Goal: Task Accomplishment & Management: Manage account settings

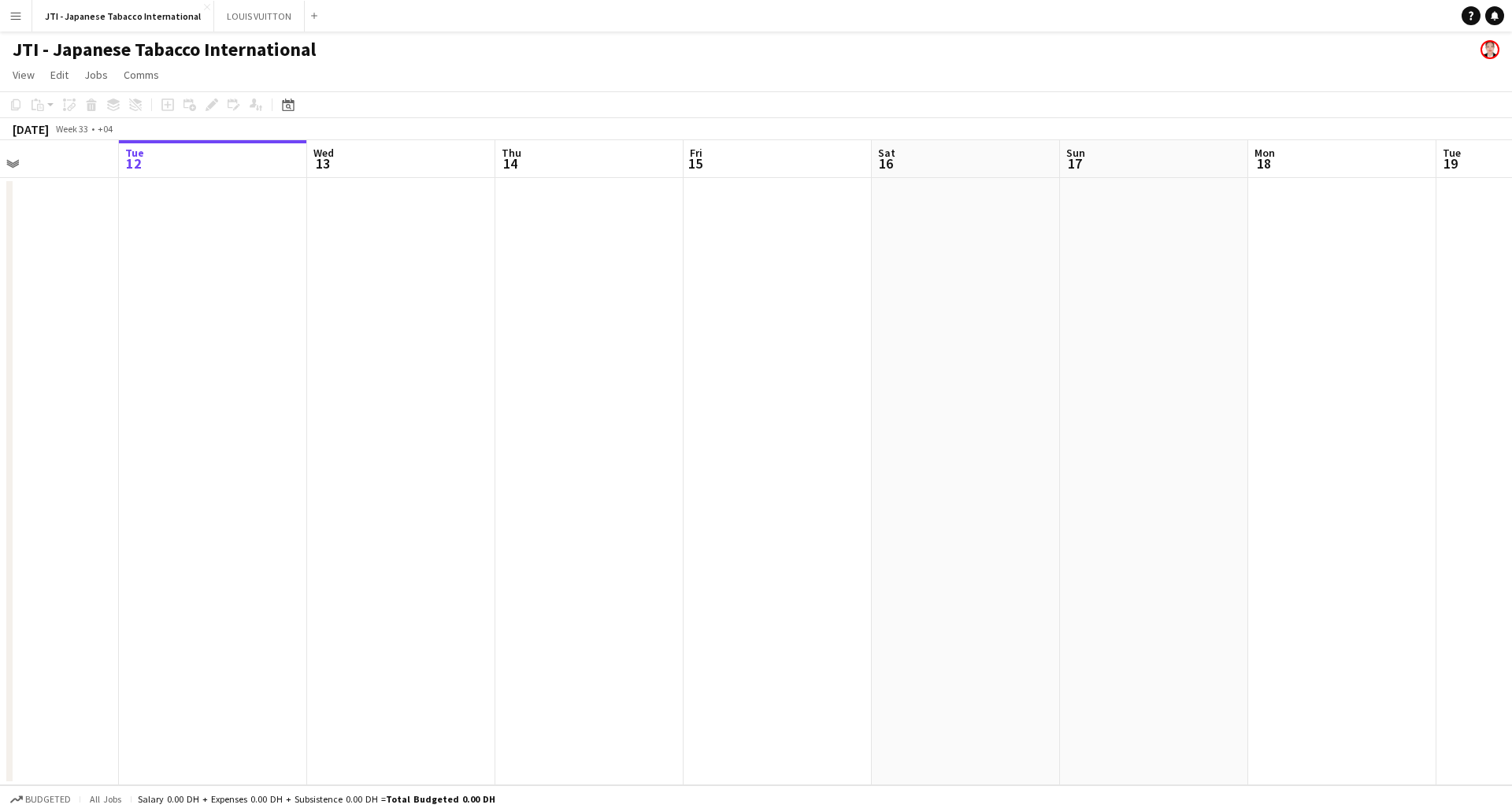
drag, startPoint x: 1050, startPoint y: 462, endPoint x: 633, endPoint y: 442, distance: 417.5
click at [560, 446] on app-calendar-viewport "Sat 9 Sun 10 Mon 11 Tue 12 Wed 13 Thu 14 Fri 15 Sat 16 Sun 17 Mon 18 Tue 19 Wed…" at bounding box center [756, 462] width 1512 height 645
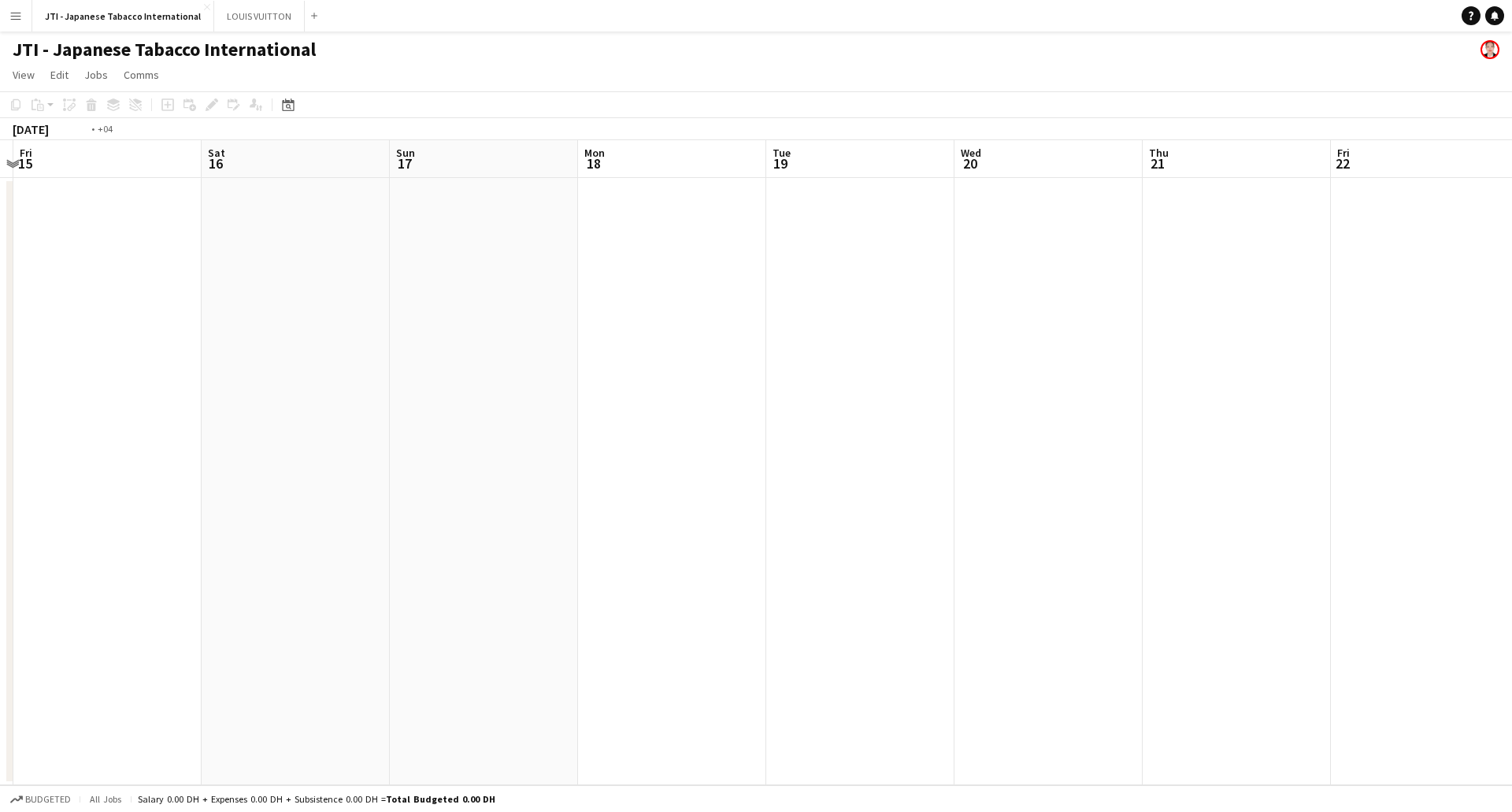
drag, startPoint x: 508, startPoint y: 432, endPoint x: 417, endPoint y: 428, distance: 91.1
click at [414, 430] on app-calendar-viewport "Tue 12 Wed 13 Thu 14 Fri 15 Sat 16 Sun 17 Mon 18 Tue 19 Wed 20 Thu 21 Fri 22 Sa…" at bounding box center [756, 462] width 1512 height 645
drag, startPoint x: 1025, startPoint y: 400, endPoint x: 600, endPoint y: 387, distance: 425.2
click at [468, 408] on app-calendar-viewport "Fri 15 Sat 16 Sun 17 Mon 18 Tue 19 Wed 20 Thu 21 Fri 22 Sat 23 Sun 24 Mon 25 Tu…" at bounding box center [756, 462] width 1512 height 645
click at [386, 437] on app-calendar-viewport "Mon 18 Tue 19 Wed 20 Thu 21 Fri 22 Sat 23 Sun 24 Mon 25 Tue 26 Wed 27 Thu 28 Fr…" at bounding box center [756, 462] width 1512 height 645
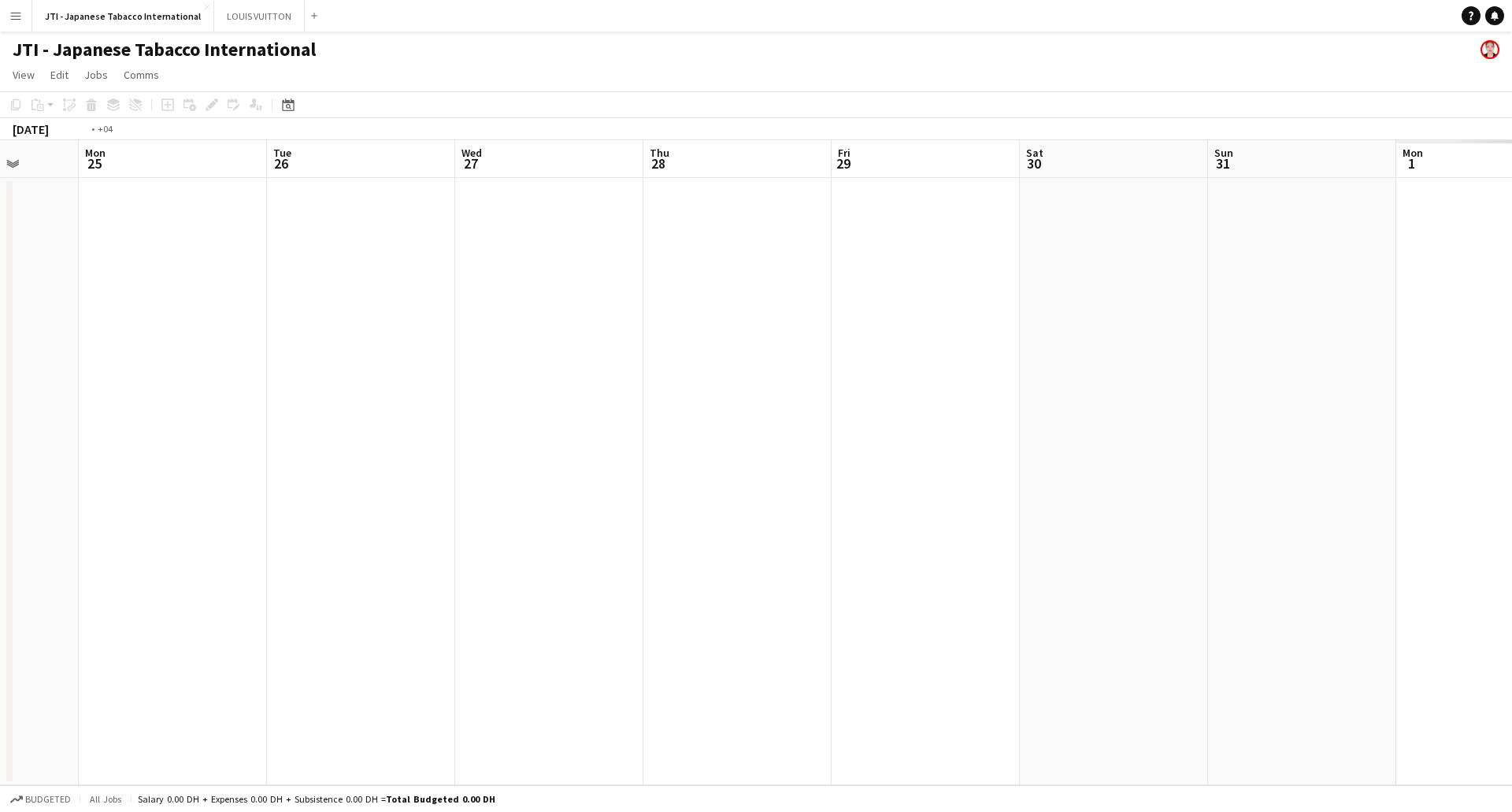
drag, startPoint x: 806, startPoint y: 396, endPoint x: 1021, endPoint y: 379, distance: 215.7
click at [242, 431] on app-calendar-viewport "Fri 22 Sat 23 Sun 24 Mon 25 Tue 26 Wed 27 Thu 28 Fri 29 Sat 30 Sun 31 Mon 1 Tue…" at bounding box center [756, 462] width 1512 height 645
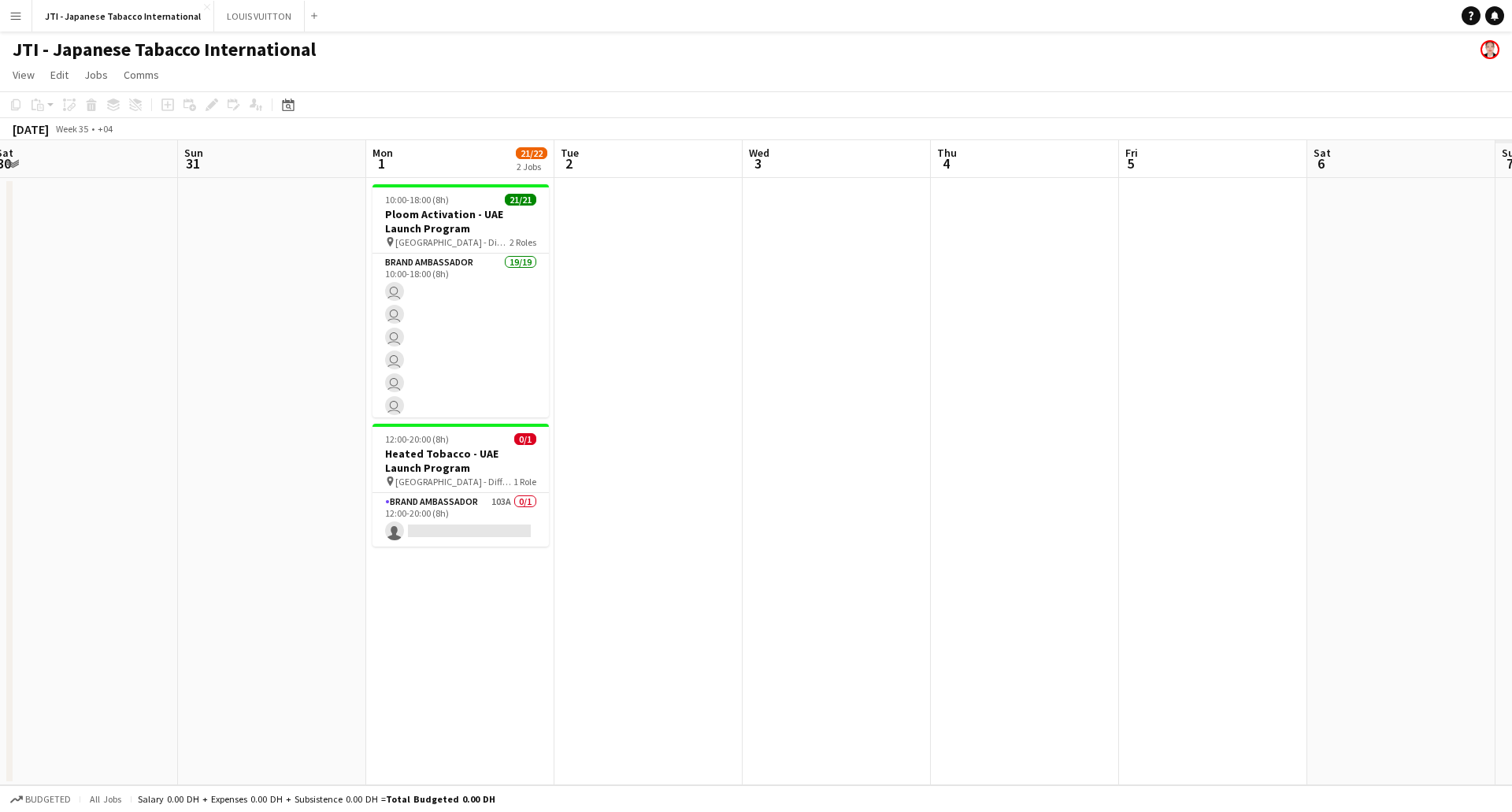
click at [732, 405] on app-calendar-viewport "Tue 26 Wed 27 Thu 28 Fri 29 Sat 30 Sun 31 Mon 1 21/22 2 Jobs Tue 2 Wed 3 Thu 4 …" at bounding box center [756, 462] width 1512 height 645
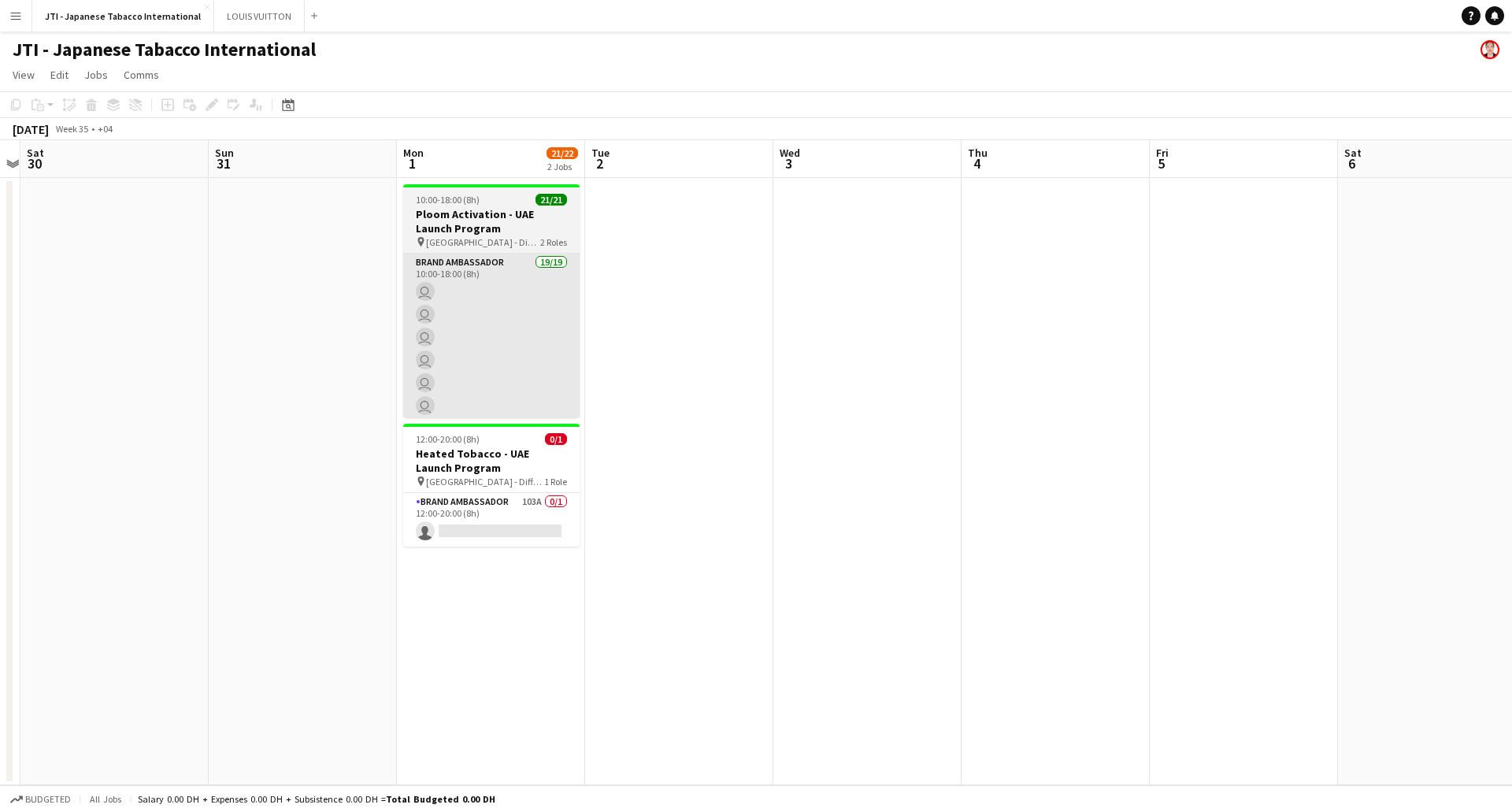
drag, startPoint x: 731, startPoint y: 404, endPoint x: 520, endPoint y: 345, distance: 219.1
click at [756, 412] on app-calendar-viewport "Tue 26 Wed 27 Thu 28 Fri 29 Sat 30 Sun 31 Mon 1 21/22 2 Jobs Tue 2 Wed 3 Thu 4 …" at bounding box center [756, 462] width 1512 height 645
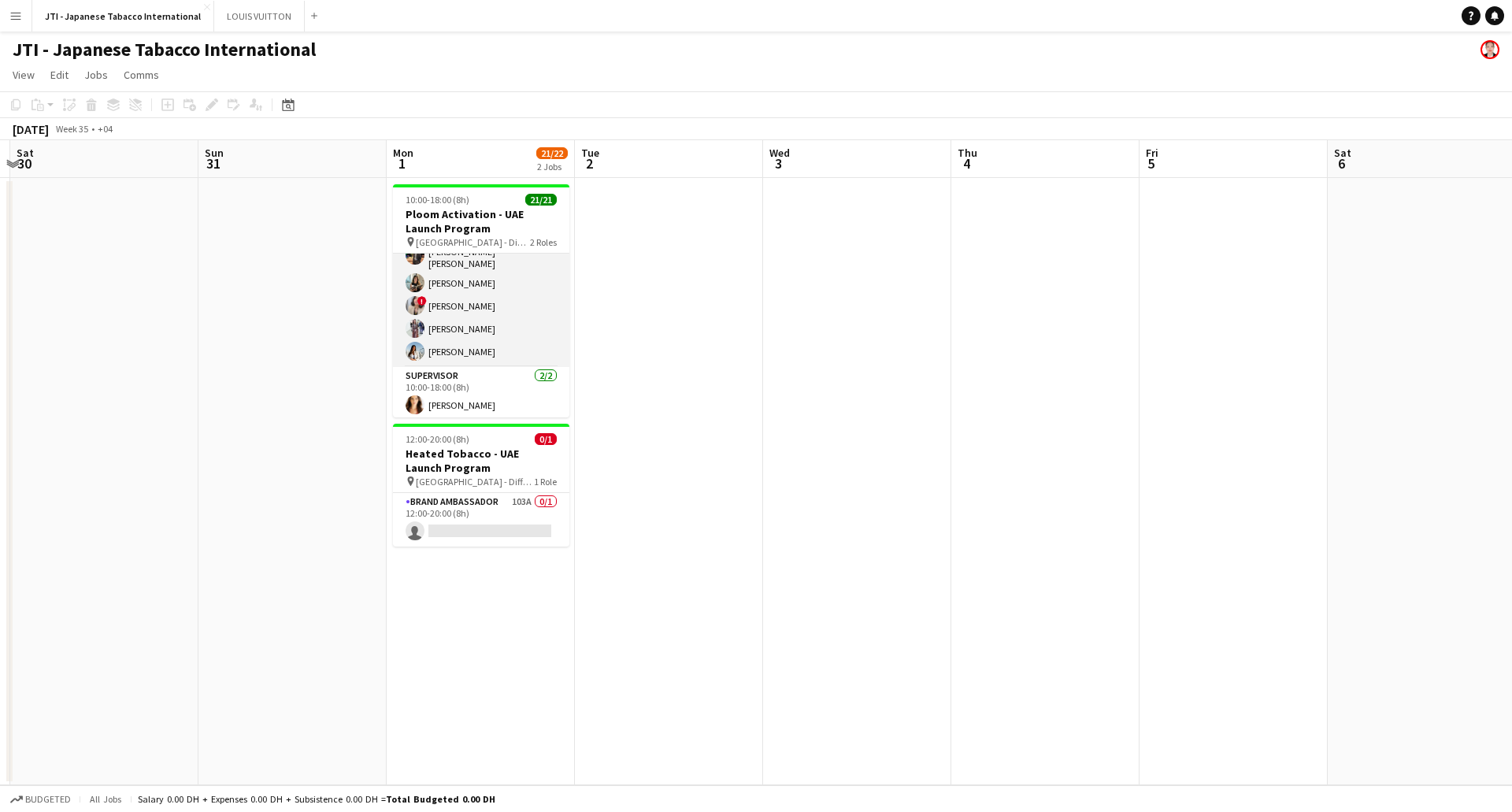
scroll to position [377, 0]
drag, startPoint x: 468, startPoint y: 342, endPoint x: 467, endPoint y: 326, distance: 16.0
click at [467, 339] on div "Brand Ambassador 19/19 10:00-18:00 (8h) Aubrey Ellaine Rabino Tanja Vukas Jaafa…" at bounding box center [481, 335] width 176 height 164
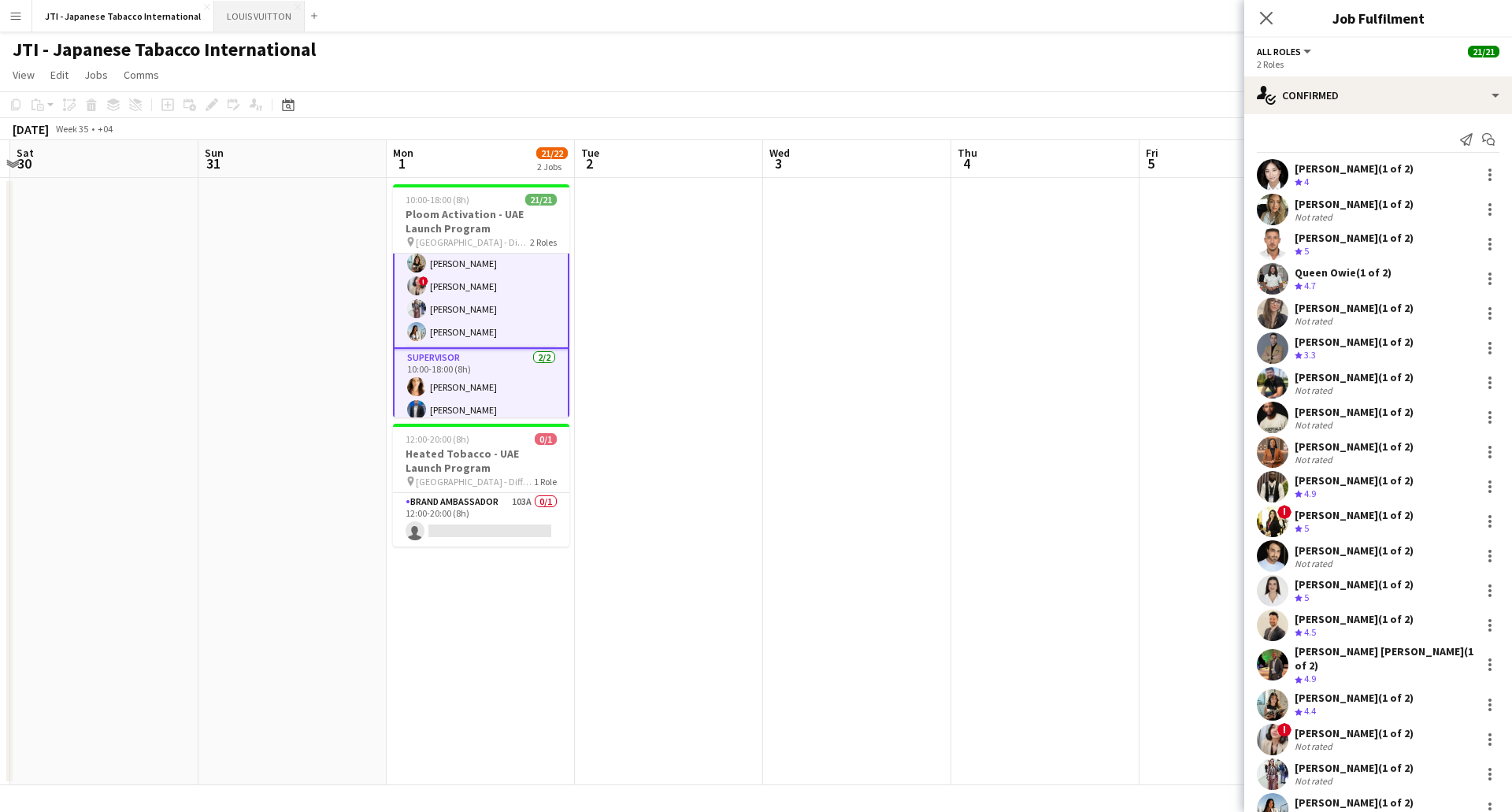
scroll to position [379, 0]
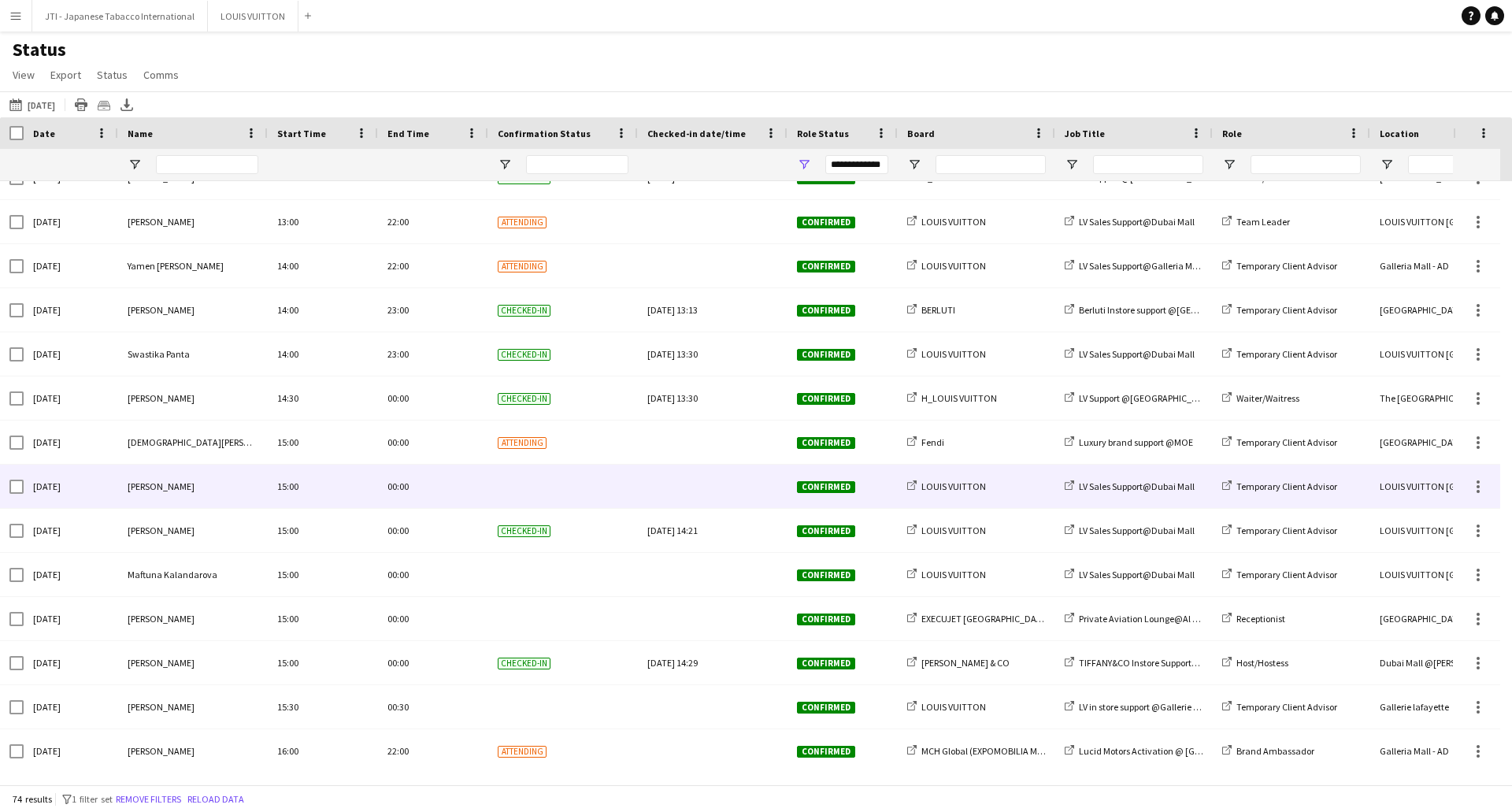
scroll to position [2284, 0]
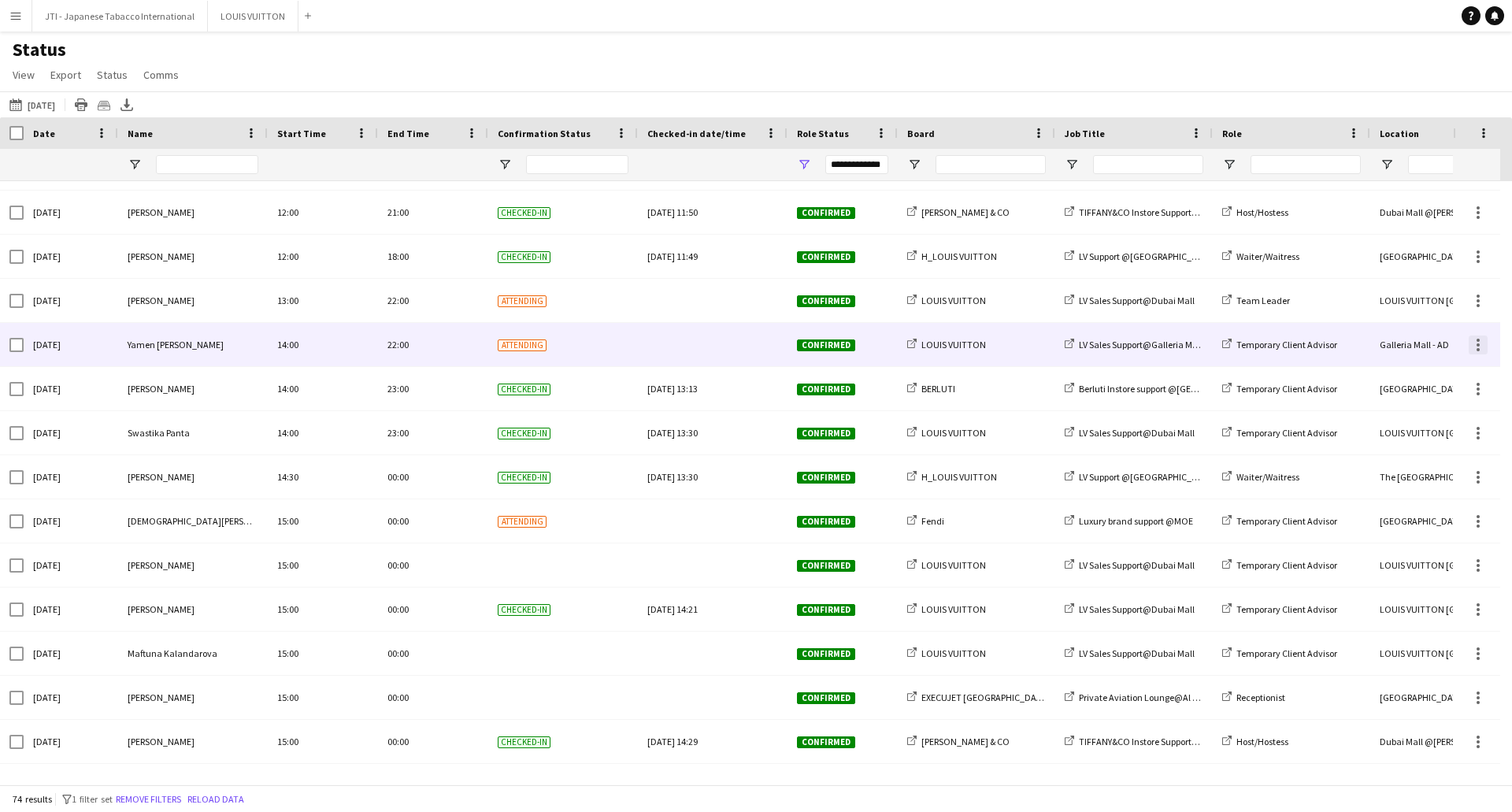
click at [1472, 346] on div at bounding box center [1477, 345] width 19 height 19
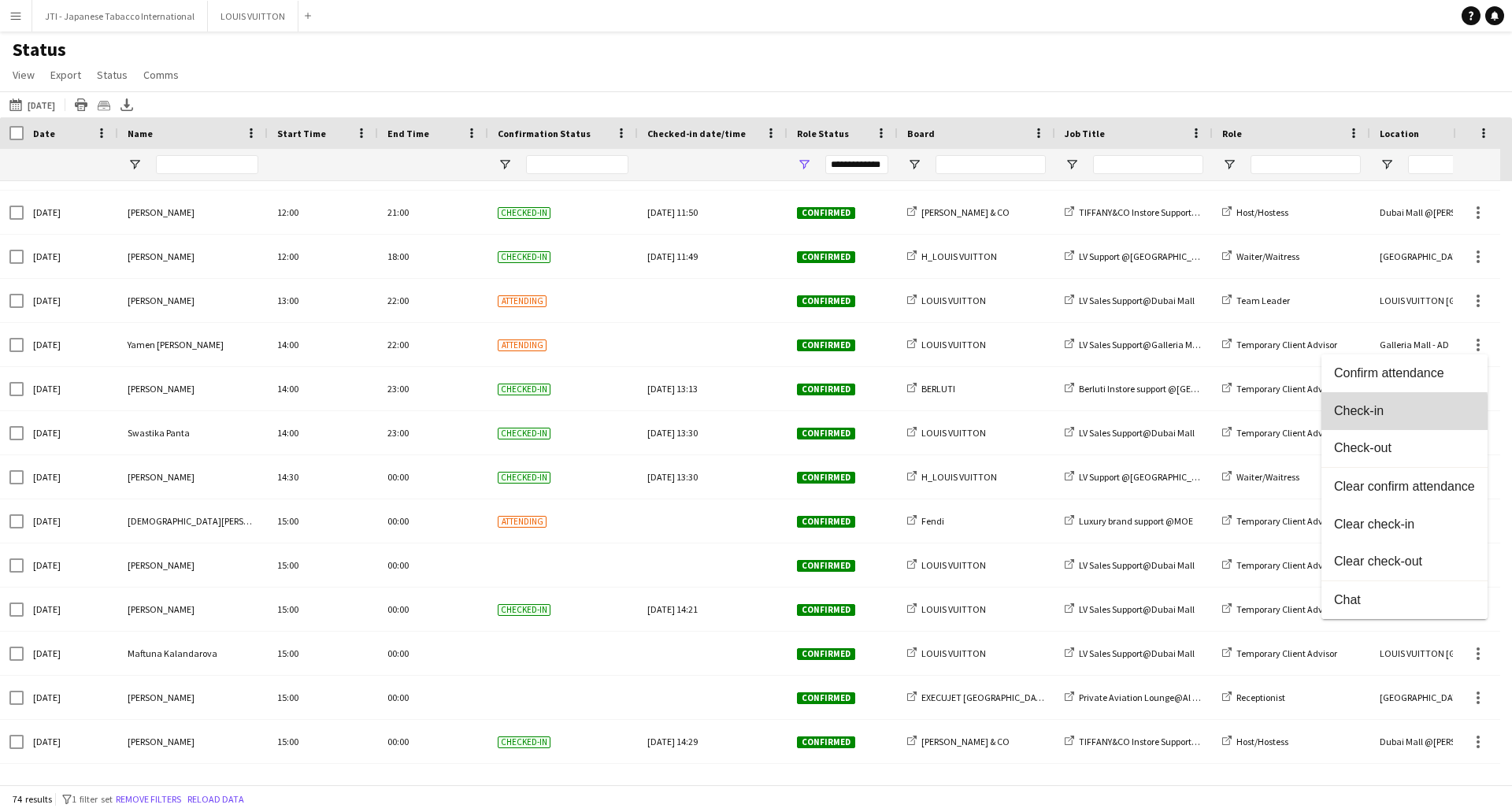
click at [1351, 415] on span "Check-in" at bounding box center [1404, 412] width 141 height 14
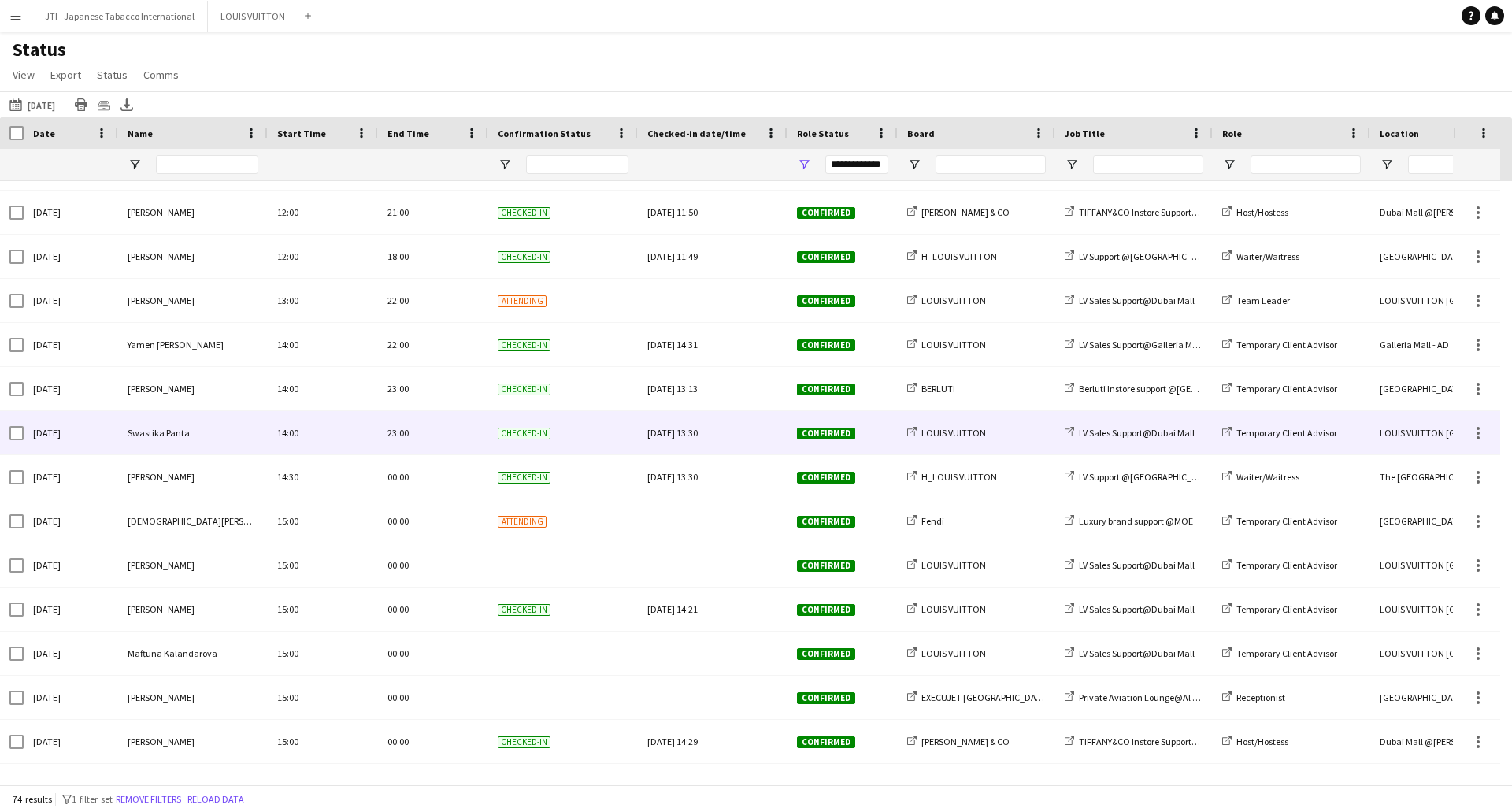
scroll to position [2363, 0]
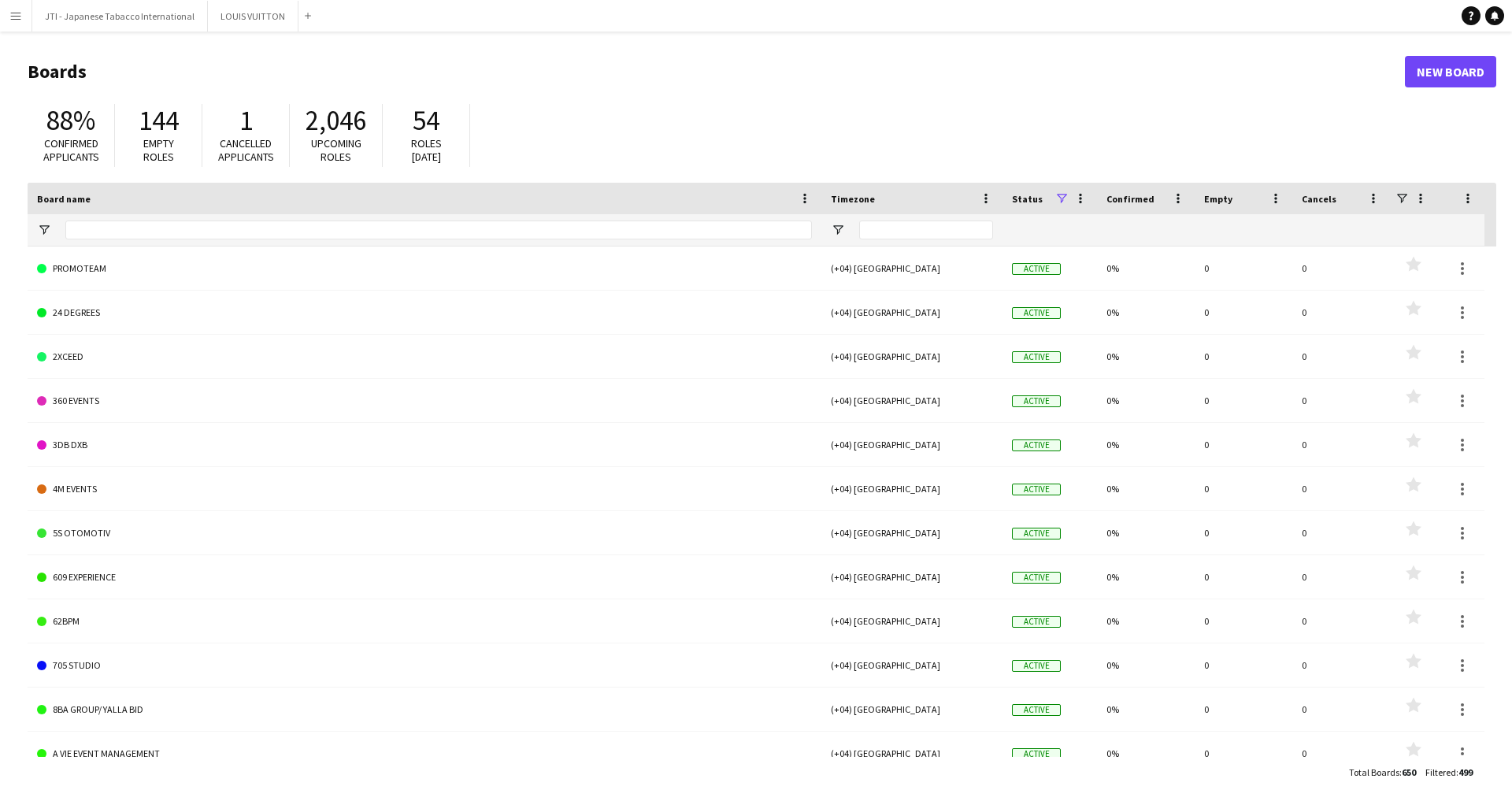
click at [12, 13] on app-icon "Menu" at bounding box center [16, 16] width 13 height 13
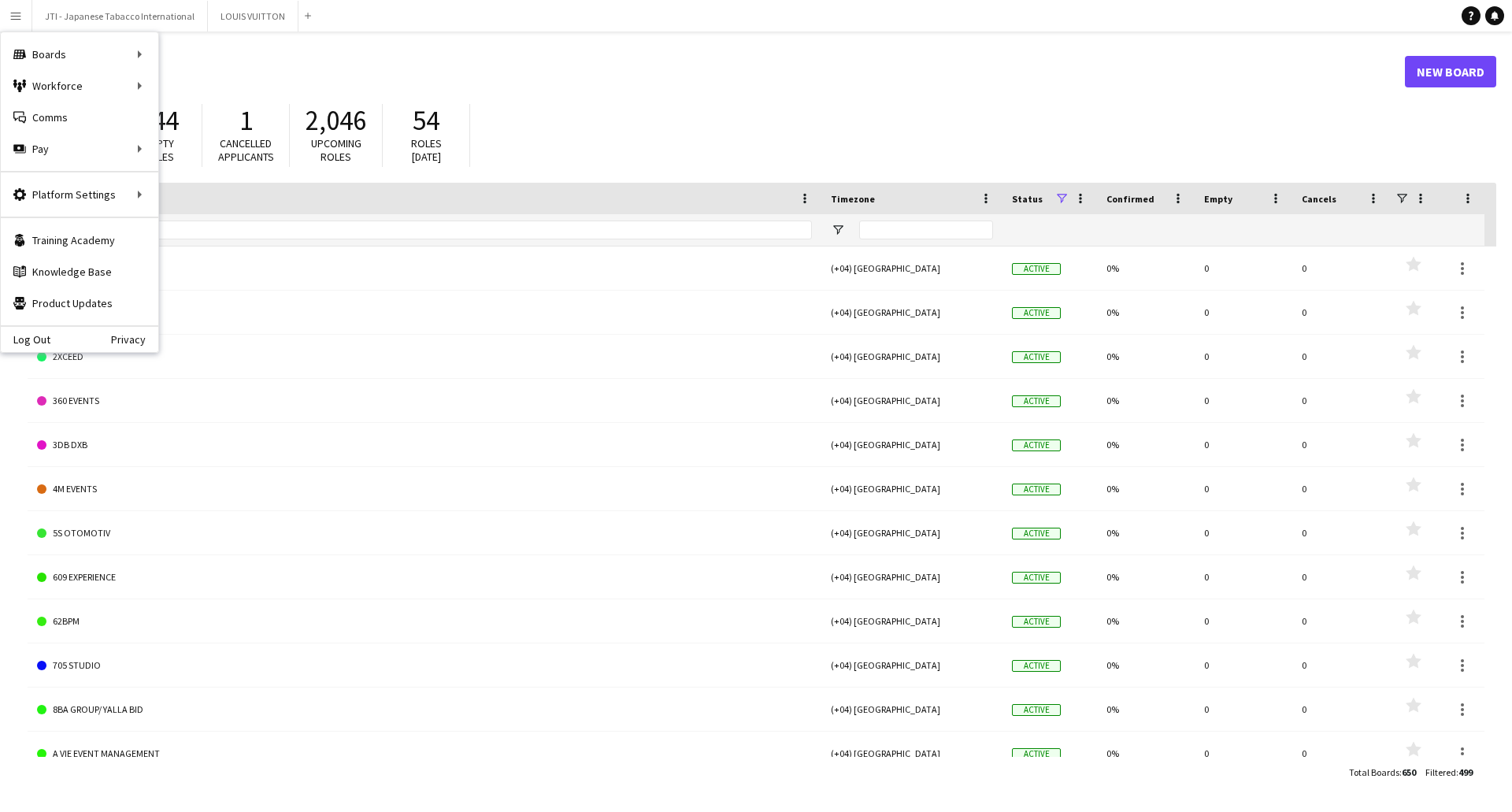
click at [548, 56] on header "Boards New Board" at bounding box center [761, 72] width 1469 height 49
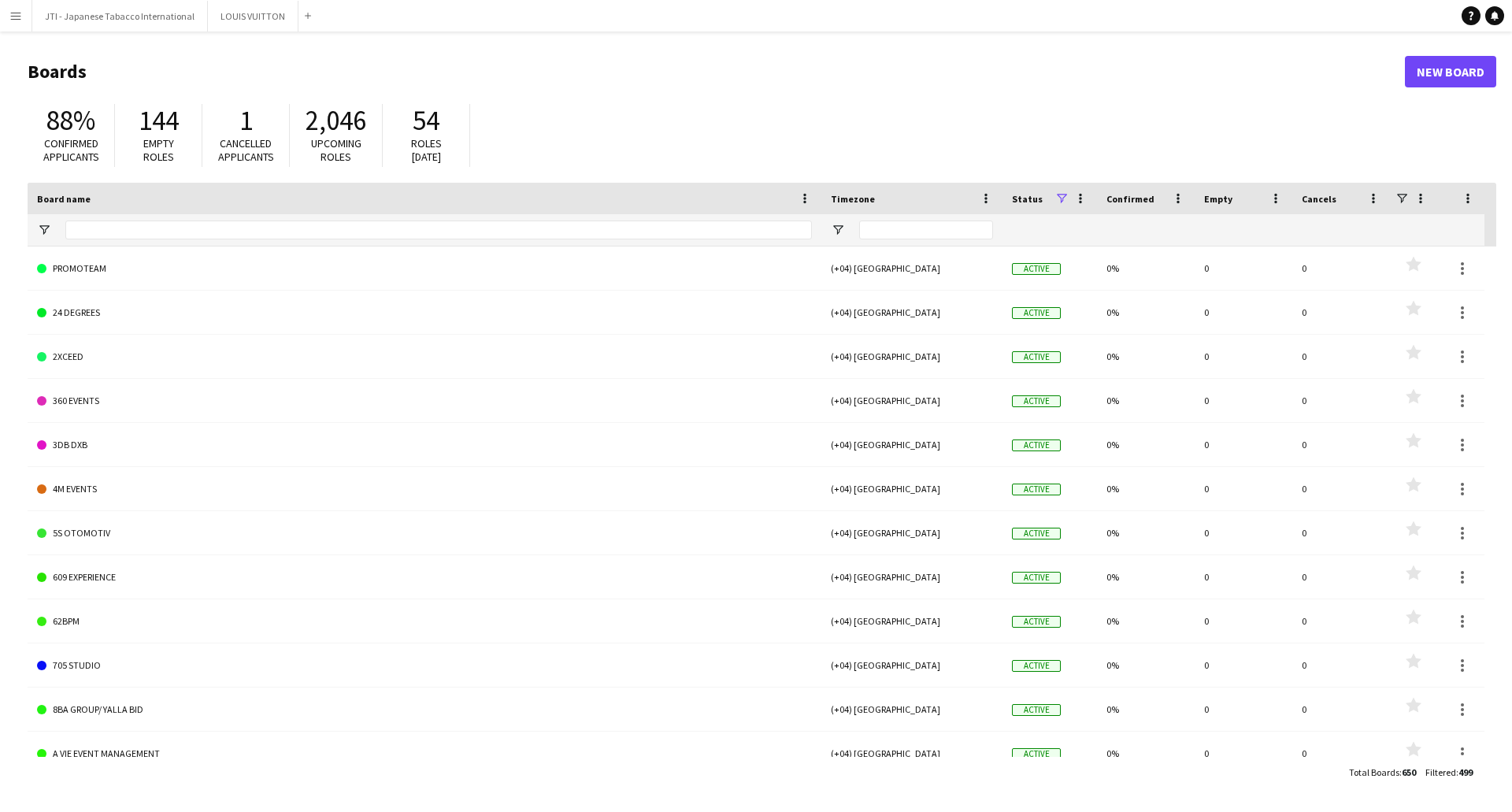
click at [14, 13] on app-icon "Menu" at bounding box center [16, 16] width 13 height 13
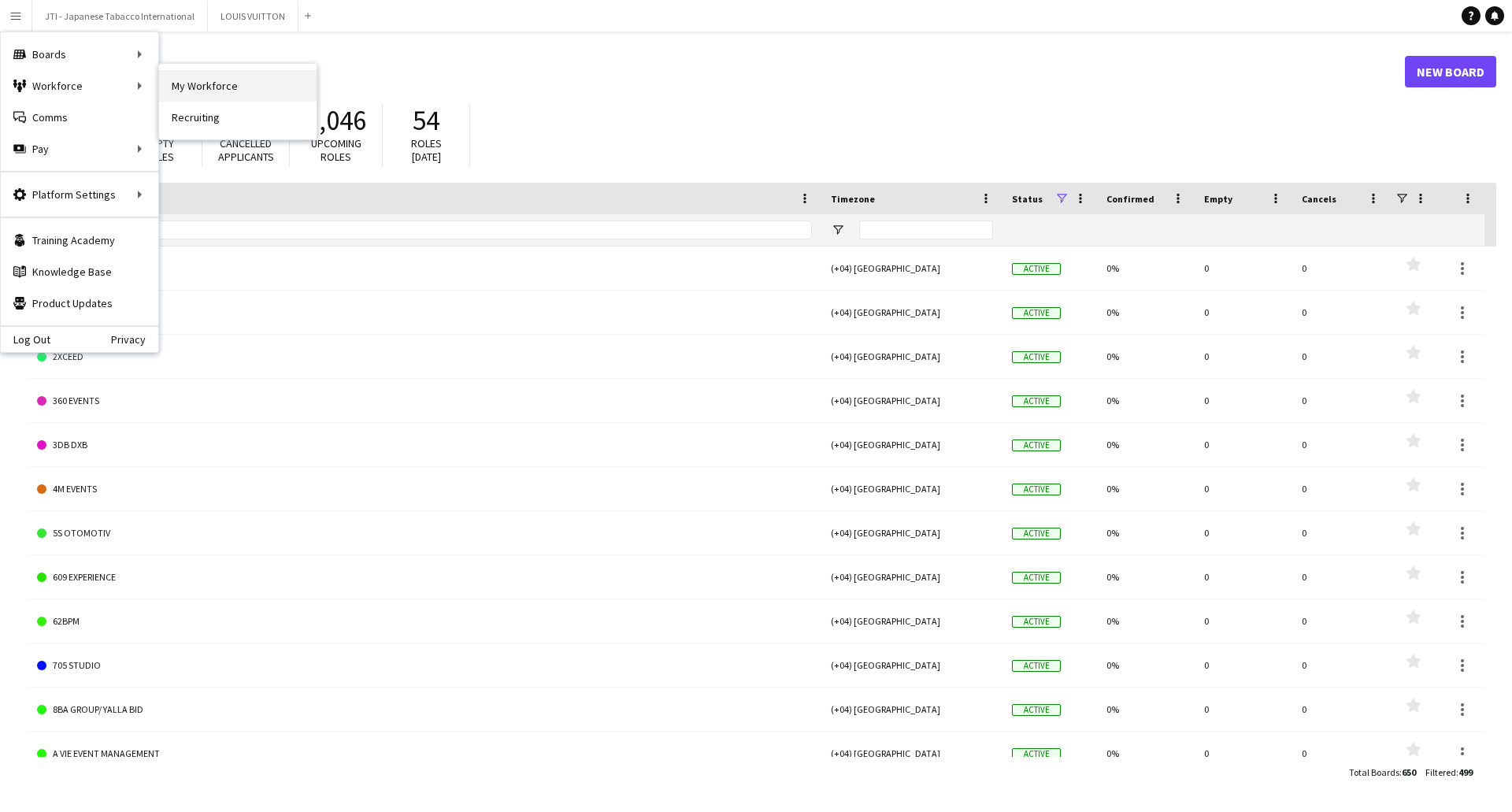
click at [201, 83] on link "My Workforce" at bounding box center [238, 85] width 158 height 31
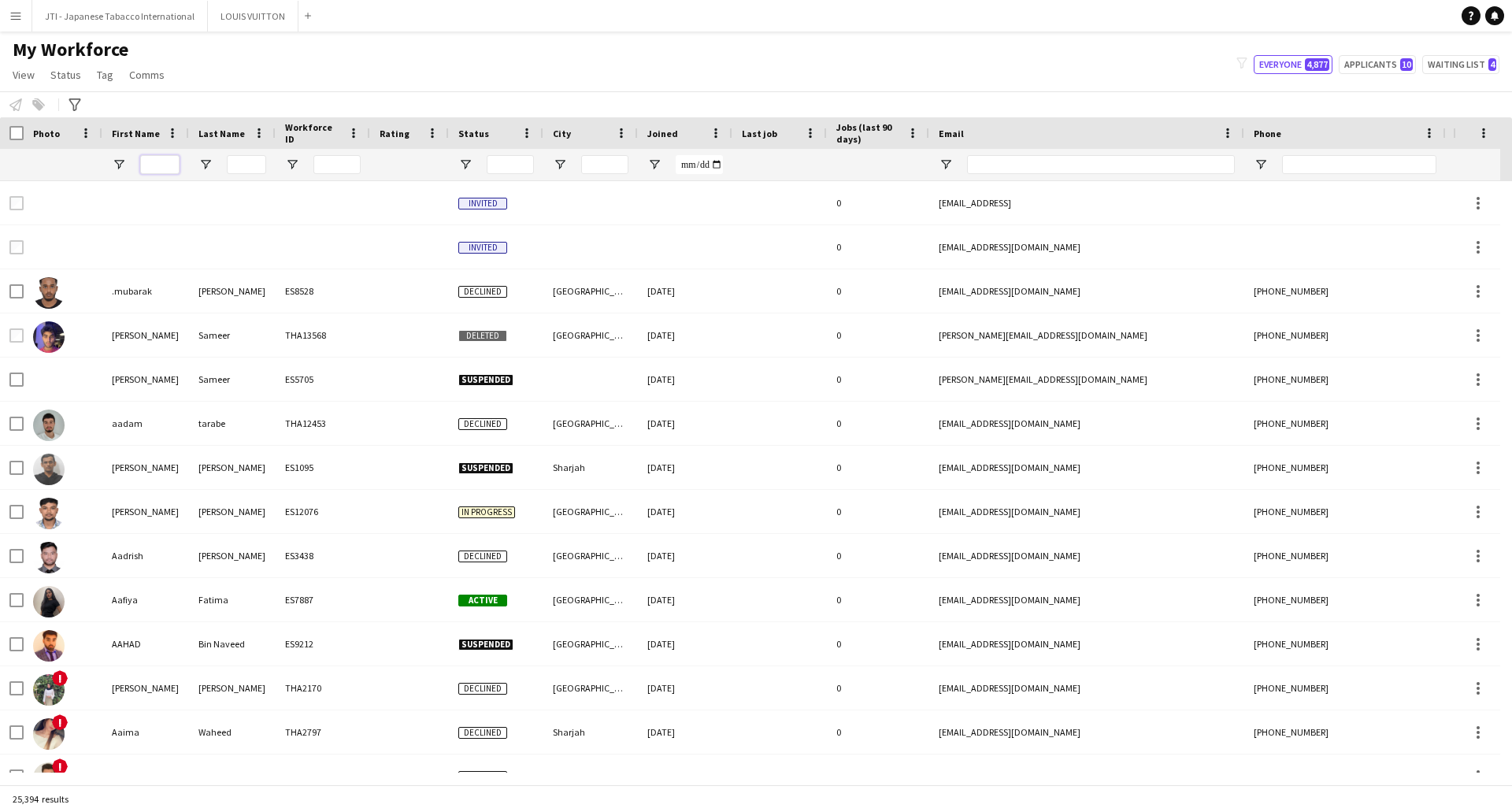
click at [168, 164] on input "First Name Filter Input" at bounding box center [159, 164] width 39 height 19
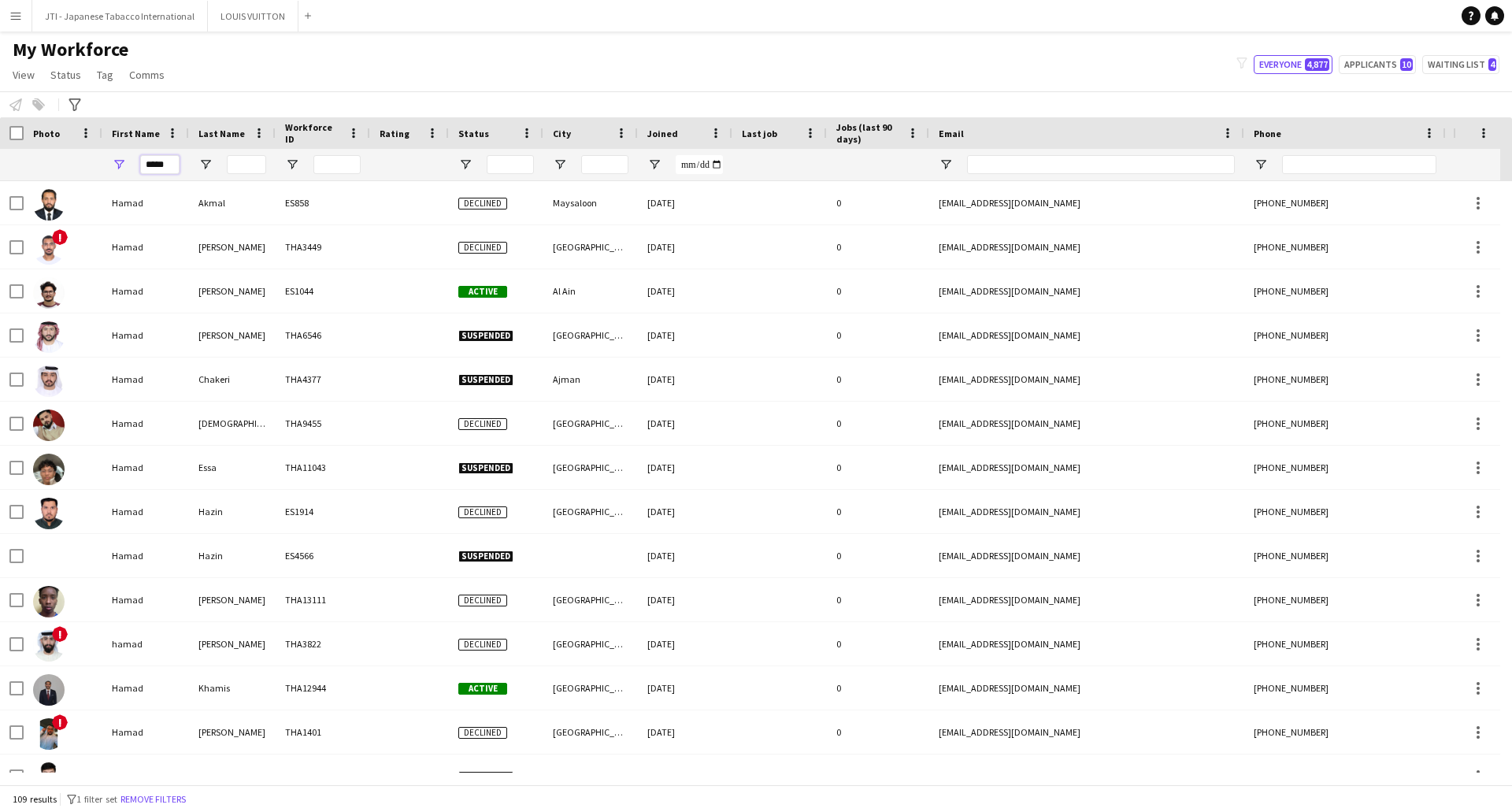
type input "*****"
drag, startPoint x: 174, startPoint y: 165, endPoint x: 0, endPoint y: 56, distance: 205.3
click at [0, 67] on main "My Workforce View Views Default view New view Update view Delete view Edit name…" at bounding box center [756, 411] width 1512 height 760
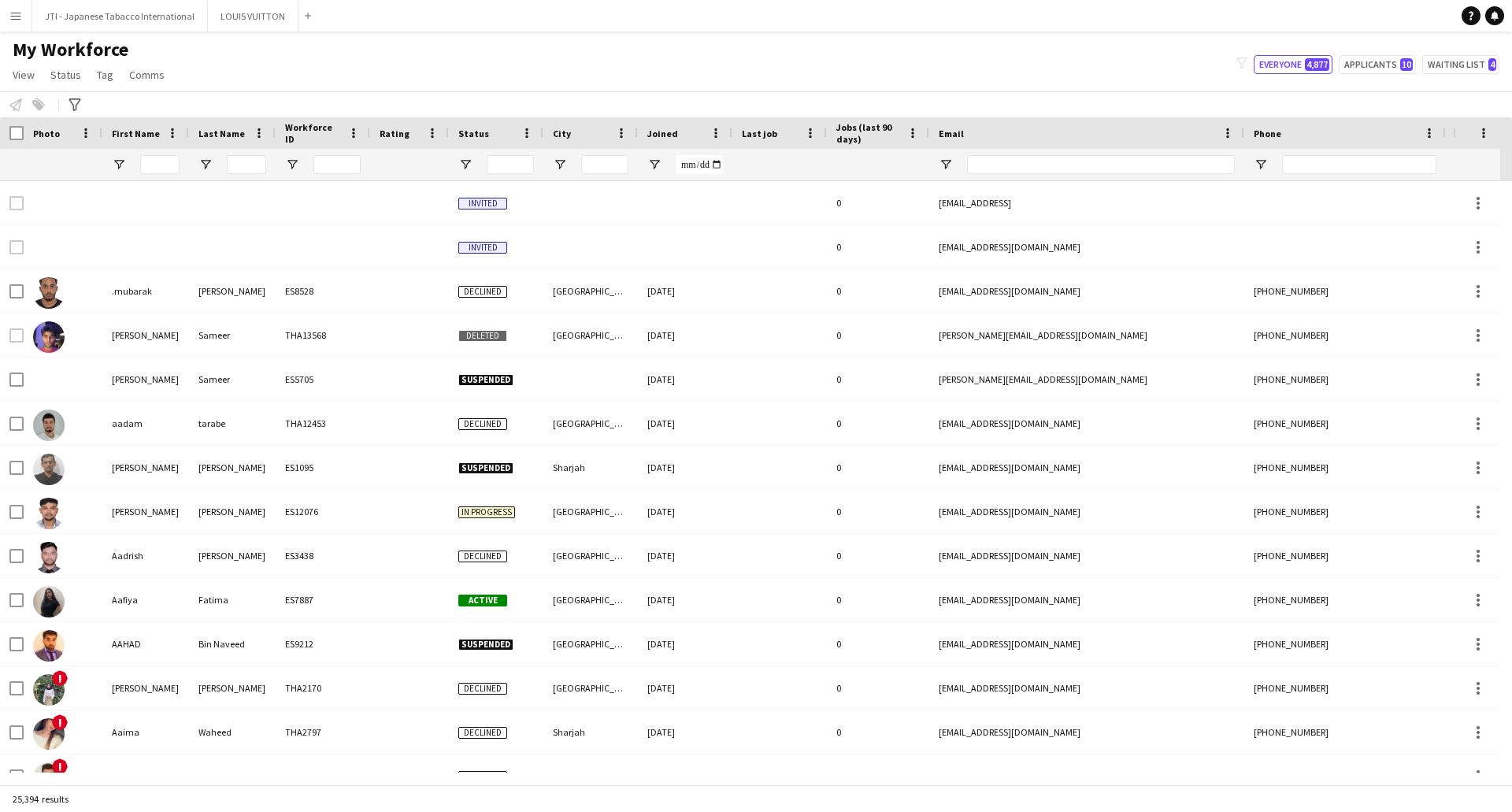
drag, startPoint x: 1054, startPoint y: 151, endPoint x: 1056, endPoint y: 160, distance: 9.2
click at [1054, 152] on div at bounding box center [1101, 164] width 267 height 31
click at [1056, 160] on input "Email Filter Input" at bounding box center [1101, 164] width 267 height 19
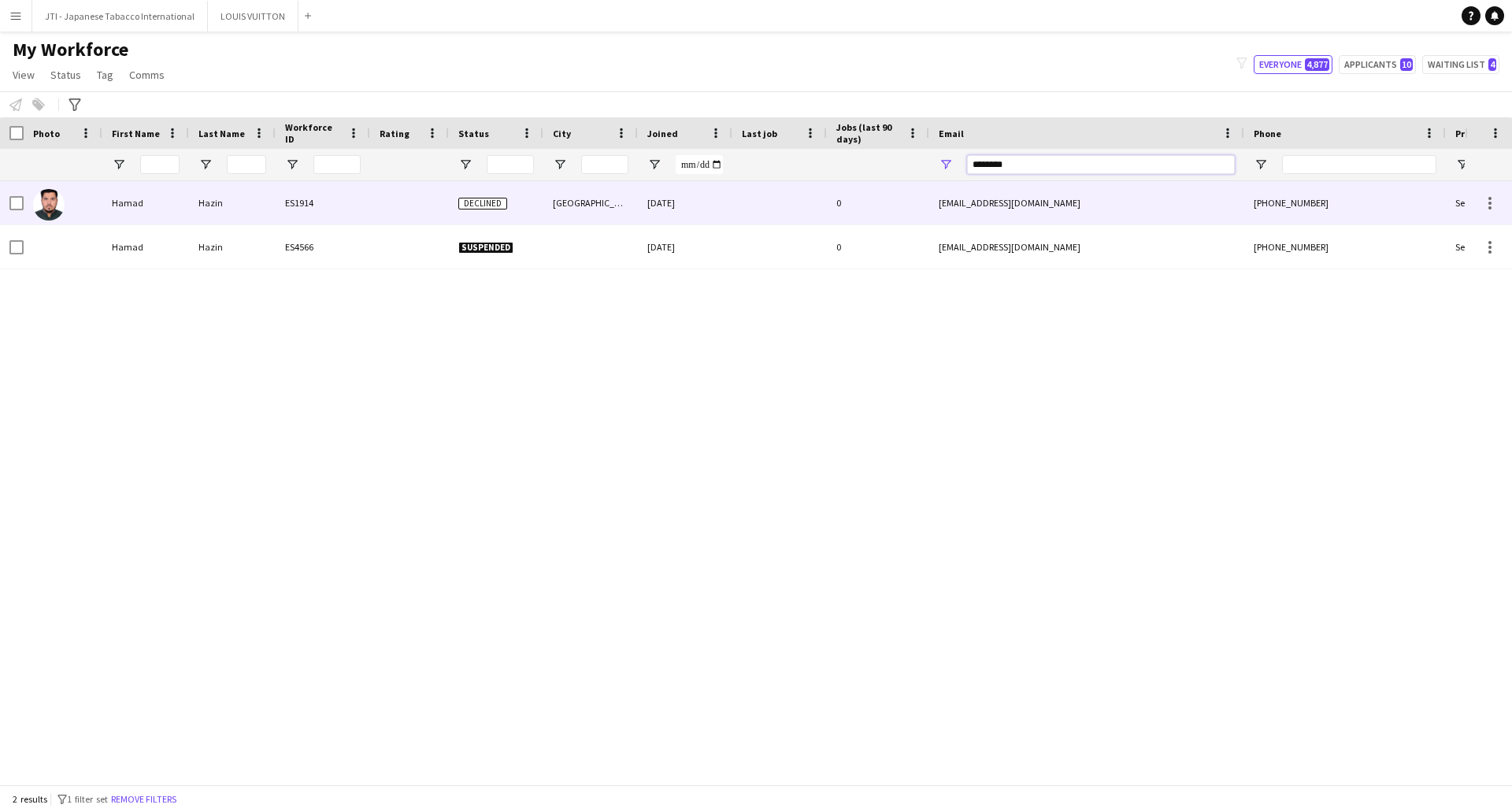
type input "********"
click at [671, 207] on div "22-11-2023" at bounding box center [685, 203] width 94 height 44
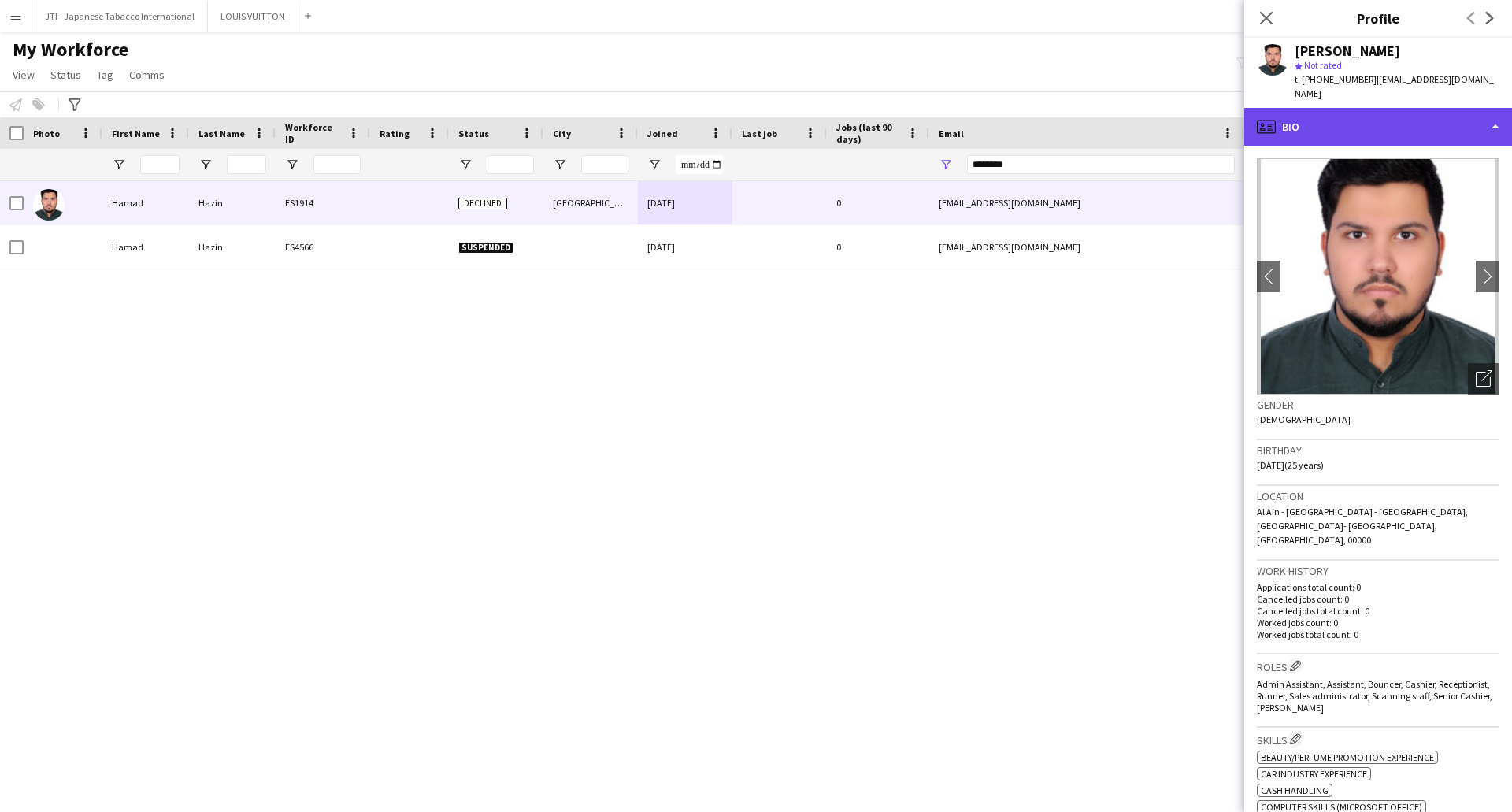
click at [1404, 122] on div "profile Bio" at bounding box center [1378, 126] width 267 height 38
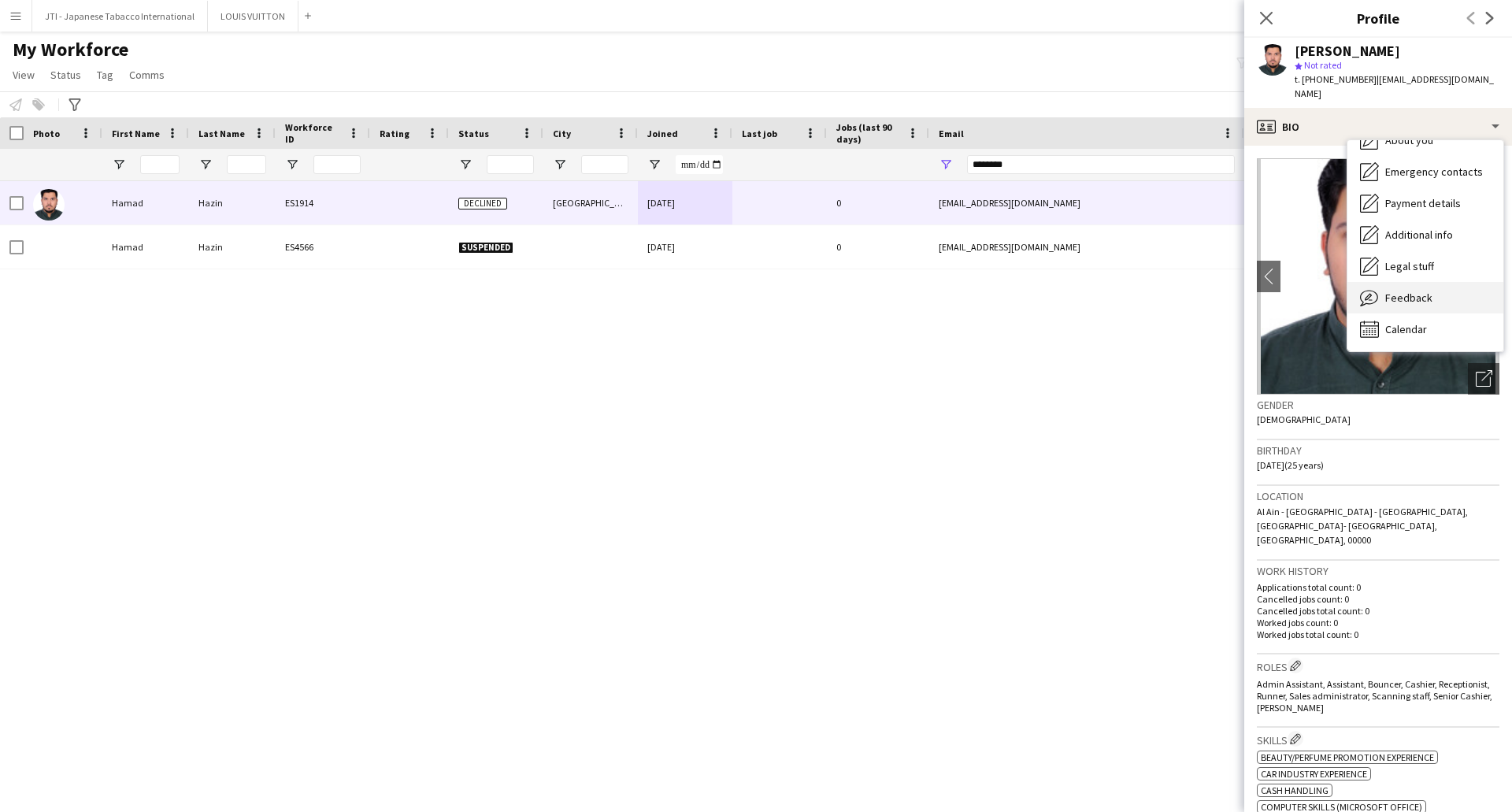
click at [1426, 291] on span "Feedback" at bounding box center [1409, 298] width 48 height 14
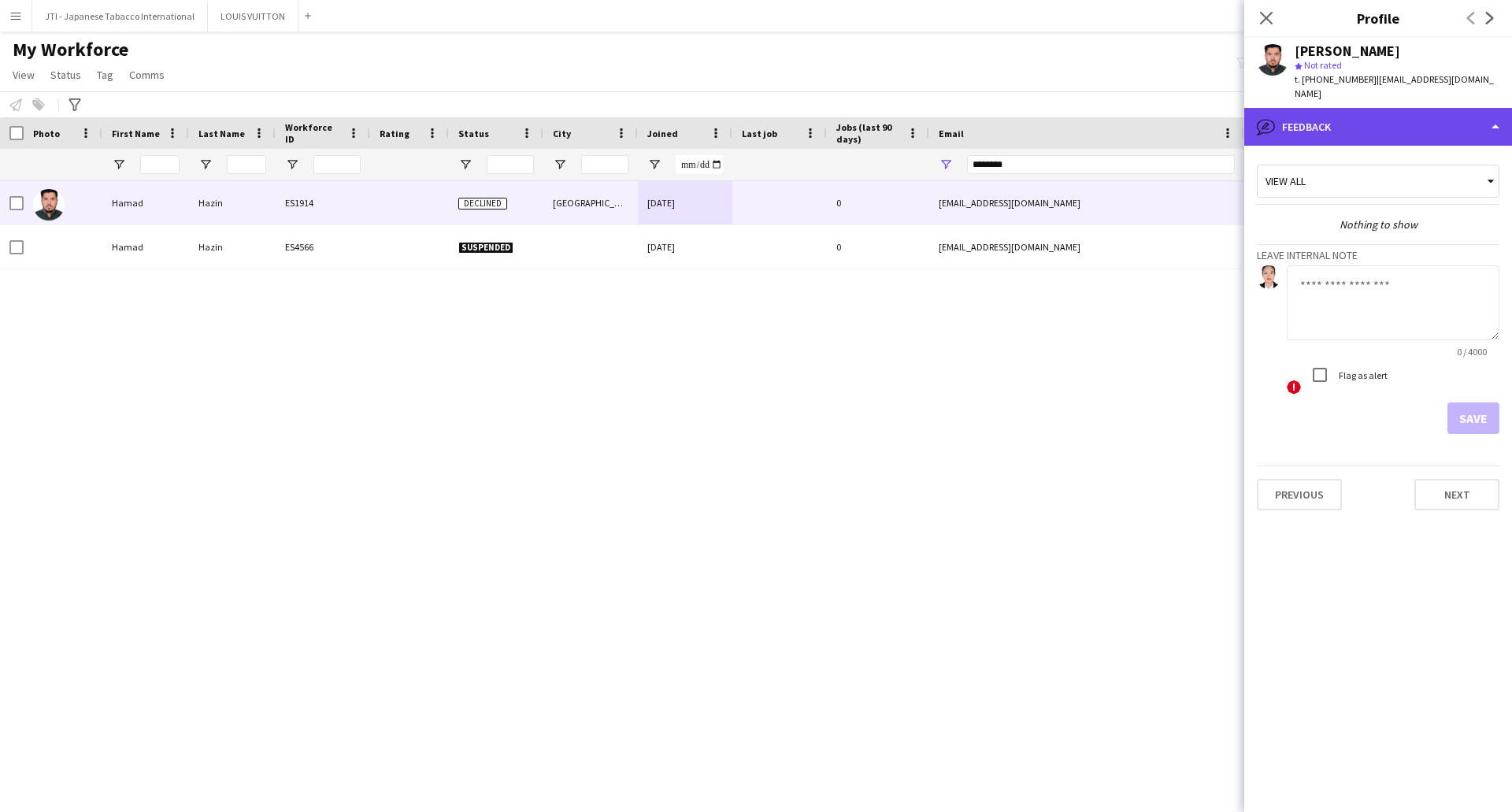
click at [1408, 118] on div "bubble-pencil Feedback" at bounding box center [1378, 126] width 267 height 38
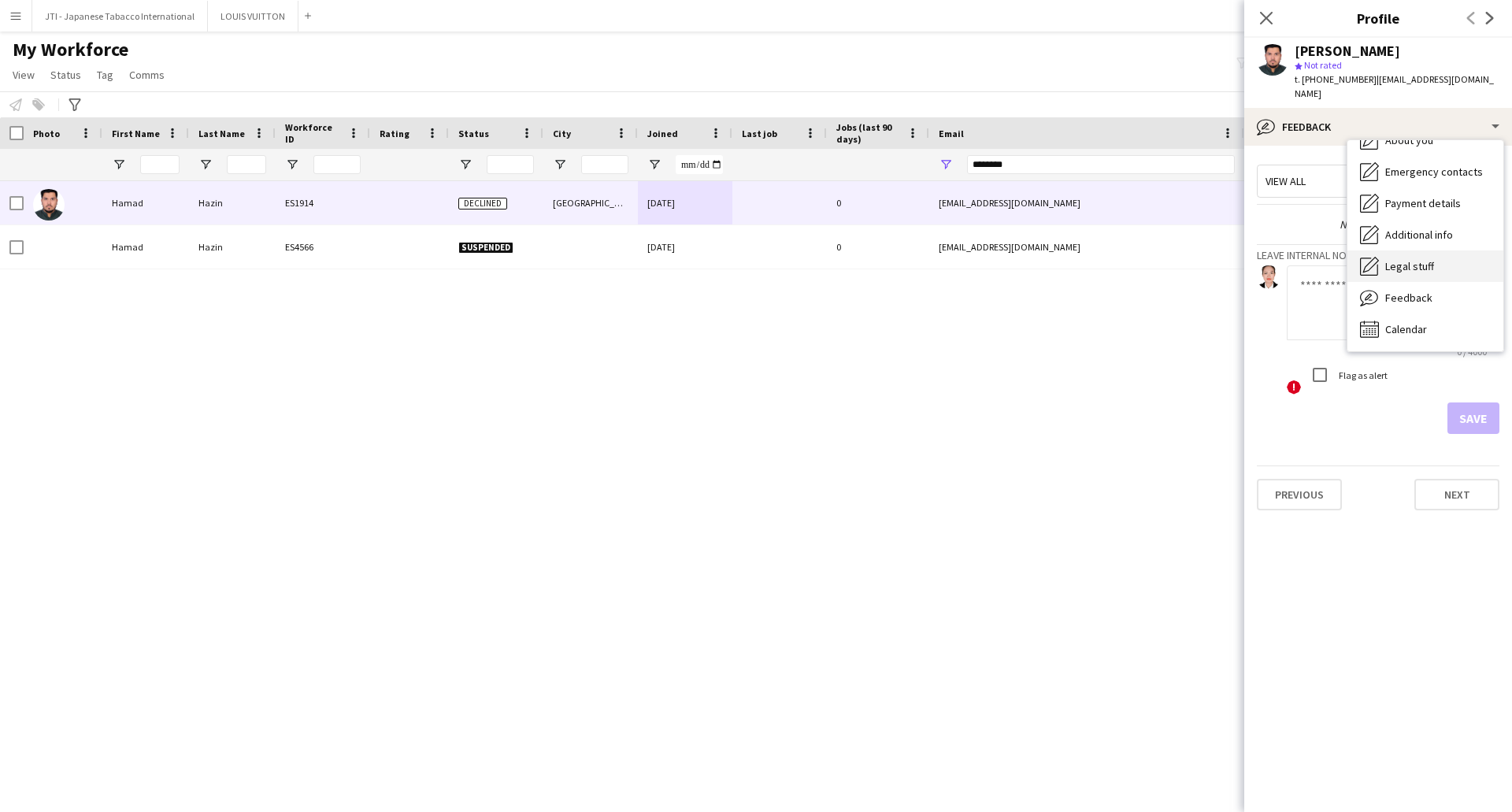
click at [1401, 259] on span "Legal stuff" at bounding box center [1410, 267] width 49 height 14
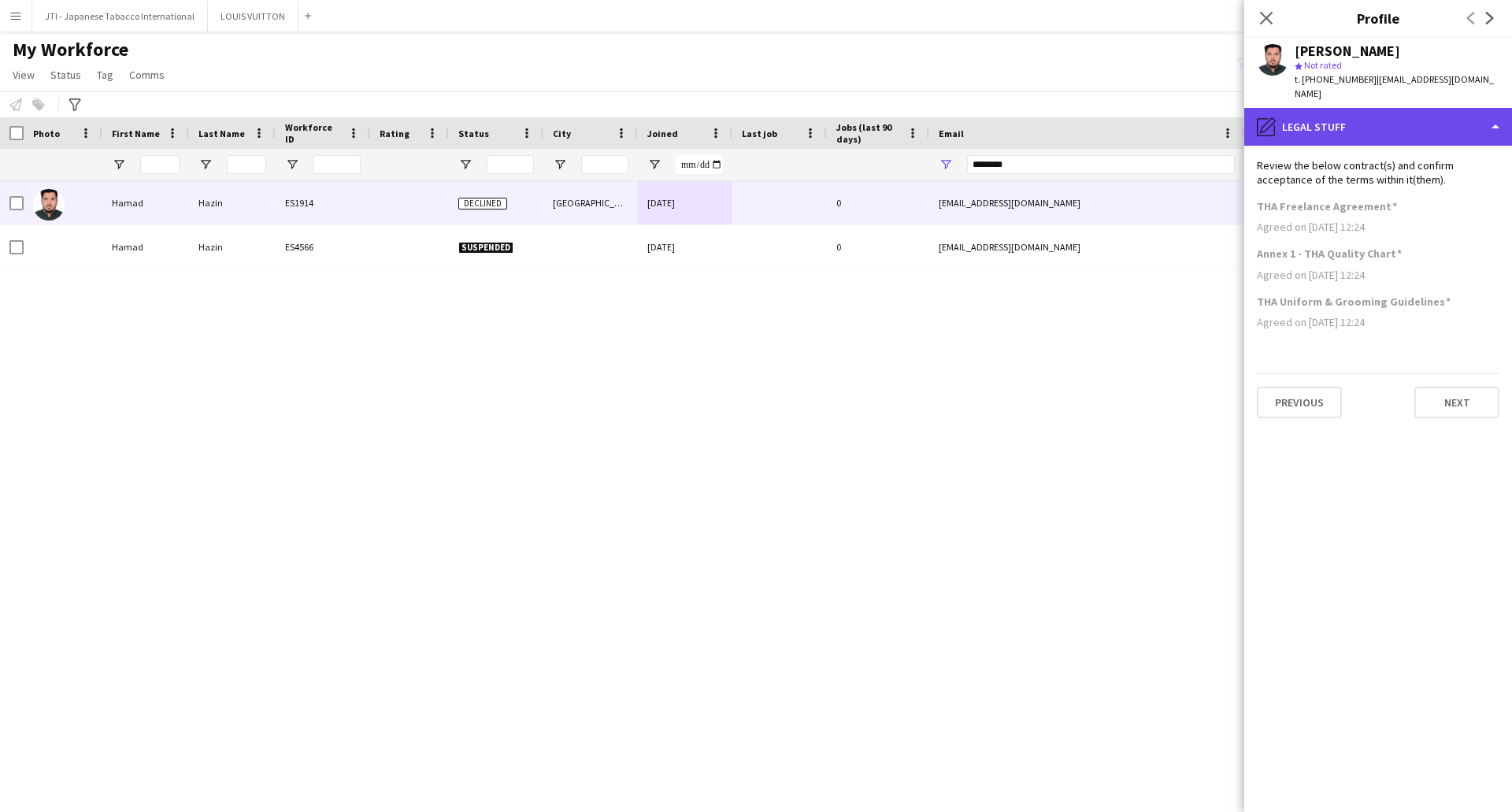
click at [1394, 108] on div "pencil4 Legal stuff" at bounding box center [1378, 126] width 267 height 38
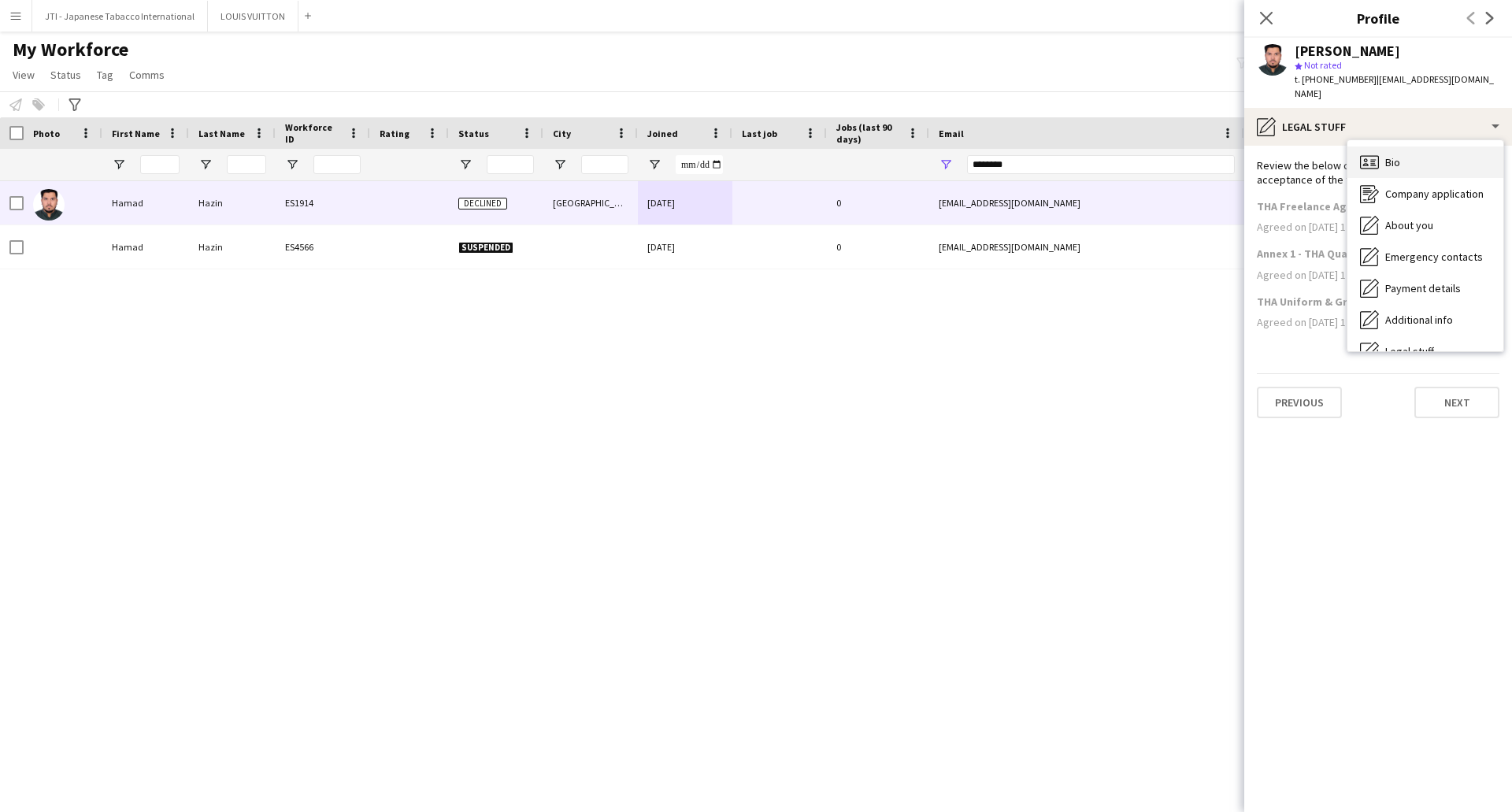
click at [1402, 147] on div "Bio Bio" at bounding box center [1426, 162] width 156 height 31
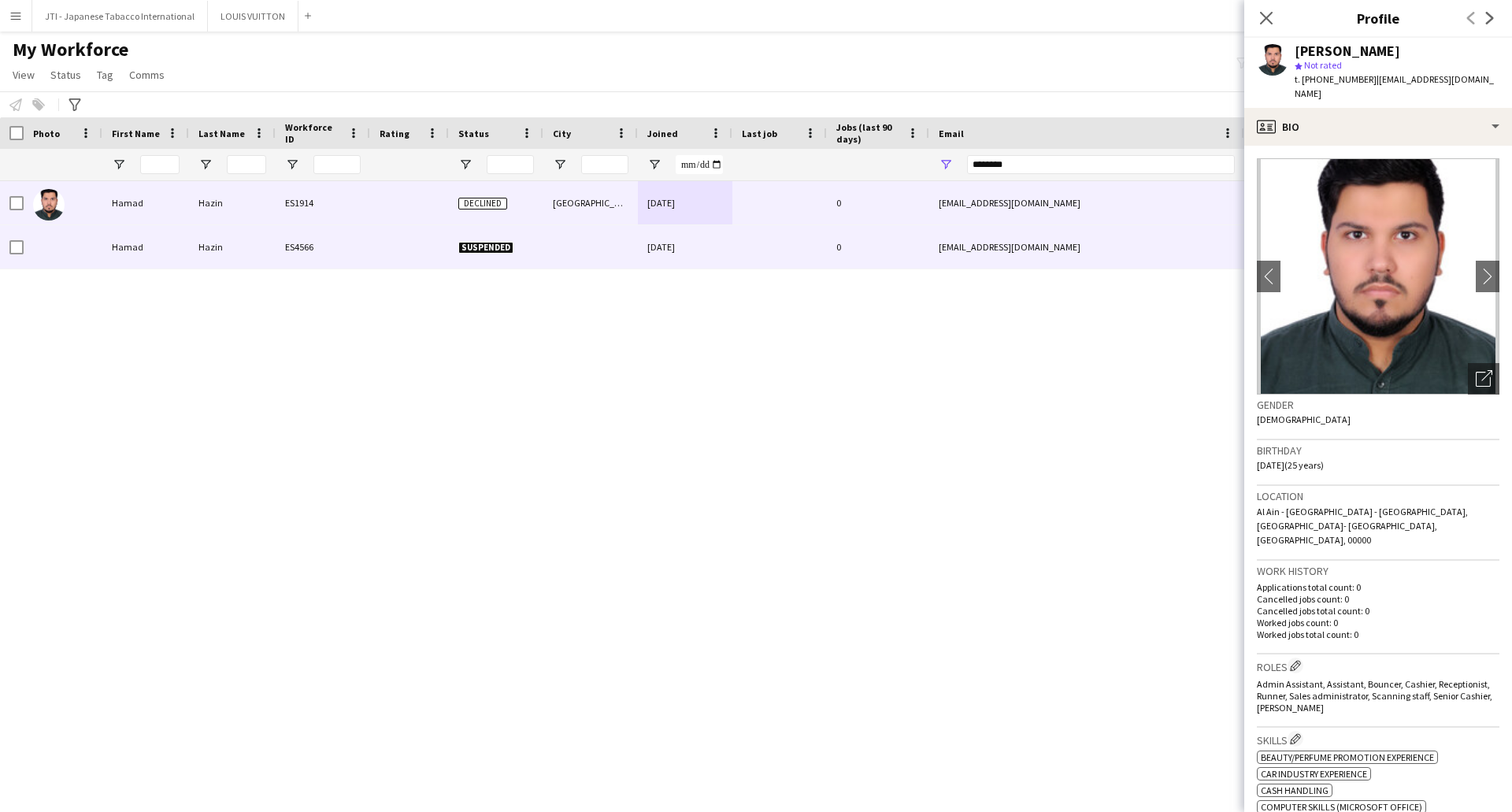
drag, startPoint x: 702, startPoint y: 242, endPoint x: 983, endPoint y: 234, distance: 281.1
click at [703, 243] on div "16-01-2024" at bounding box center [685, 247] width 94 height 44
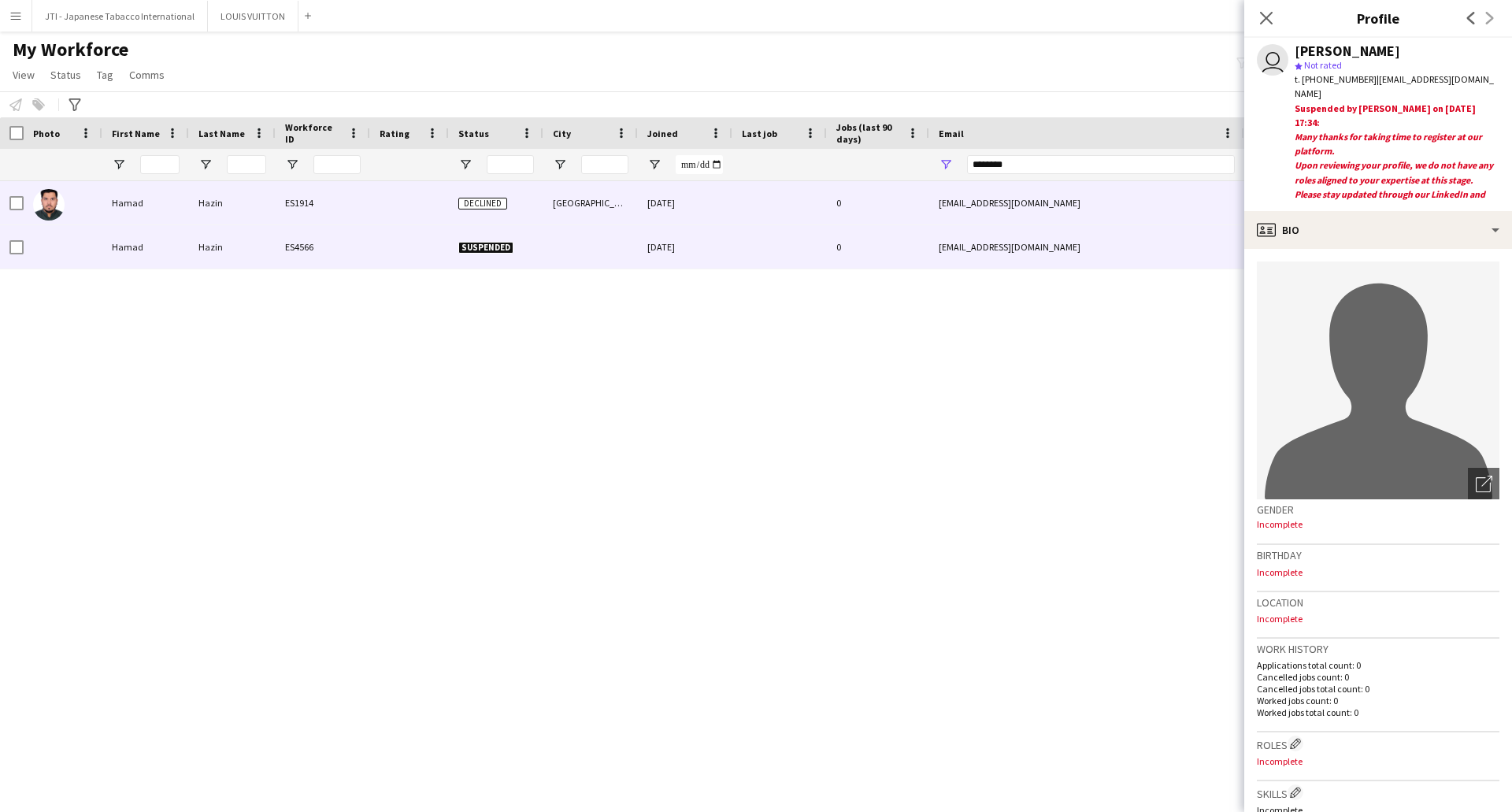
click at [191, 211] on div "Hazin" at bounding box center [233, 203] width 87 height 44
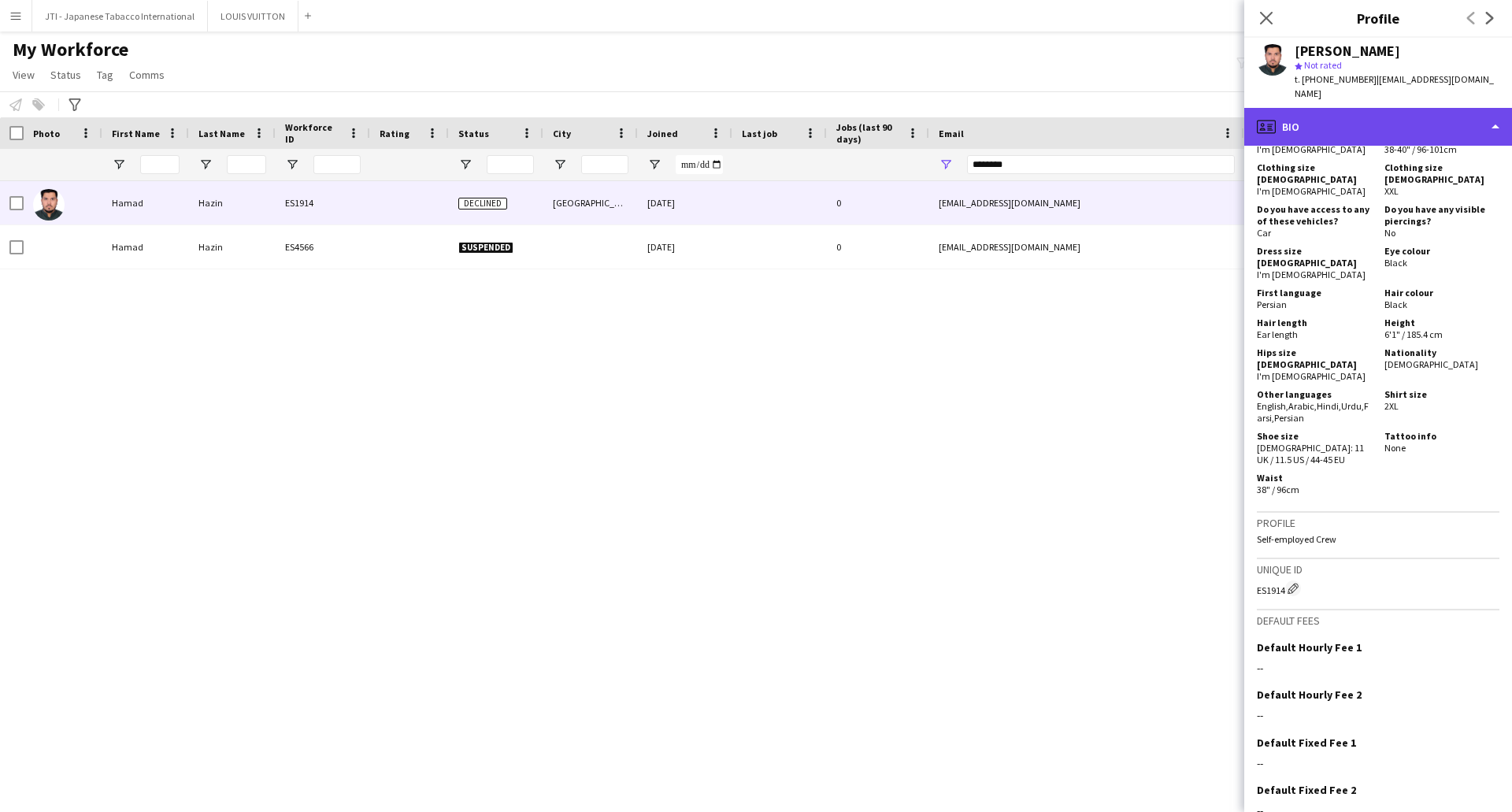
click at [1396, 108] on div "profile Bio" at bounding box center [1378, 126] width 267 height 38
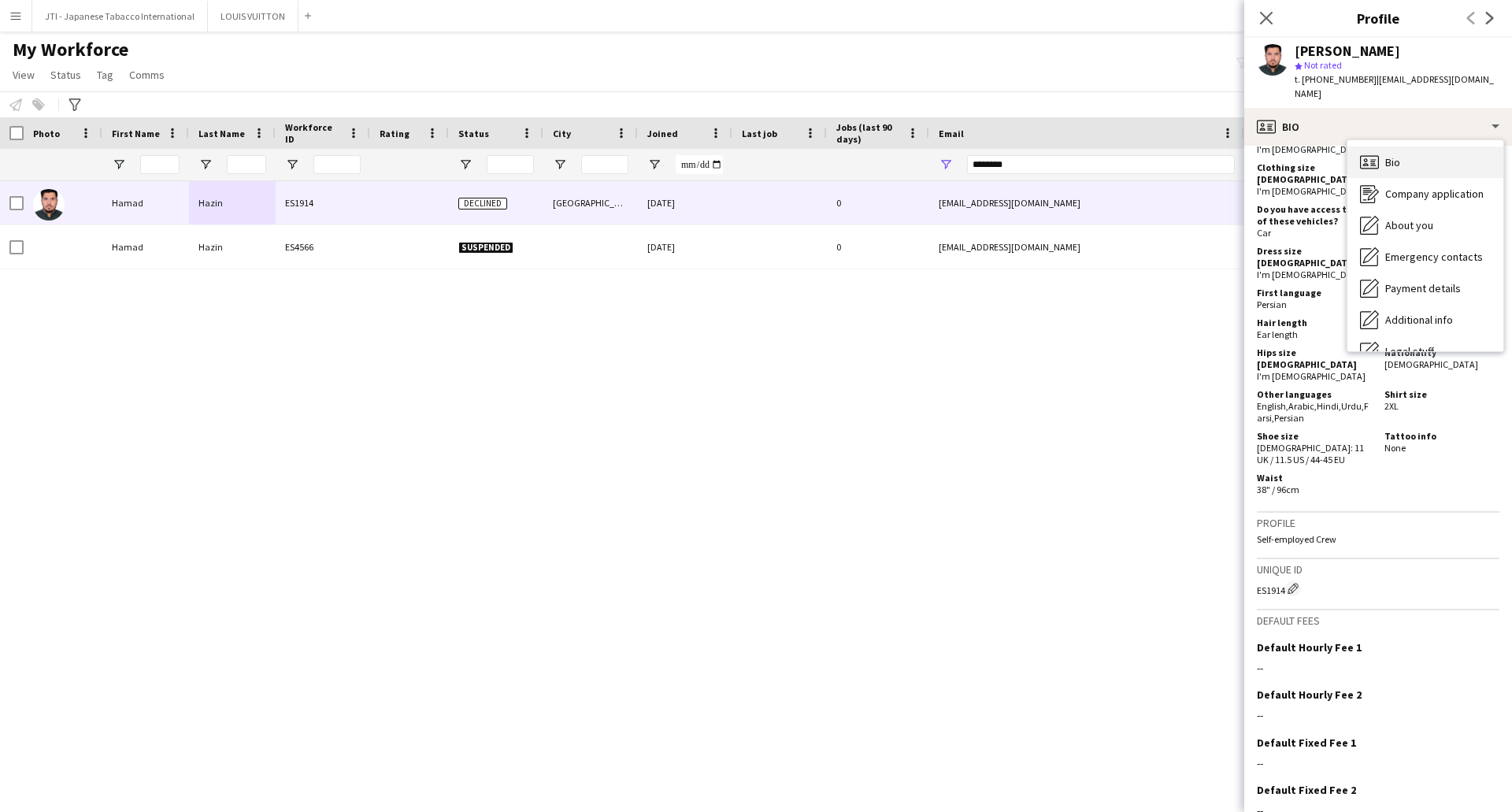
click at [1407, 156] on div "Bio Bio" at bounding box center [1426, 162] width 156 height 31
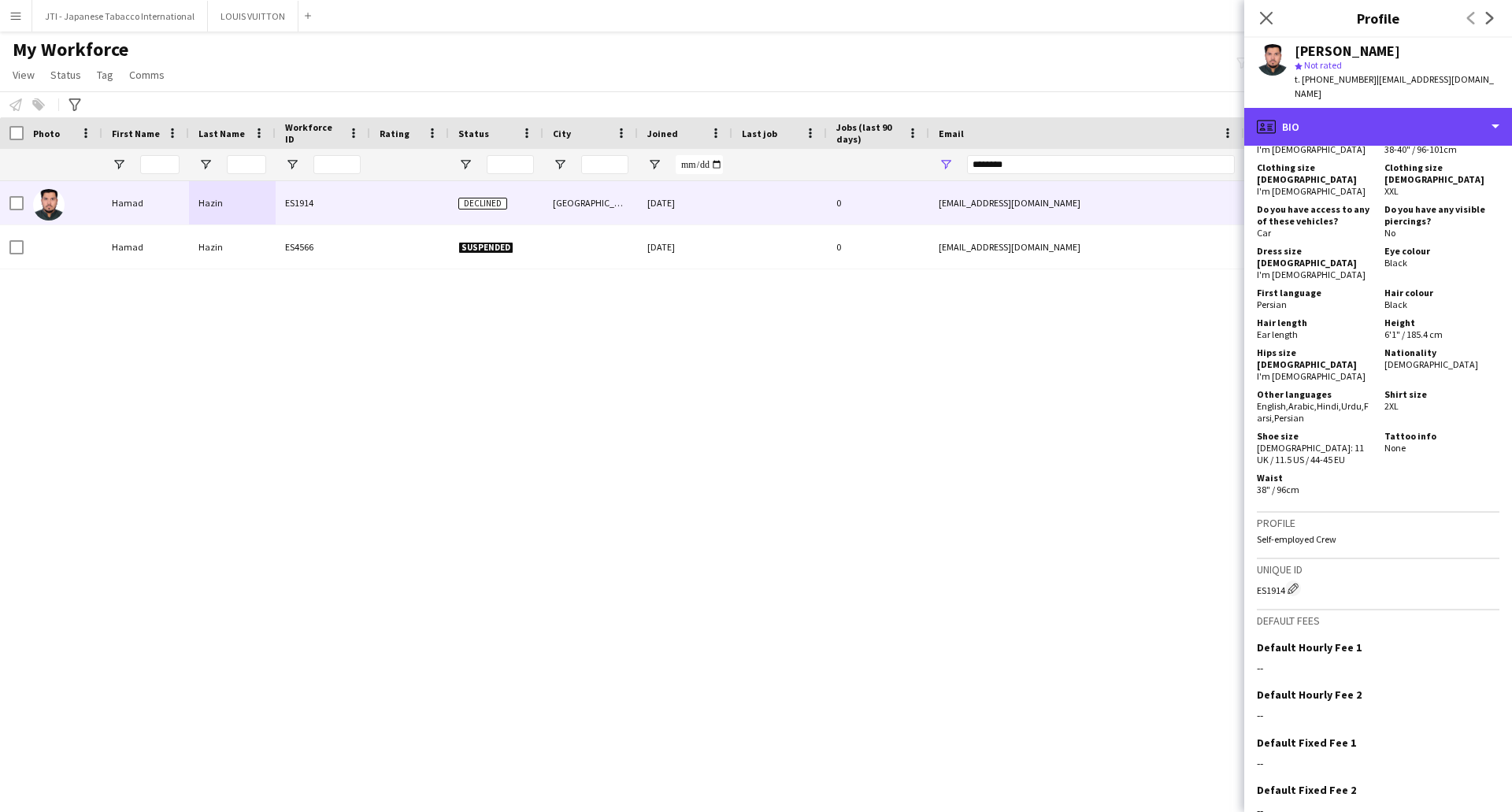
drag, startPoint x: 1408, startPoint y: 113, endPoint x: 1411, endPoint y: 130, distance: 17.3
click at [1410, 113] on div "profile Bio" at bounding box center [1378, 126] width 267 height 38
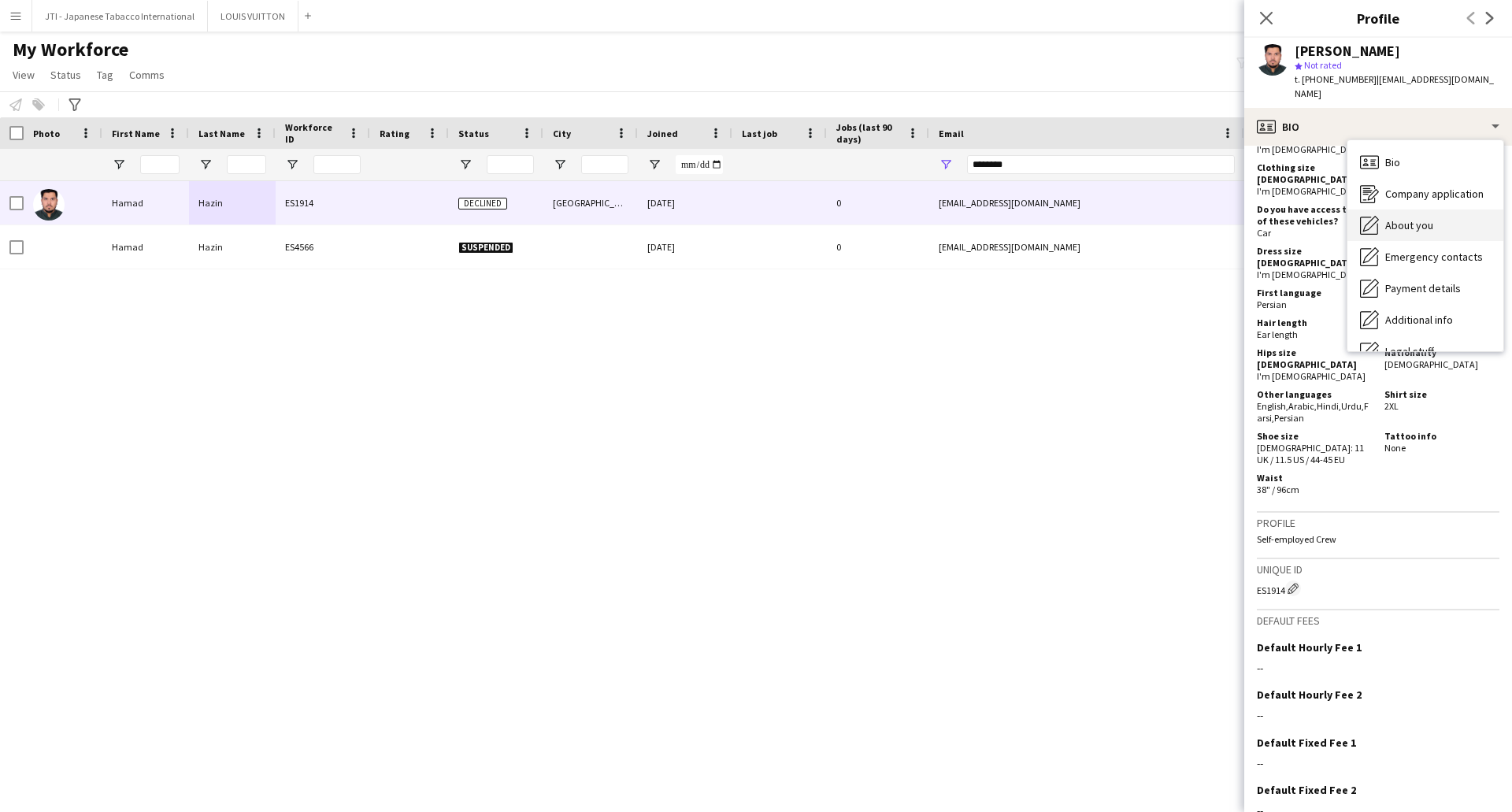
click at [1417, 218] on span "About you" at bounding box center [1410, 226] width 48 height 14
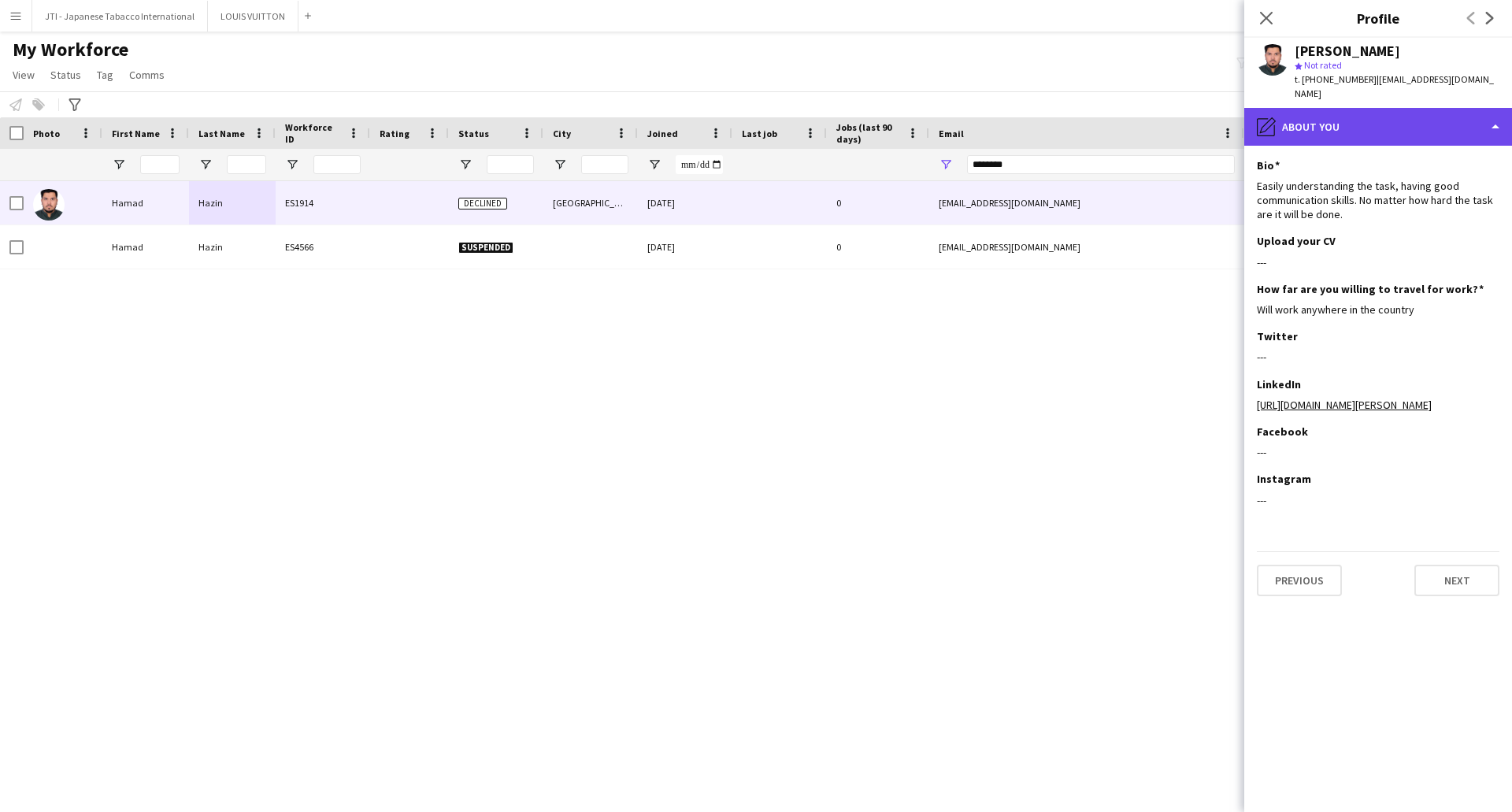
click at [1402, 114] on div "pencil4 About you" at bounding box center [1378, 126] width 267 height 38
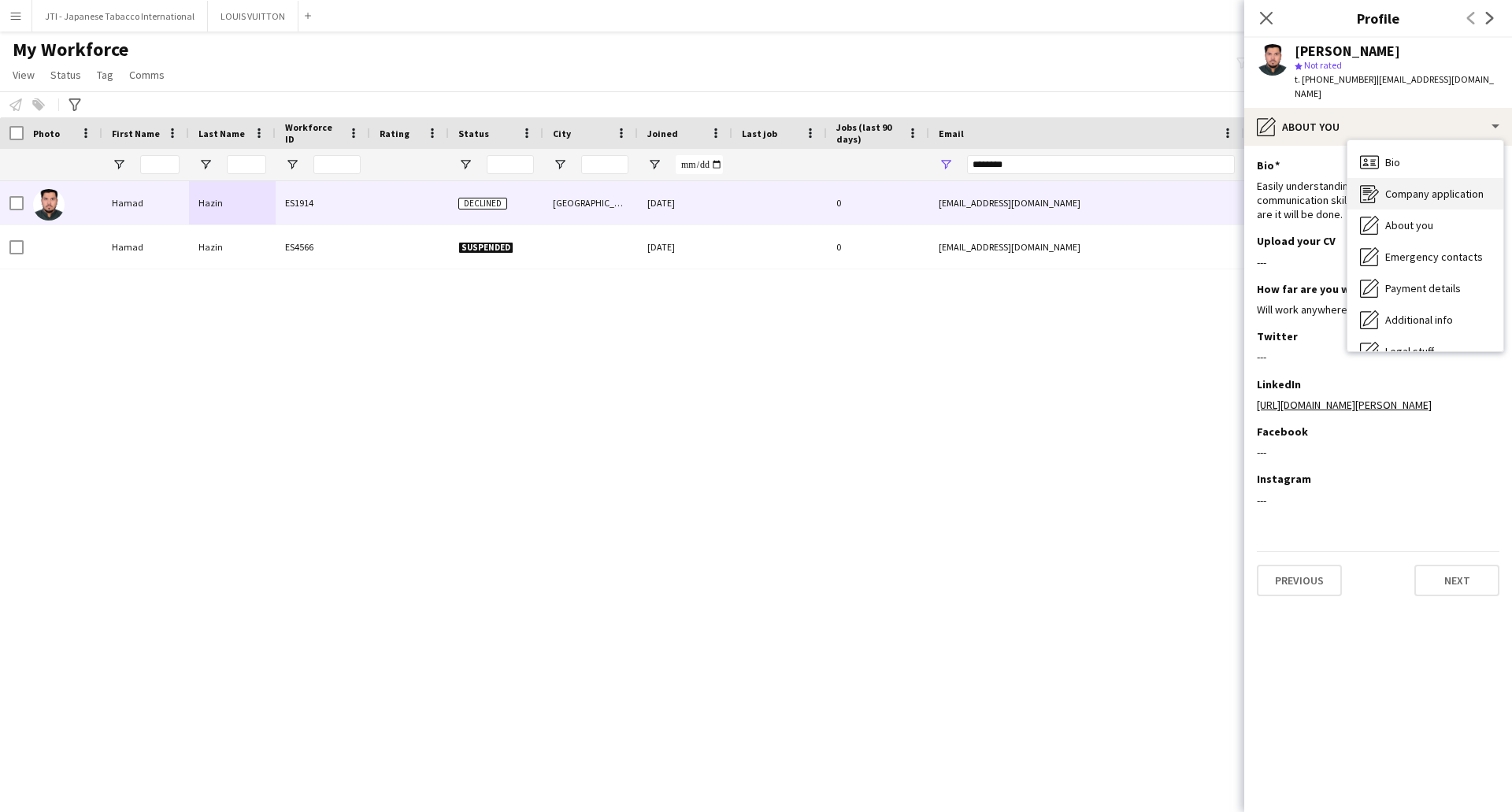
click at [1403, 187] on span "Company application" at bounding box center [1435, 194] width 98 height 14
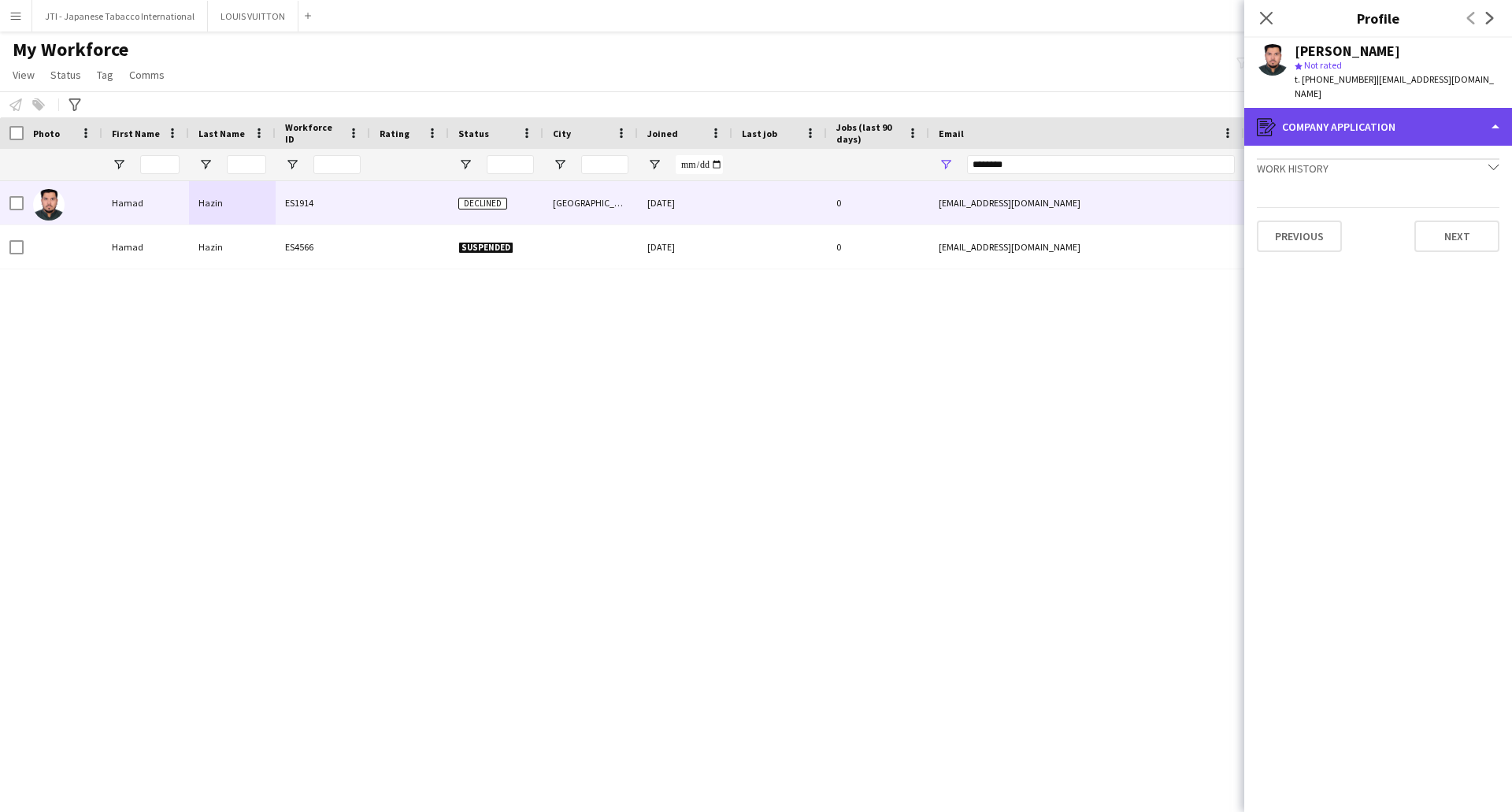
click at [1411, 115] on div "register Company application" at bounding box center [1378, 126] width 267 height 38
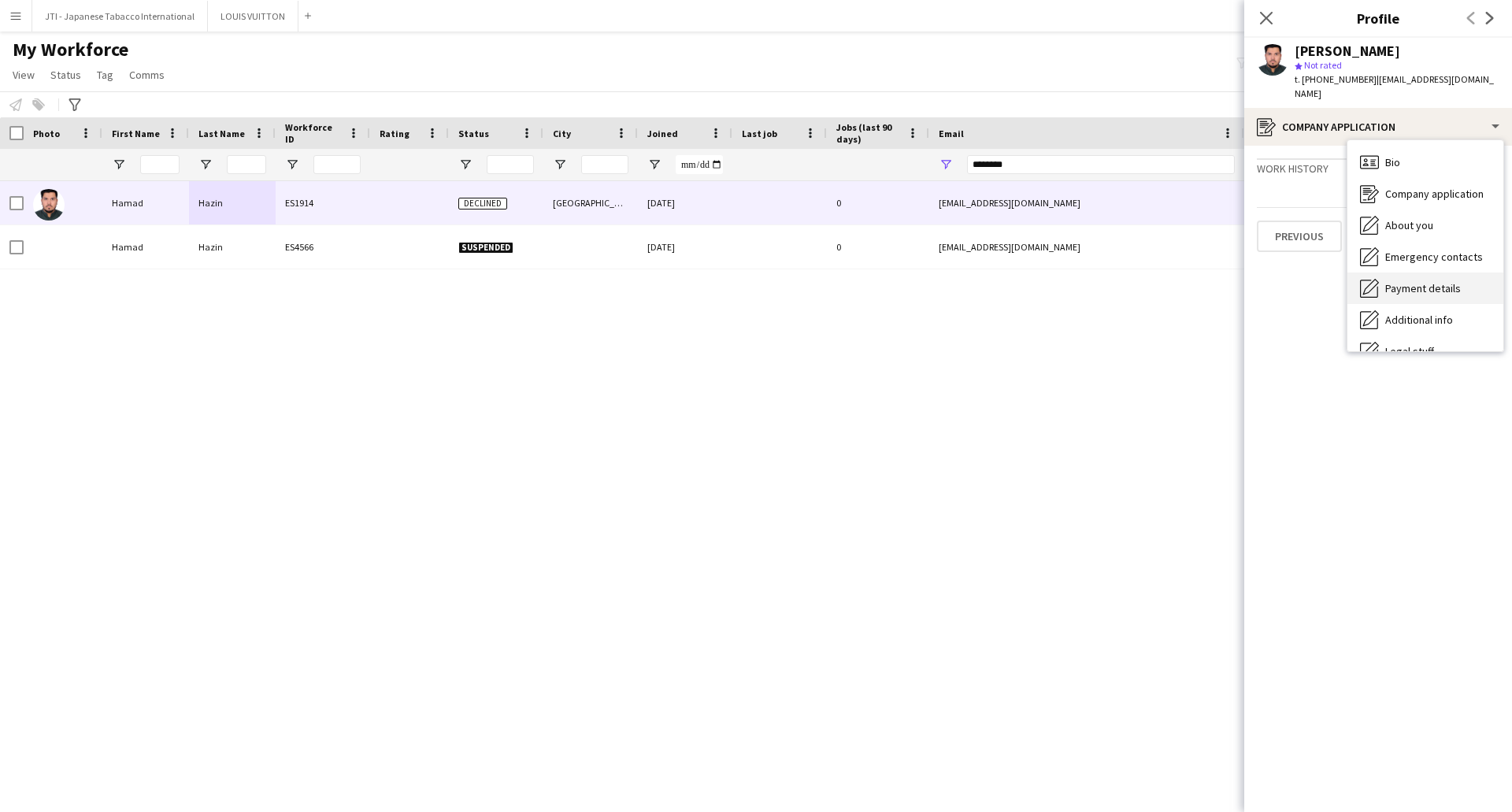
click at [1418, 281] on span "Payment details" at bounding box center [1423, 288] width 76 height 14
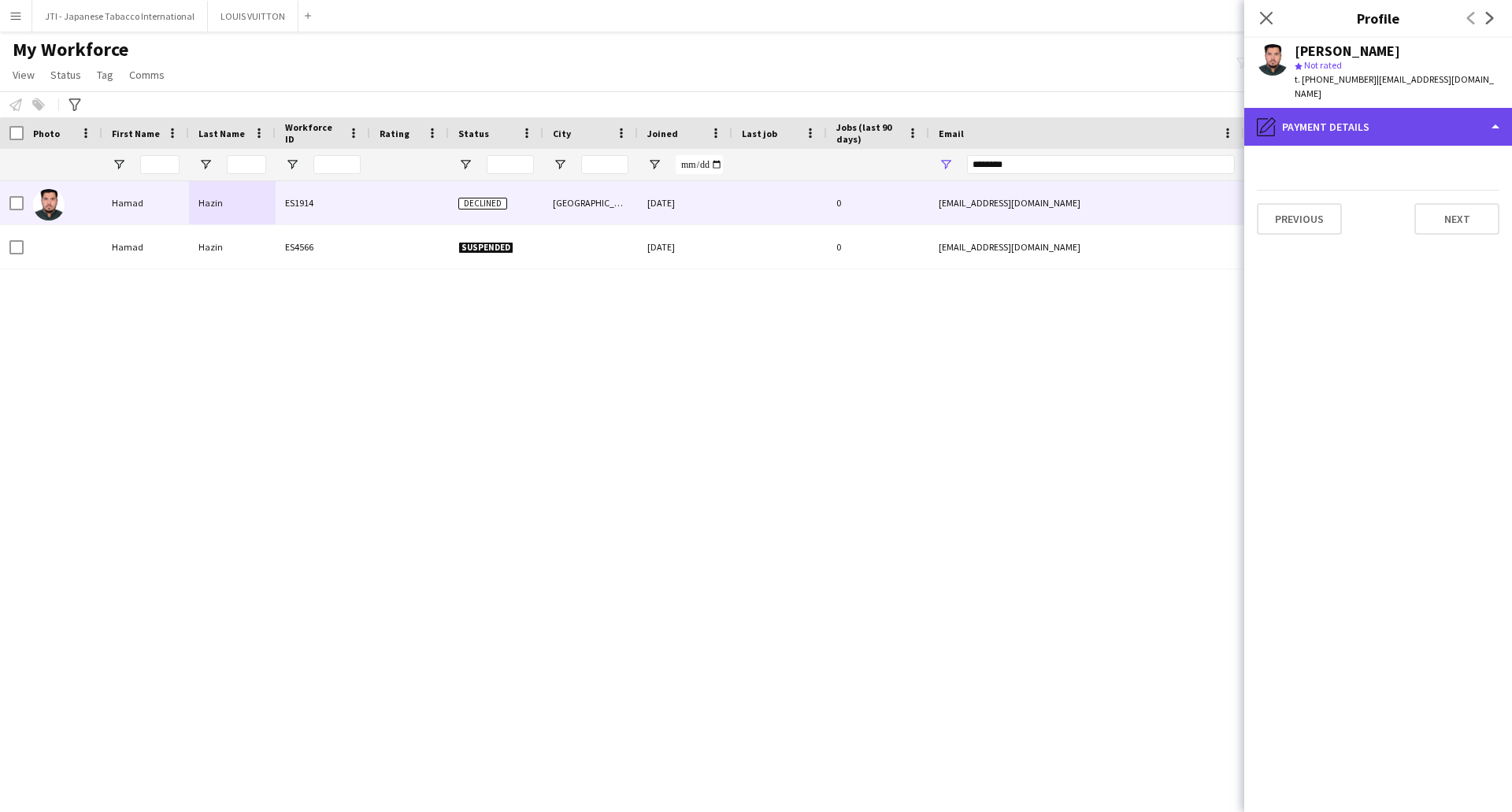
click at [1400, 108] on div "pencil4 Payment details" at bounding box center [1378, 126] width 267 height 38
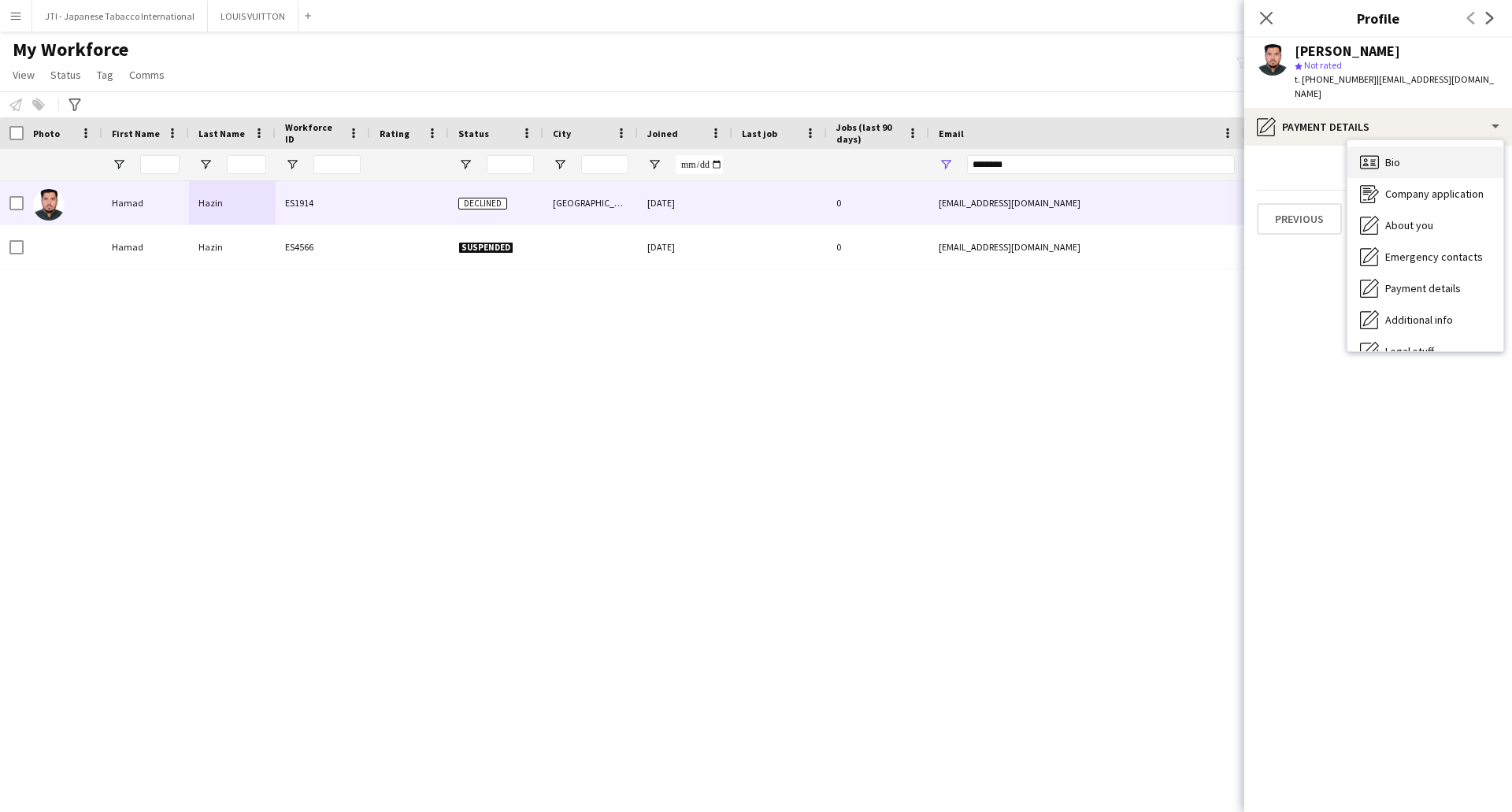
click at [1400, 157] on div "Bio Bio" at bounding box center [1426, 162] width 156 height 31
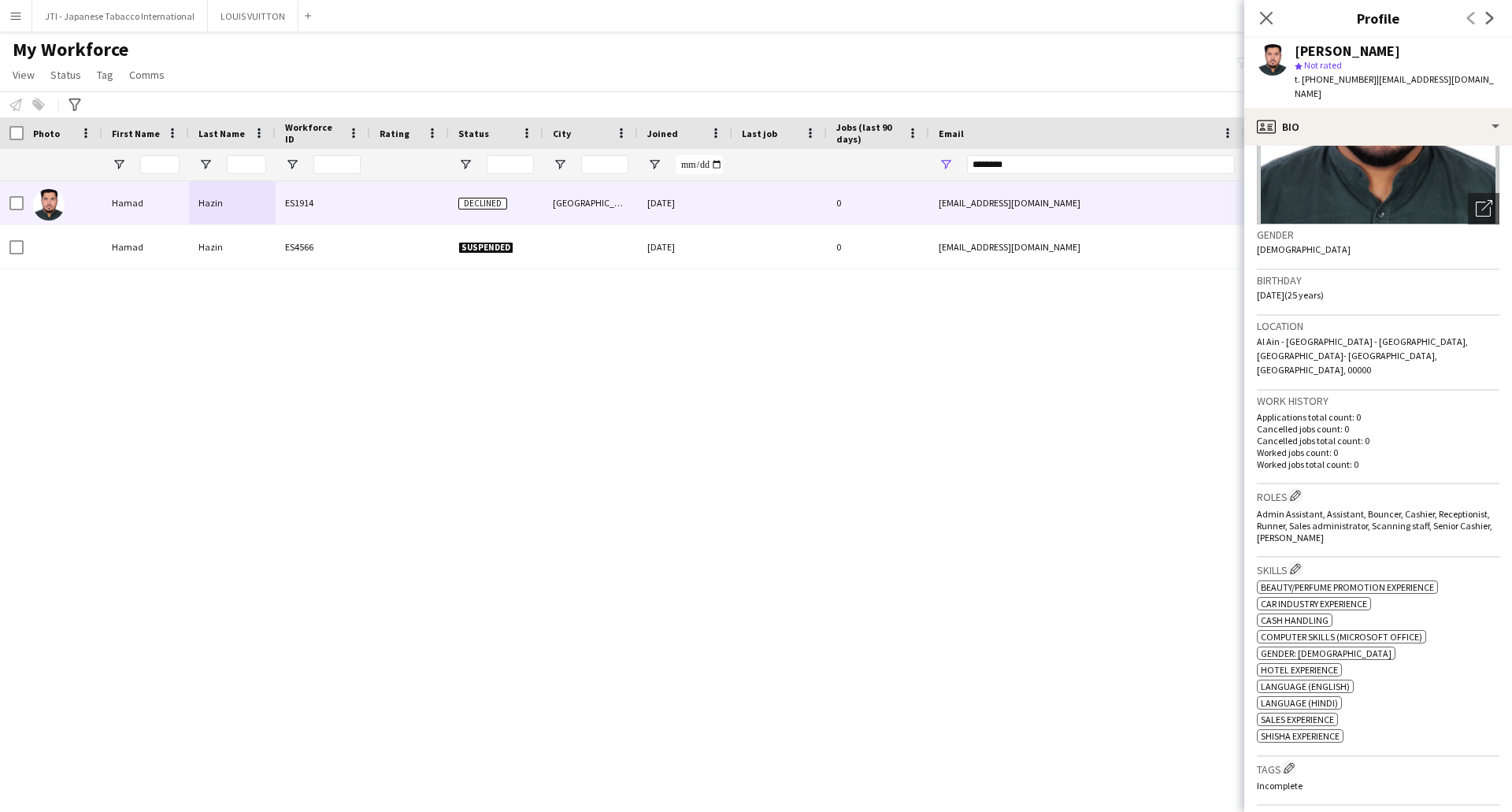
scroll to position [168, 0]
drag, startPoint x: 1075, startPoint y: 163, endPoint x: 924, endPoint y: 158, distance: 151.1
click at [924, 158] on div at bounding box center [854, 164] width 1708 height 31
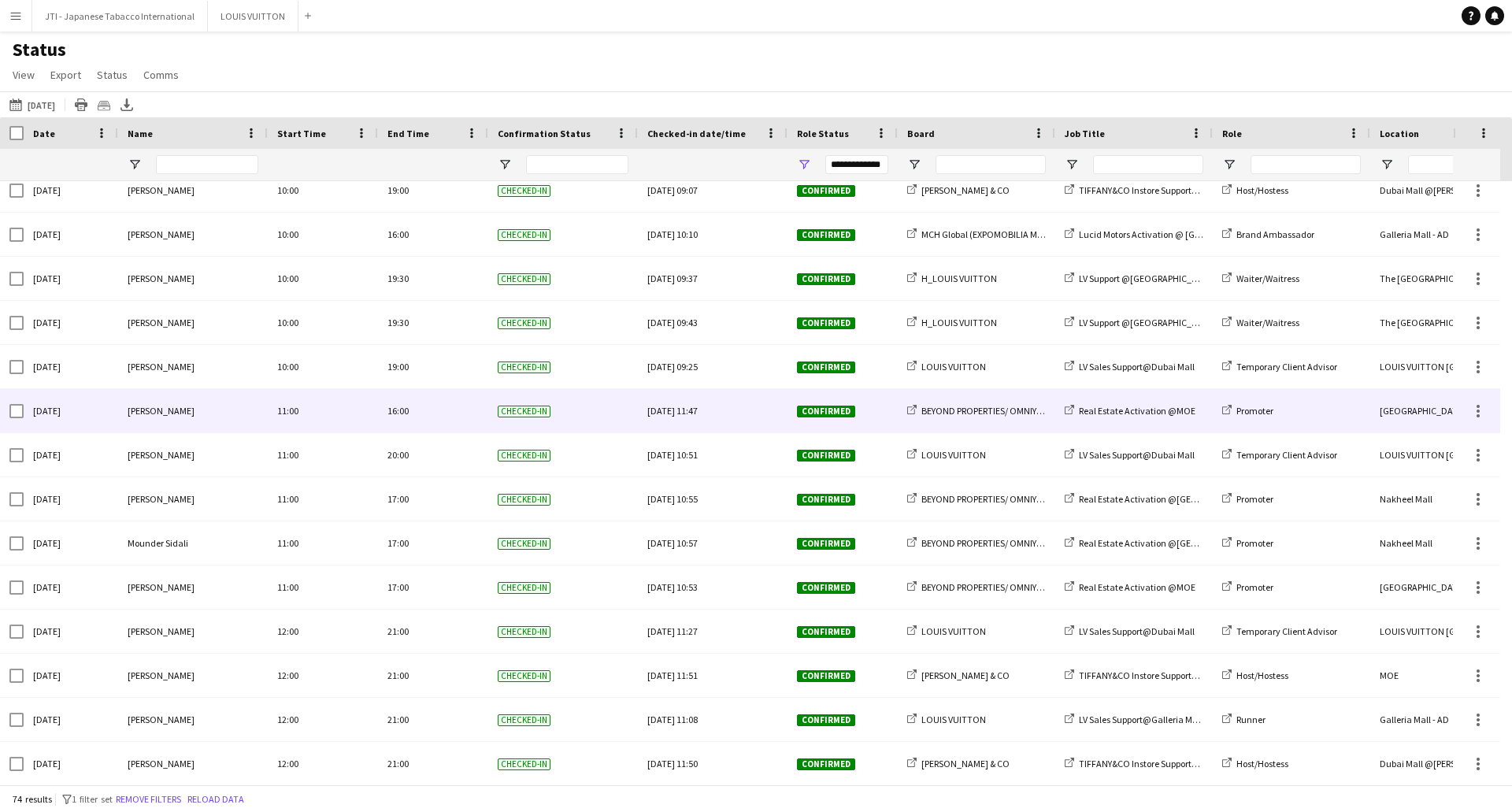
scroll to position [2206, 0]
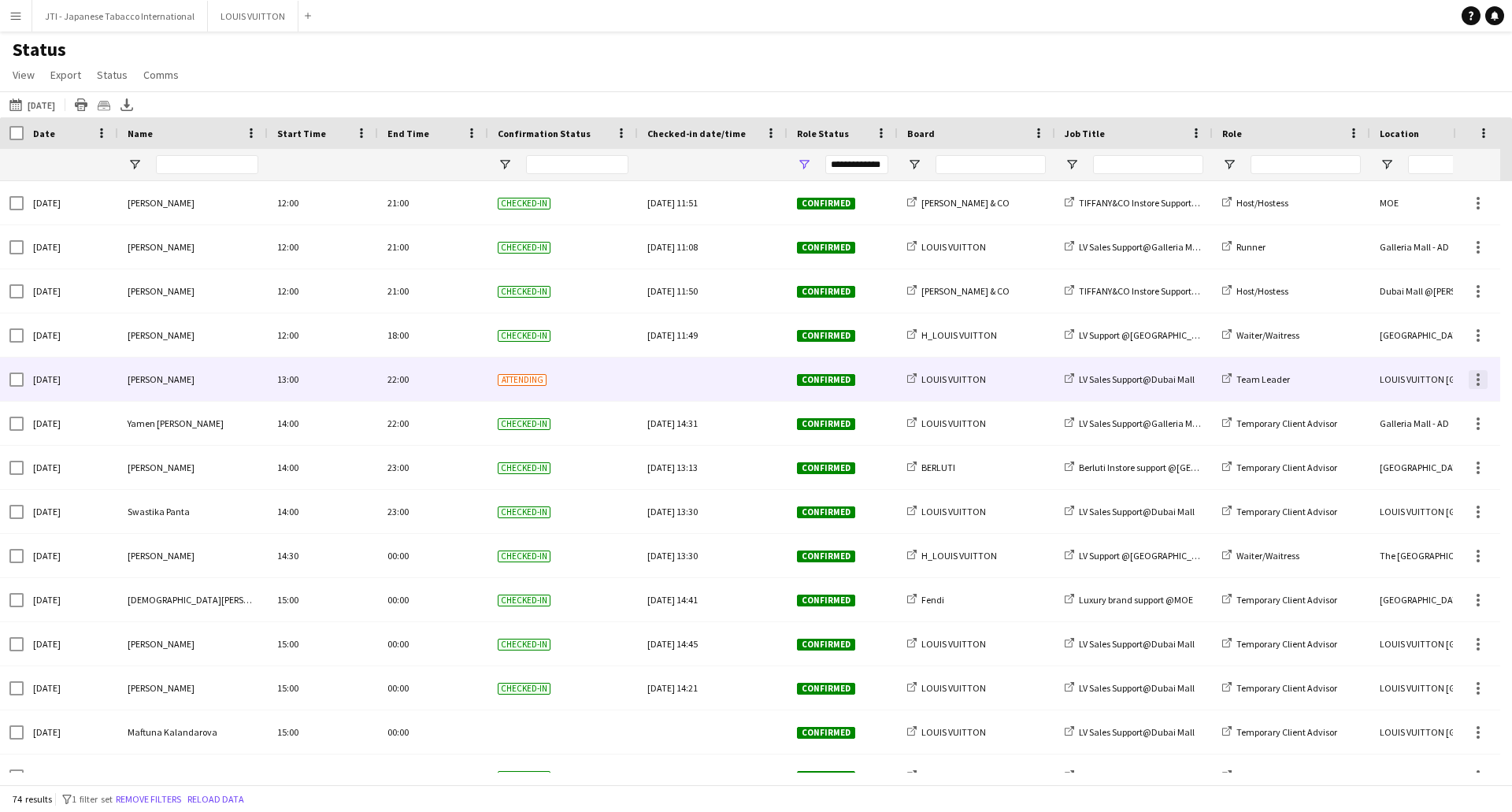
click at [1481, 378] on div at bounding box center [1477, 379] width 19 height 19
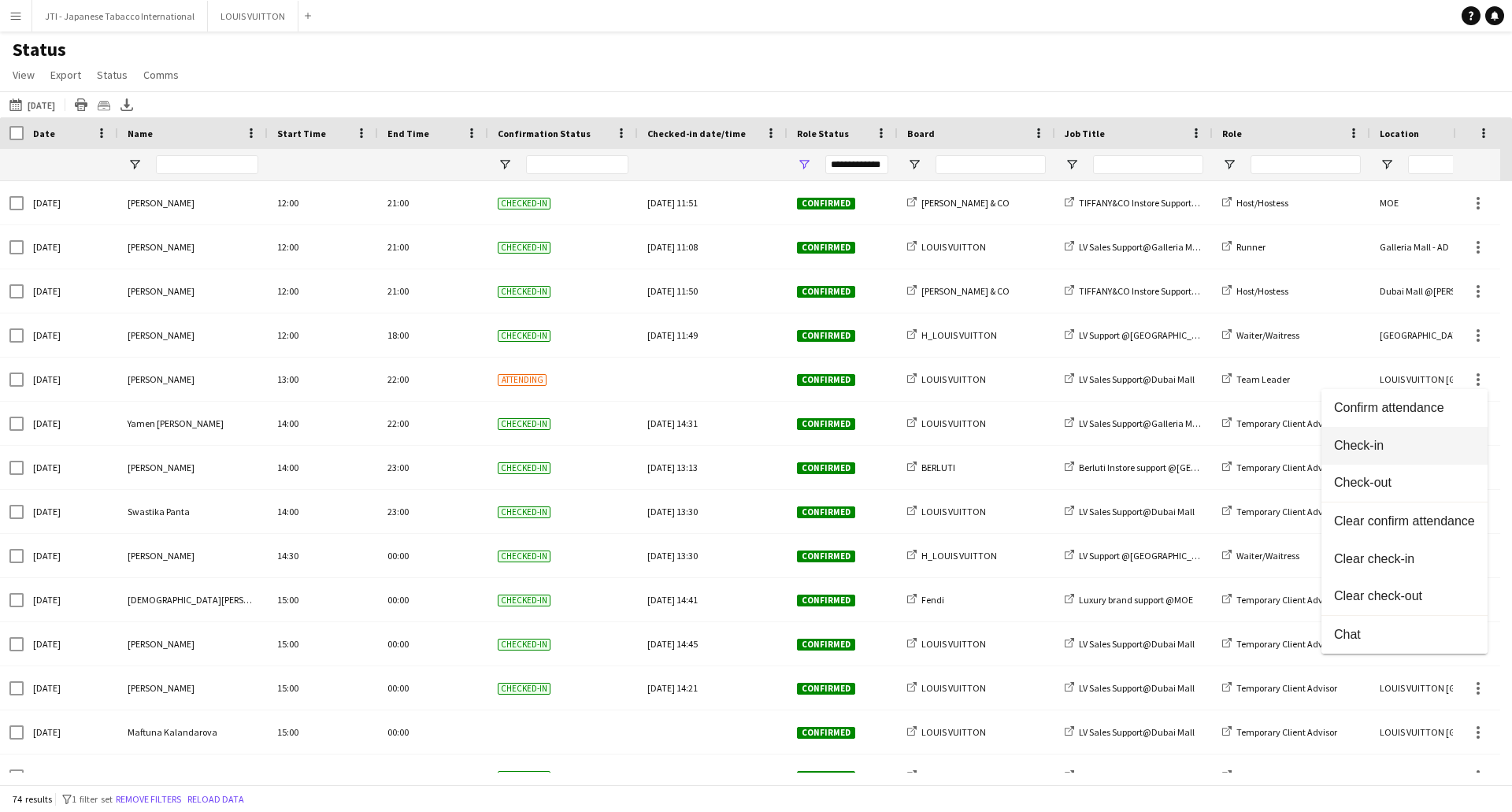
click at [1364, 445] on span "Check-in" at bounding box center [1404, 446] width 141 height 14
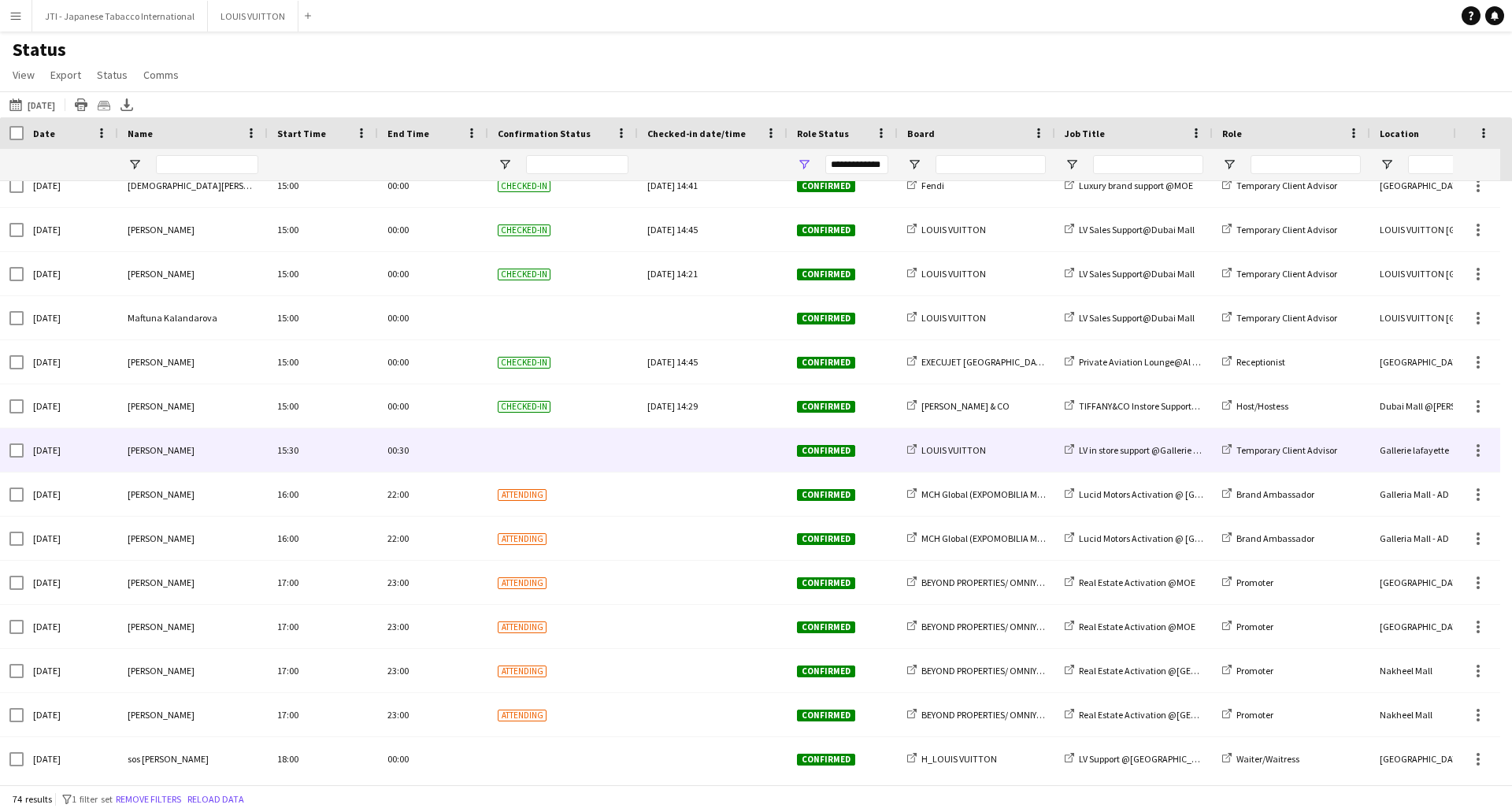
scroll to position [2594, 0]
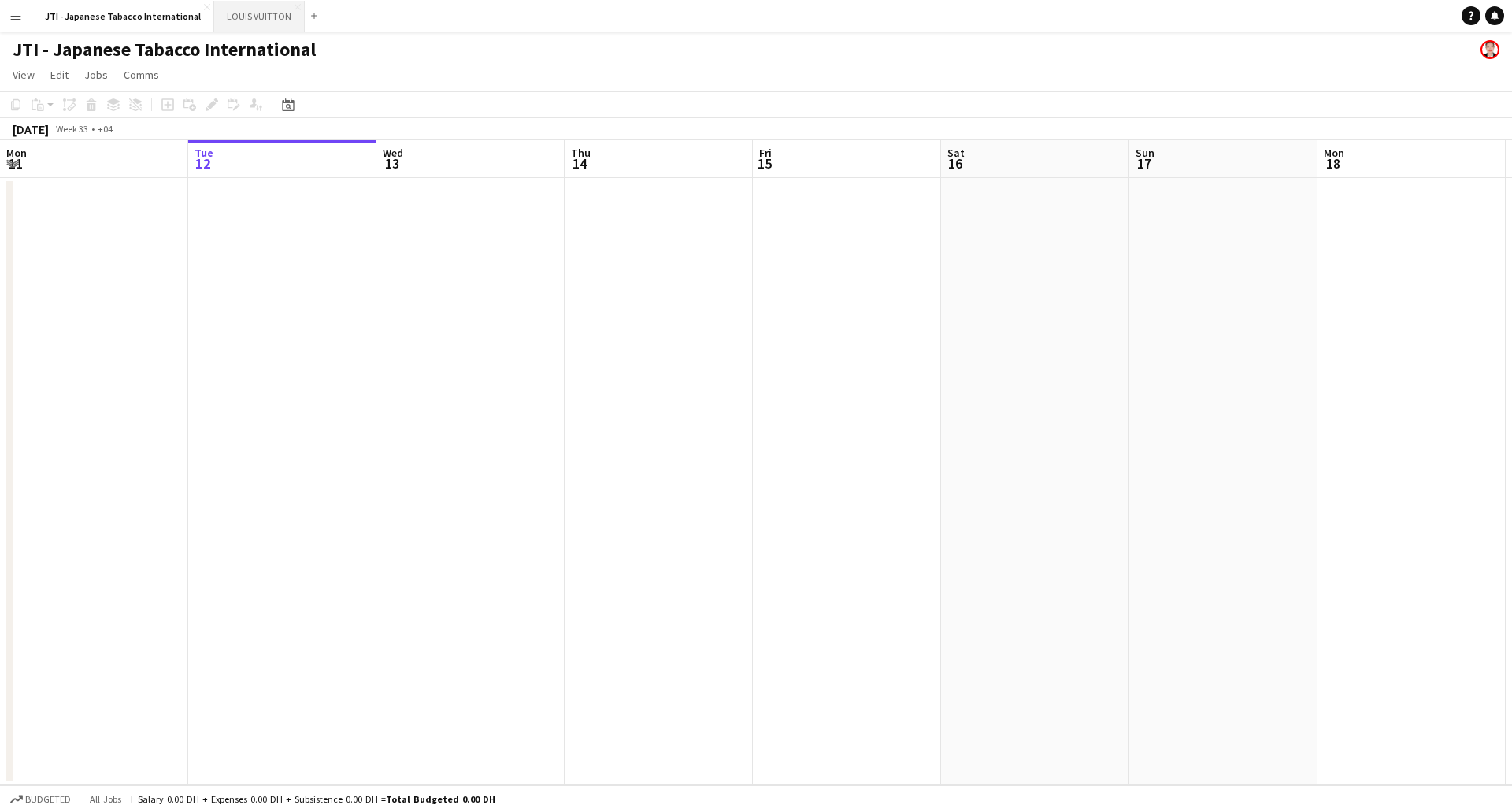
click at [246, 14] on button "LOUIS VUITTON Close" at bounding box center [259, 16] width 90 height 31
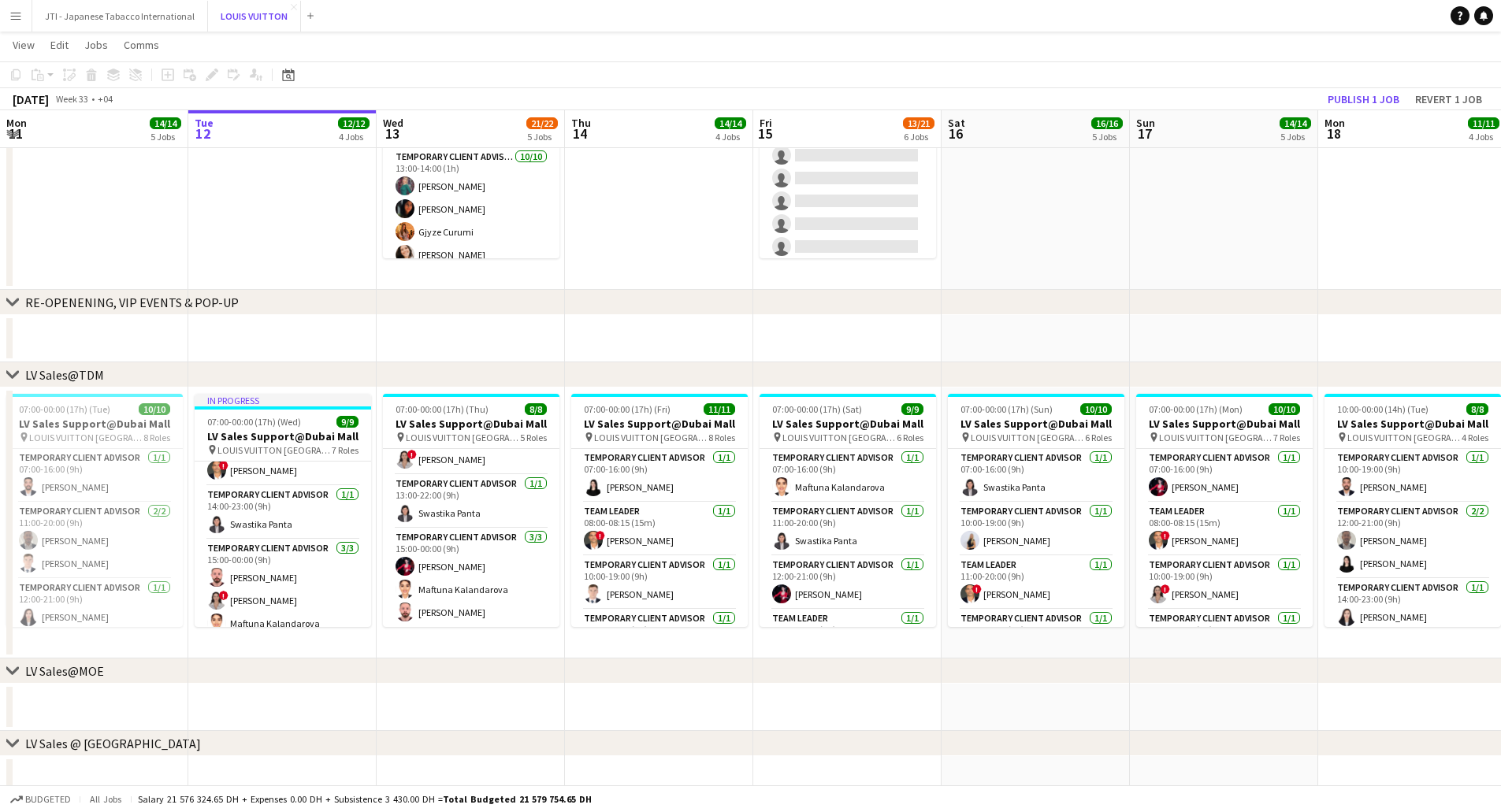
scroll to position [255, 0]
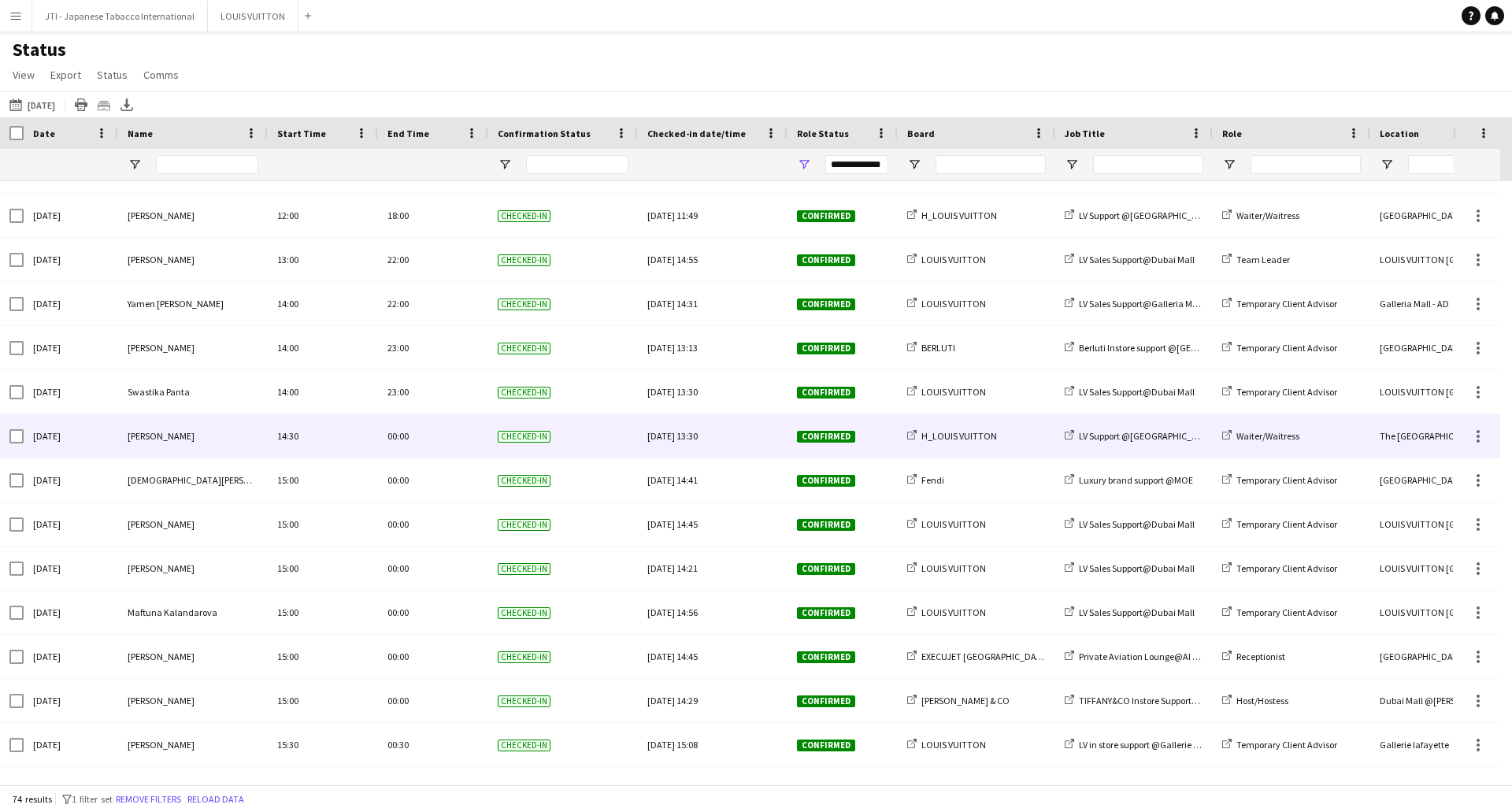
scroll to position [2279, 0]
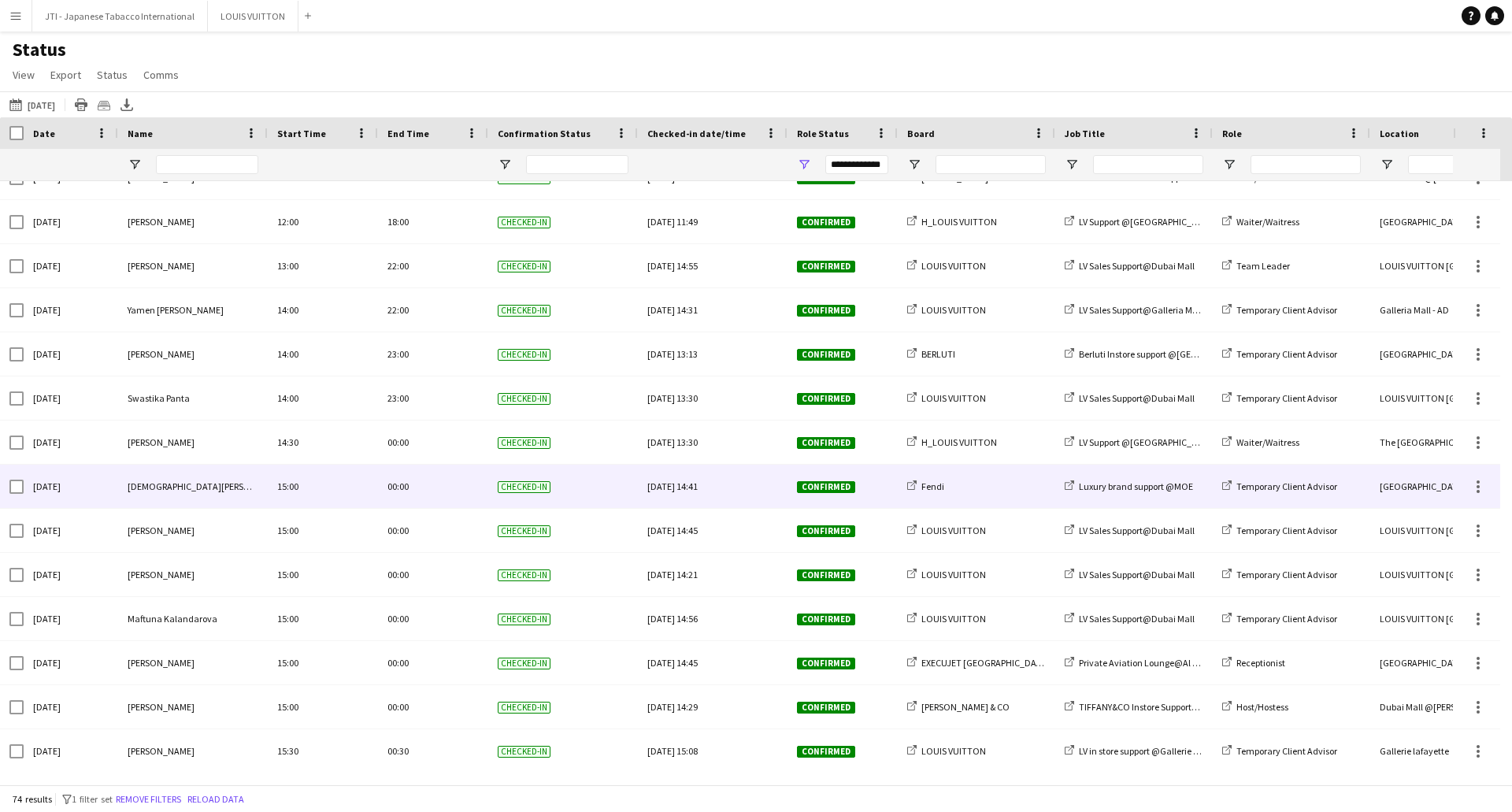
scroll to position [2279, 0]
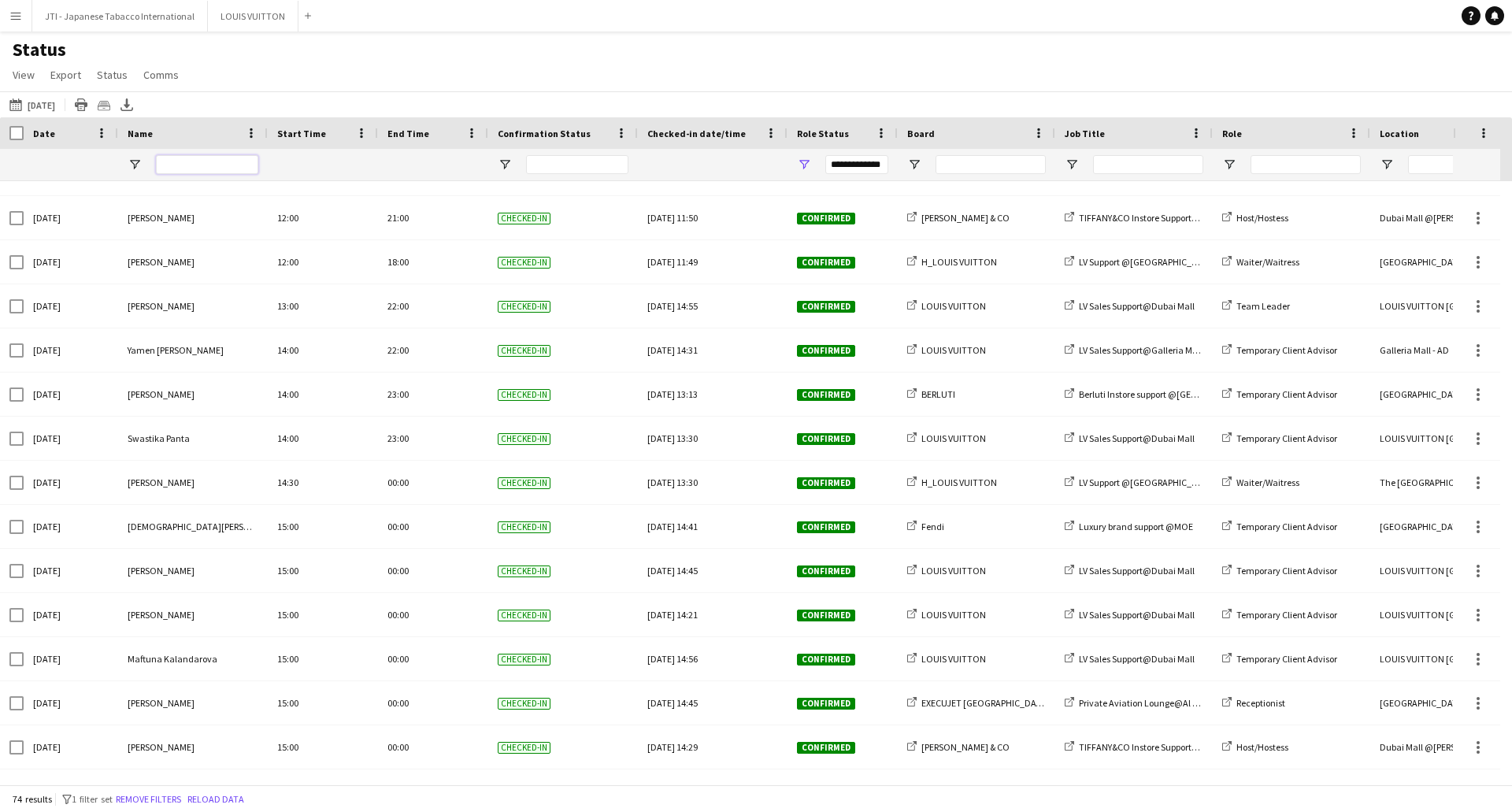
click at [192, 172] on input "Name Filter Input" at bounding box center [207, 164] width 102 height 19
type input "*****"
type input "***"
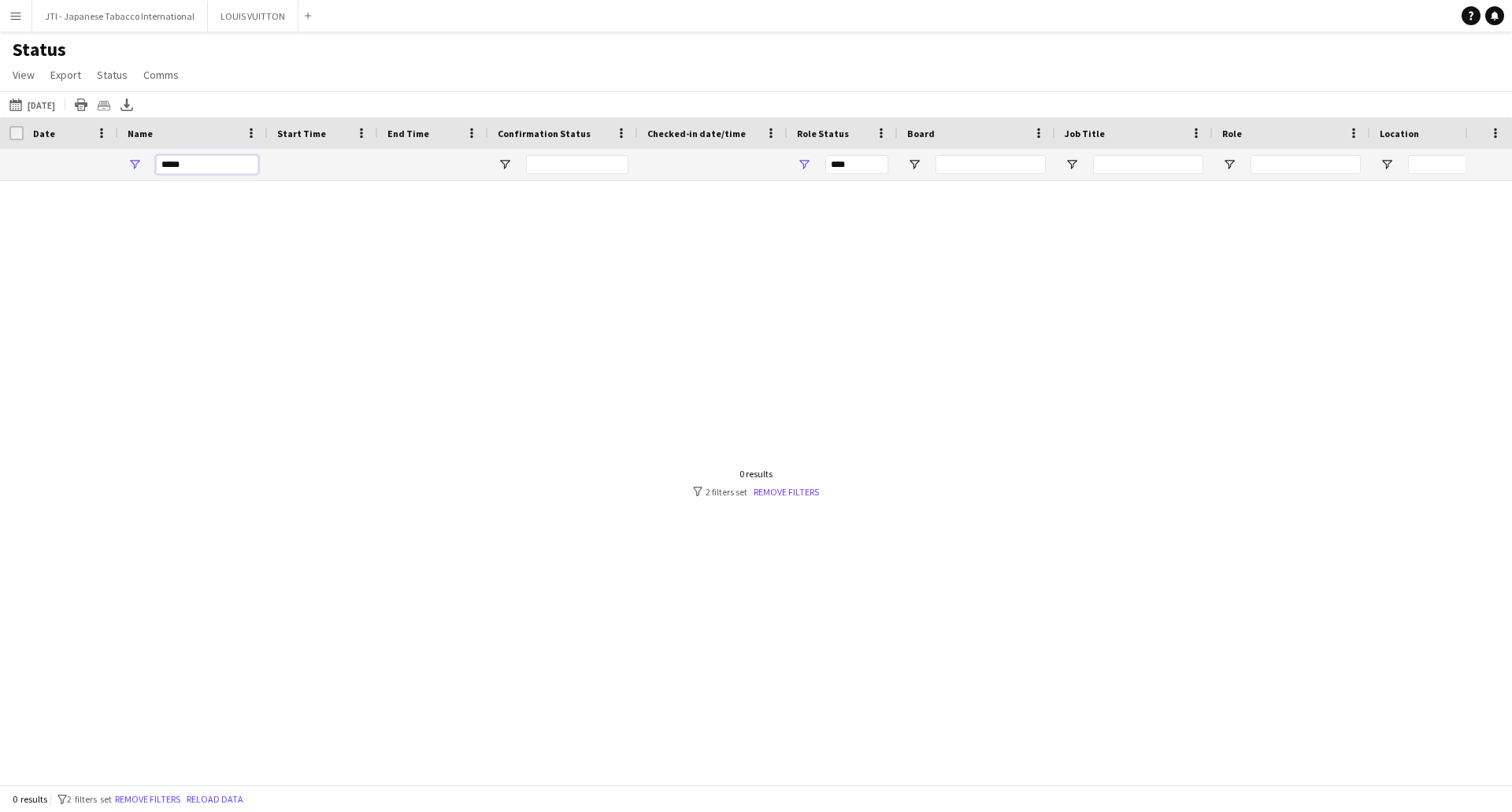
drag, startPoint x: 211, startPoint y: 162, endPoint x: 133, endPoint y: 166, distance: 78.1
click at [133, 166] on div "*****" at bounding box center [193, 164] width 150 height 31
type input "**********"
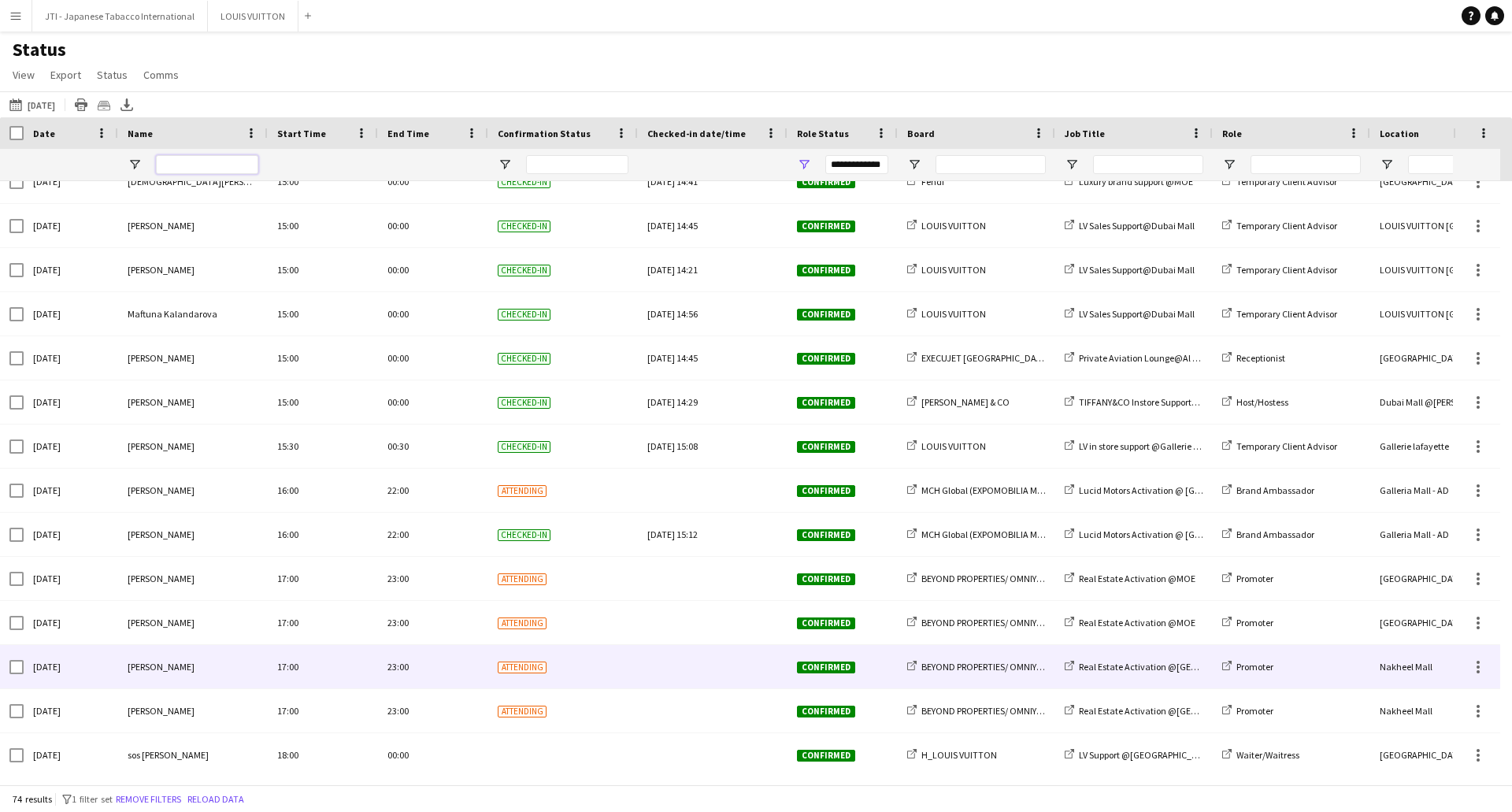
scroll to position [2672, 0]
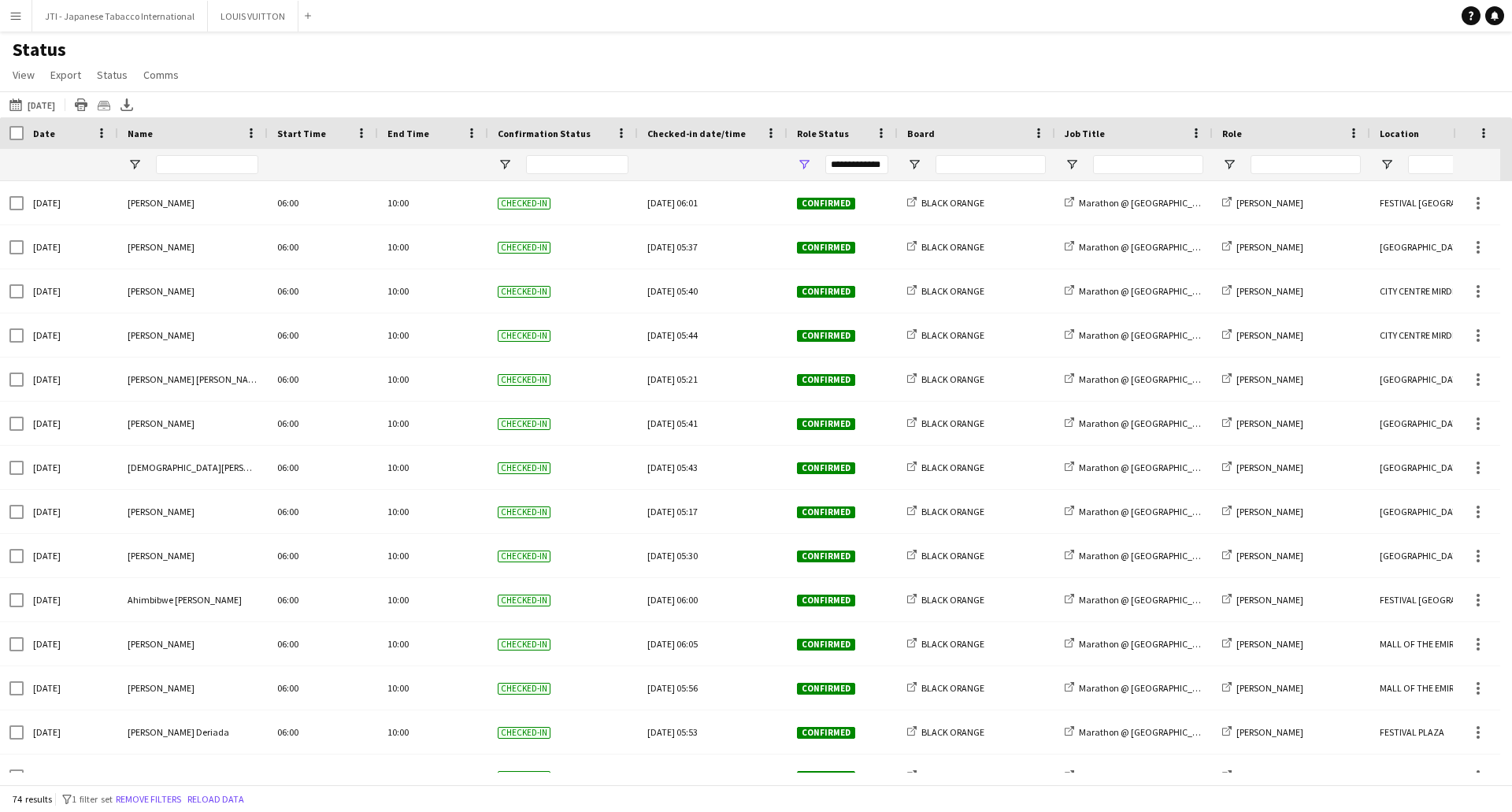
click at [3, 10] on button "Menu" at bounding box center [15, 15] width 31 height 31
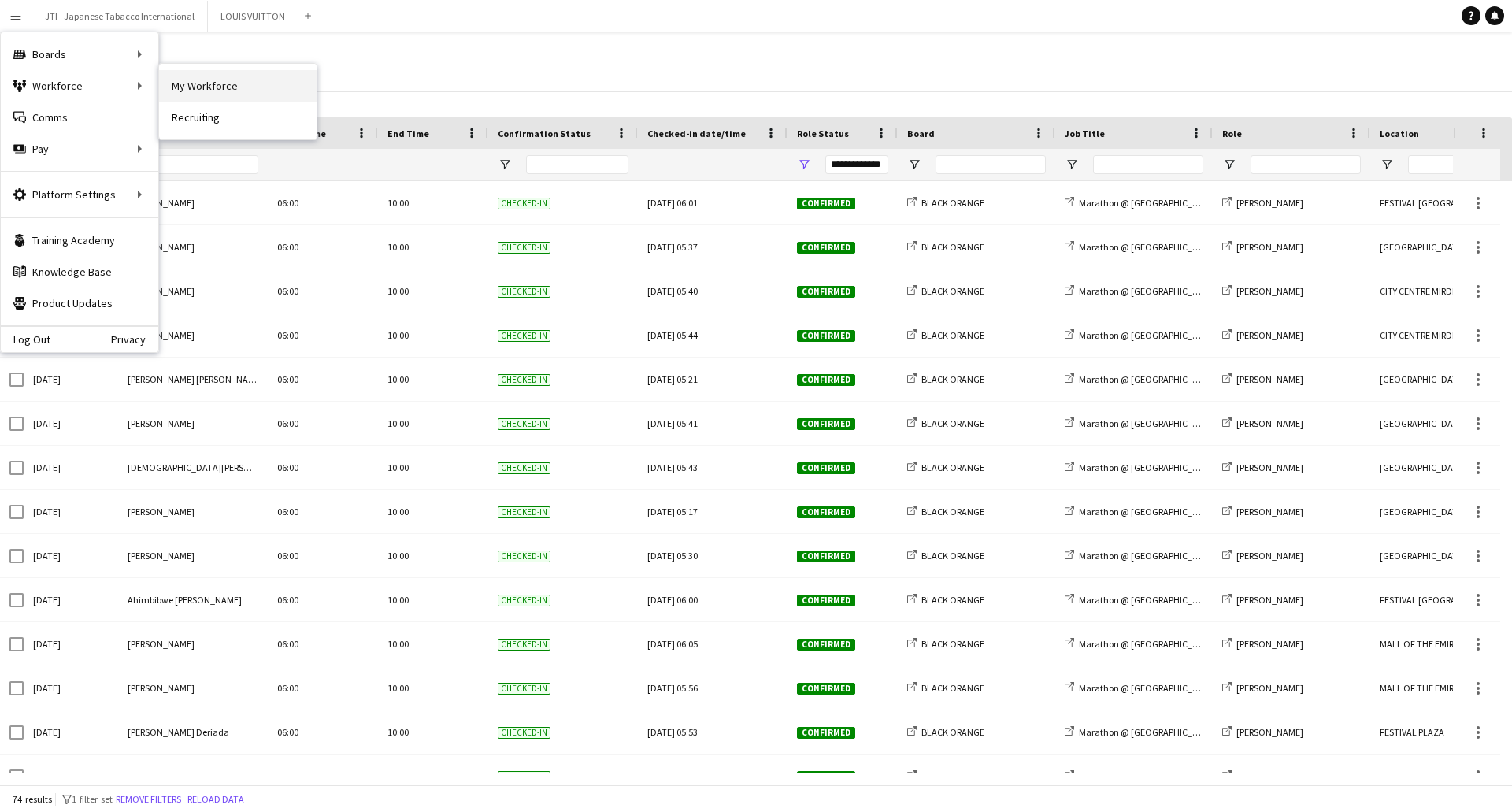
click at [211, 90] on link "My Workforce" at bounding box center [238, 85] width 158 height 31
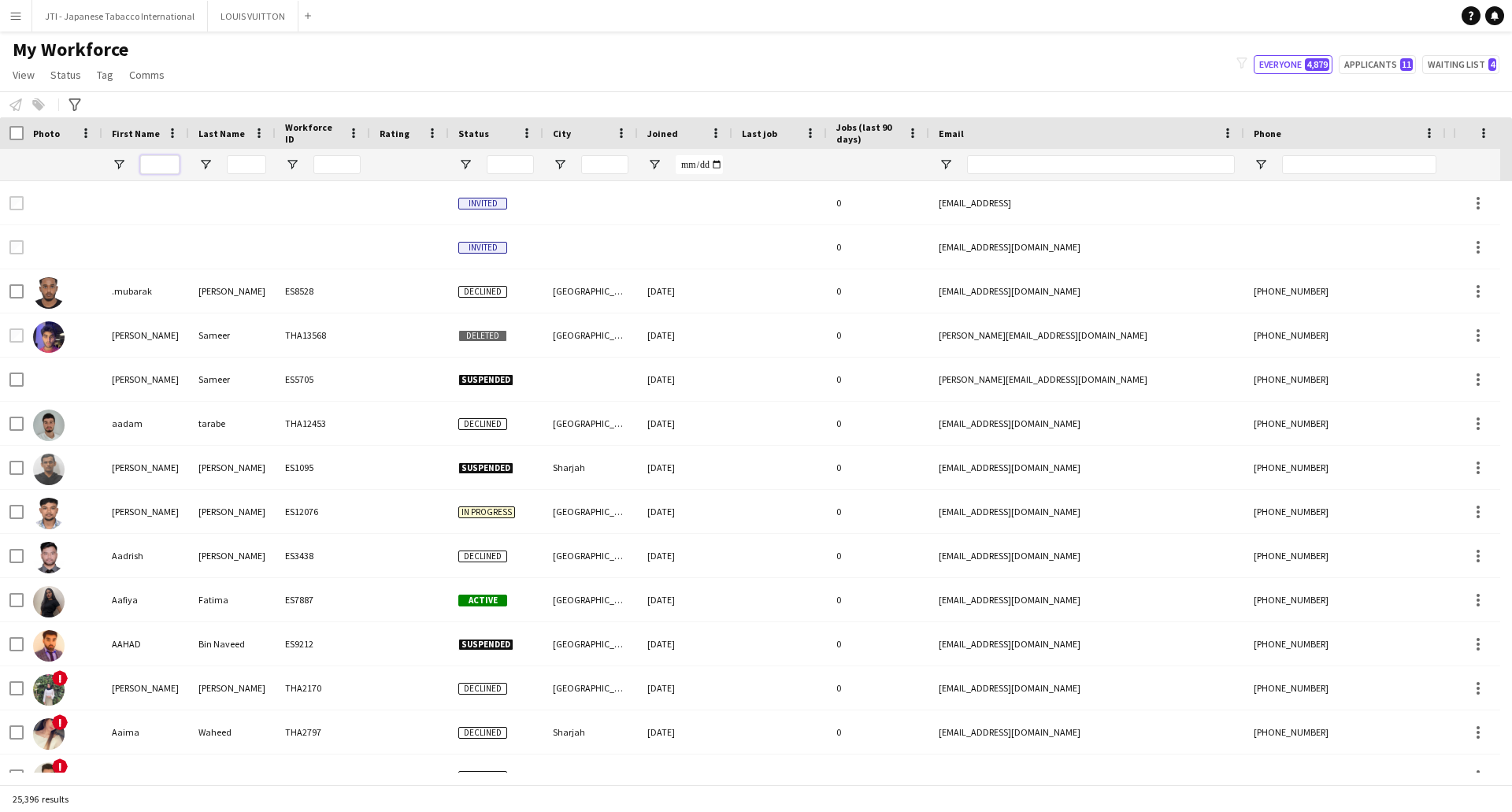
click at [159, 159] on input "First Name Filter Input" at bounding box center [159, 164] width 39 height 19
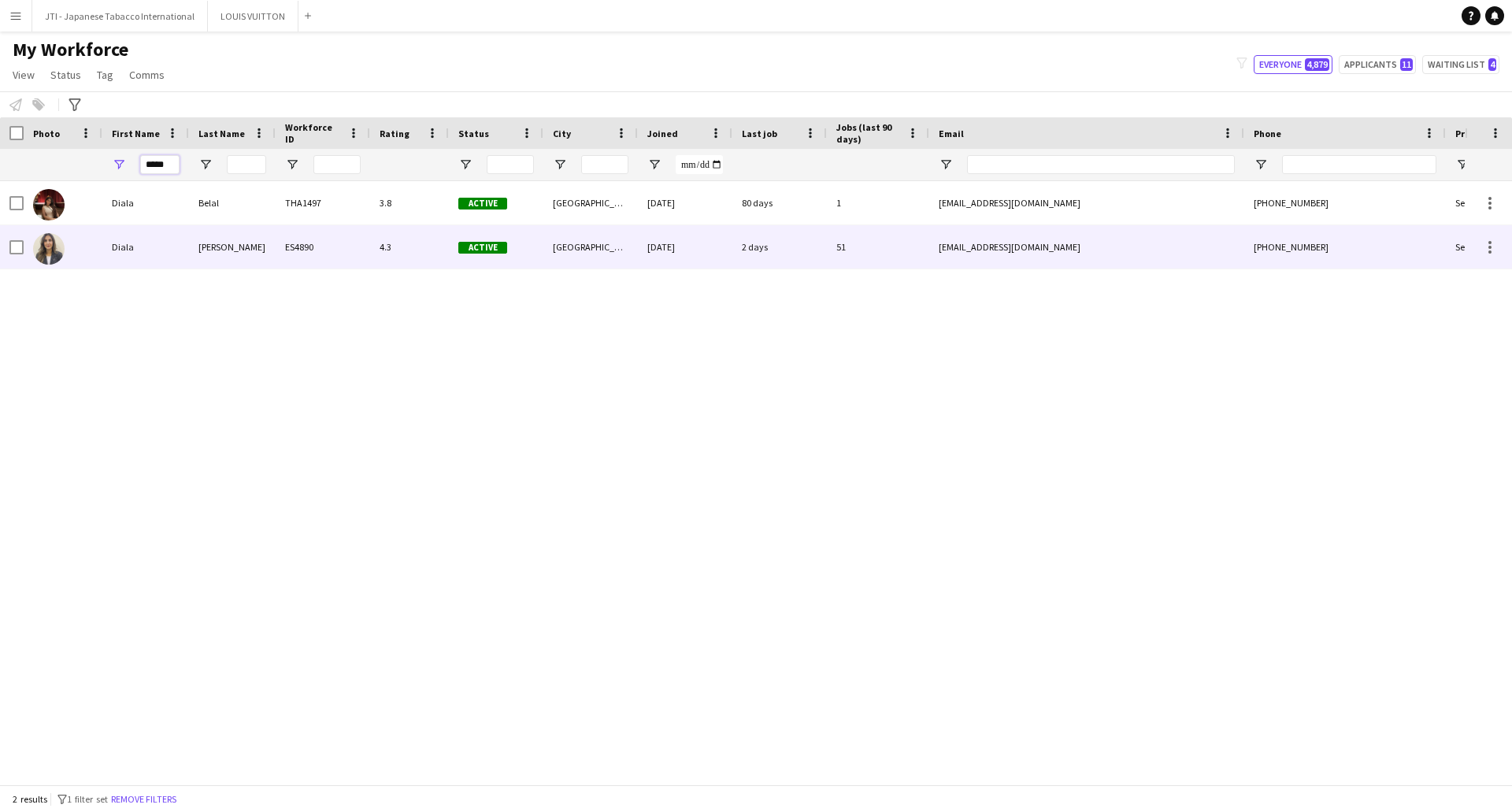
type input "*****"
click at [143, 237] on div "Diala" at bounding box center [146, 247] width 87 height 44
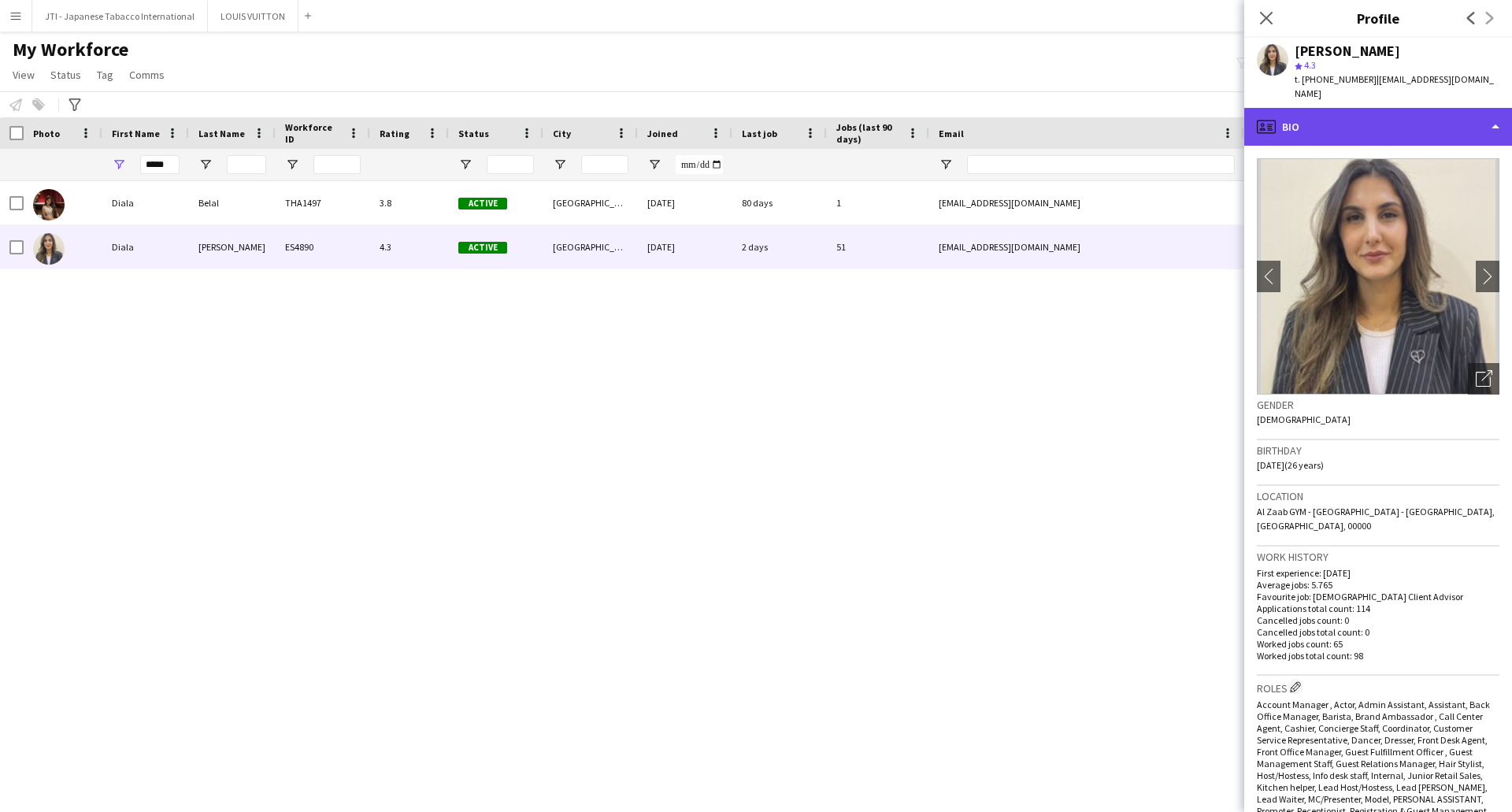
click at [1390, 119] on div "profile Bio" at bounding box center [1378, 126] width 267 height 38
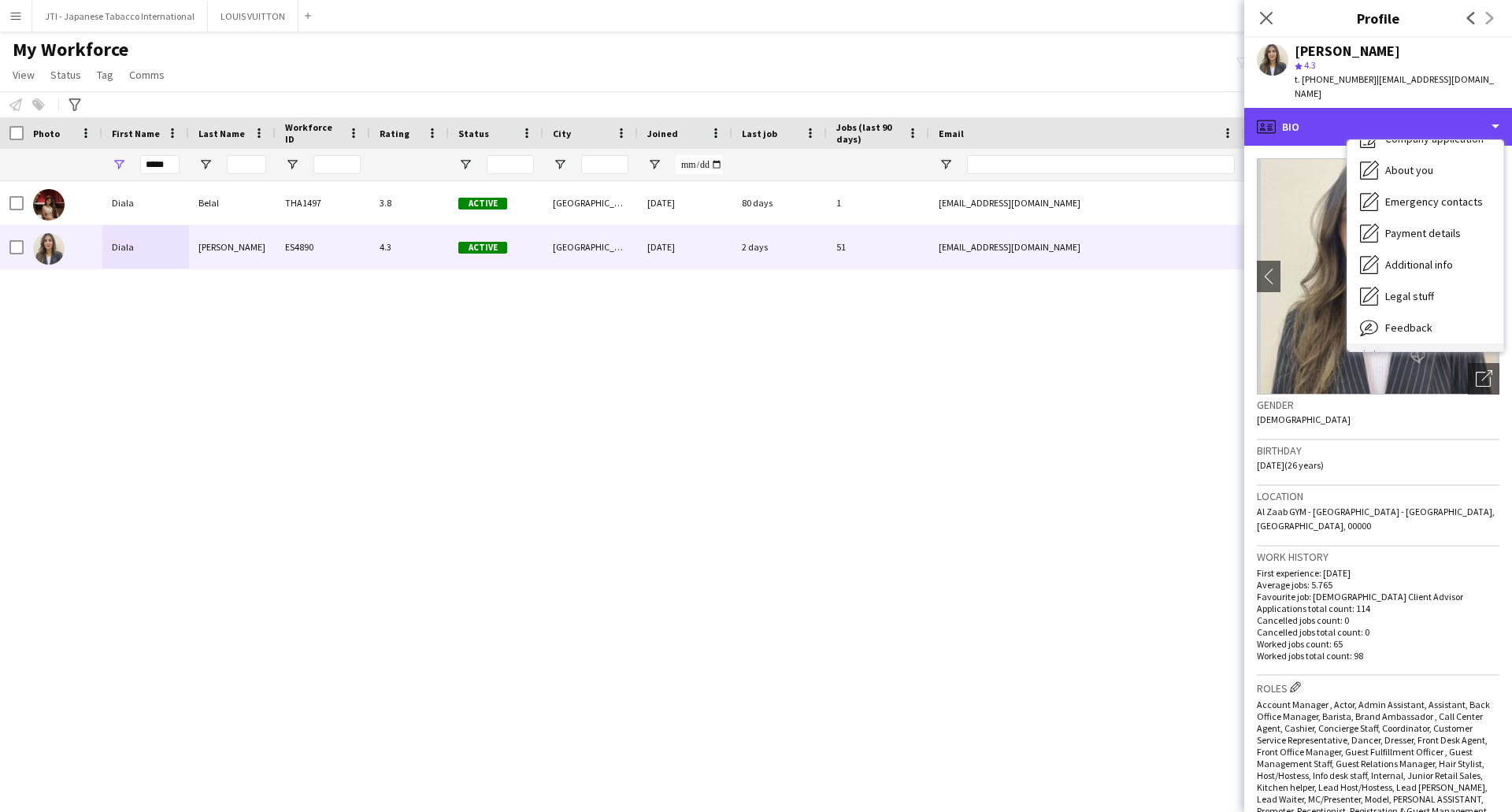
scroll to position [85, 0]
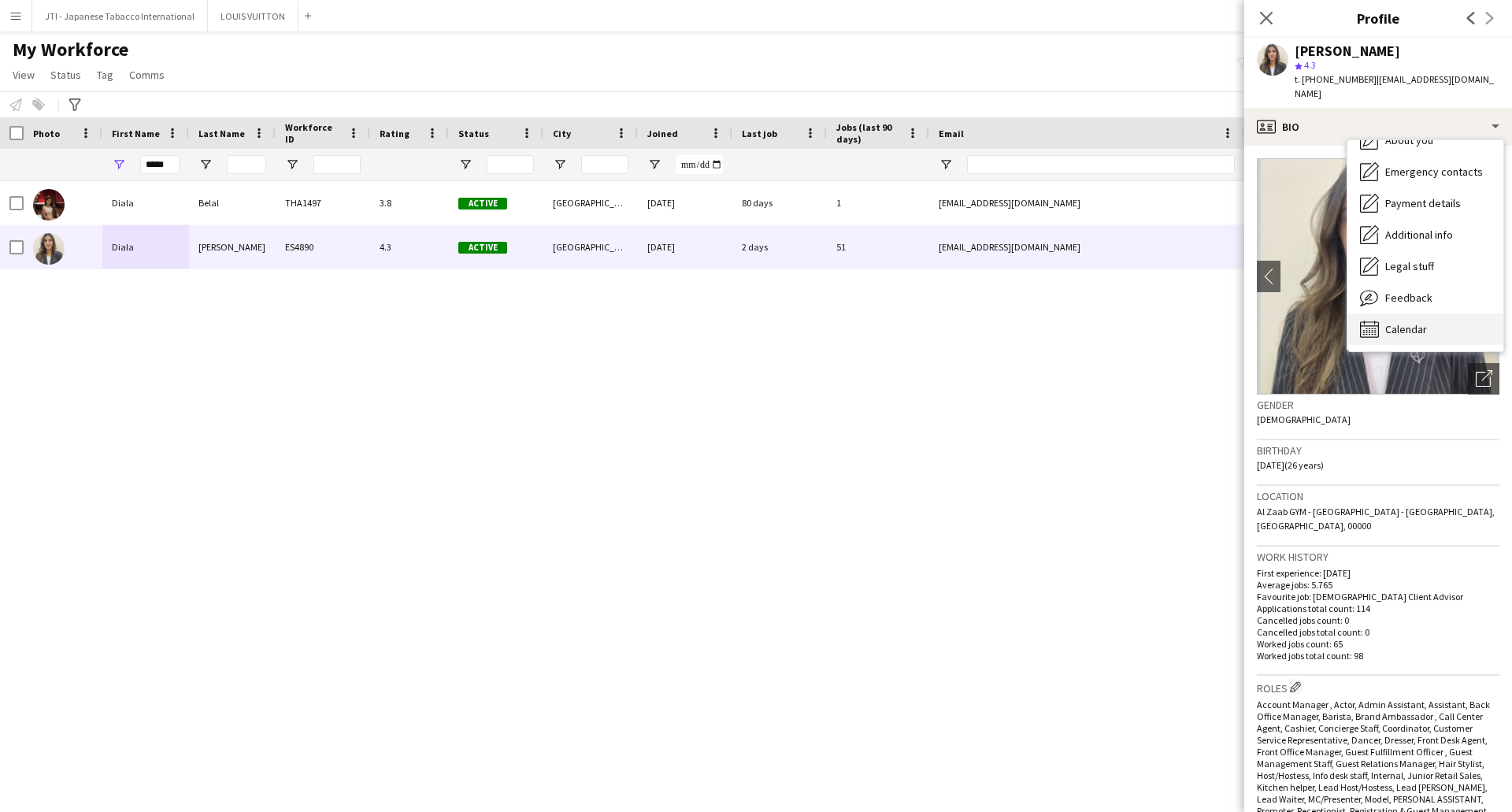
click at [1416, 322] on span "Calendar" at bounding box center [1406, 329] width 42 height 14
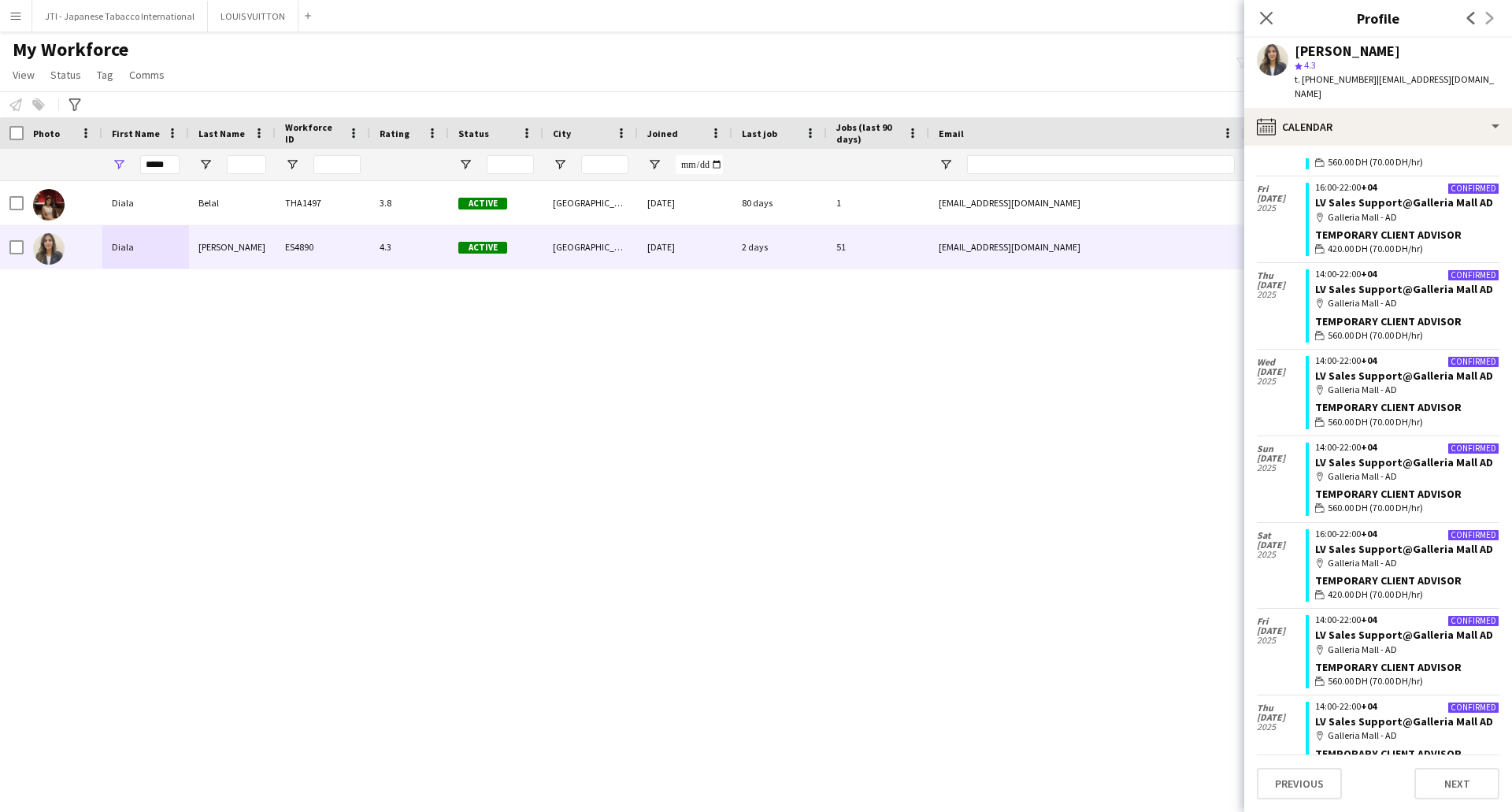
scroll to position [709, 0]
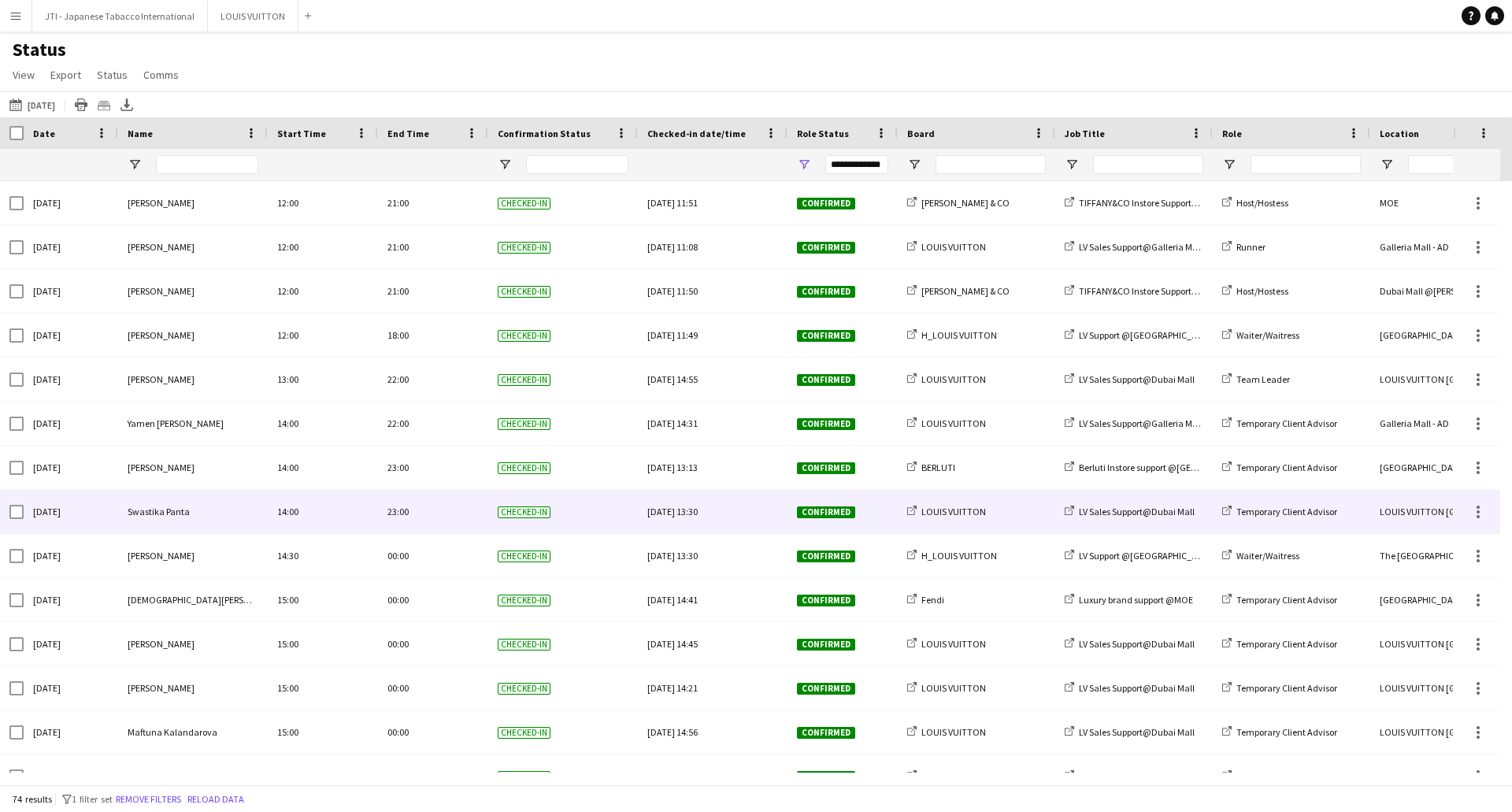
scroll to position [2672, 0]
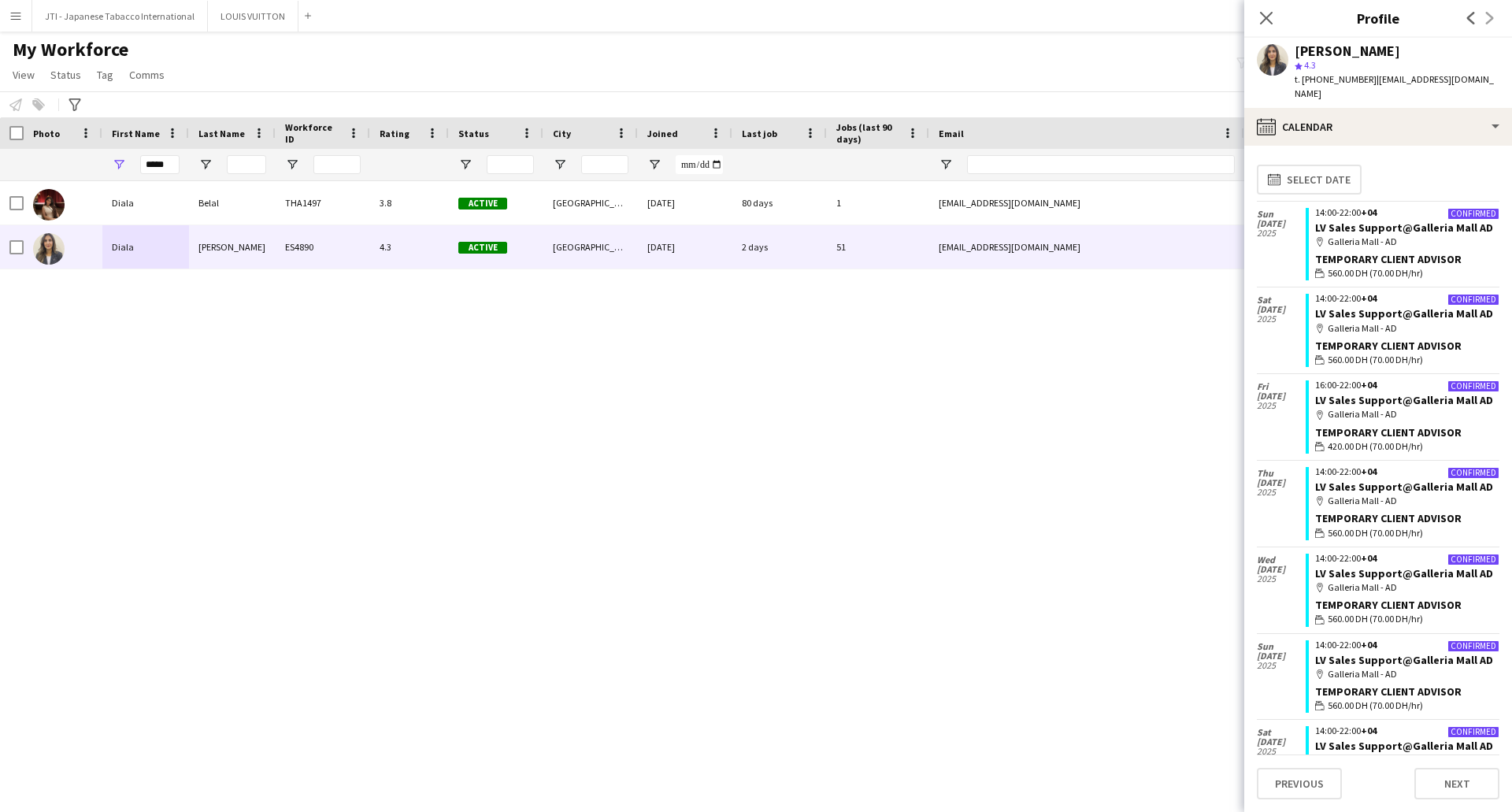
scroll to position [709, 0]
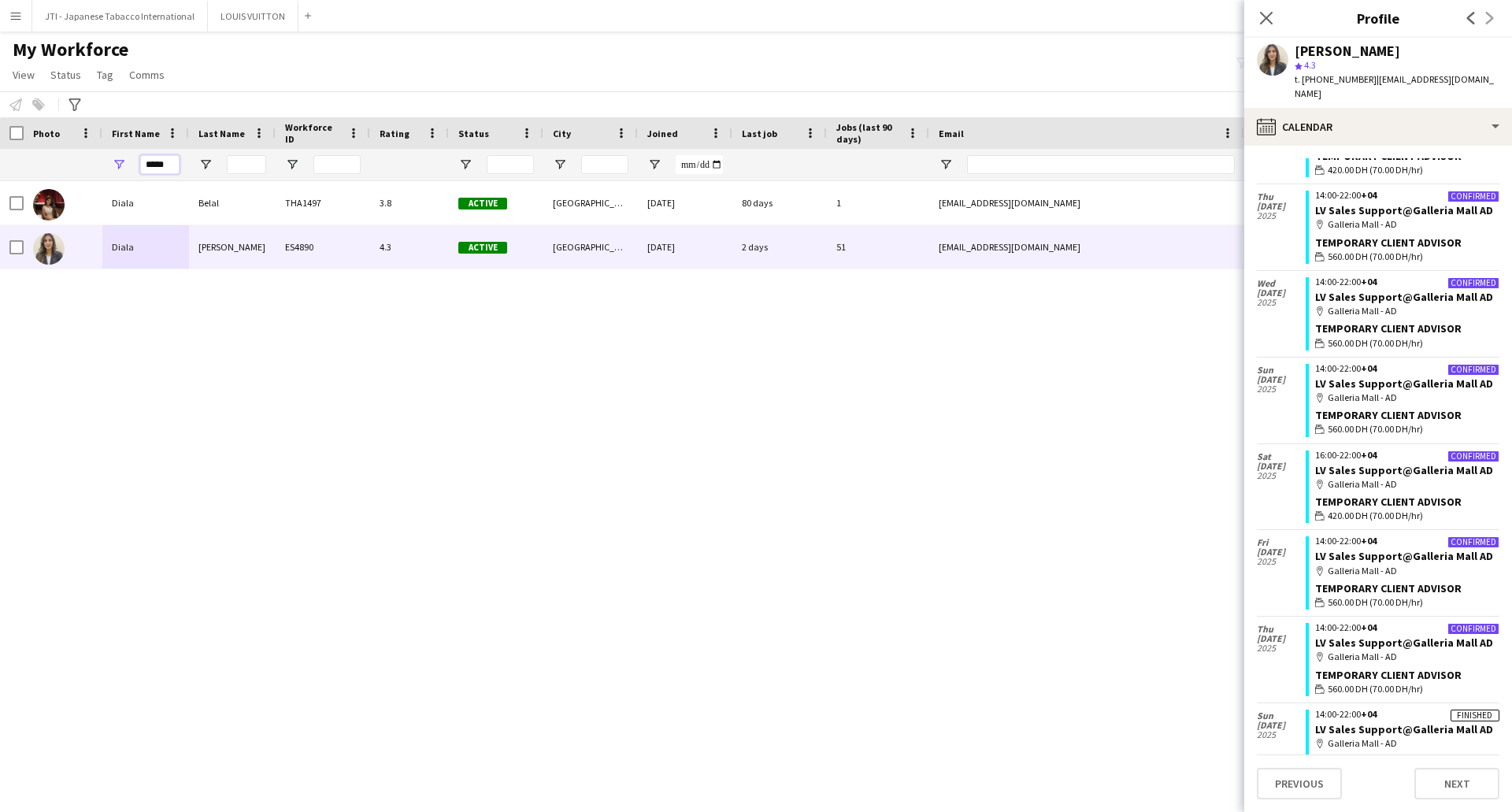
drag, startPoint x: 170, startPoint y: 168, endPoint x: 96, endPoint y: 125, distance: 85.6
click at [97, 125] on div "Workforce Details Photo First Name Age" at bounding box center [854, 149] width 1708 height 64
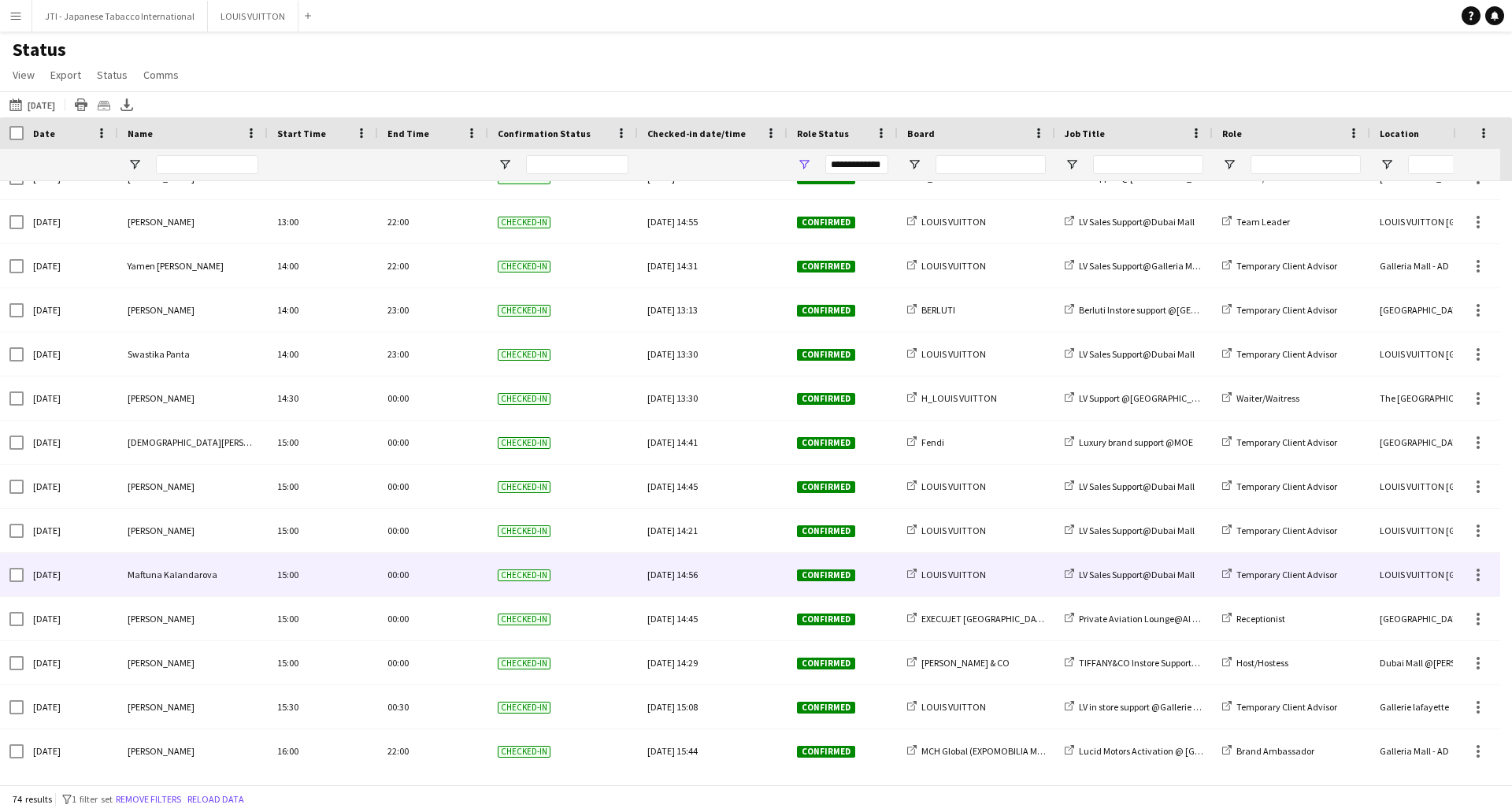
scroll to position [2672, 0]
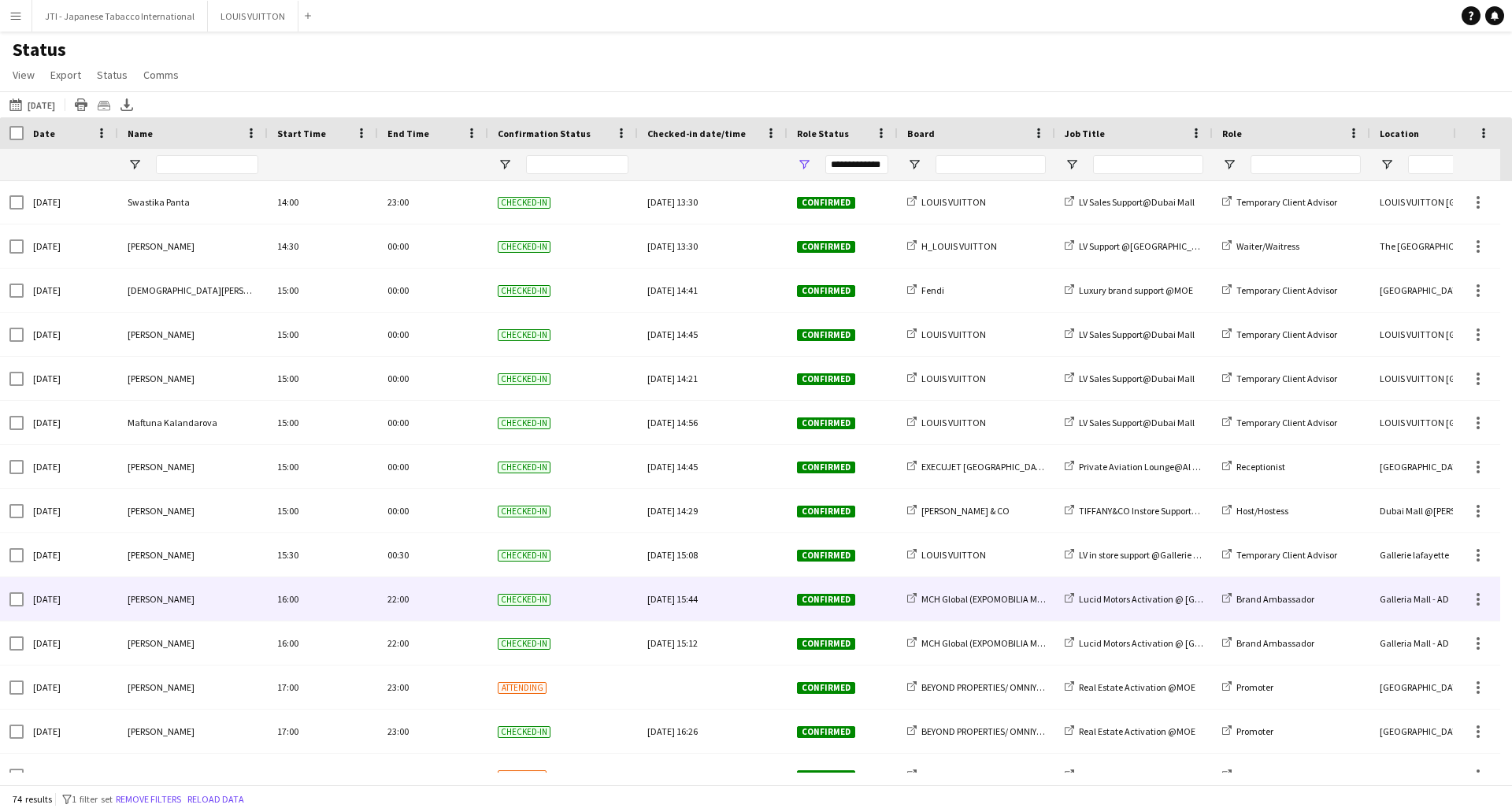
scroll to position [2672, 0]
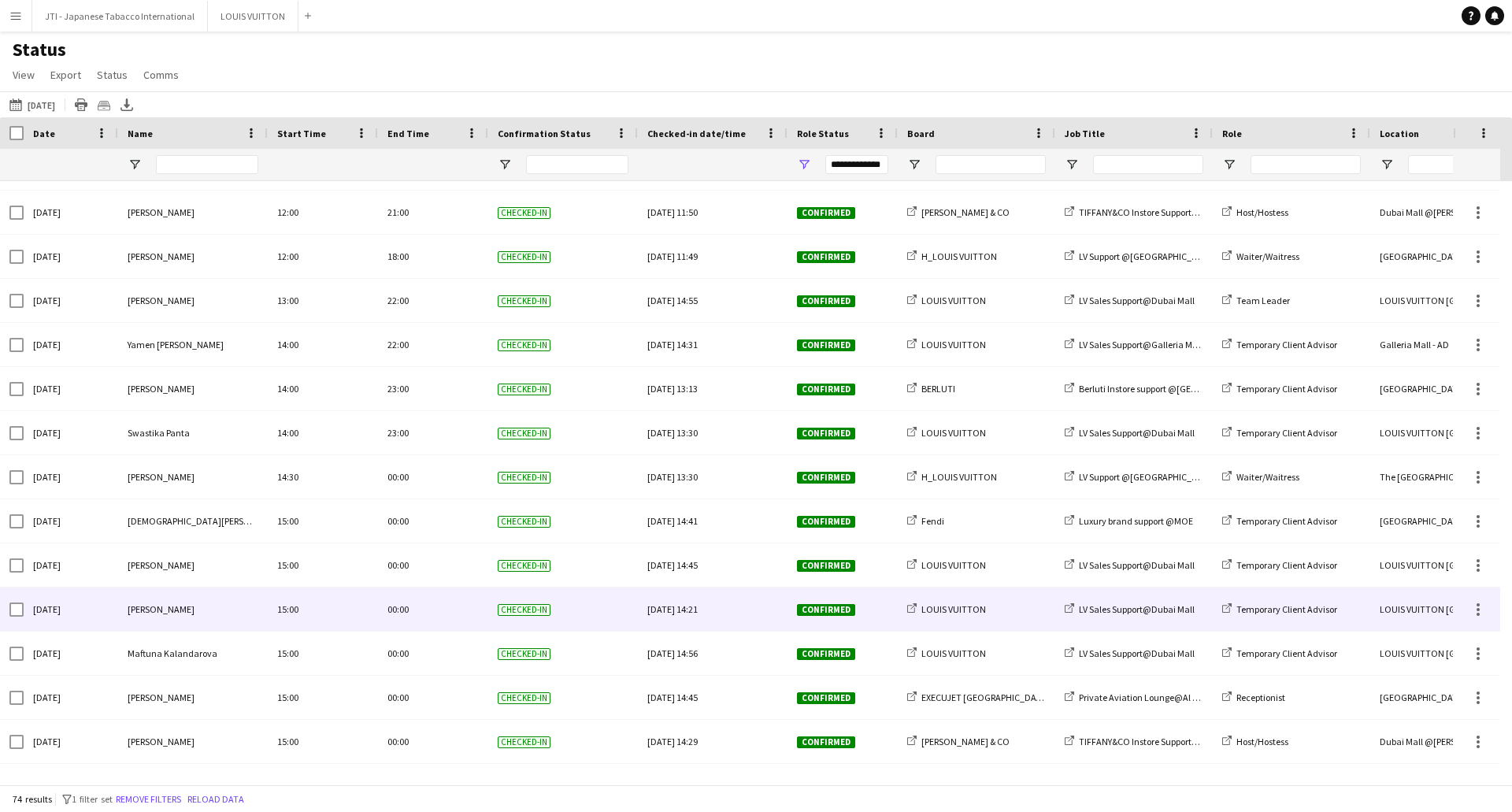
scroll to position [2672, 0]
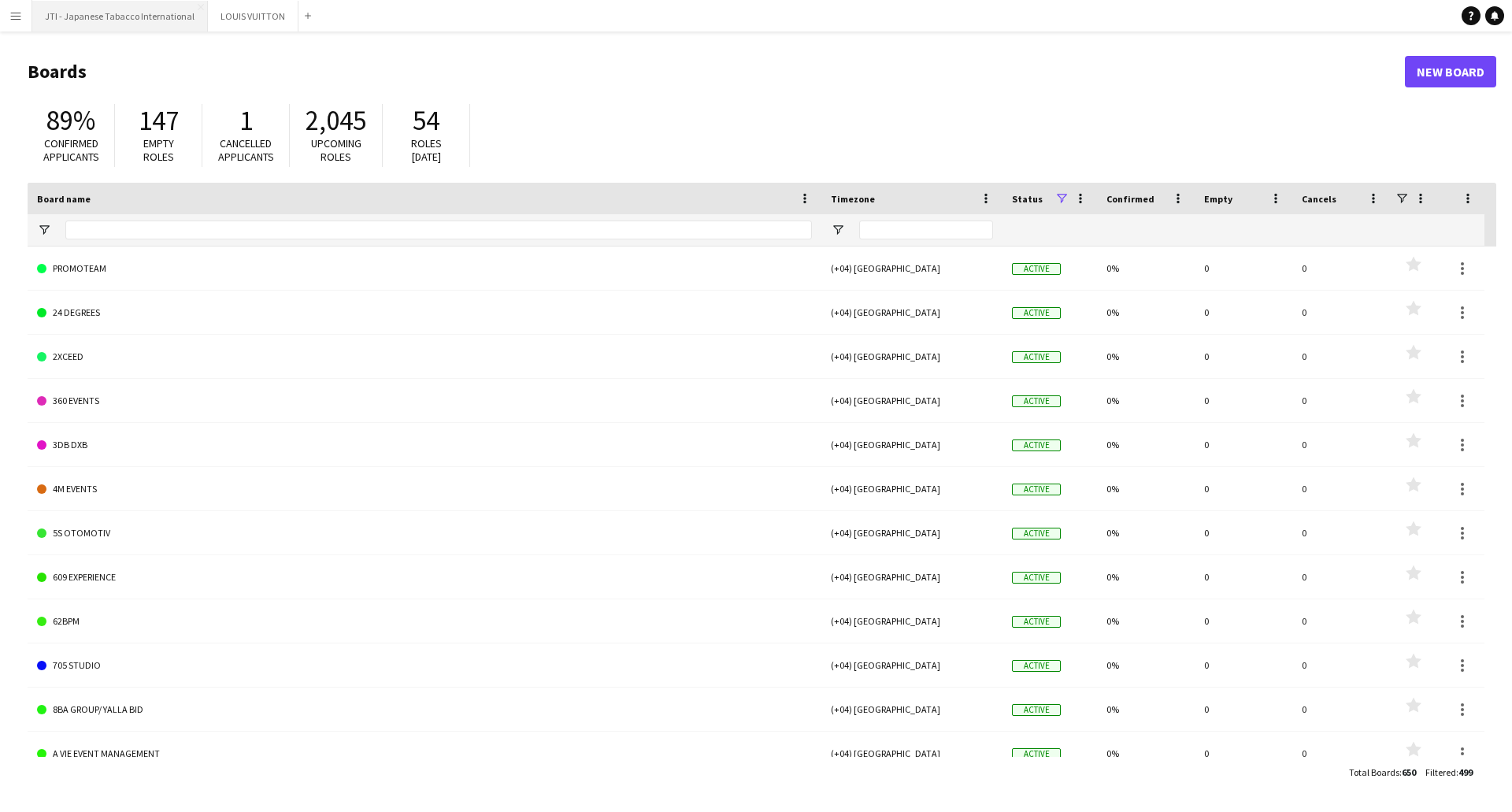
click at [170, 21] on button "JTI - Japanese Tabacco International Close" at bounding box center [120, 16] width 176 height 31
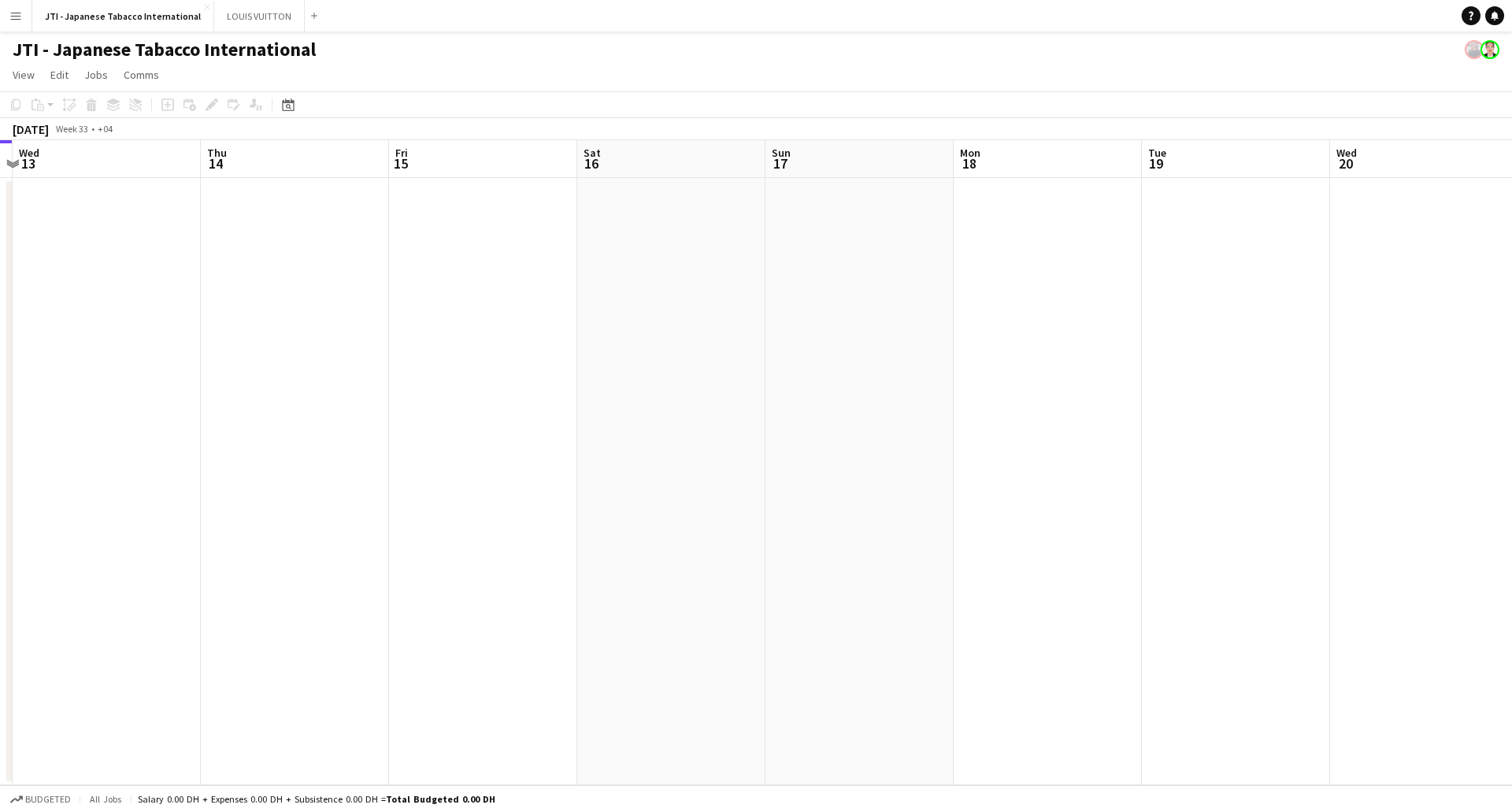
drag, startPoint x: 998, startPoint y: 416, endPoint x: 822, endPoint y: 413, distance: 176.0
click at [806, 415] on app-calendar-viewport "Sun 10 Mon 11 Tue 12 Wed 13 Thu 14 Fri 15 Sat 16 Sun 17 Mon 18 Tue 19 Wed 20 Th…" at bounding box center [756, 462] width 1512 height 645
drag, startPoint x: 933, startPoint y: 420, endPoint x: 686, endPoint y: 398, distance: 248.0
click at [545, 408] on app-calendar-viewport "Thu 14 Fri 15 Sat 16 Sun 17 Mon 18 Tue 19 Wed 20 Thu 21 Fri 22 Sat 23 Sun 24 Mo…" at bounding box center [756, 462] width 1512 height 645
drag, startPoint x: 1258, startPoint y: 383, endPoint x: 530, endPoint y: 400, distance: 728.2
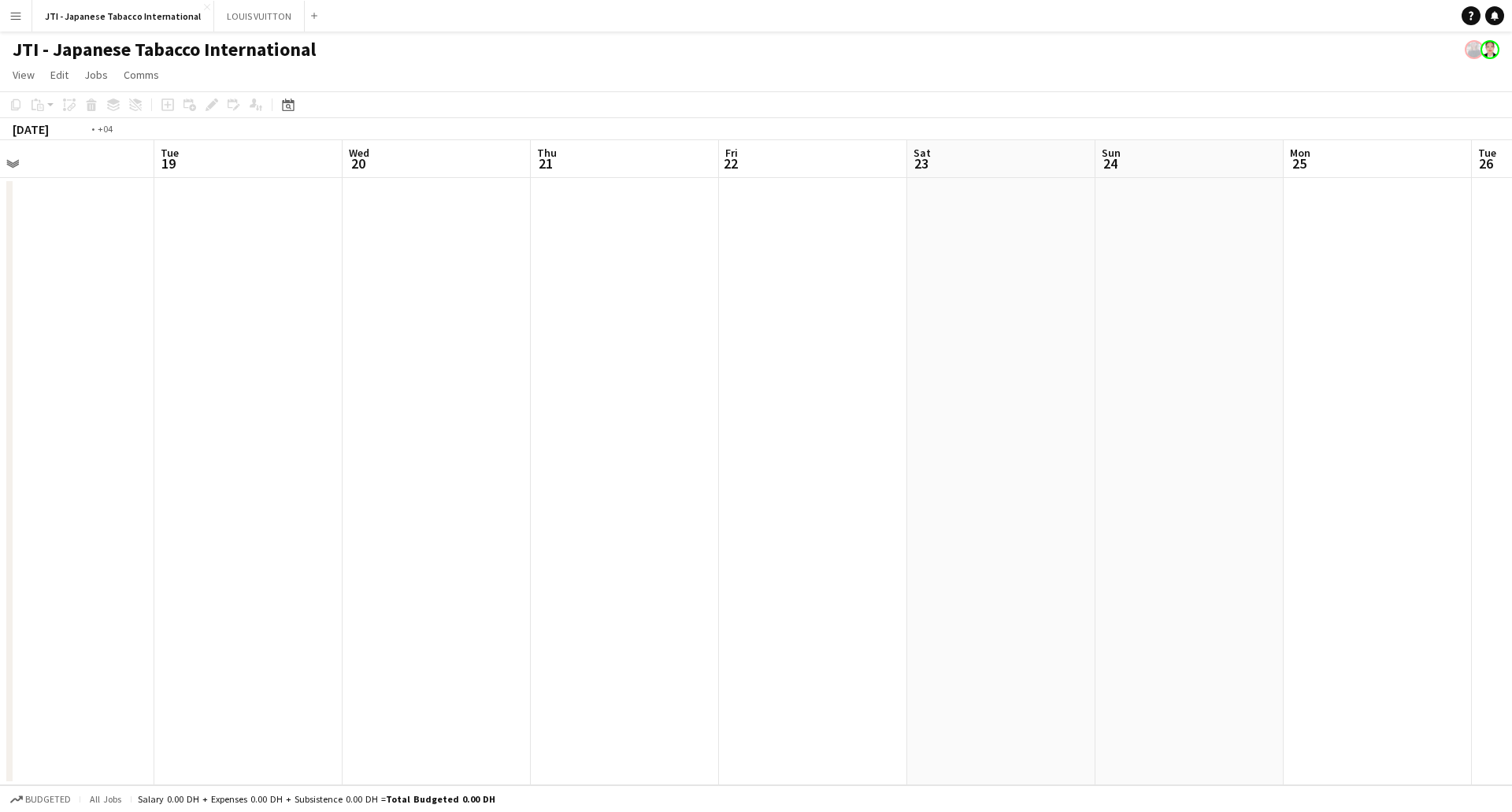
click at [543, 400] on app-calendar-viewport "Fri 15 Sat 16 Sun 17 Mon 18 Tue 19 Wed 20 Thu 21 Fri 22 Sat 23 Sun 24 Mon 25 Tu…" at bounding box center [756, 462] width 1512 height 645
drag, startPoint x: 470, startPoint y: 393, endPoint x: 1039, endPoint y: 399, distance: 569.0
click at [375, 389] on app-calendar-viewport "Fri 22 Sat 23 Sun 24 Mon 25 Tue 26 Wed 27 Thu 28 Fri 29 Sat 30 Sun 31 Mon 1 Tue…" at bounding box center [756, 462] width 1512 height 645
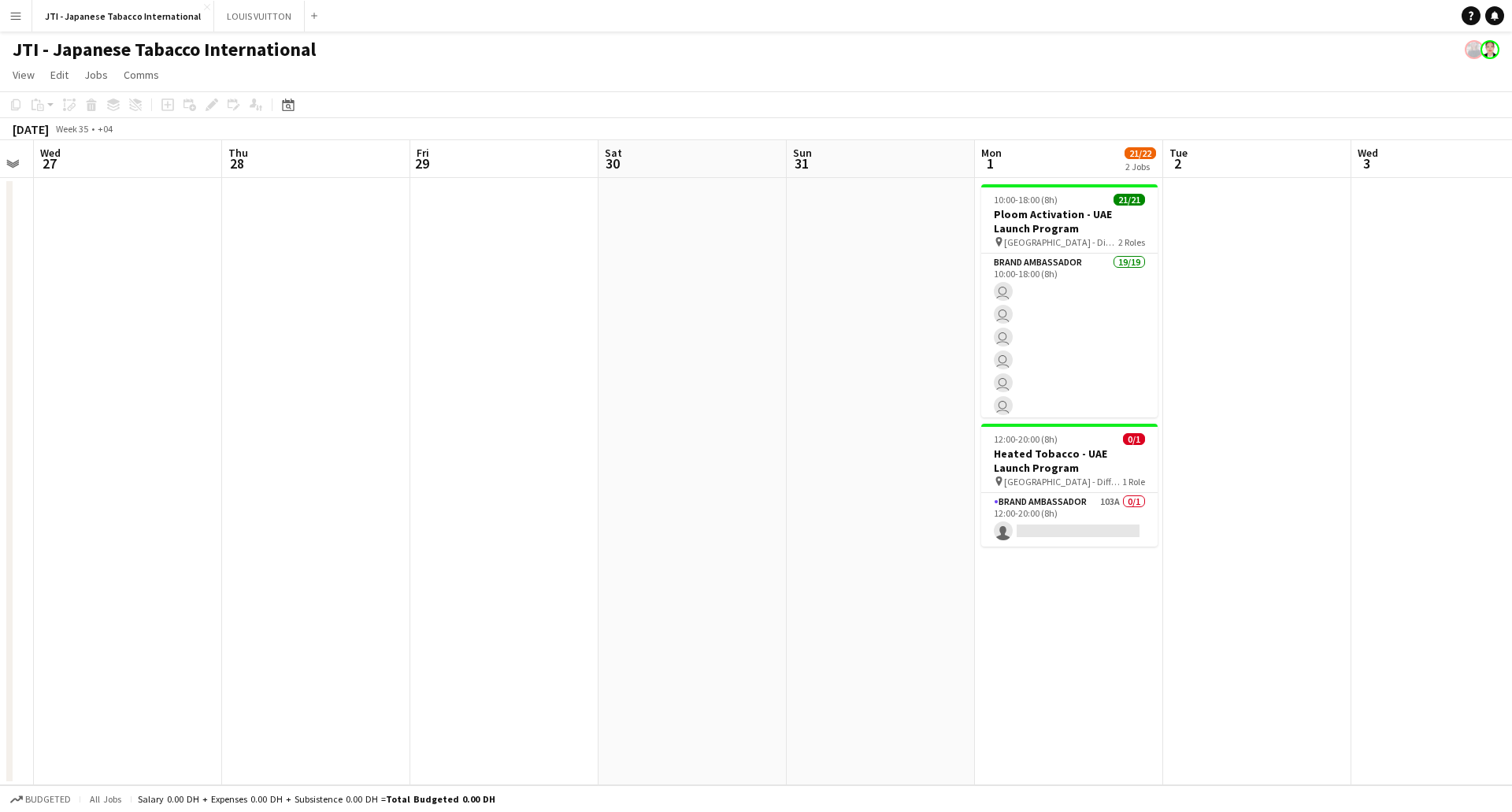
drag, startPoint x: 636, startPoint y: 395, endPoint x: 1311, endPoint y: 390, distance: 675.0
click at [558, 389] on app-calendar-viewport "Sun 24 Mon 25 Tue 26 Wed 27 Thu 28 Fri 29 Sat 30 Sun 31 Mon 1 21/22 2 Jobs Tue …" at bounding box center [756, 462] width 1512 height 645
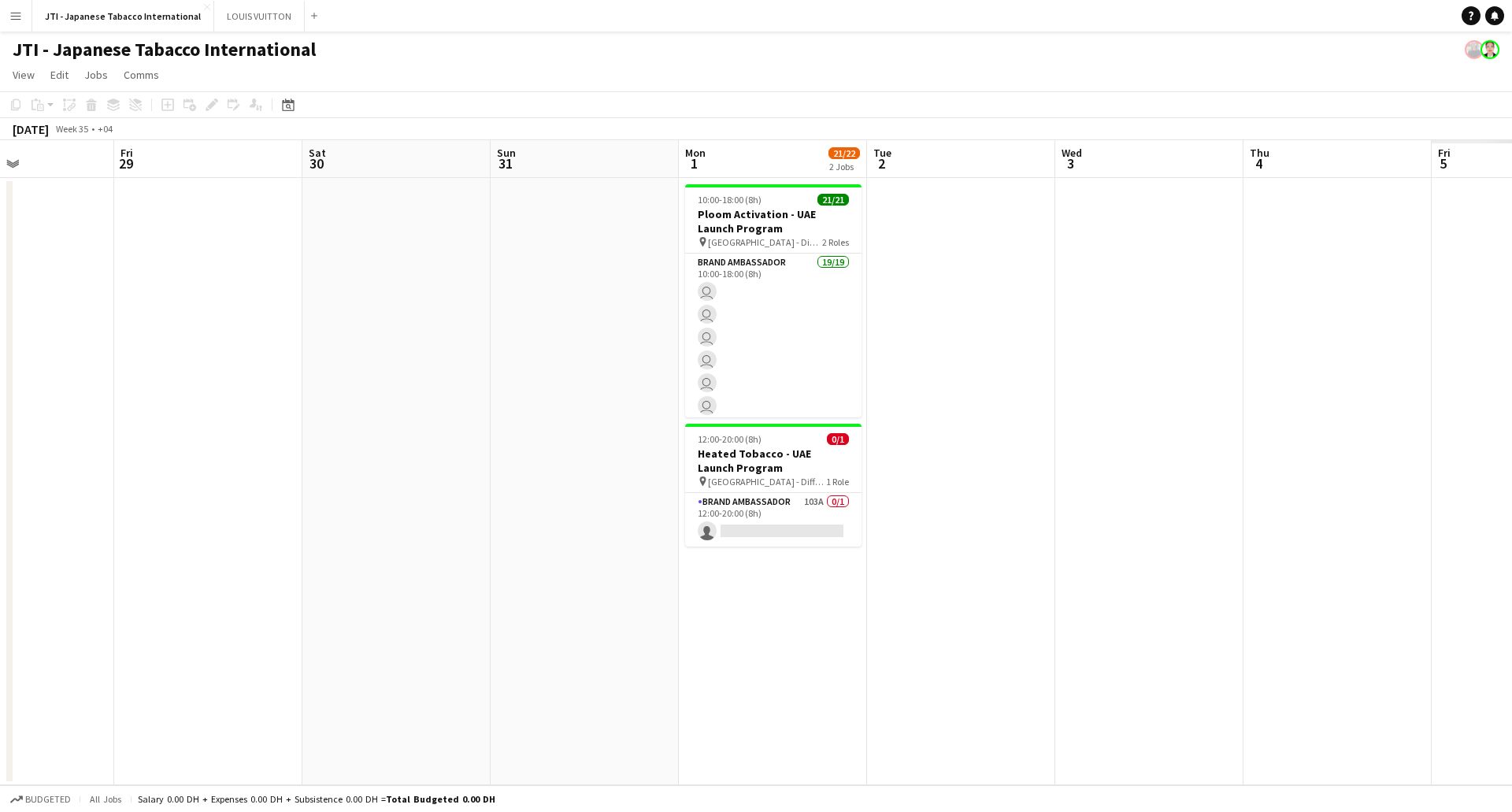
drag, startPoint x: 876, startPoint y: 392, endPoint x: 824, endPoint y: 392, distance: 52.0
click at [824, 392] on app-calendar-viewport "Tue 26 Wed 27 Thu 28 Fri 29 Sat 30 Sun 31 Mon 1 21/22 2 Jobs Tue 2 Wed 3 Thu 4 …" at bounding box center [756, 462] width 1512 height 645
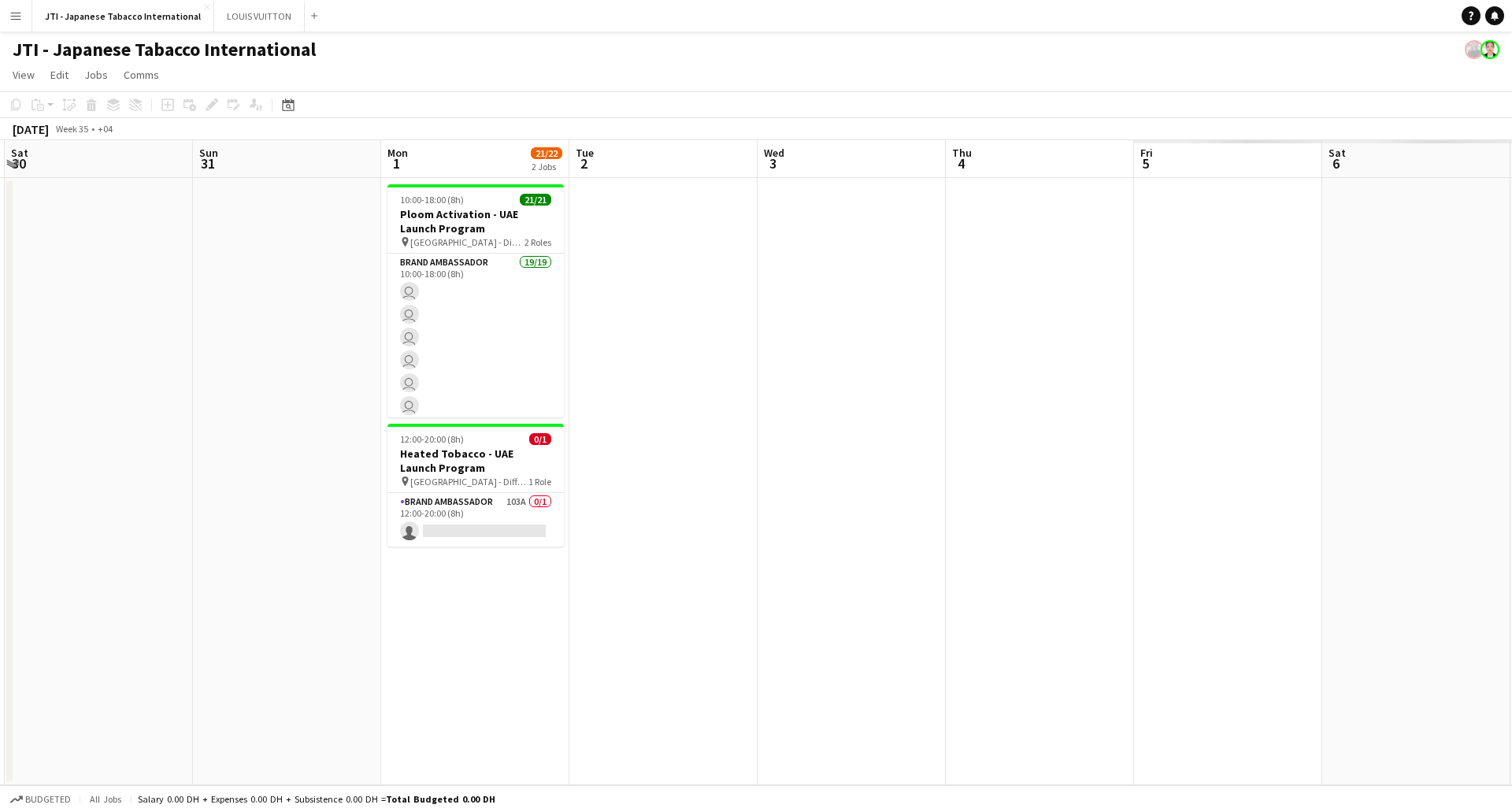
scroll to position [0, 353]
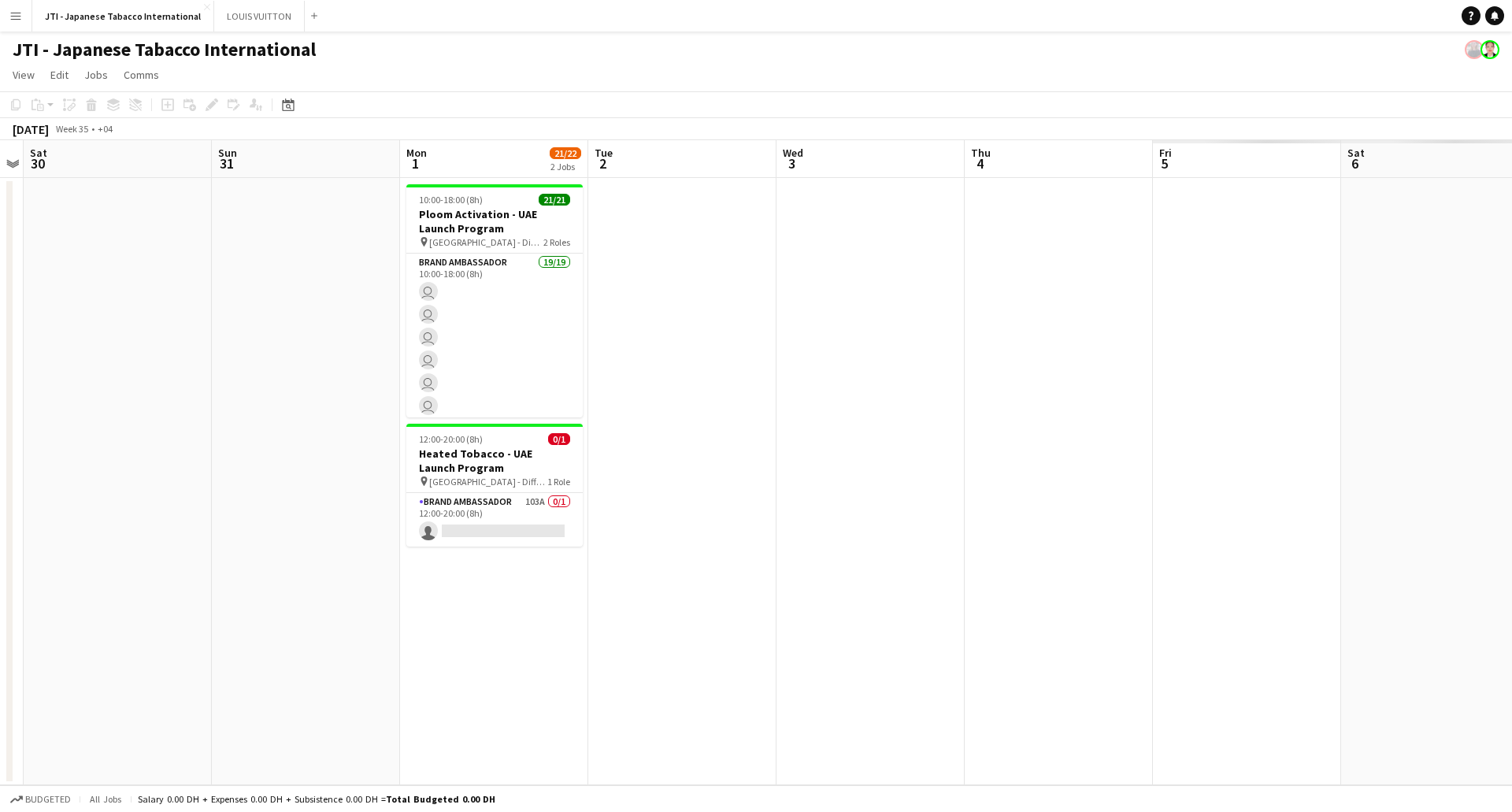
drag, startPoint x: 928, startPoint y: 412, endPoint x: 947, endPoint y: 414, distance: 19.1
click at [947, 414] on app-calendar-viewport "Thu 28 Fri 29 Sat 30 Sun 31 Mon 1 21/22 2 Jobs Tue 2 Wed 3 Thu 4 Fri 5 Sat 6 Su…" at bounding box center [756, 462] width 1512 height 645
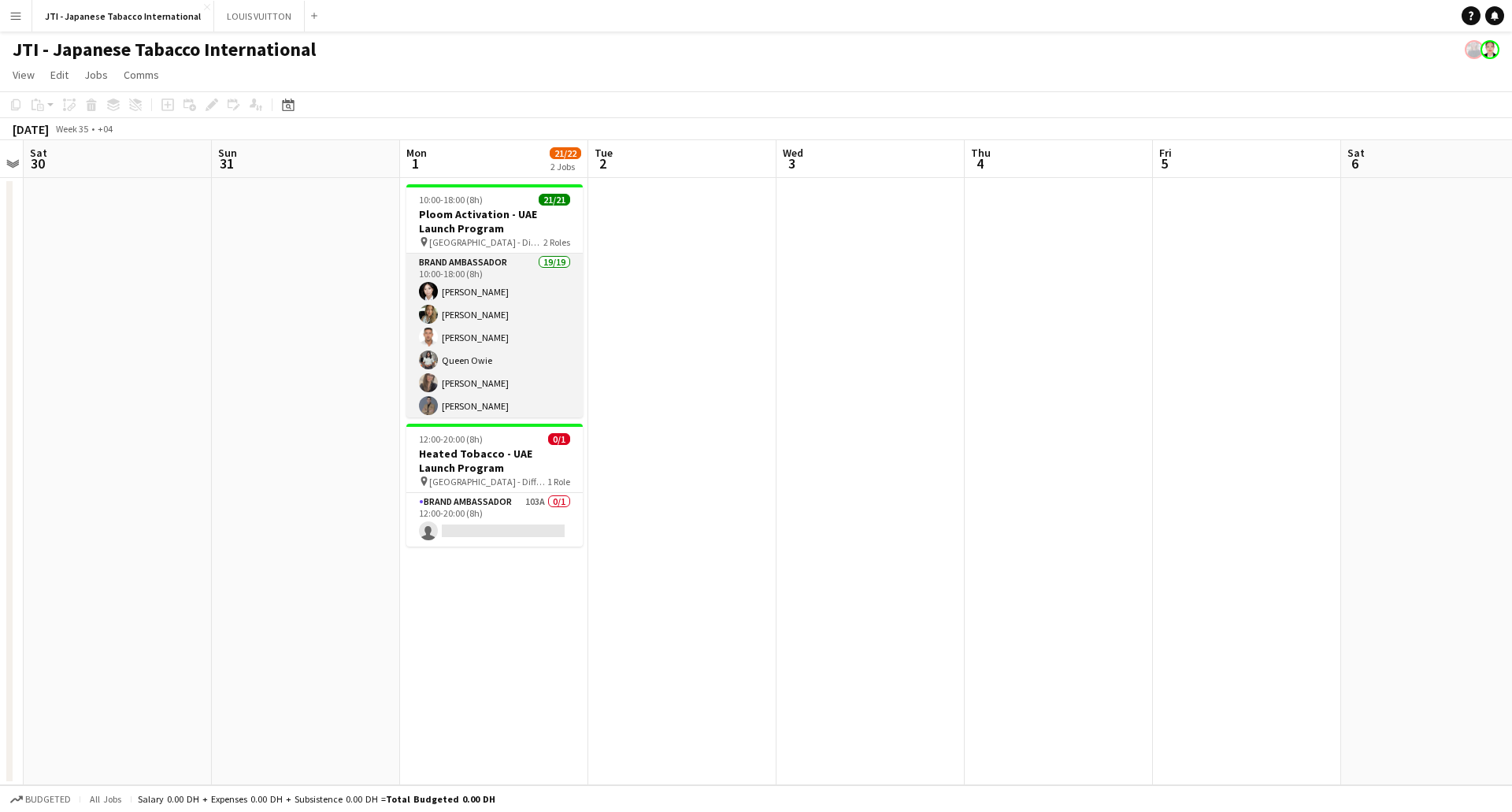
click at [503, 335] on app-card-role "Brand Ambassador 19/19 10:00-18:00 (8h) [PERSON_NAME] [PERSON_NAME] [PERSON_NAM…" at bounding box center [495, 488] width 176 height 470
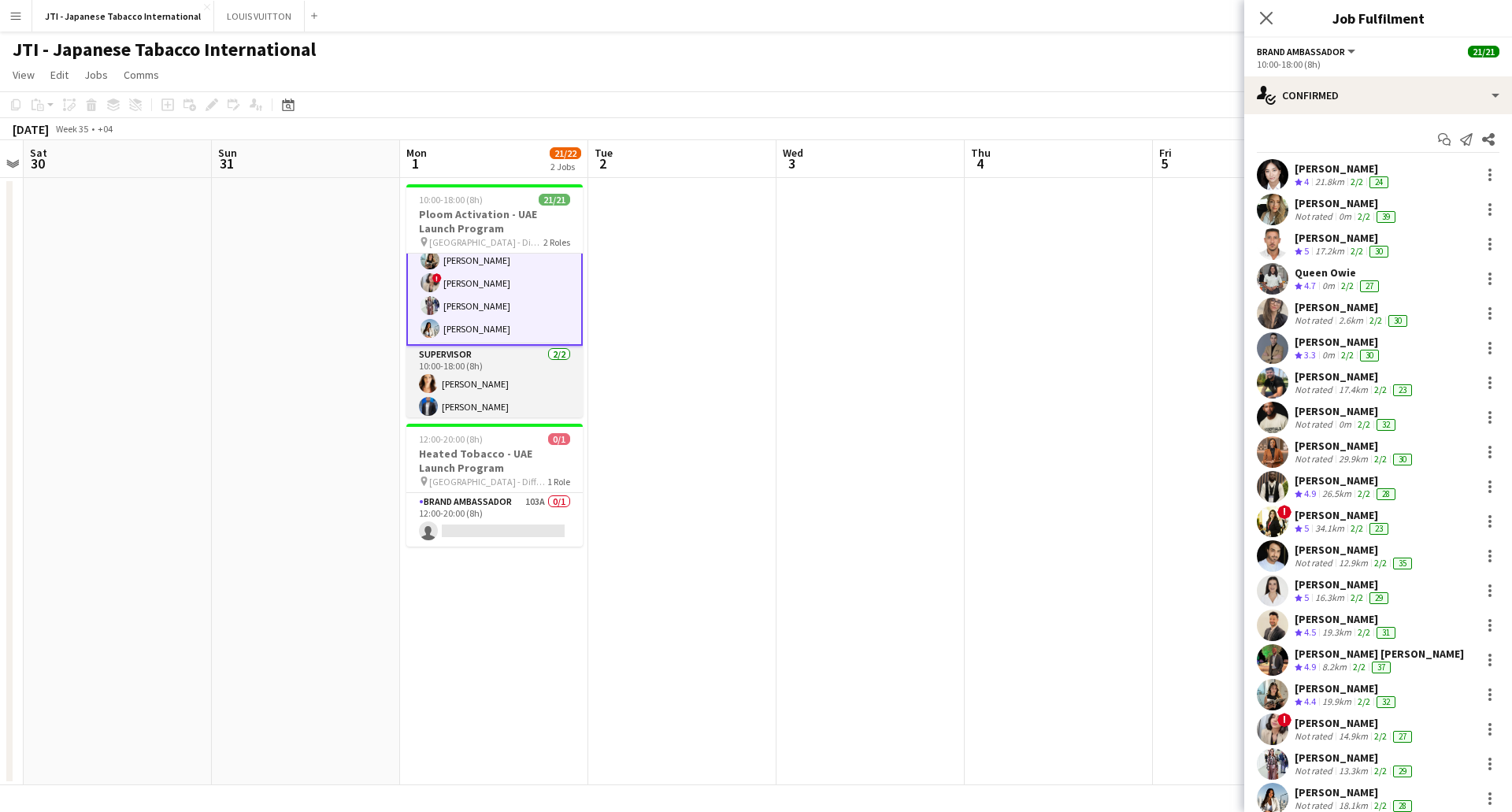
click at [520, 386] on app-card-role "Supervisor 2/2 10:00-18:00 (8h) vanessa roveratti Mohammed Raziqa" at bounding box center [495, 383] width 176 height 77
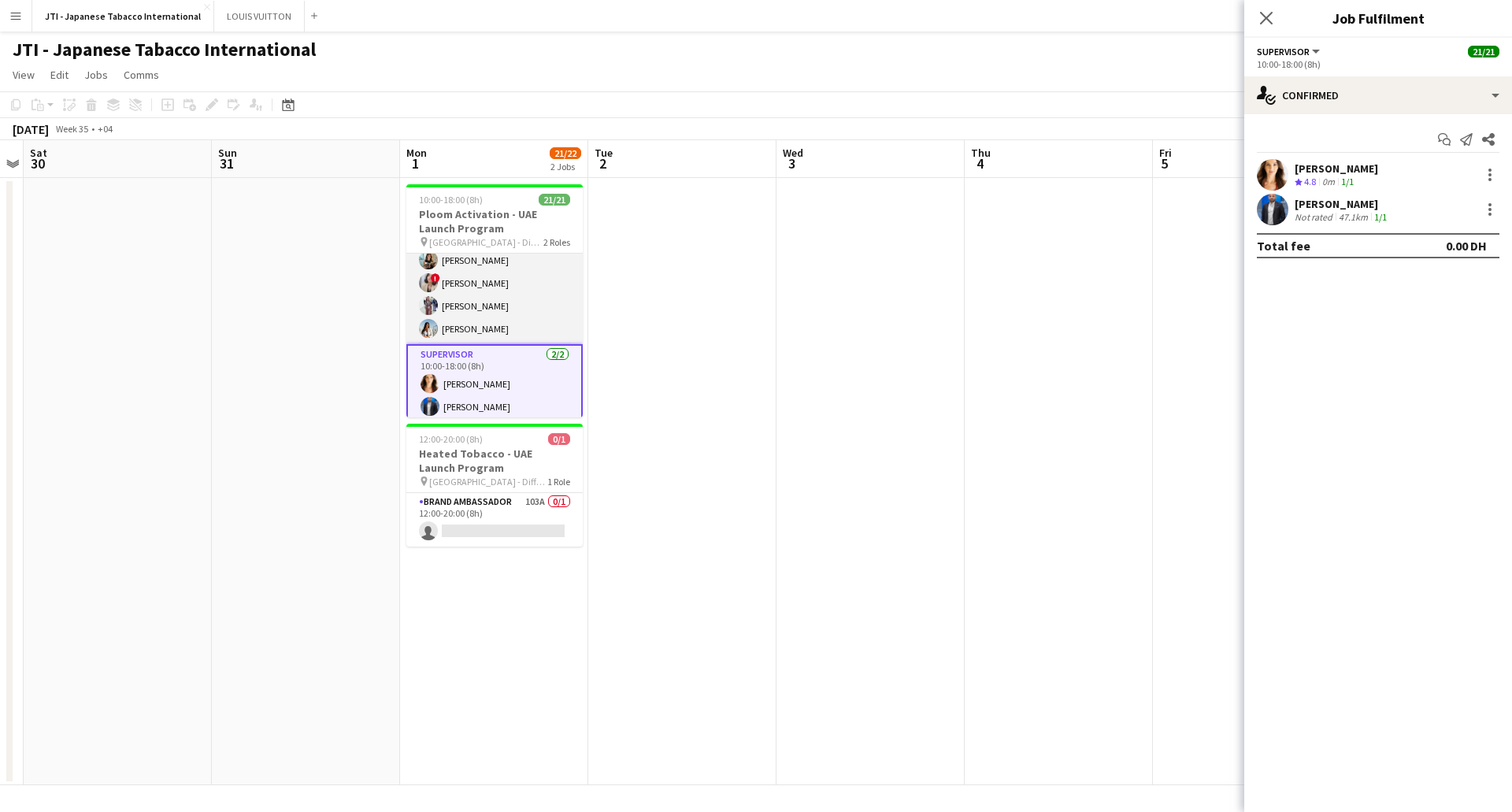
scroll to position [0, 0]
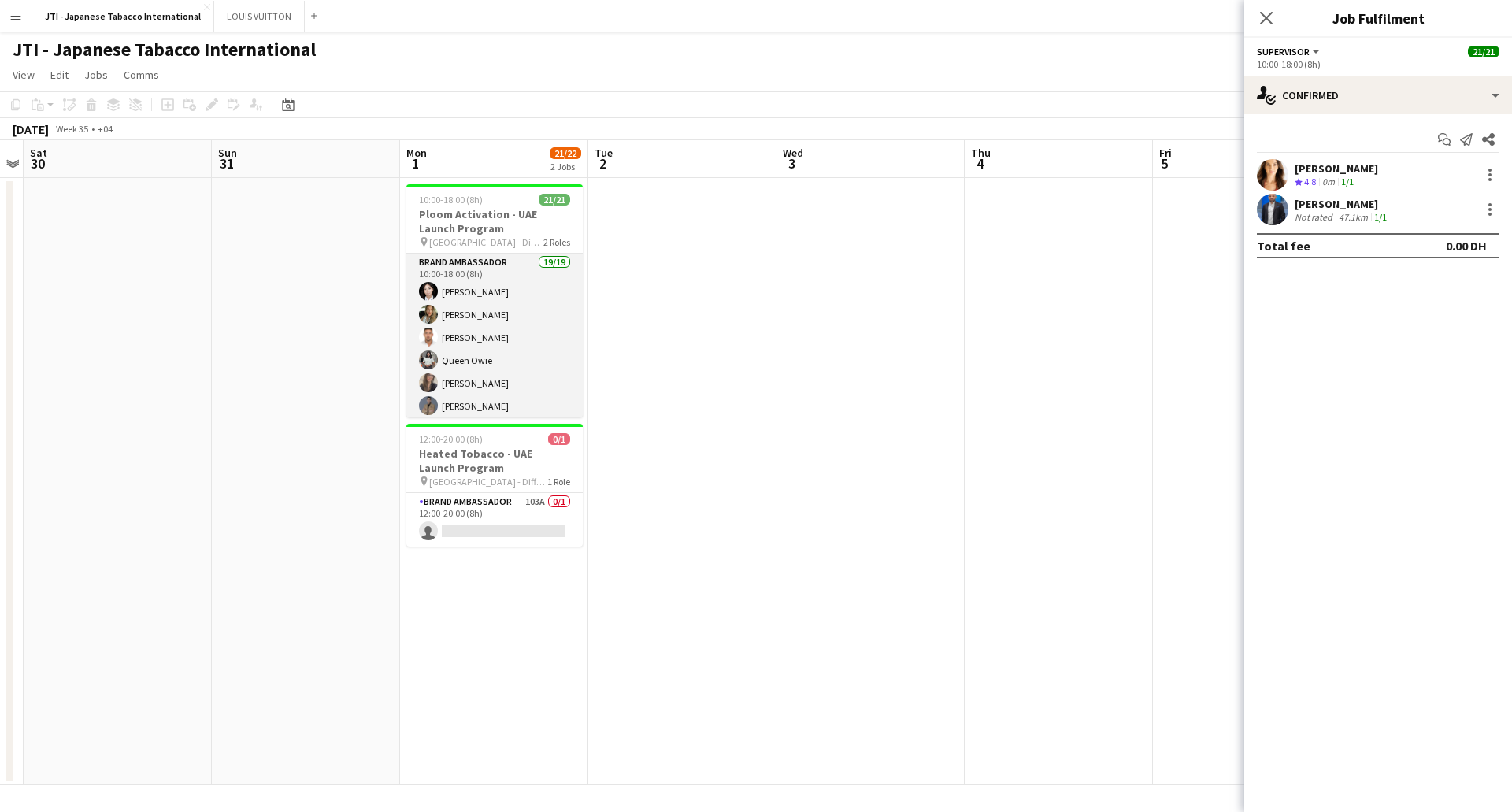
click at [534, 332] on app-card-role "Brand Ambassador 19/19 10:00-18:00 (8h) [PERSON_NAME] [PERSON_NAME] [PERSON_NAM…" at bounding box center [495, 488] width 176 height 470
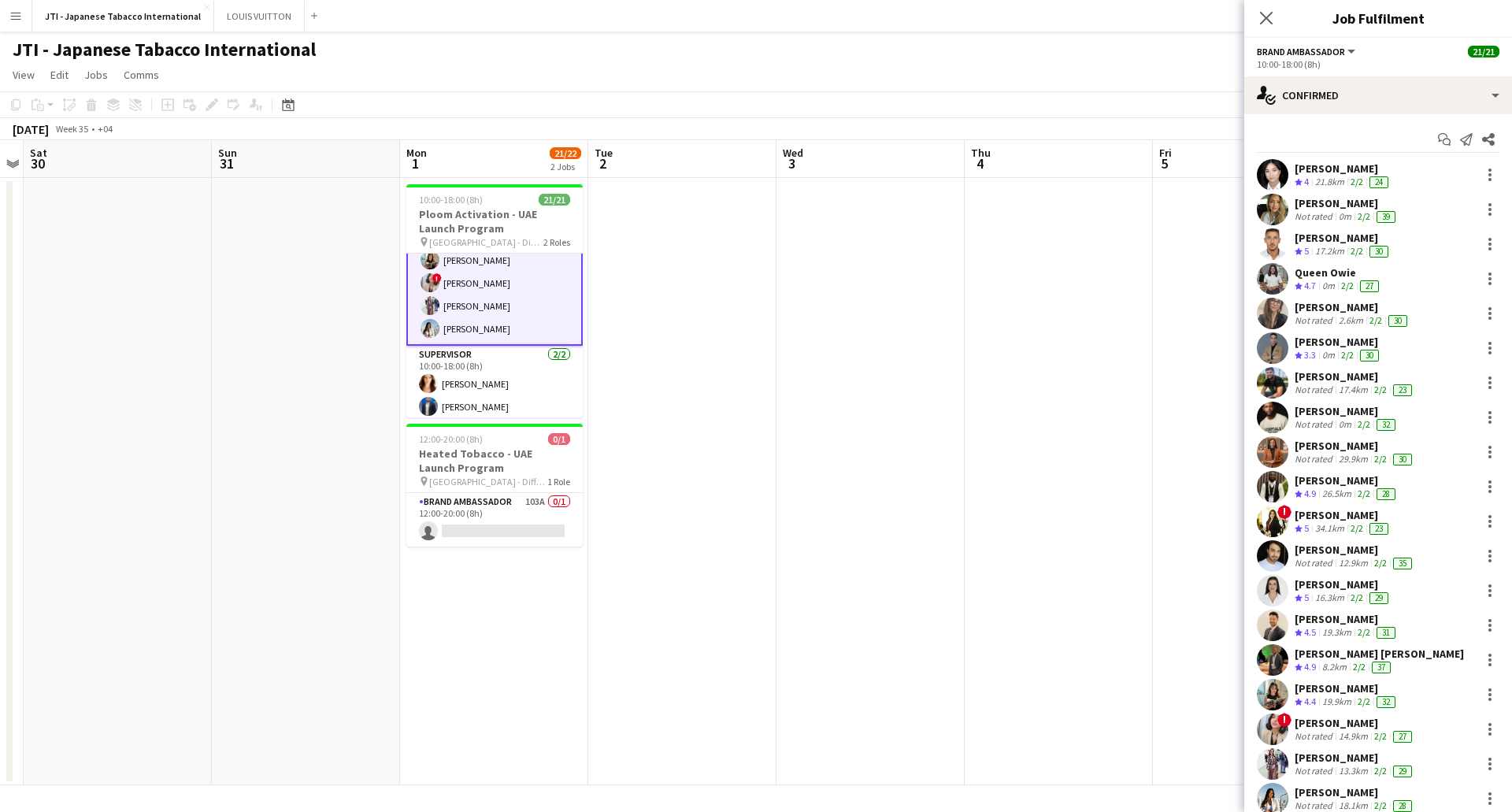
drag, startPoint x: 1347, startPoint y: 179, endPoint x: 1357, endPoint y: 178, distance: 10.0
click at [1347, 179] on div "21.8km" at bounding box center [1330, 182] width 35 height 14
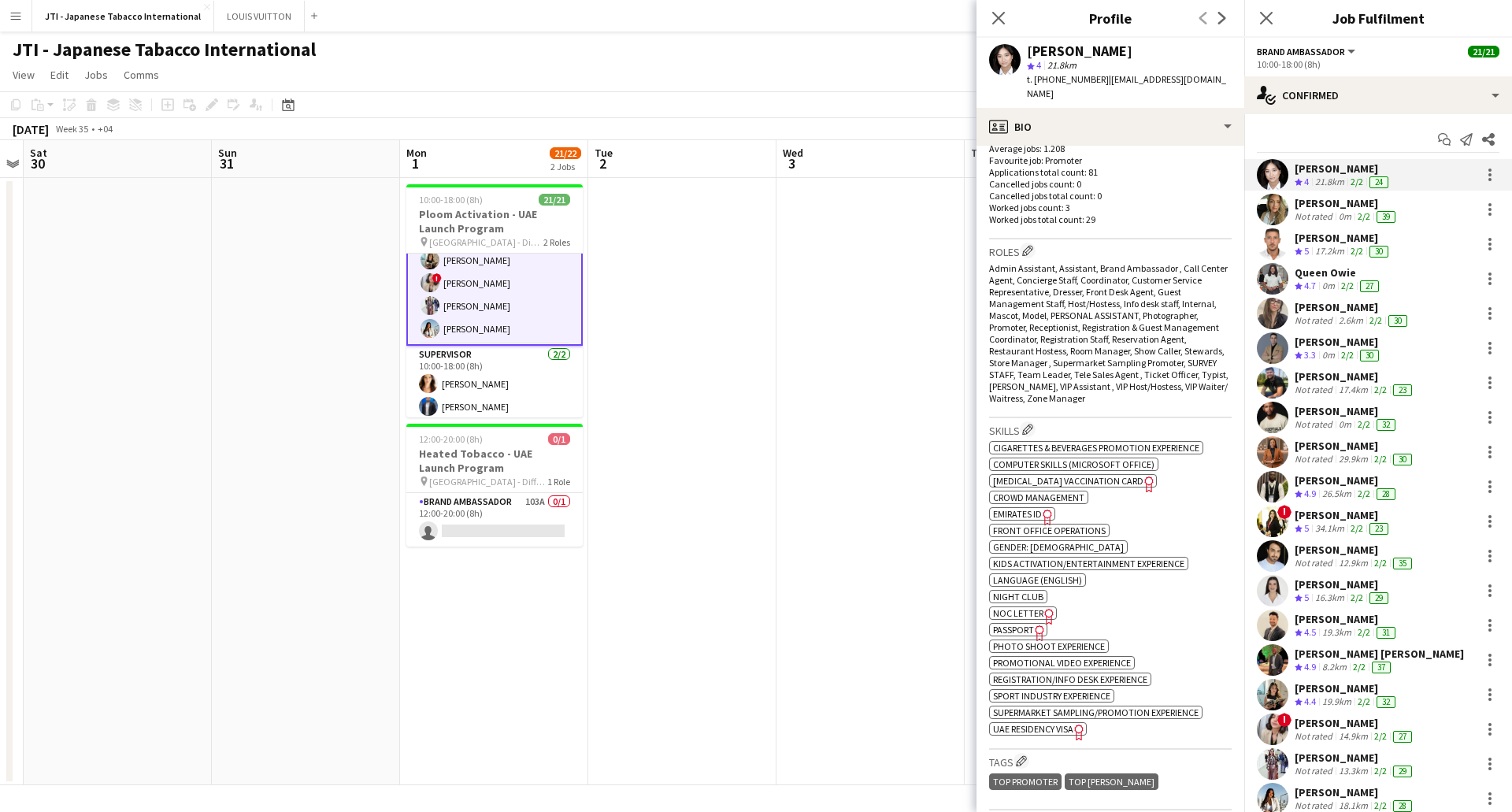
scroll to position [473, 0]
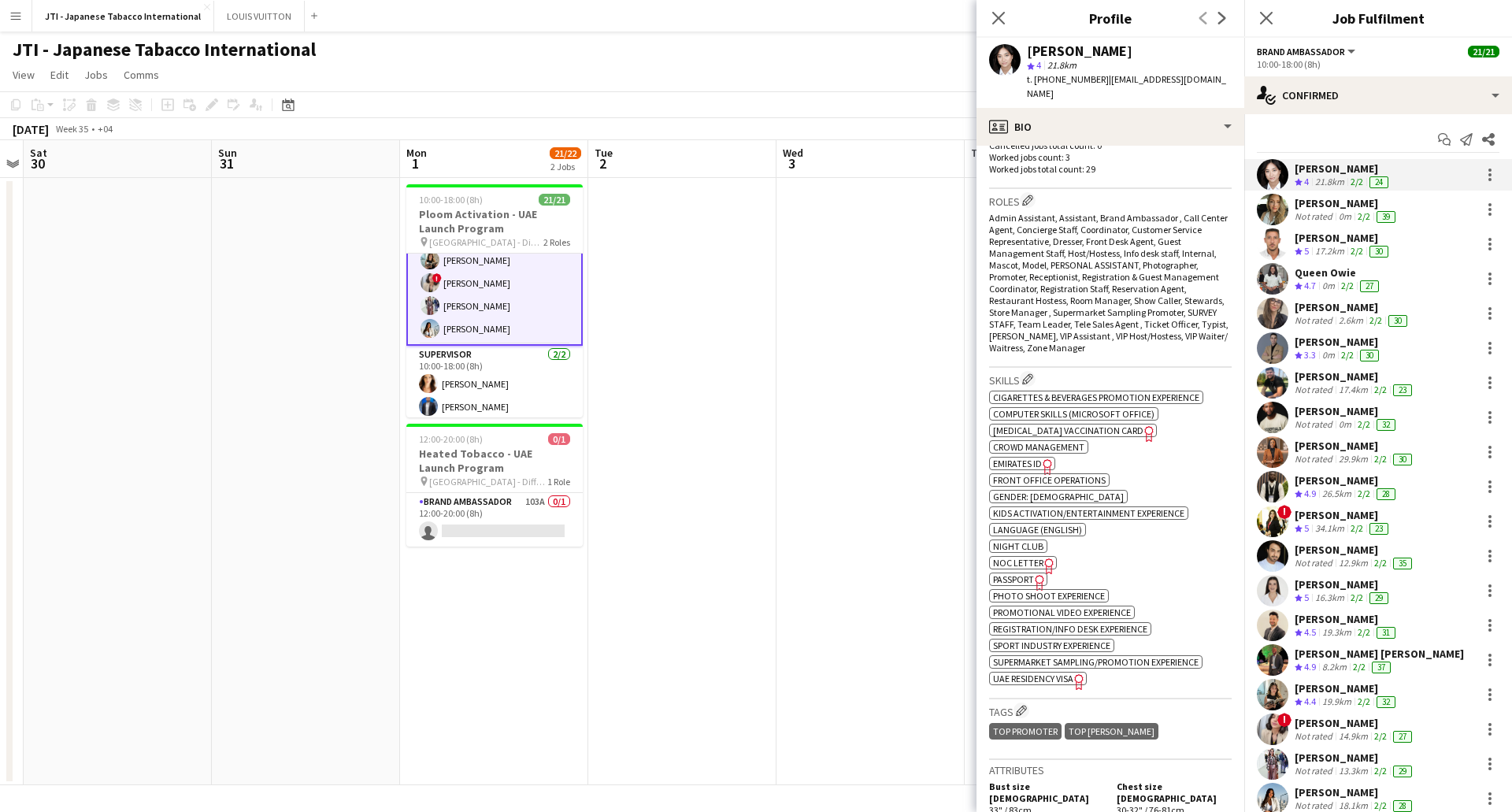
click at [1041, 458] on icon "Freelancer has uploaded a photo validation of skill. Click to see" at bounding box center [1048, 466] width 17 height 17
click at [1027, 574] on span "Passport" at bounding box center [1013, 579] width 41 height 12
click at [1036, 673] on span "UAE Residency Visa" at bounding box center [1034, 678] width 81 height 12
click at [1325, 212] on div "Not rated" at bounding box center [1315, 217] width 41 height 13
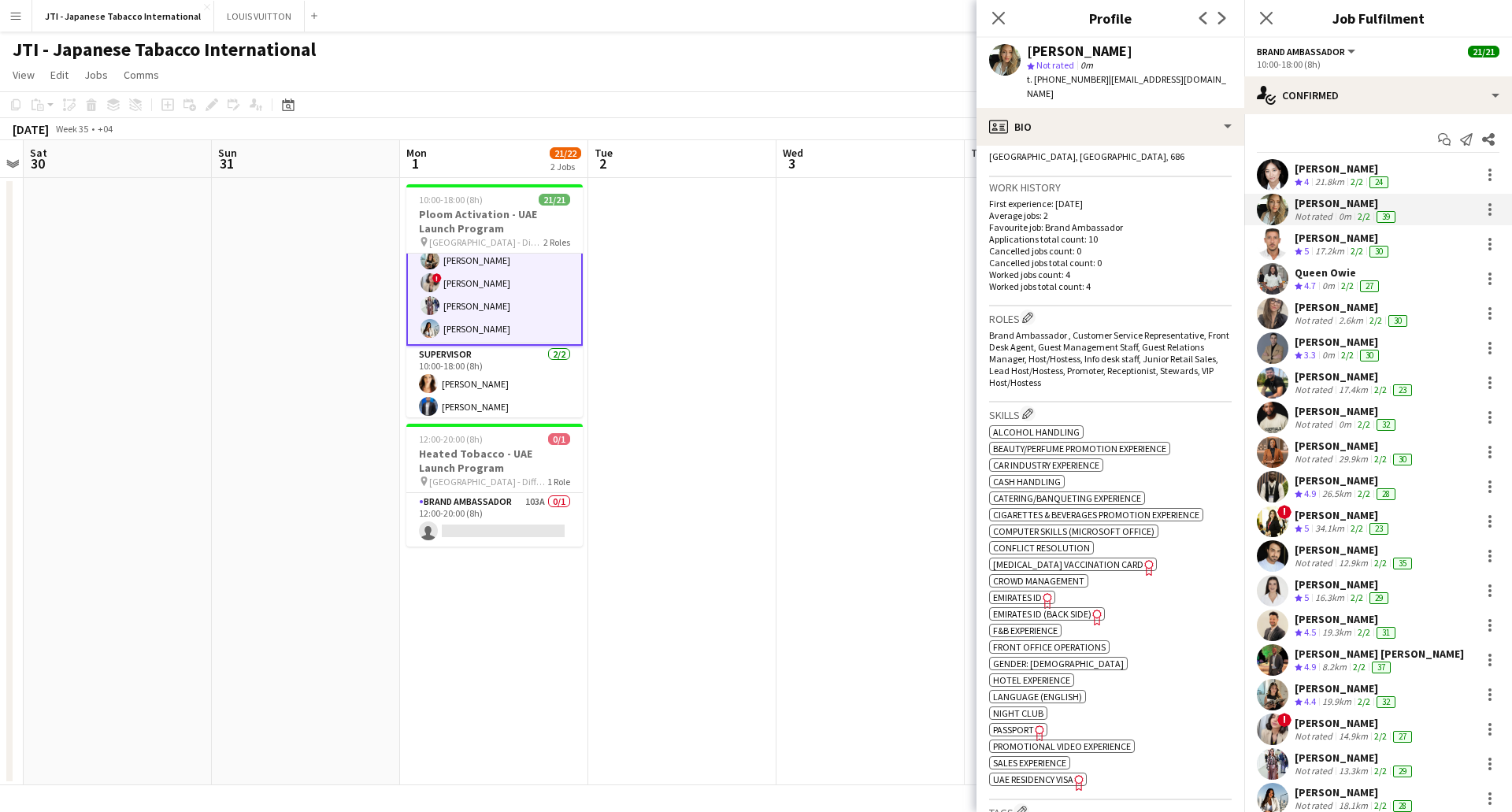
scroll to position [551, 0]
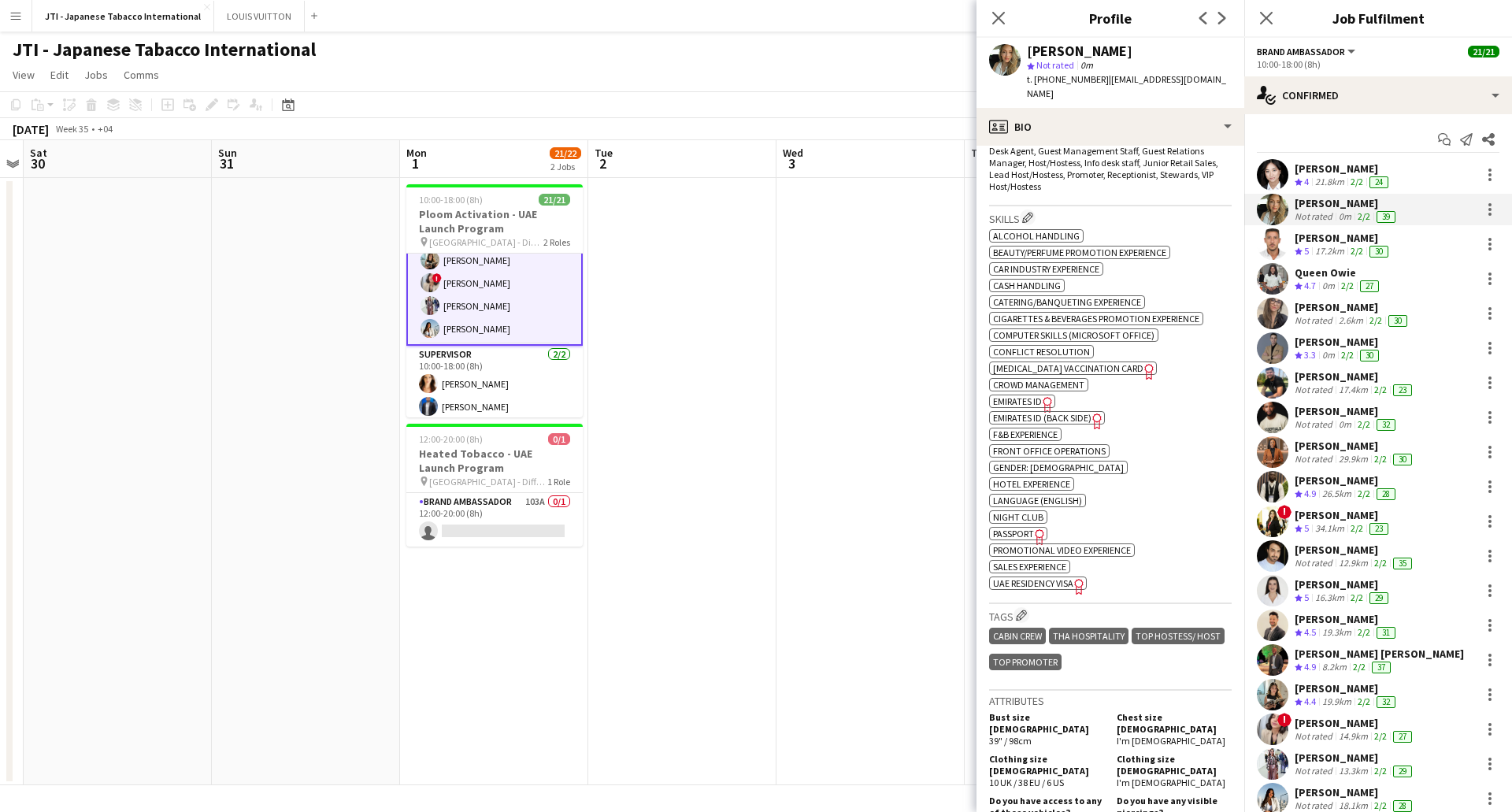
click at [1046, 396] on icon "Freelancer has uploaded a photo validation of skill. Click to see" at bounding box center [1048, 404] width 17 height 17
click at [1084, 412] on span "Emirates ID (back side)" at bounding box center [1042, 417] width 98 height 12
click at [1009, 528] on span "Passport" at bounding box center [1013, 533] width 41 height 12
click at [1063, 578] on span "UAE Residency Visa" at bounding box center [1034, 583] width 81 height 12
drag, startPoint x: 1337, startPoint y: 242, endPoint x: 1328, endPoint y: 247, distance: 10.3
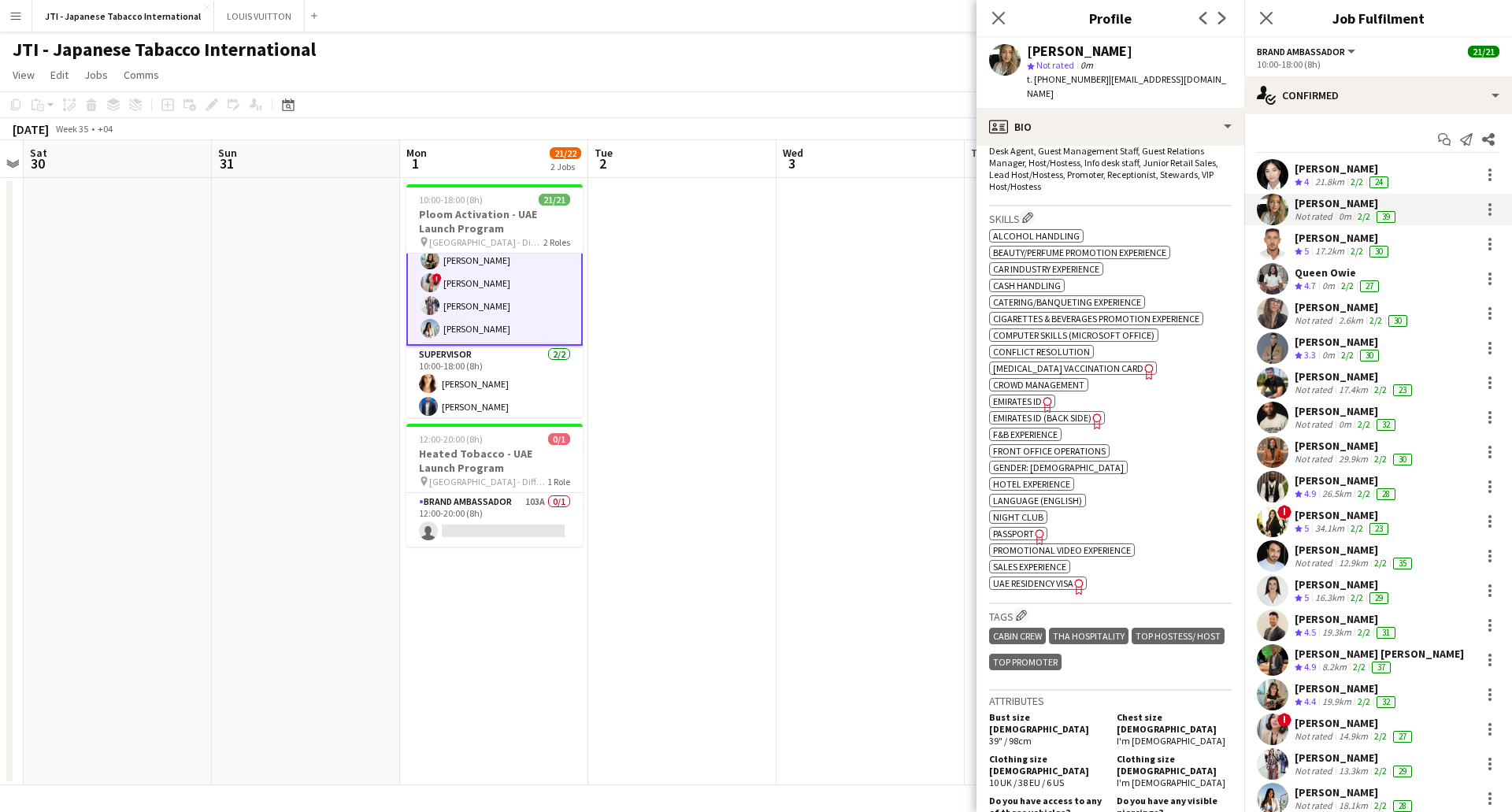
click at [1337, 242] on div "[PERSON_NAME]" at bounding box center [1343, 238] width 97 height 14
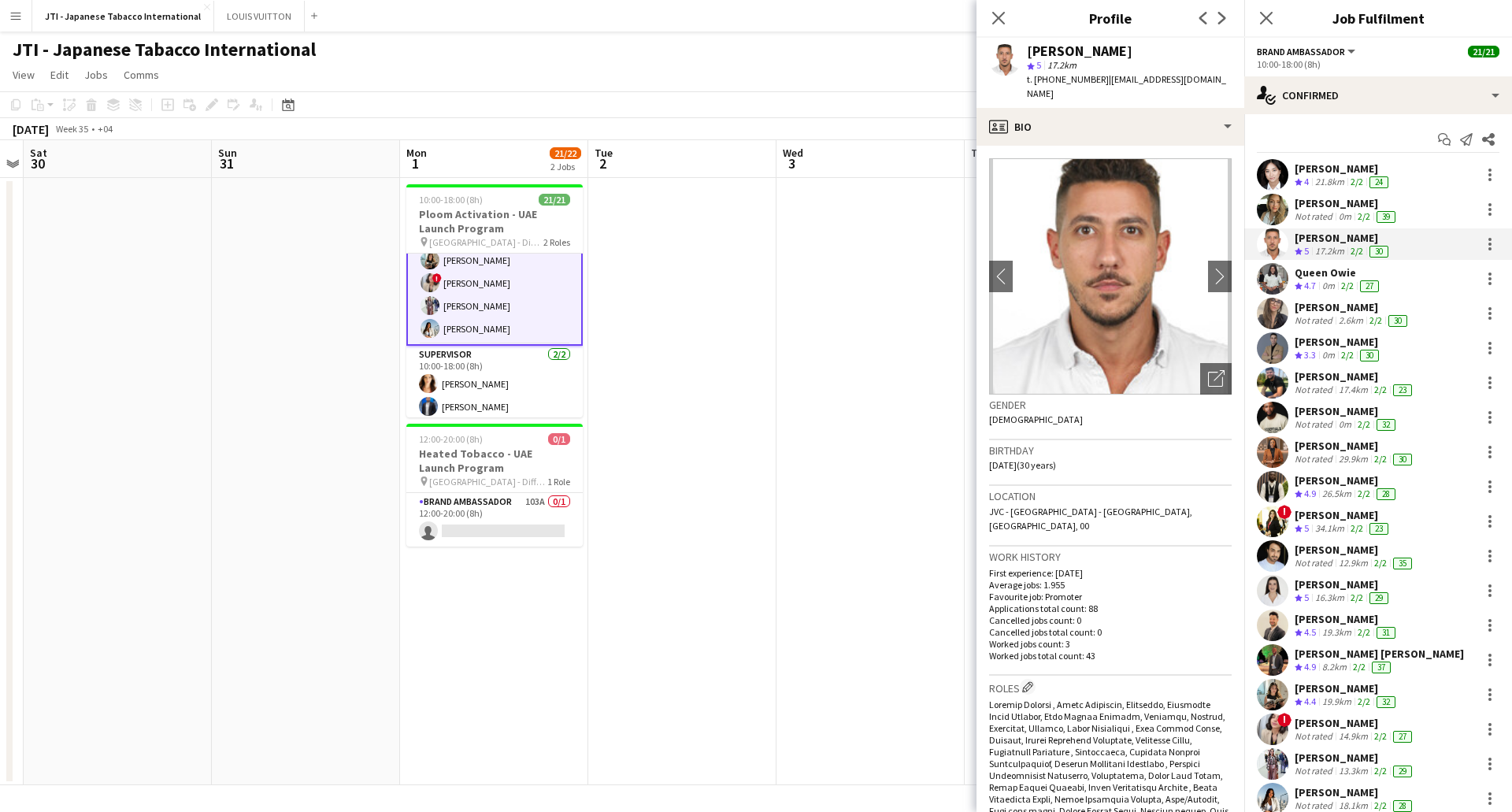
scroll to position [709, 0]
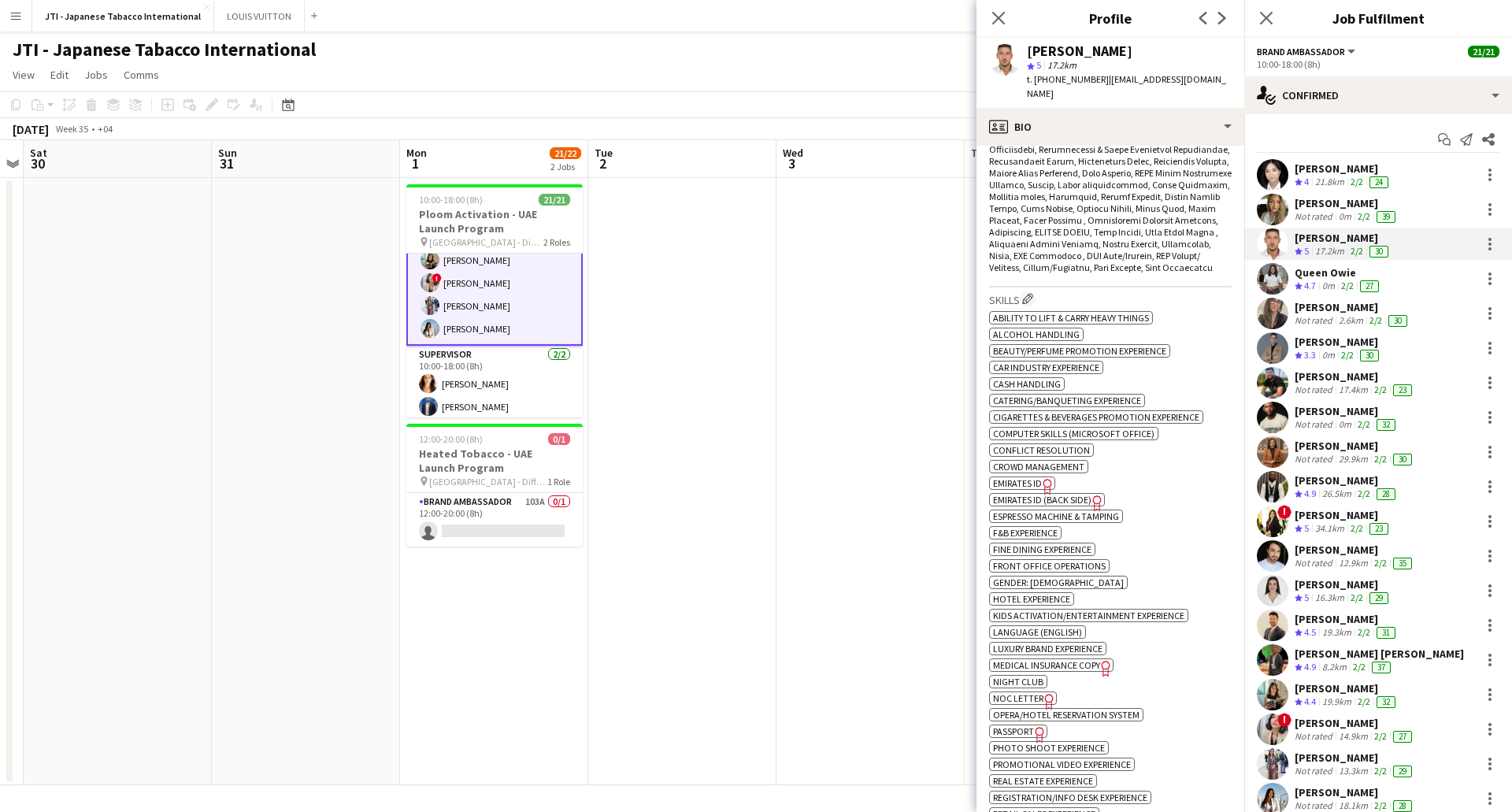
click at [1034, 477] on span "Emirates ID" at bounding box center [1017, 483] width 49 height 12
click at [1099, 495] on icon "Freelancer has uploaded a photo validation of skill. Click to see" at bounding box center [1097, 503] width 17 height 17
click at [1034, 726] on icon "Freelancer has uploaded a photo validation of skill. Click to see" at bounding box center [1040, 734] width 17 height 17
click at [1031, 725] on app-spec-pill "ok-circled2 background Layer 1 cross-circle-red background Layer 1 Passport Fre…" at bounding box center [1018, 731] width 58 height 14
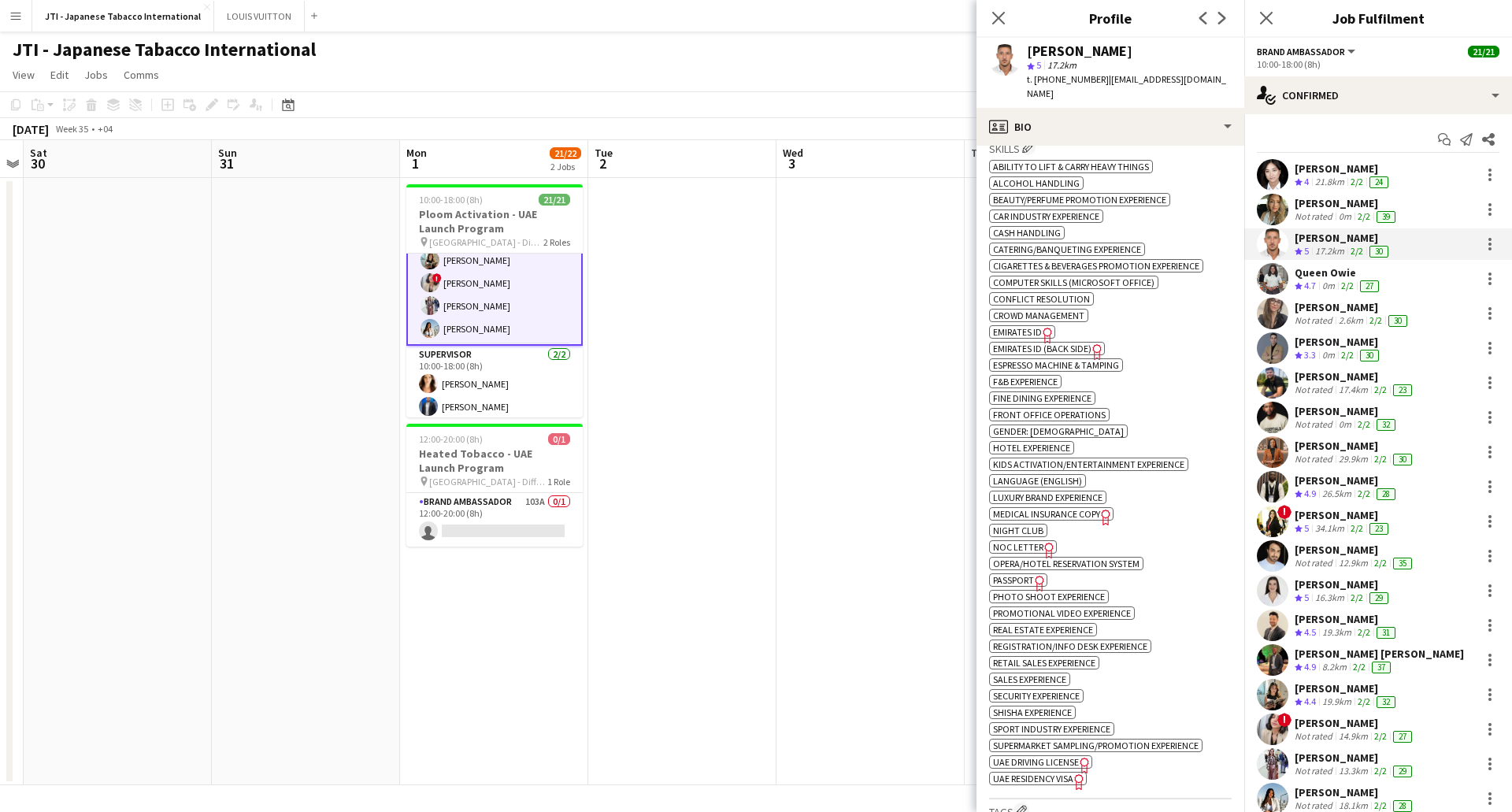
scroll to position [866, 0]
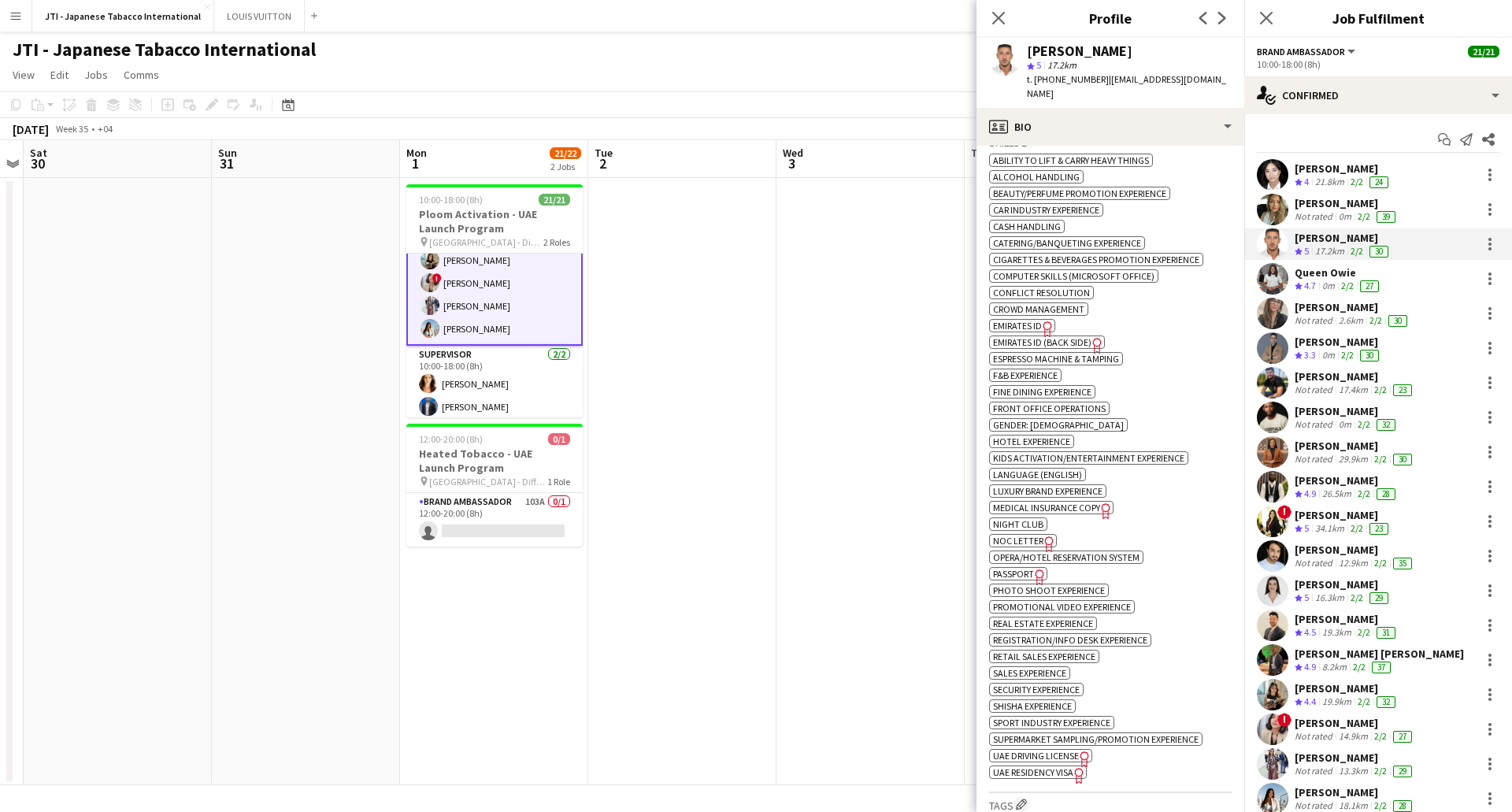
click at [1041, 766] on span "UAE Residency Visa" at bounding box center [1034, 772] width 81 height 12
click at [1356, 276] on div "Queen Owie" at bounding box center [1338, 272] width 88 height 14
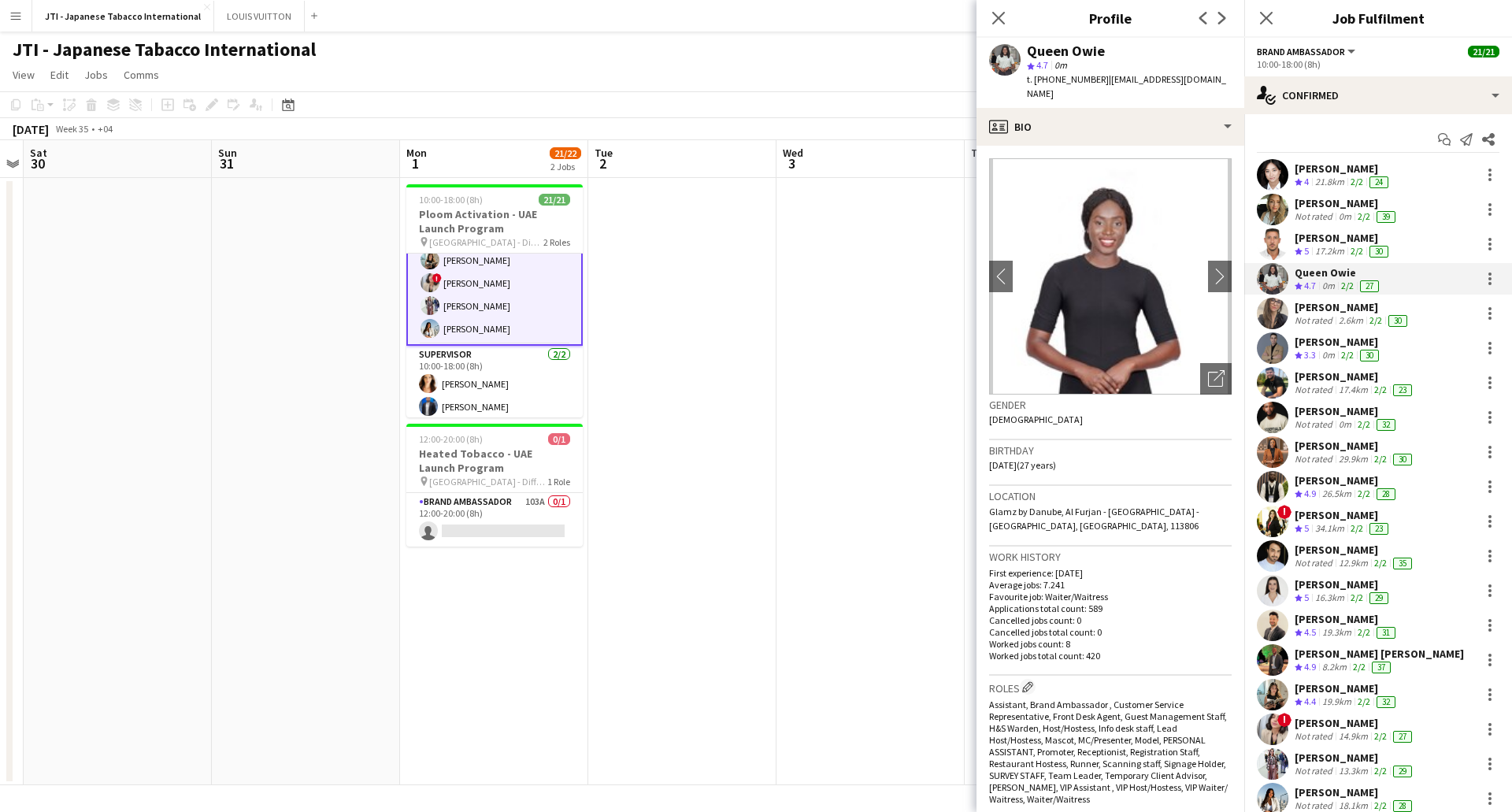
scroll to position [473, 0]
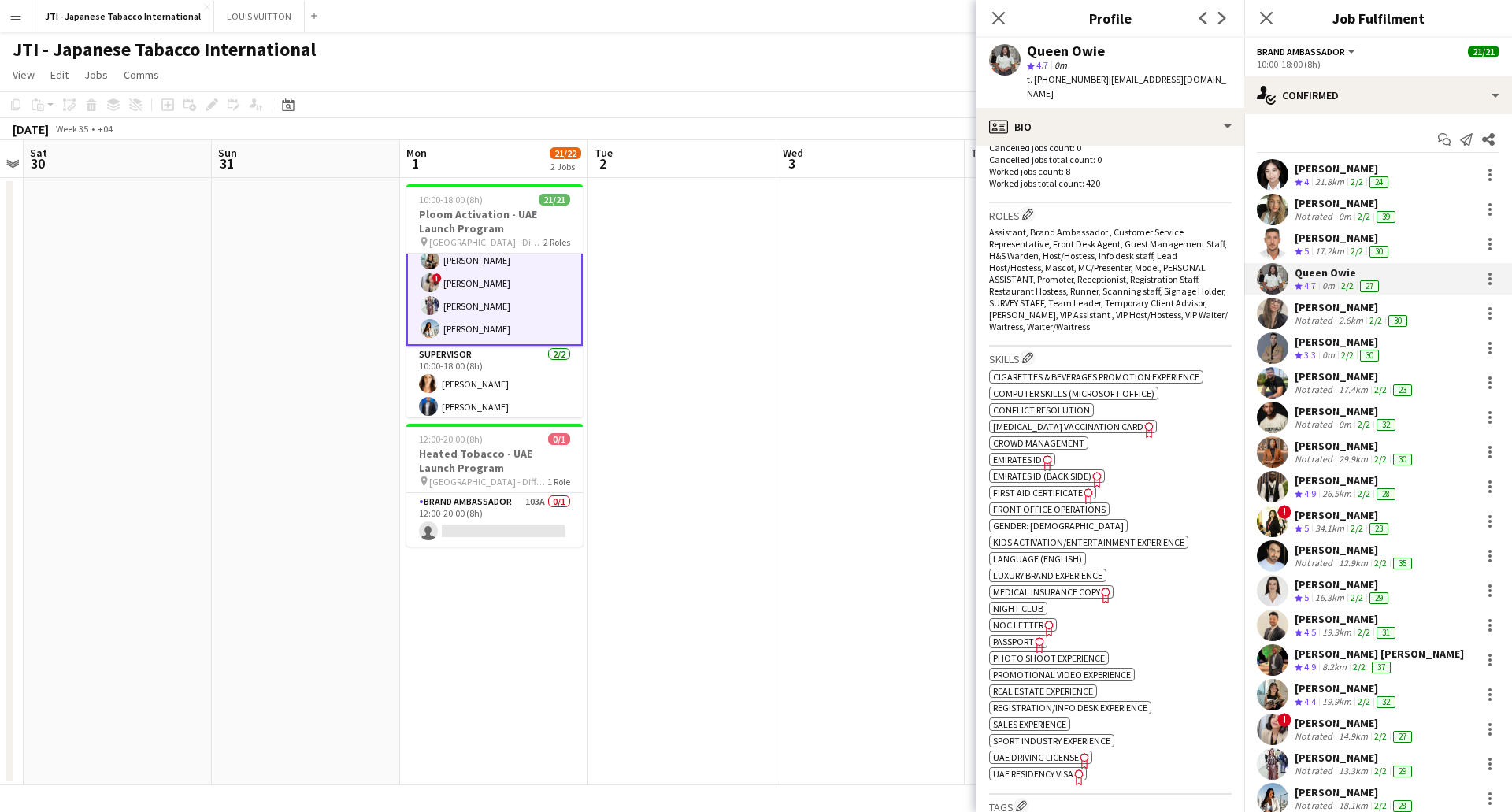
drag, startPoint x: 1040, startPoint y: 442, endPoint x: 1034, endPoint y: 448, distance: 8.5
click at [1039, 453] on app-spec-pill "ok-circled2 background Layer 1 cross-circle-red background Layer 1 Emirates ID …" at bounding box center [1022, 459] width 66 height 14
click at [1071, 470] on span "Emirates ID (back side)" at bounding box center [1042, 476] width 98 height 12
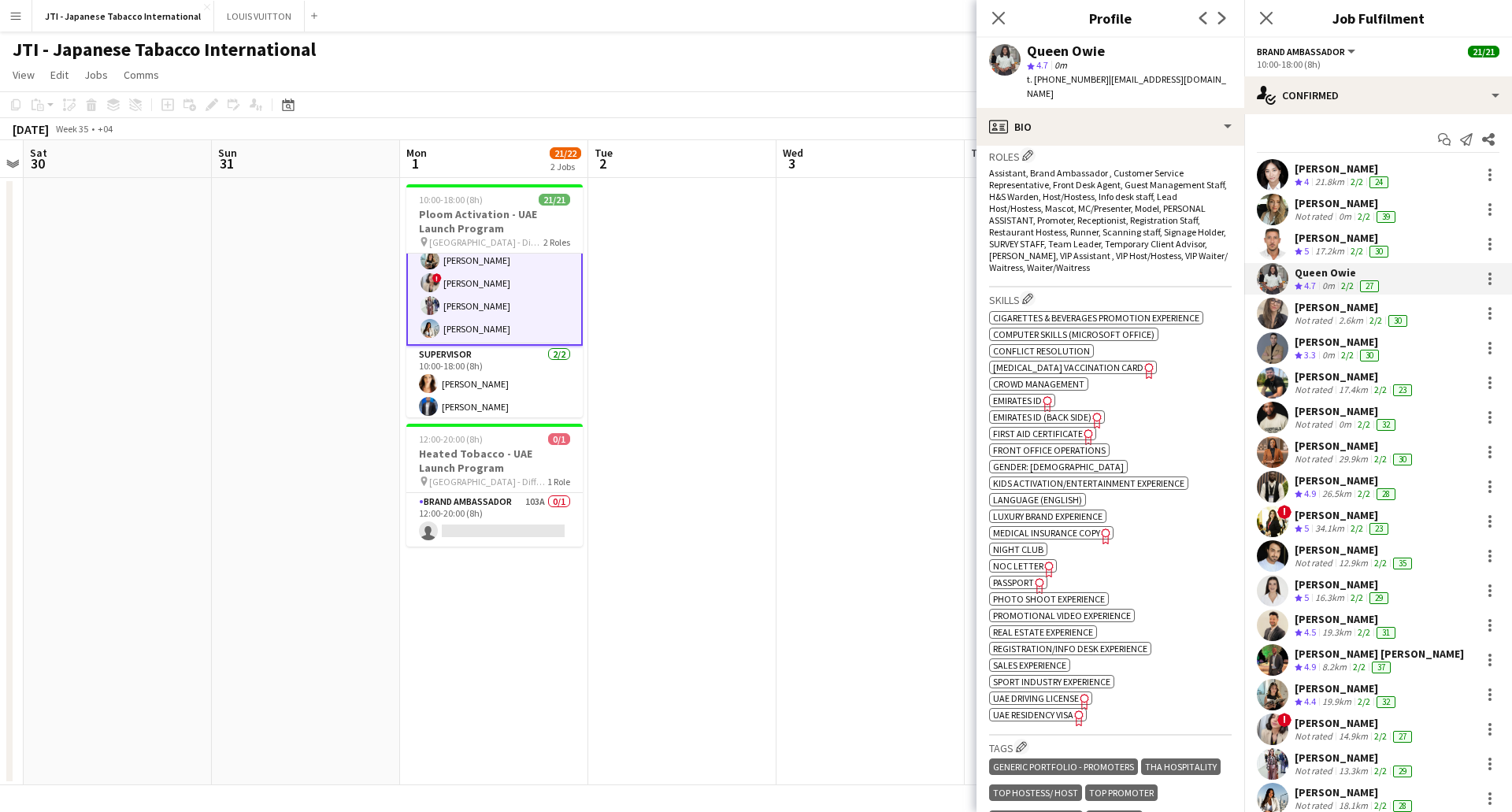
scroll to position [630, 0]
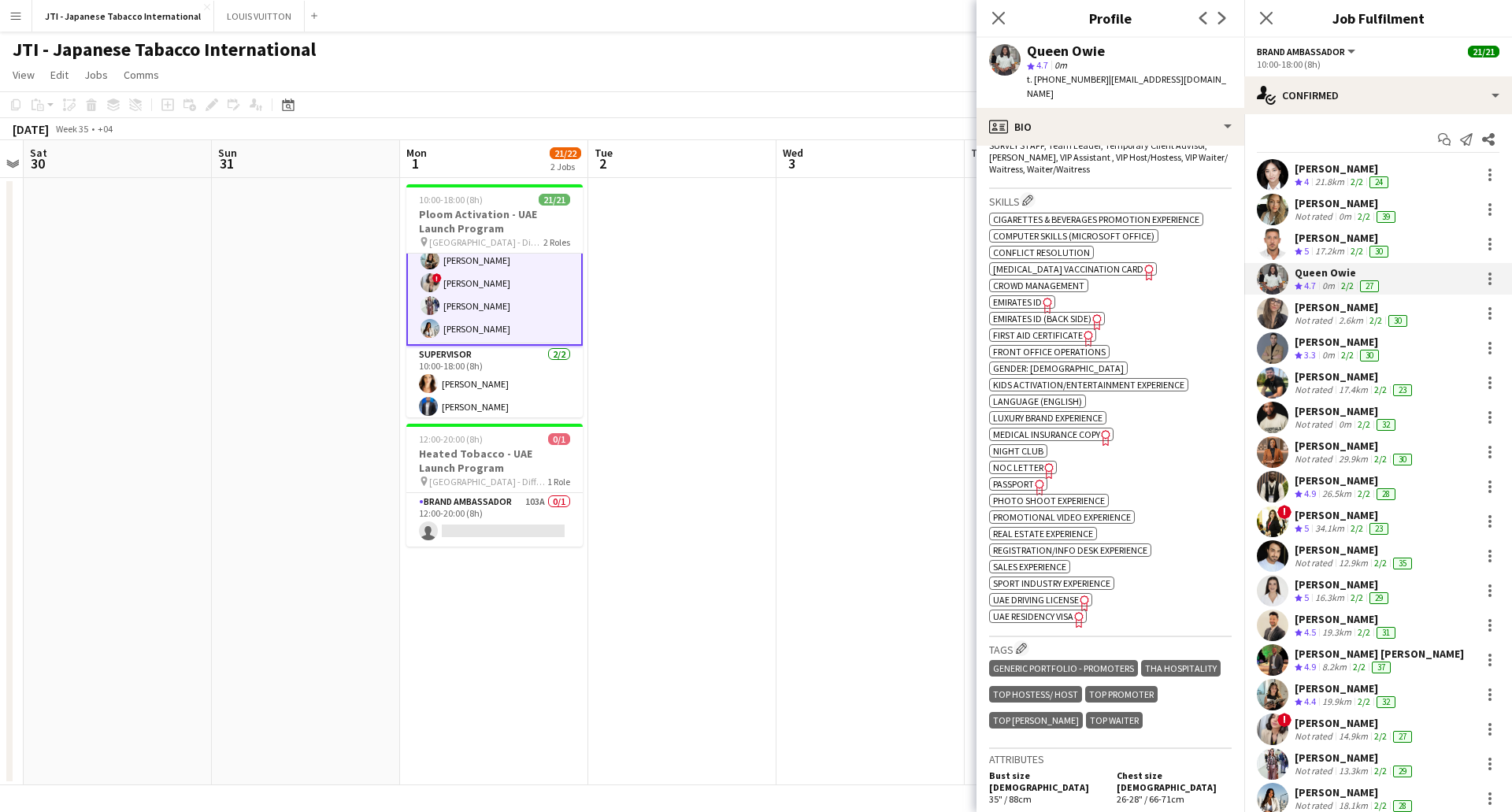
click at [1027, 478] on span "Passport" at bounding box center [1013, 483] width 41 height 12
click at [1046, 611] on span "UAE Residency Visa" at bounding box center [1034, 616] width 81 height 12
click at [1331, 321] on div "Not rated" at bounding box center [1315, 321] width 41 height 13
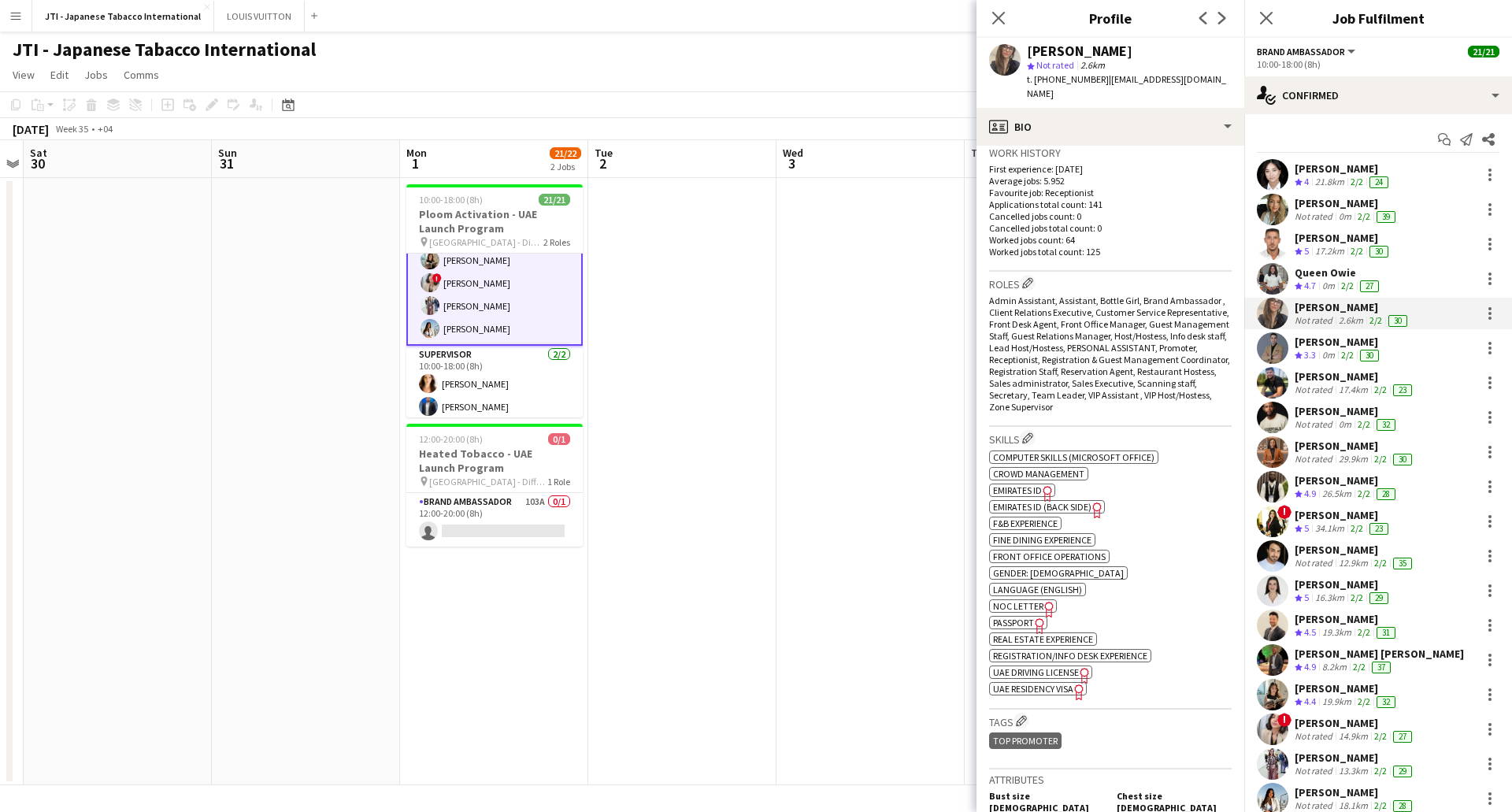
scroll to position [551, 0]
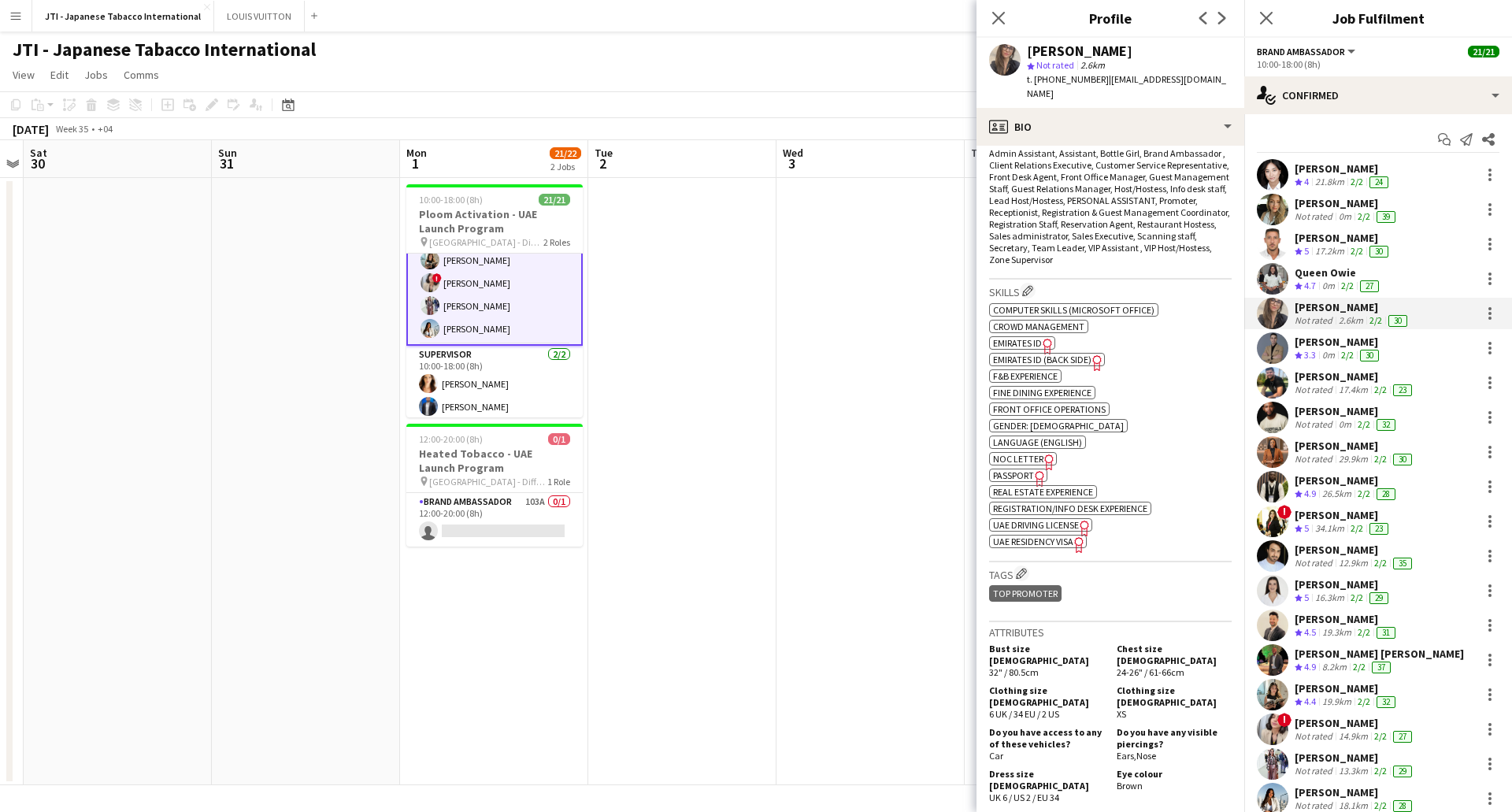
click at [1000, 474] on span "Passport" at bounding box center [1013, 475] width 41 height 12
click at [1046, 339] on icon "Freelancer has uploaded a photo validation of skill. Click to see" at bounding box center [1048, 346] width 17 height 17
click at [1047, 539] on span "UAE Residency Visa" at bounding box center [1034, 541] width 81 height 12
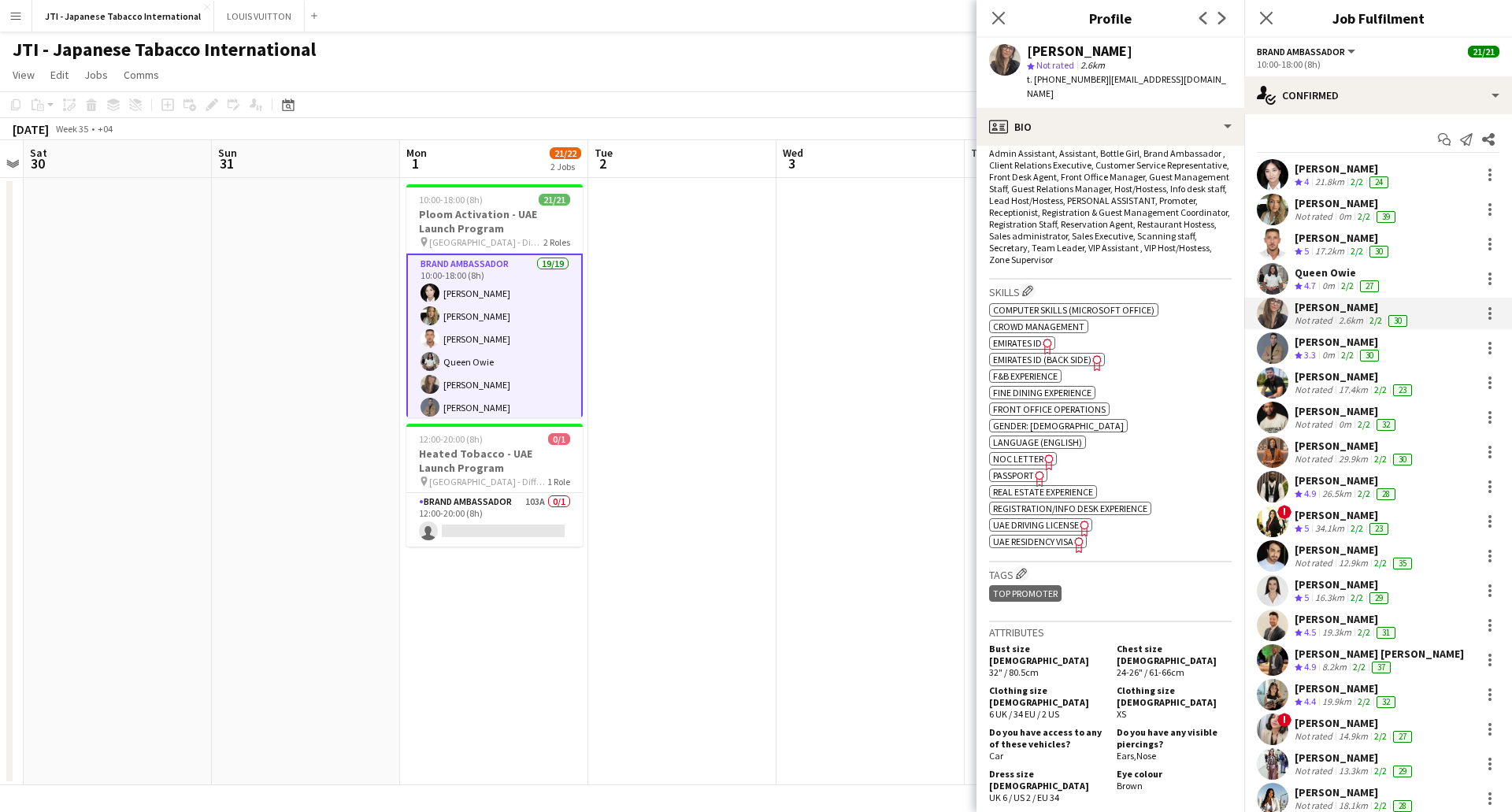
drag, startPoint x: 1318, startPoint y: 179, endPoint x: 1295, endPoint y: 184, distance: 23.5
click at [1318, 179] on div "21.8km" at bounding box center [1330, 182] width 35 height 14
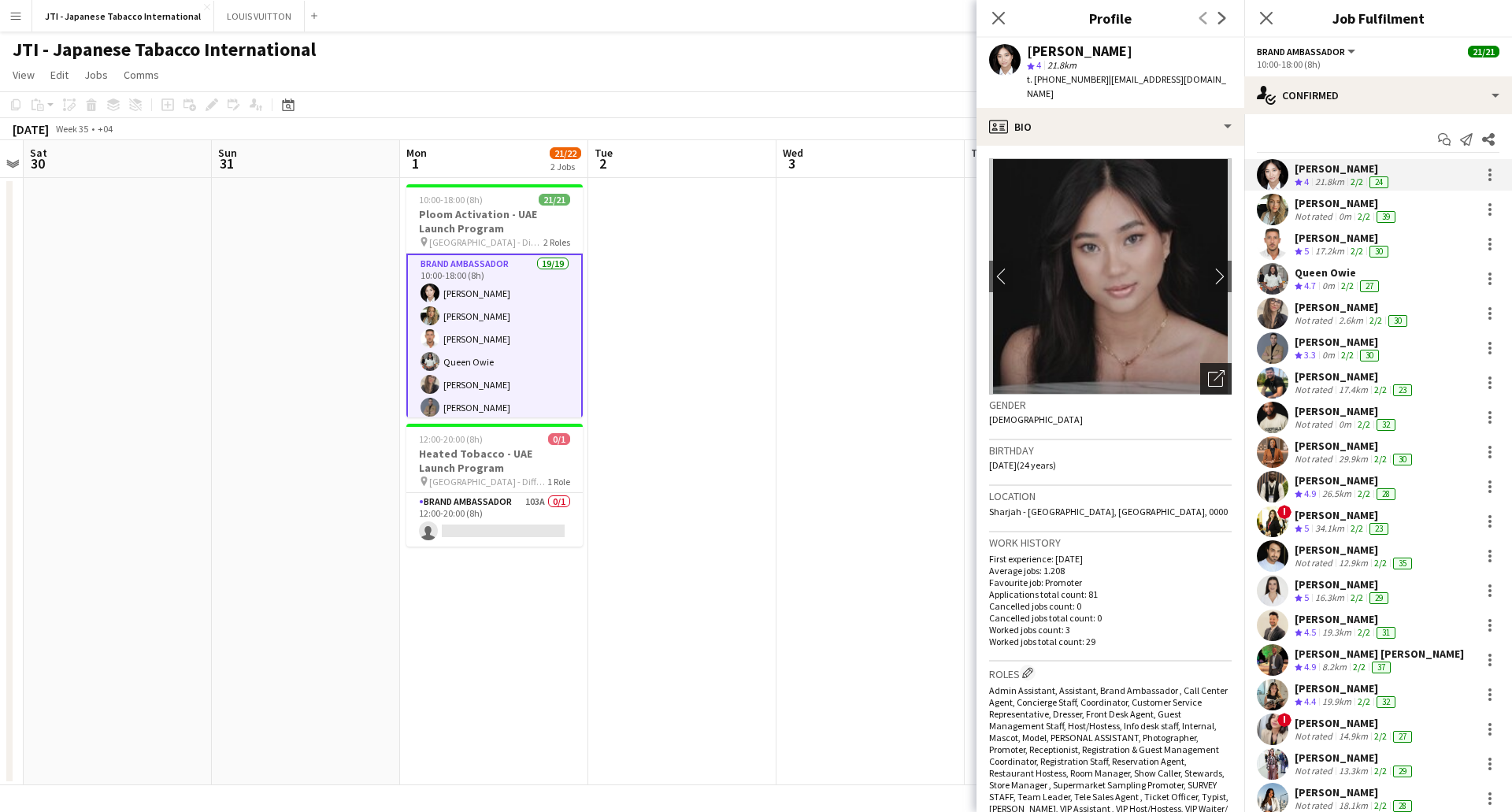
click at [1208, 371] on icon "Open photos pop-in" at bounding box center [1216, 379] width 17 height 17
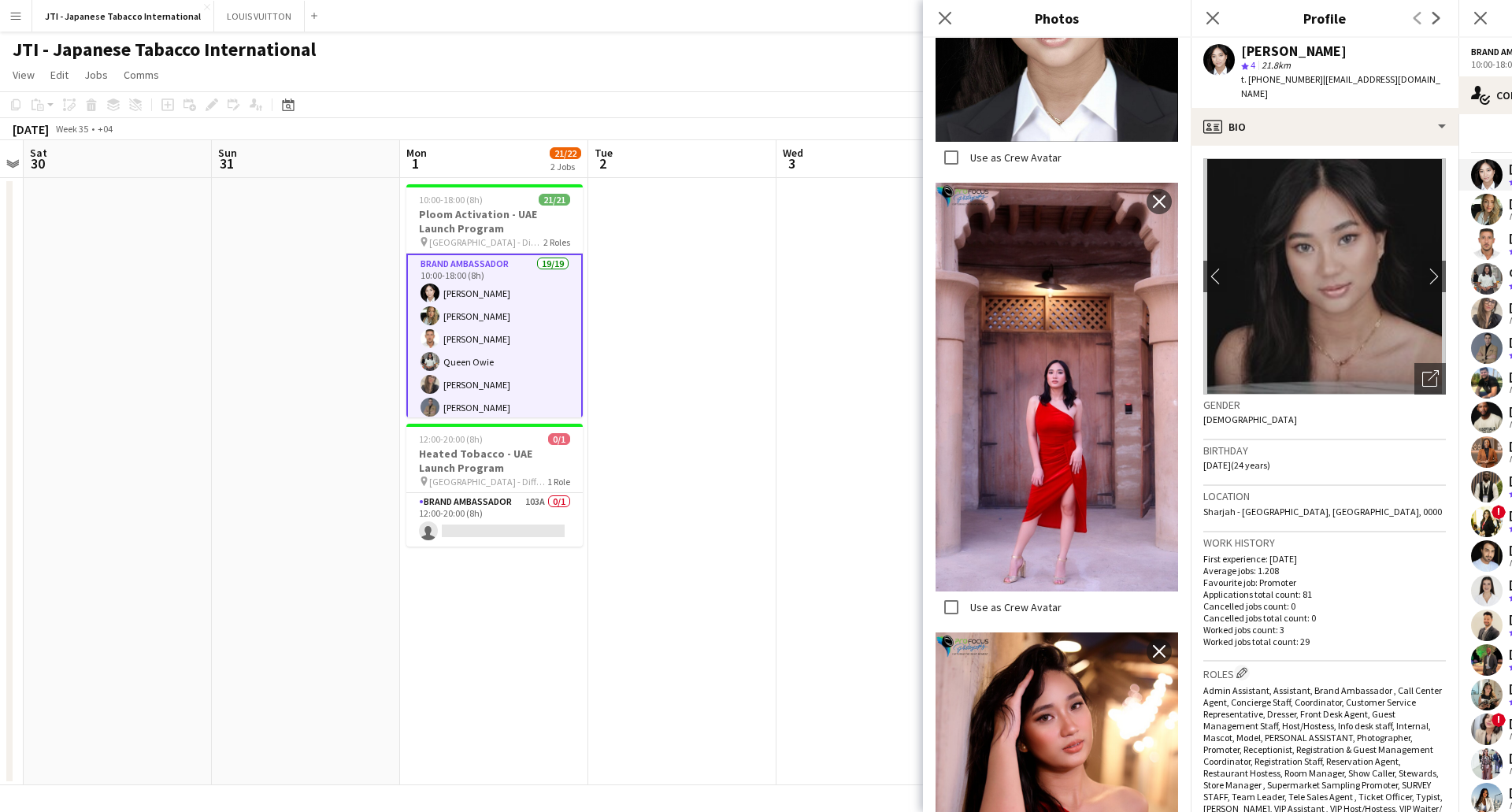
scroll to position [4015, 0]
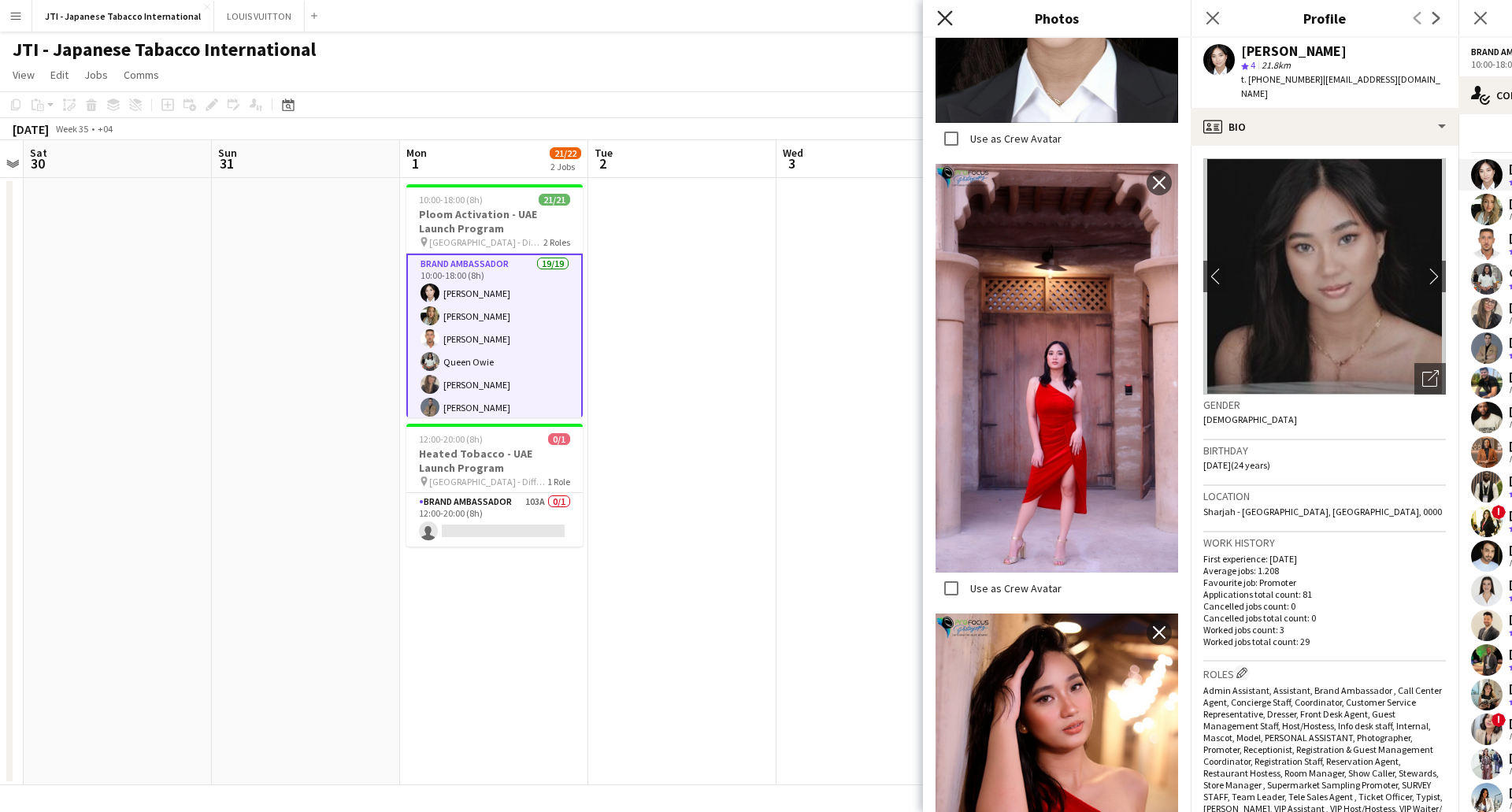
click at [951, 13] on icon at bounding box center [944, 18] width 15 height 15
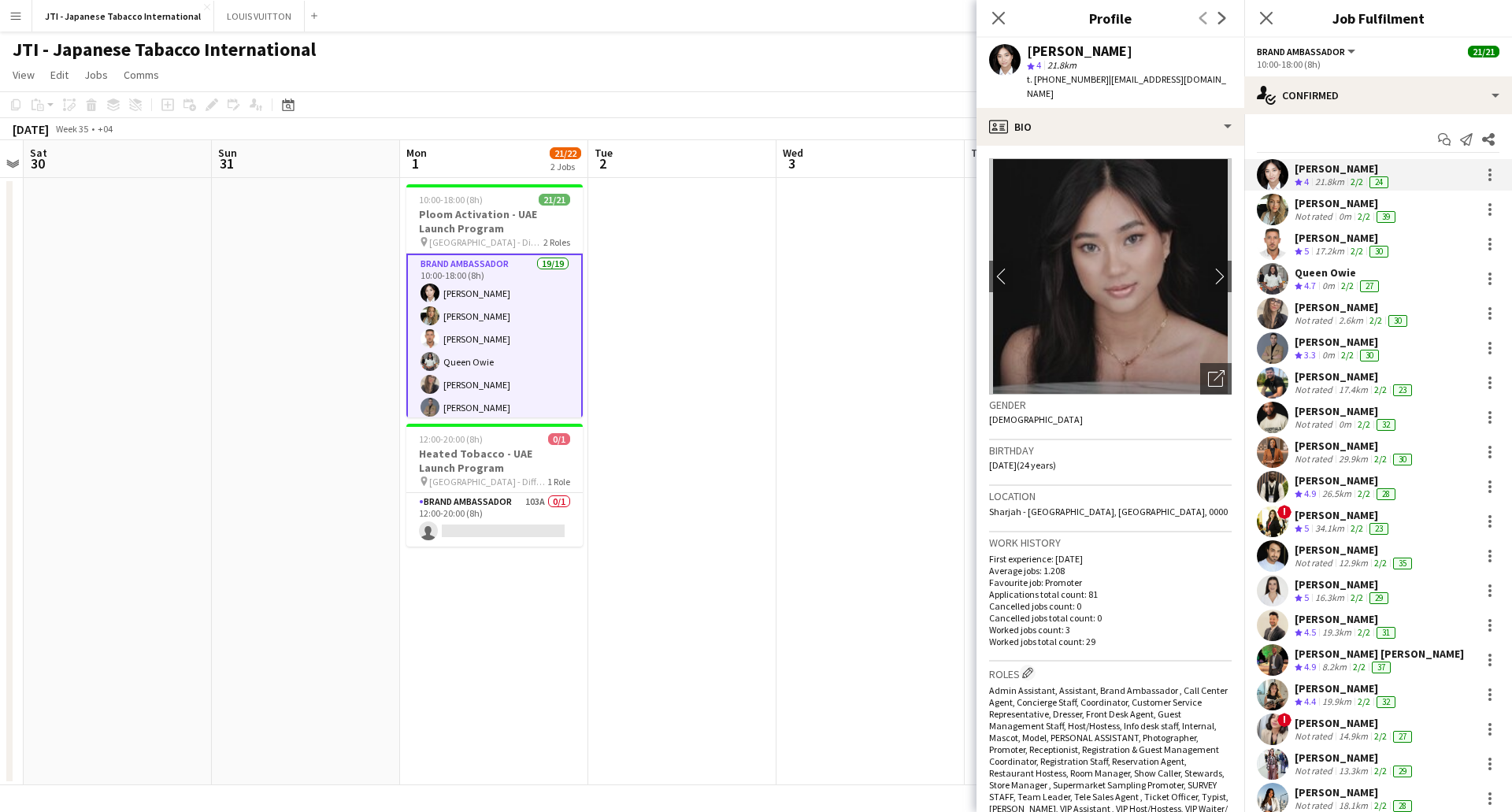
click at [1333, 215] on div "Not rated" at bounding box center [1315, 217] width 41 height 13
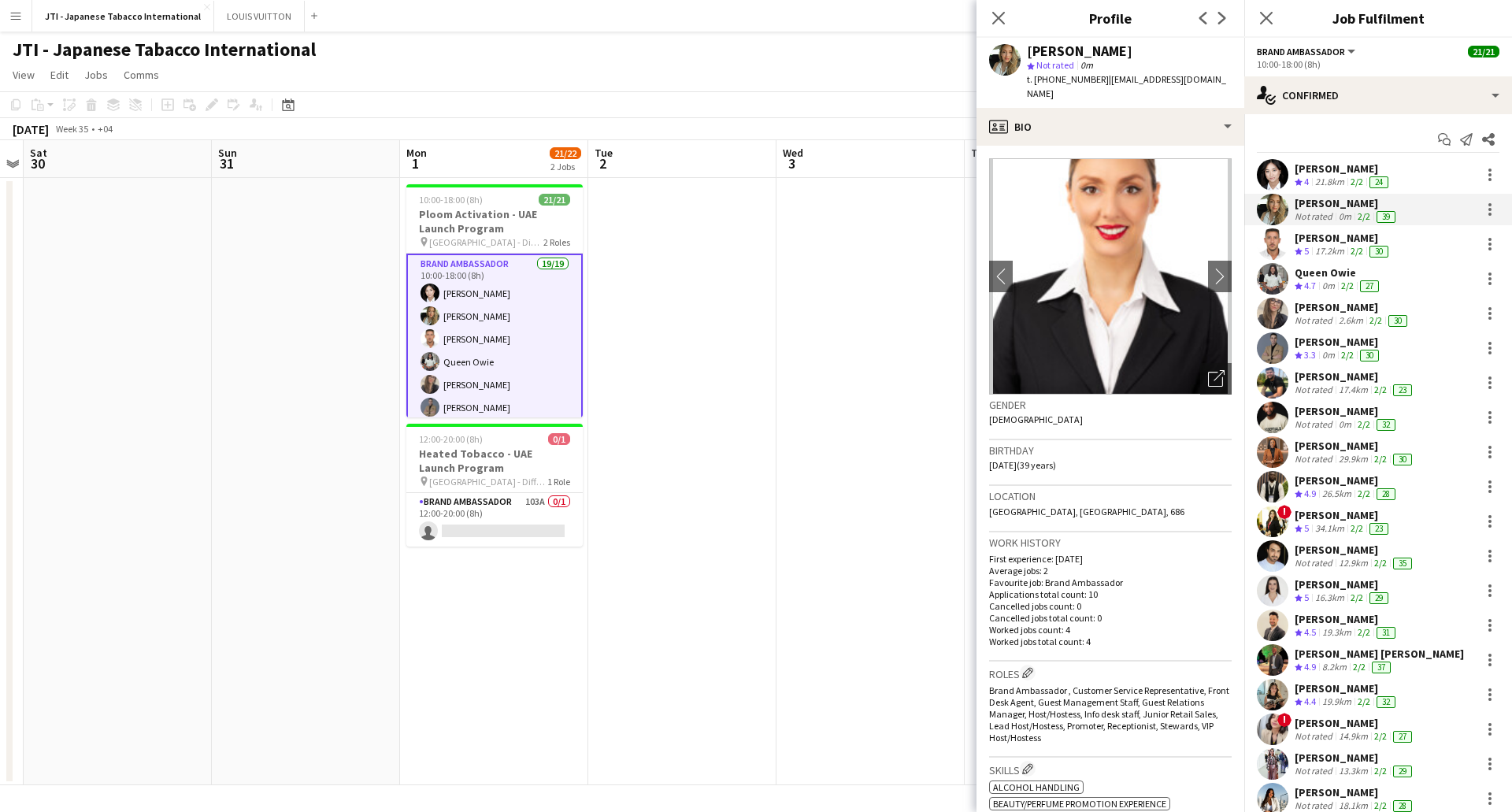
drag, startPoint x: 1210, startPoint y: 370, endPoint x: 1184, endPoint y: 367, distance: 26.2
click at [1210, 371] on icon "Open photos pop-in" at bounding box center [1216, 379] width 17 height 17
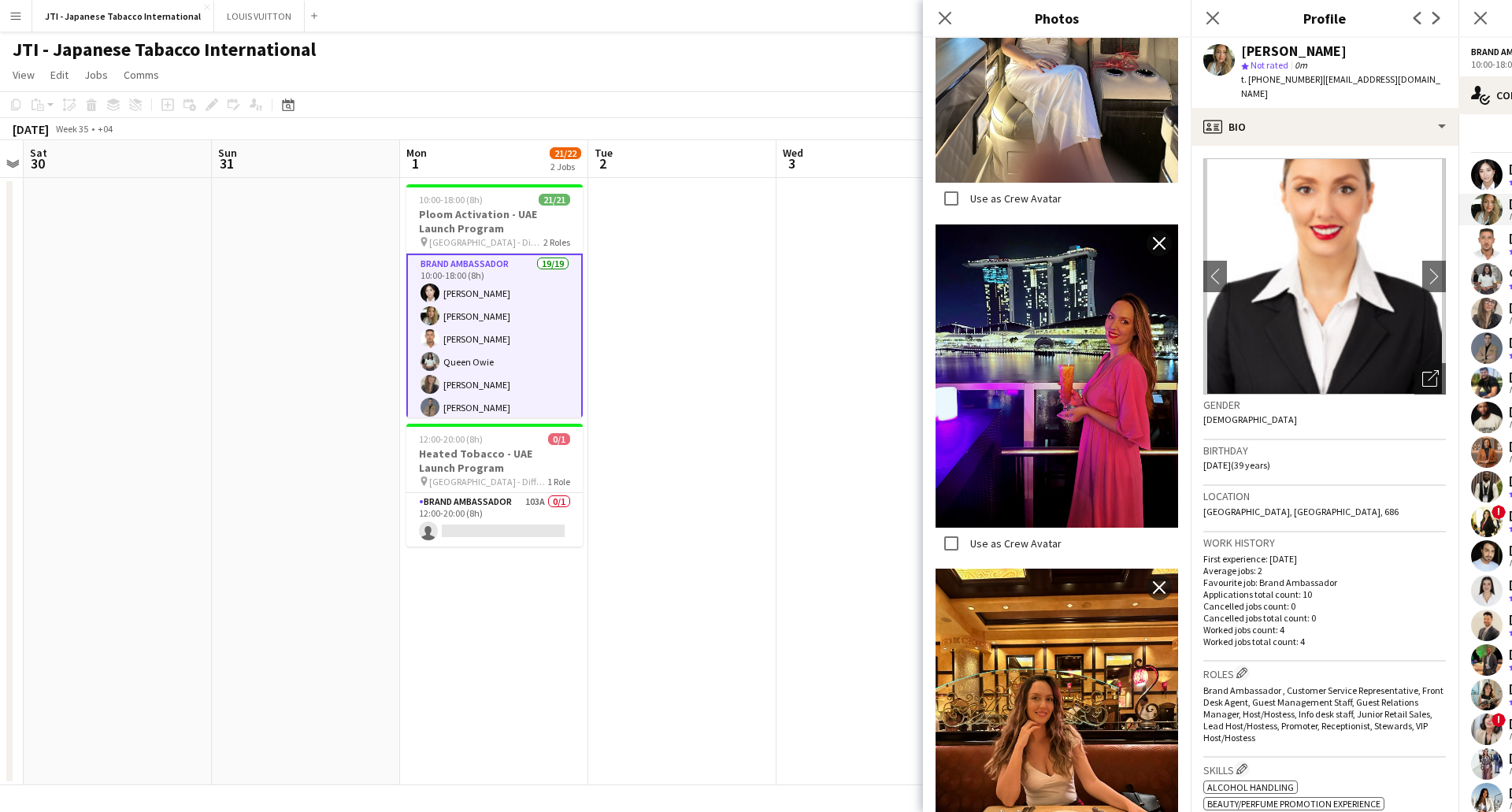
scroll to position [1386, 0]
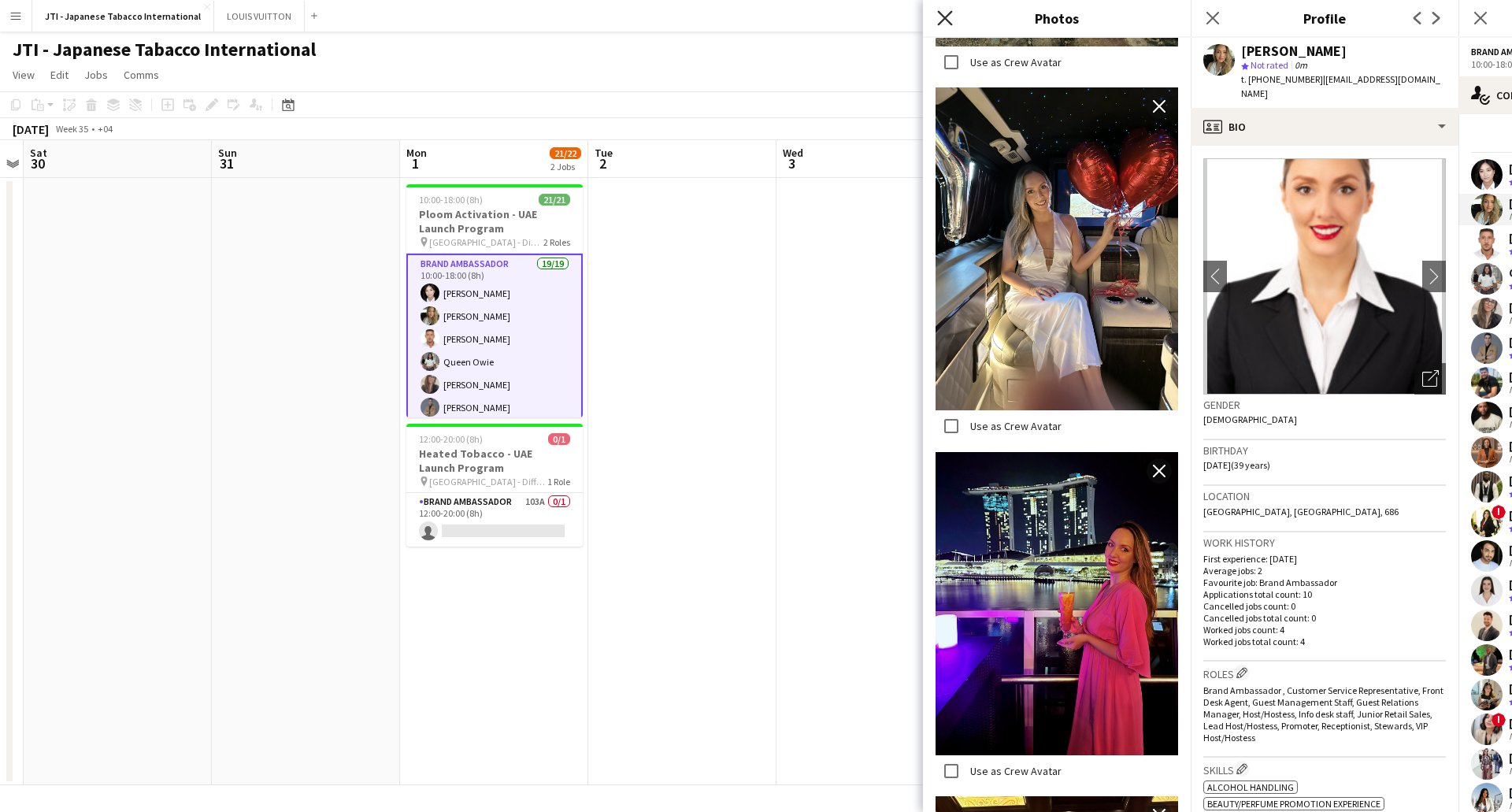
click at [938, 15] on icon "Close pop-in" at bounding box center [944, 18] width 15 height 15
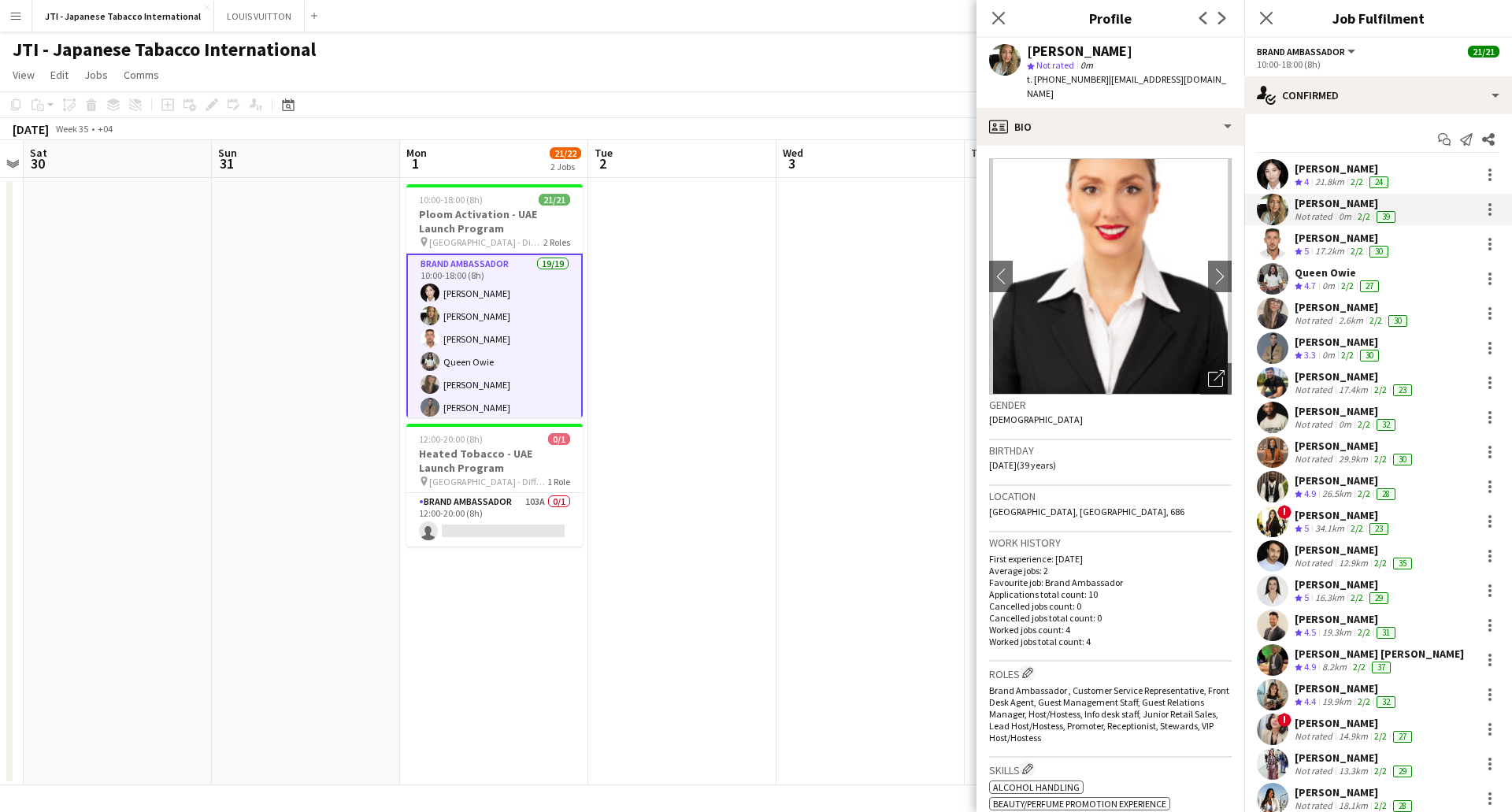
click at [1323, 248] on div "17.2km" at bounding box center [1330, 251] width 35 height 14
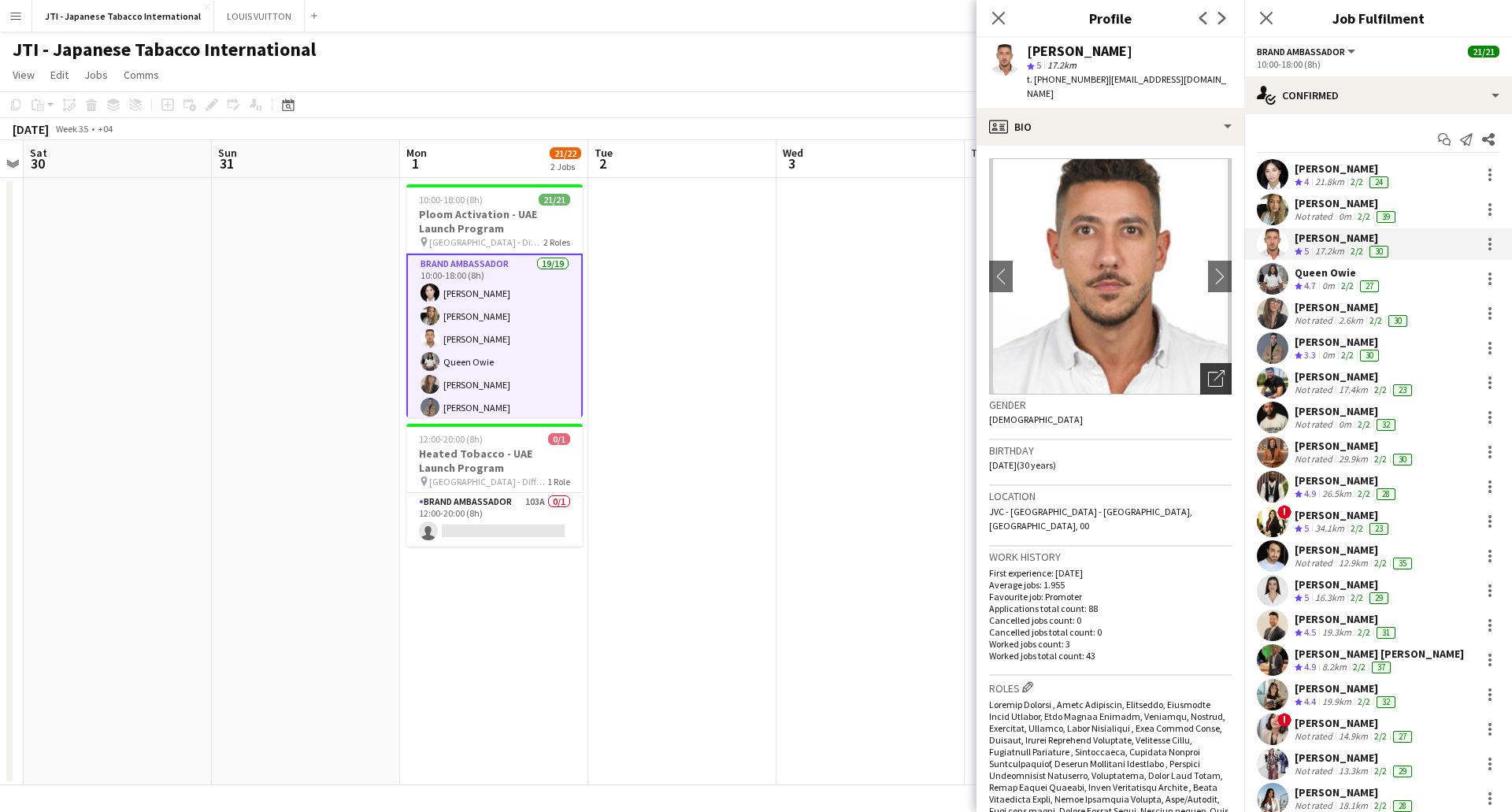
click at [1208, 371] on icon "Open photos pop-in" at bounding box center [1216, 379] width 17 height 17
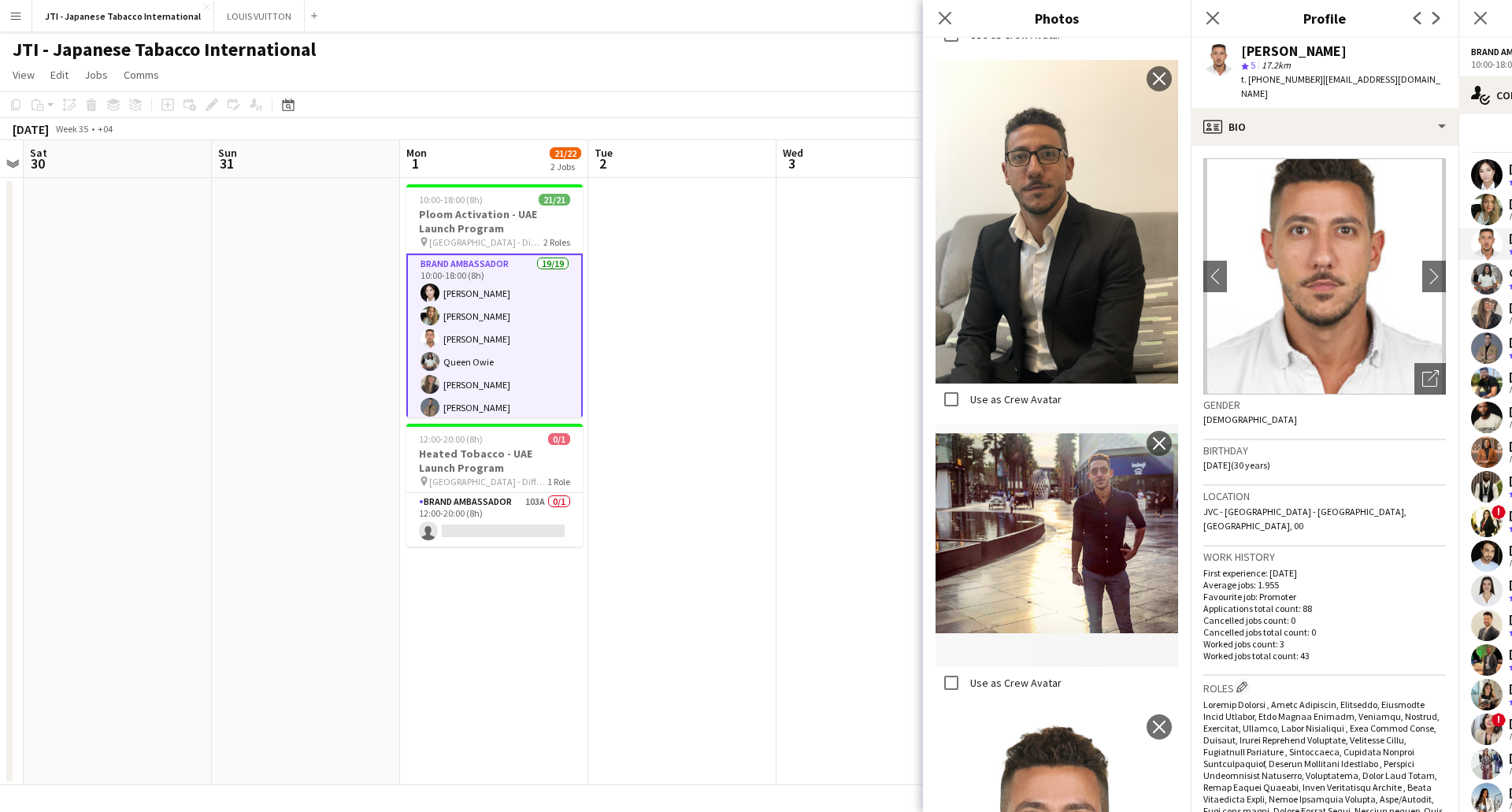
scroll to position [1622, 0]
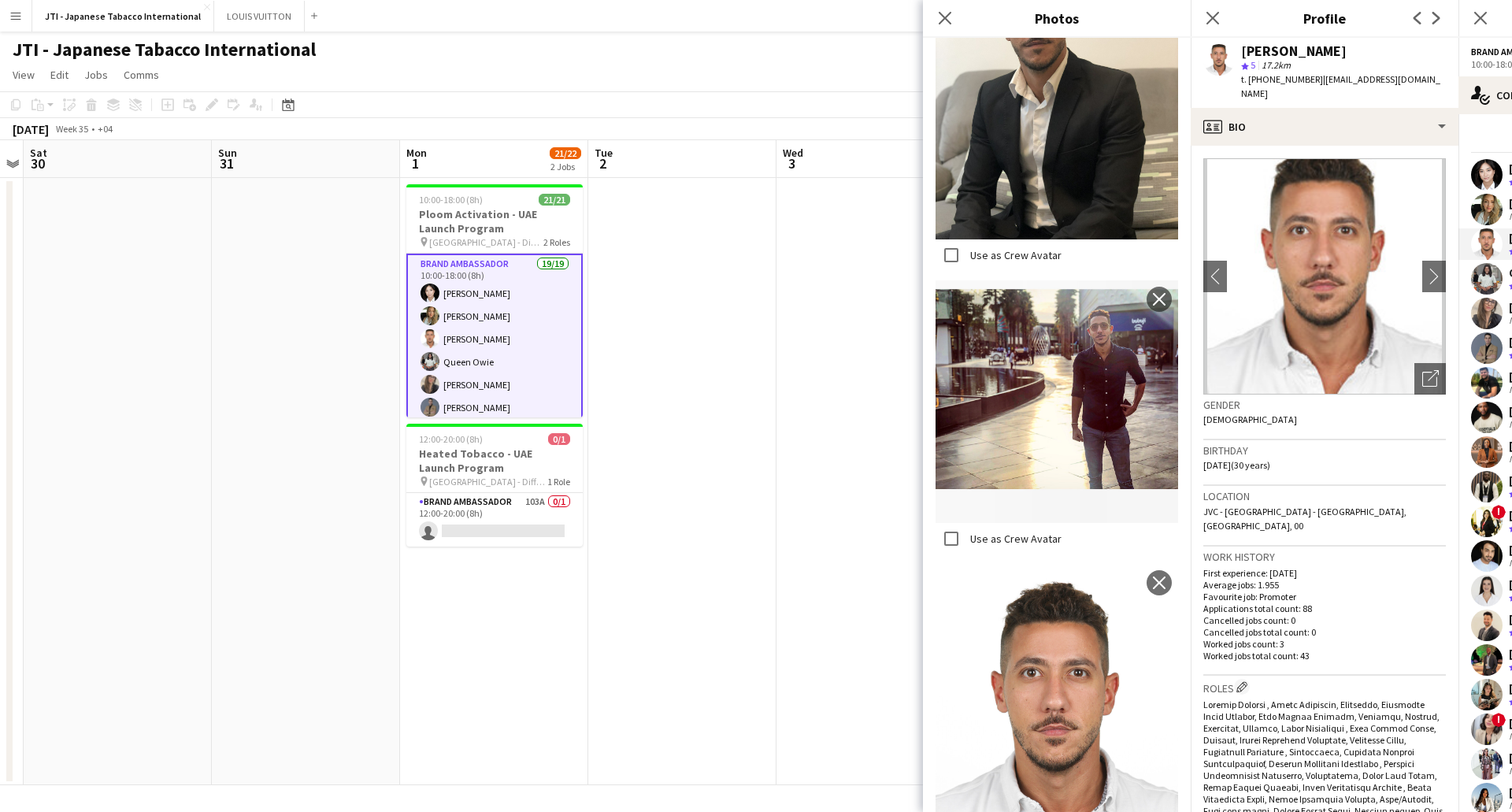
drag, startPoint x: 951, startPoint y: 27, endPoint x: 1006, endPoint y: 67, distance: 68.0
click at [951, 24] on app-icon "Close pop-in" at bounding box center [945, 18] width 19 height 19
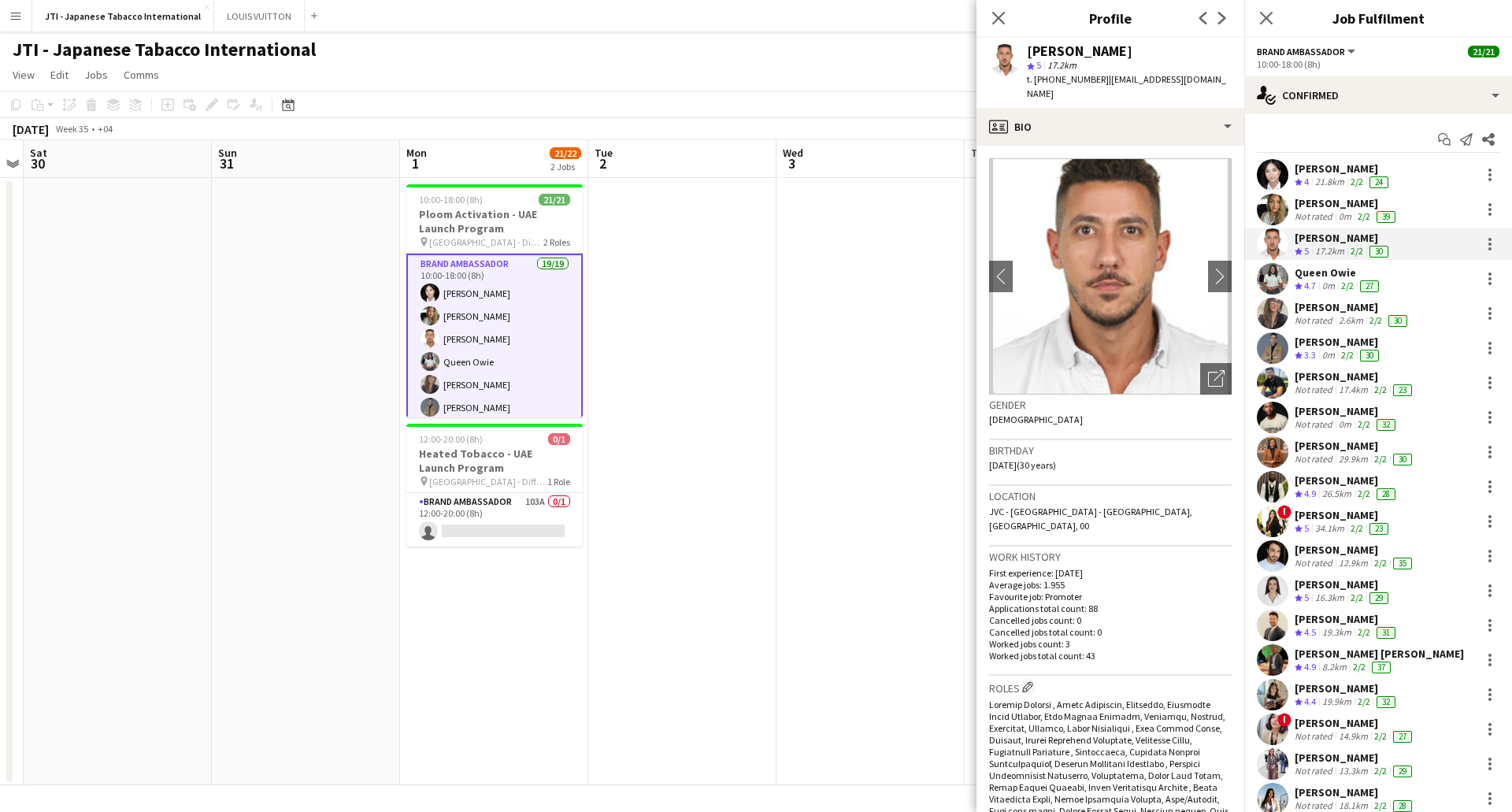
click at [1343, 288] on app-skills-label "2/2" at bounding box center [1348, 285] width 13 height 12
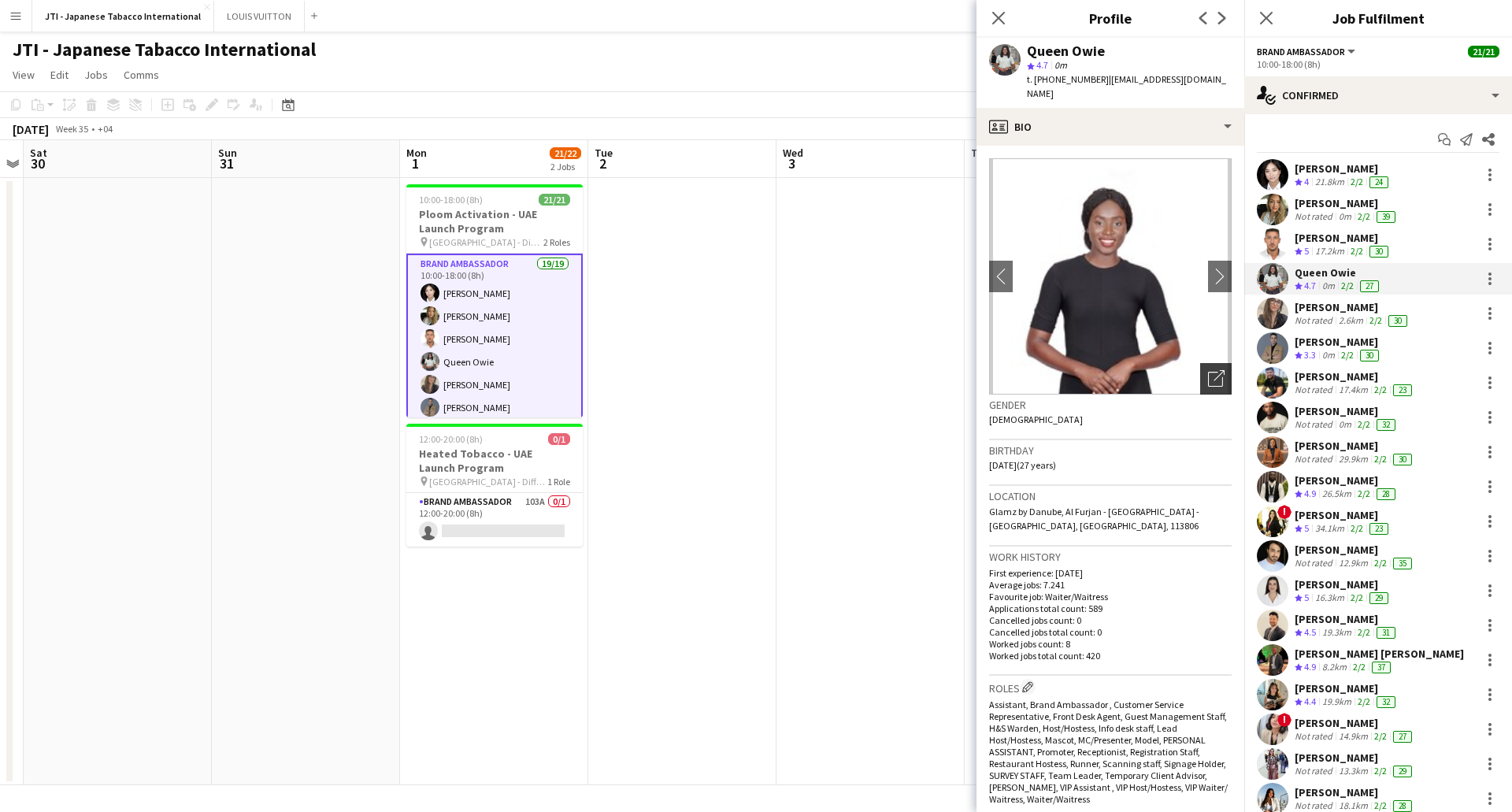
click at [1208, 371] on icon "Open photos pop-in" at bounding box center [1216, 379] width 17 height 17
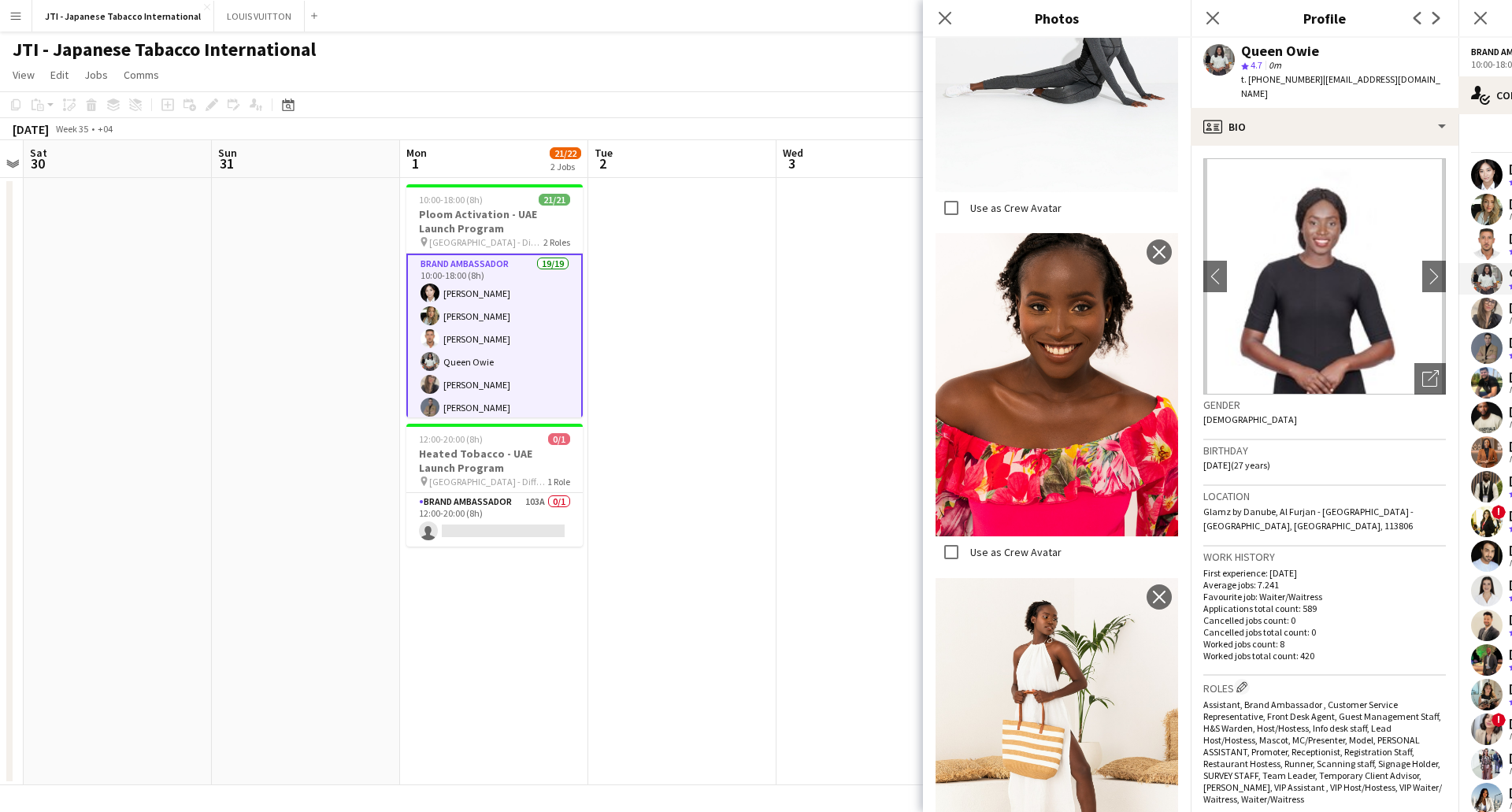
scroll to position [13572, 0]
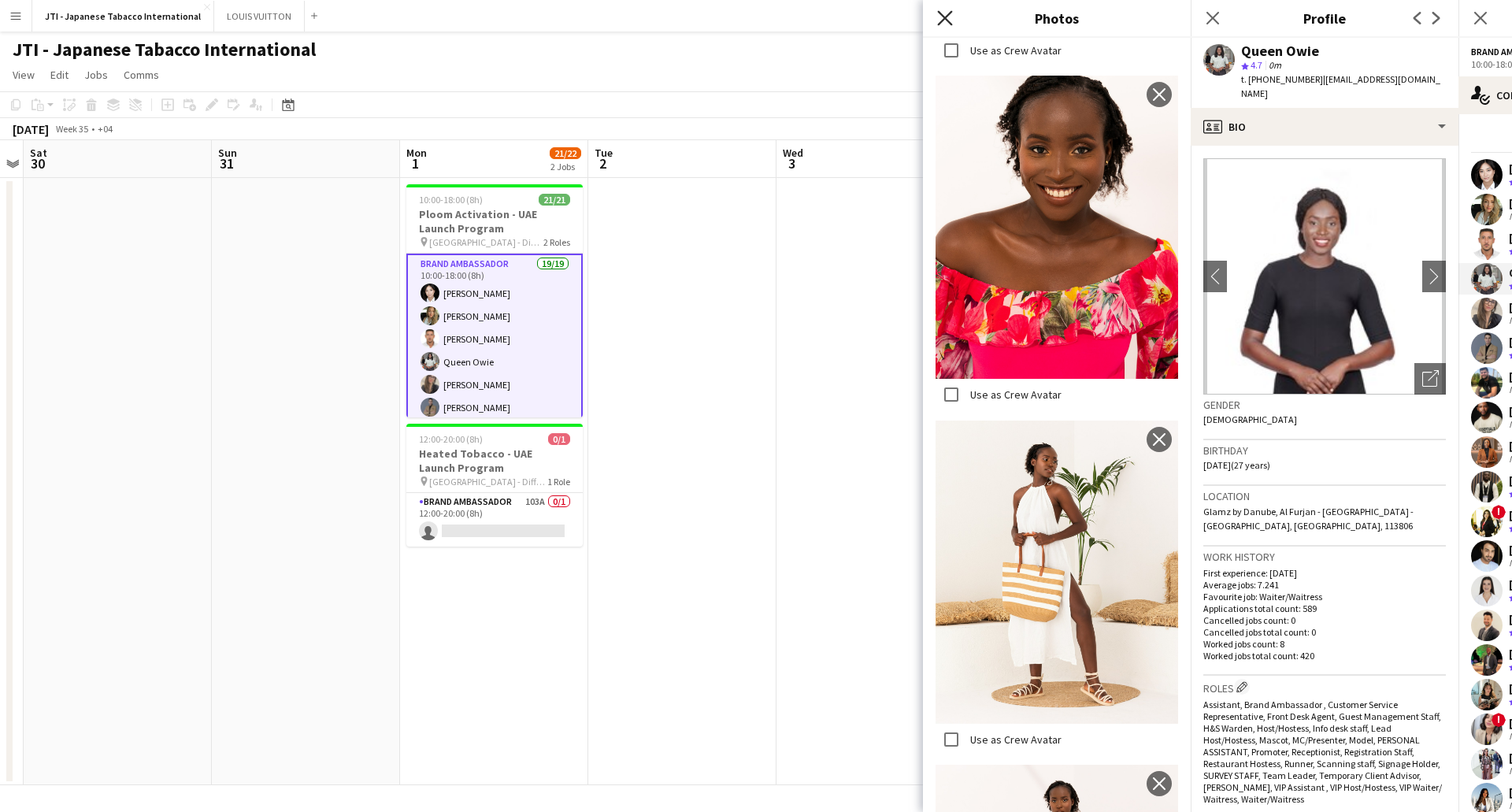
click at [943, 22] on icon "Close pop-in" at bounding box center [944, 18] width 15 height 15
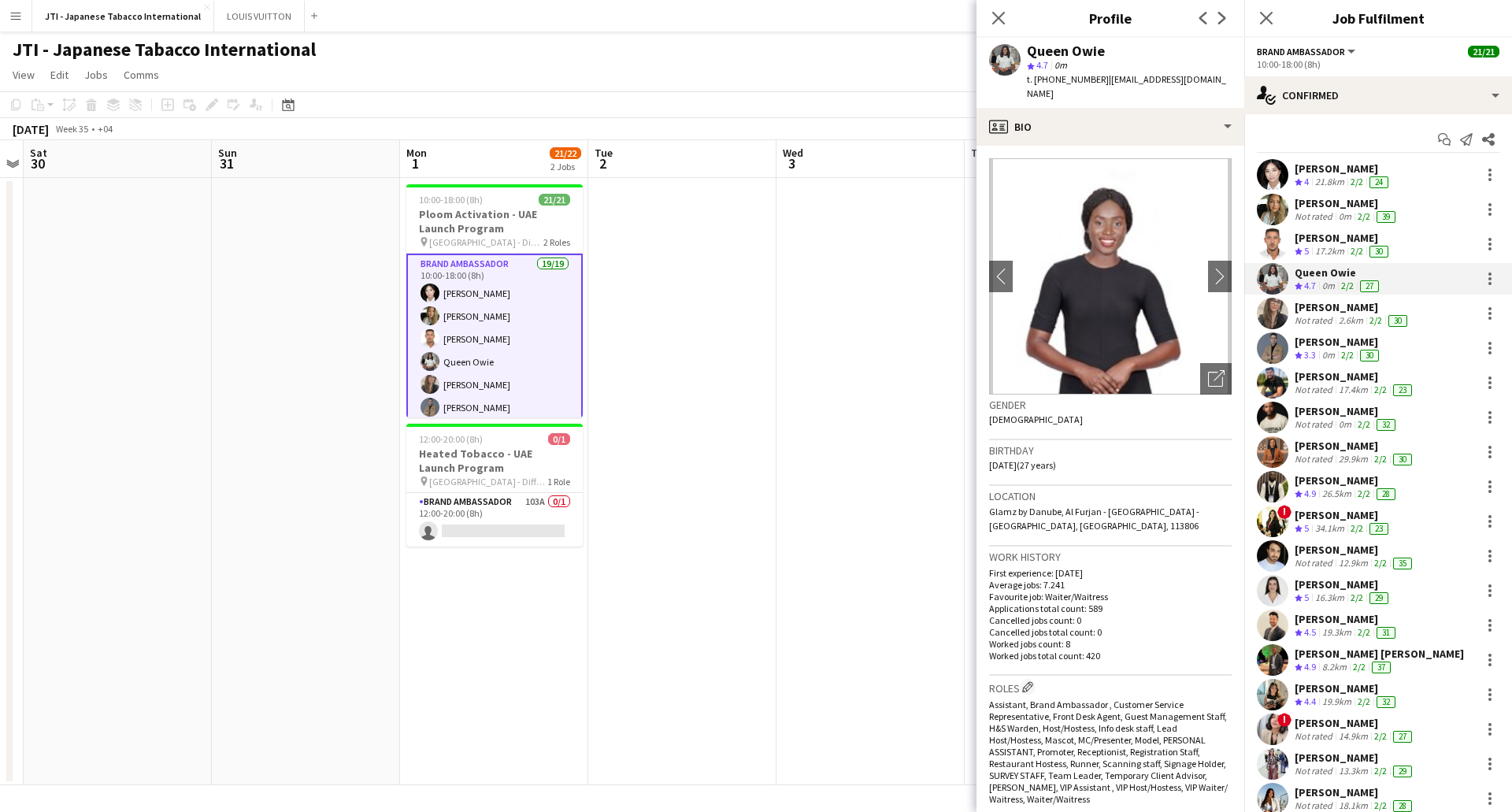
click at [1332, 307] on div "[PERSON_NAME]" at bounding box center [1353, 308] width 116 height 14
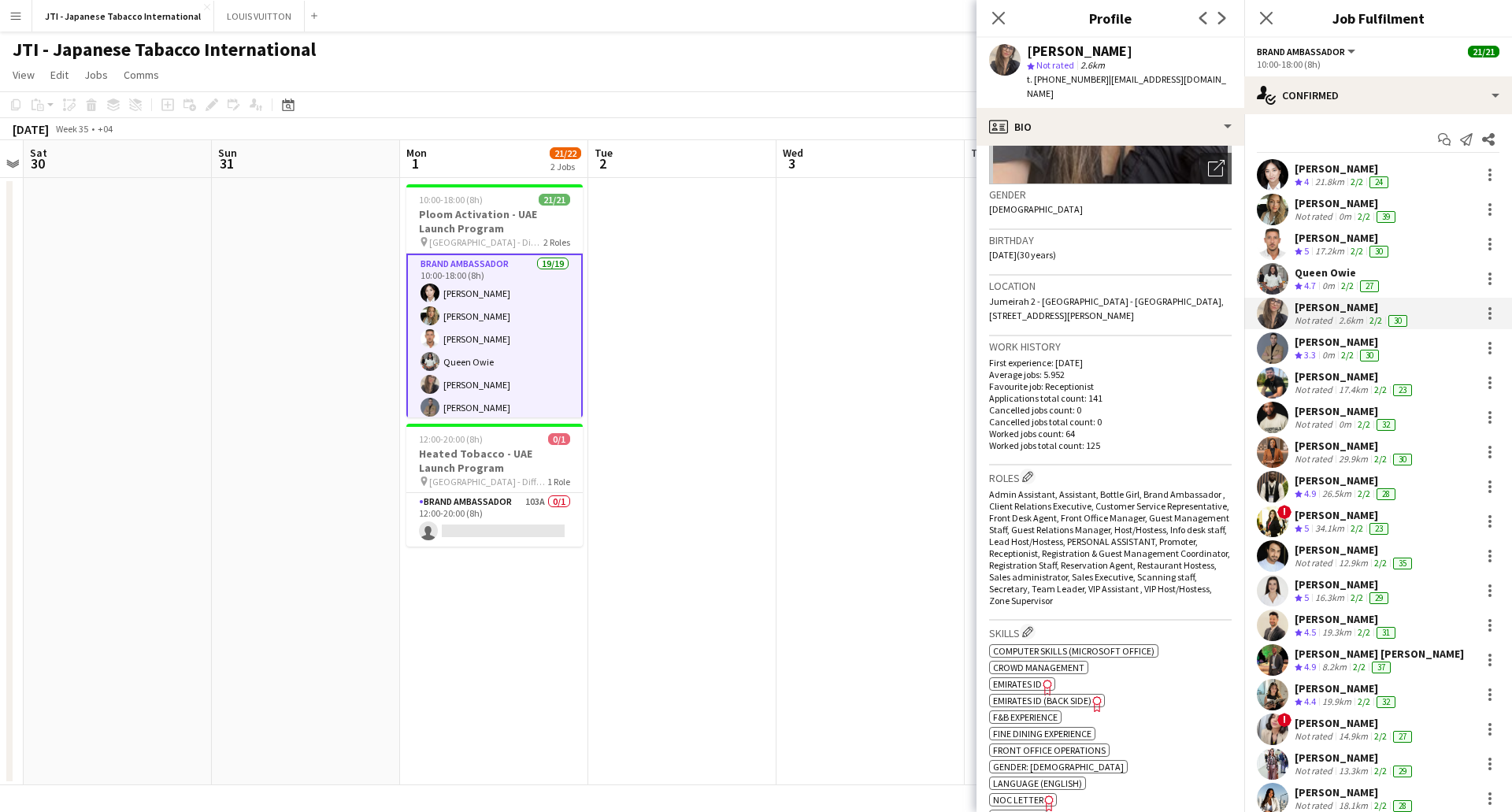
scroll to position [0, 0]
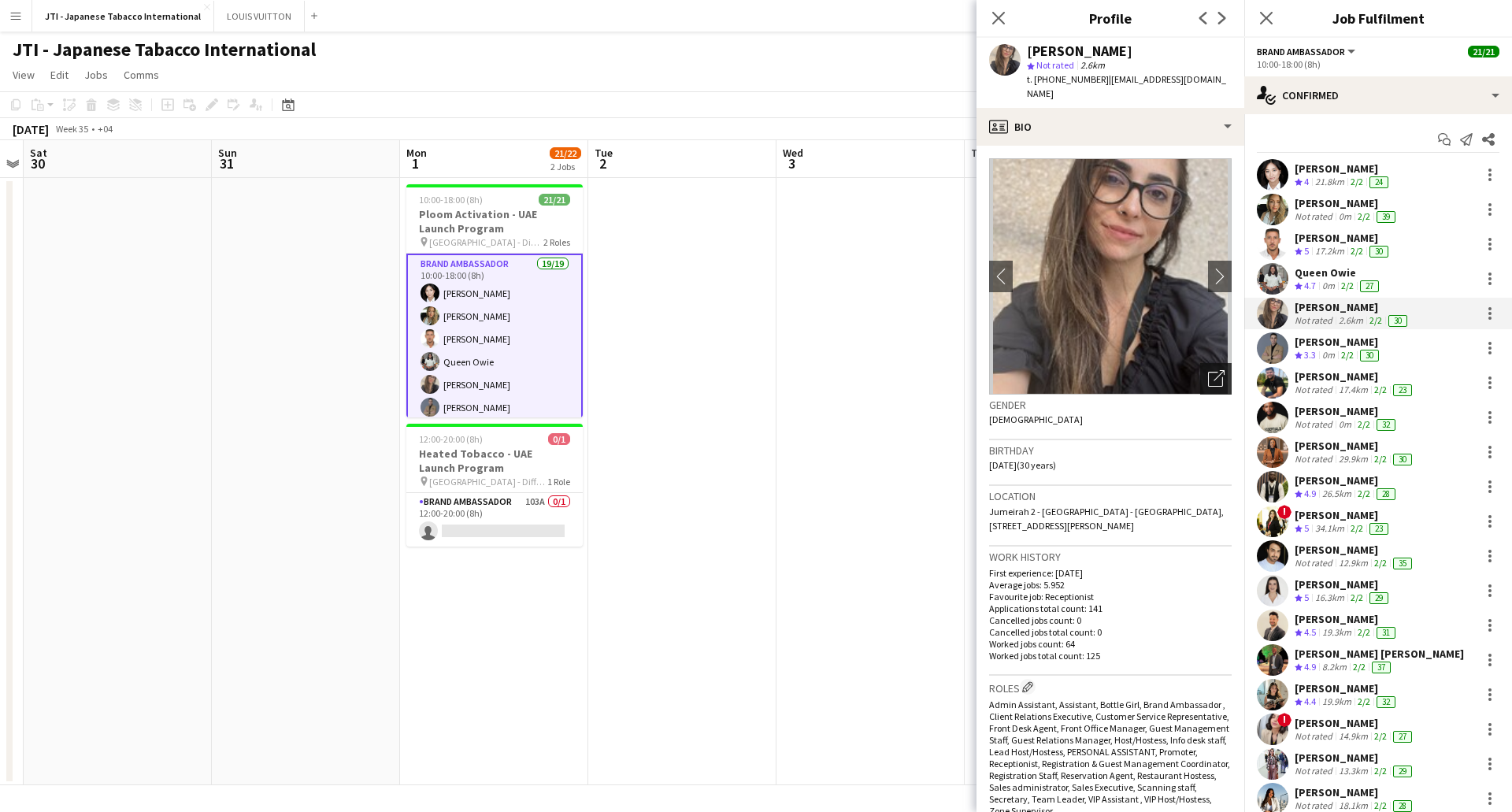
click at [1208, 371] on icon "Open photos pop-in" at bounding box center [1216, 379] width 17 height 17
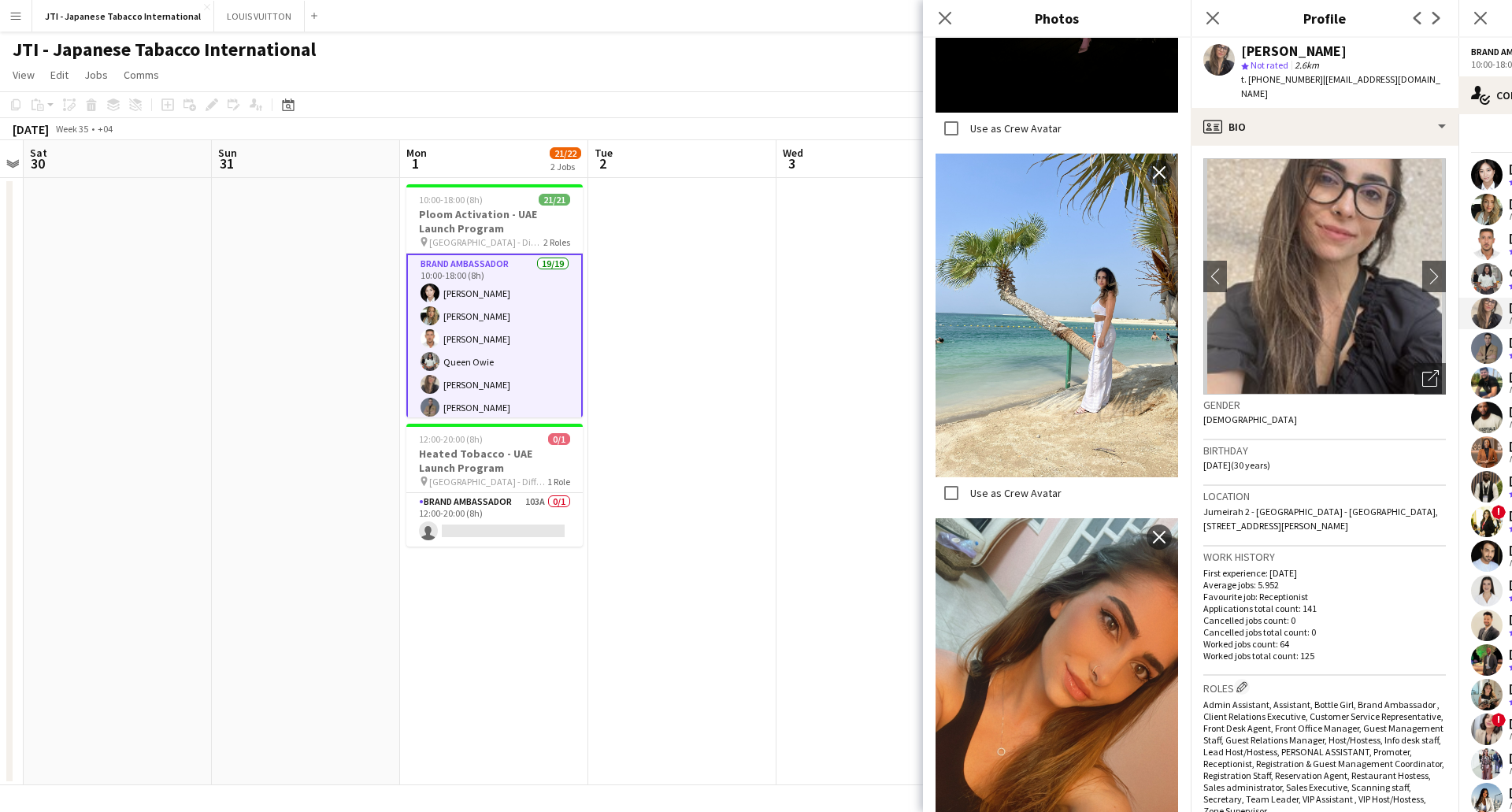
scroll to position [2126, 0]
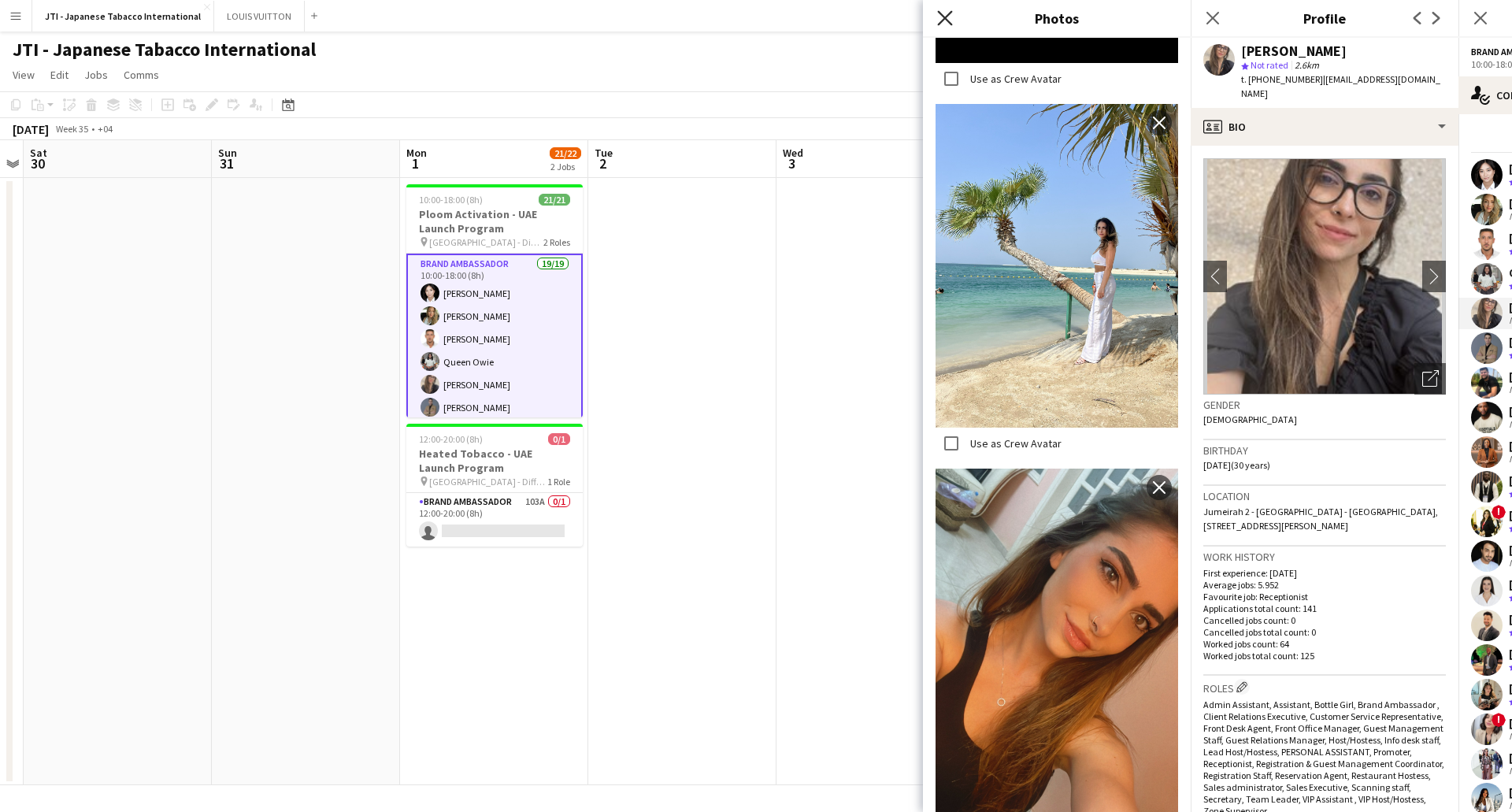
click at [939, 18] on icon "Close pop-in" at bounding box center [944, 18] width 15 height 15
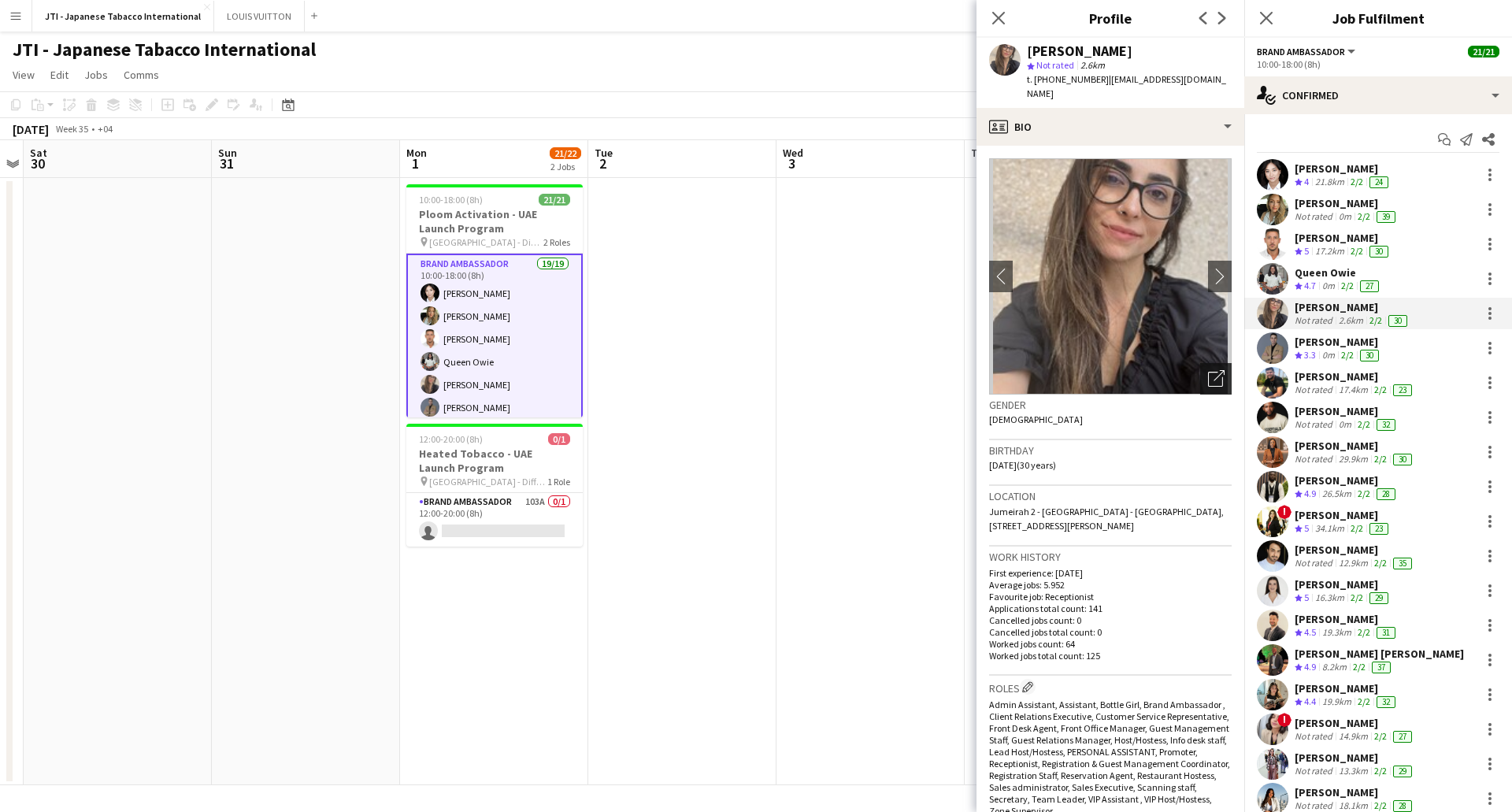
click at [1209, 371] on icon "Open photos pop-in" at bounding box center [1216, 379] width 17 height 17
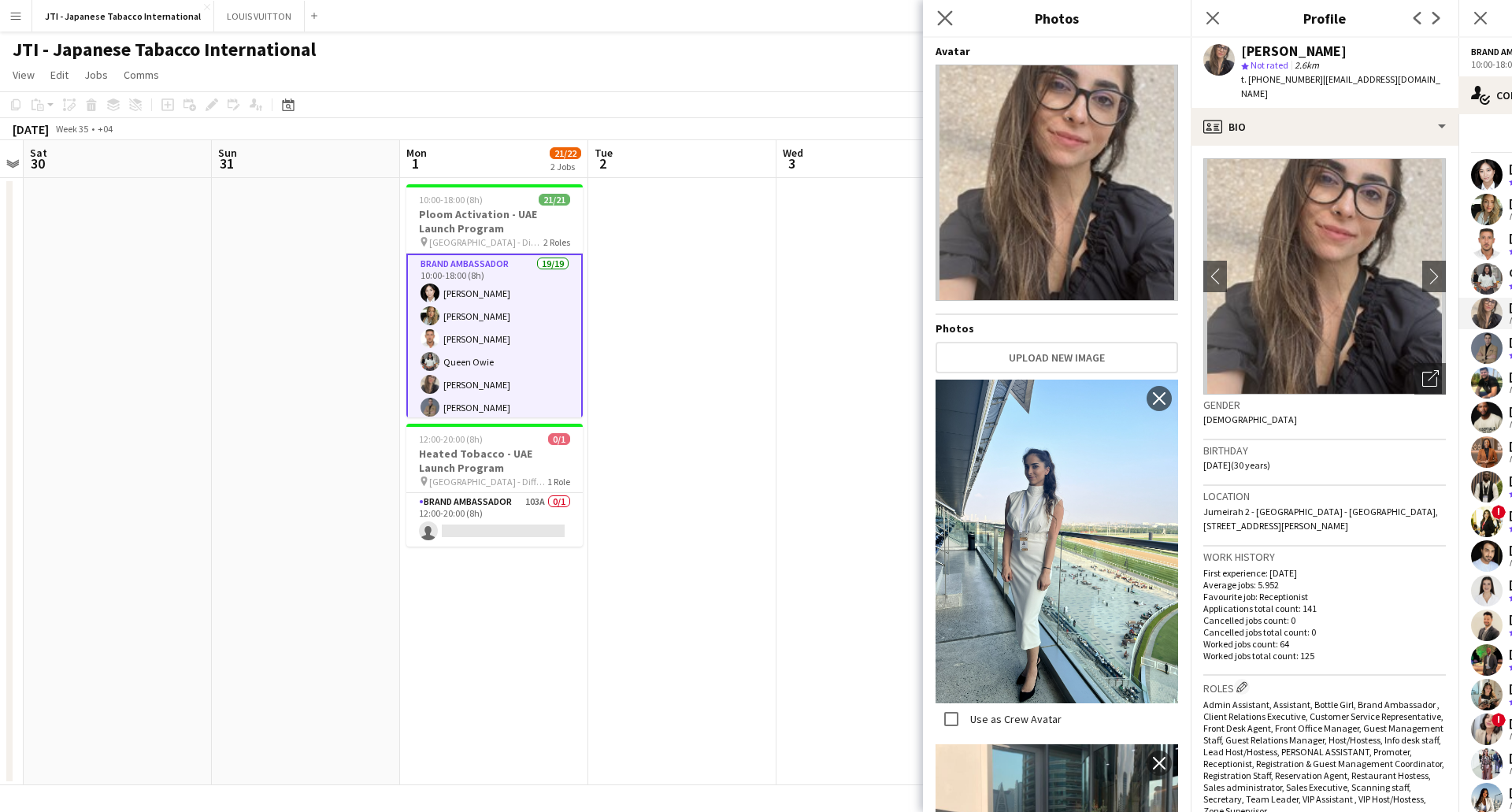
click at [939, 25] on icon "Close pop-in" at bounding box center [944, 18] width 15 height 15
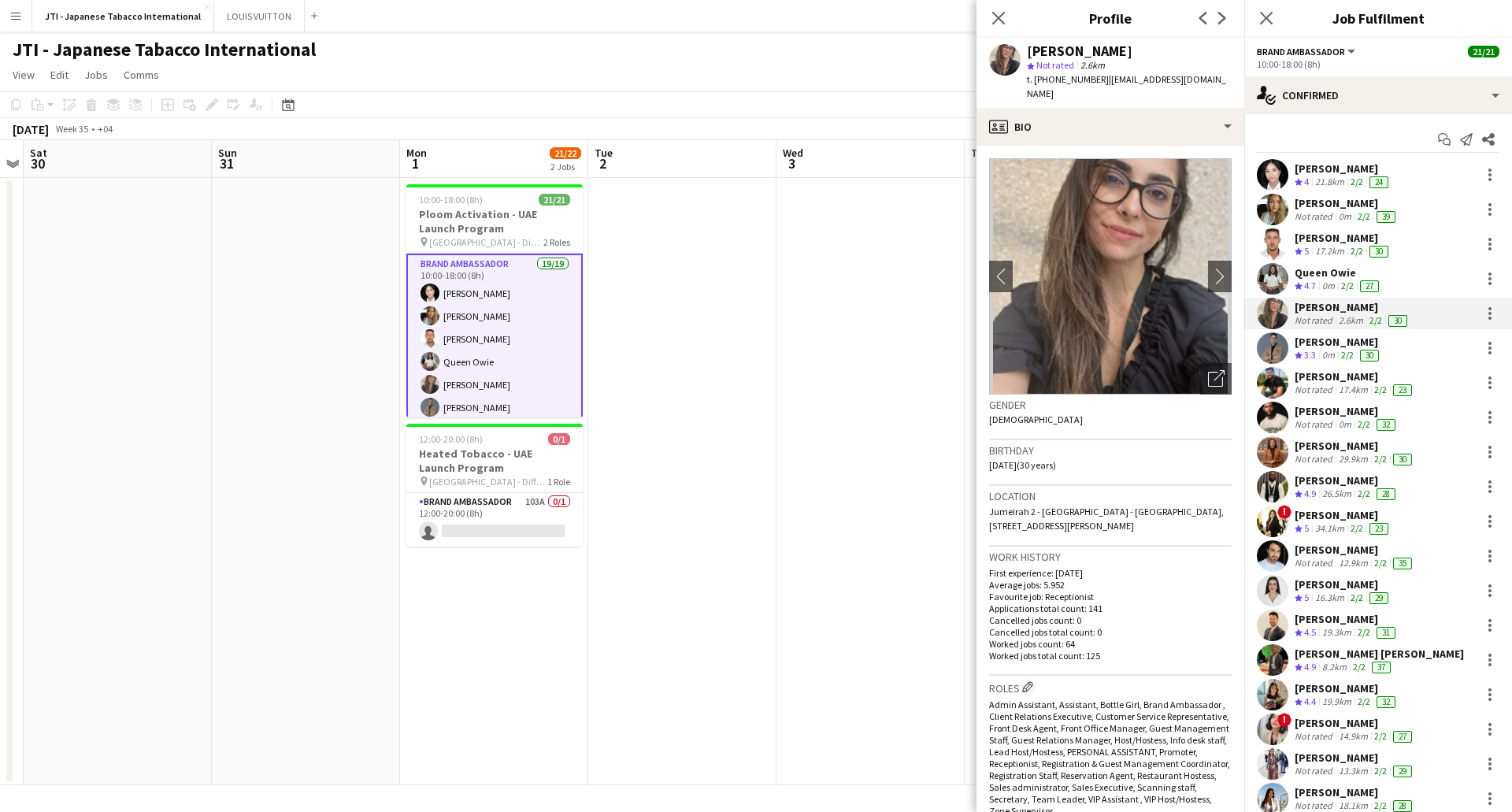
click at [1305, 354] on span "3.3" at bounding box center [1310, 354] width 12 height 12
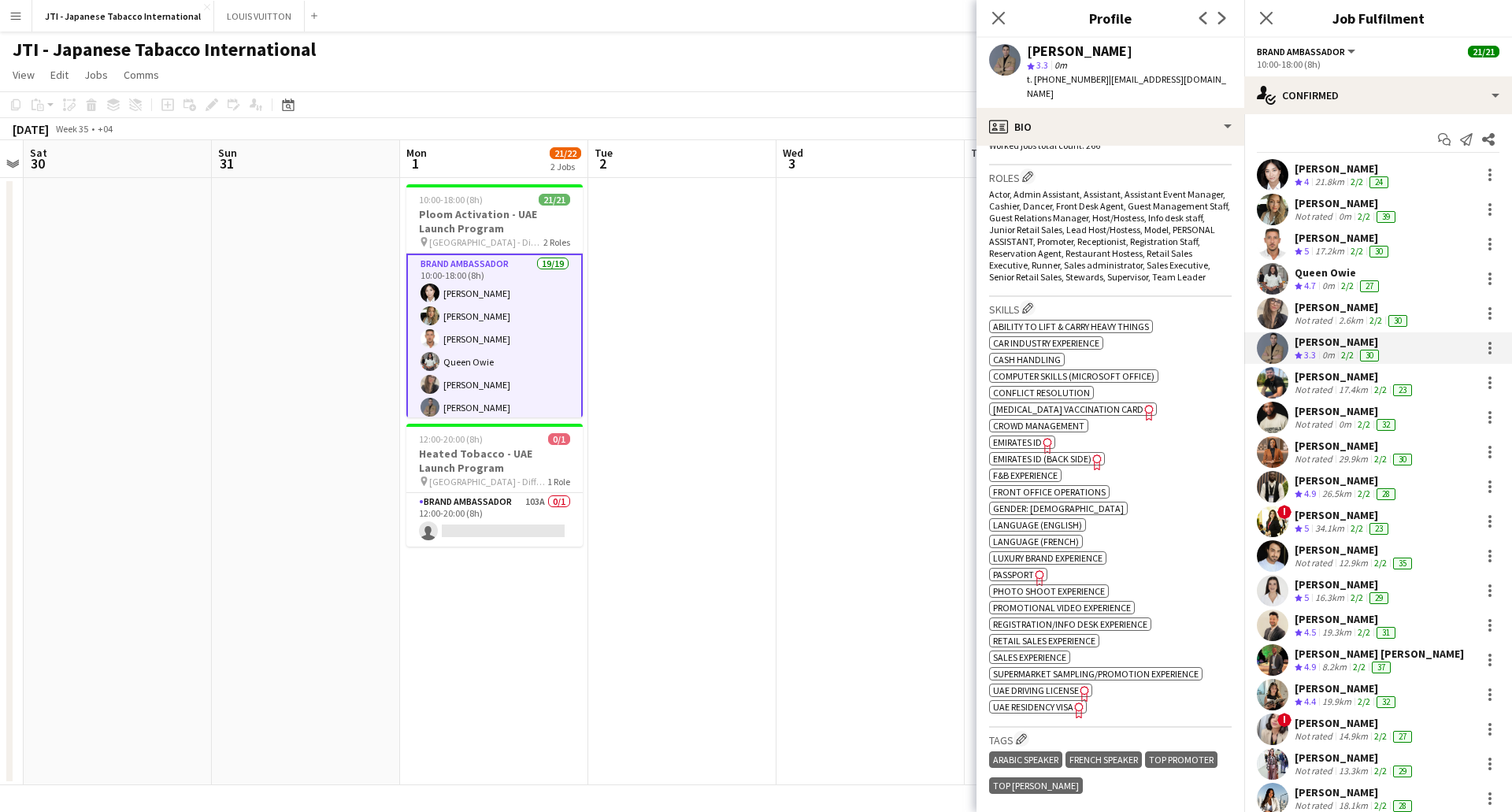
scroll to position [551, 0]
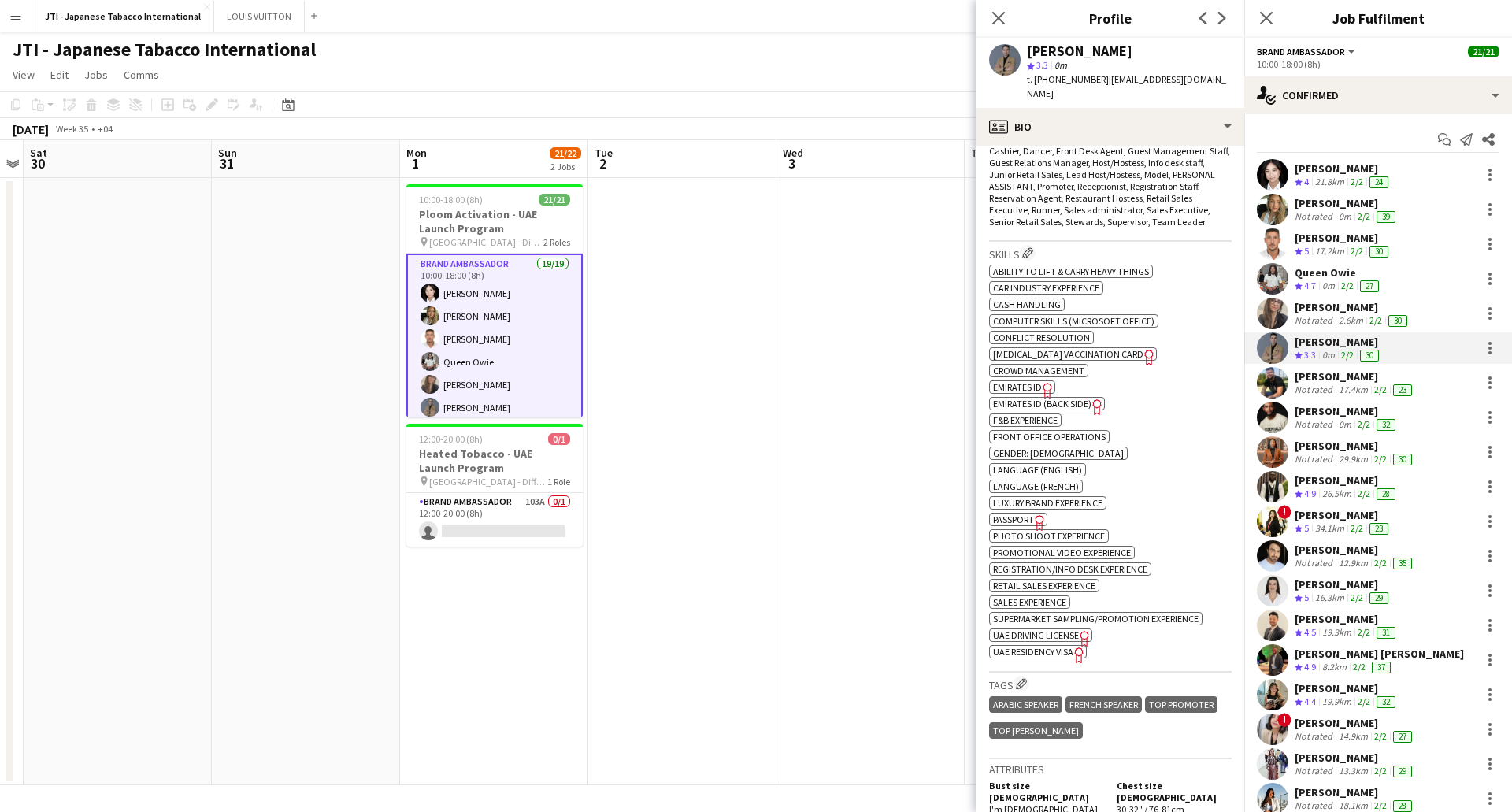
click at [1032, 384] on span "Emirates ID" at bounding box center [1017, 387] width 49 height 12
click at [1029, 518] on span "Passport" at bounding box center [1013, 519] width 41 height 12
click at [1062, 652] on span "UAE Residency Visa" at bounding box center [1034, 652] width 81 height 12
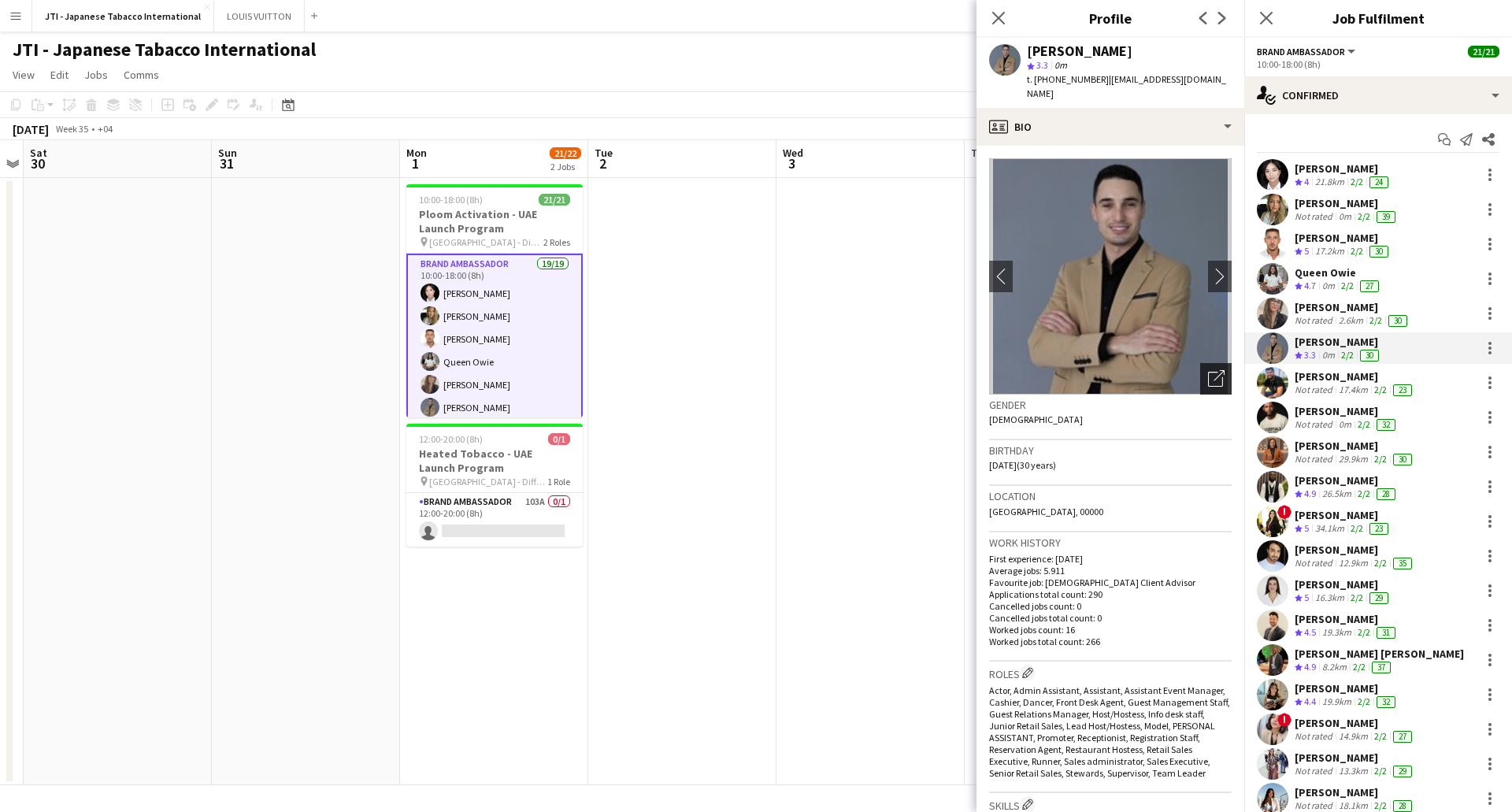
click at [1214, 371] on icon at bounding box center [1220, 376] width 11 height 11
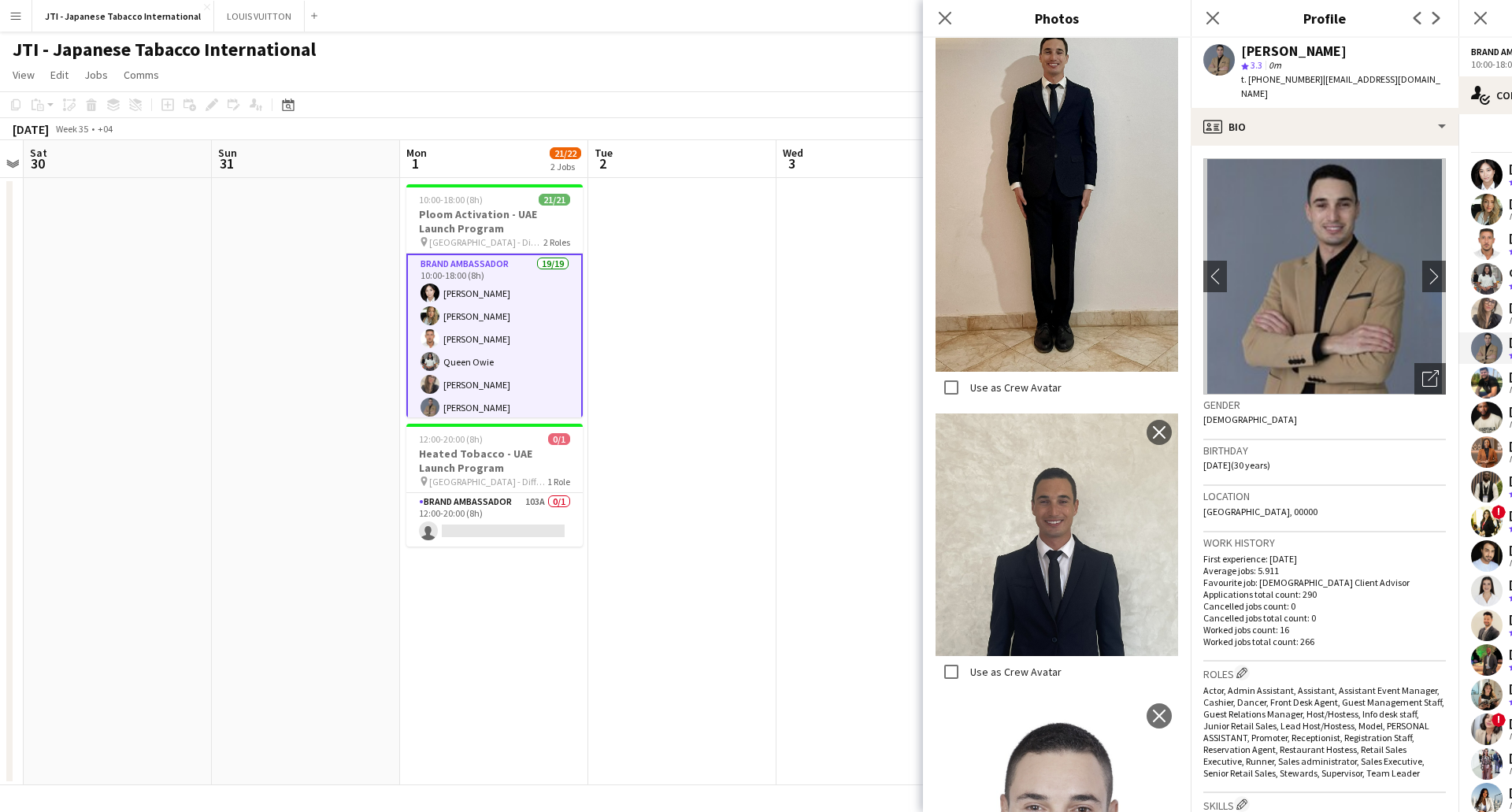
scroll to position [574, 0]
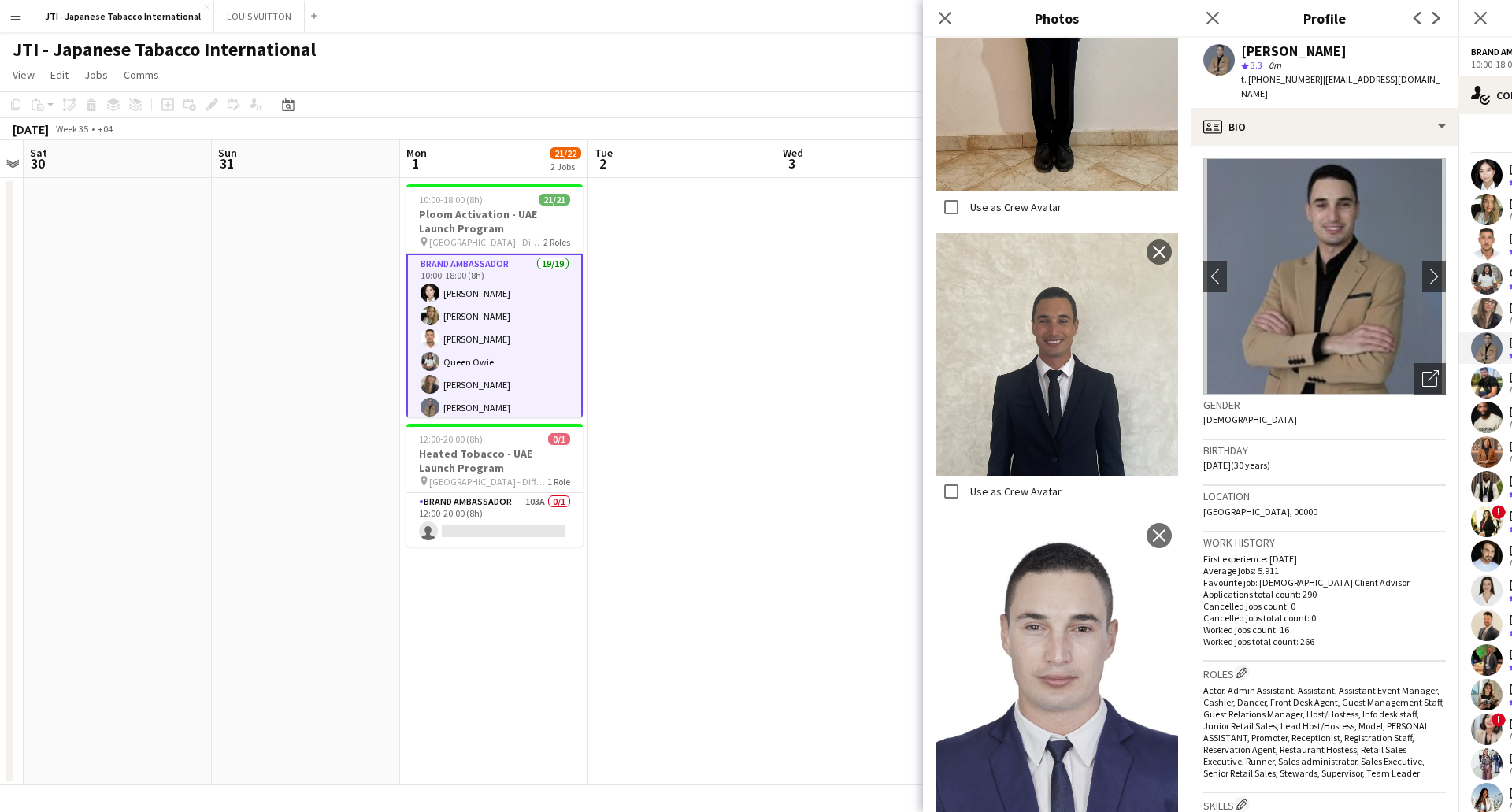
click at [934, 17] on div "Close pop-in" at bounding box center [945, 18] width 44 height 36
click at [947, 15] on icon at bounding box center [944, 18] width 15 height 15
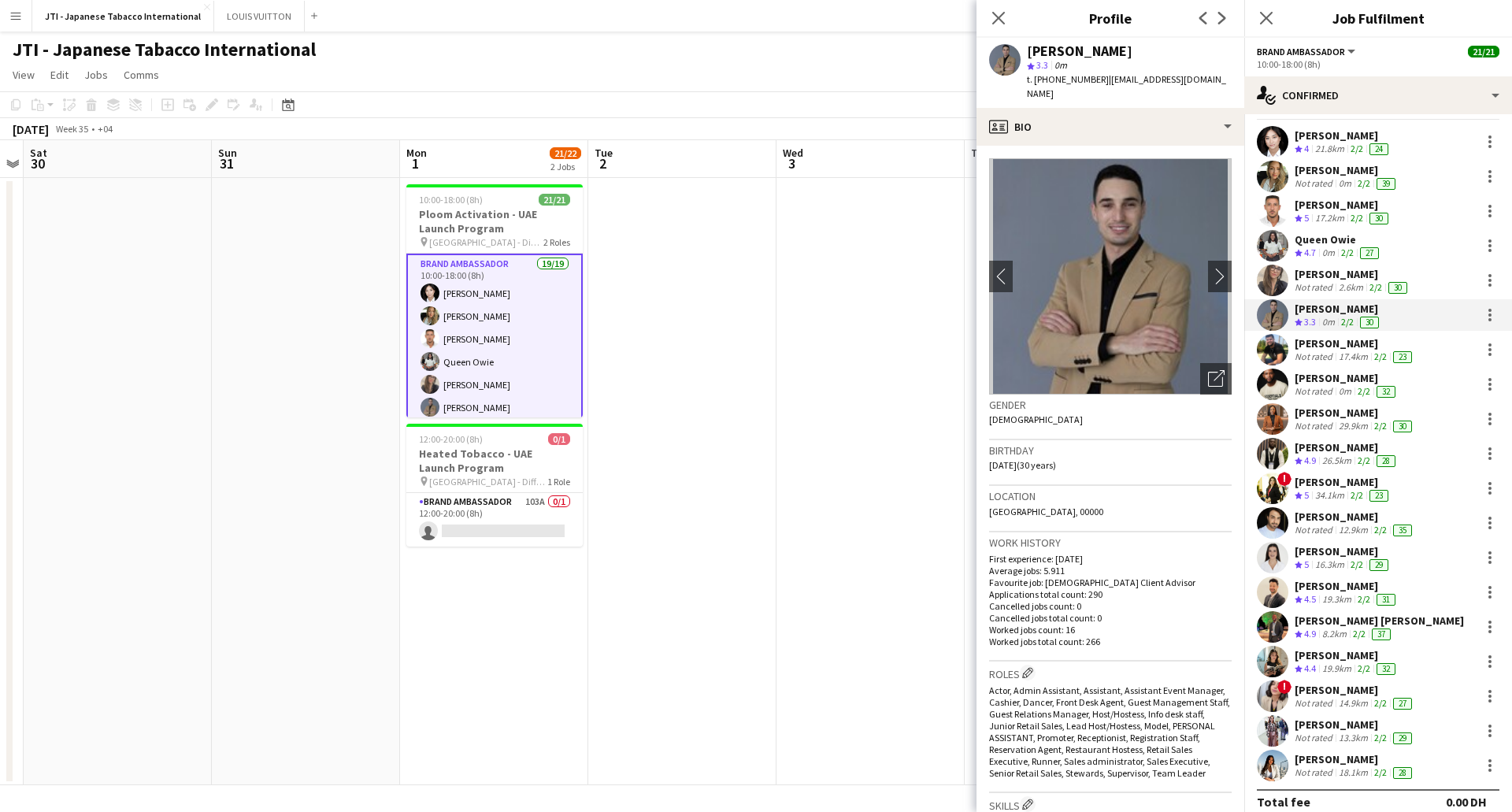
scroll to position [48, 0]
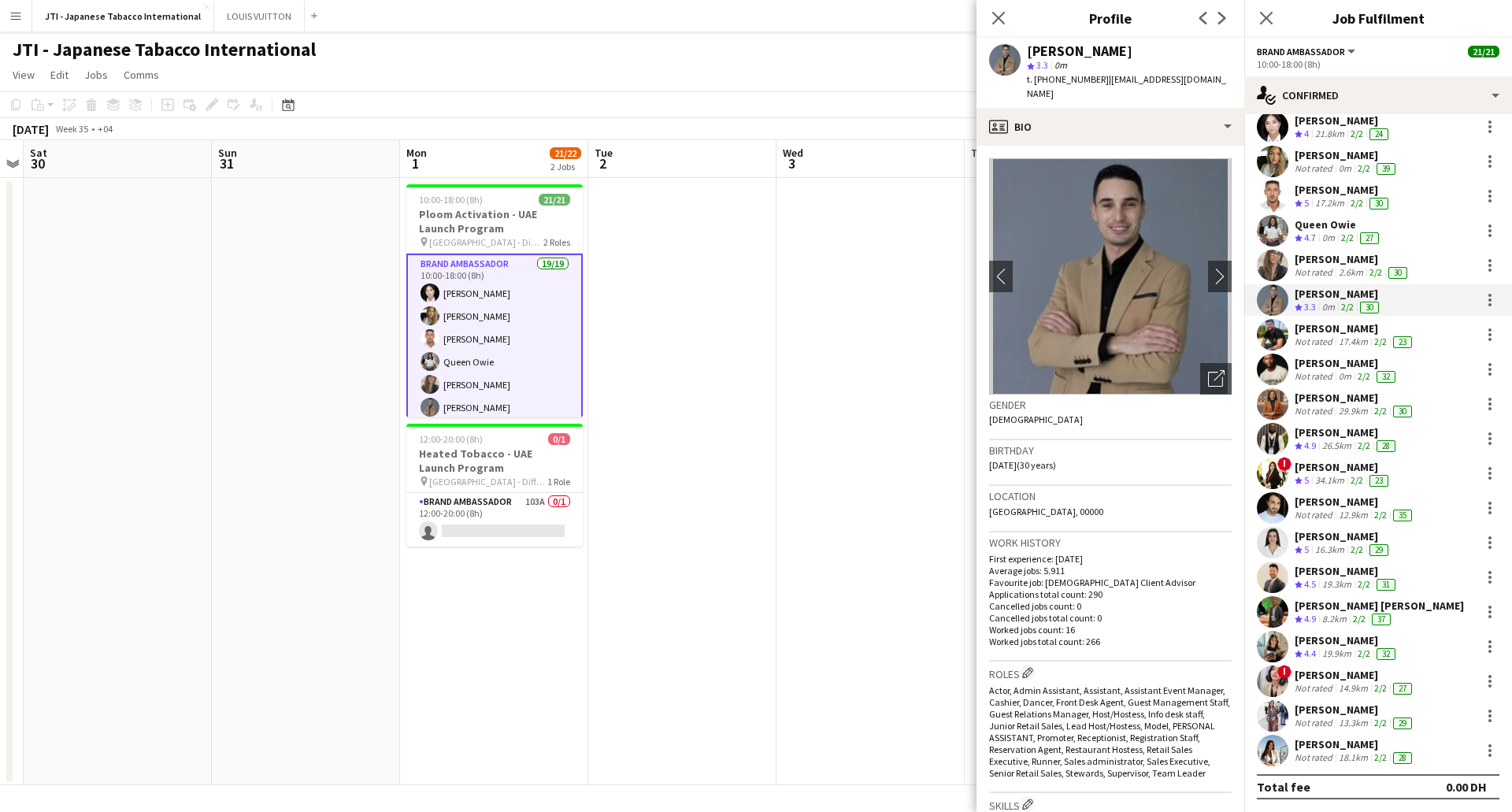
click at [1344, 334] on div "[PERSON_NAME]" at bounding box center [1355, 329] width 121 height 14
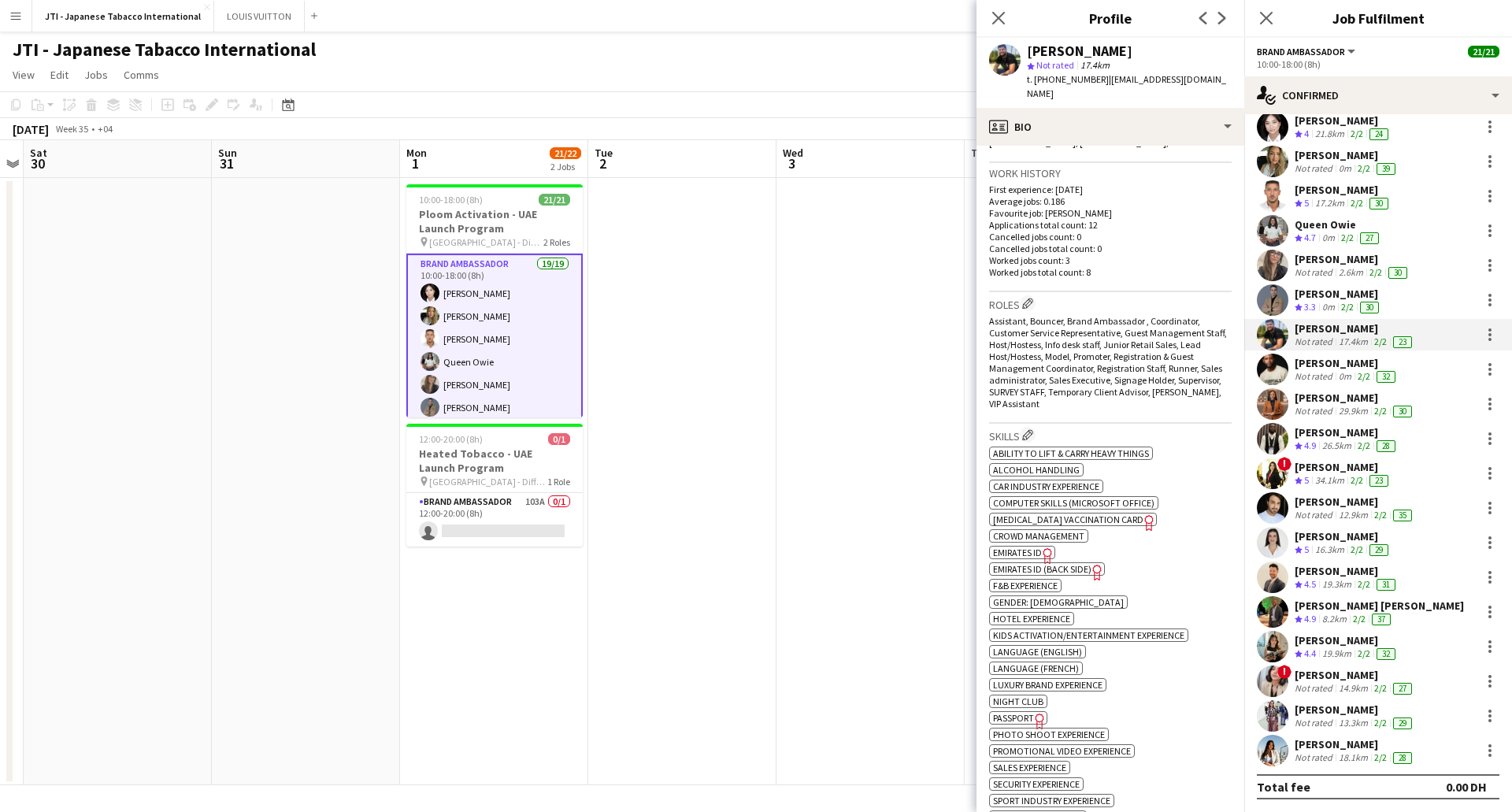
scroll to position [551, 0]
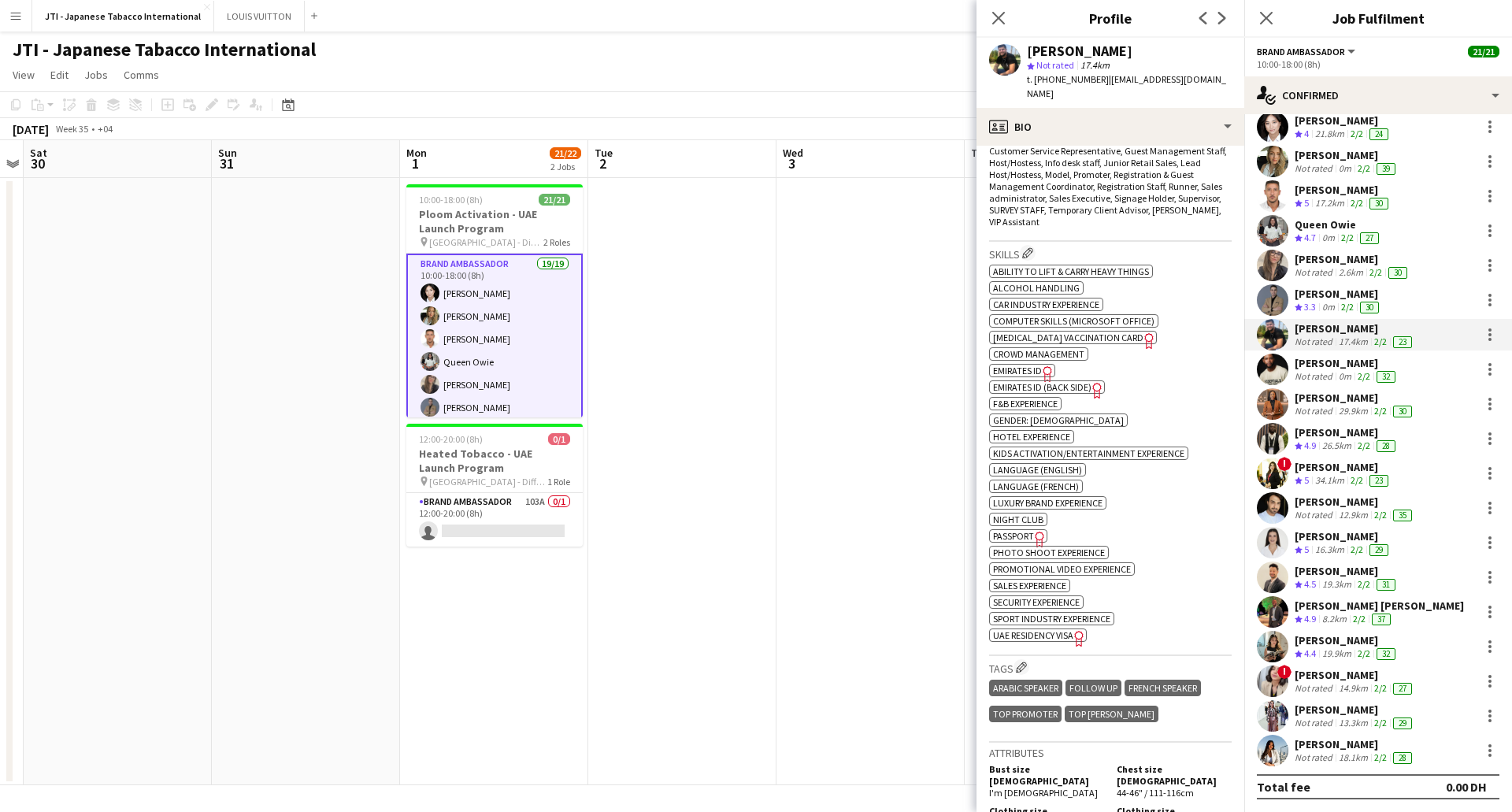
click at [1014, 530] on span "Passport" at bounding box center [1013, 536] width 41 height 12
click at [1037, 365] on span "Emirates ID" at bounding box center [1017, 371] width 49 height 12
click at [1058, 629] on span "UAE Residency Visa" at bounding box center [1034, 635] width 81 height 12
click at [1043, 366] on icon "Freelancer has uploaded a photo validation of skill. Click to see" at bounding box center [1048, 374] width 17 height 17
click at [1030, 530] on span "Passport" at bounding box center [1013, 536] width 41 height 12
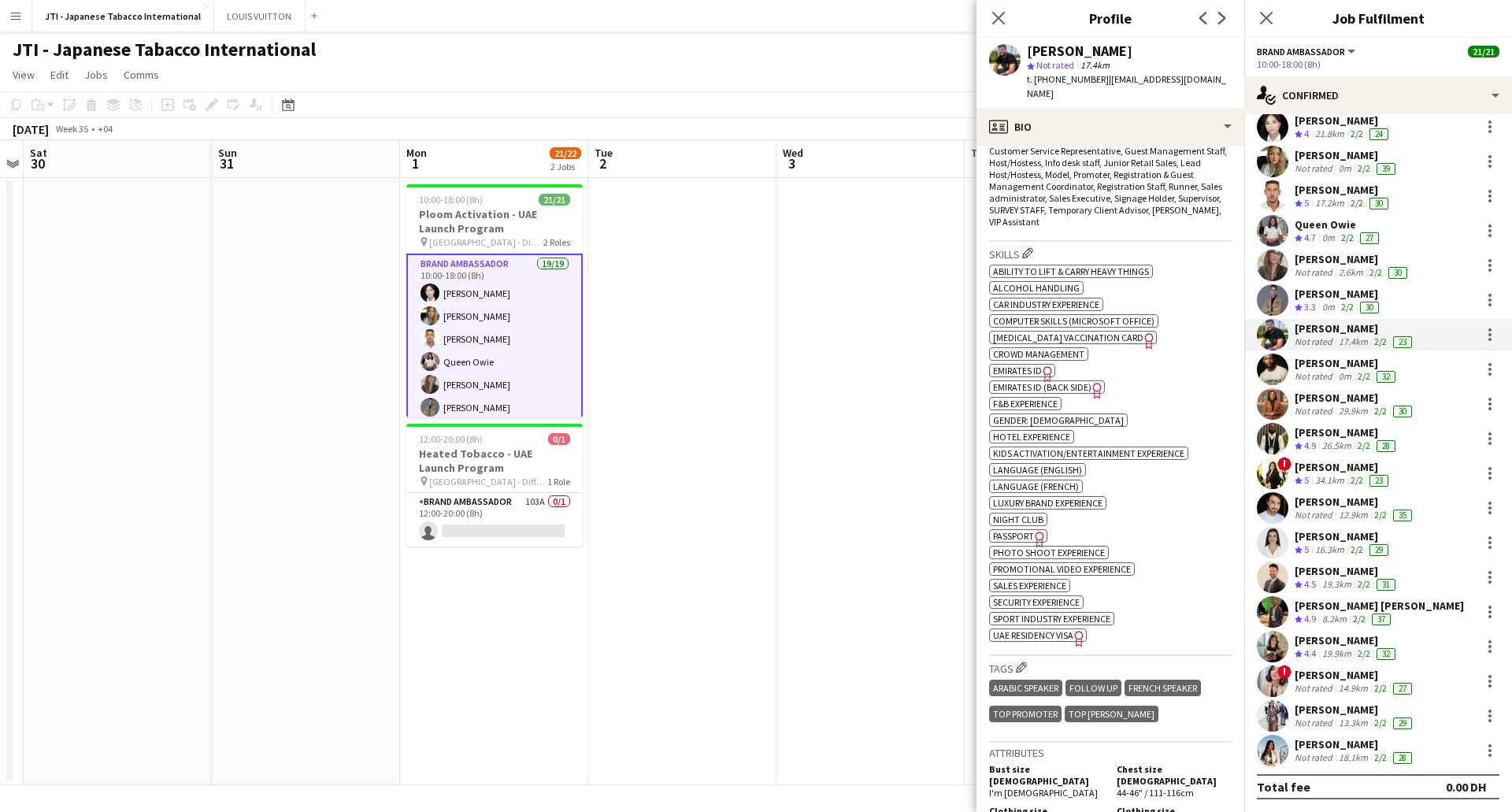
click at [1074, 630] on icon "Freelancer has uploaded a photo validation of skill. Click to see" at bounding box center [1079, 638] width 17 height 17
click at [1034, 247] on app-icon "Edit crew company skills" at bounding box center [1028, 253] width 11 height 11
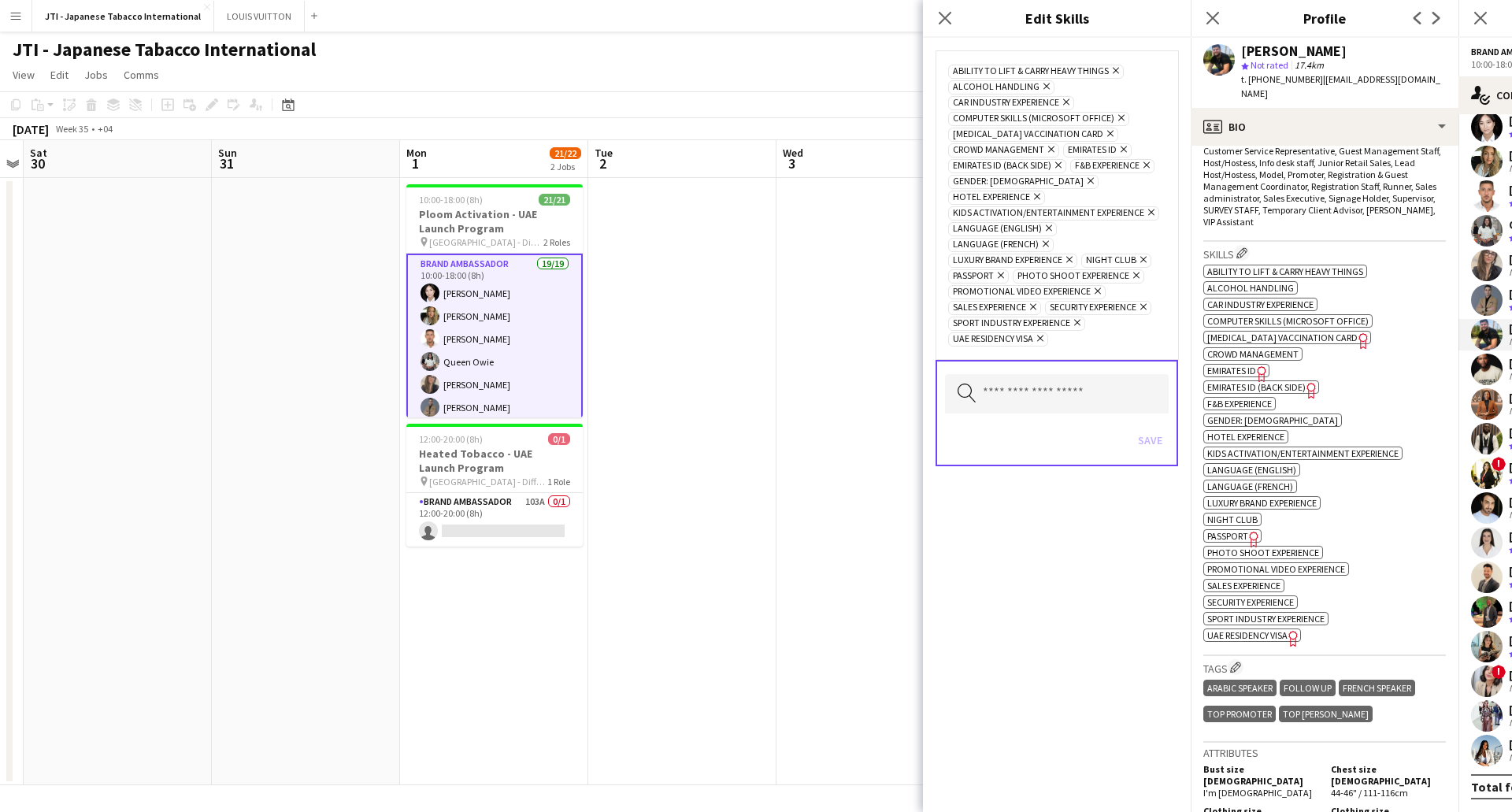
click at [1042, 334] on icon "Remove" at bounding box center [1038, 338] width 10 height 10
click at [1123, 151] on icon at bounding box center [1124, 150] width 6 height 6
click at [1058, 166] on icon "Remove" at bounding box center [1056, 164] width 10 height 10
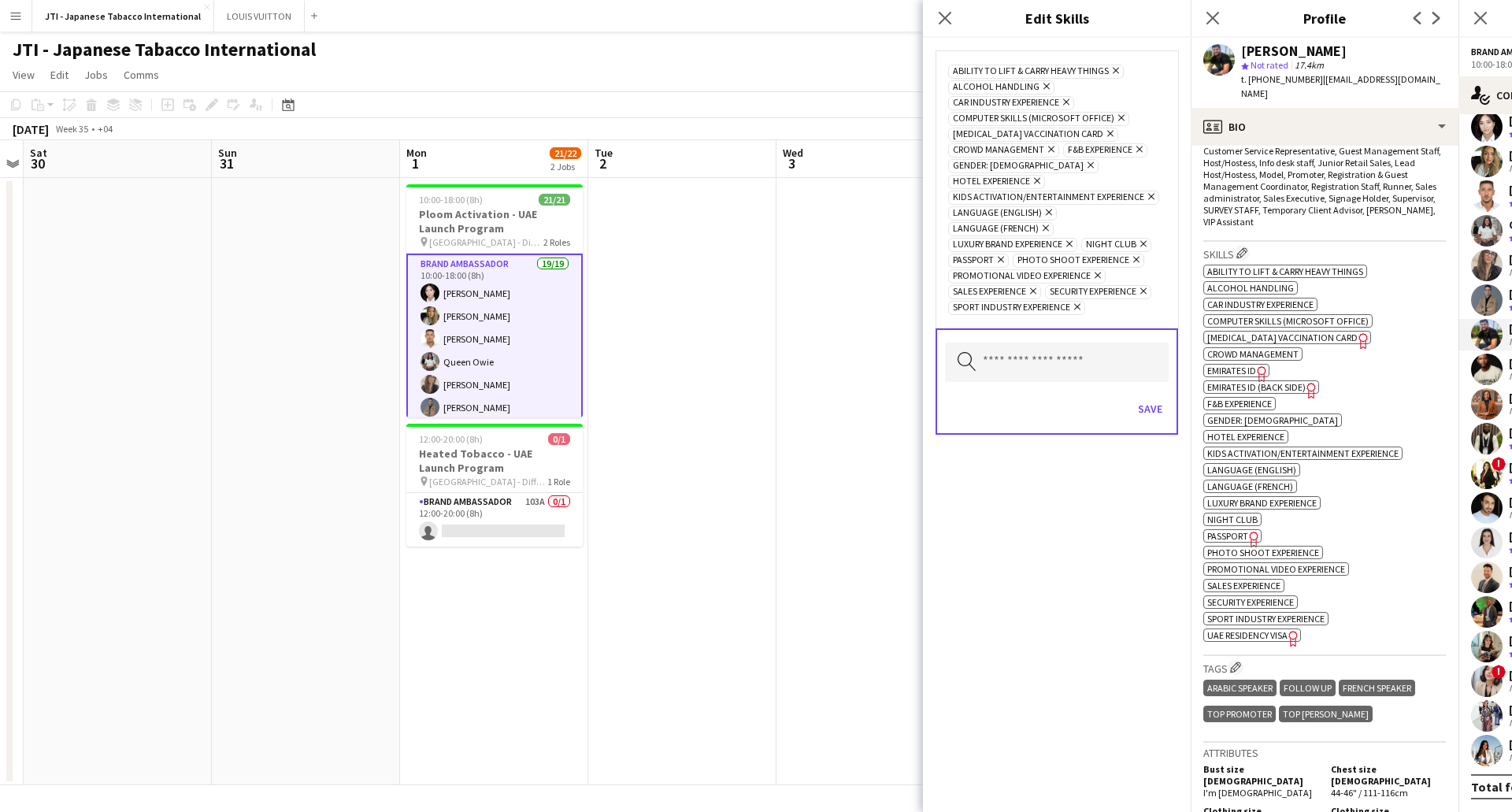
click at [1002, 257] on icon at bounding box center [1001, 260] width 6 height 6
click at [1143, 396] on button "Save" at bounding box center [1150, 408] width 37 height 25
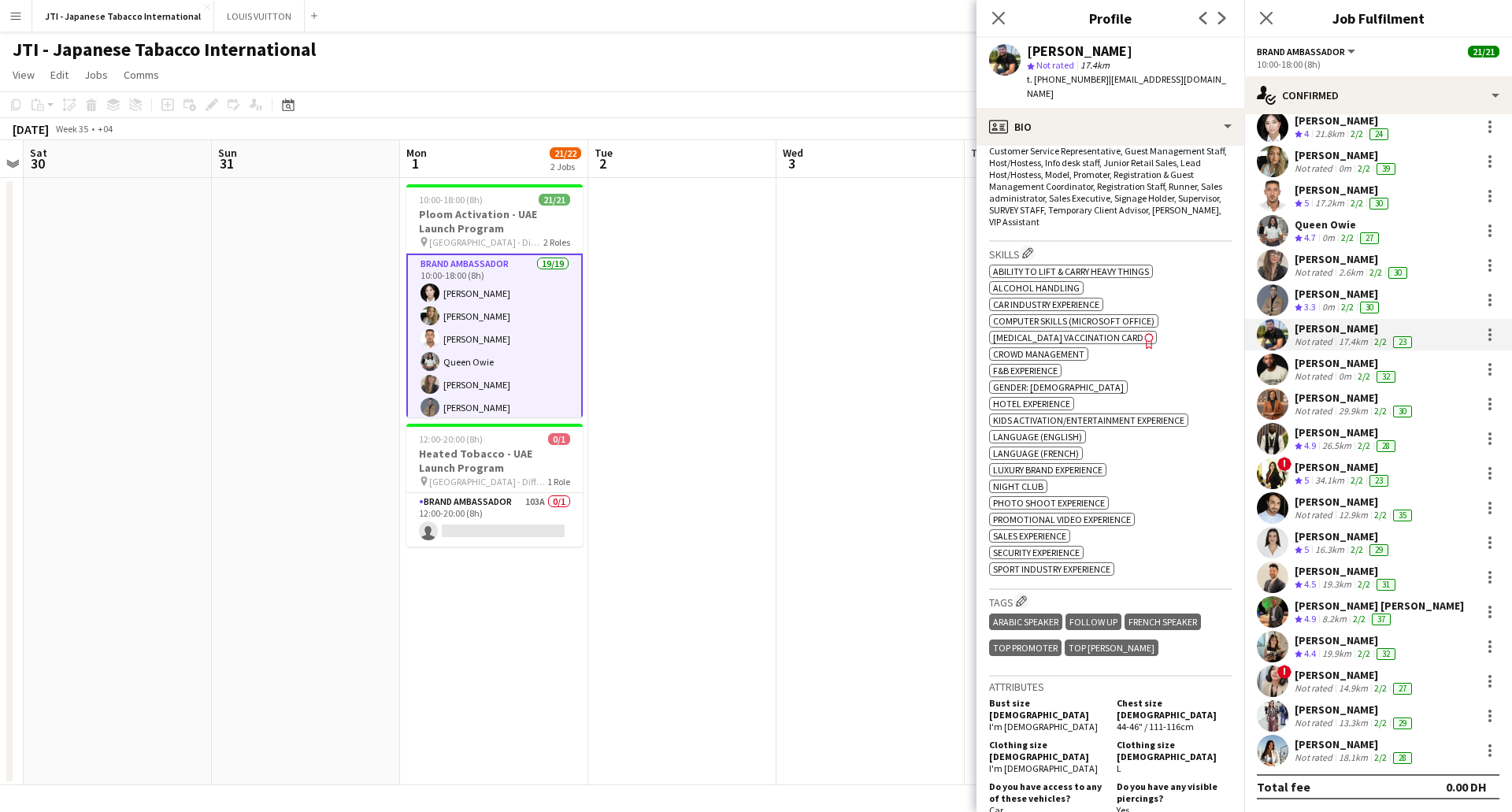
scroll to position [0, 0]
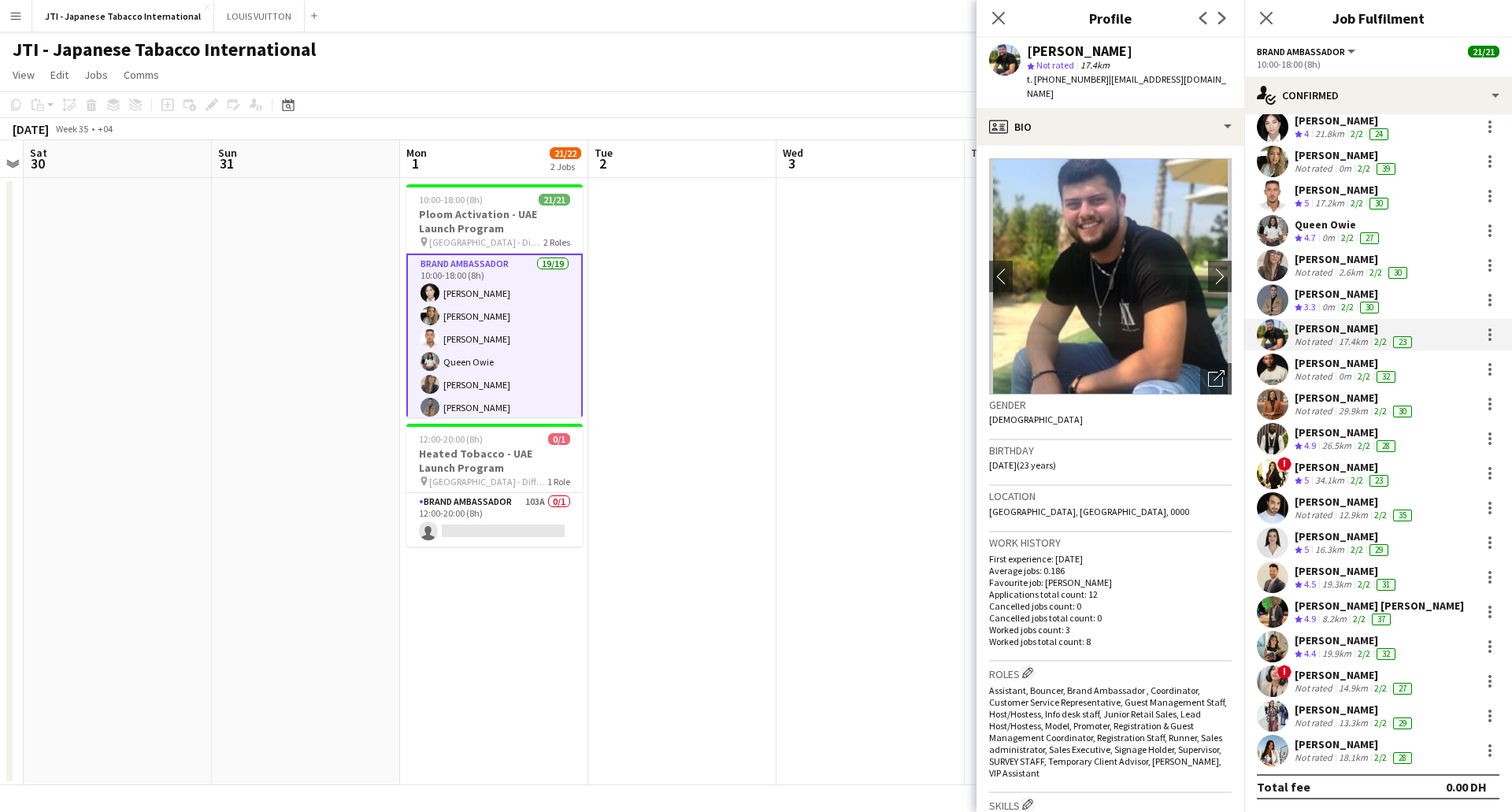
click at [1150, 345] on img at bounding box center [1110, 276] width 242 height 236
click at [1062, 321] on img at bounding box center [1110, 276] width 242 height 236
click at [1208, 371] on icon at bounding box center [1216, 379] width 15 height 15
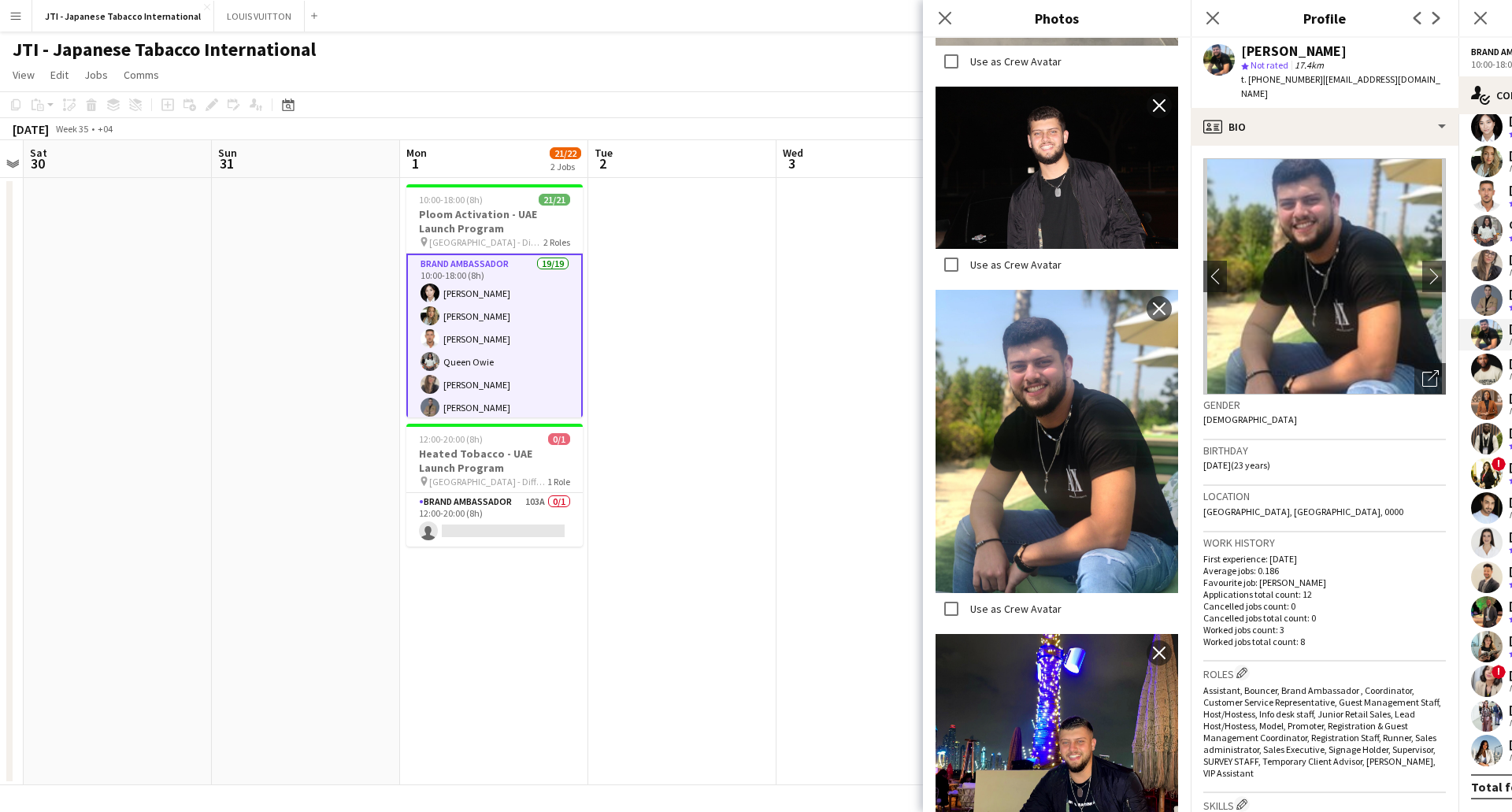
scroll to position [706, 0]
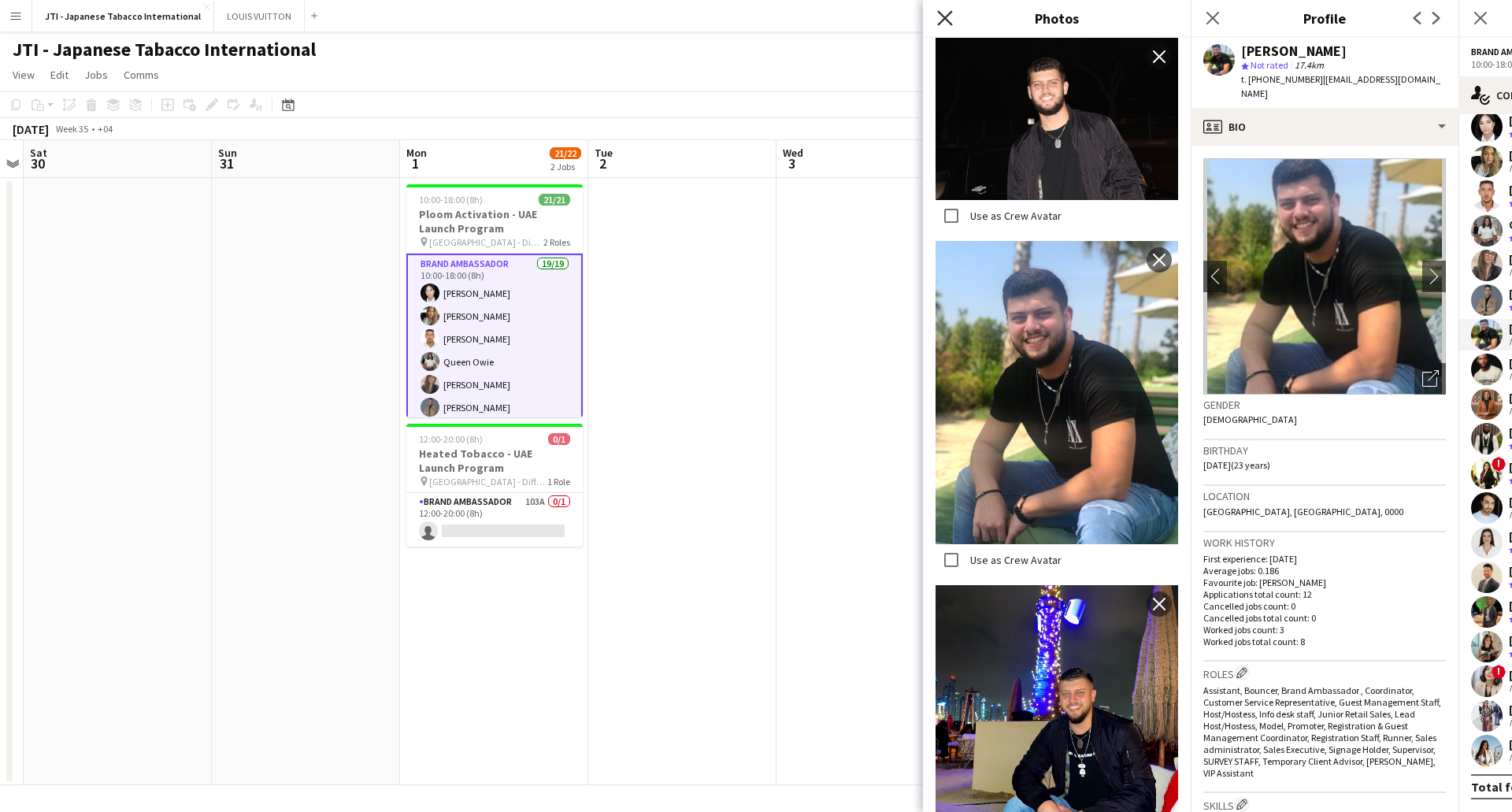
click at [942, 19] on icon "Close pop-in" at bounding box center [944, 18] width 15 height 15
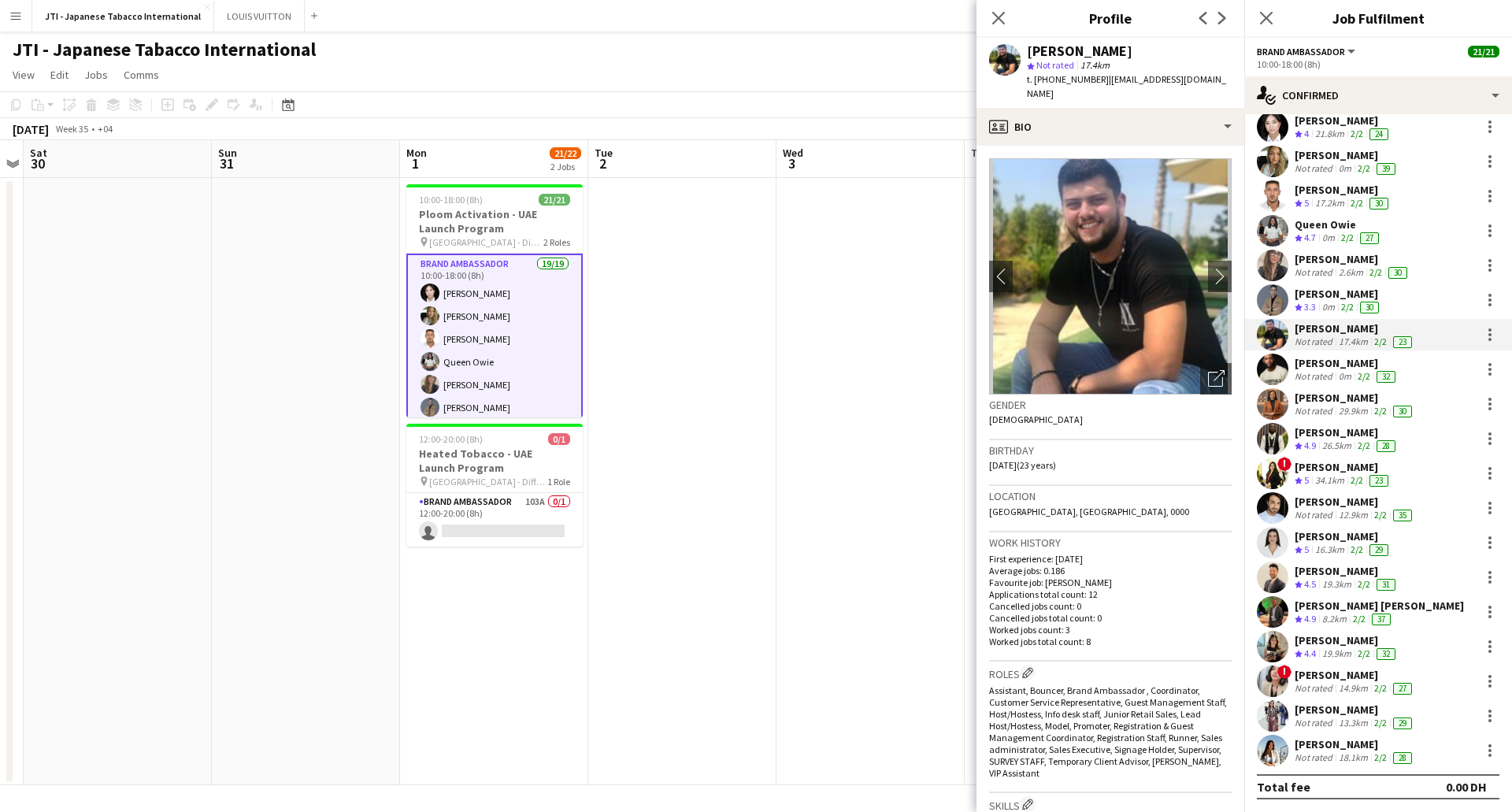
click at [1336, 376] on div "0m" at bounding box center [1344, 377] width 19 height 13
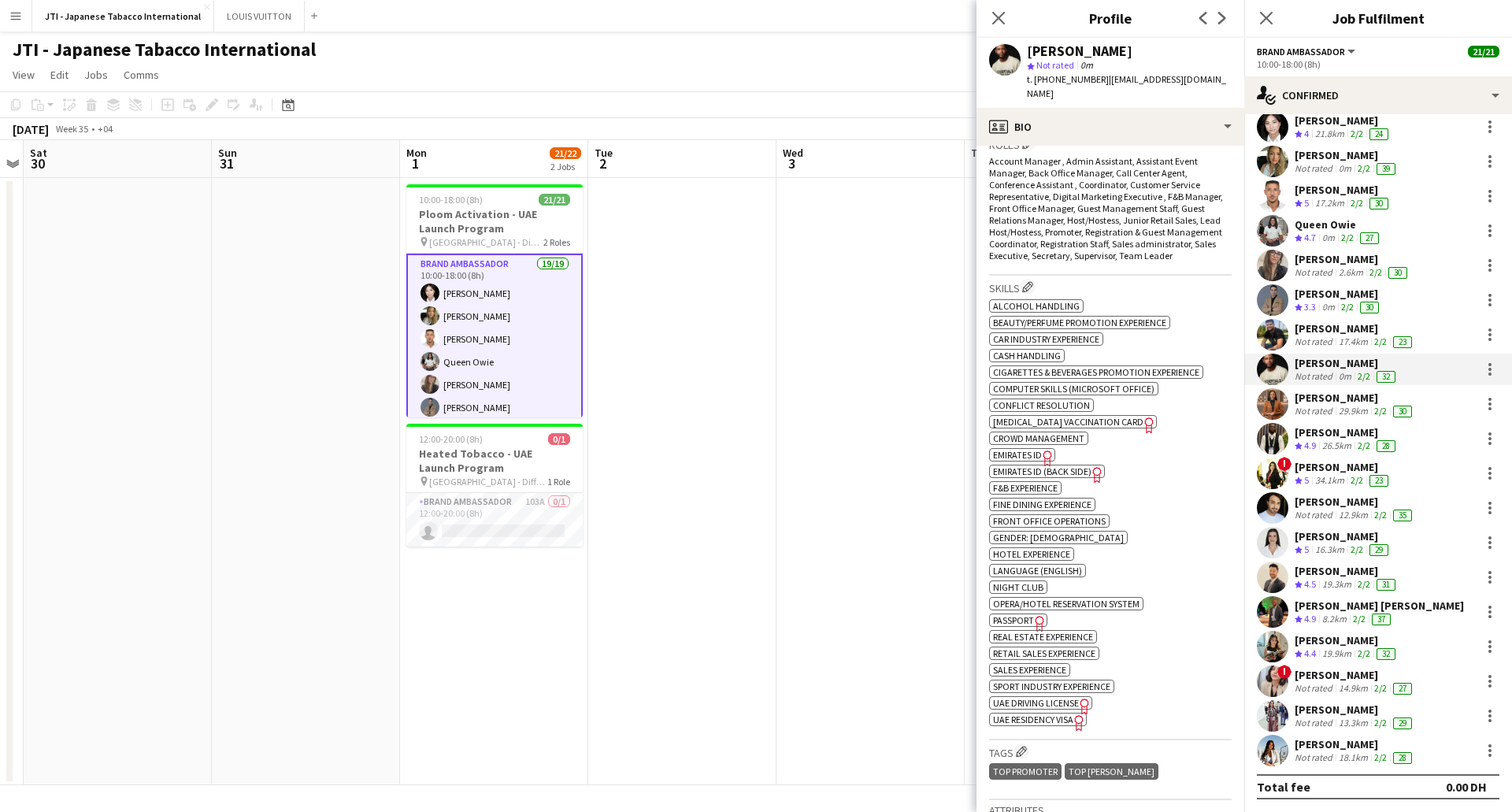
scroll to position [630, 0]
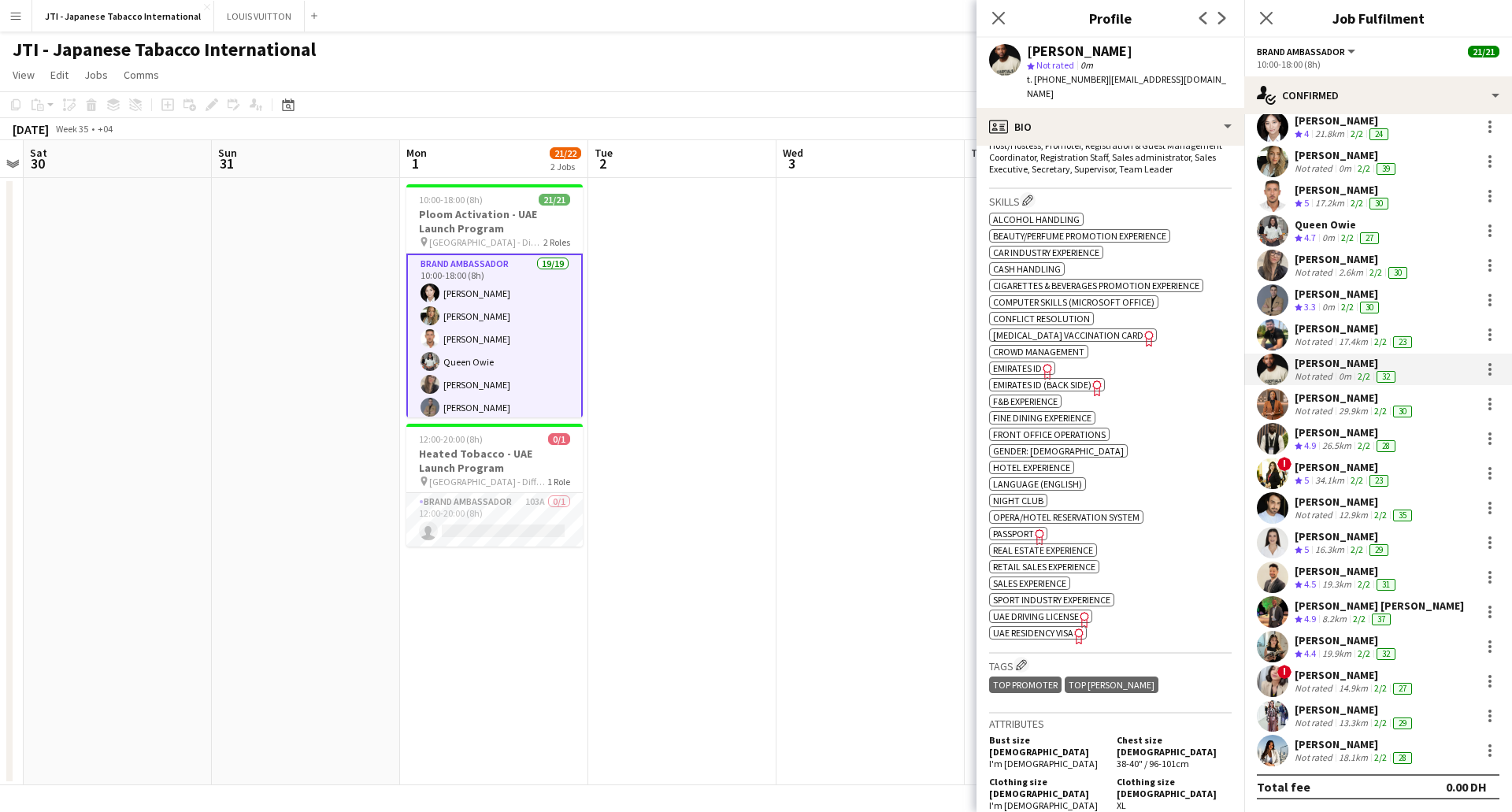
click at [1019, 528] on span "Passport" at bounding box center [1013, 533] width 41 height 12
click at [1033, 362] on span "Emirates ID" at bounding box center [1017, 368] width 49 height 12
click at [1066, 627] on span "UAE Residency Visa" at bounding box center [1034, 632] width 81 height 12
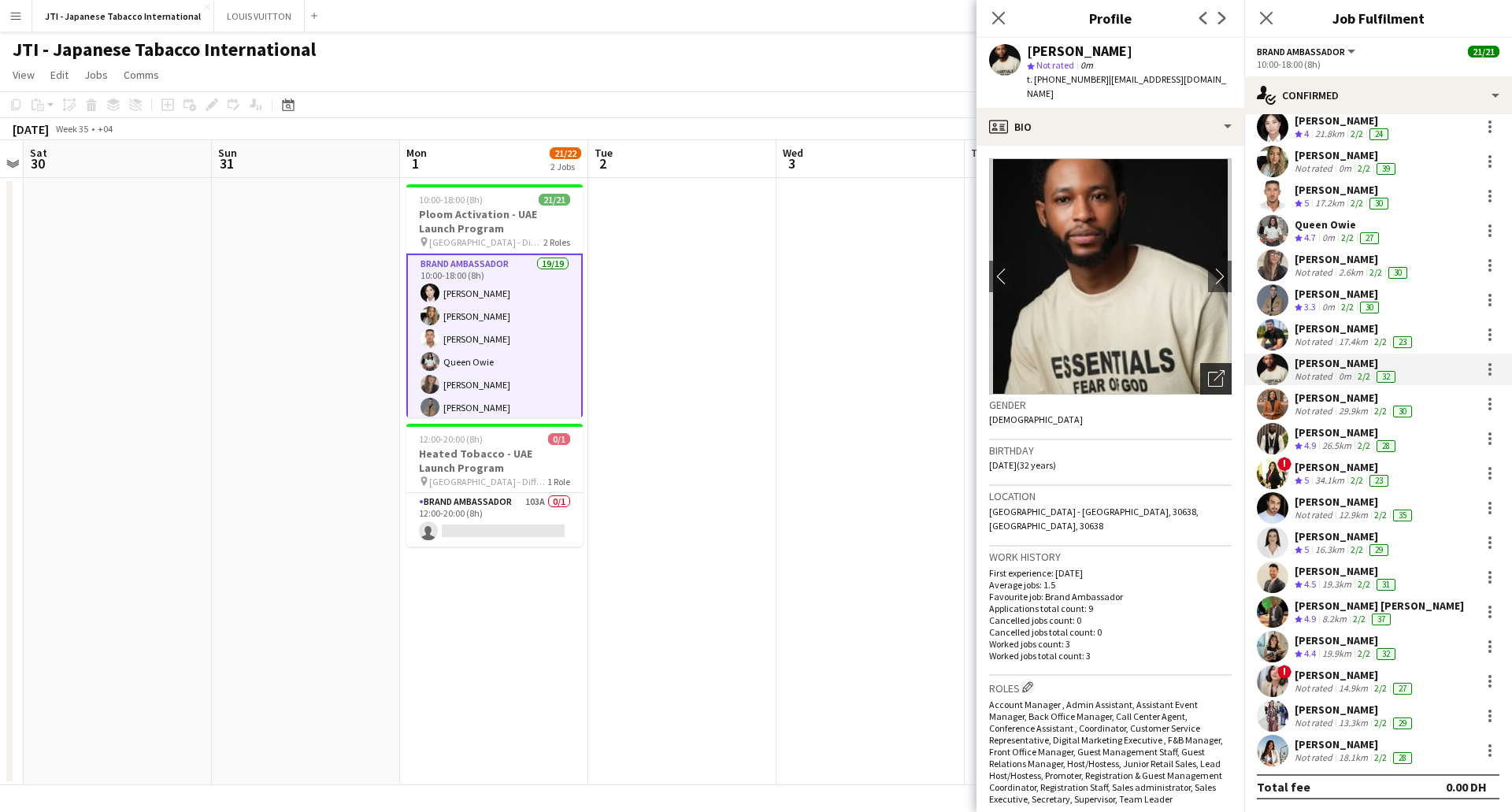
click at [1214, 371] on icon at bounding box center [1220, 376] width 11 height 11
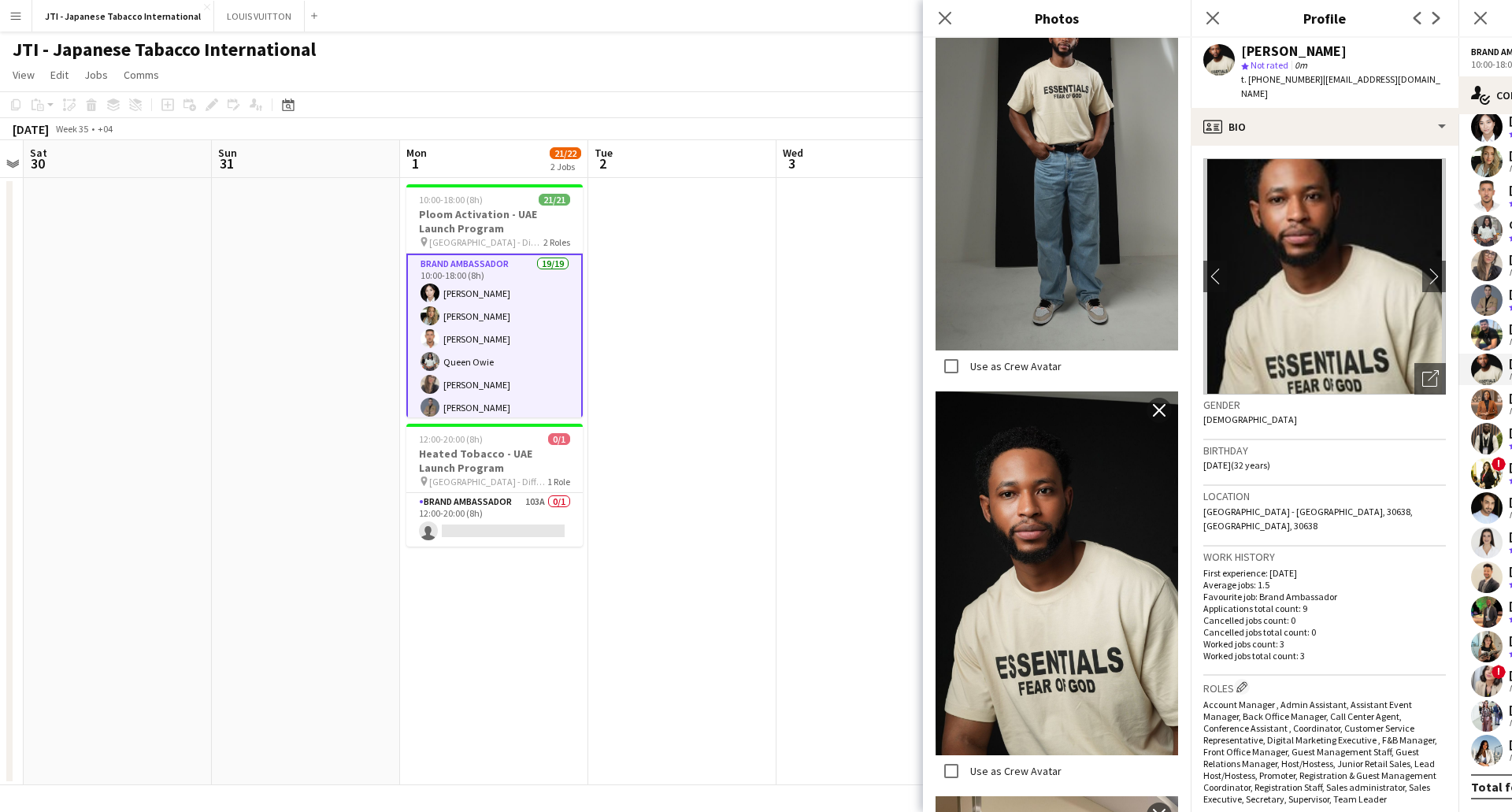
scroll to position [1017, 0]
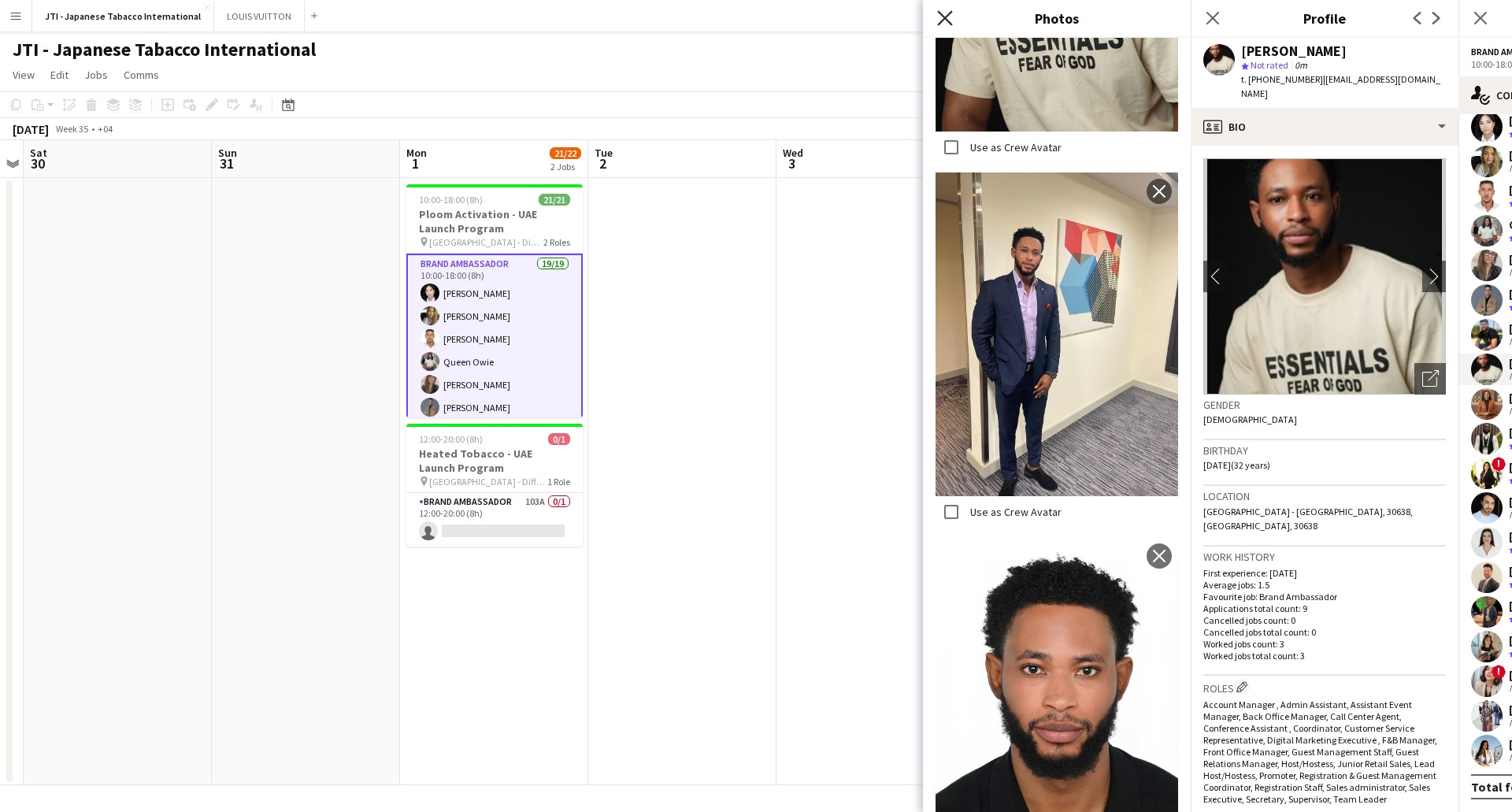
click at [942, 18] on icon "Close pop-in" at bounding box center [944, 18] width 15 height 15
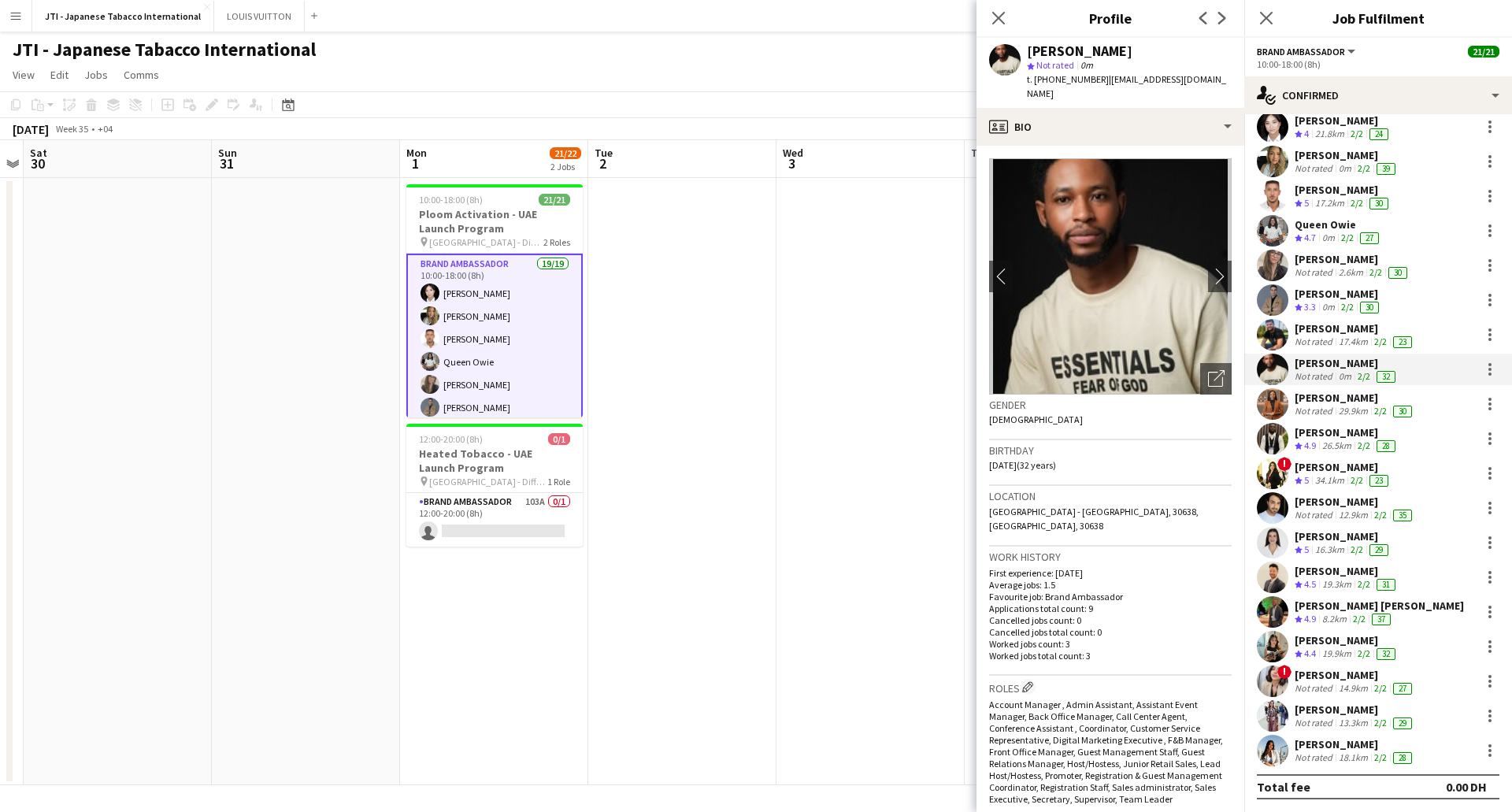
click at [1343, 404] on div "[PERSON_NAME]" at bounding box center [1355, 398] width 121 height 14
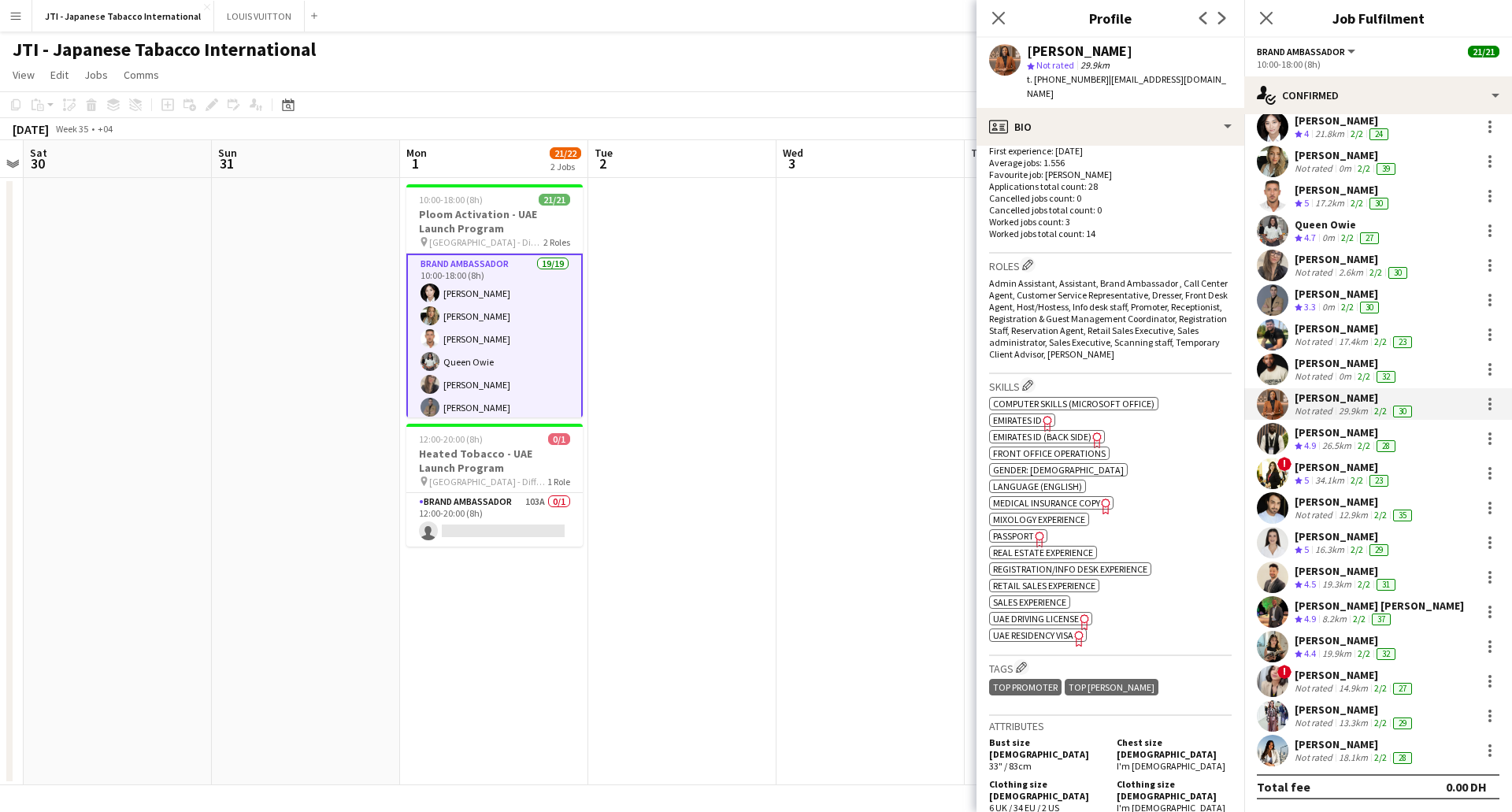
scroll to position [473, 0]
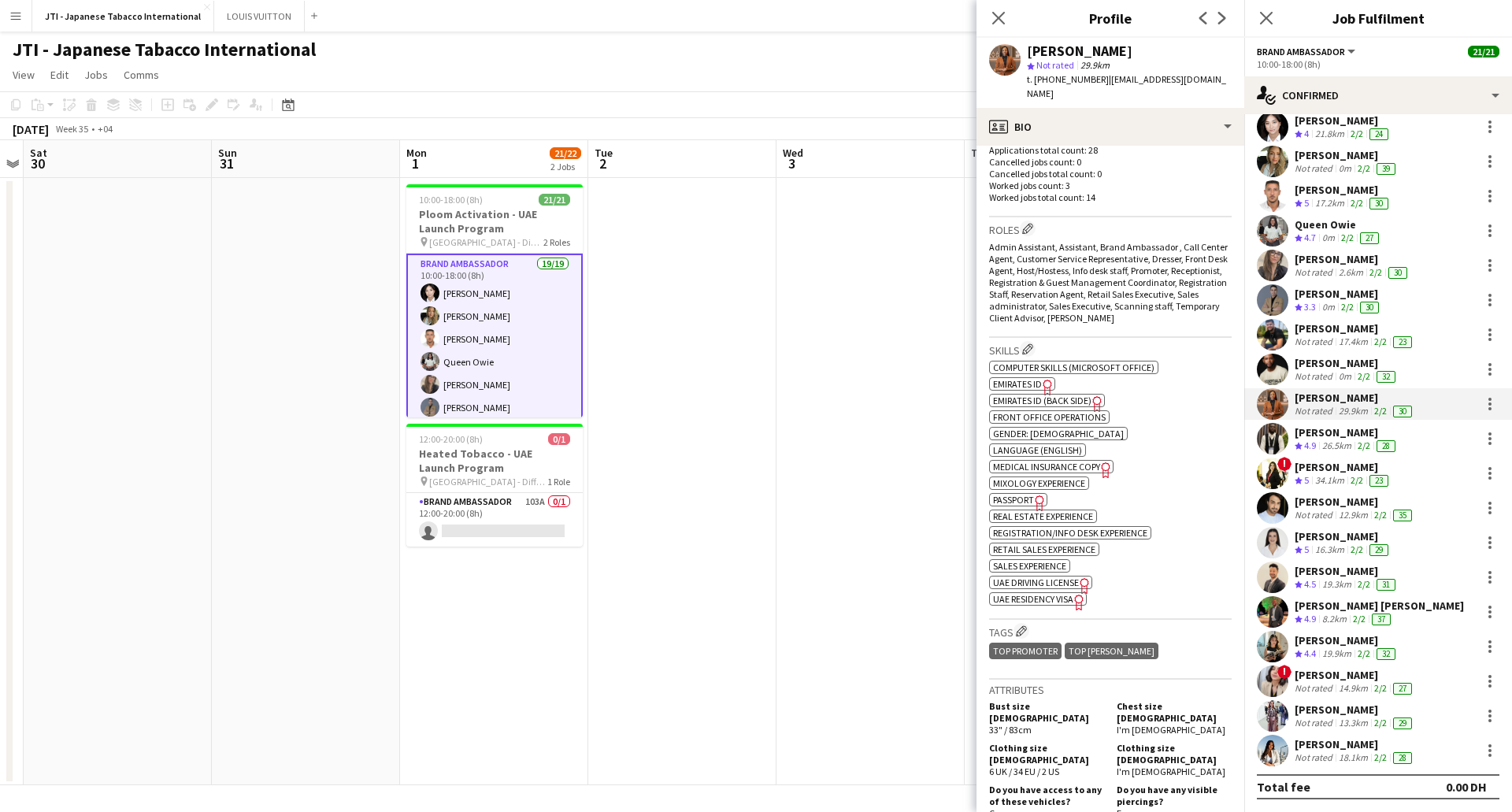
click at [1020, 494] on span "Passport" at bounding box center [1013, 499] width 41 height 12
click at [1042, 379] on icon "Freelancer has uploaded a photo validation of skill. Click to see" at bounding box center [1048, 387] width 17 height 17
click at [1062, 593] on span "UAE Residency Visa" at bounding box center [1034, 599] width 81 height 12
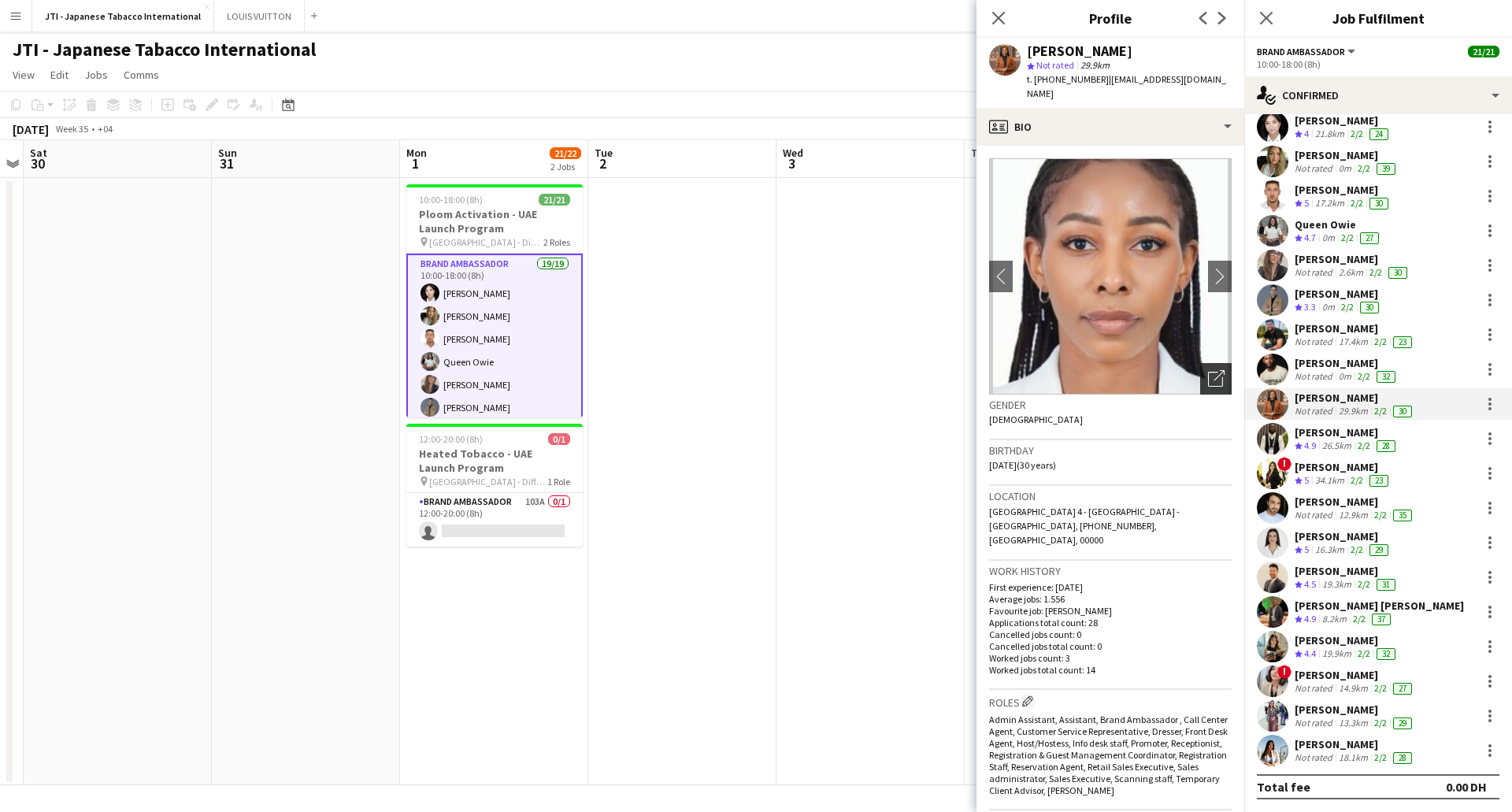
click at [1201, 363] on div "Open photos pop-in" at bounding box center [1216, 379] width 31 height 31
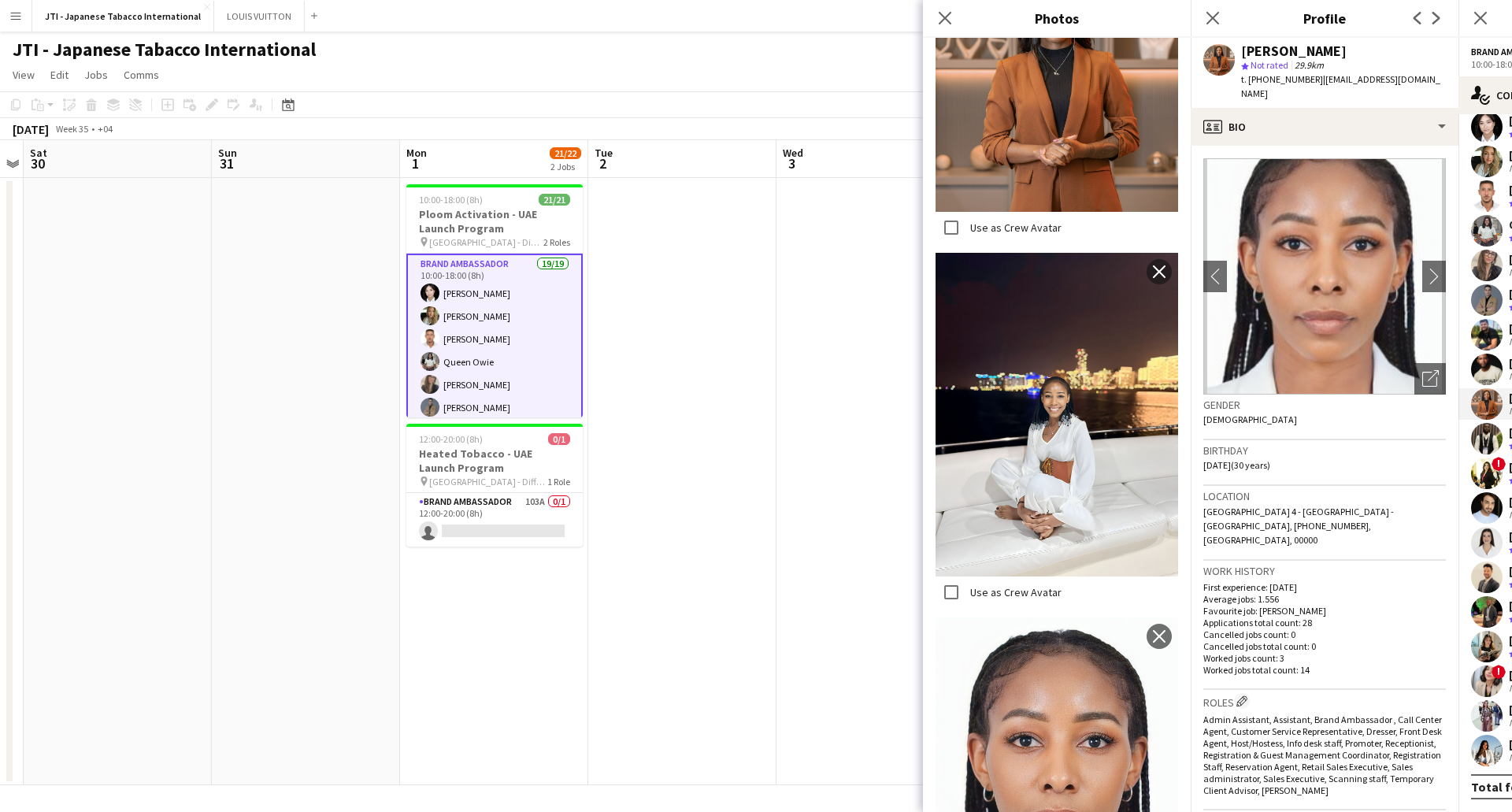
scroll to position [1593, 0]
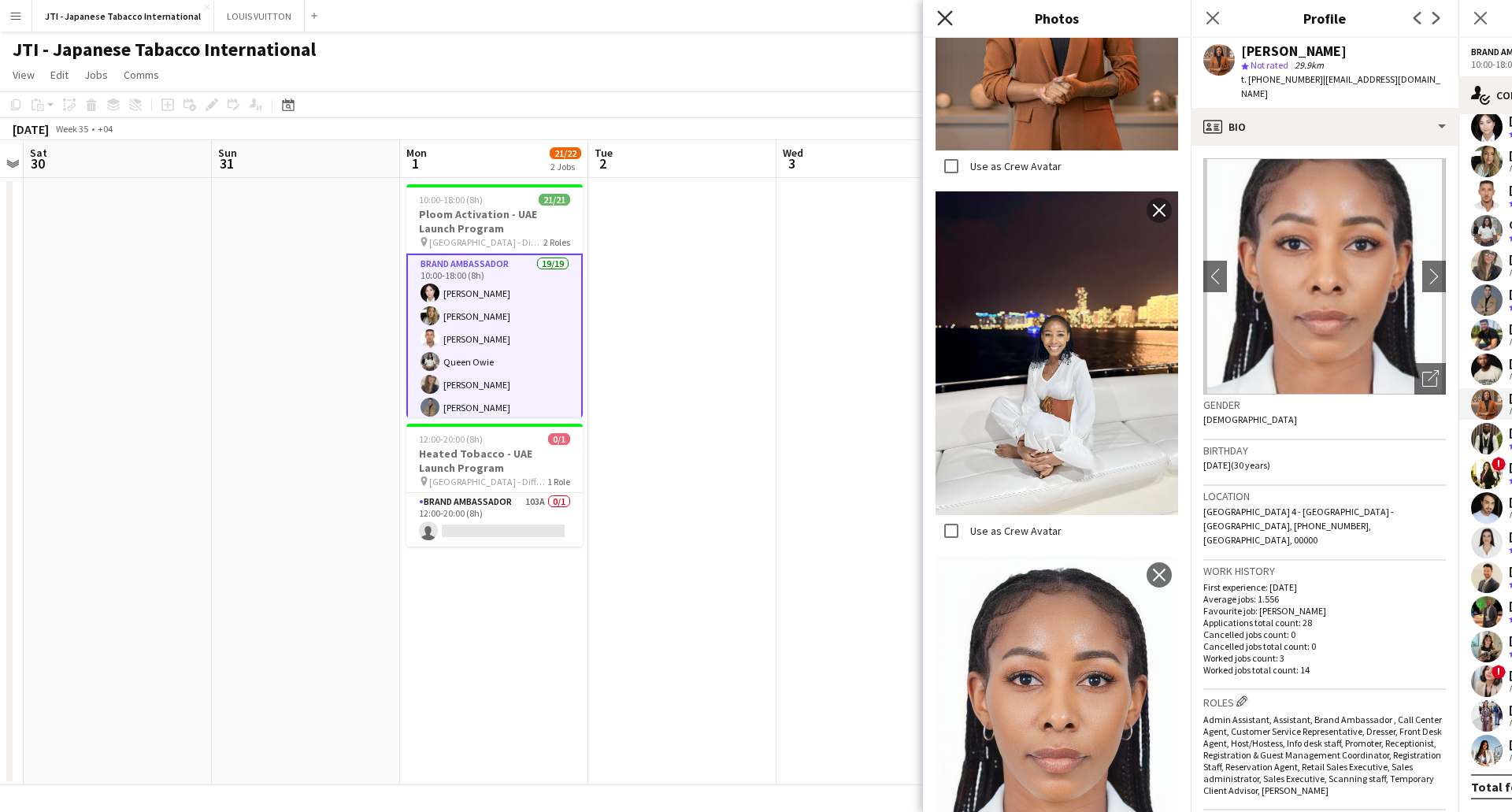
click at [947, 12] on icon "Close pop-in" at bounding box center [944, 18] width 15 height 15
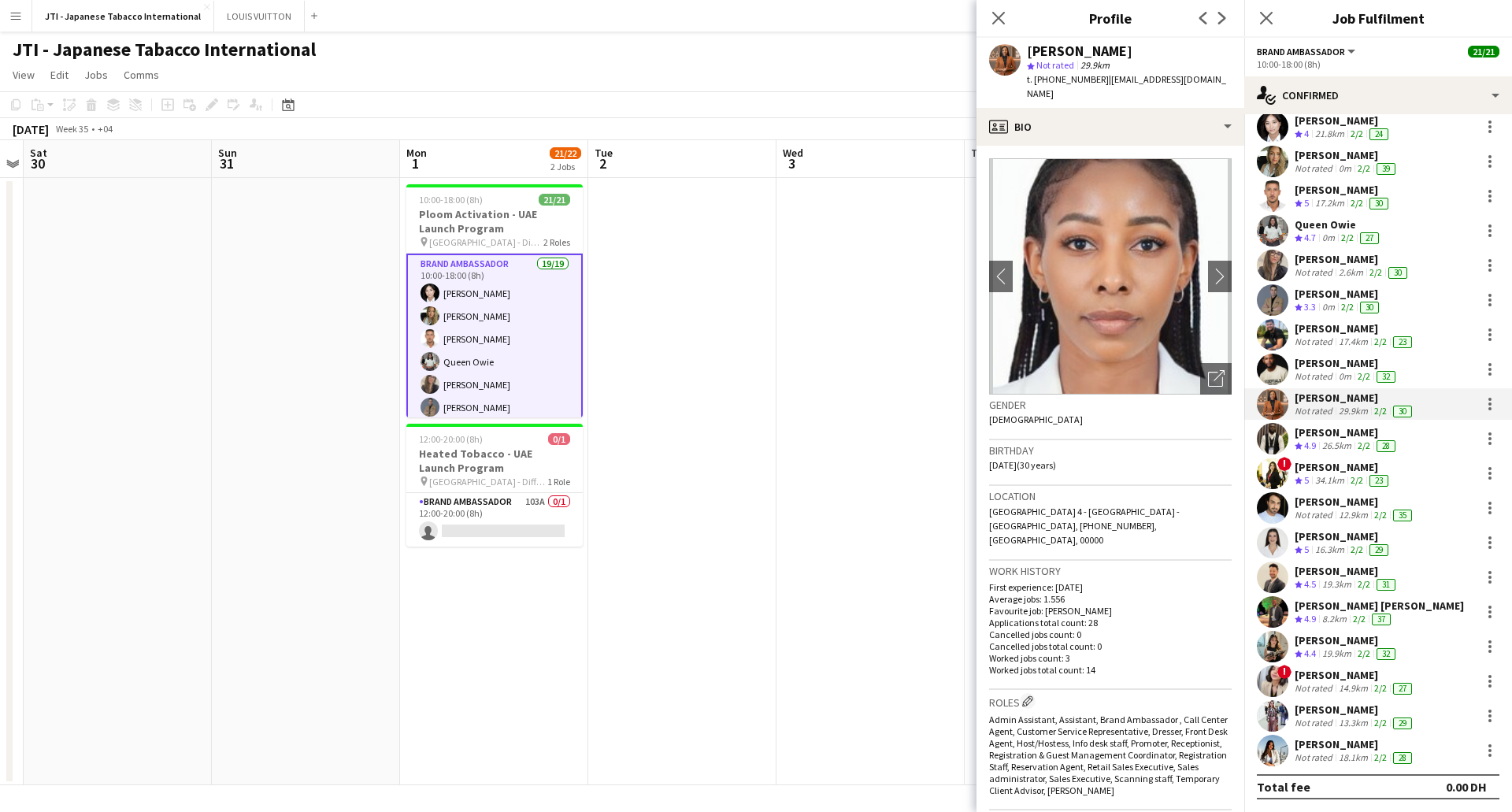
click at [1377, 447] on div "28" at bounding box center [1386, 446] width 25 height 14
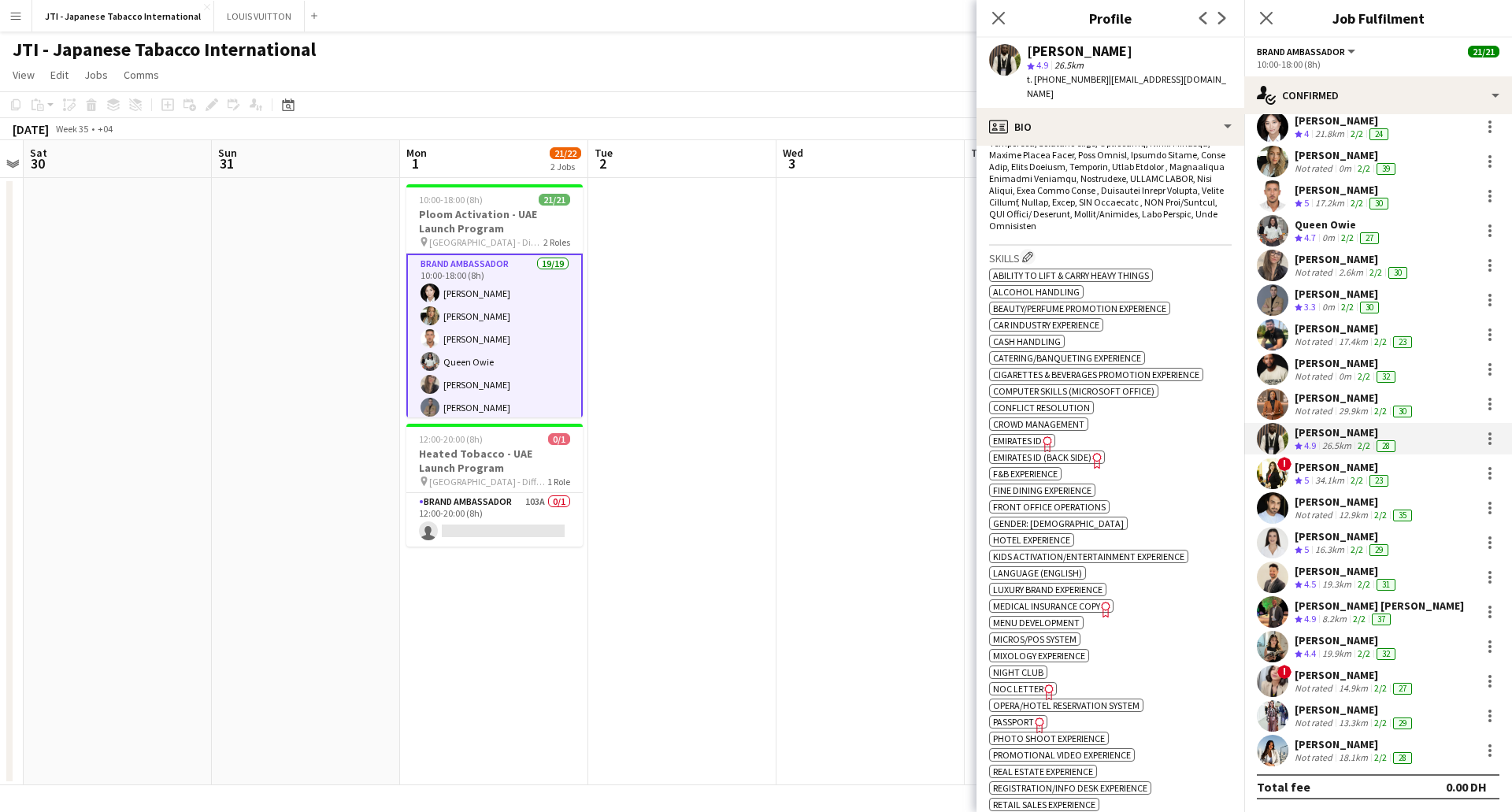
scroll to position [866, 0]
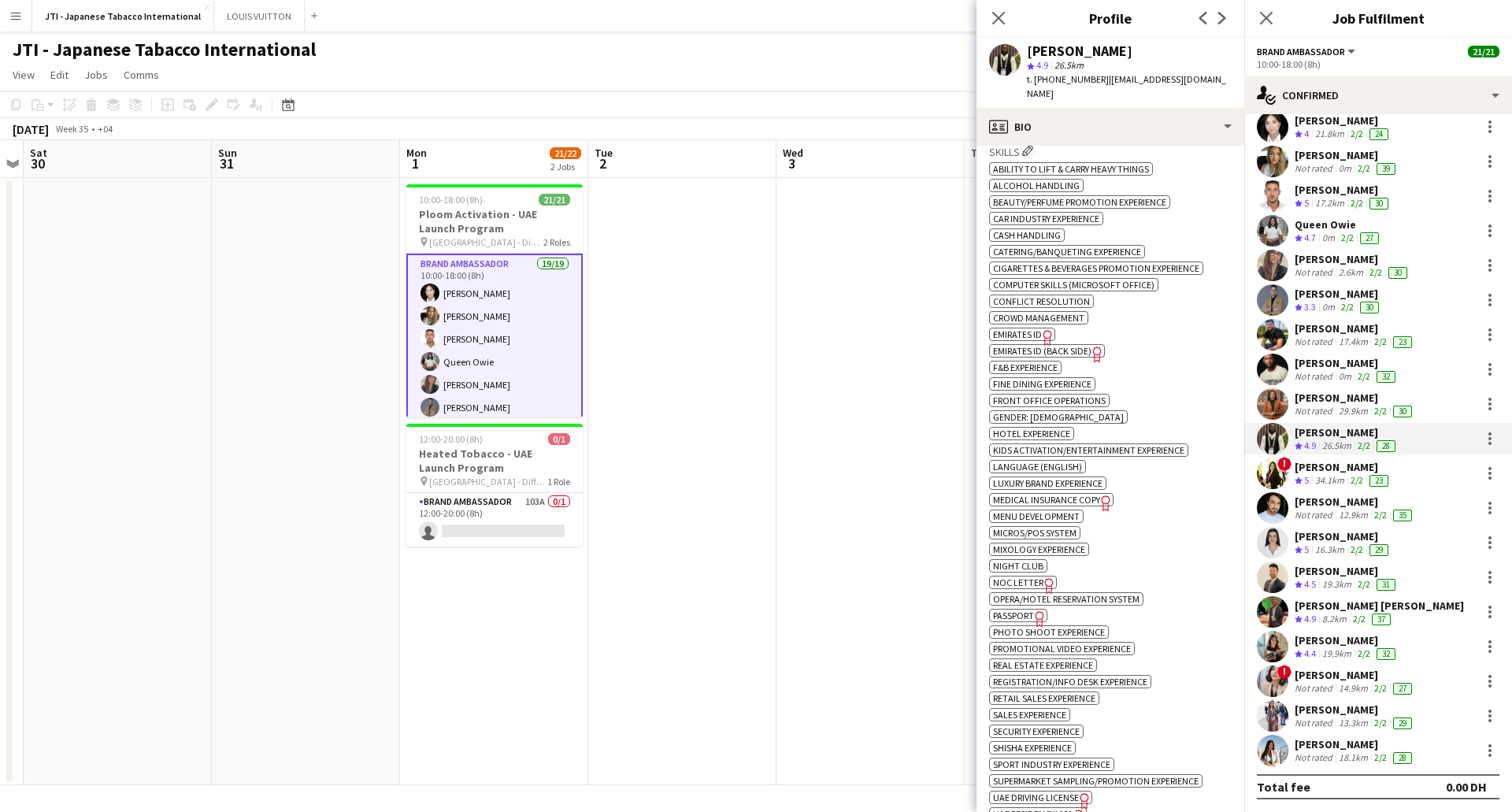
click at [1021, 333] on span "Emirates ID" at bounding box center [1017, 334] width 49 height 12
click at [1025, 616] on span "Passport" at bounding box center [1013, 615] width 41 height 12
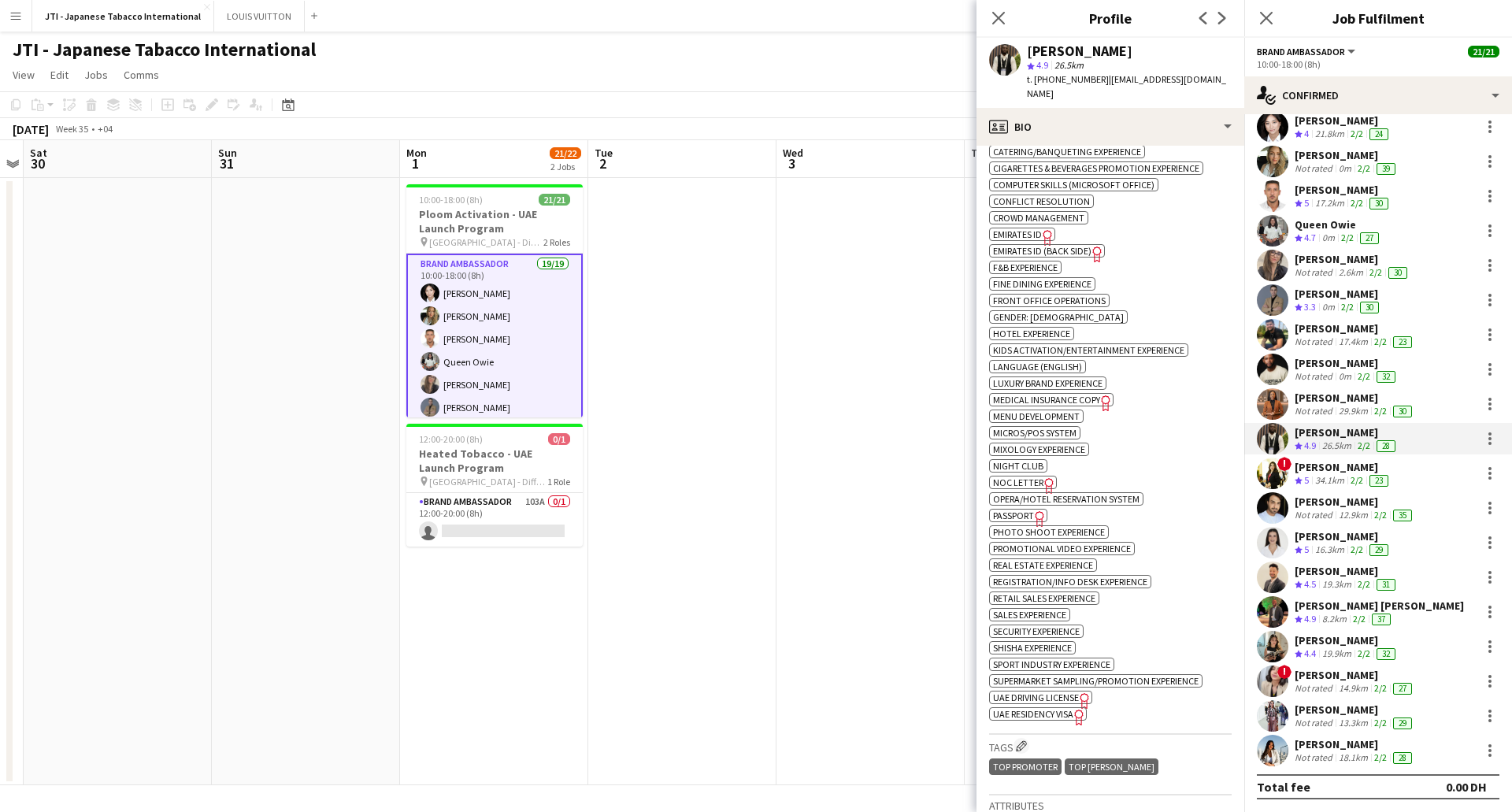
scroll to position [1024, 0]
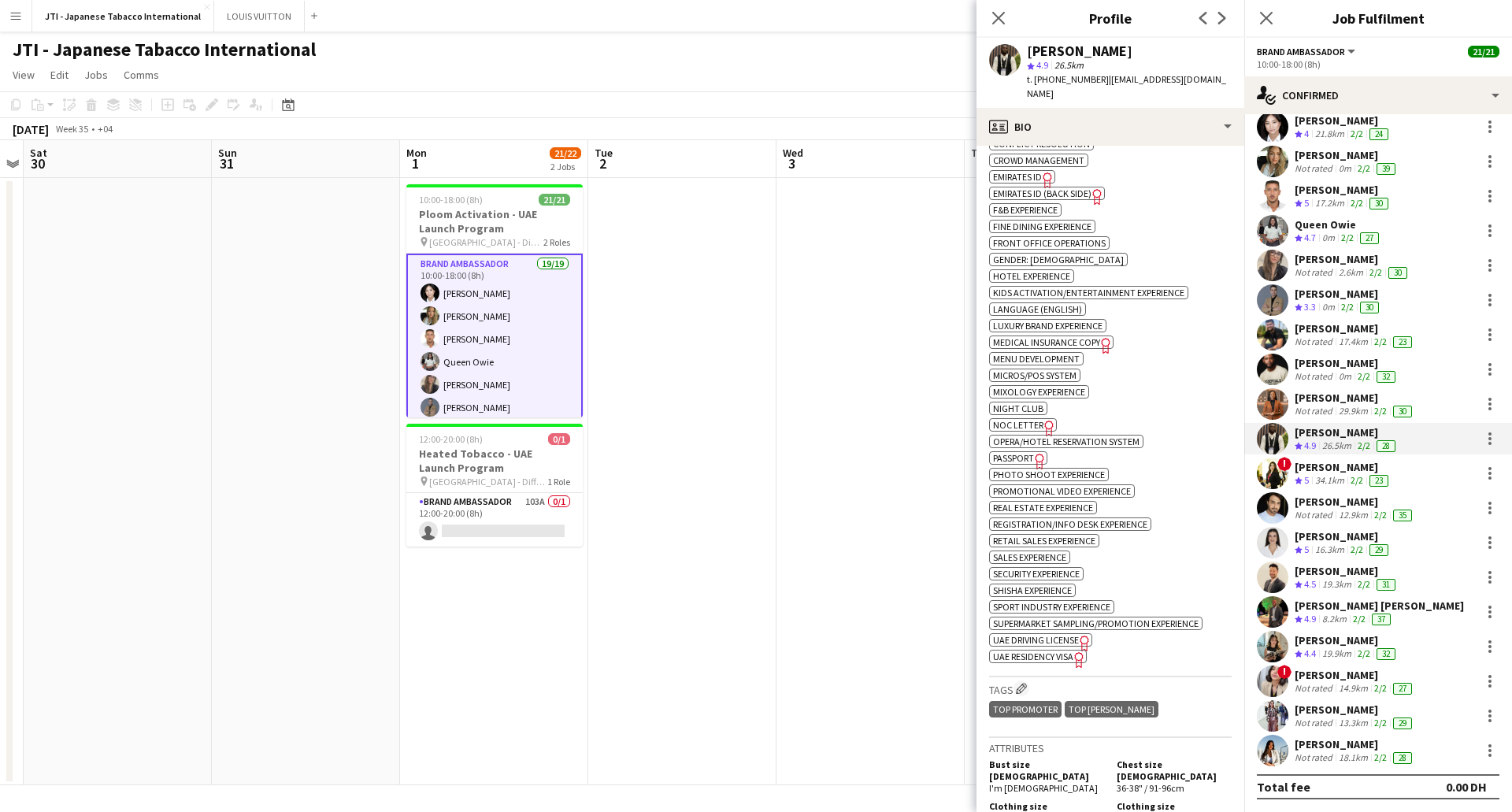
click at [1041, 655] on span "UAE Residency Visa" at bounding box center [1034, 657] width 81 height 12
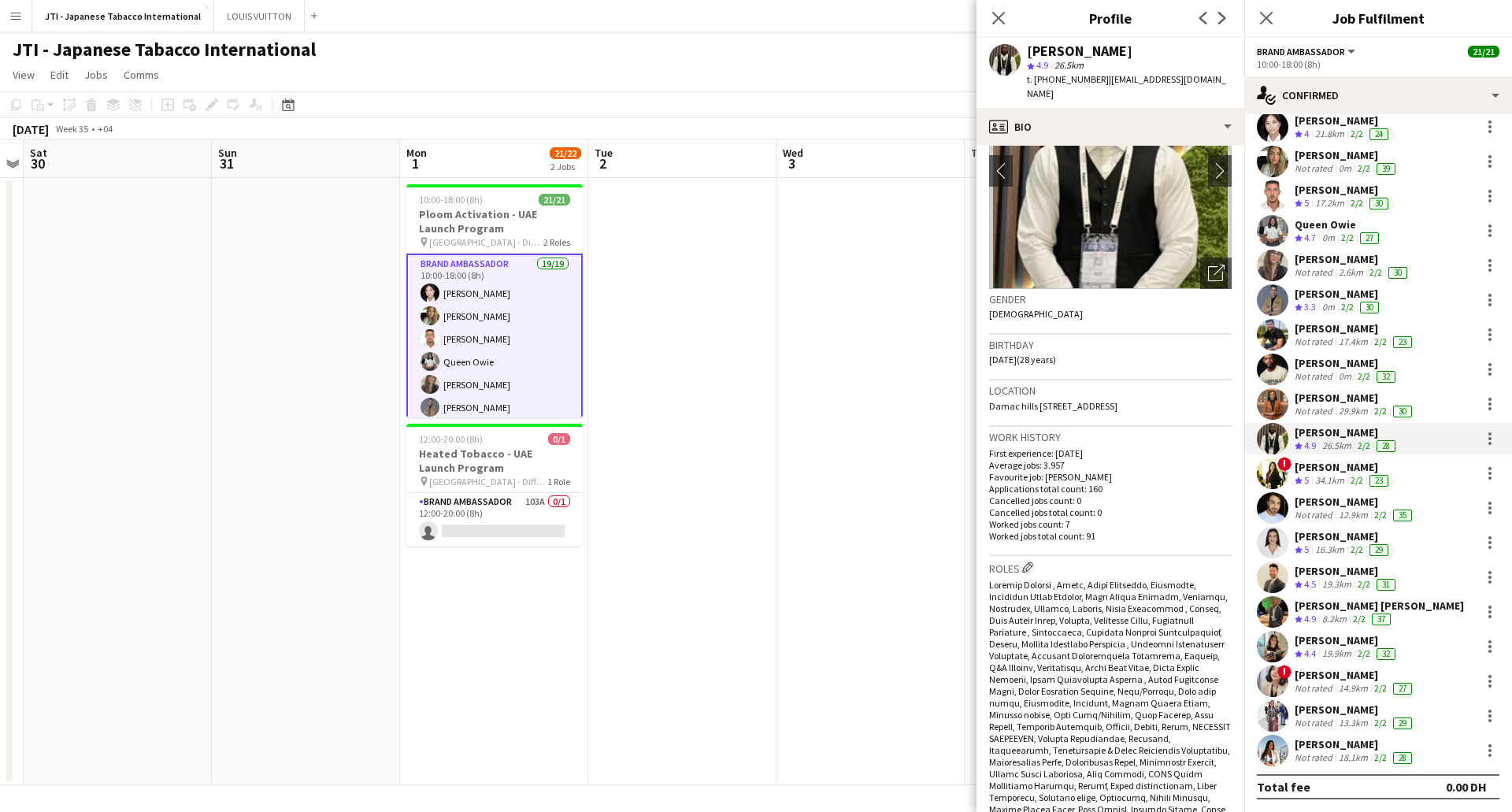
scroll to position [0, 0]
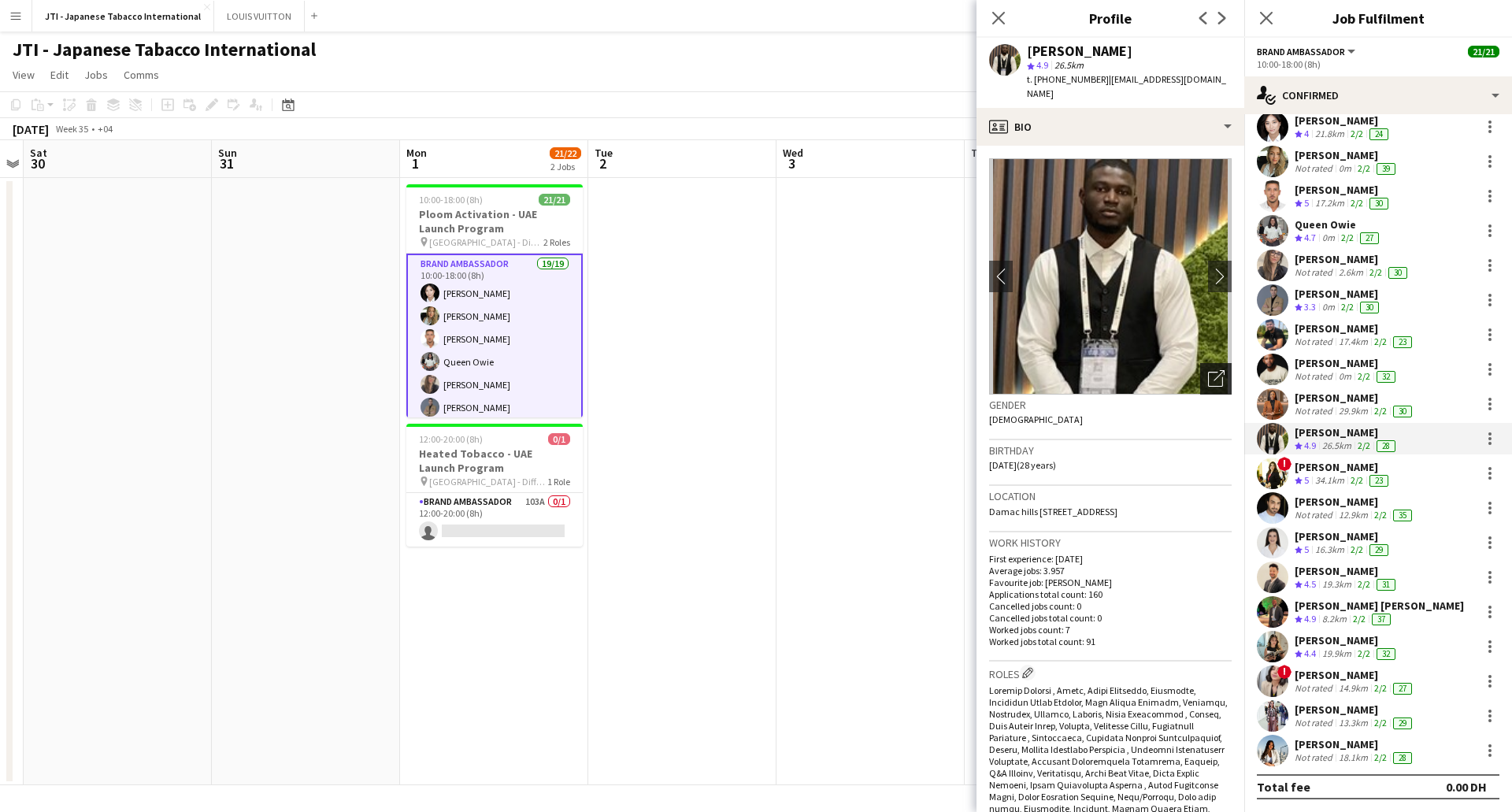
click at [1208, 371] on icon "Open photos pop-in" at bounding box center [1216, 379] width 17 height 17
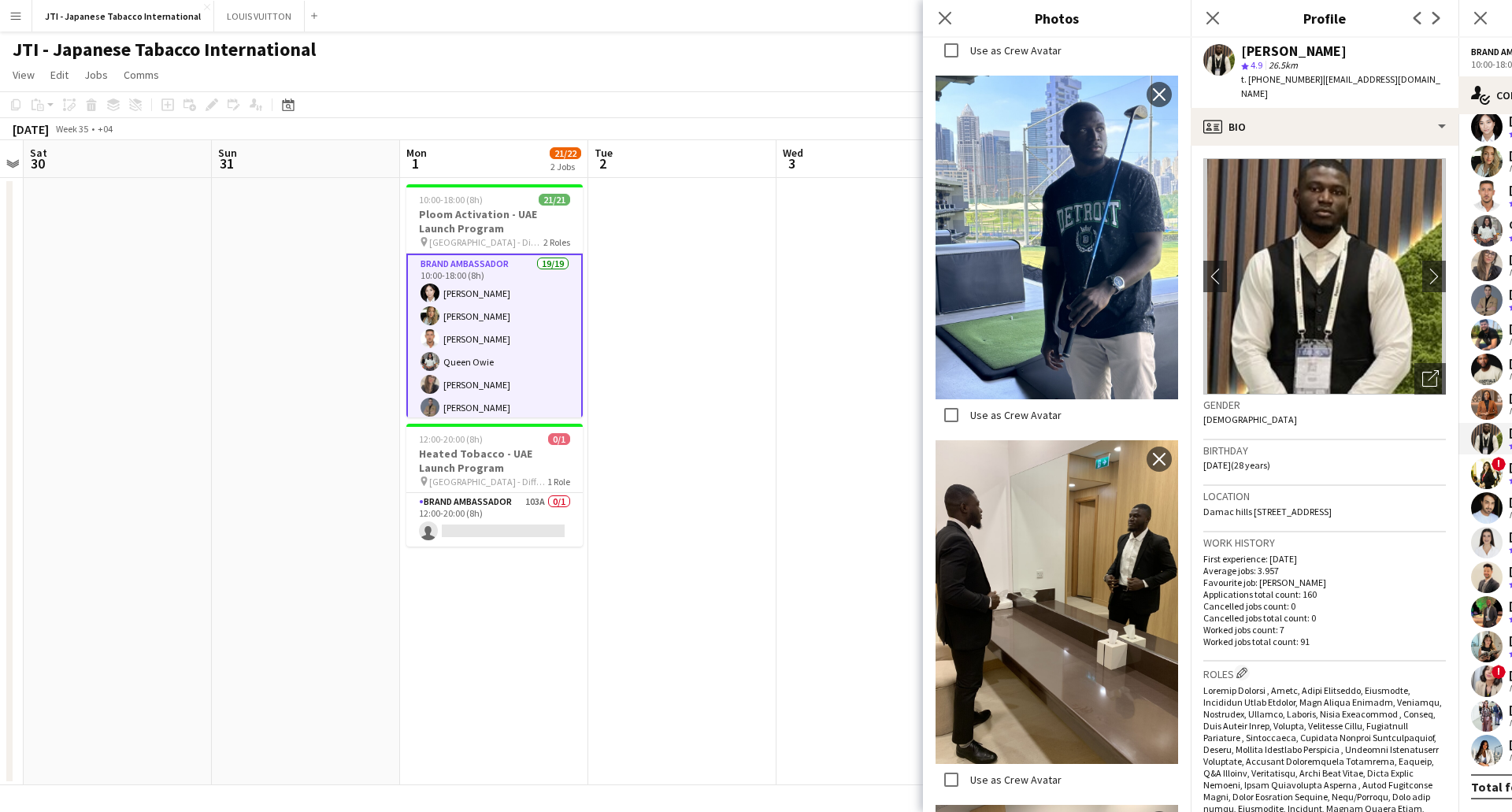
scroll to position [4918, 0]
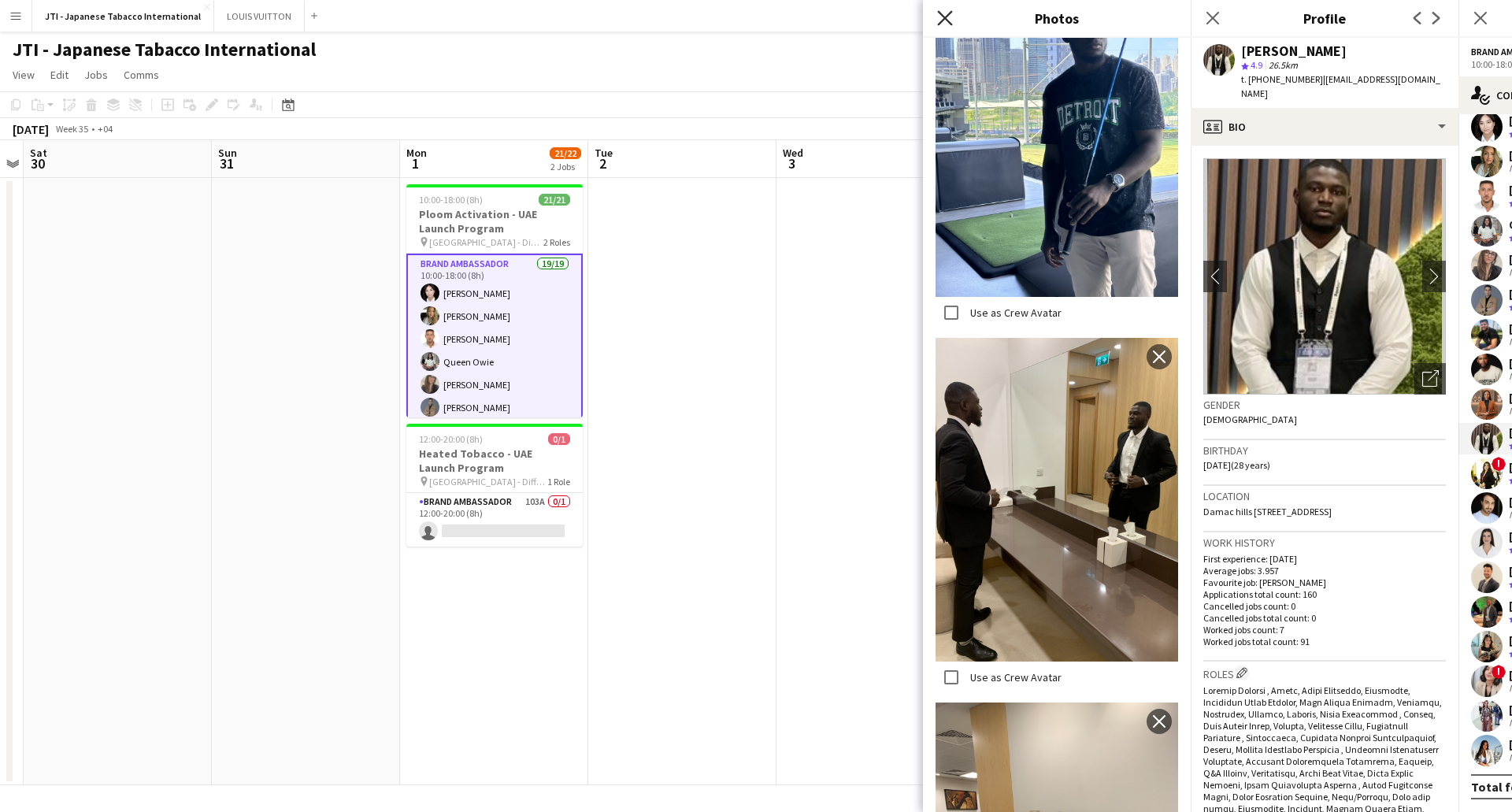
click at [942, 17] on icon at bounding box center [944, 18] width 15 height 15
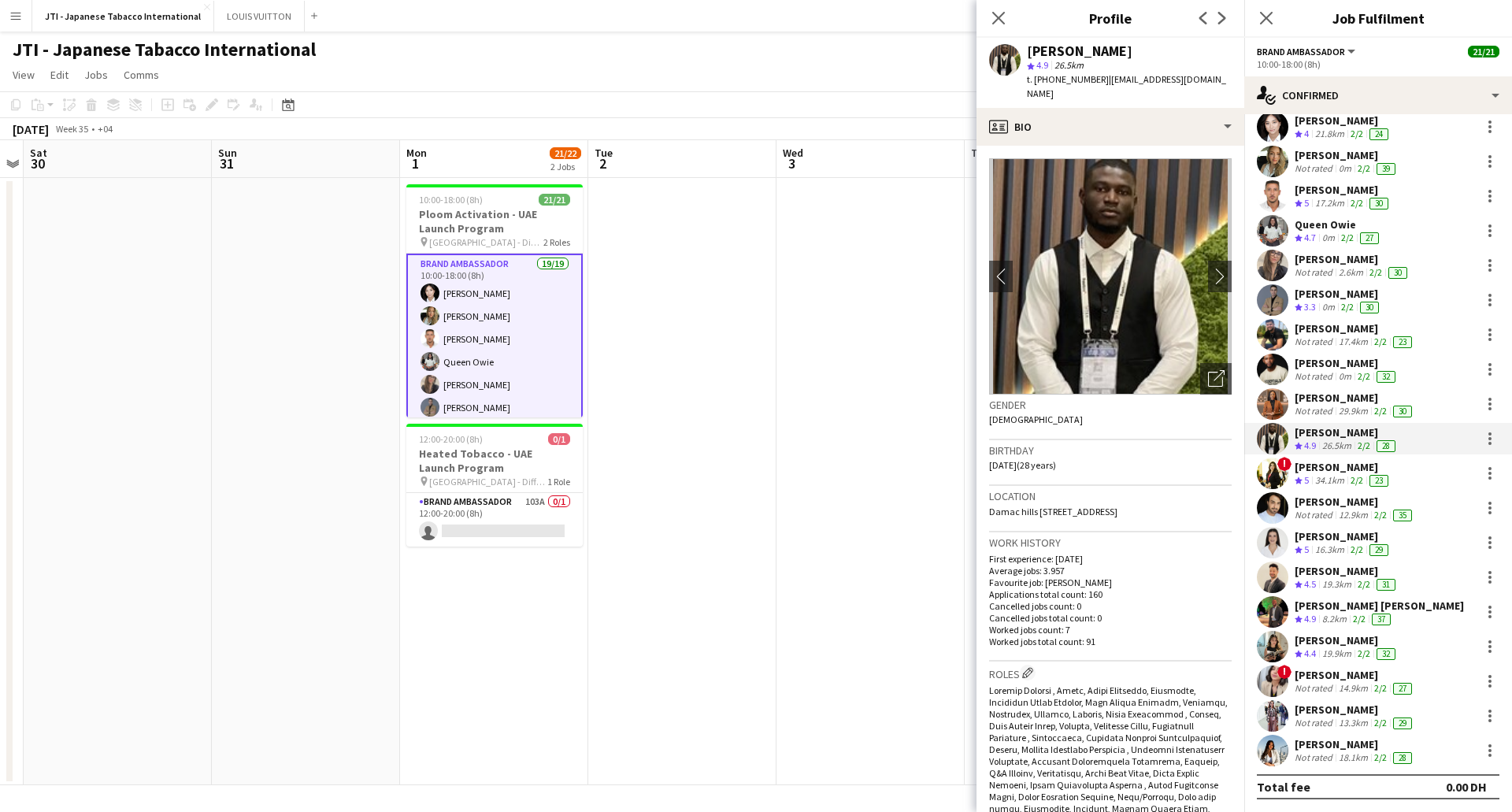
click at [1335, 470] on div "[PERSON_NAME]" at bounding box center [1343, 467] width 97 height 14
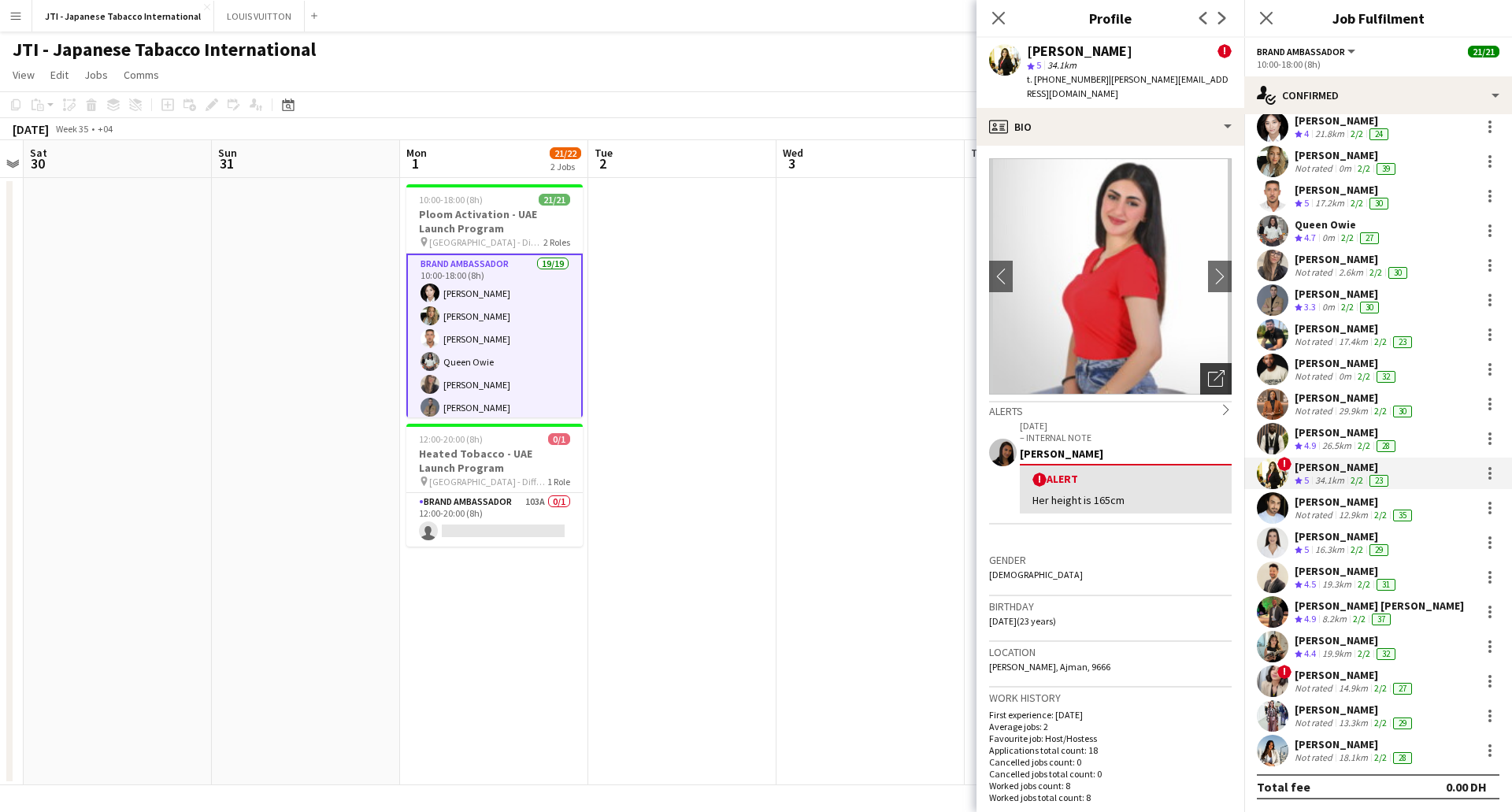
click at [1209, 371] on icon "Open photos pop-in" at bounding box center [1216, 379] width 17 height 17
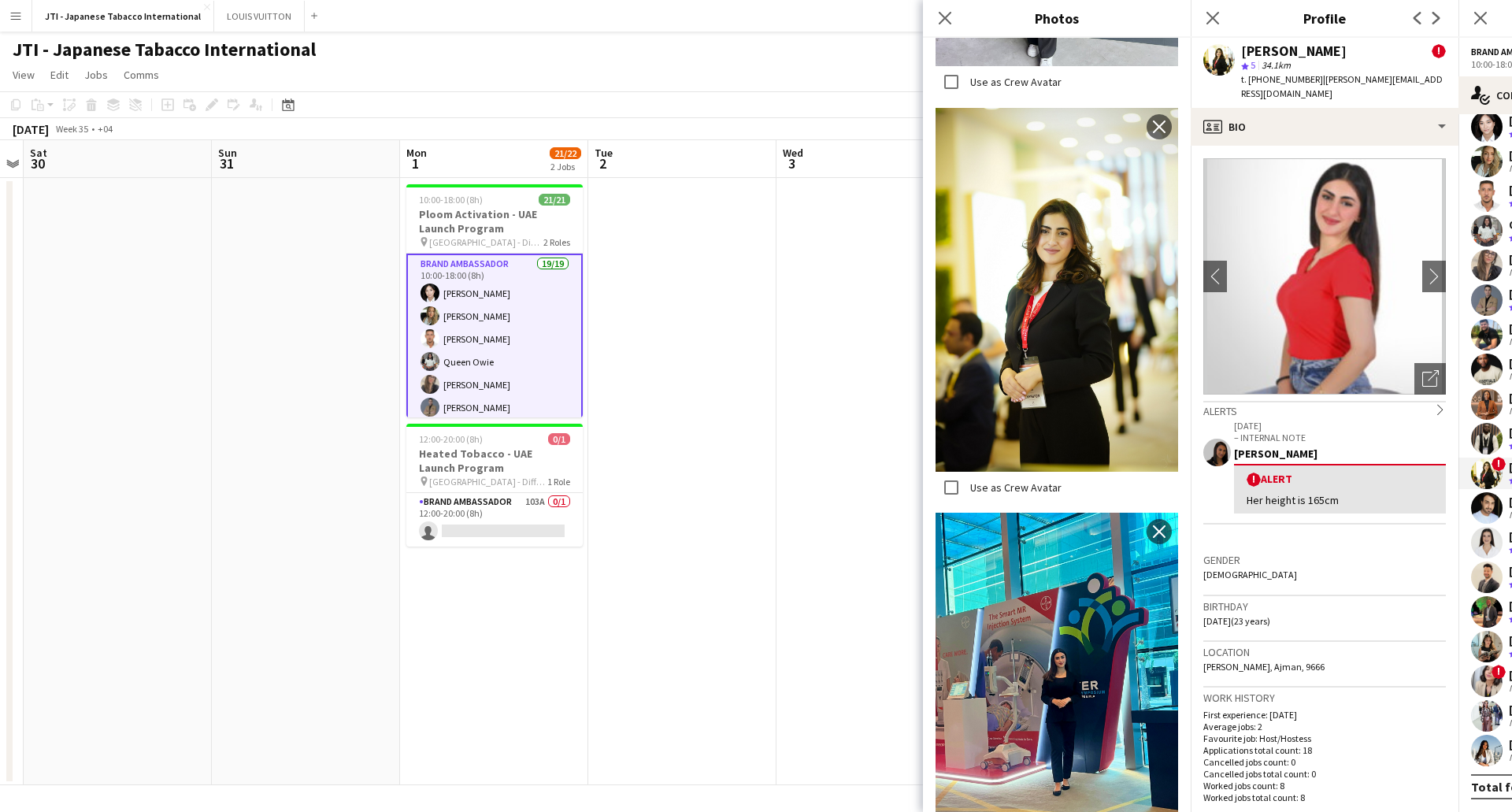
scroll to position [3514, 0]
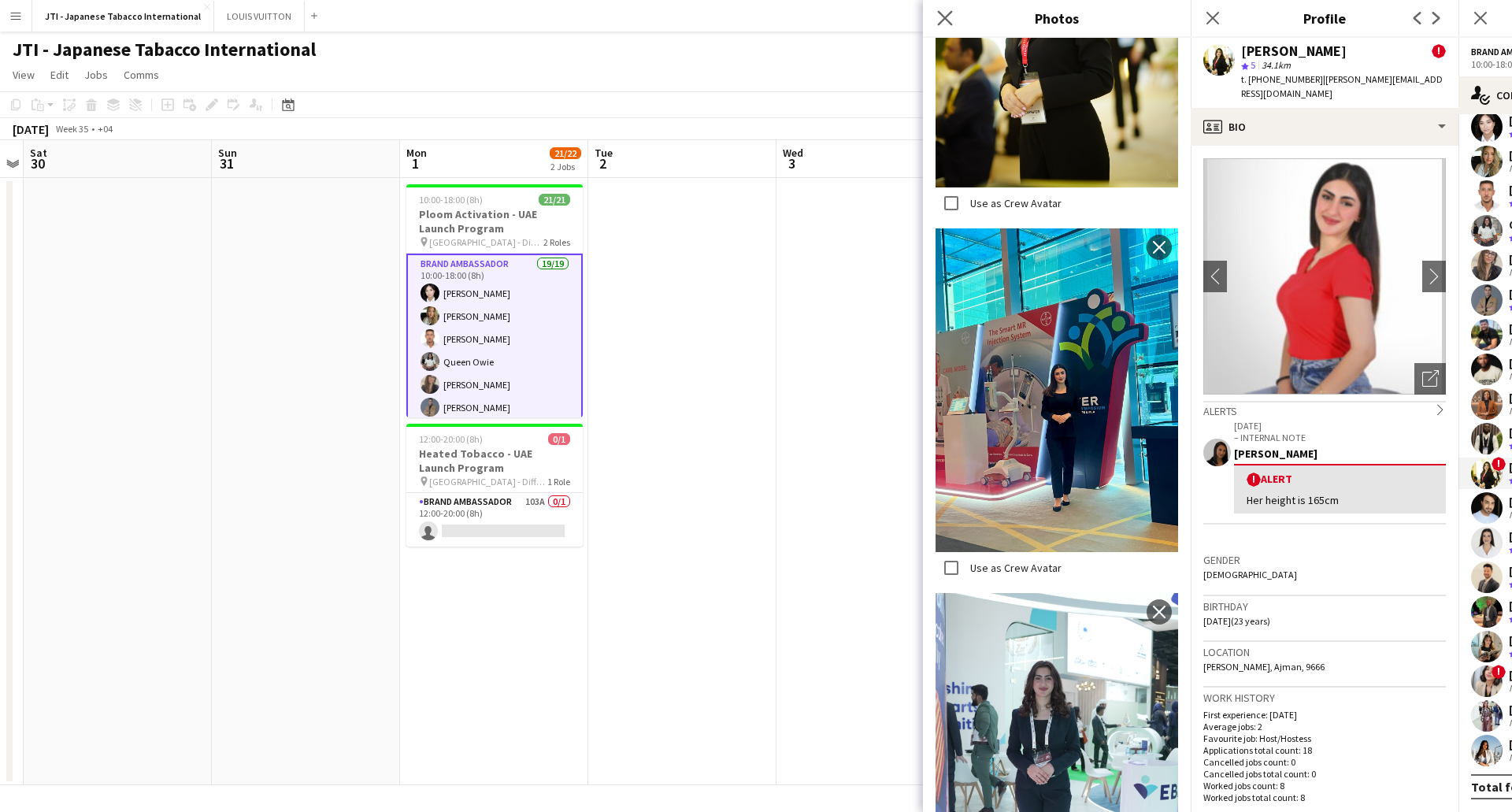
click at [944, 26] on app-icon "Close pop-in" at bounding box center [946, 19] width 23 height 23
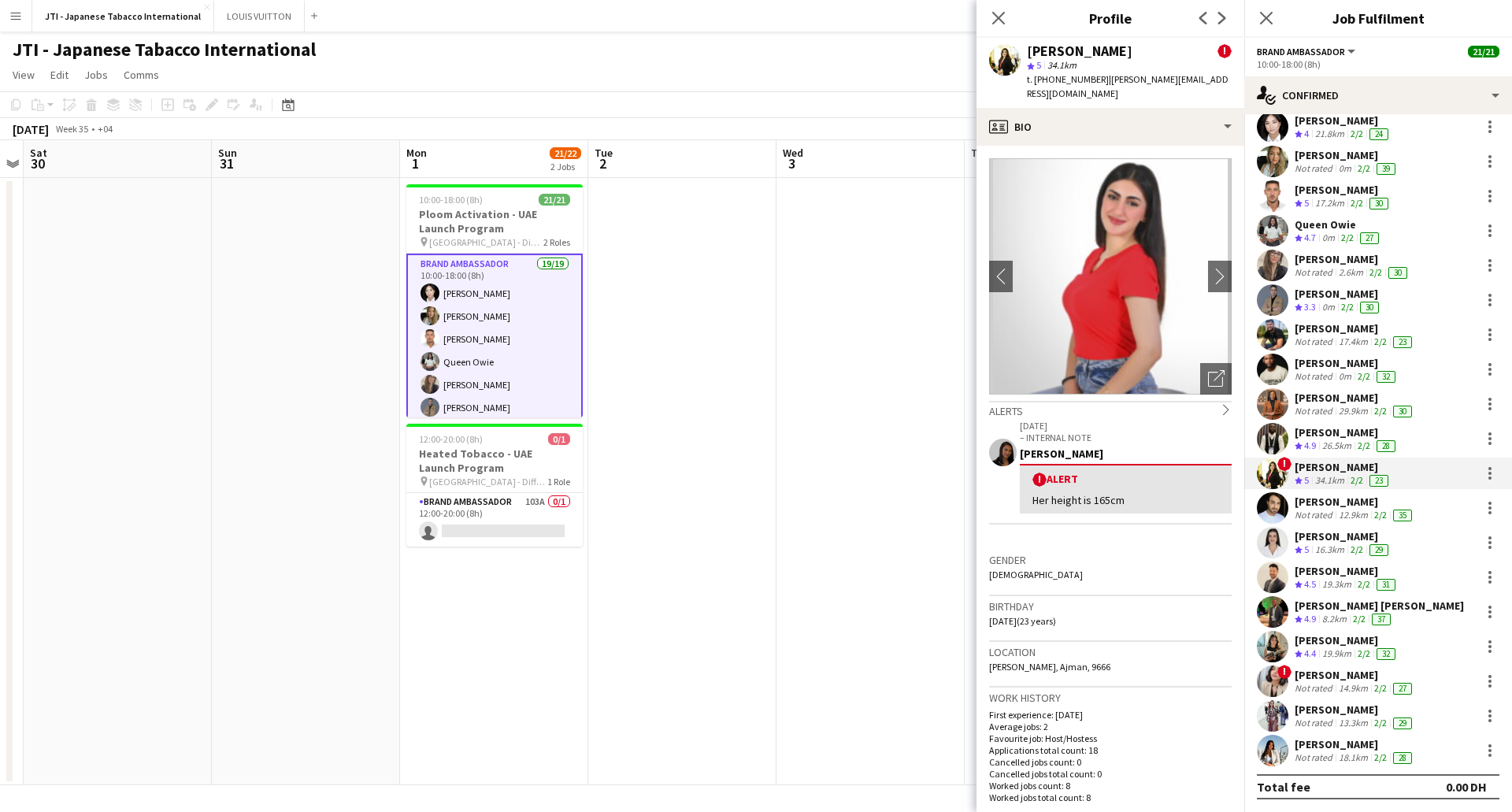
scroll to position [630, 0]
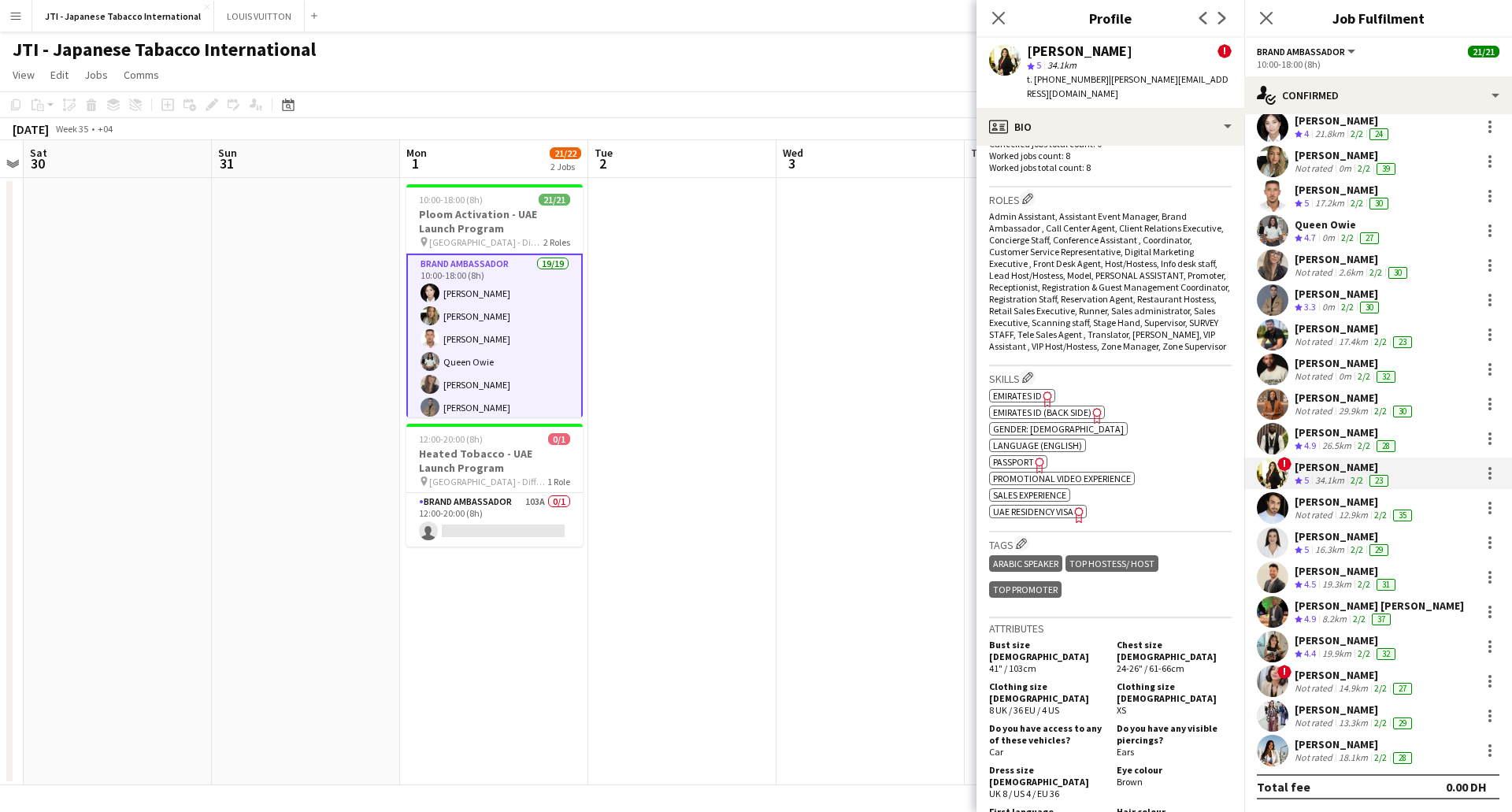
click at [1020, 459] on span "Passport" at bounding box center [1013, 462] width 41 height 12
click at [1041, 392] on icon "Freelancer has uploaded a photo validation of skill. Click to see" at bounding box center [1048, 399] width 17 height 17
click at [1044, 514] on span "UAE Residency Visa" at bounding box center [1034, 512] width 81 height 12
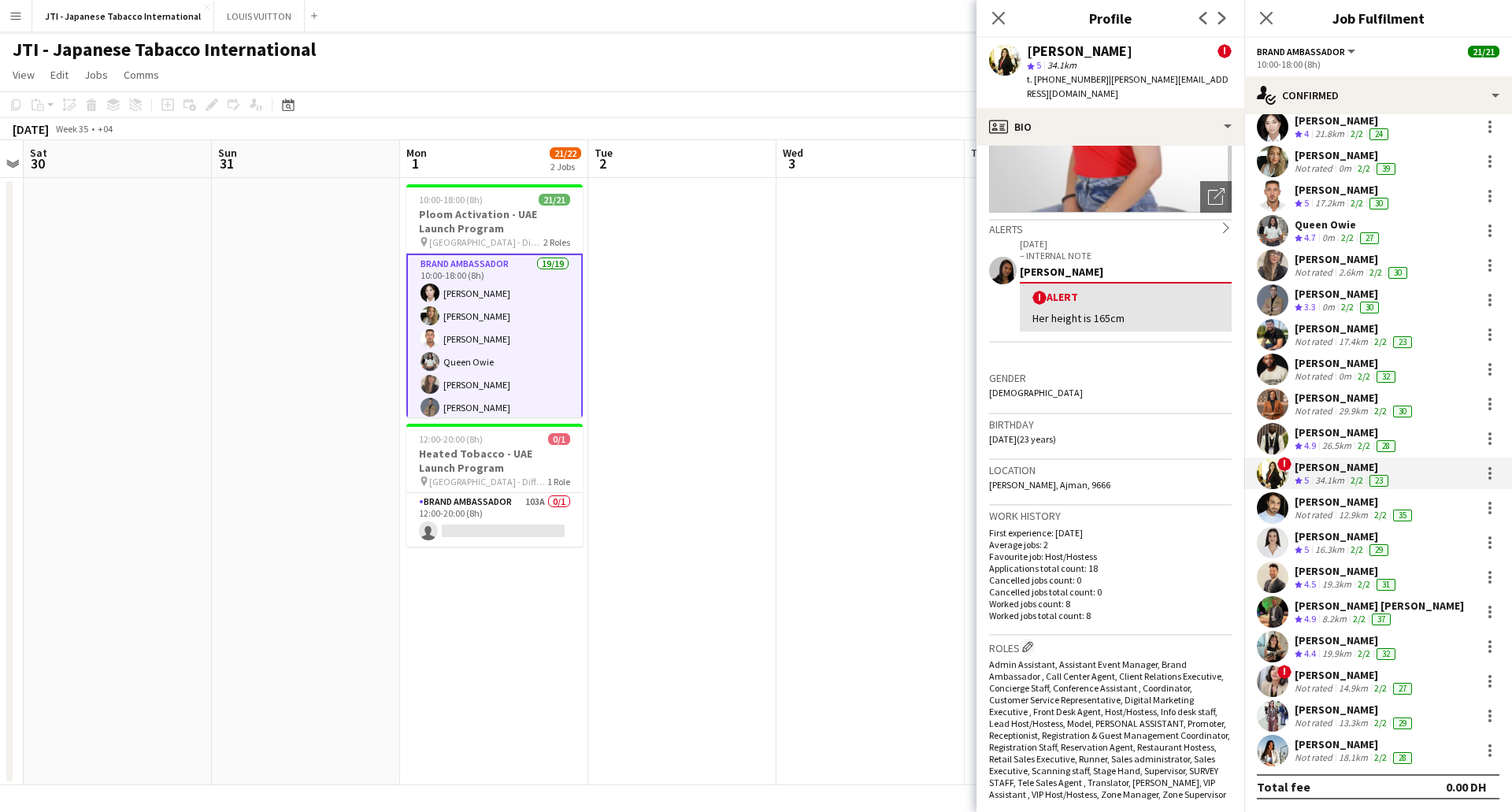
scroll to position [0, 0]
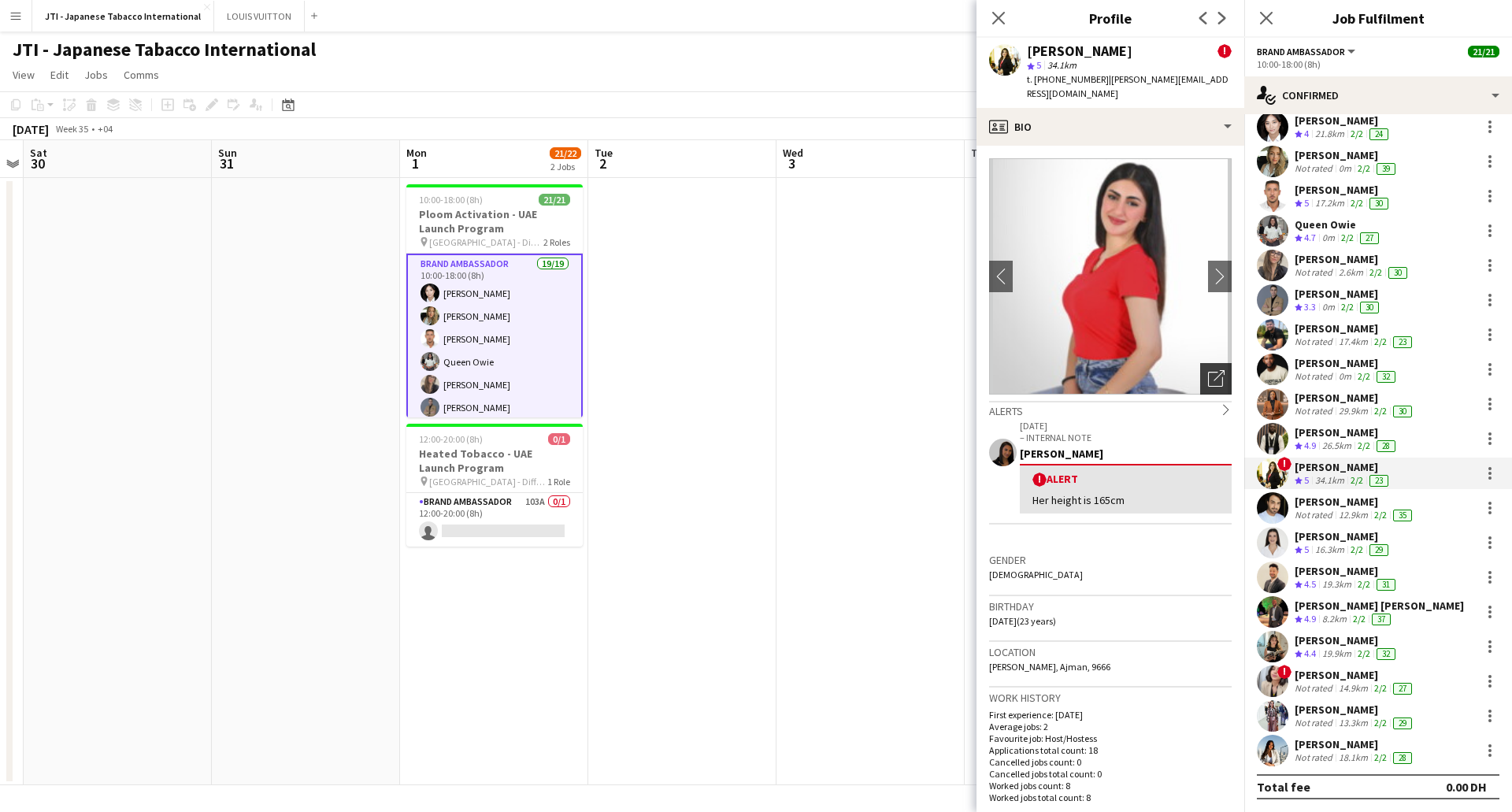
click at [1214, 371] on icon at bounding box center [1220, 376] width 11 height 11
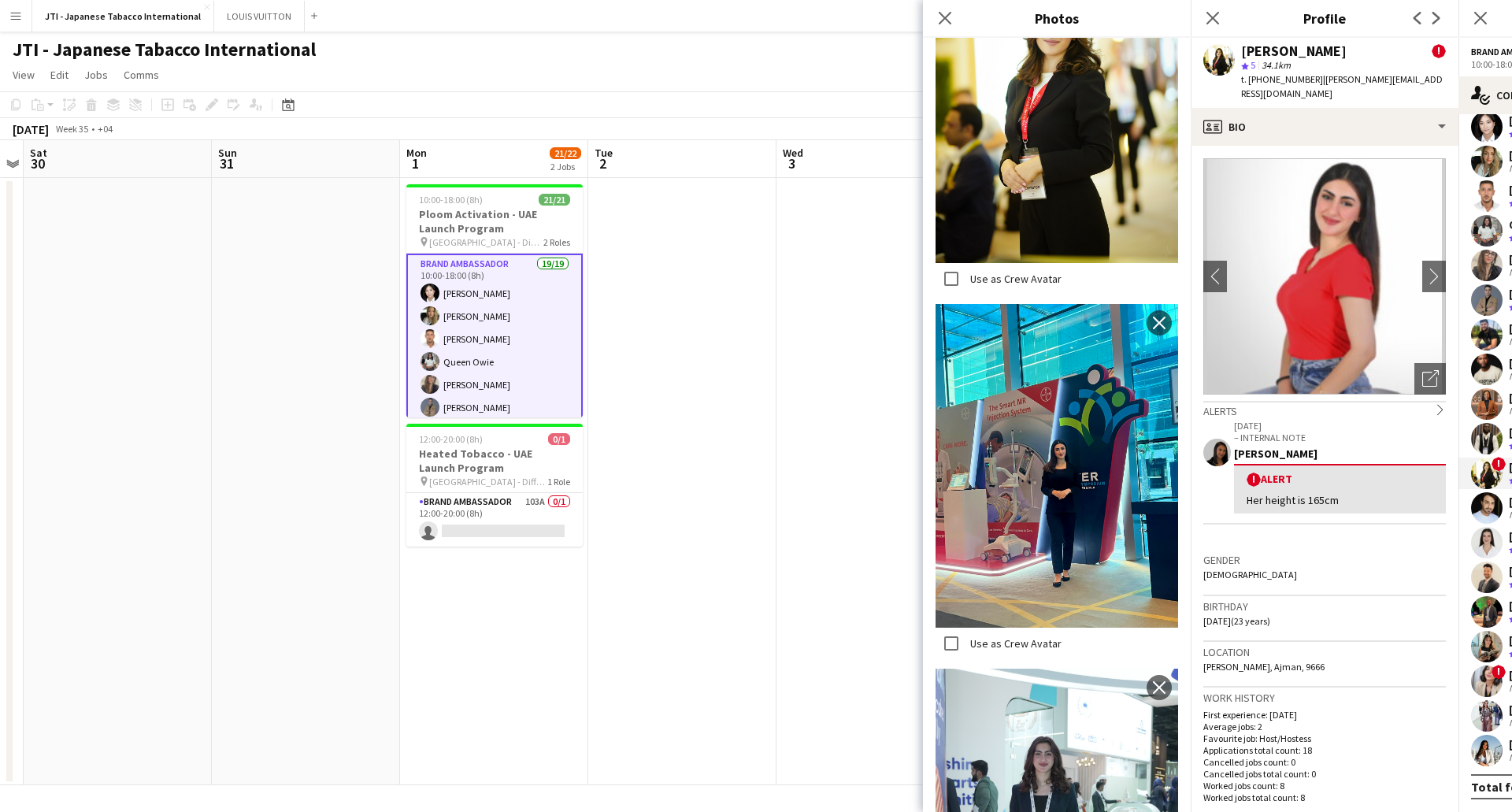
scroll to position [3514, 0]
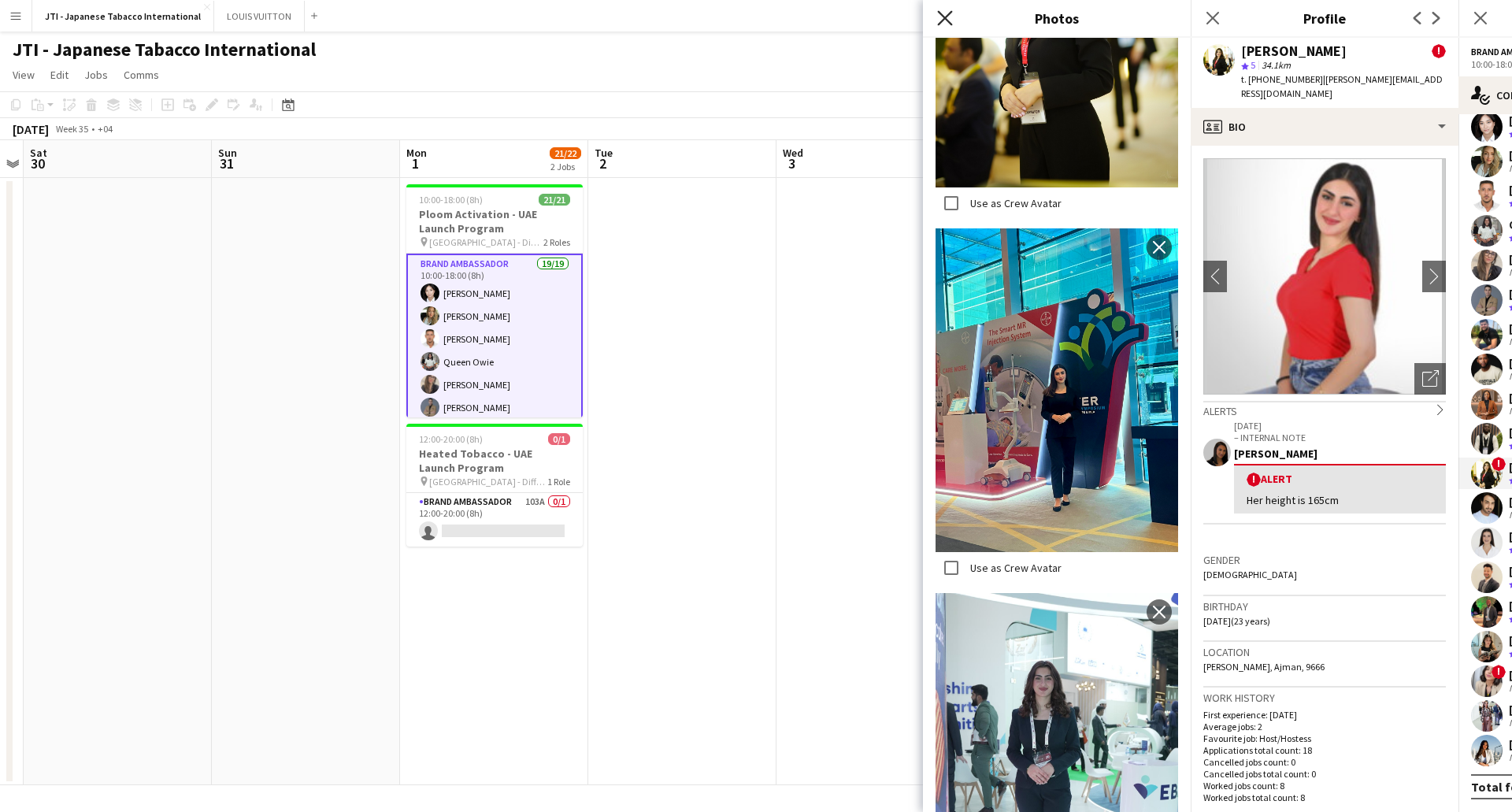
click at [948, 23] on icon "Close pop-in" at bounding box center [944, 18] width 15 height 15
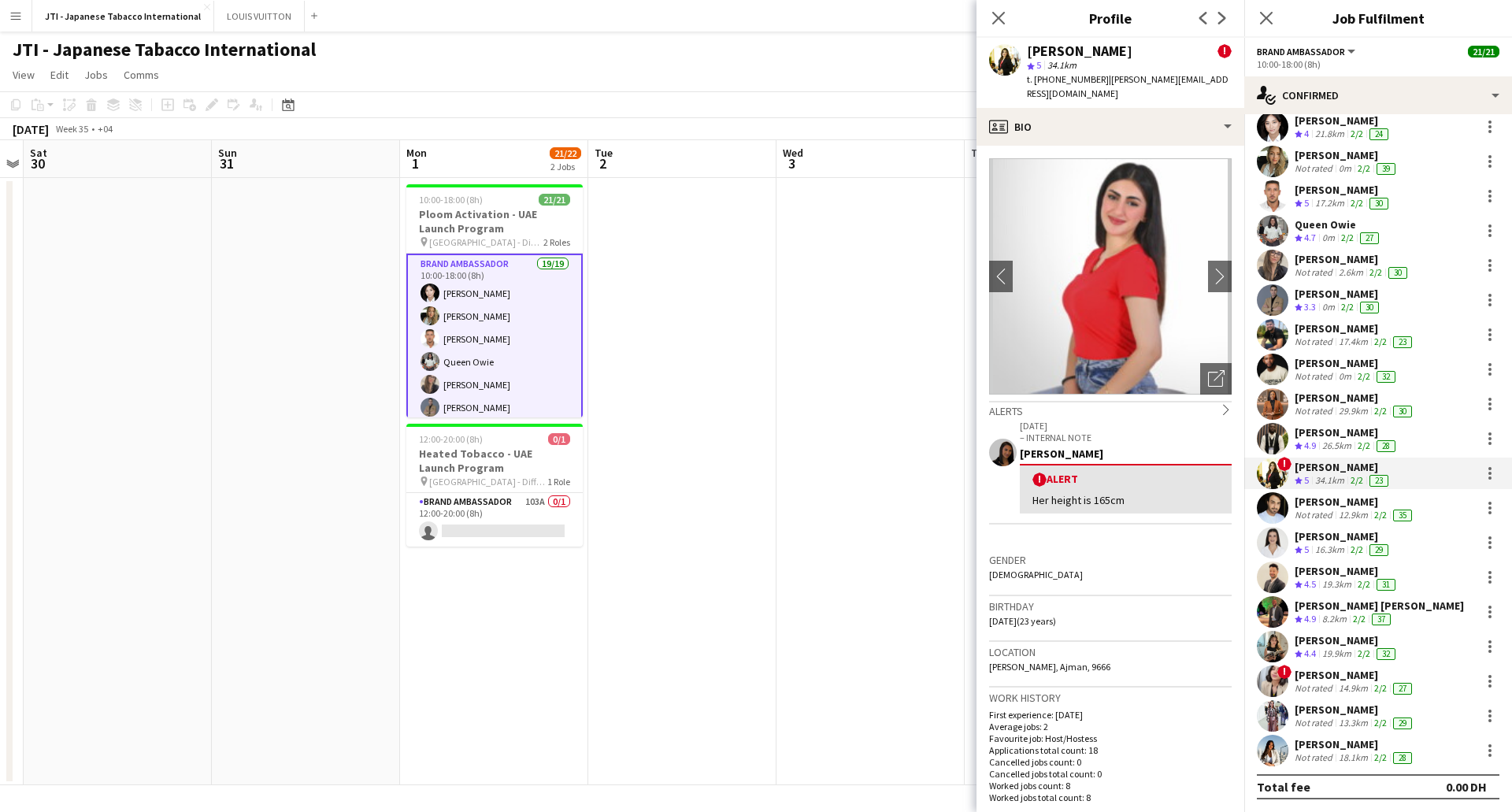
click at [1324, 511] on div "Not rated" at bounding box center [1315, 516] width 41 height 13
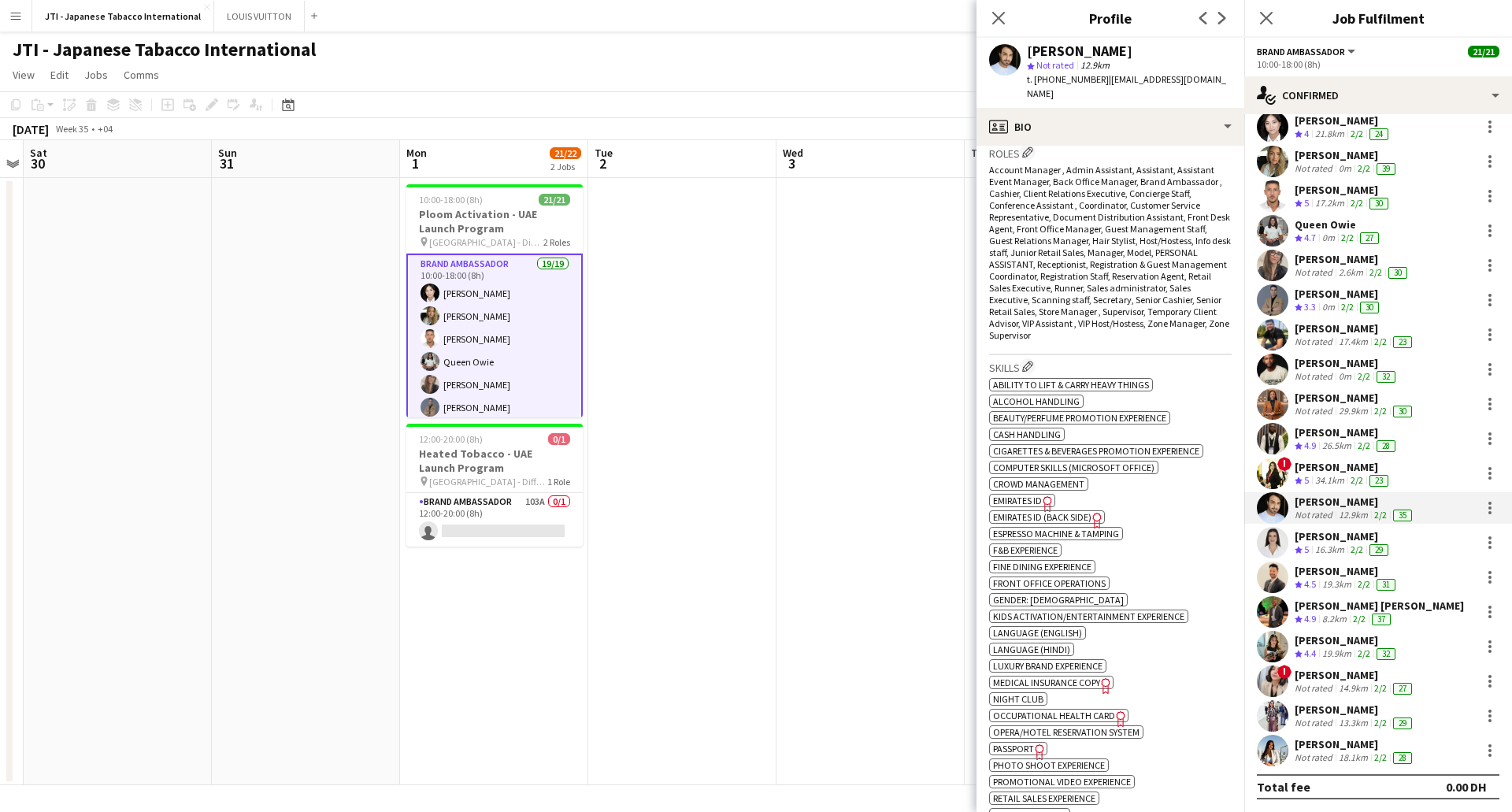
scroll to position [551, 0]
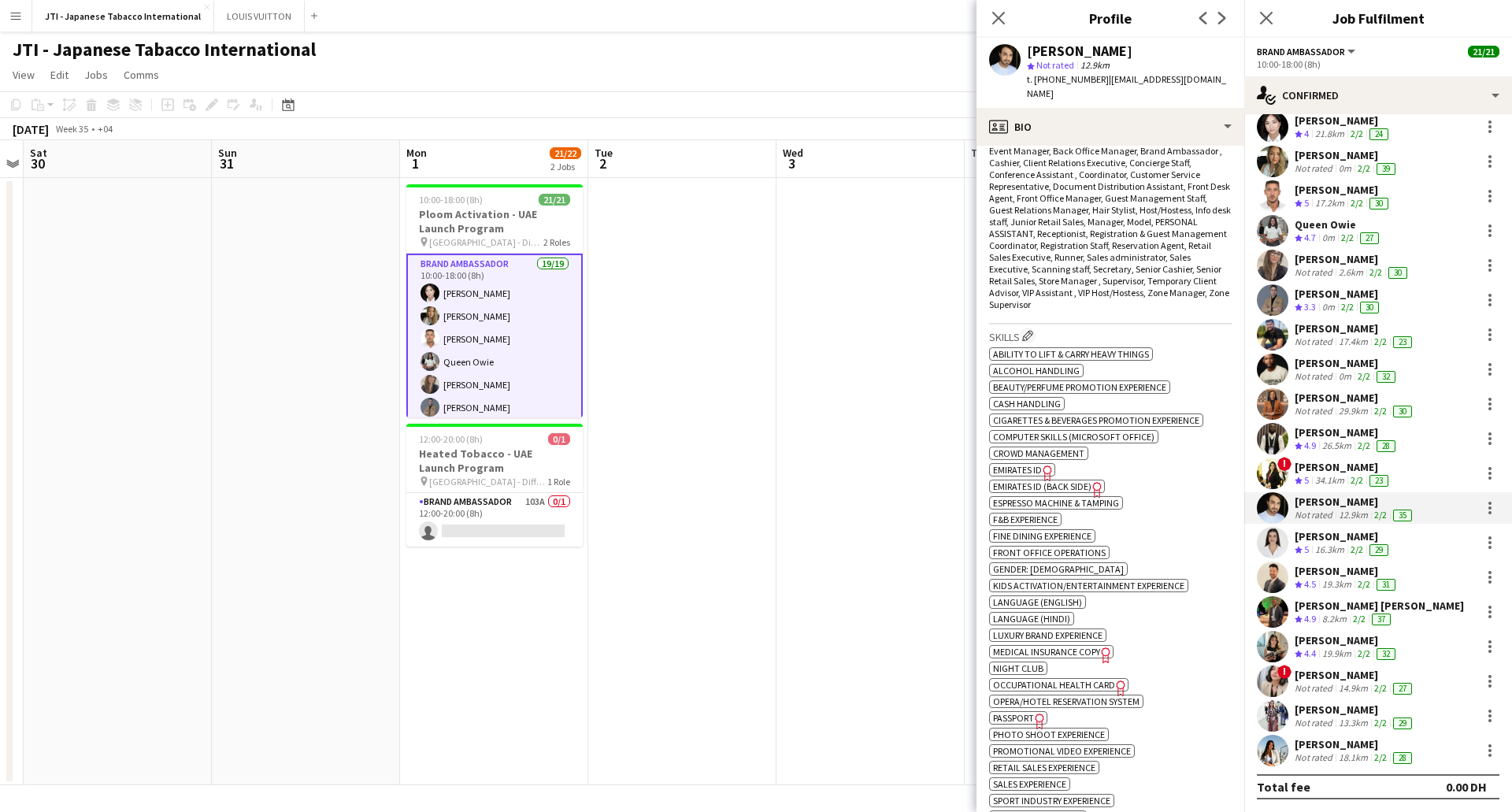
drag, startPoint x: 1038, startPoint y: 457, endPoint x: 1028, endPoint y: 461, distance: 10.8
click at [1037, 464] on span "Emirates ID" at bounding box center [1017, 470] width 49 height 12
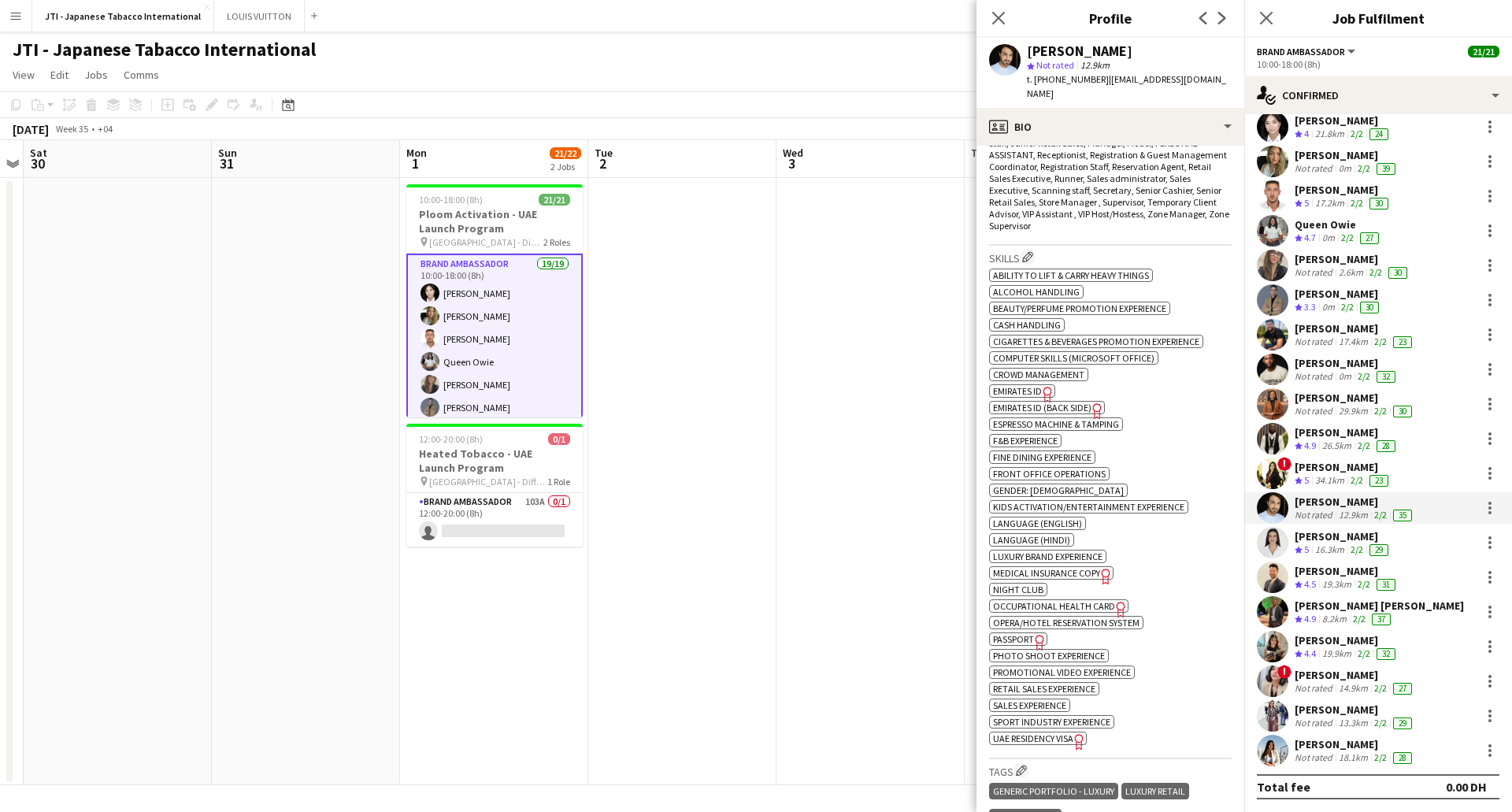
click at [1033, 634] on icon "Freelancer has uploaded a photo validation of skill. Click to see" at bounding box center [1040, 642] width 17 height 17
click at [1020, 633] on span "Passport" at bounding box center [1013, 639] width 41 height 12
click at [1066, 732] on span "UAE Residency Visa" at bounding box center [1034, 738] width 81 height 12
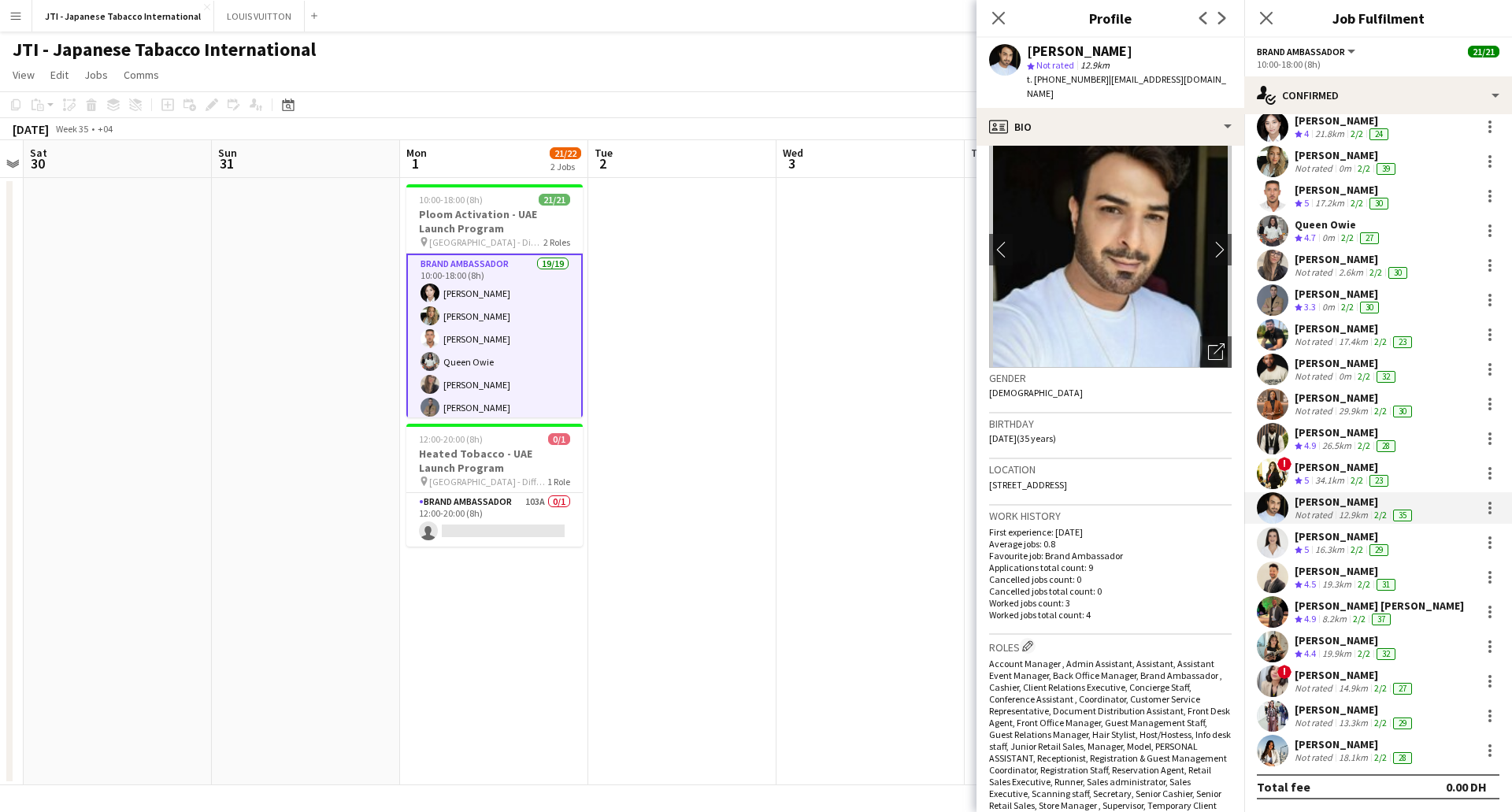
scroll to position [0, 0]
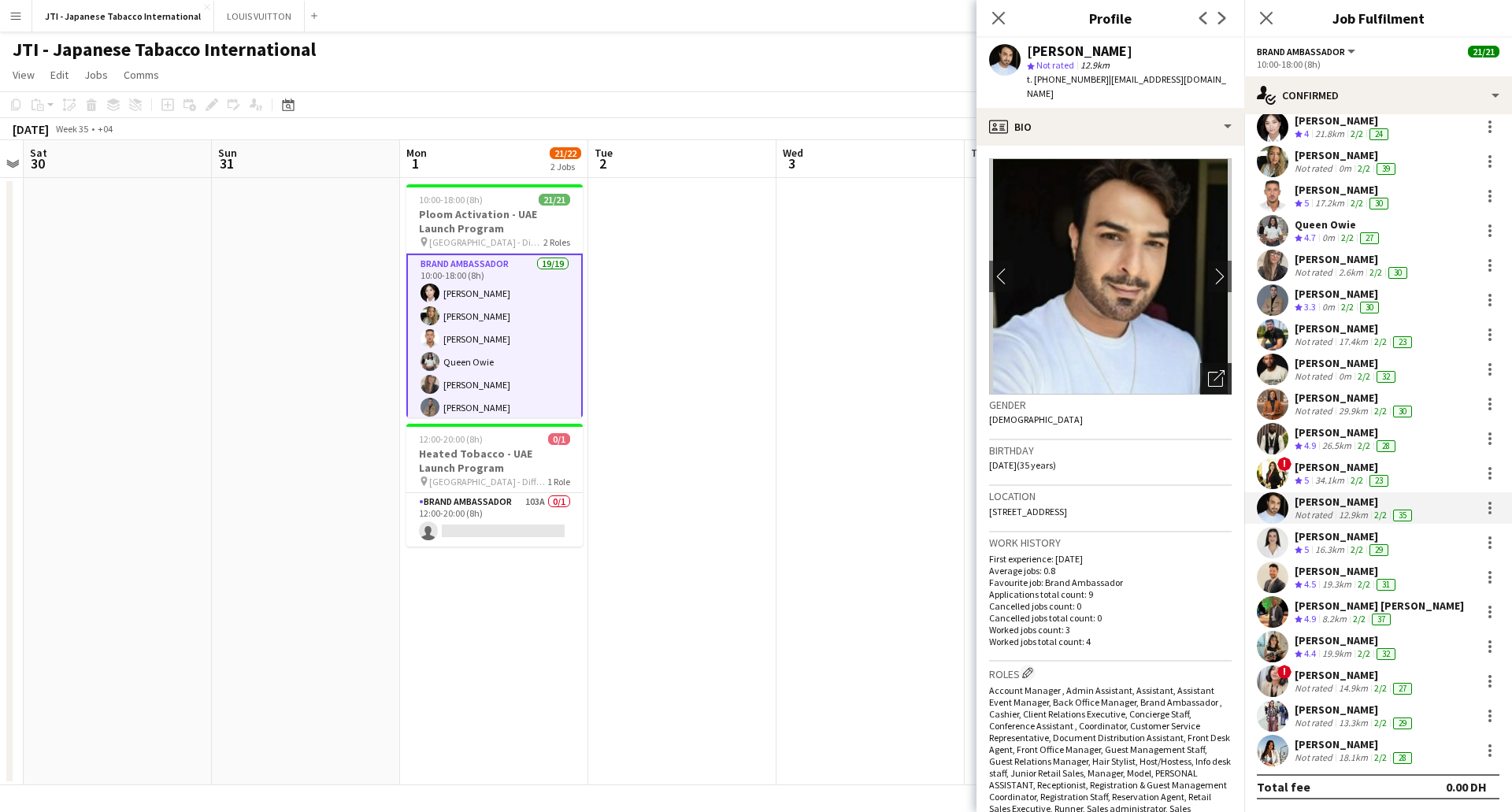
click at [1208, 371] on icon "Open photos pop-in" at bounding box center [1216, 379] width 17 height 17
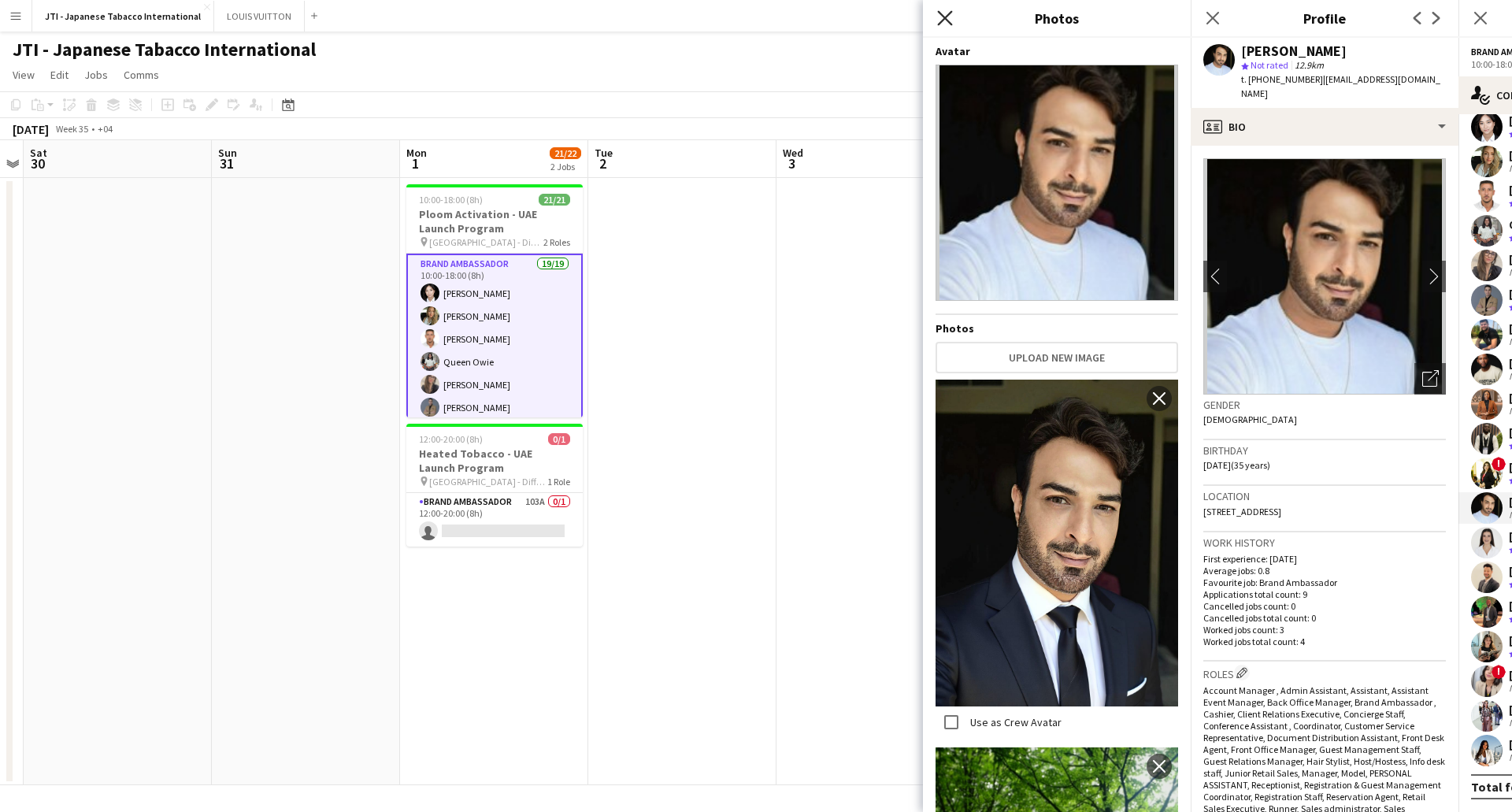
click at [941, 16] on icon "Close pop-in" at bounding box center [944, 18] width 15 height 15
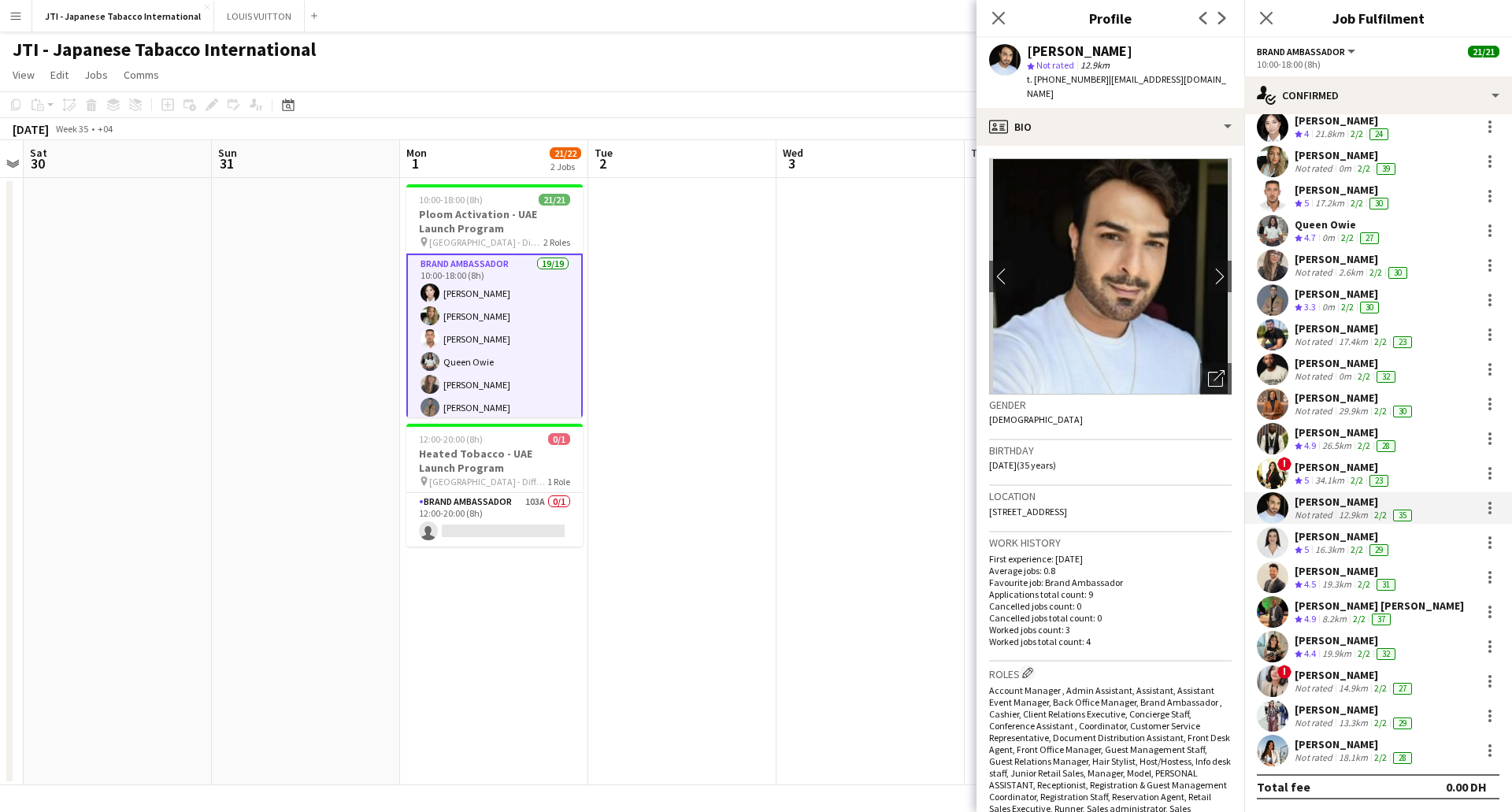
click at [1362, 542] on div "[PERSON_NAME]" at bounding box center [1343, 536] width 97 height 14
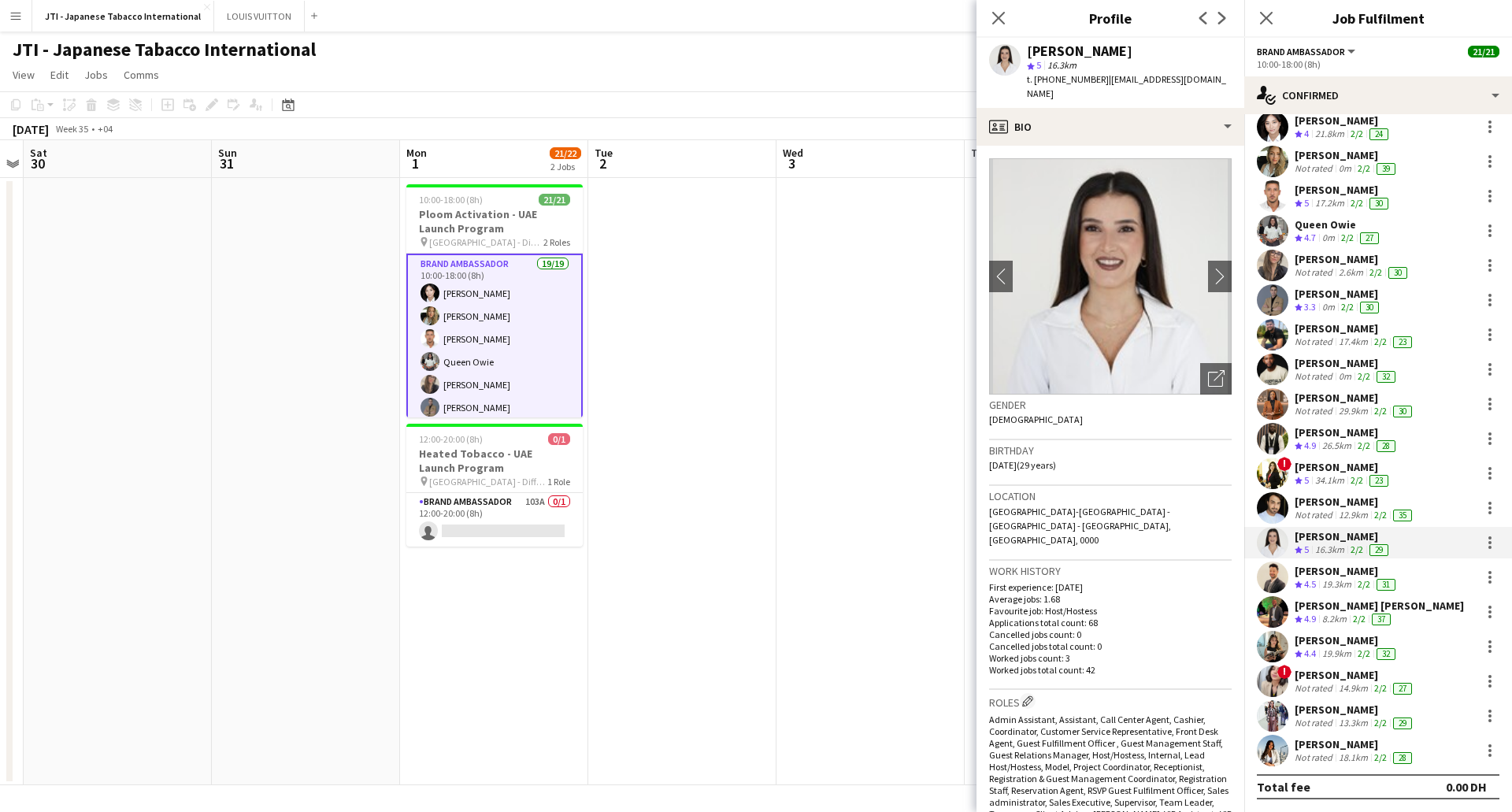
drag, startPoint x: 1208, startPoint y: 371, endPoint x: 1178, endPoint y: 381, distance: 31.6
click at [1208, 371] on icon "Open photos pop-in" at bounding box center [1216, 379] width 17 height 17
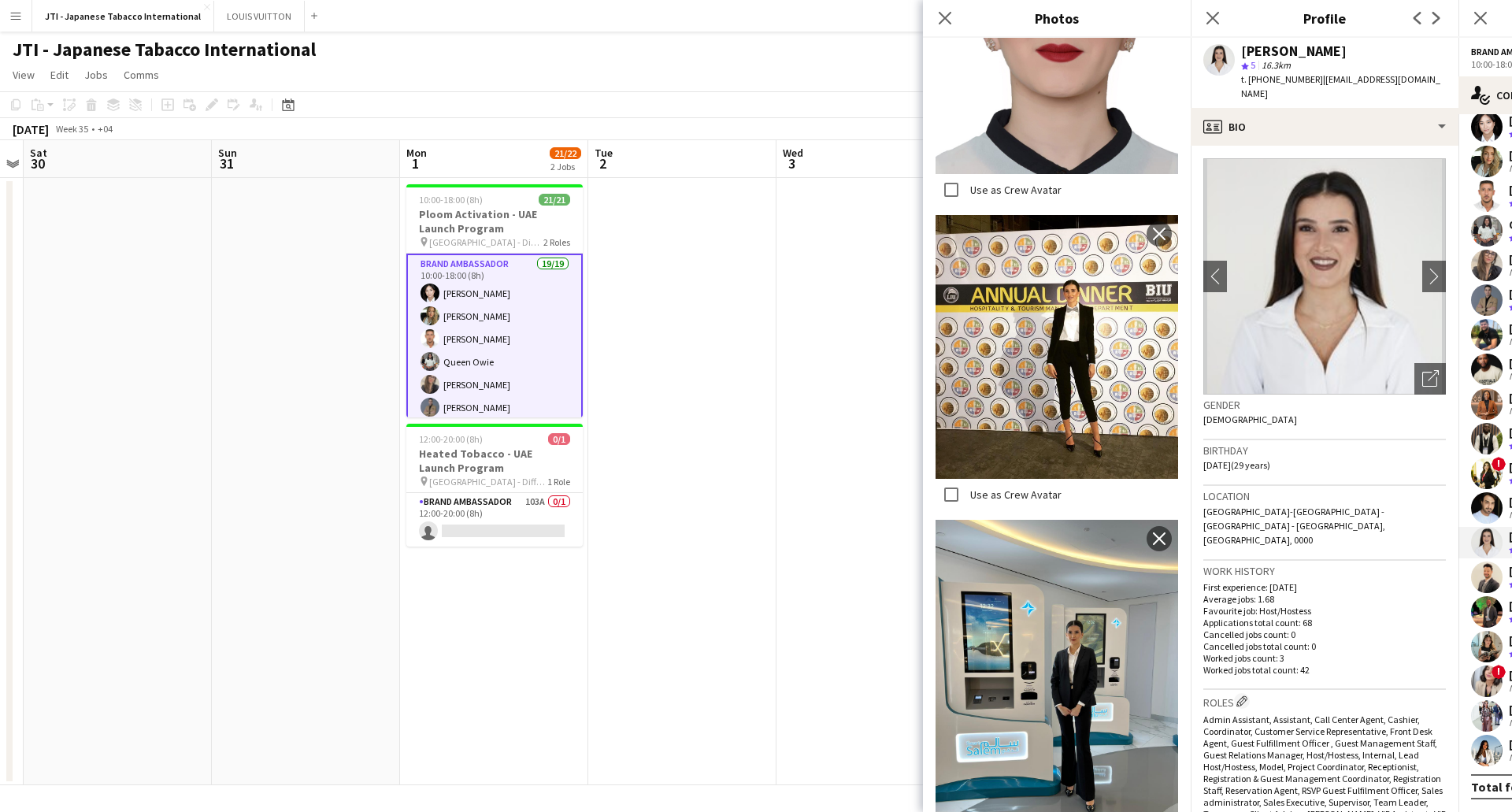
scroll to position [8038, 0]
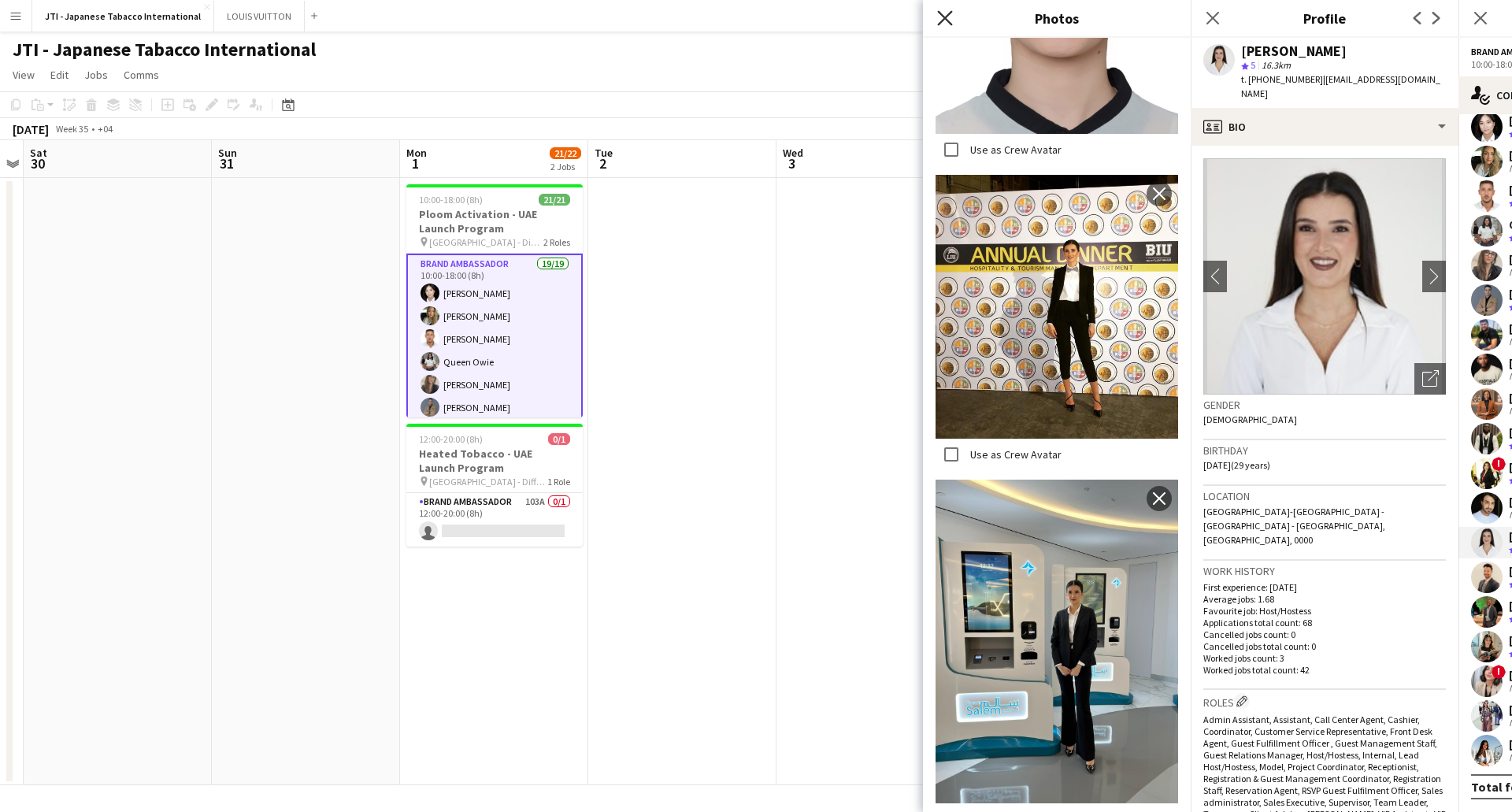
click at [950, 21] on icon "Close pop-in" at bounding box center [944, 18] width 15 height 15
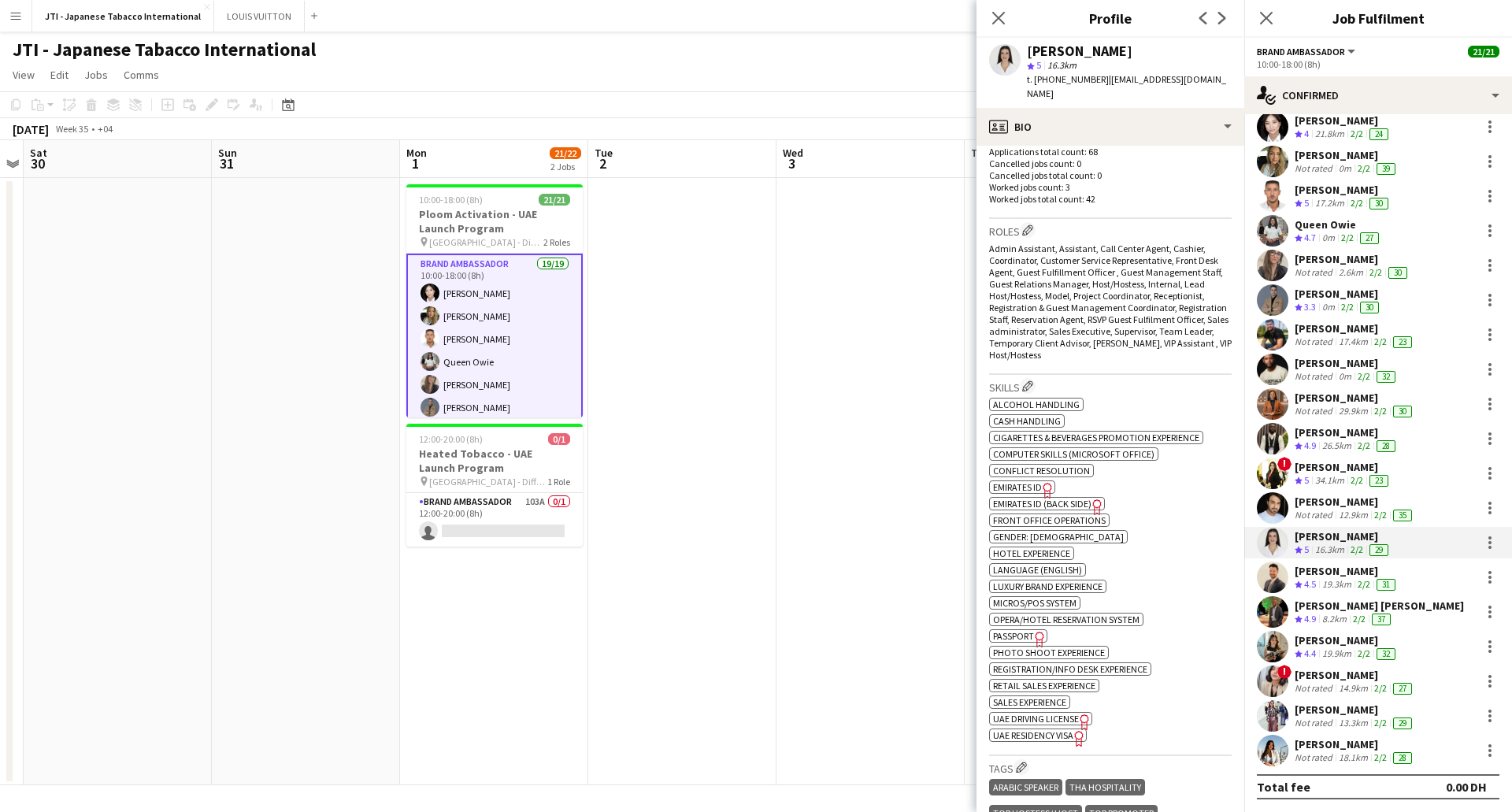
scroll to position [551, 0]
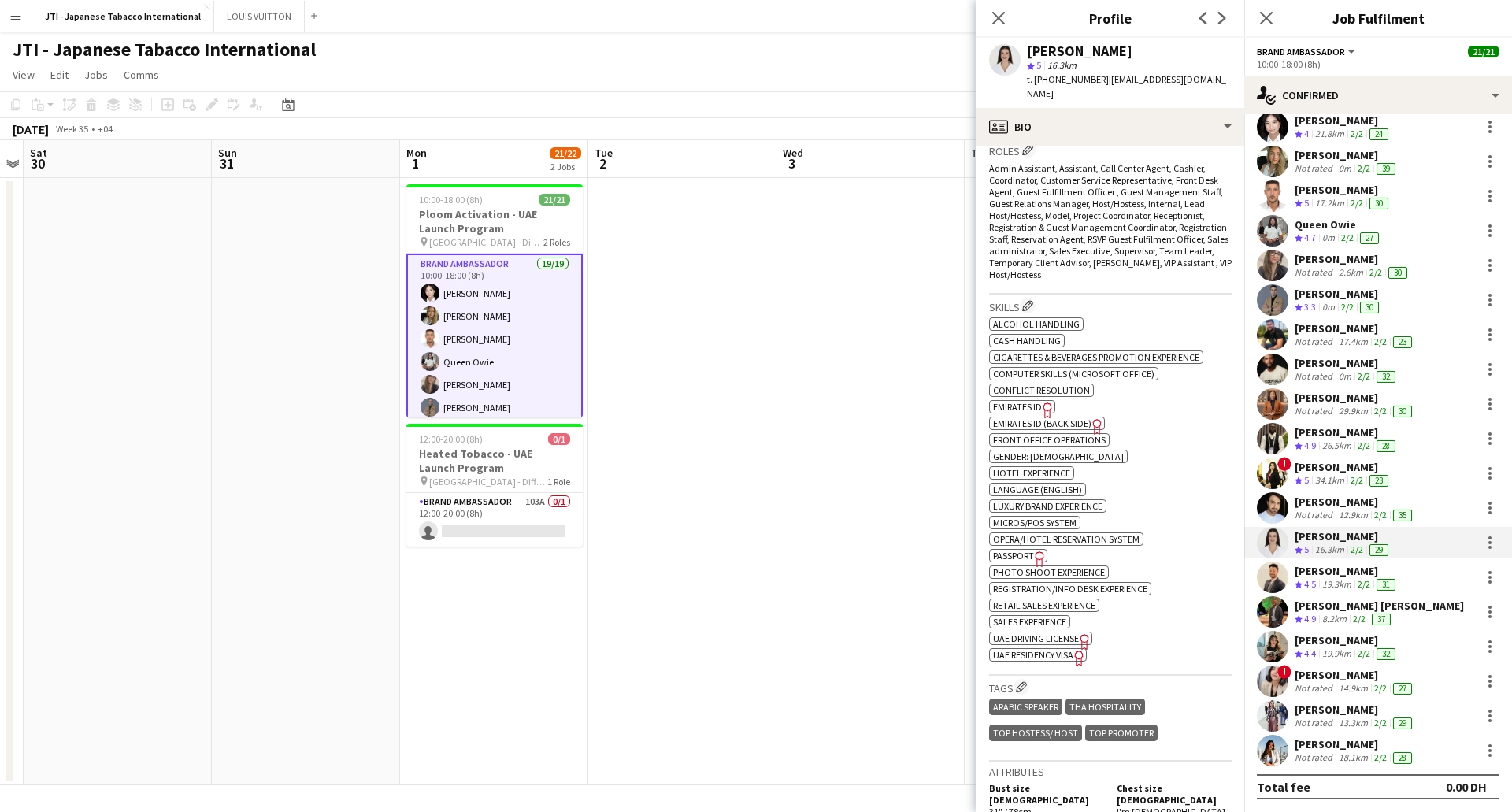
click at [1037, 401] on span "Emirates ID" at bounding box center [1017, 407] width 49 height 12
click at [1030, 549] on span "Passport" at bounding box center [1013, 555] width 41 height 12
click at [1063, 649] on span "UAE Residency Visa" at bounding box center [1034, 655] width 81 height 12
click at [1024, 549] on span "Passport" at bounding box center [1013, 555] width 41 height 12
click at [1032, 401] on span "Emirates ID" at bounding box center [1017, 407] width 49 height 12
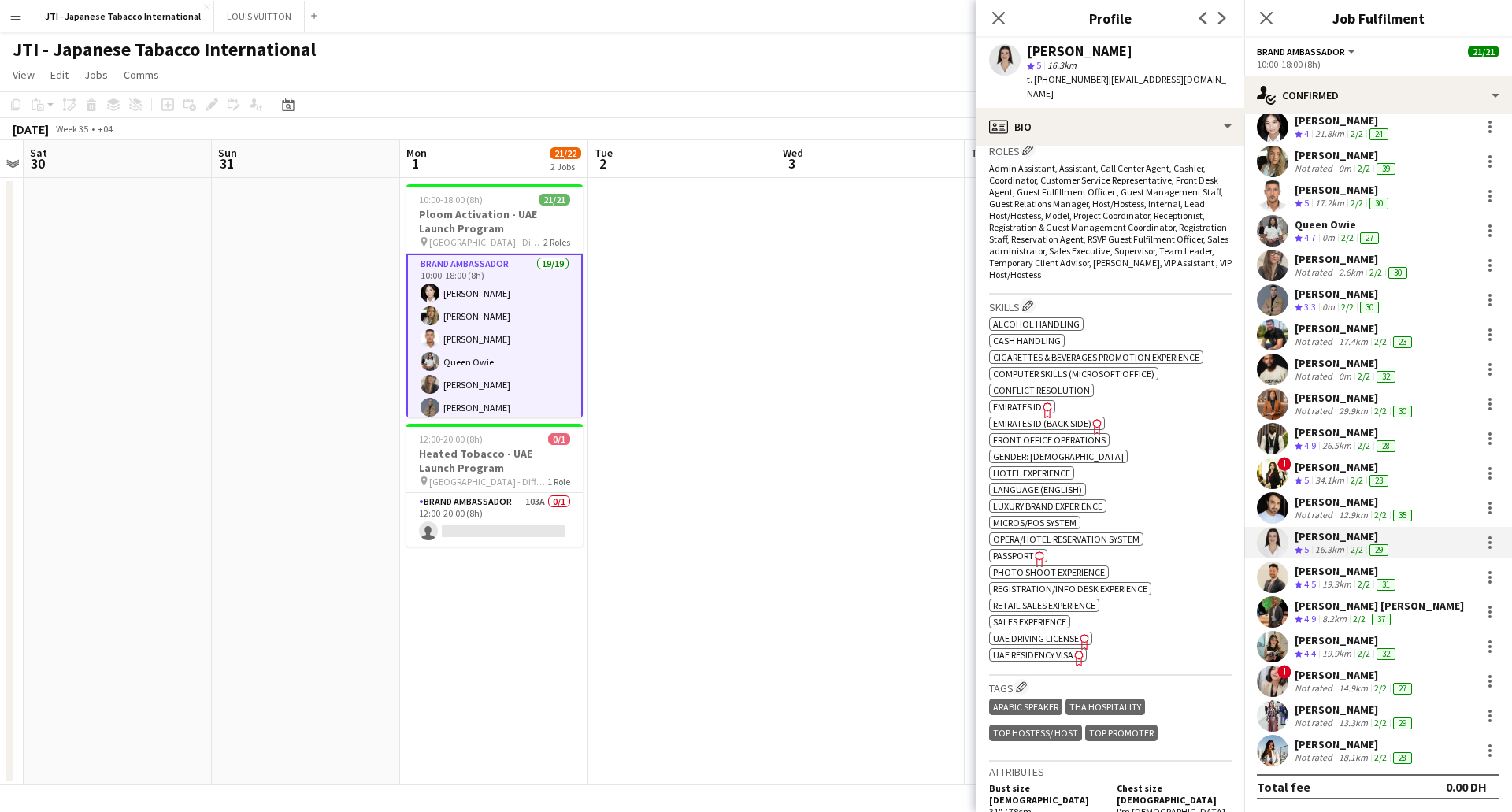
click at [1047, 402] on icon "Freelancer has uploaded a photo validation of skill. Click to see" at bounding box center [1048, 410] width 17 height 17
click at [1039, 551] on icon at bounding box center [1039, 559] width 9 height 16
click at [1066, 649] on span "UAE Residency Visa" at bounding box center [1034, 655] width 81 height 12
click at [1032, 300] on app-icon "Edit crew company skills" at bounding box center [1028, 306] width 11 height 11
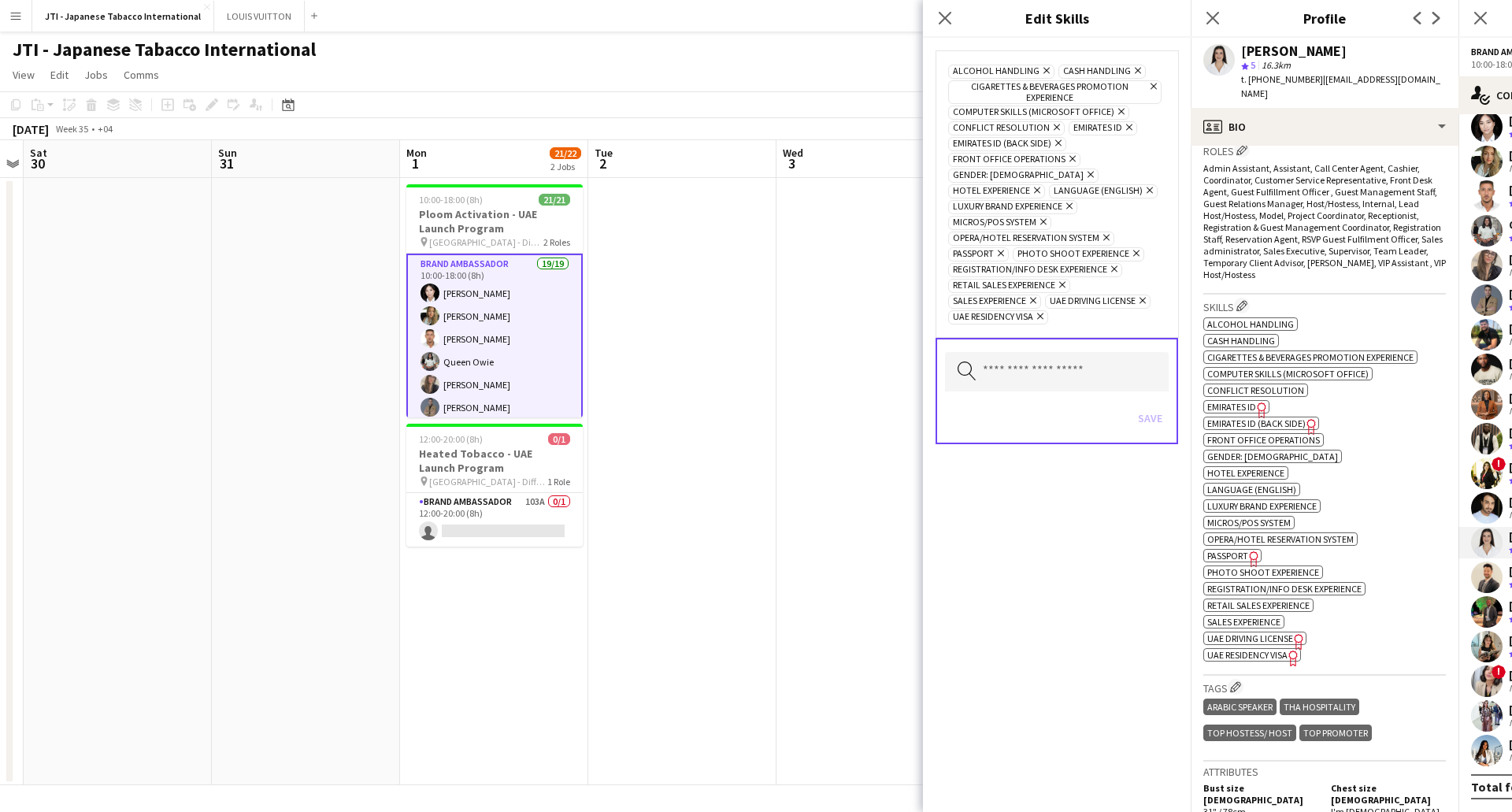
click at [1043, 316] on icon "Remove" at bounding box center [1038, 316] width 10 height 10
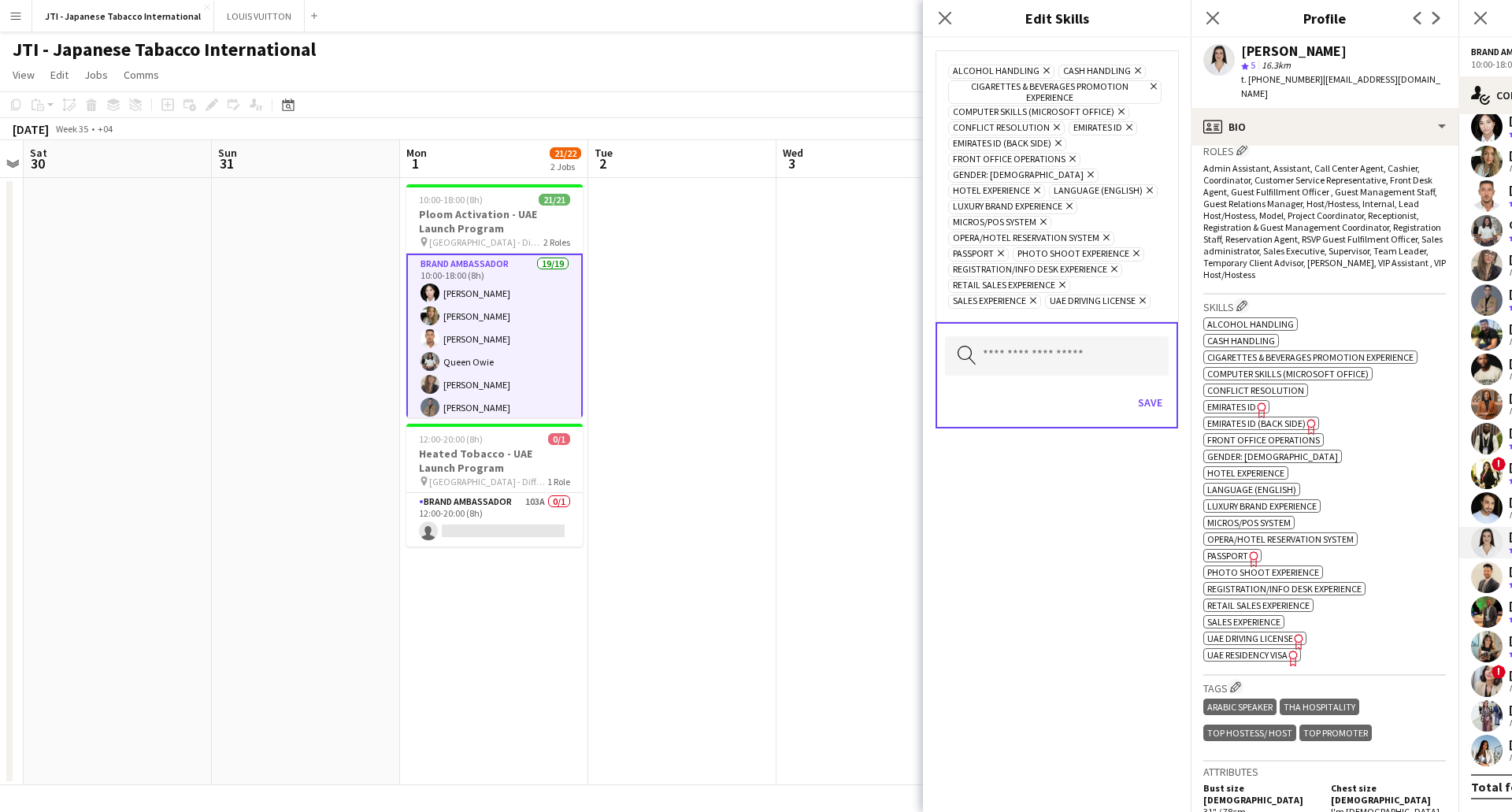
click at [1003, 253] on icon at bounding box center [1001, 254] width 6 height 6
click at [1128, 128] on icon at bounding box center [1129, 127] width 6 height 6
click at [1060, 142] on icon at bounding box center [1058, 143] width 6 height 6
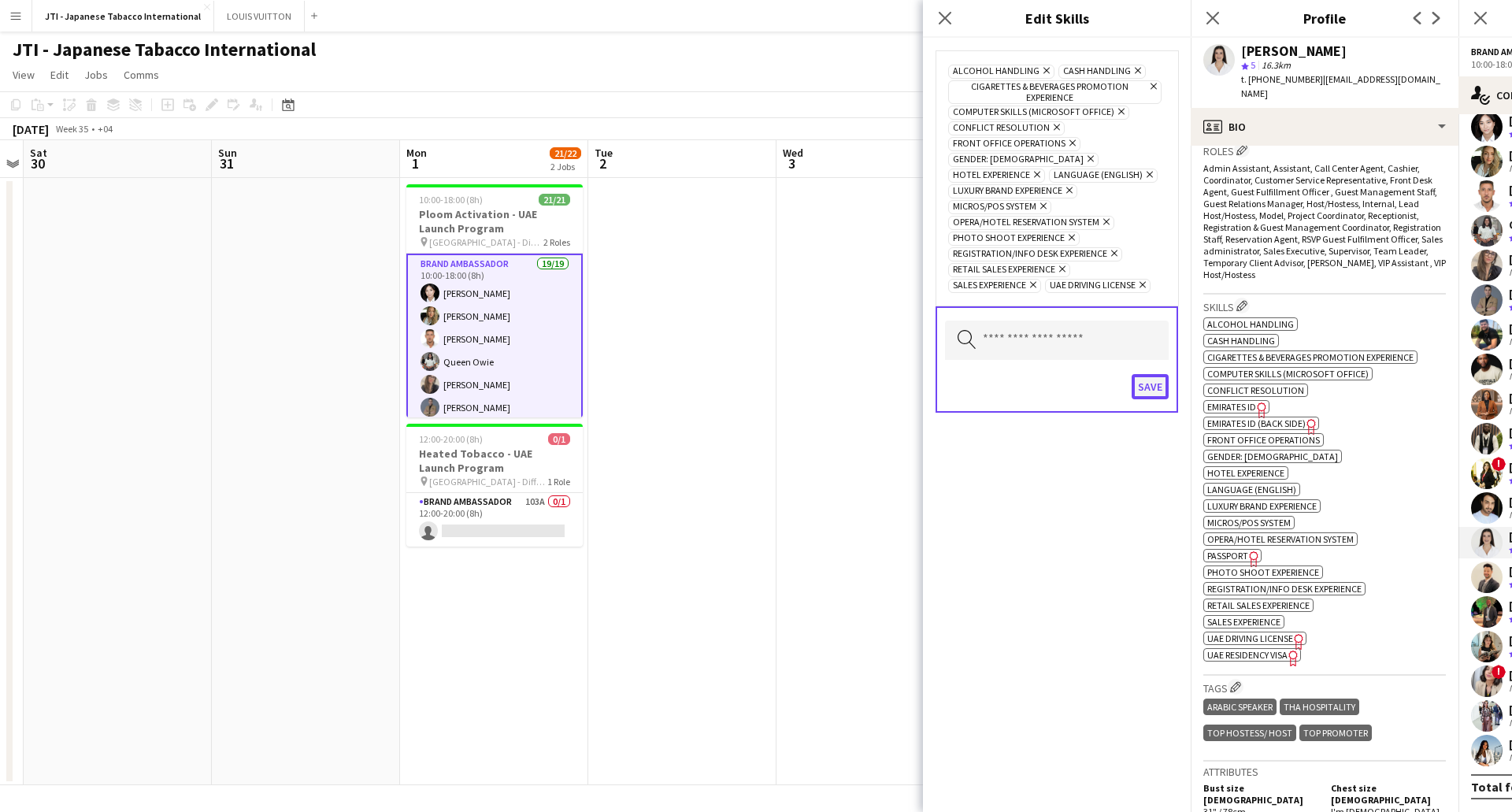
click at [1147, 394] on button "Save" at bounding box center [1150, 386] width 37 height 25
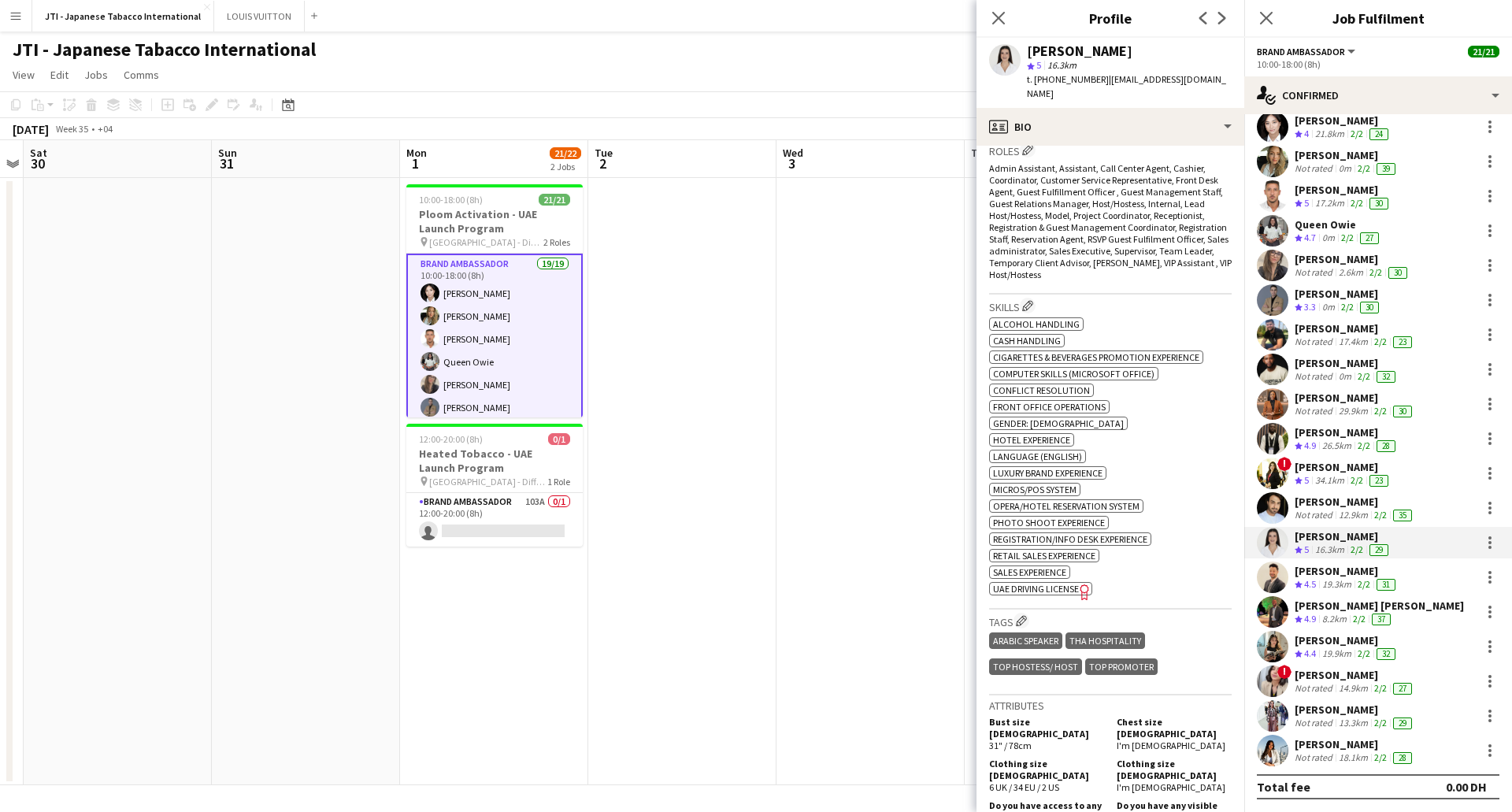
click at [1331, 571] on div "[PERSON_NAME]" at bounding box center [1346, 571] width 104 height 14
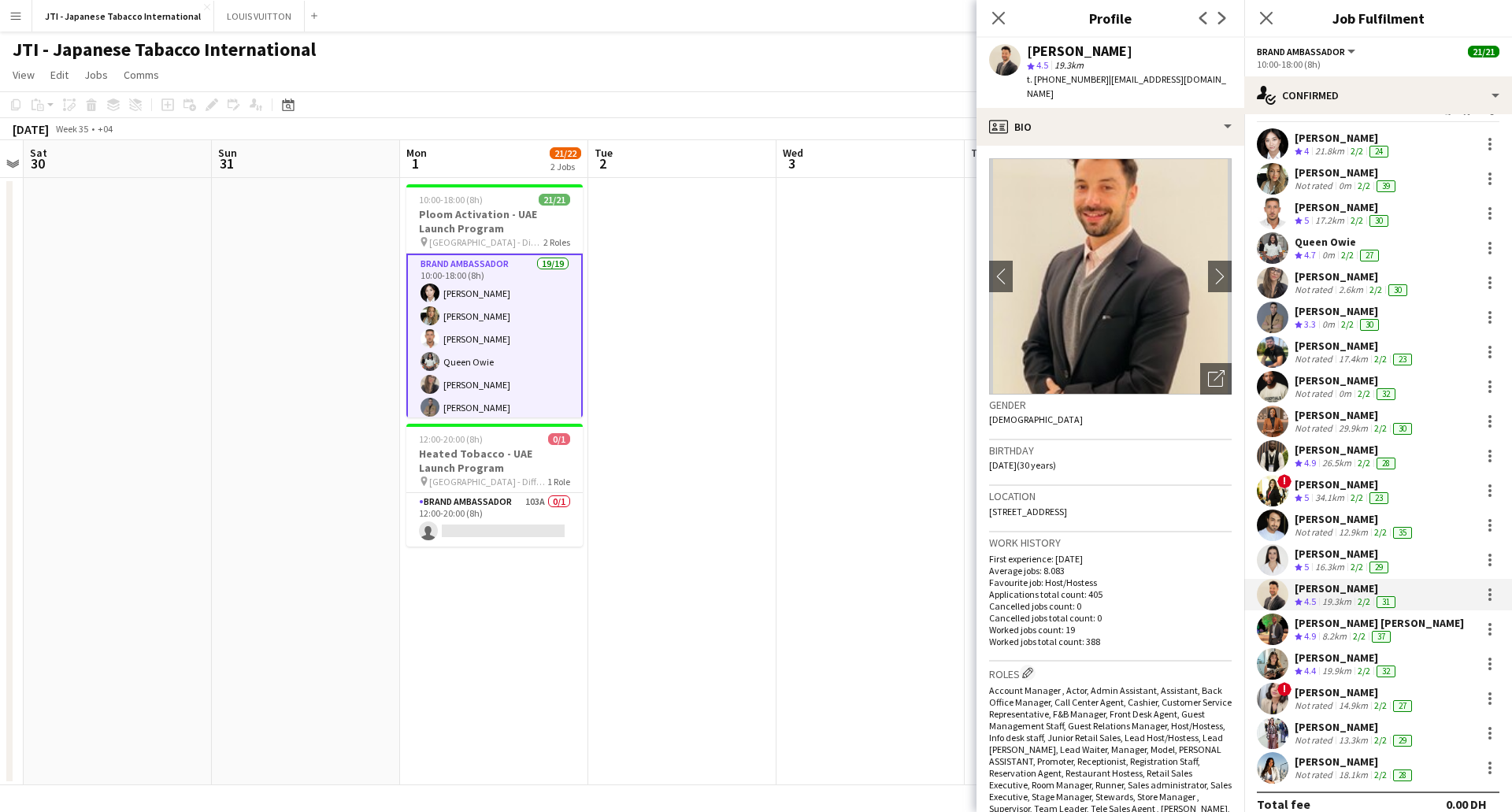
scroll to position [48, 0]
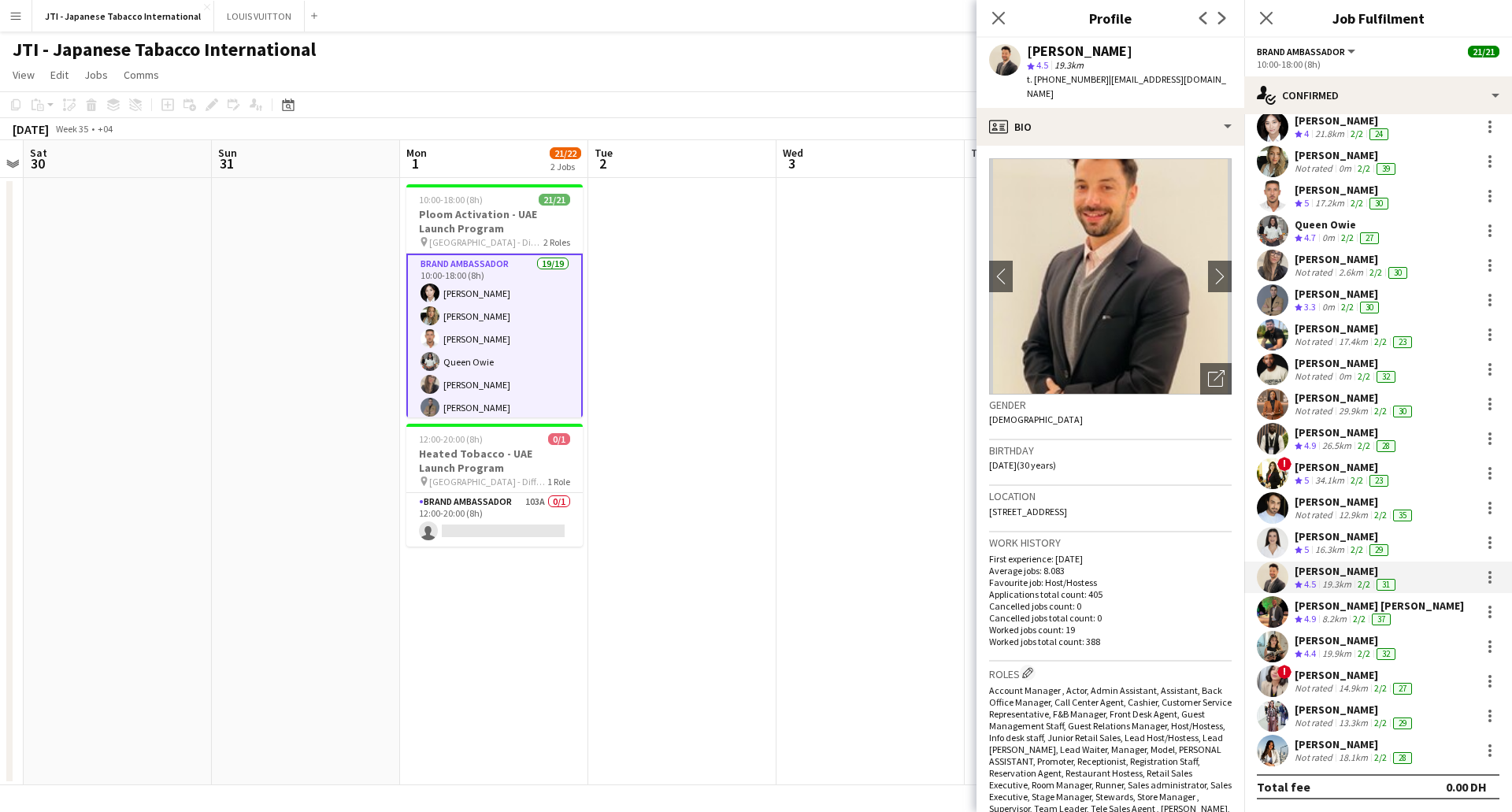
click at [1332, 571] on div "[PERSON_NAME]" at bounding box center [1346, 571] width 104 height 14
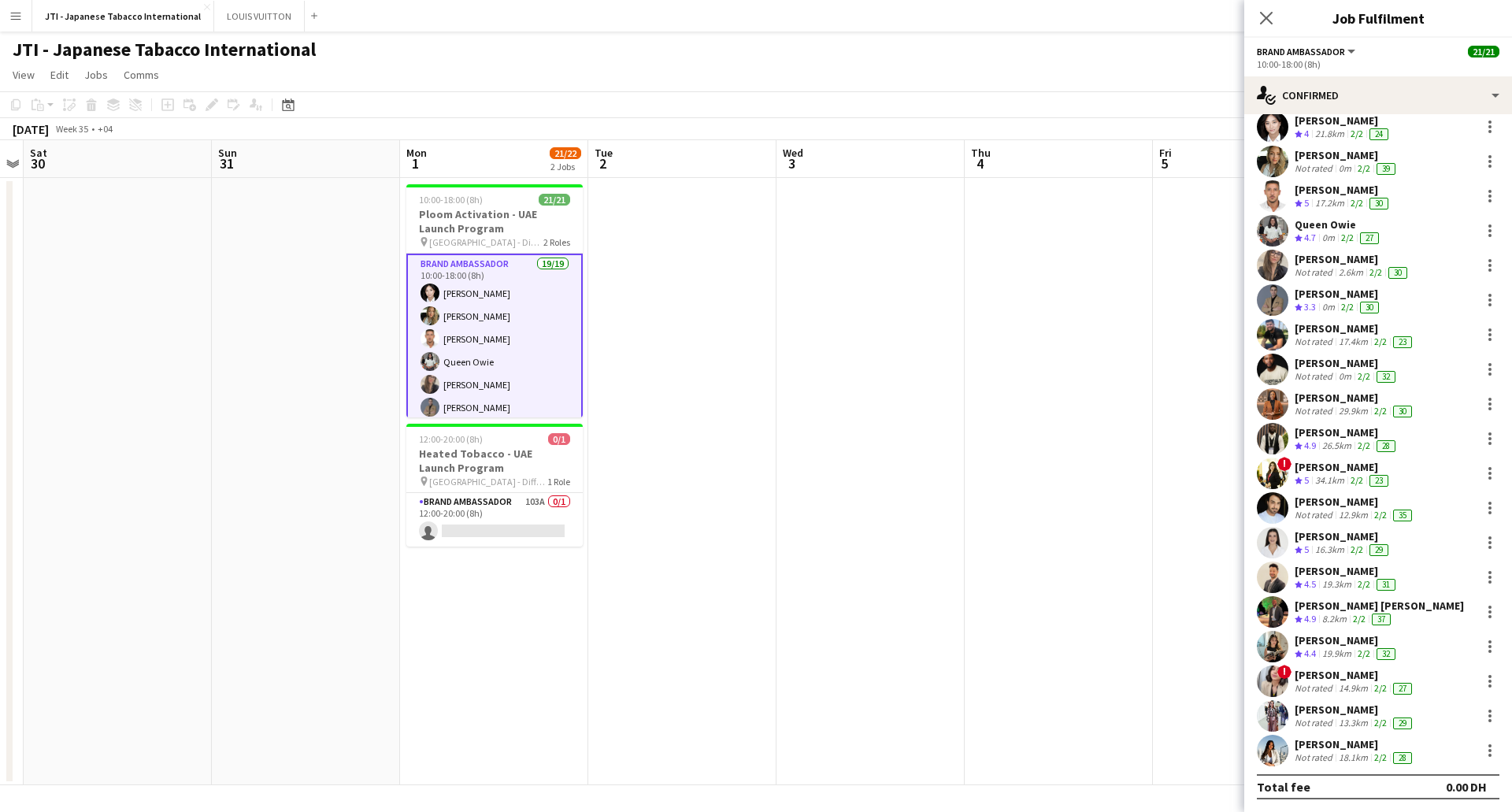
click at [1338, 565] on div "[PERSON_NAME]" at bounding box center [1346, 571] width 104 height 14
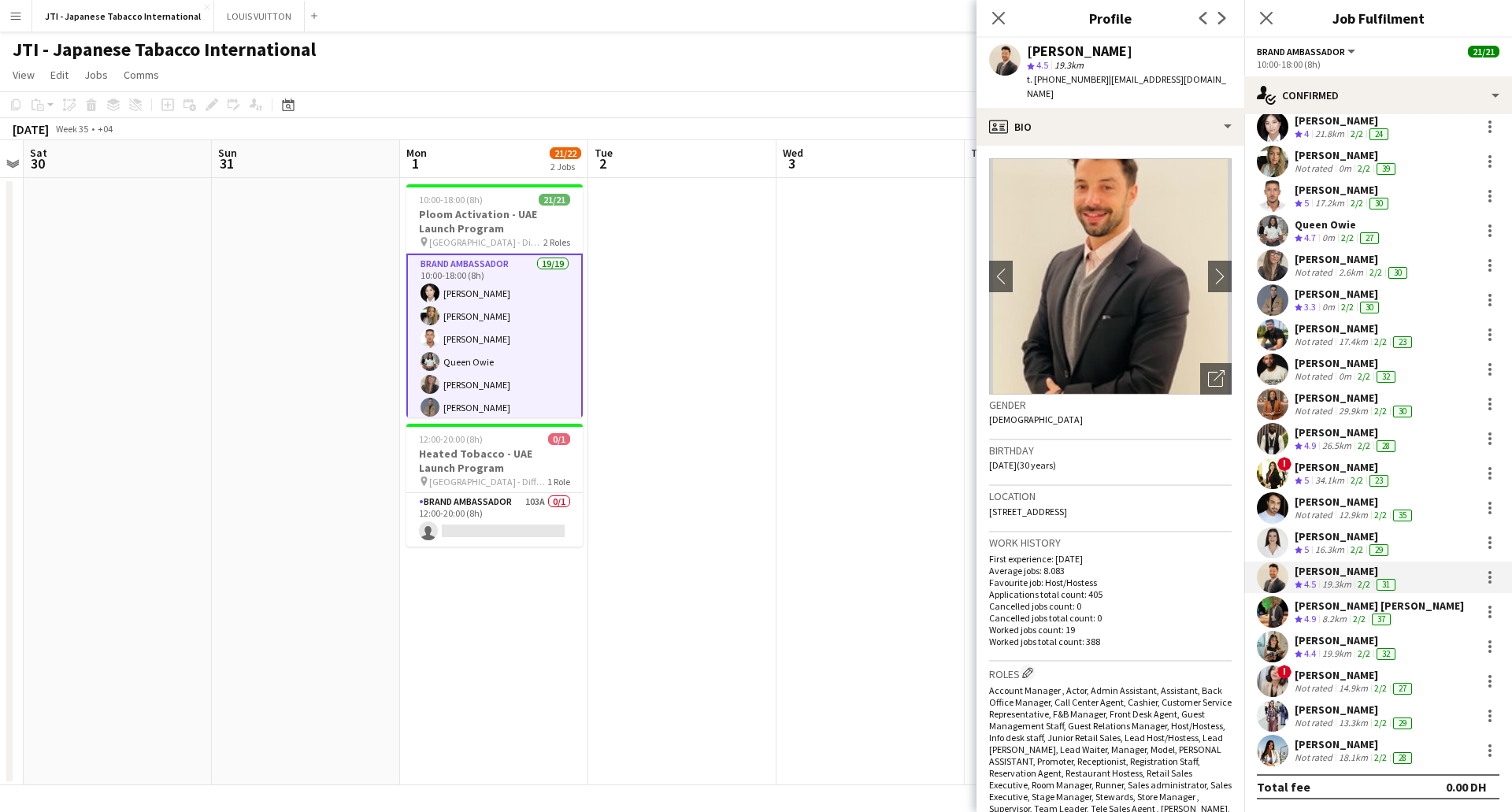
scroll to position [630, 0]
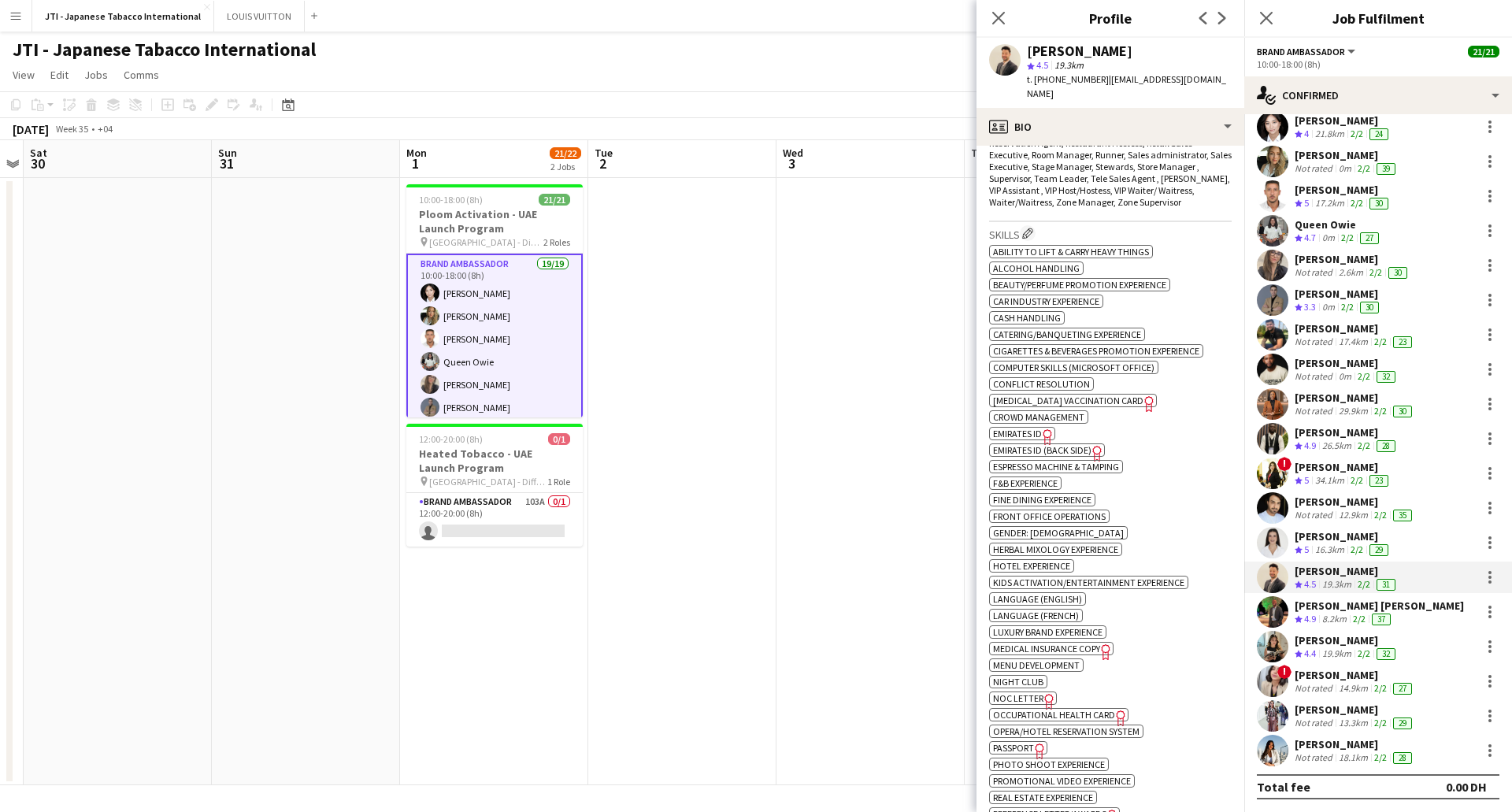
click at [1043, 435] on icon "Freelancer has uploaded a photo validation of skill. Click to see" at bounding box center [1048, 437] width 17 height 17
click at [1025, 745] on span "Passport" at bounding box center [1013, 748] width 41 height 12
click at [1087, 446] on span "Emirates ID (back side)" at bounding box center [1042, 450] width 98 height 12
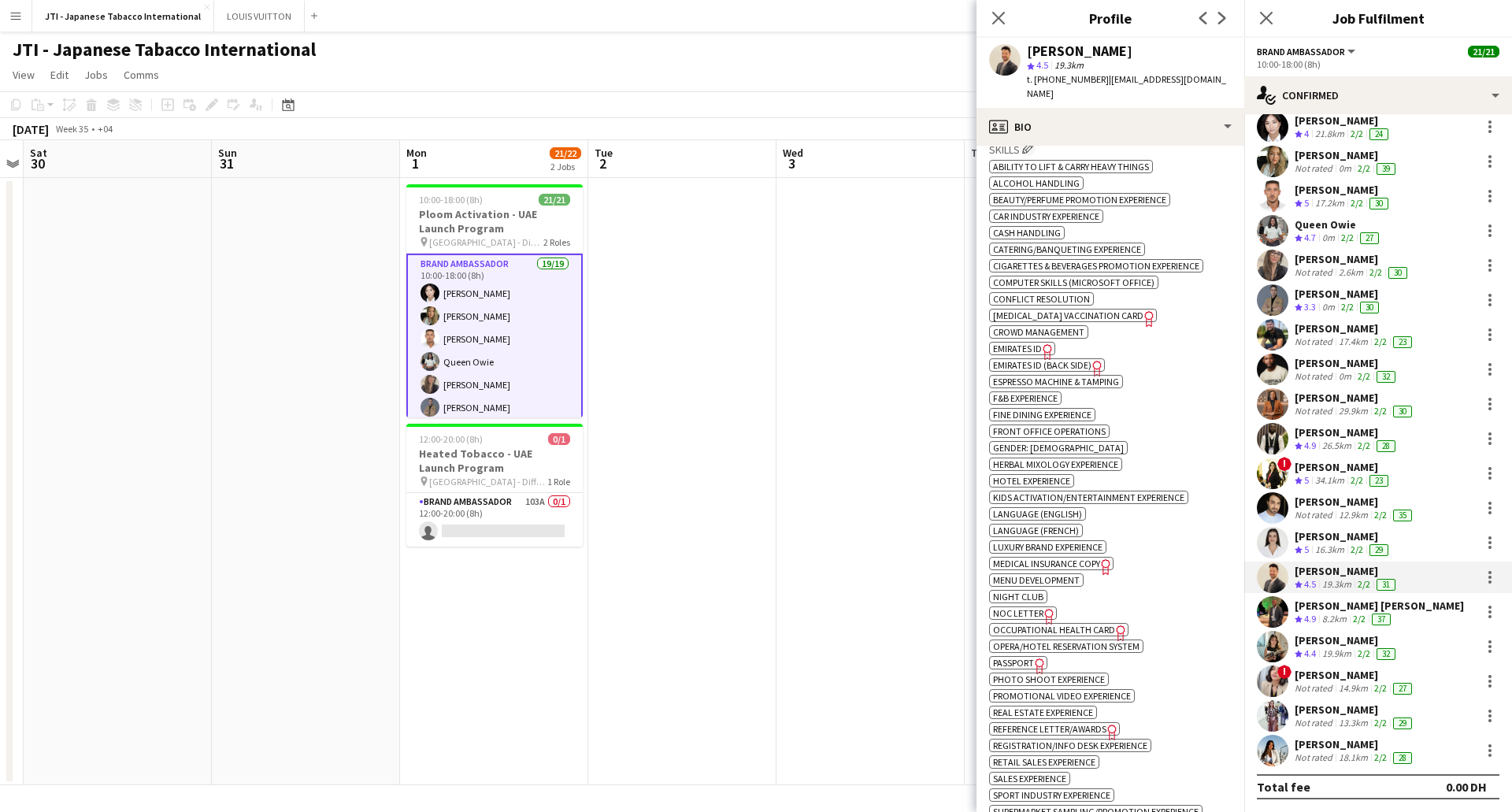
scroll to position [788, 0]
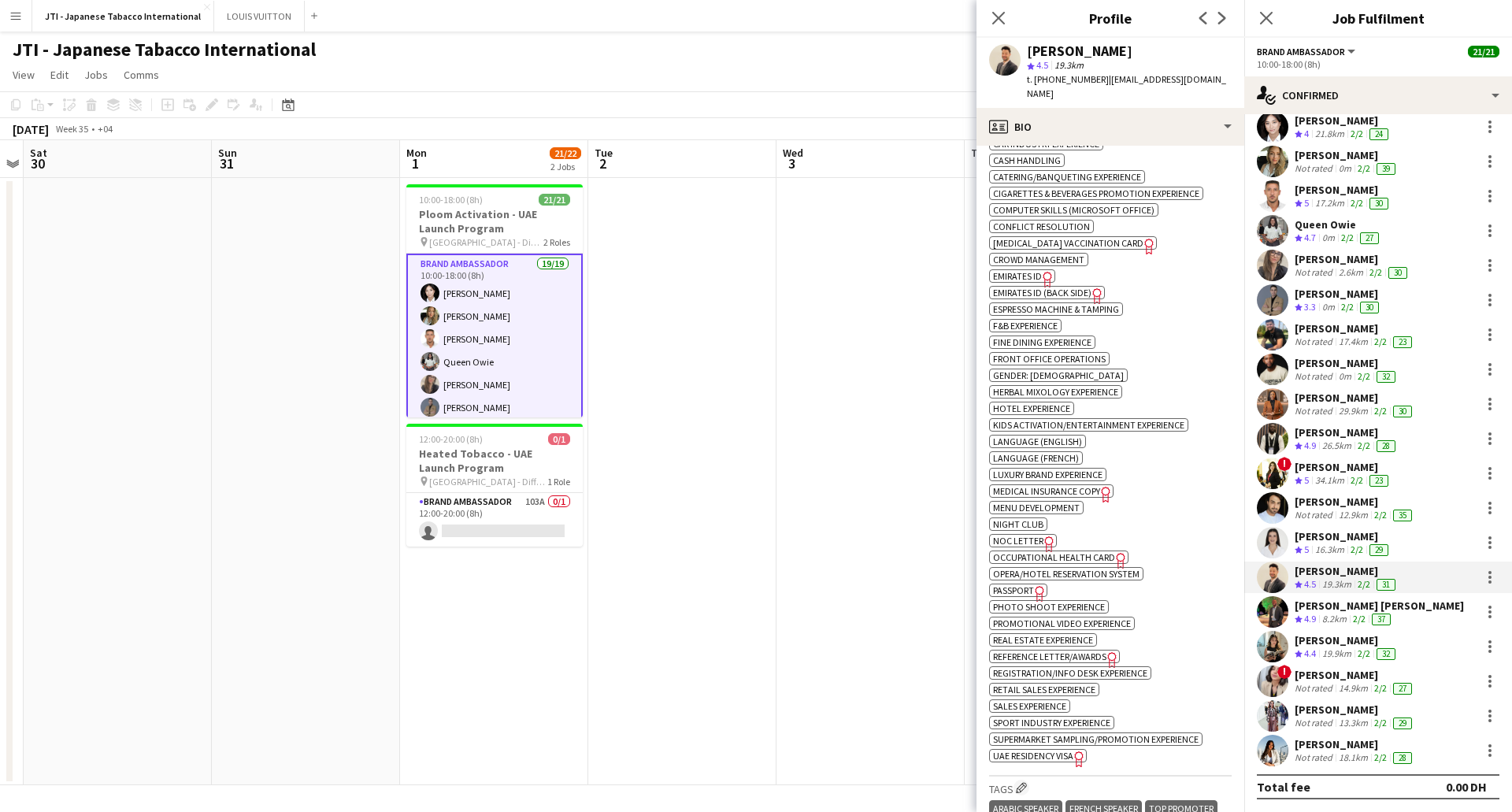
click at [1040, 754] on span "UAE Residency Visa" at bounding box center [1034, 756] width 81 height 12
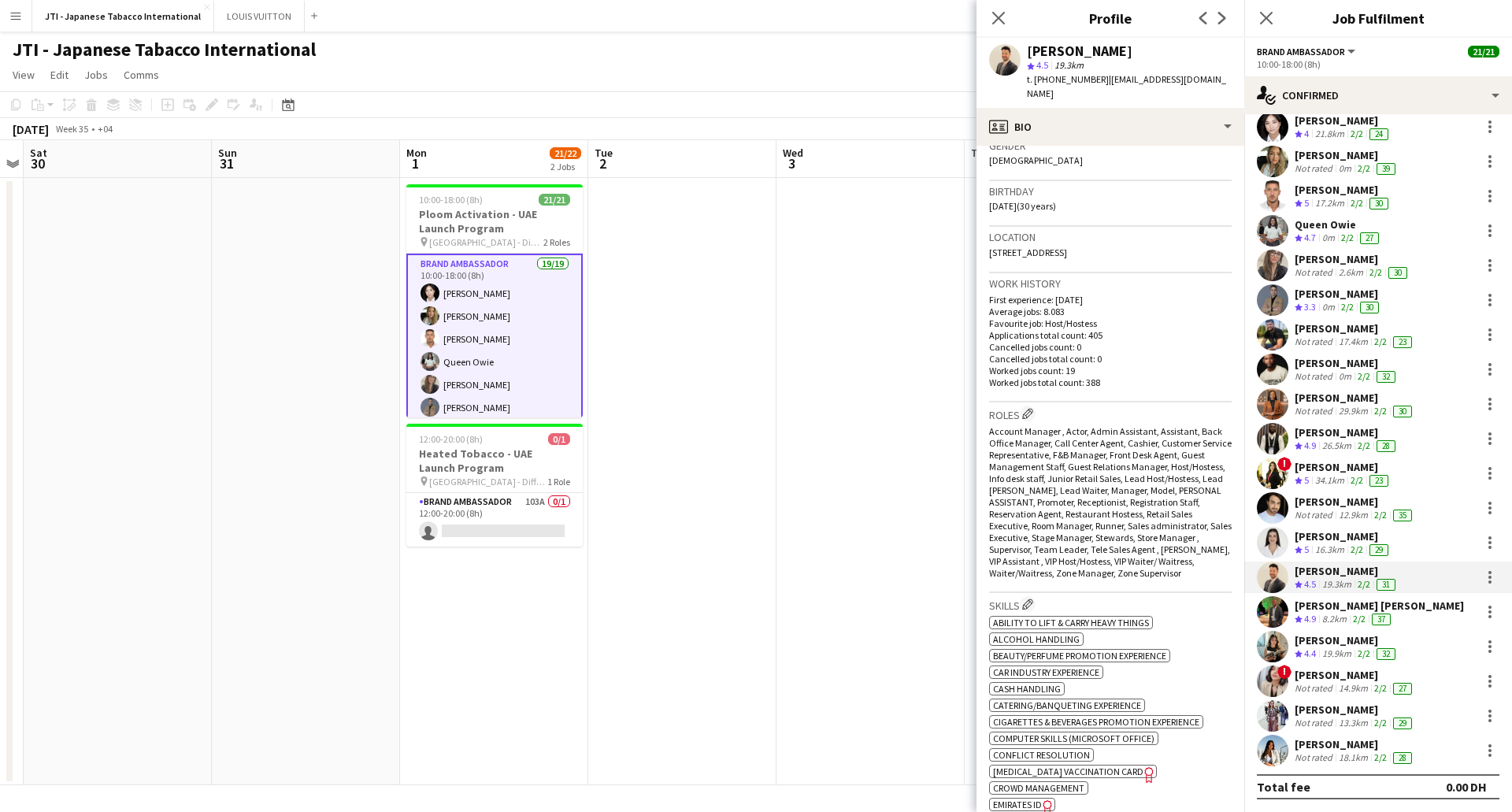
scroll to position [158, 0]
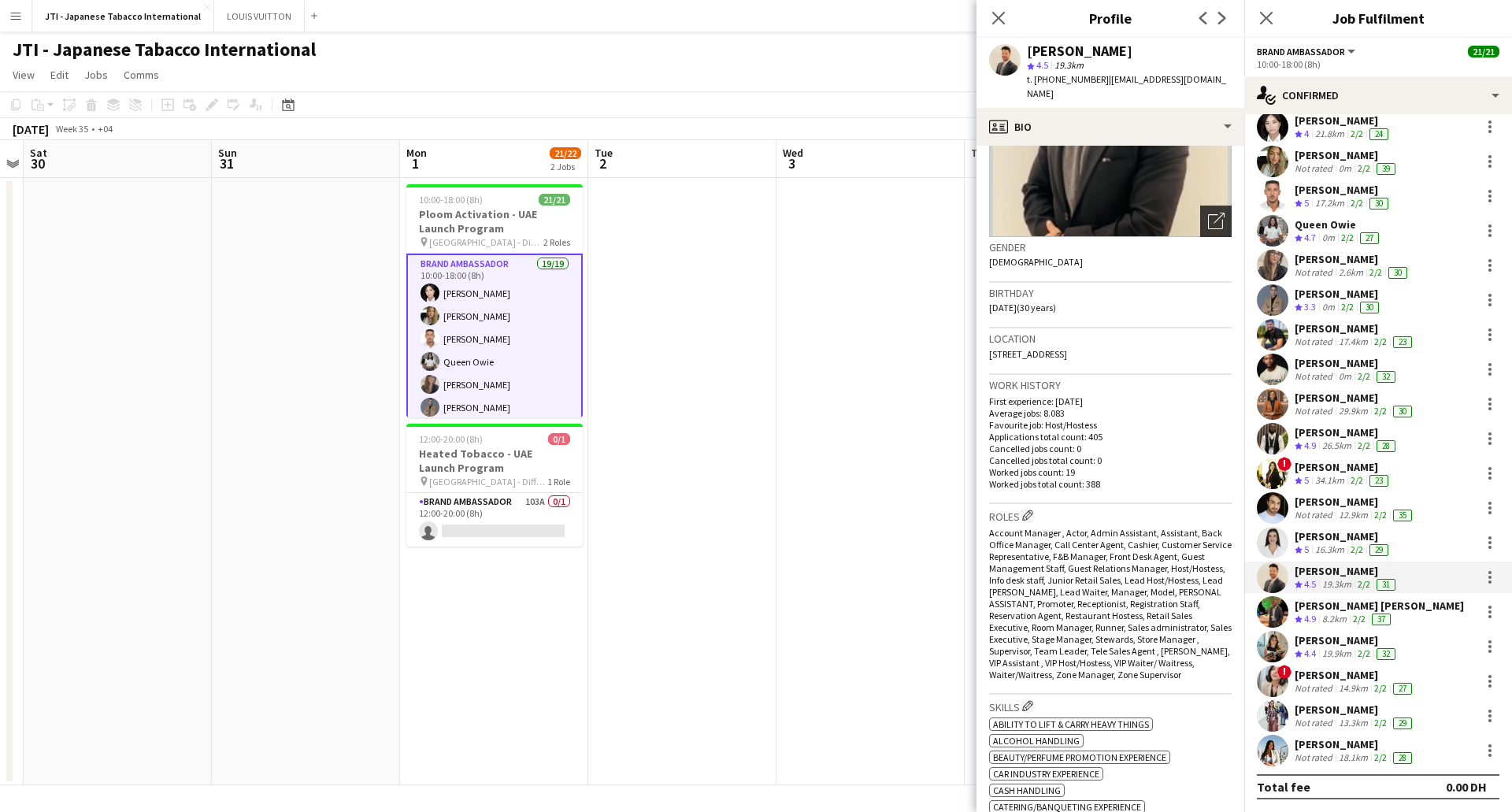
click at [1208, 213] on icon "Open photos pop-in" at bounding box center [1216, 221] width 17 height 17
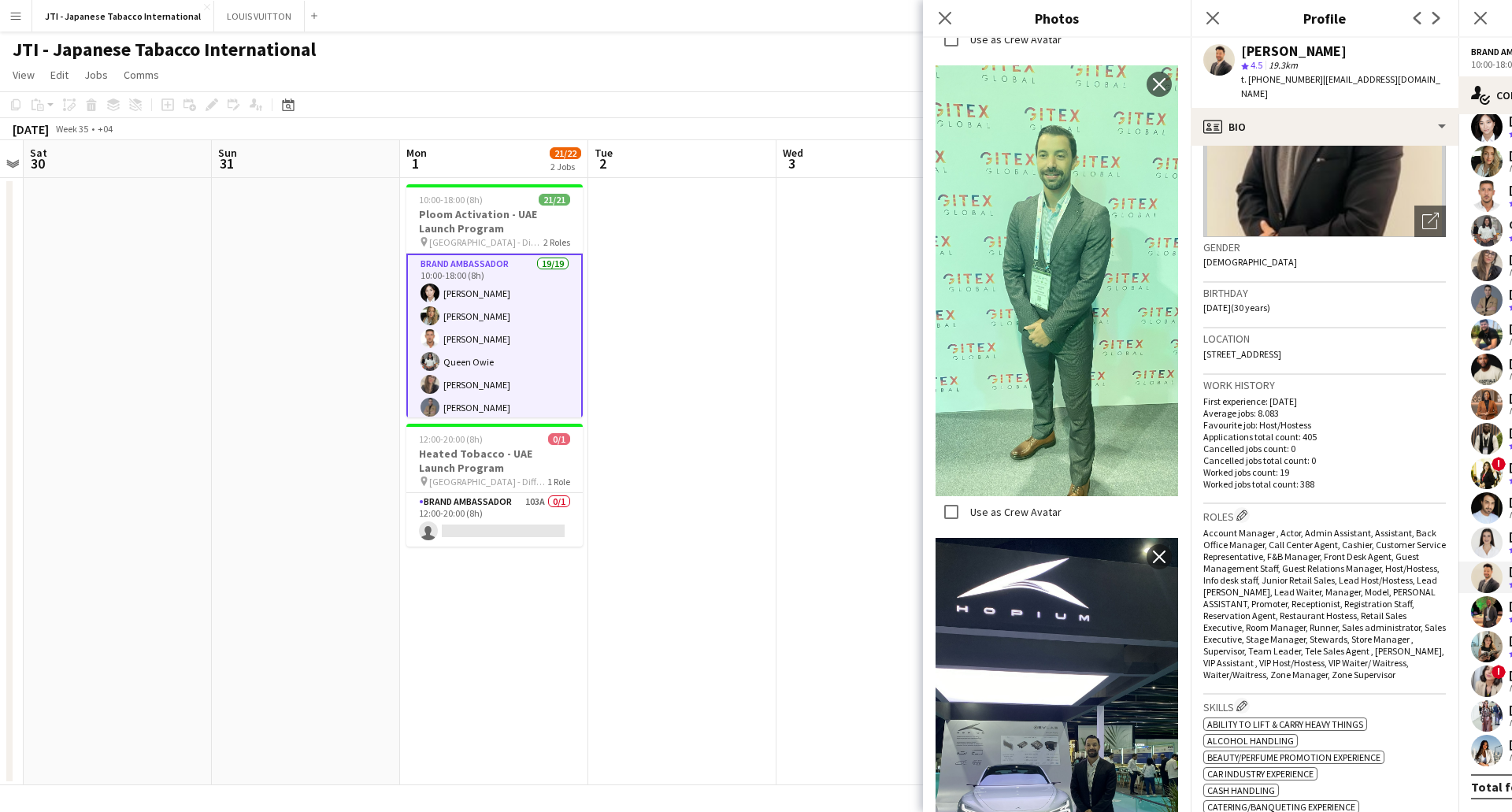
scroll to position [2309, 0]
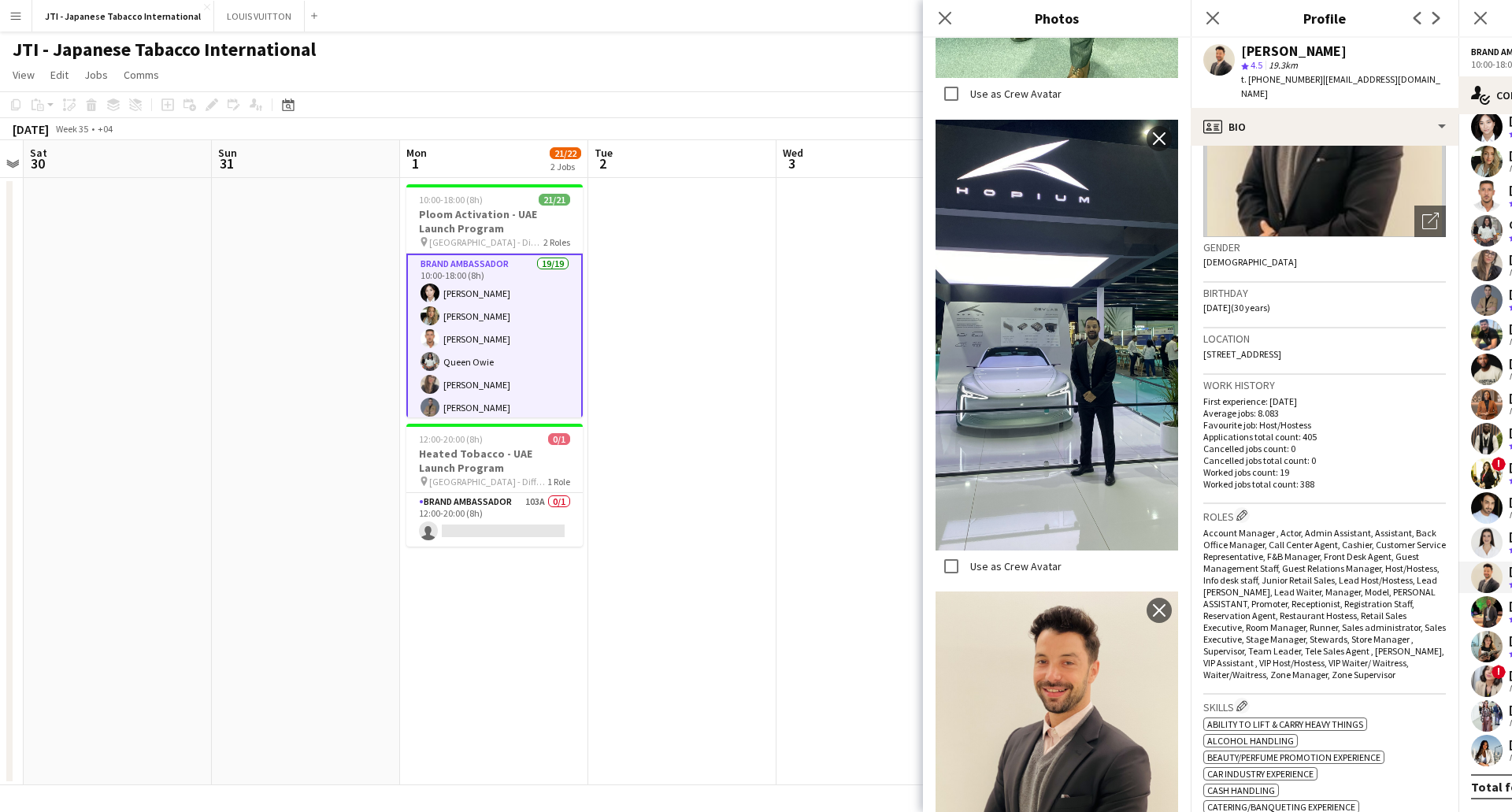
click at [949, 27] on div "Close pop-in" at bounding box center [945, 18] width 44 height 36
click at [943, 21] on icon "Close pop-in" at bounding box center [944, 18] width 15 height 15
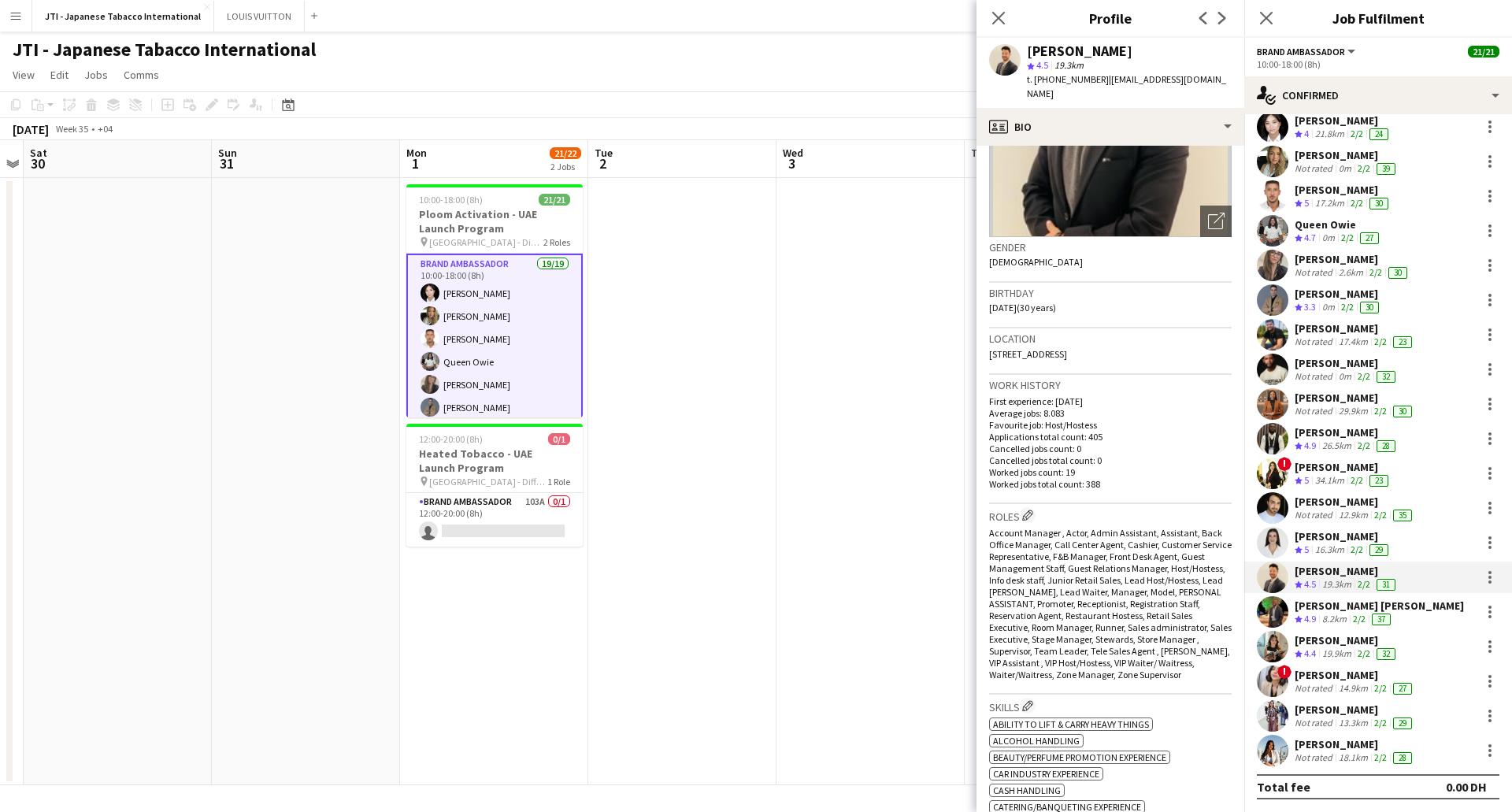
click at [1304, 606] on div "[PERSON_NAME] [PERSON_NAME]" at bounding box center [1379, 606] width 169 height 14
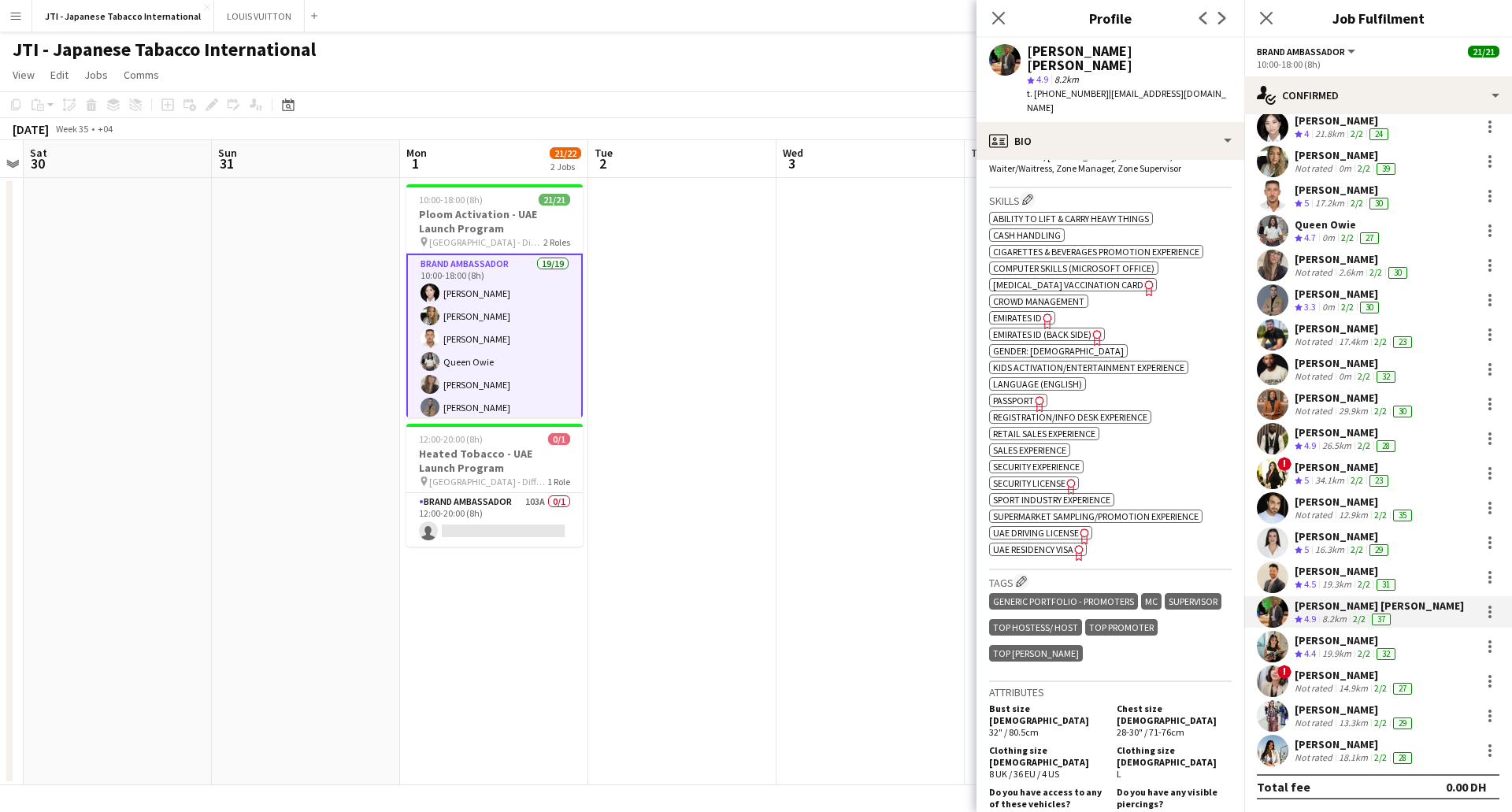
scroll to position [788, 0]
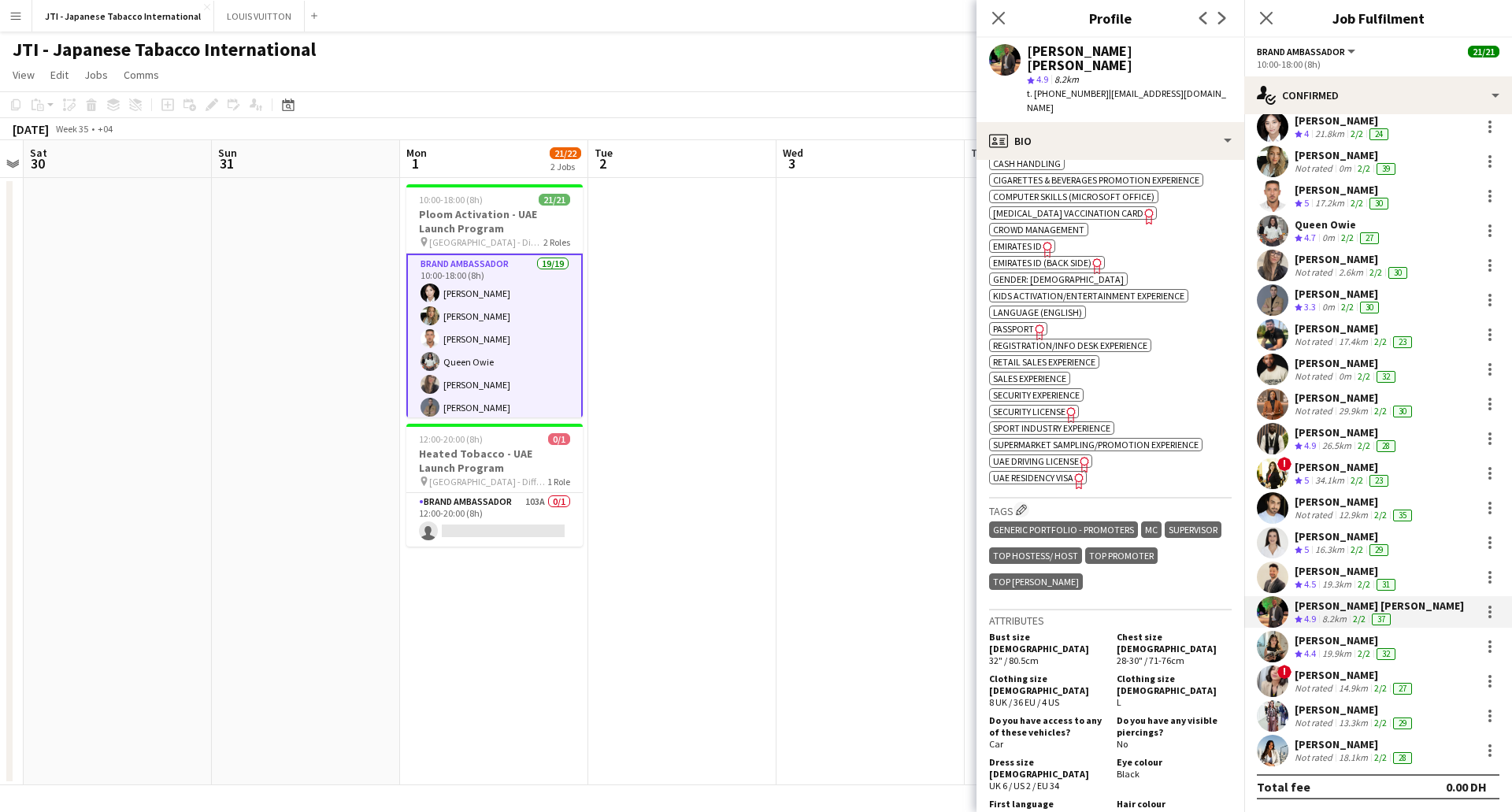
click at [1057, 472] on span "UAE Residency Visa" at bounding box center [1034, 478] width 81 height 12
click at [1030, 323] on span "Passport" at bounding box center [1013, 329] width 41 height 12
click at [1037, 240] on span "Emirates ID" at bounding box center [1017, 246] width 49 height 12
click at [1040, 241] on icon "Freelancer has uploaded a photo validation of skill. Click to see" at bounding box center [1048, 249] width 17 height 17
click at [1080, 257] on span "Emirates ID (back side)" at bounding box center [1042, 263] width 98 height 12
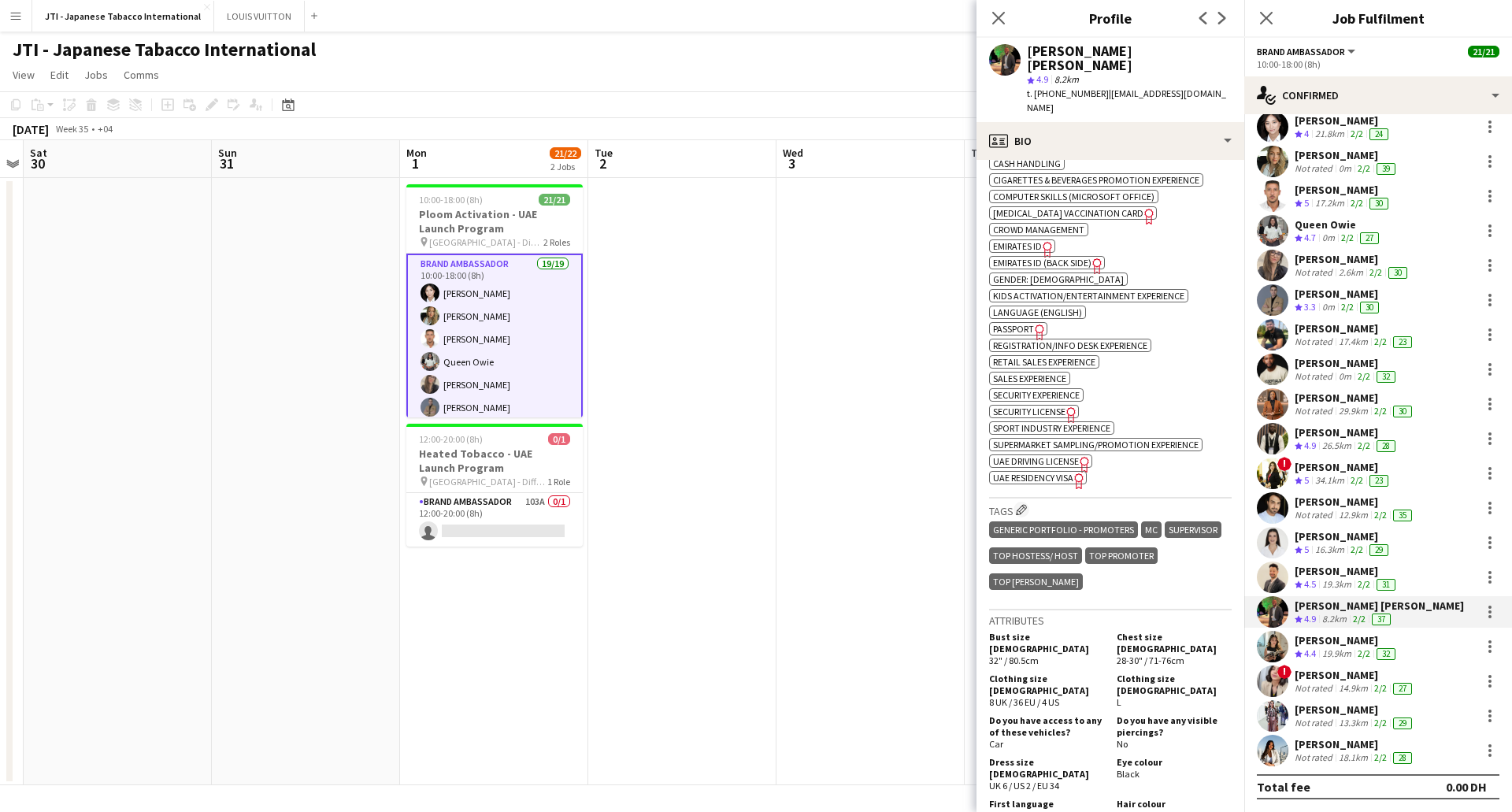
scroll to position [158, 0]
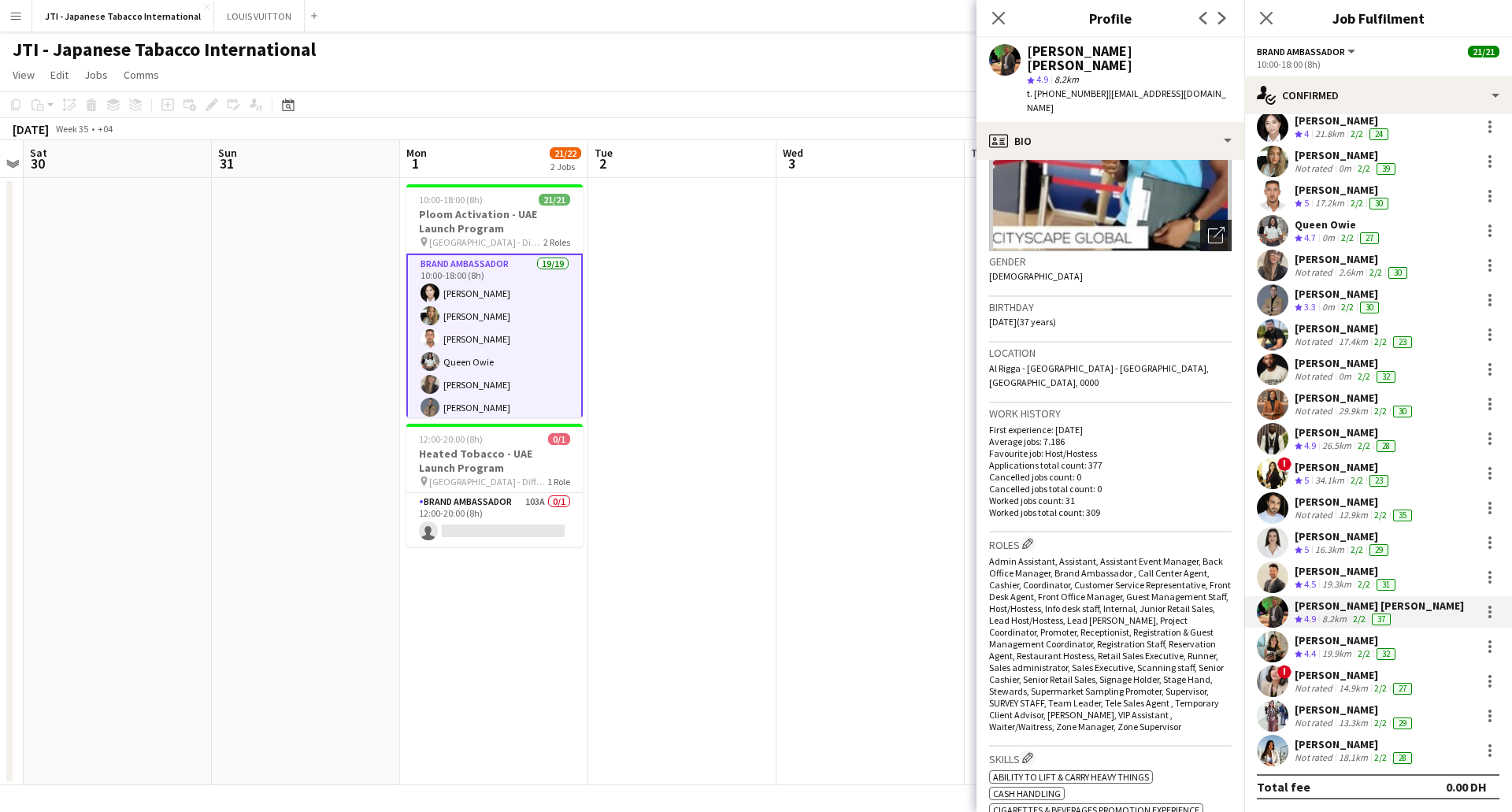
click at [1208, 227] on icon "Open photos pop-in" at bounding box center [1216, 235] width 17 height 17
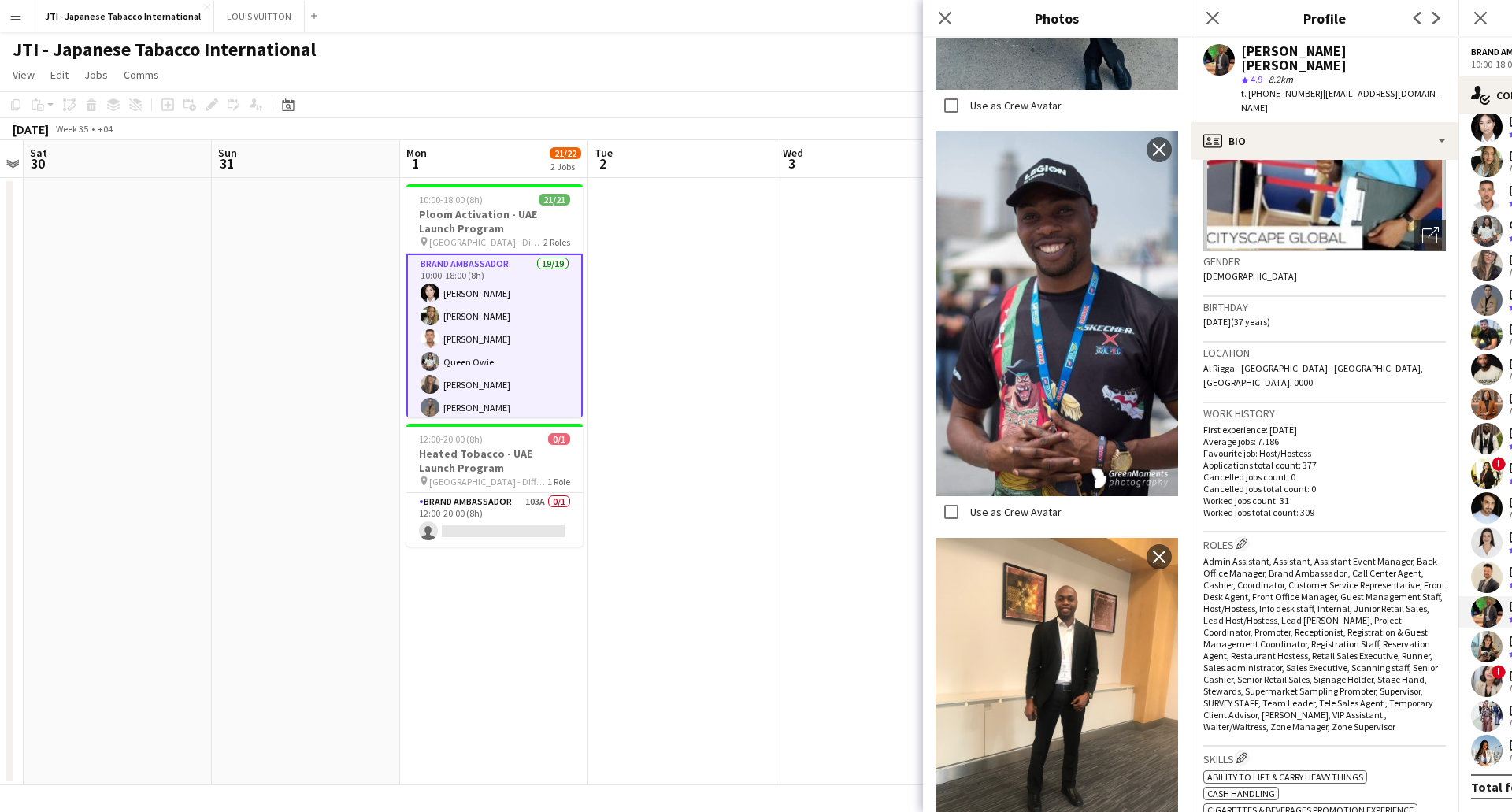
scroll to position [6581, 0]
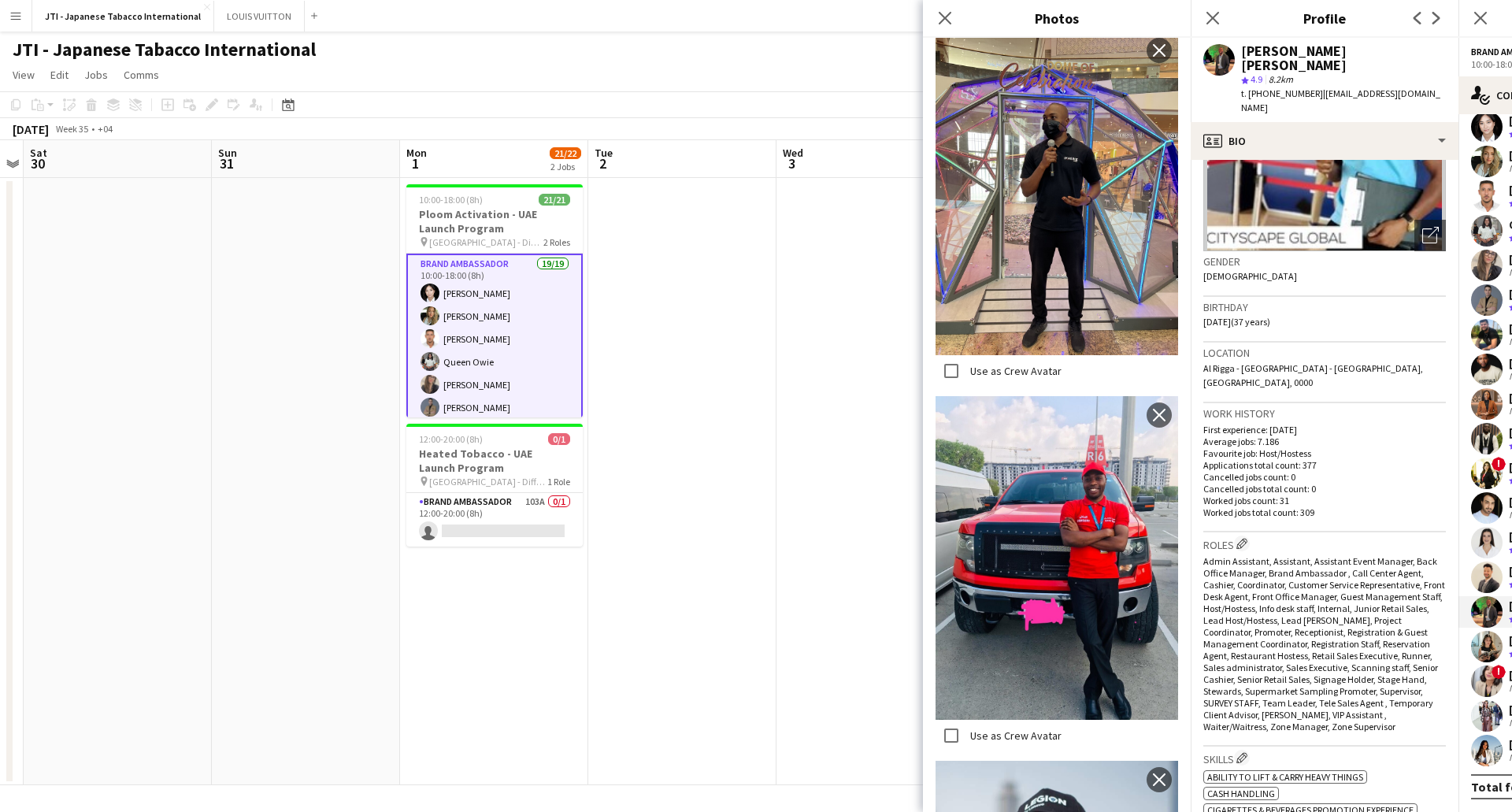
click at [946, 24] on icon "Close pop-in" at bounding box center [945, 19] width 13 height 13
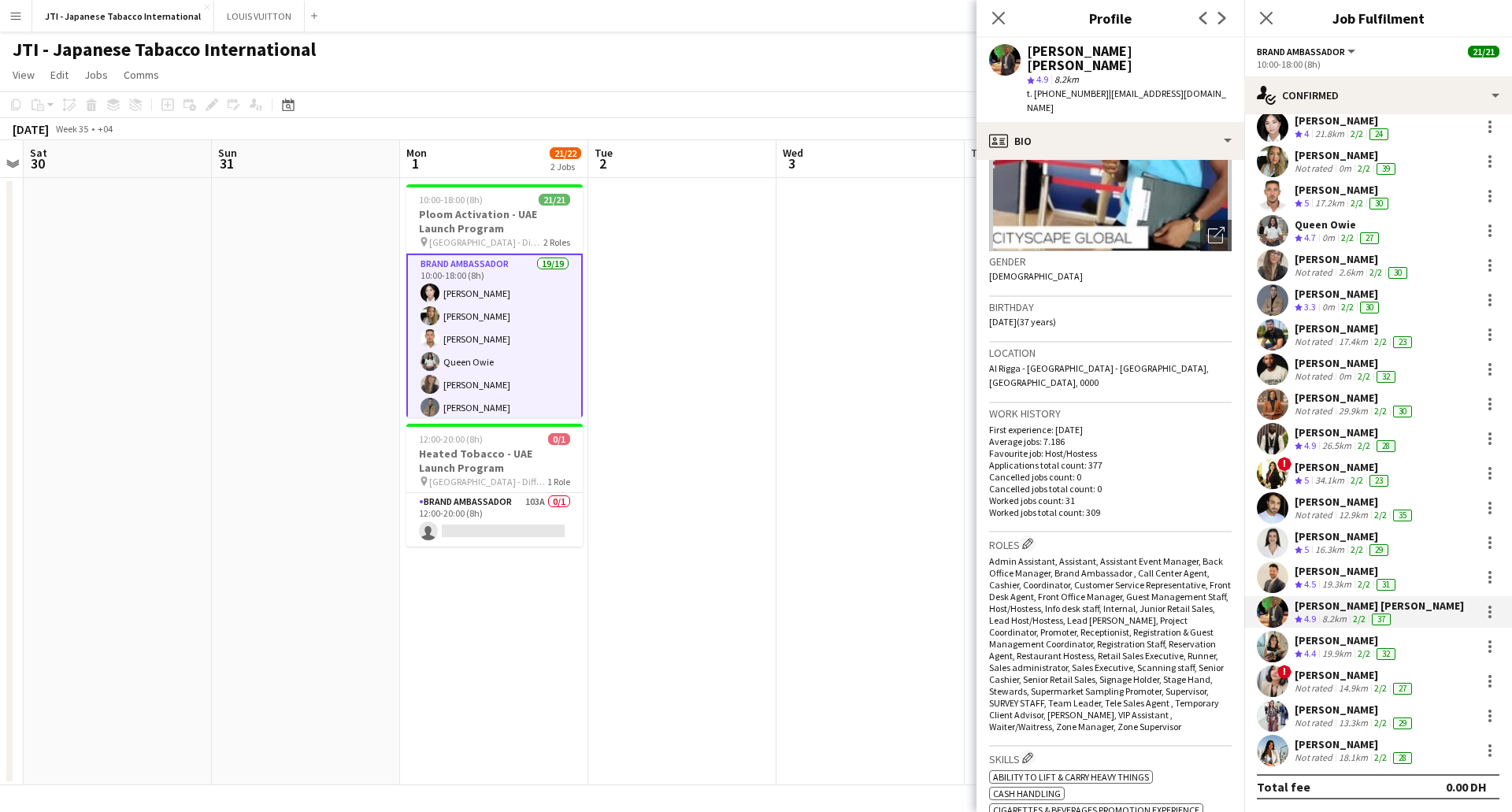
drag, startPoint x: 1345, startPoint y: 653, endPoint x: 1337, endPoint y: 657, distance: 8.9
click at [1344, 653] on div "19.9km" at bounding box center [1337, 654] width 35 height 14
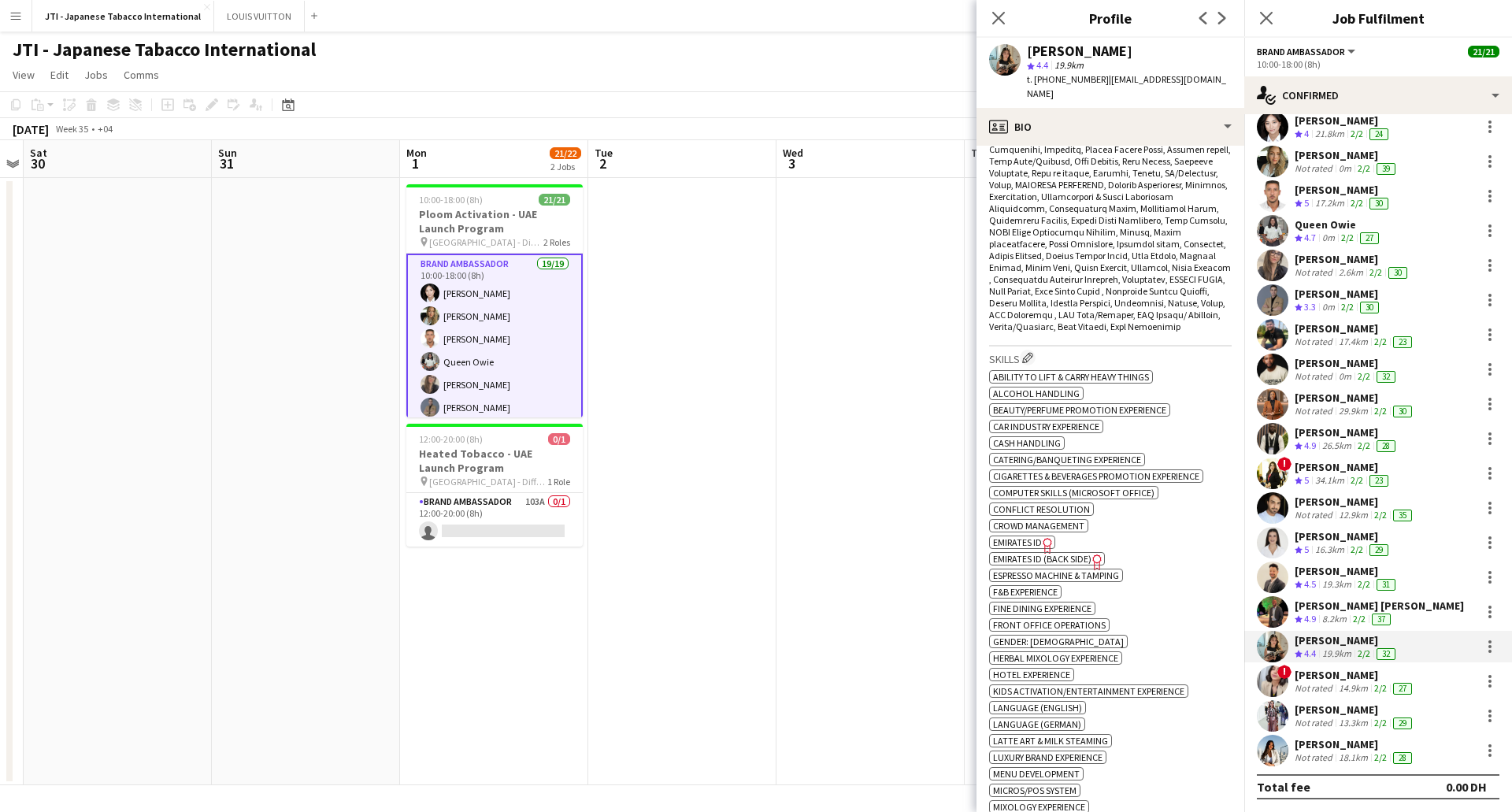
scroll to position [709, 0]
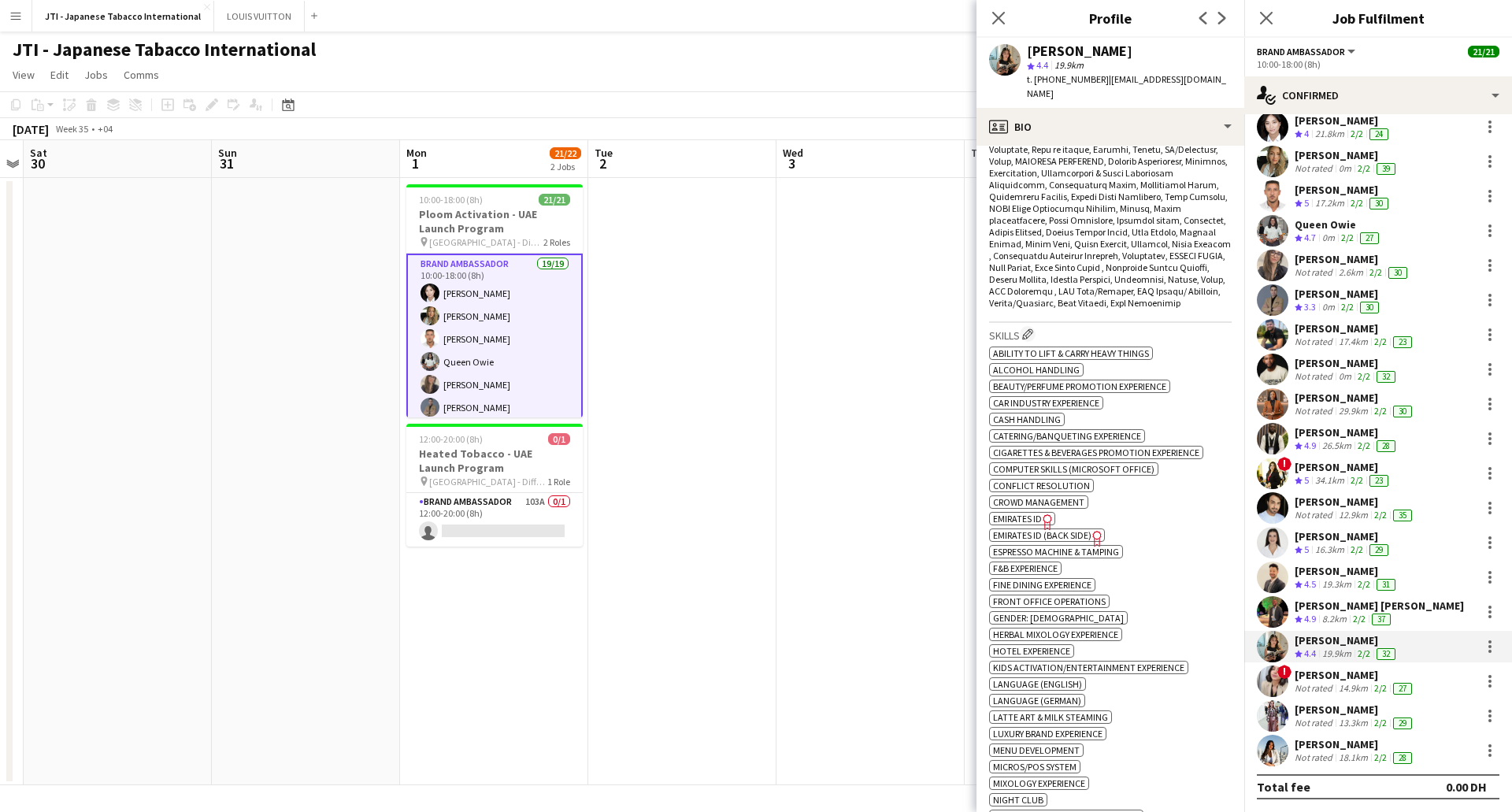
click at [1026, 512] on span "Emirates ID" at bounding box center [1017, 518] width 49 height 12
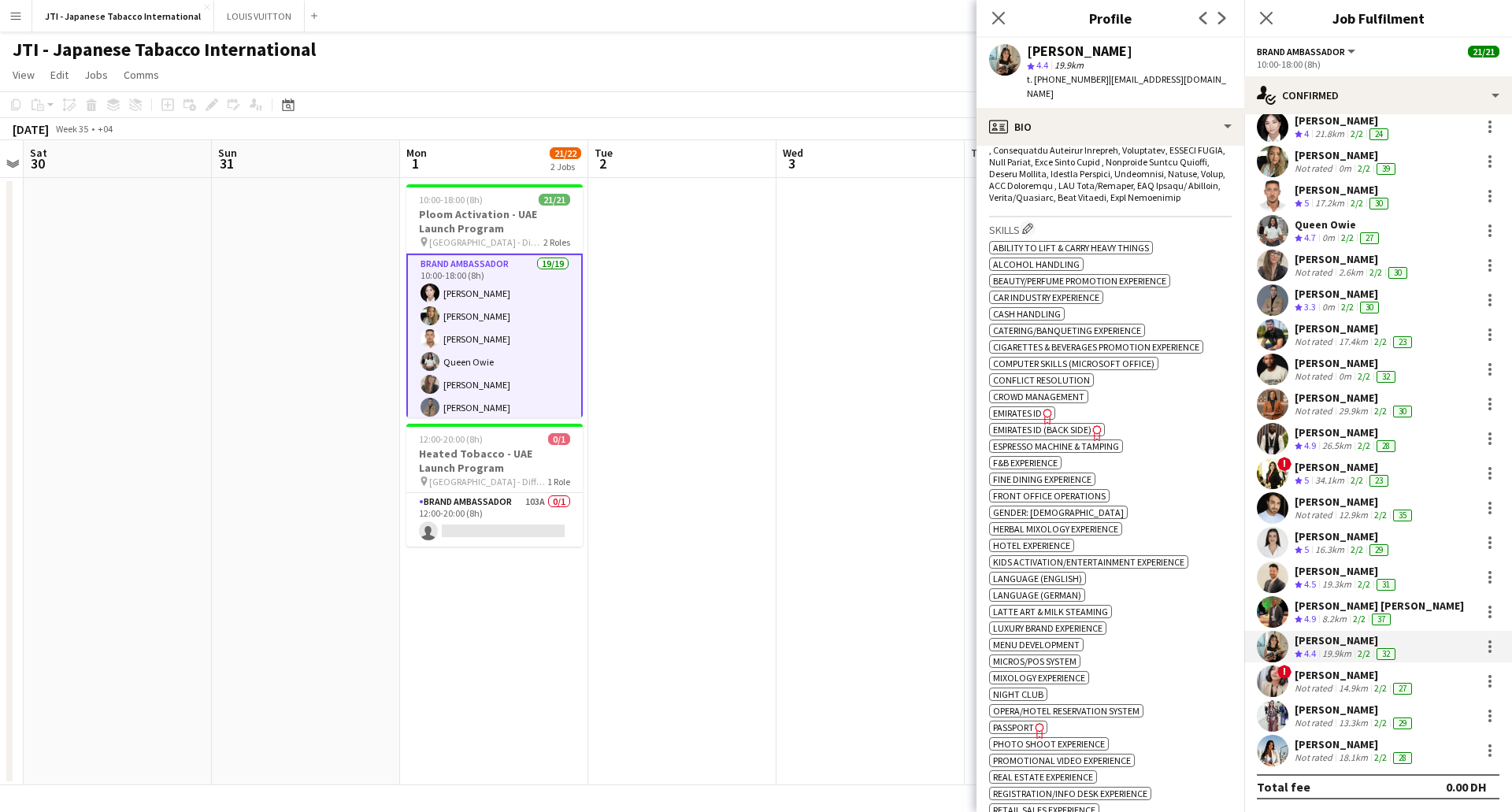
scroll to position [945, 0]
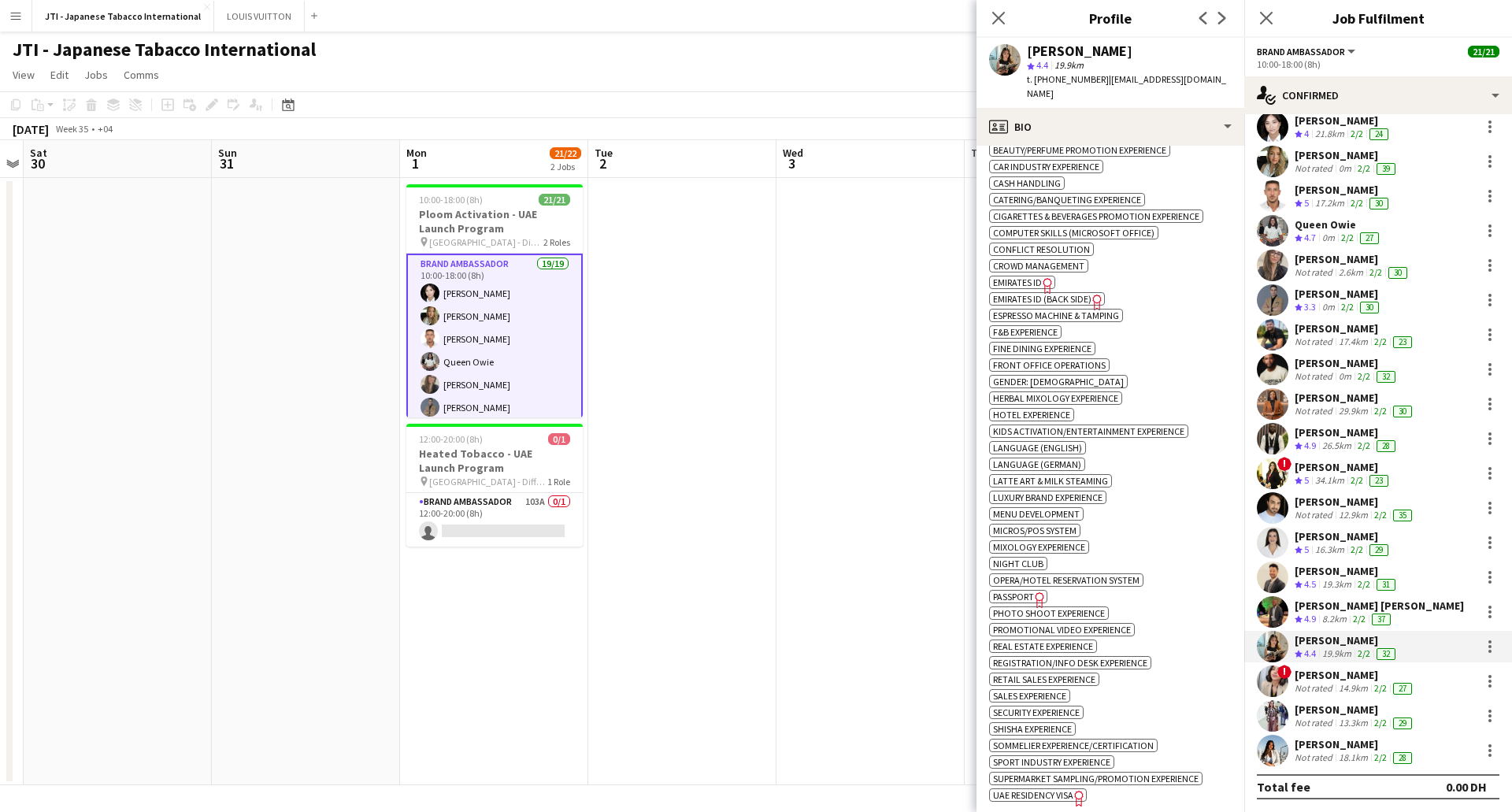
click at [1028, 590] on span "Passport" at bounding box center [1013, 596] width 41 height 12
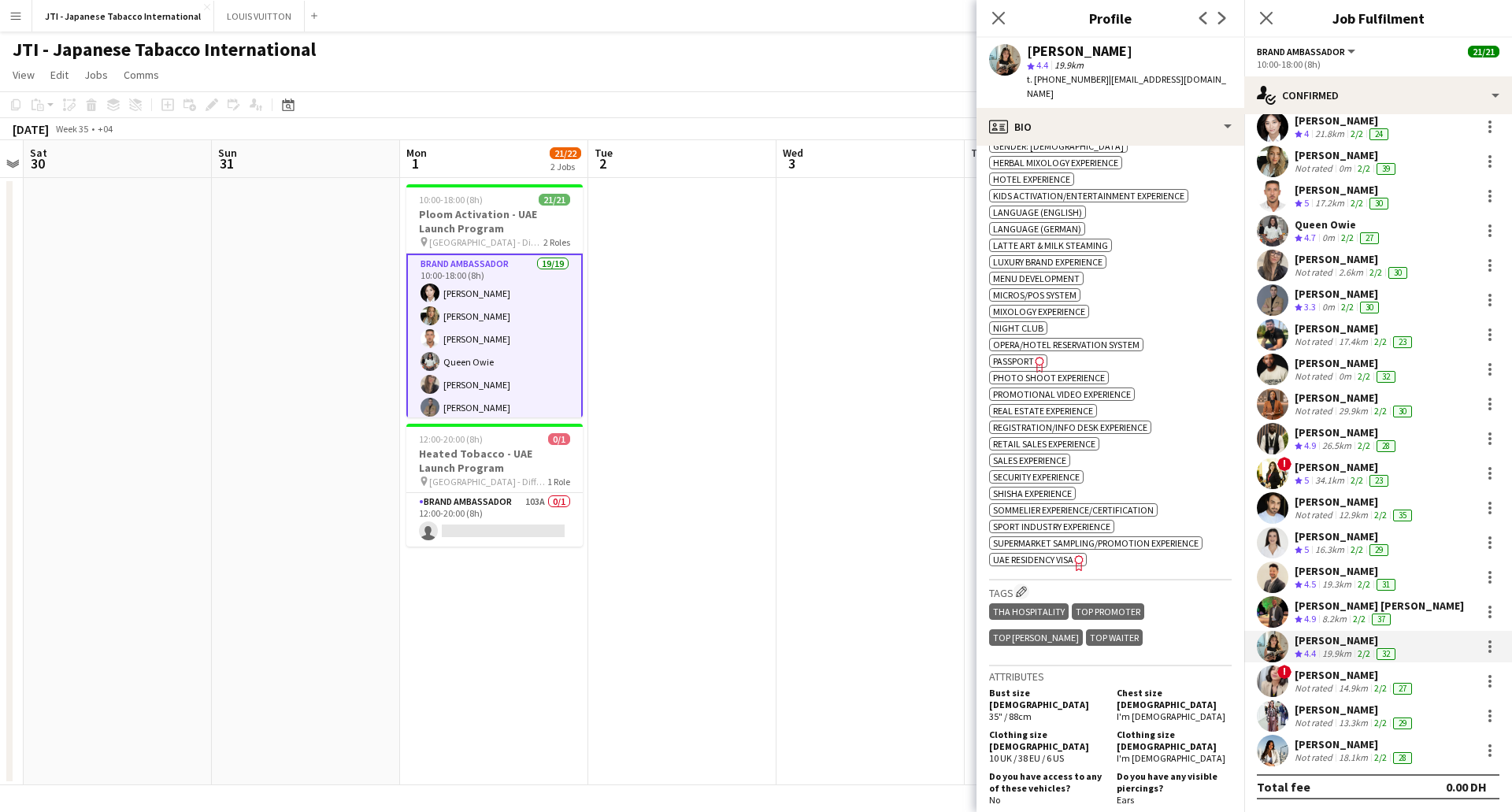
scroll to position [1182, 0]
click at [1042, 553] on span "UAE Residency Visa" at bounding box center [1034, 558] width 81 height 12
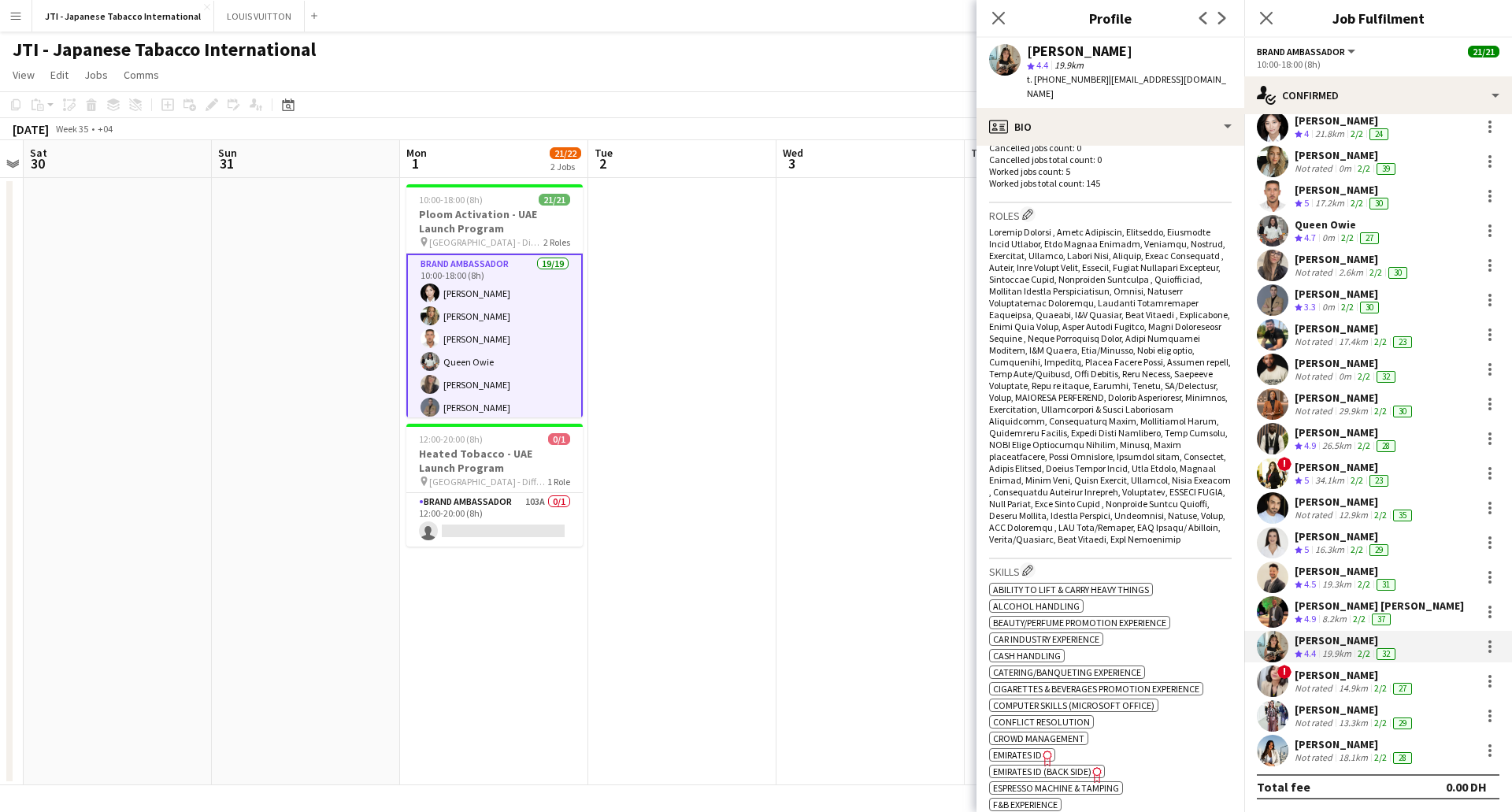
scroll to position [0, 0]
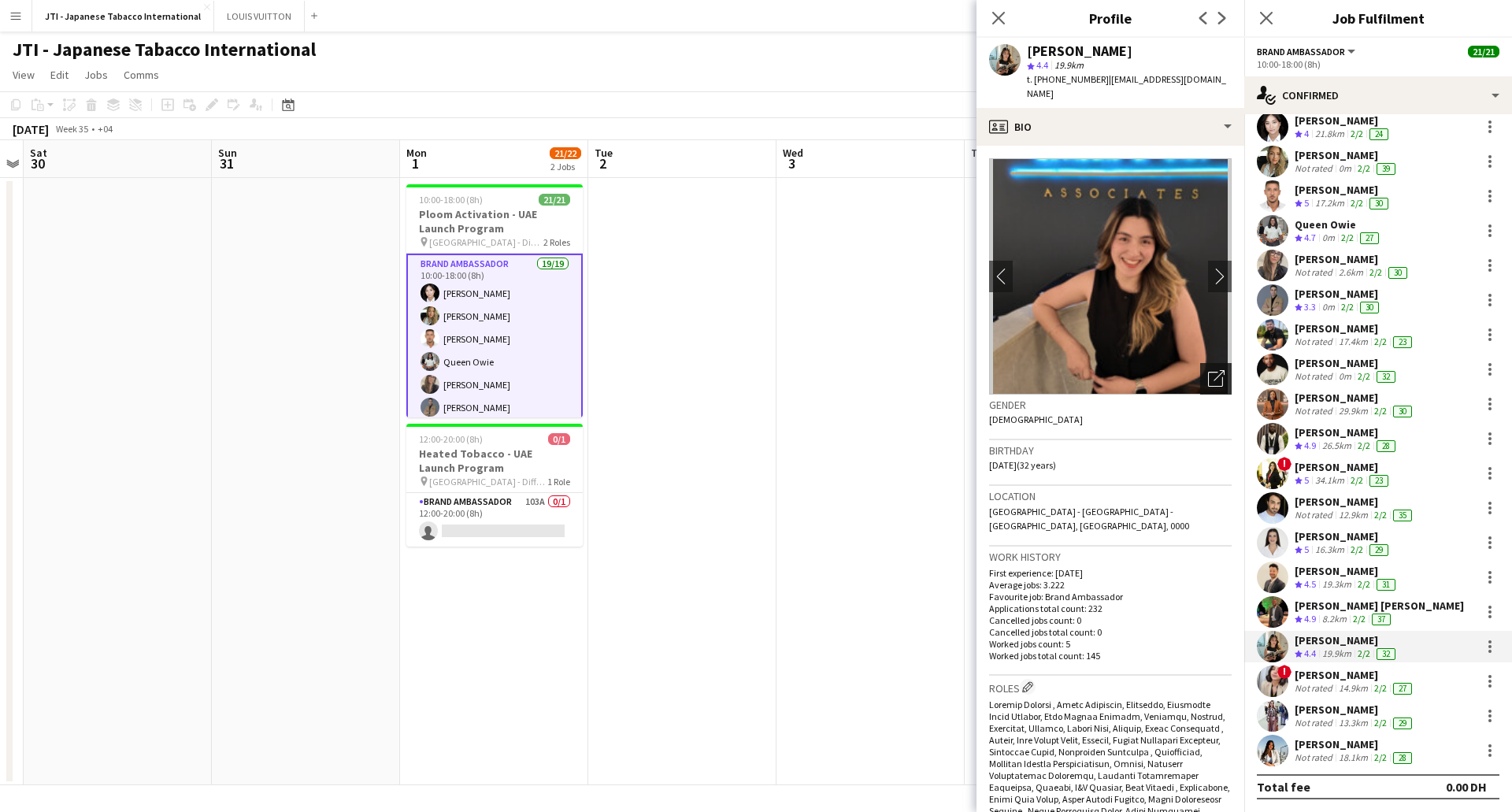
click at [1208, 371] on icon at bounding box center [1216, 379] width 15 height 15
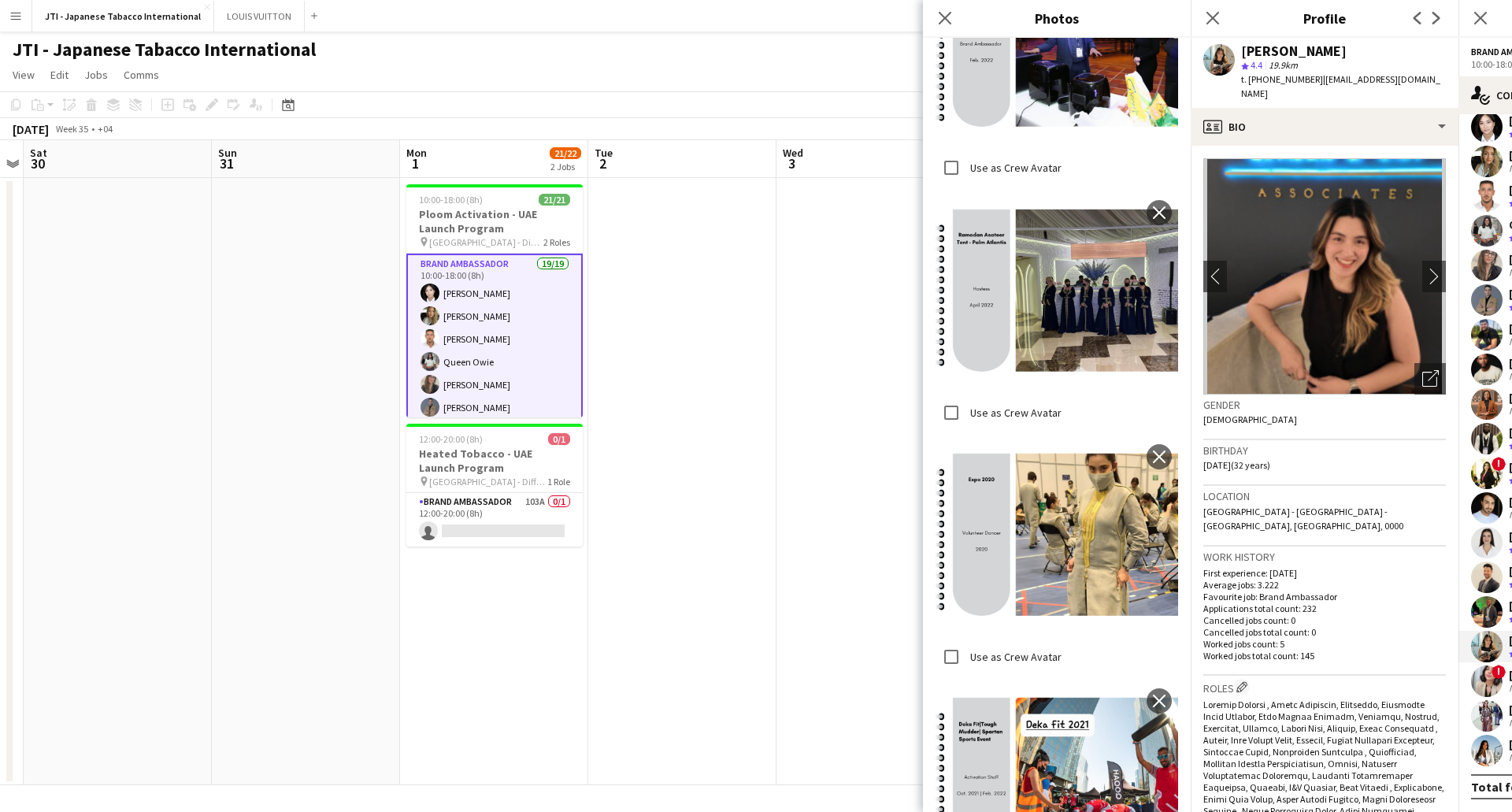
scroll to position [4932, 0]
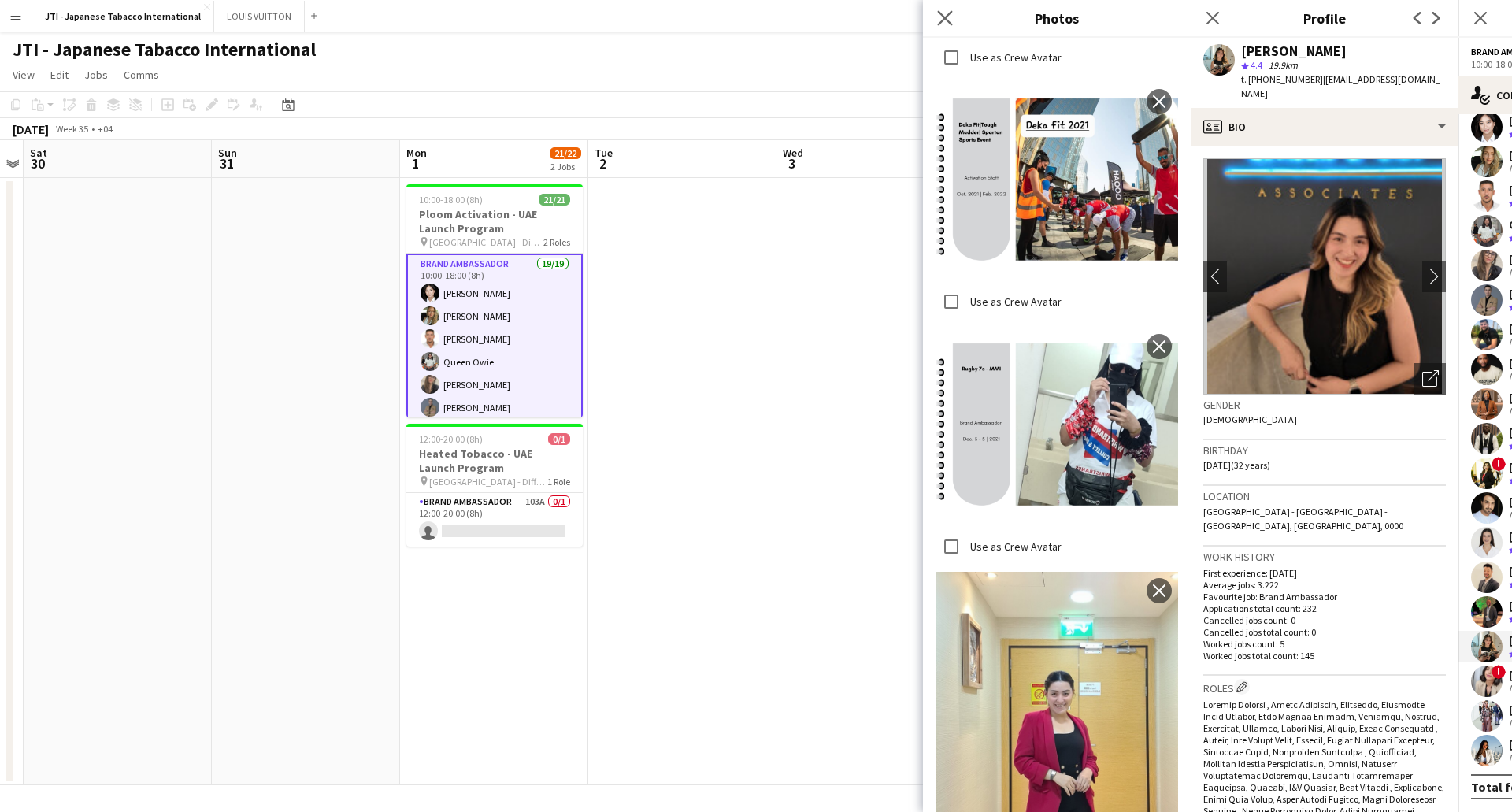
click at [937, 23] on app-icon "Close pop-in" at bounding box center [946, 19] width 23 height 23
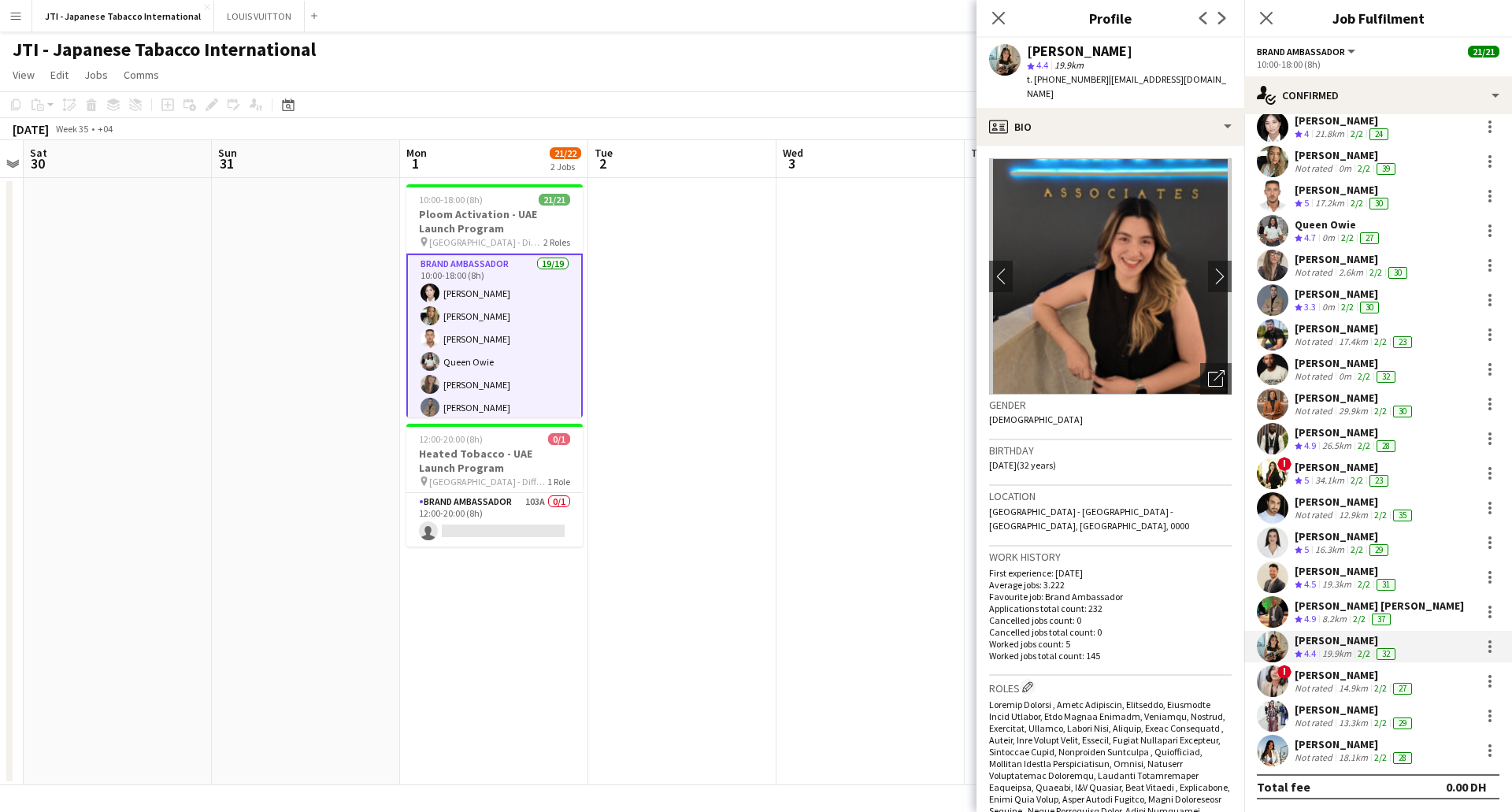
click at [1327, 693] on div "Not rated" at bounding box center [1315, 689] width 41 height 13
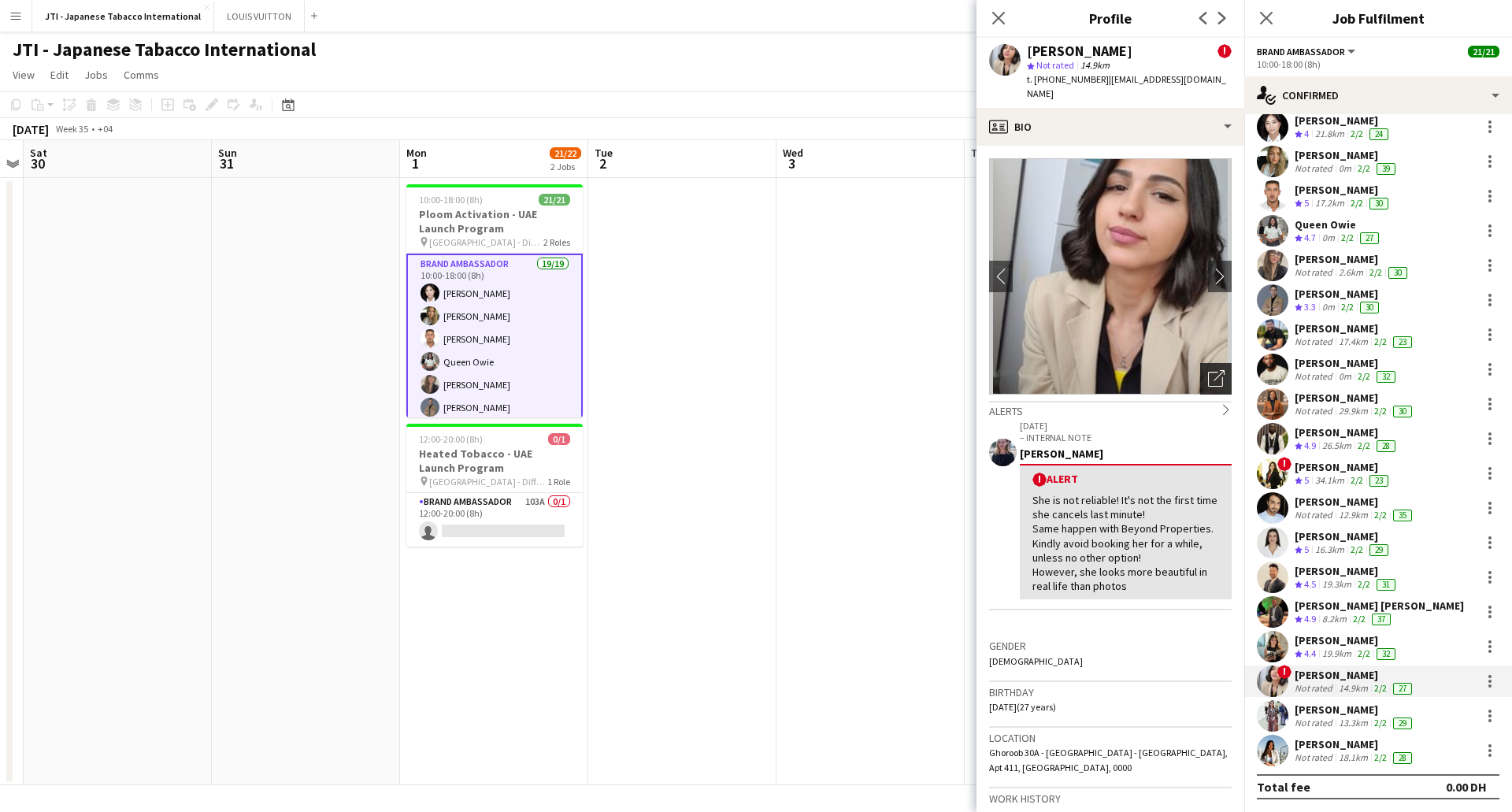
click at [1209, 371] on icon "Open photos pop-in" at bounding box center [1216, 379] width 17 height 17
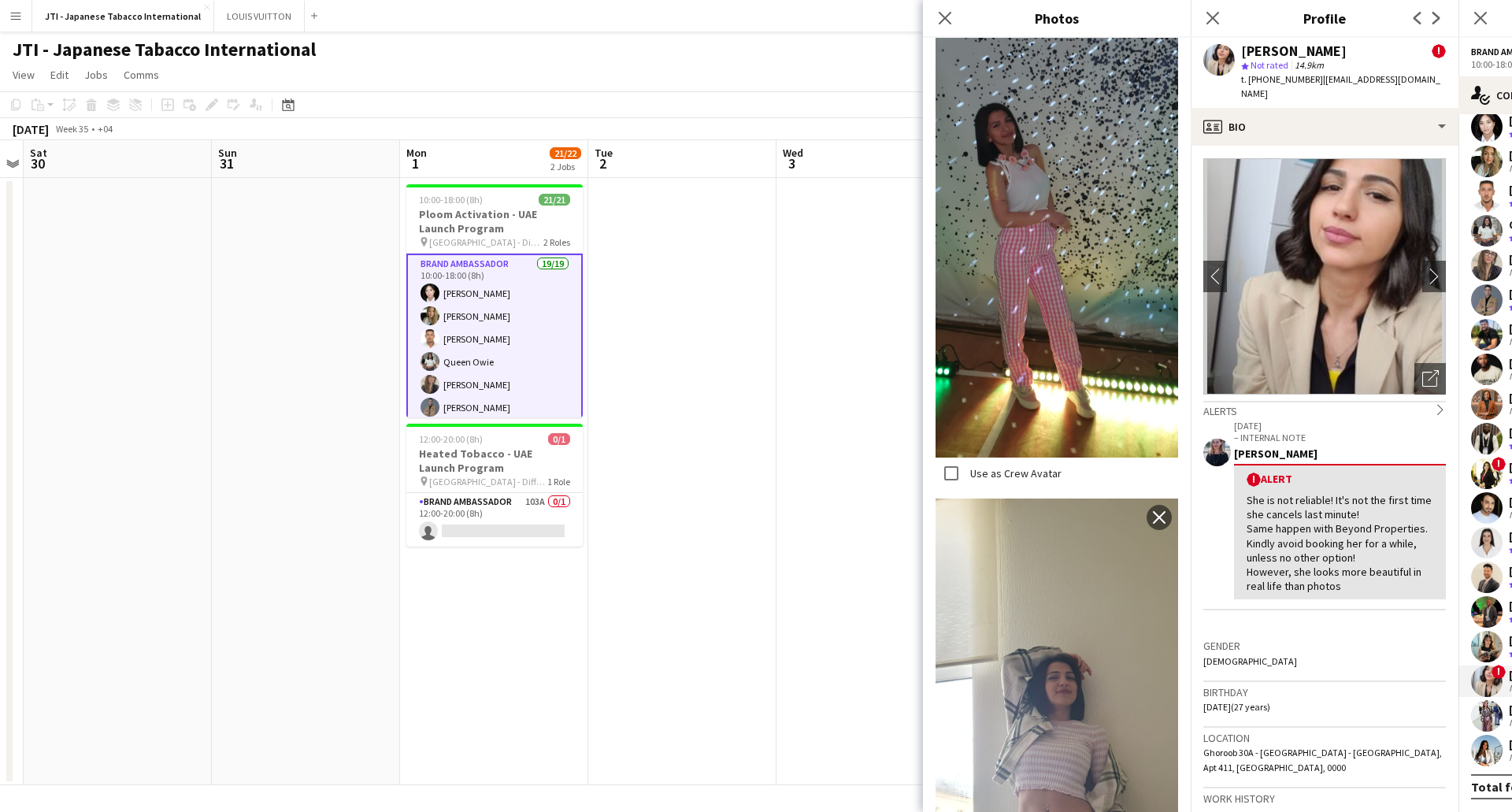
scroll to position [3132, 0]
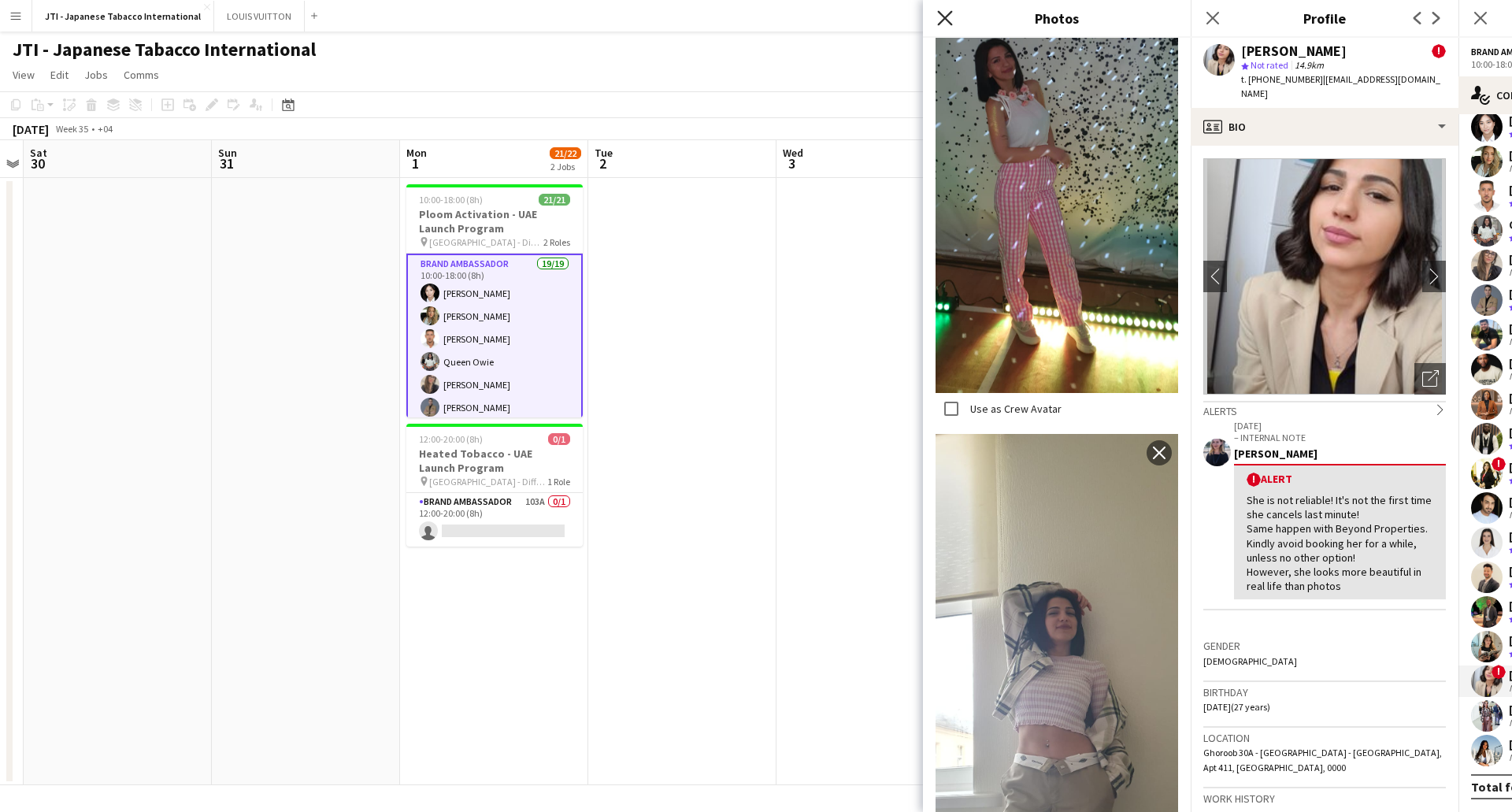
click at [941, 15] on icon at bounding box center [944, 18] width 15 height 15
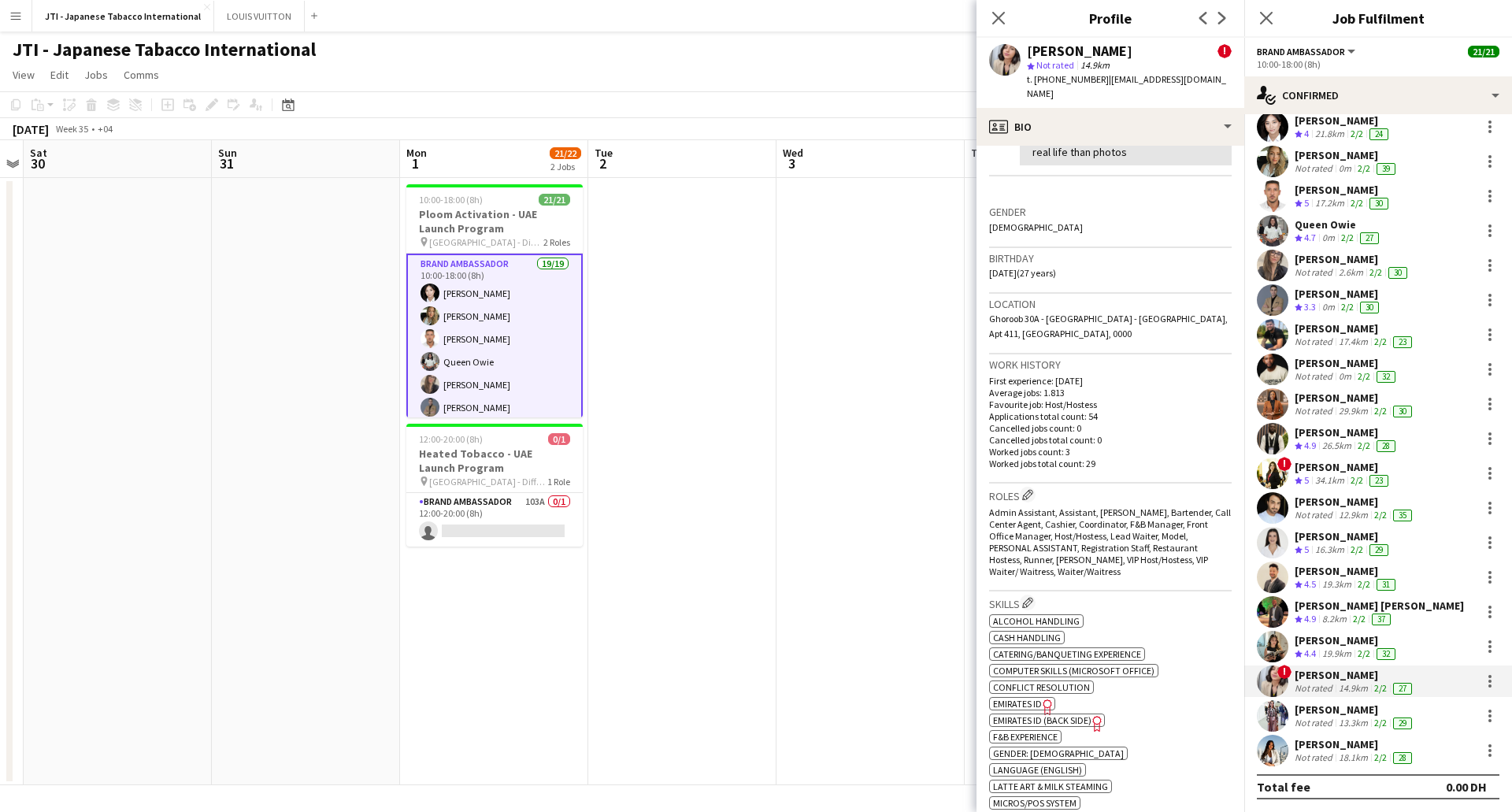
scroll to position [630, 0]
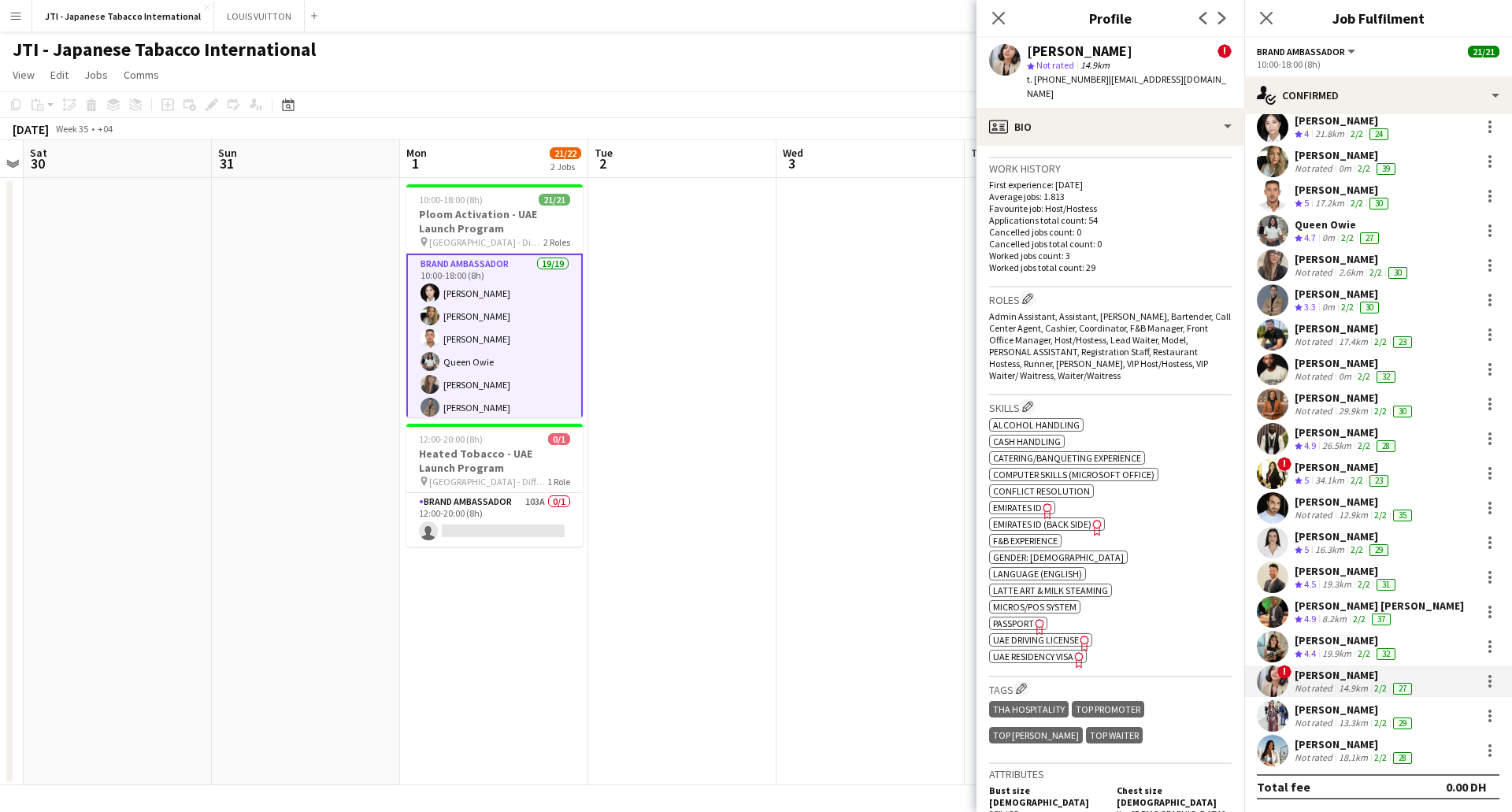
click at [1038, 499] on div "ok-circled2 background Layer 1 cross-circle-red background Layer 1 Alcohol Hand…" at bounding box center [1110, 539] width 242 height 248
click at [1038, 506] on span "Emirates ID" at bounding box center [1017, 508] width 49 height 12
click at [1034, 620] on icon "Freelancer has uploaded a photo validation of skill. Click to see" at bounding box center [1040, 627] width 17 height 17
click at [1054, 661] on span "UAE Residency Visa" at bounding box center [1034, 657] width 81 height 12
click at [1328, 720] on div "Not rated" at bounding box center [1315, 723] width 41 height 13
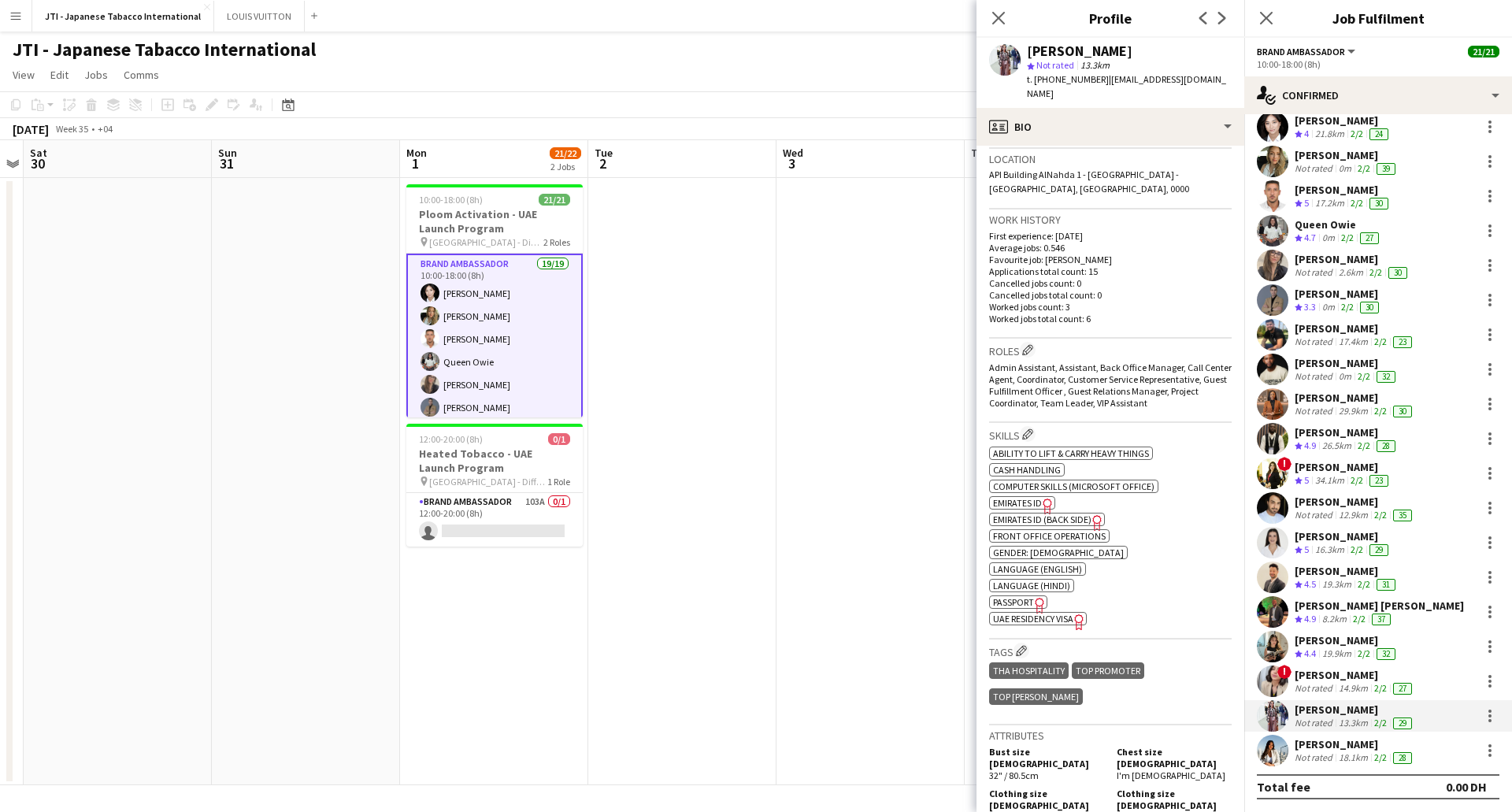
scroll to position [0, 0]
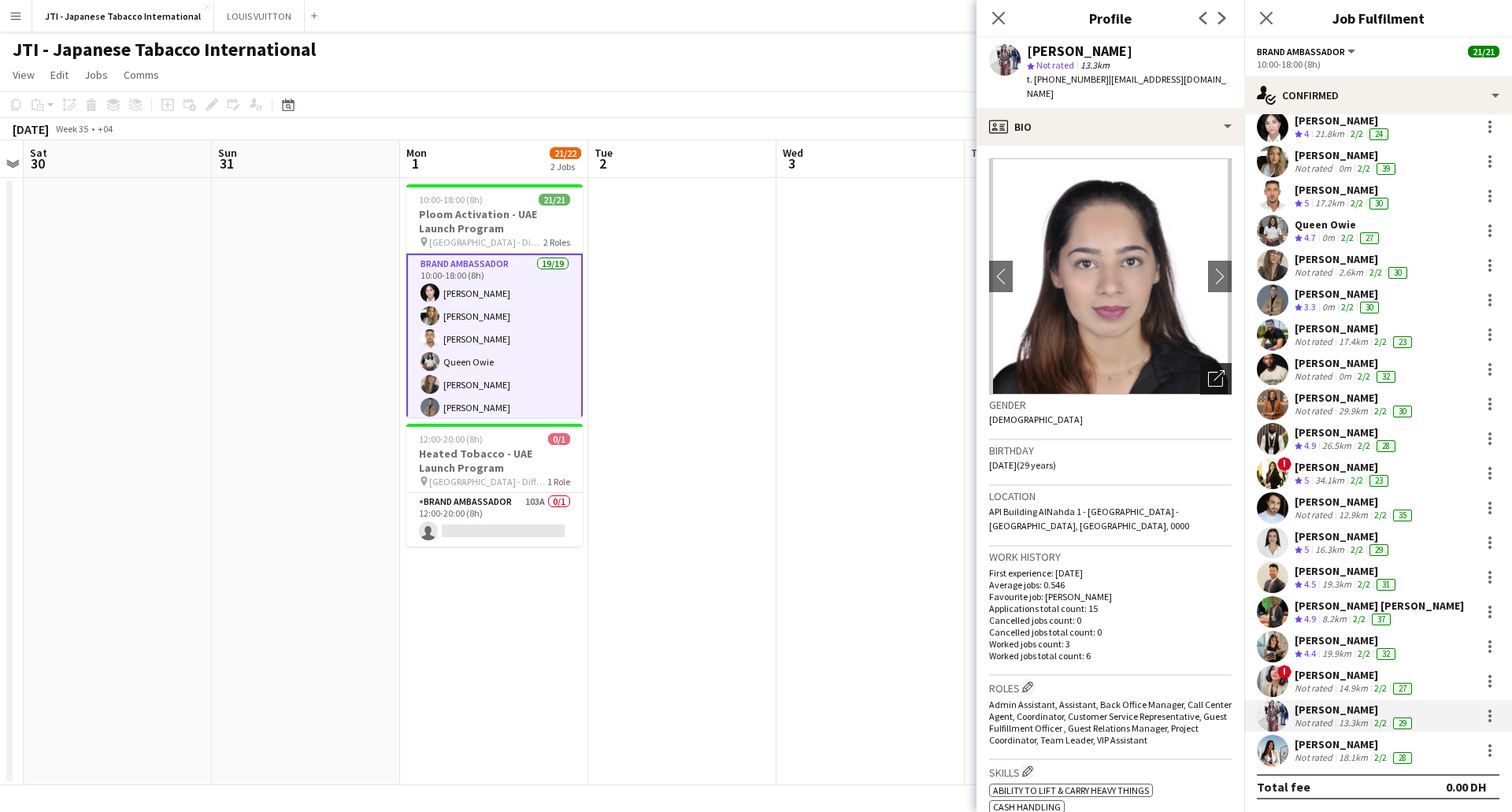
click at [1208, 371] on icon "Open photos pop-in" at bounding box center [1216, 379] width 17 height 17
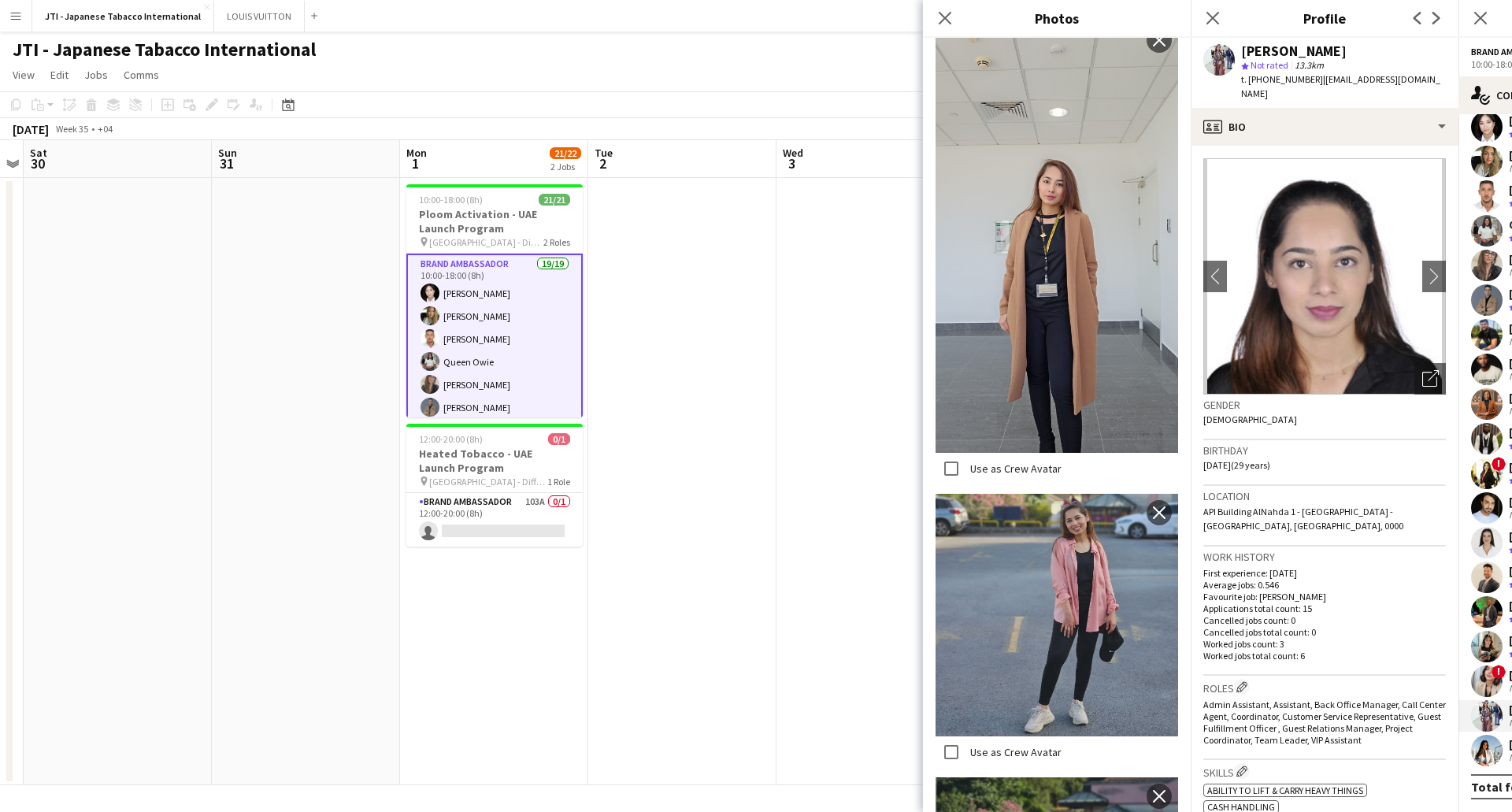
scroll to position [1640, 0]
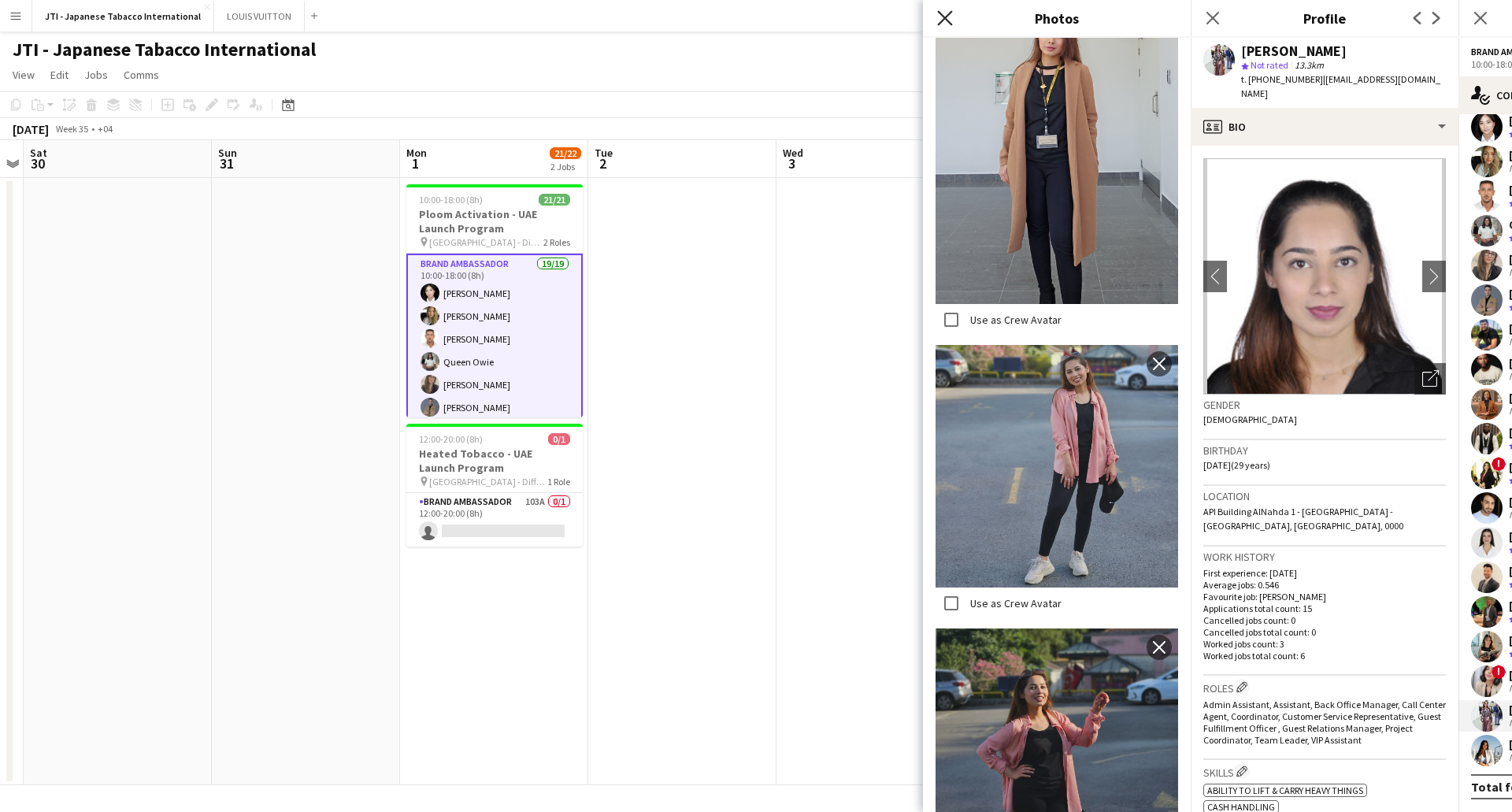
click at [942, 20] on icon at bounding box center [944, 18] width 15 height 15
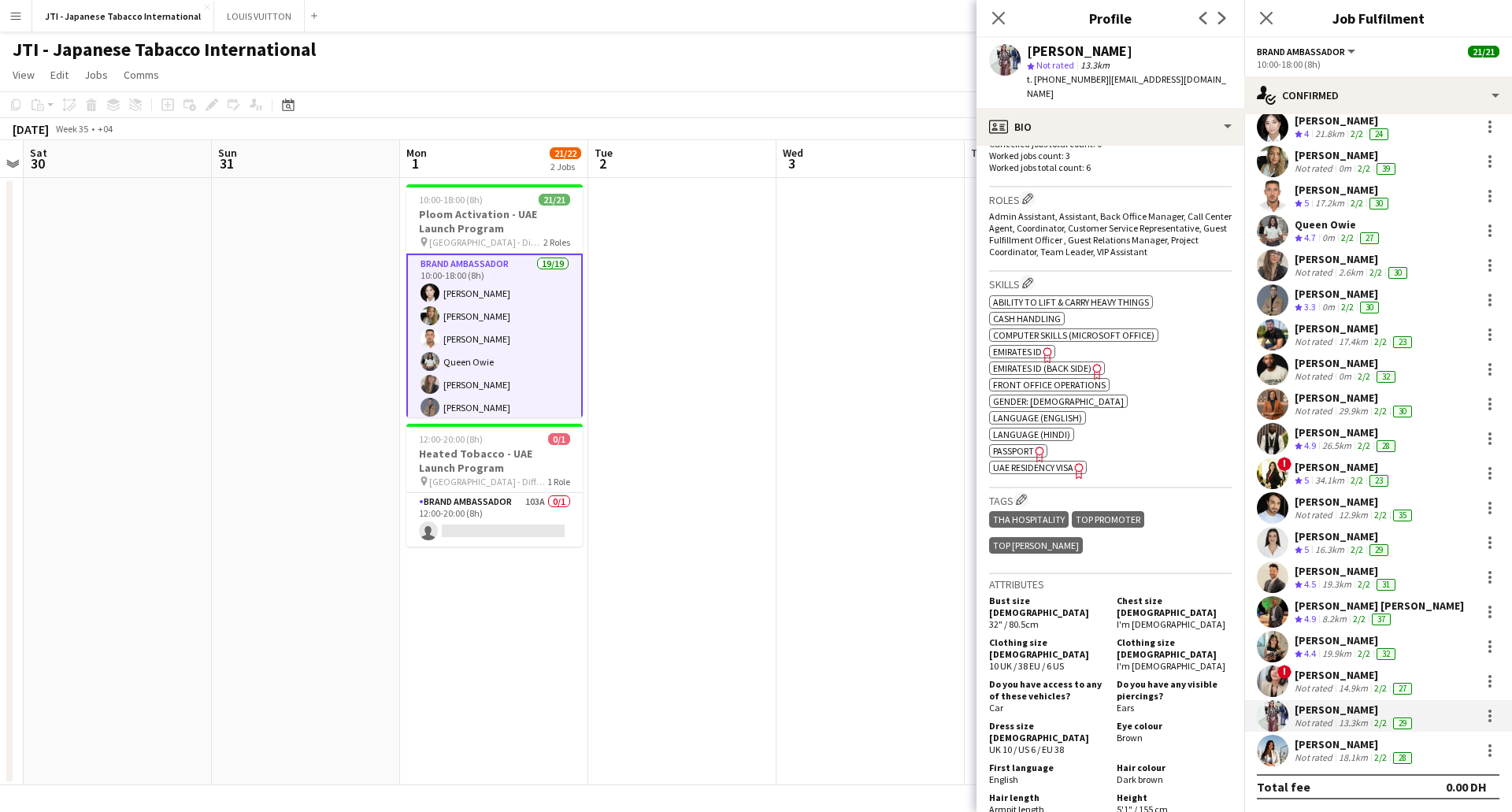
scroll to position [551, 0]
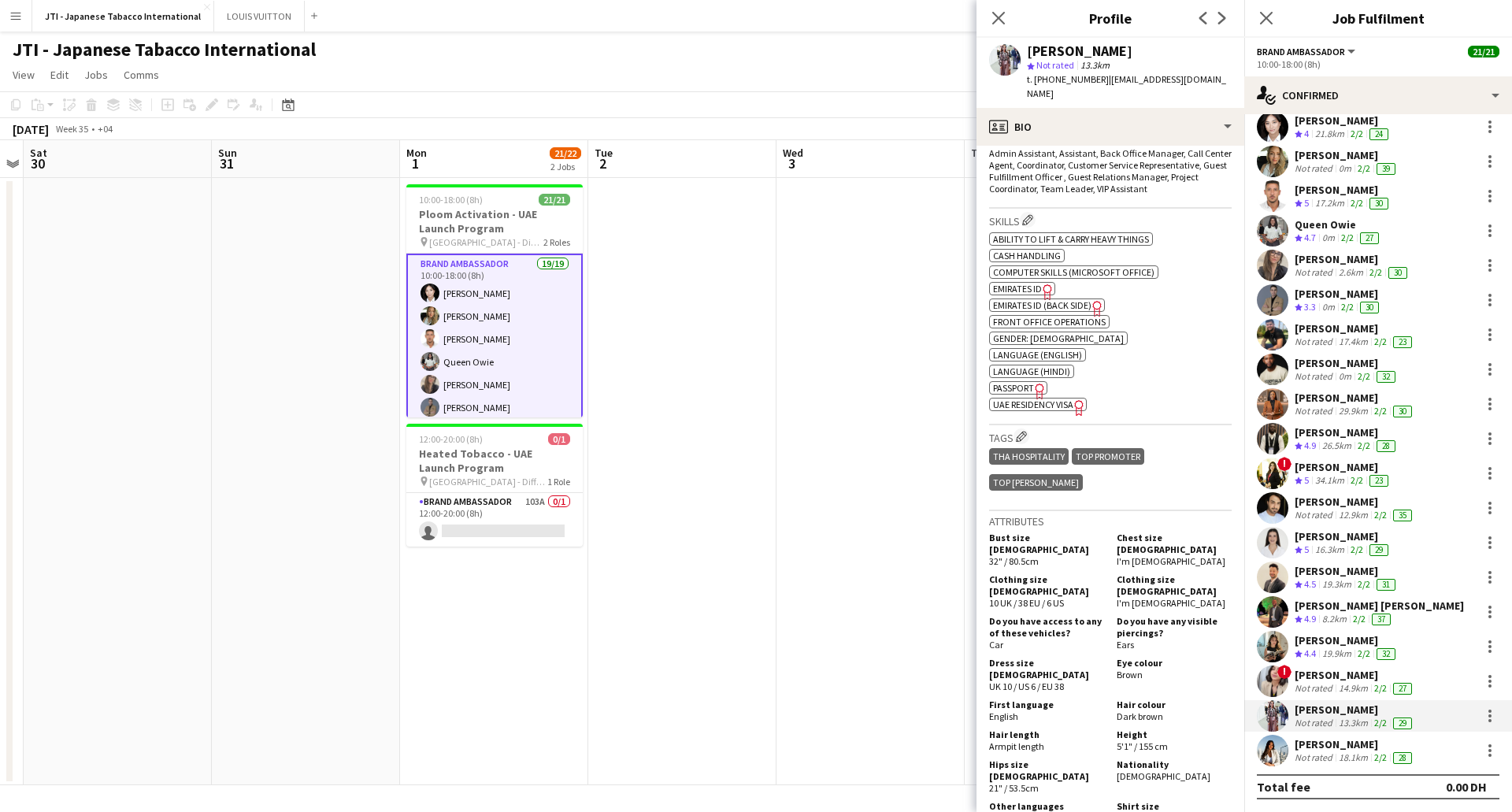
click at [1020, 382] on span "Passport" at bounding box center [1013, 387] width 41 height 12
click at [1042, 284] on icon "Freelancer has uploaded a photo validation of skill. Click to see" at bounding box center [1048, 292] width 17 height 17
click at [1078, 400] on icon "Freelancer has uploaded a photo validation of skill. Click to see" at bounding box center [1079, 408] width 17 height 17
click at [1326, 745] on div "[PERSON_NAME]" at bounding box center [1355, 744] width 121 height 14
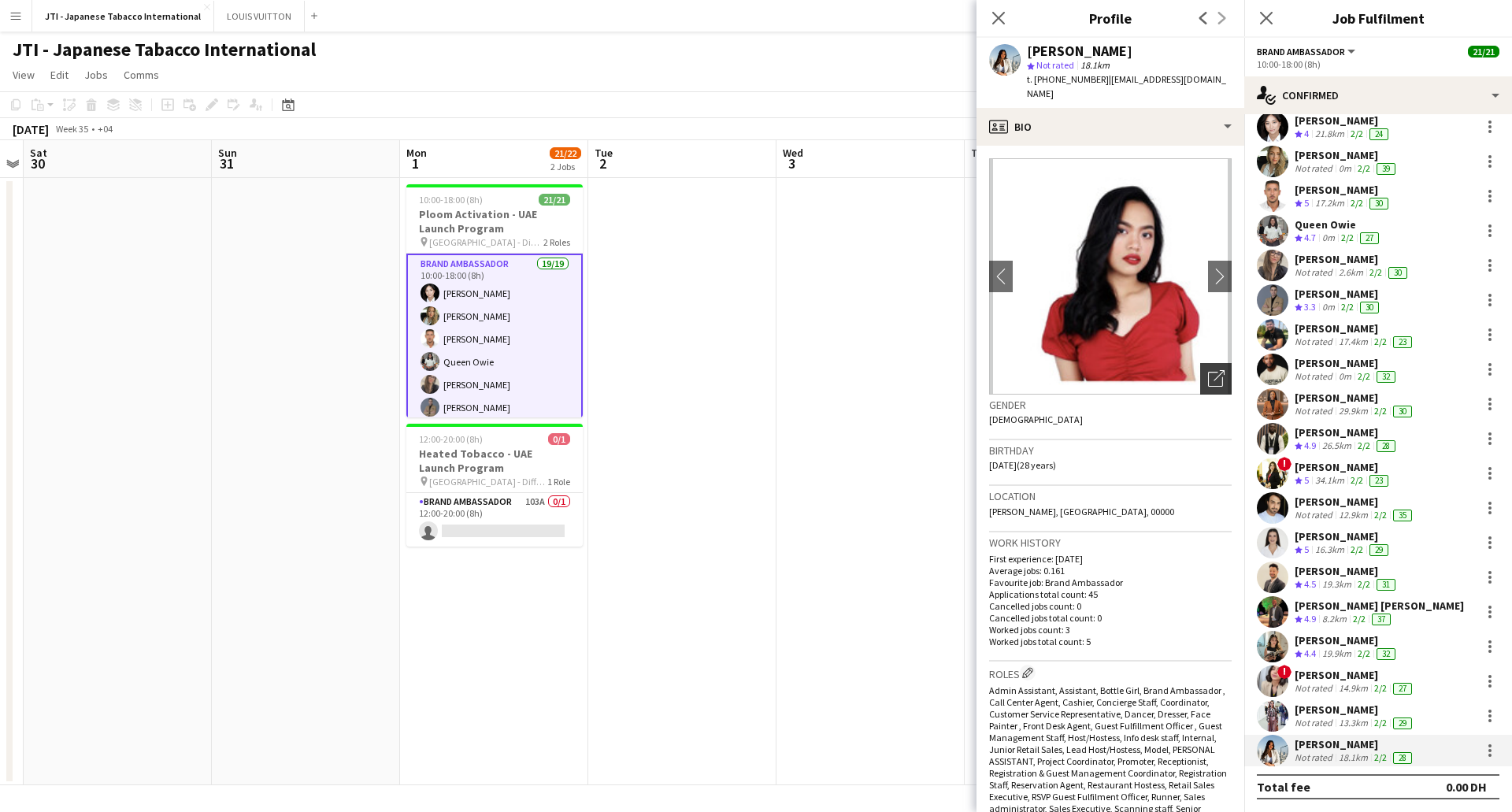
click at [1208, 371] on icon "Open photos pop-in" at bounding box center [1216, 379] width 17 height 17
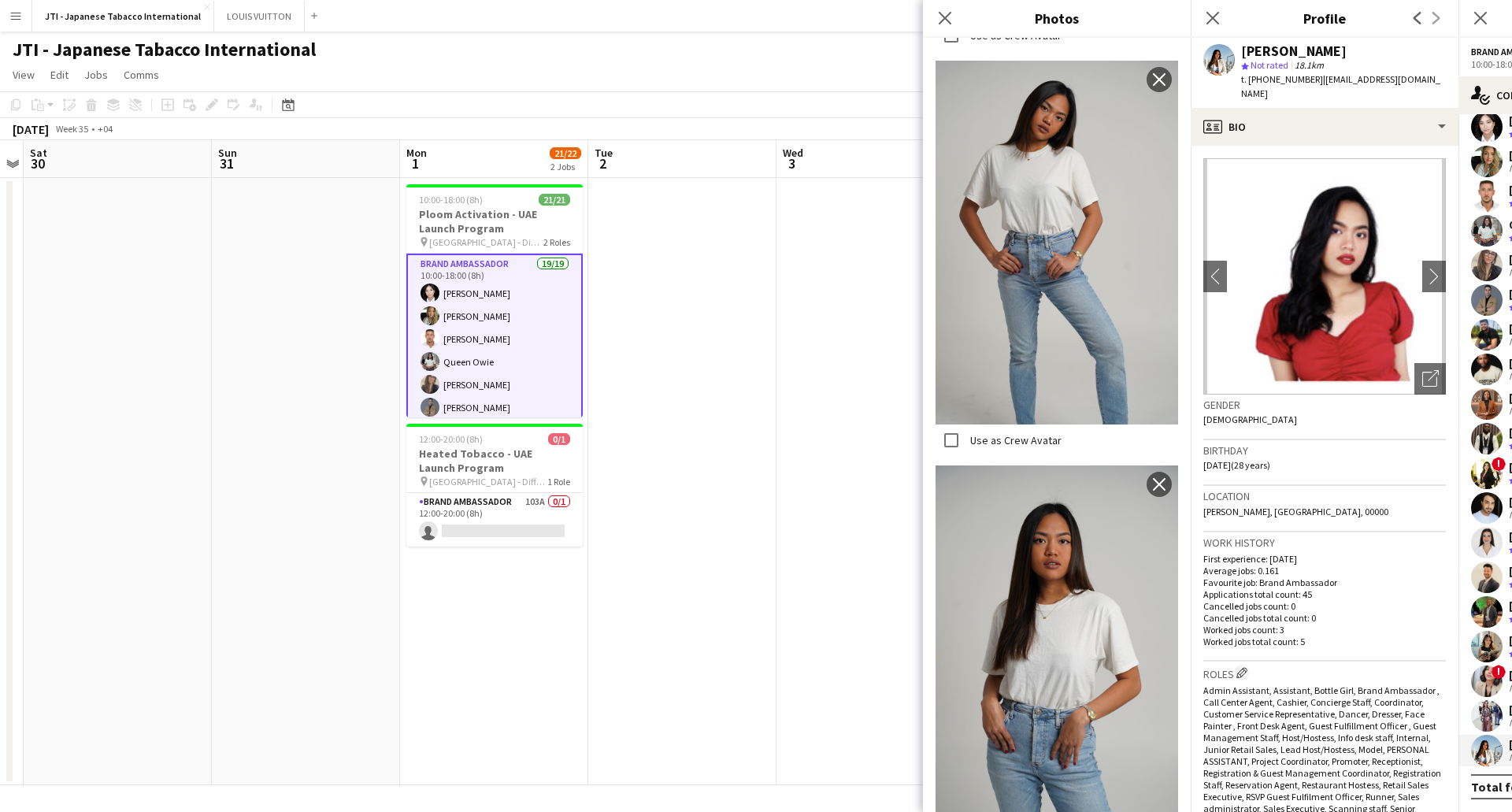
scroll to position [2459, 0]
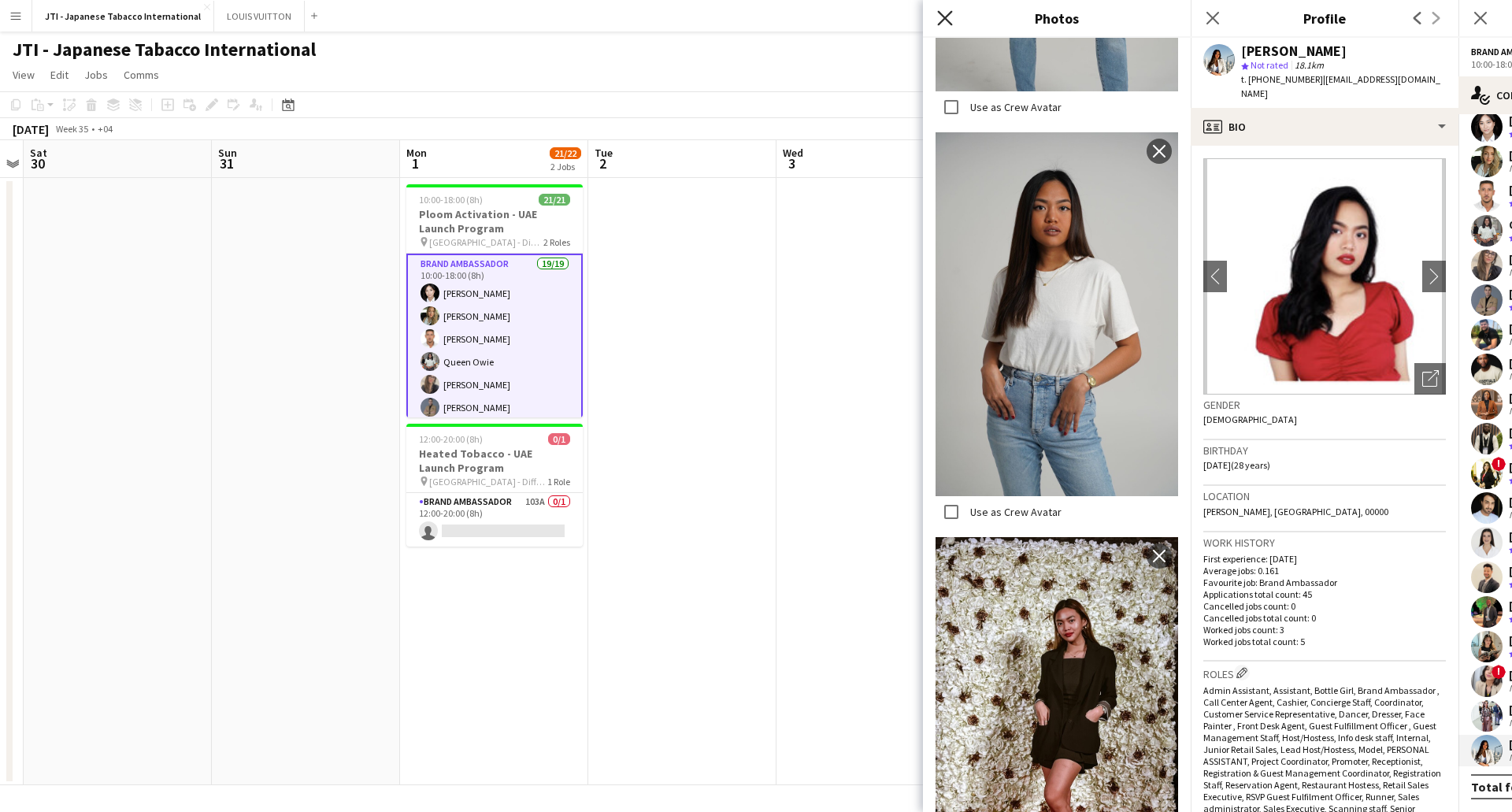
click at [938, 12] on icon at bounding box center [944, 18] width 15 height 15
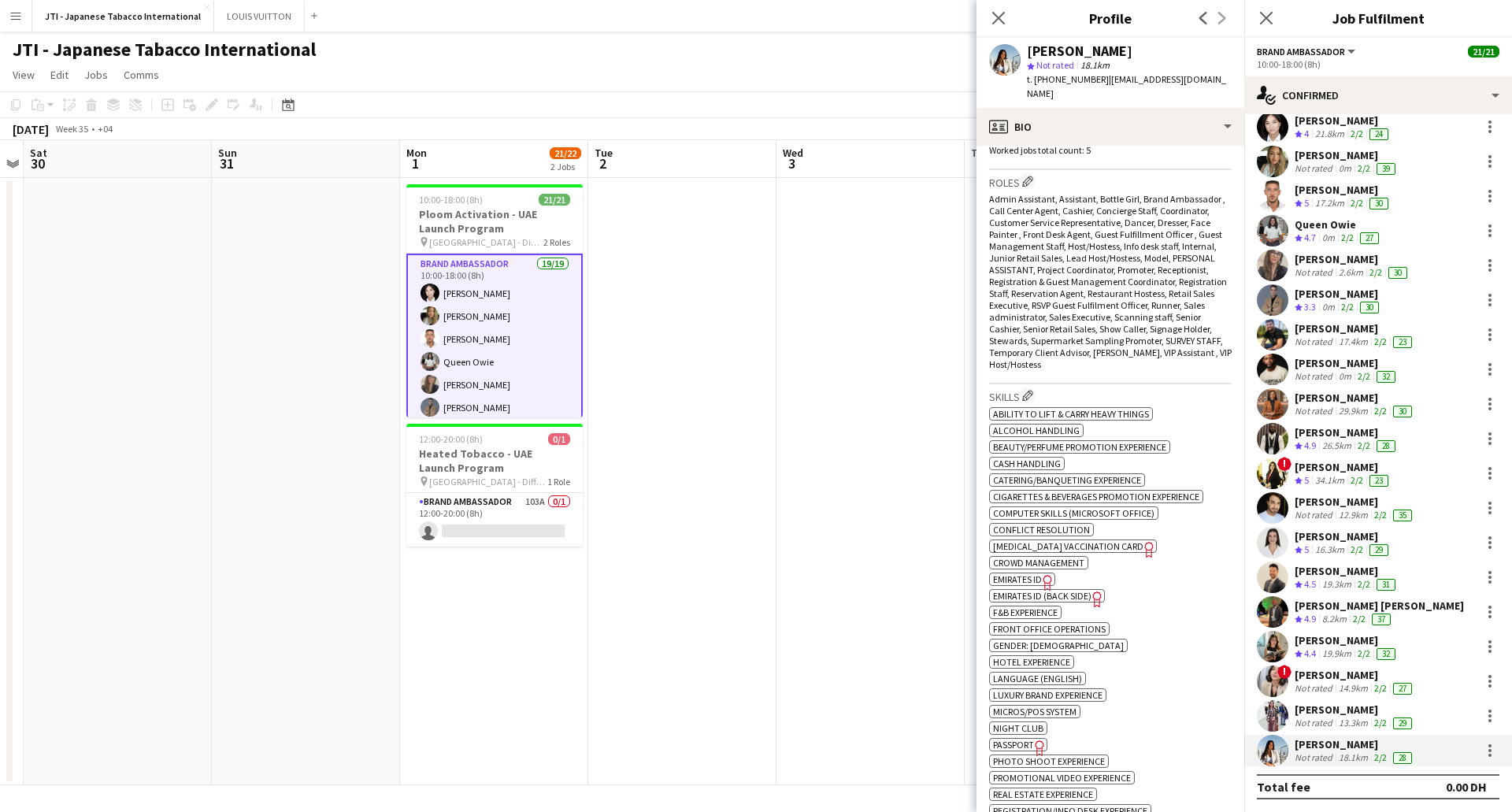
scroll to position [630, 0]
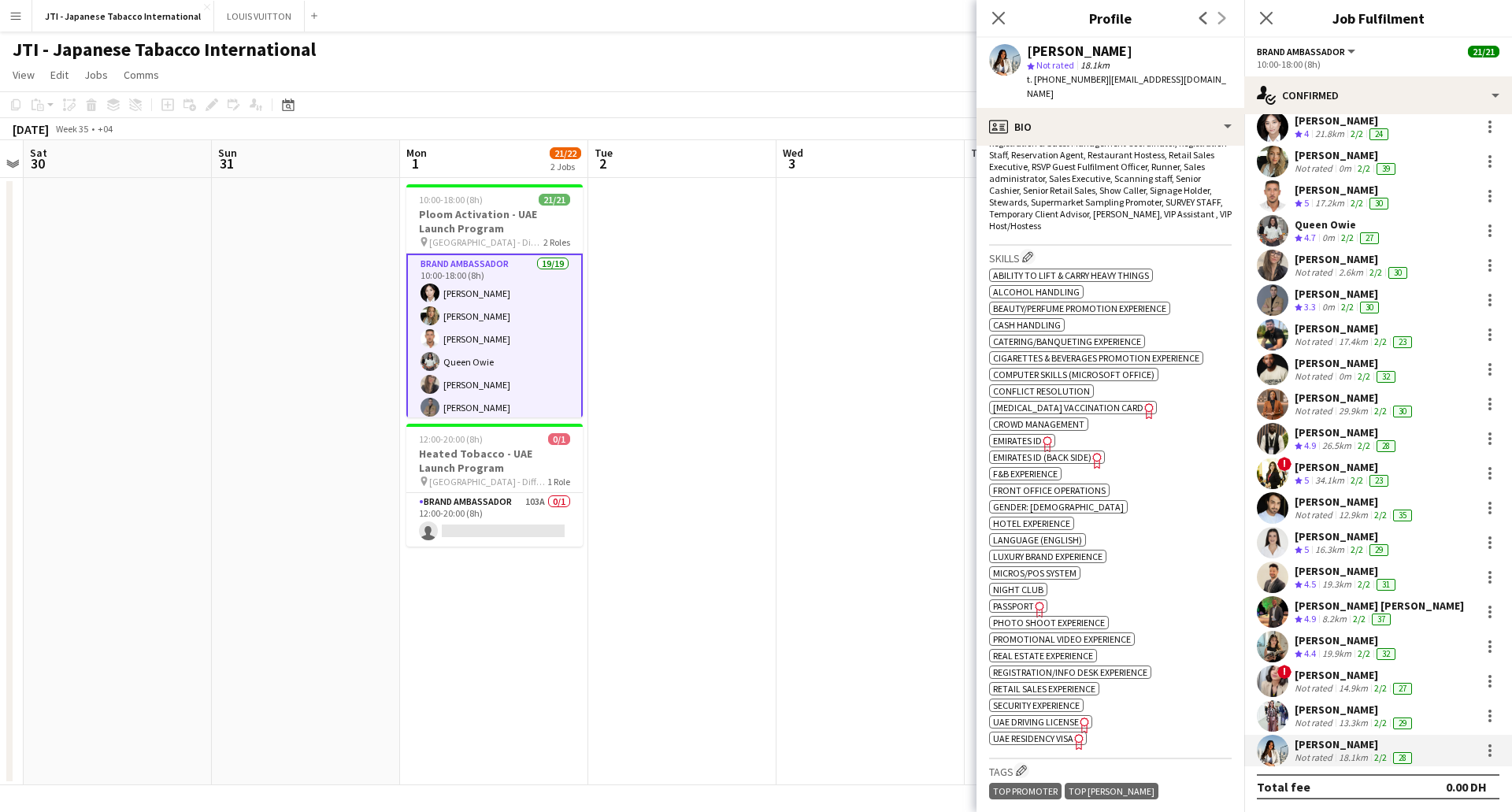
click at [1042, 436] on icon "Freelancer has uploaded a photo validation of skill. Click to see" at bounding box center [1048, 444] width 17 height 17
click at [1003, 600] on span "Passport" at bounding box center [1013, 606] width 41 height 12
click at [1067, 732] on span "UAE Residency Visa" at bounding box center [1034, 738] width 81 height 12
click at [1042, 732] on span "UAE Residency Visa" at bounding box center [1034, 738] width 81 height 12
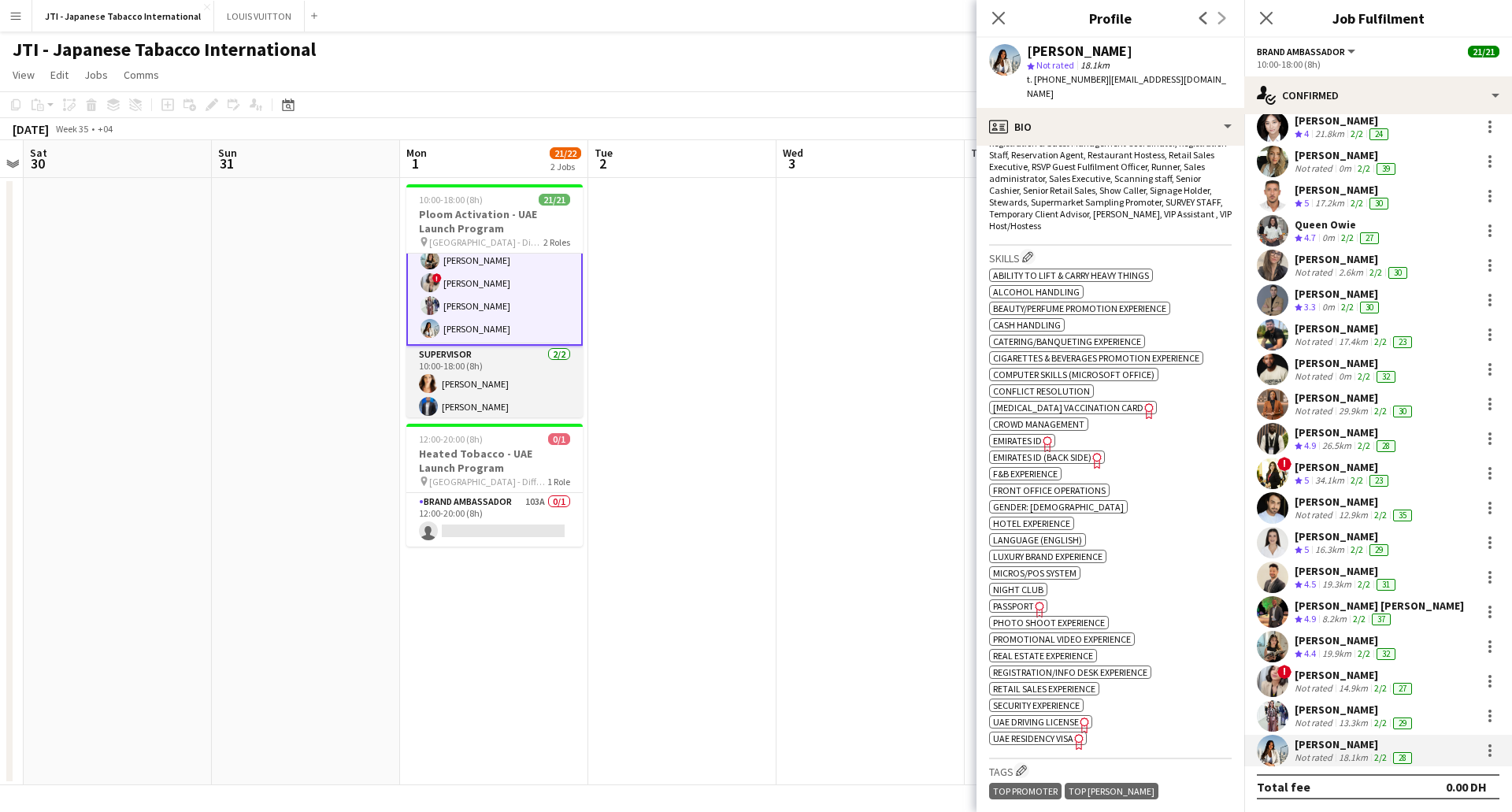
drag, startPoint x: 512, startPoint y: 396, endPoint x: 544, endPoint y: 396, distance: 32.0
click at [512, 396] on app-card-role "Supervisor 2/2 10:00-18:00 (8h) vanessa roveratti Mohammed Raziqa" at bounding box center [495, 383] width 176 height 77
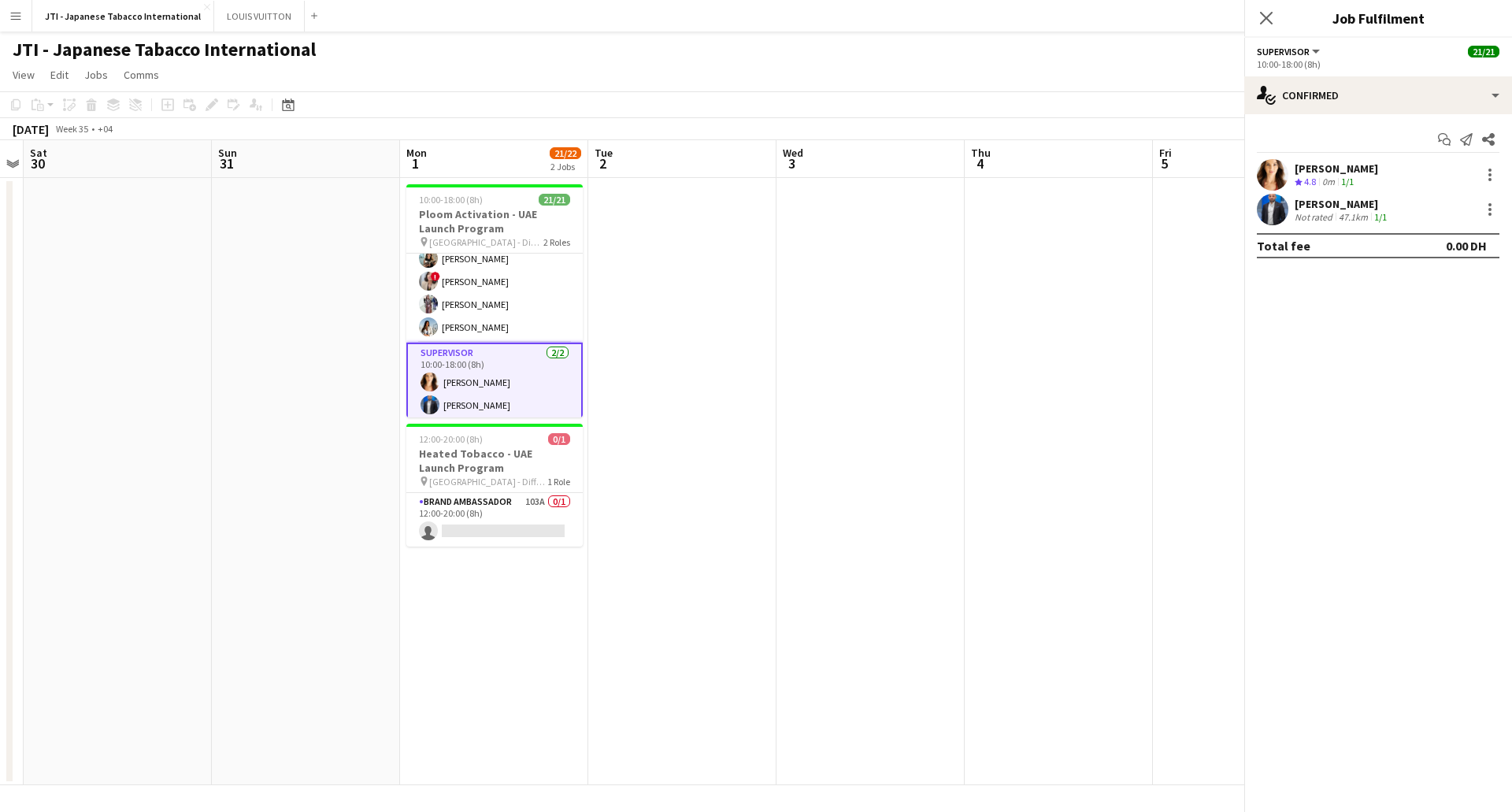
scroll to position [379, 0]
click at [1322, 174] on div "[PERSON_NAME]" at bounding box center [1336, 168] width 84 height 14
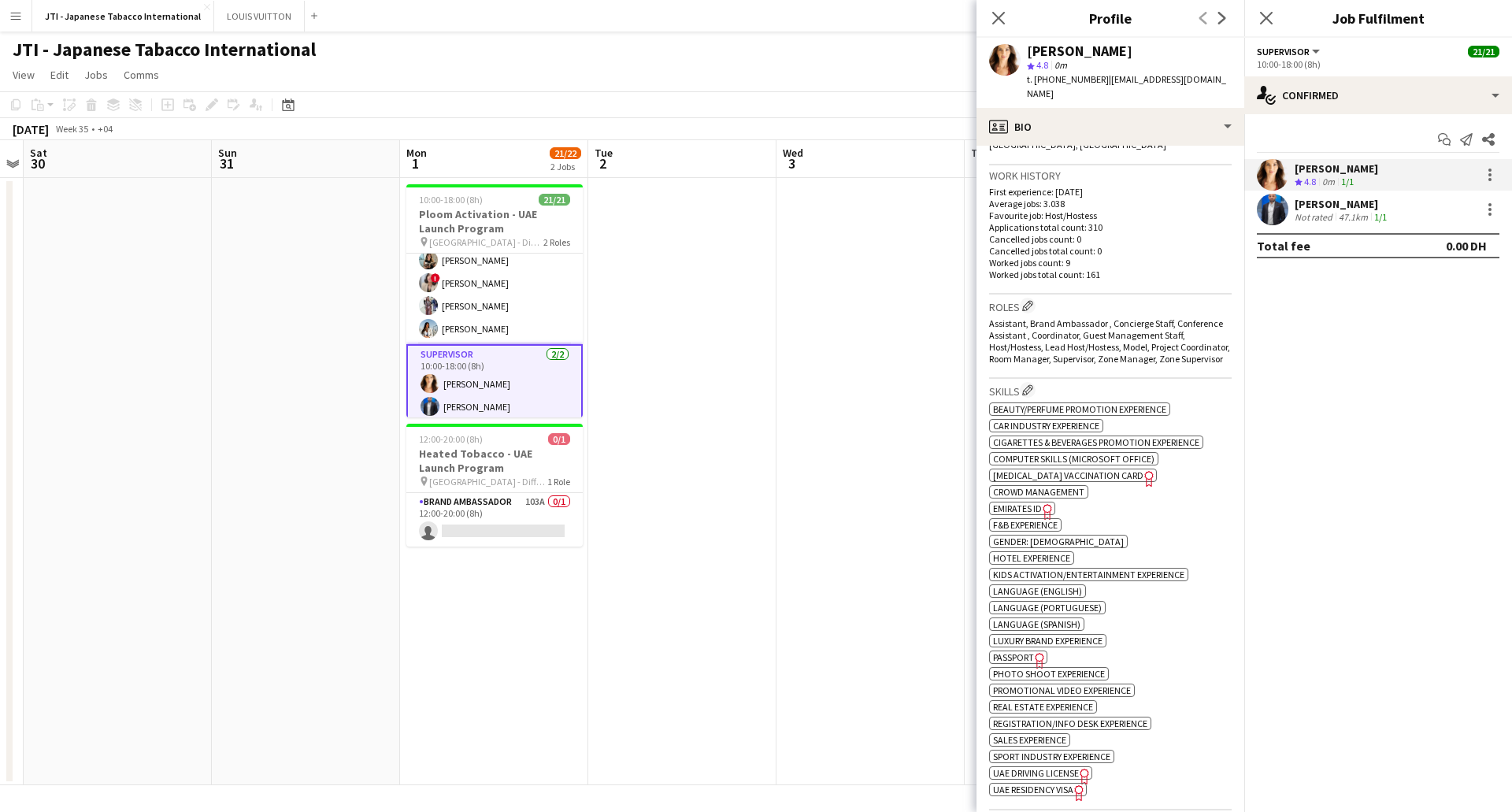
scroll to position [551, 0]
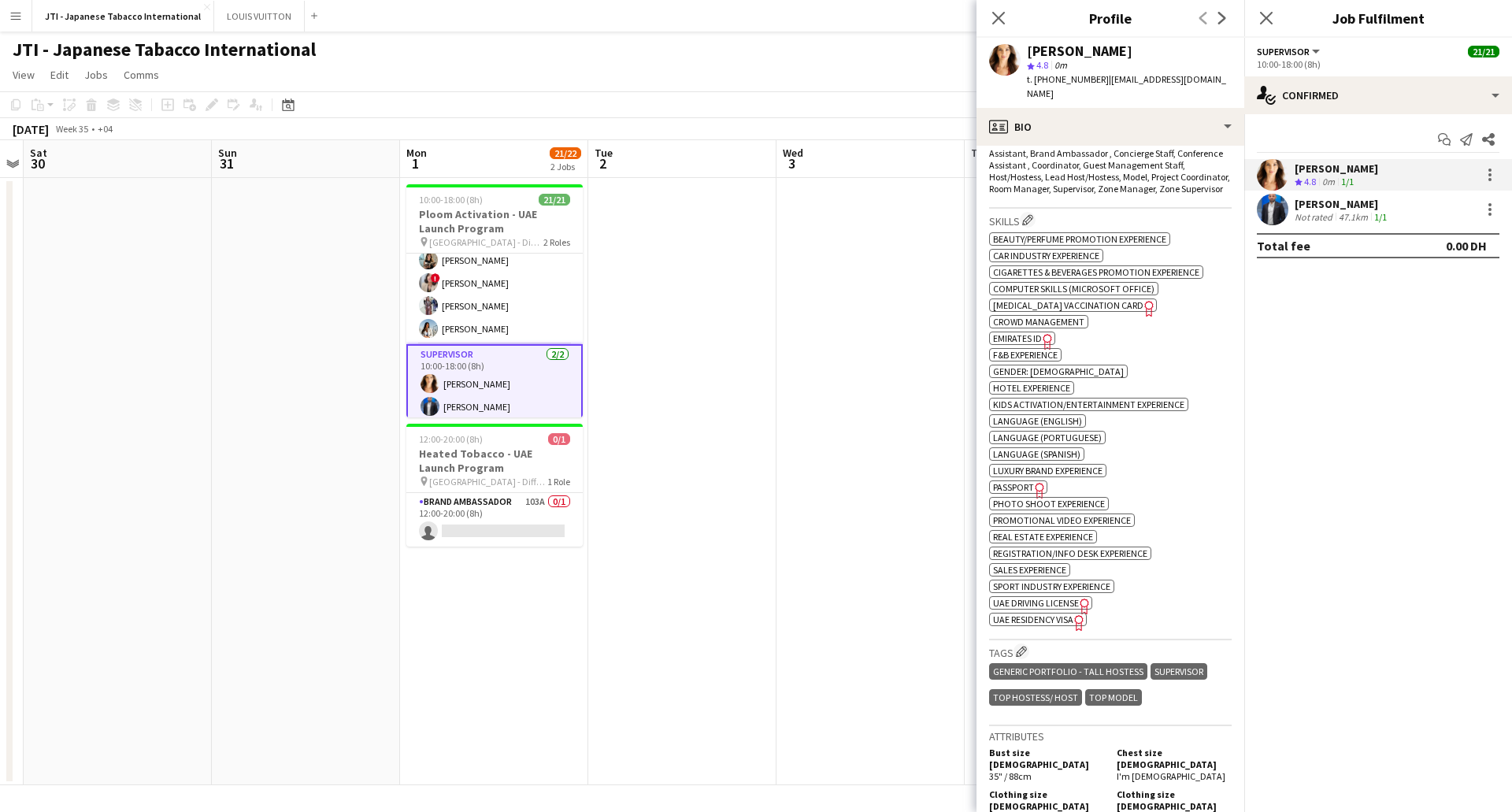
click at [1027, 488] on span "Passport" at bounding box center [1013, 487] width 41 height 12
click at [1062, 619] on span "UAE Residency Visa" at bounding box center [1034, 619] width 81 height 12
click at [1039, 338] on span "Emirates ID" at bounding box center [1017, 338] width 49 height 12
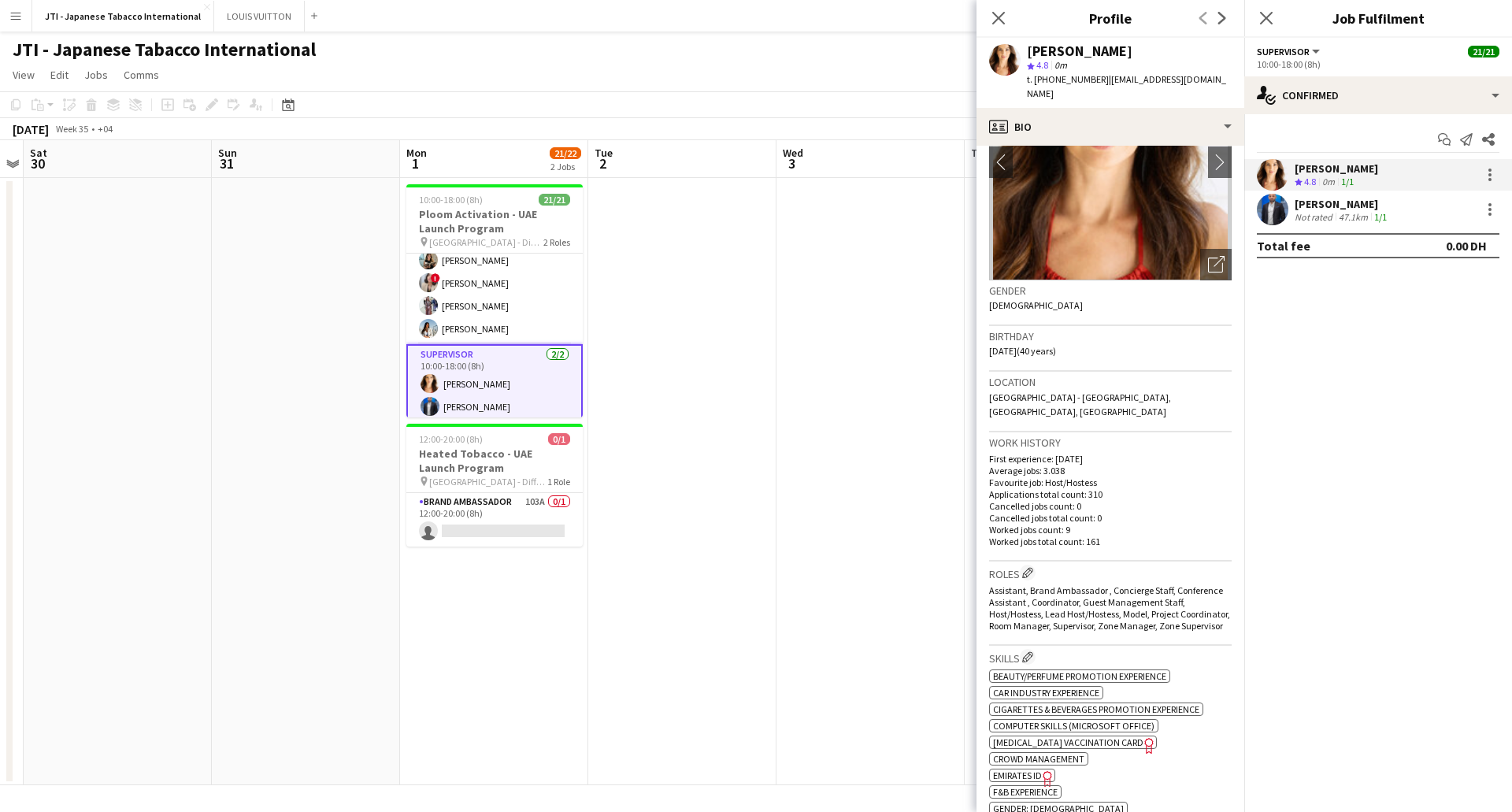
scroll to position [0, 0]
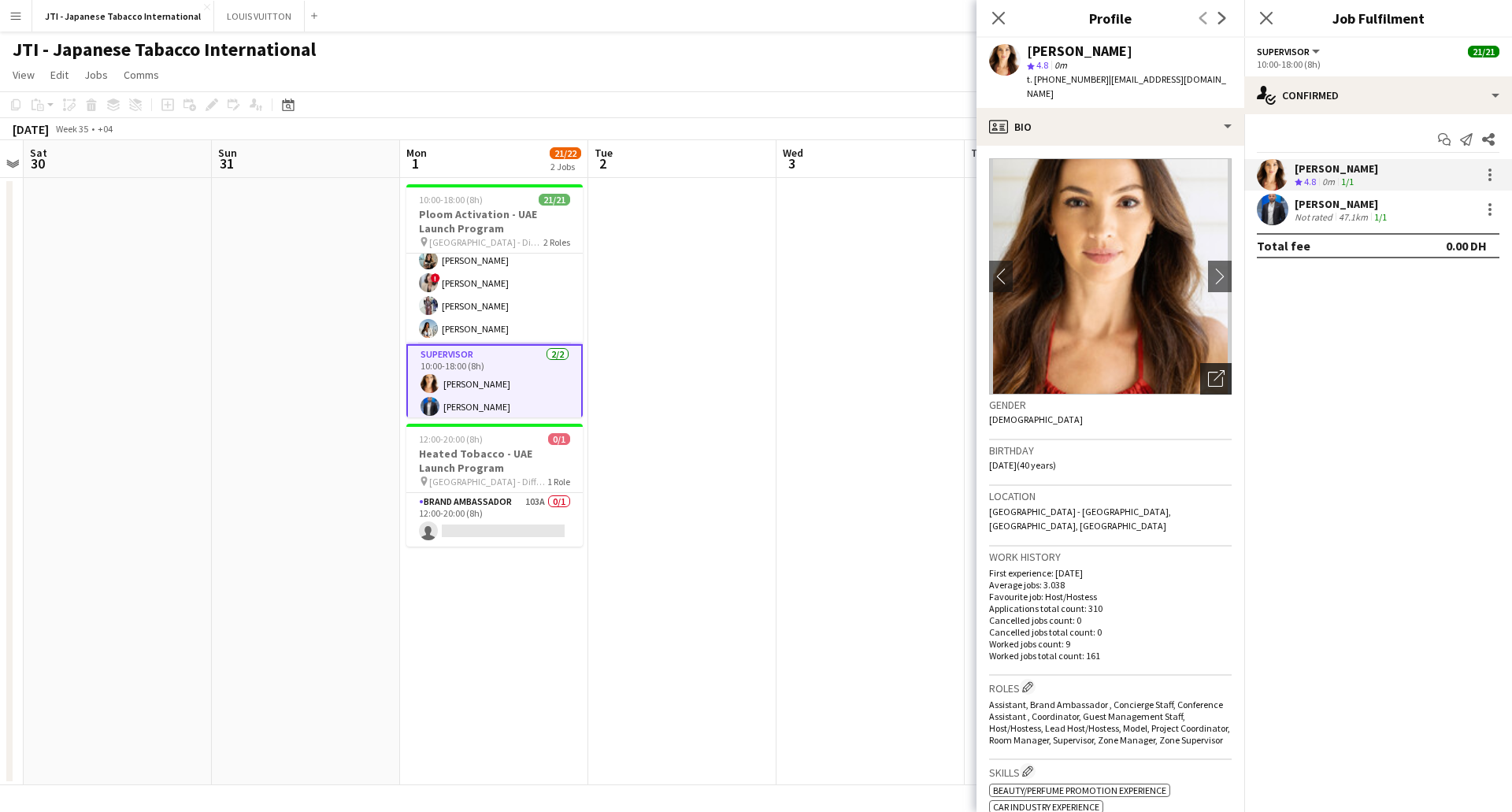
click at [1208, 375] on icon "Open photos pop-in" at bounding box center [1216, 379] width 17 height 17
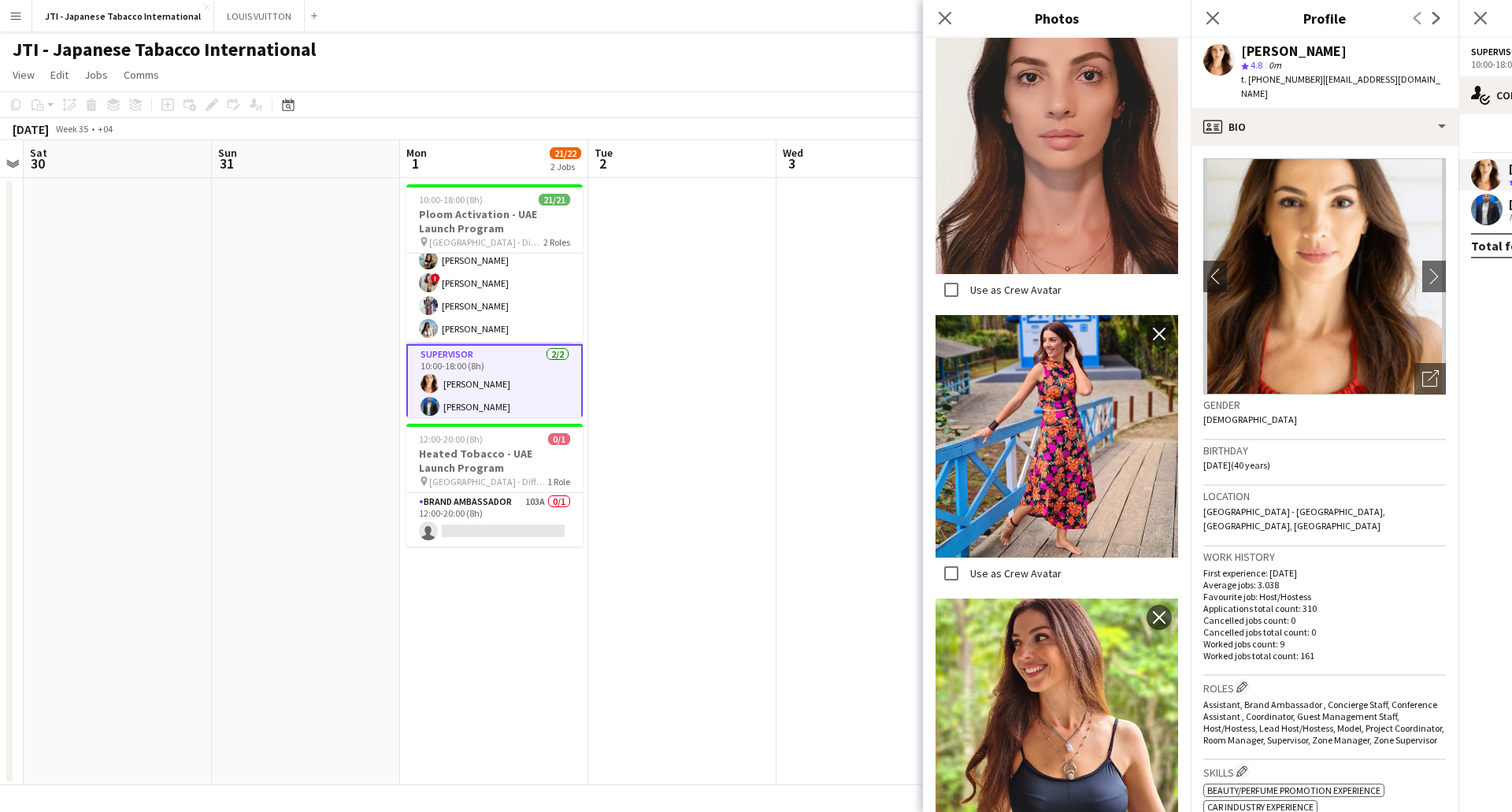
scroll to position [1291, 0]
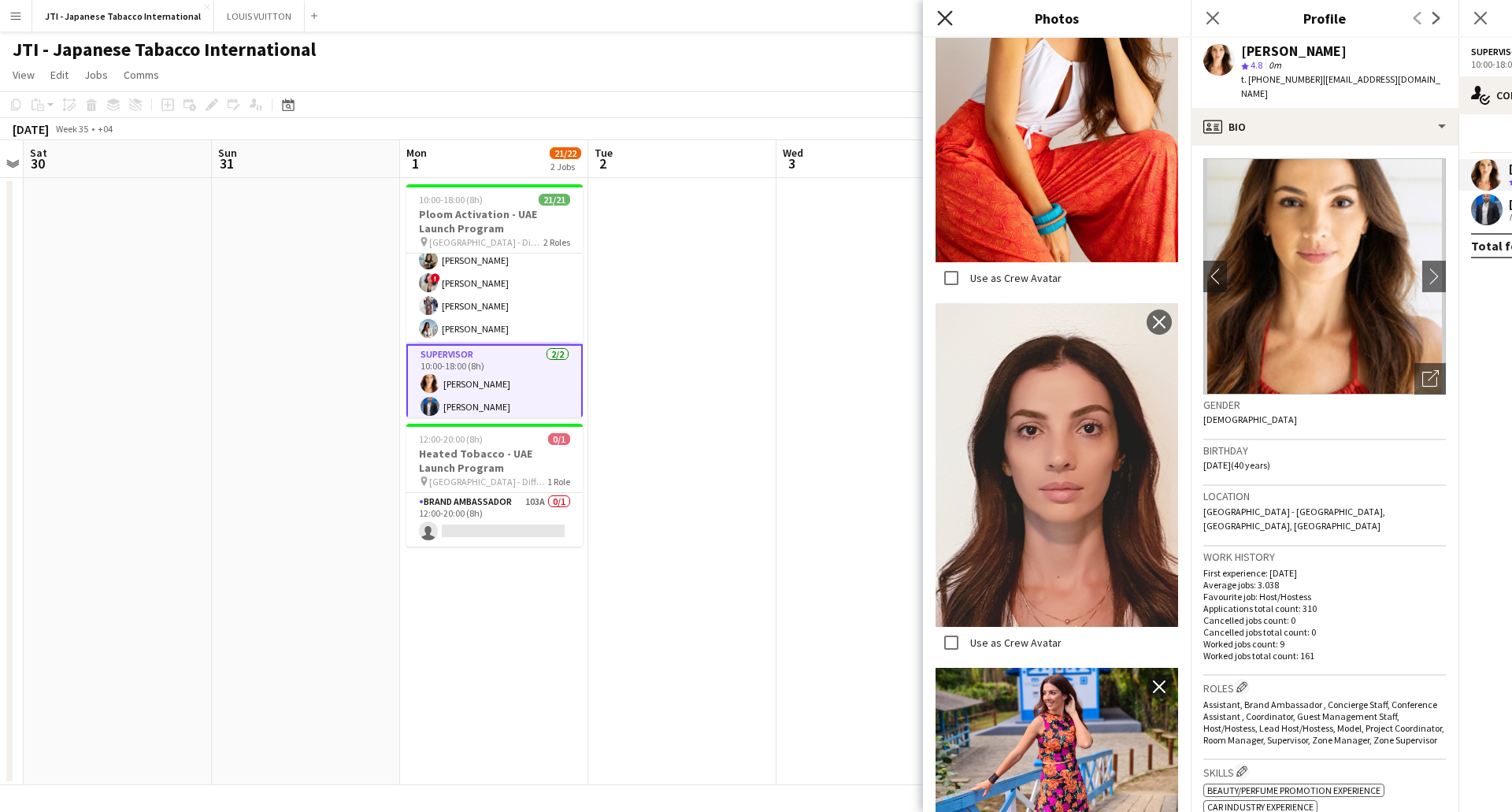
click at [942, 22] on icon at bounding box center [944, 18] width 15 height 15
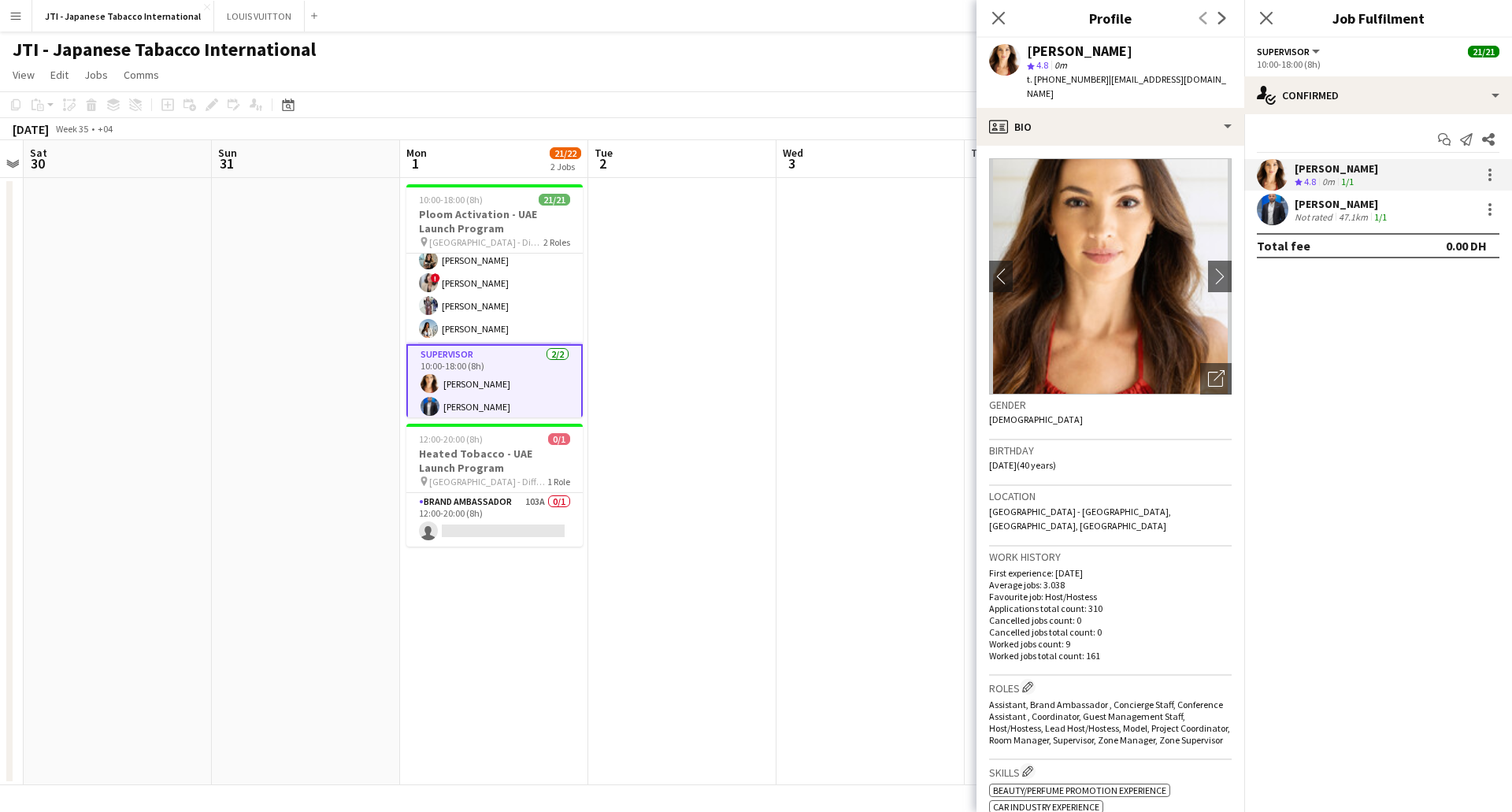
click at [1300, 214] on div "Not rated" at bounding box center [1315, 217] width 41 height 12
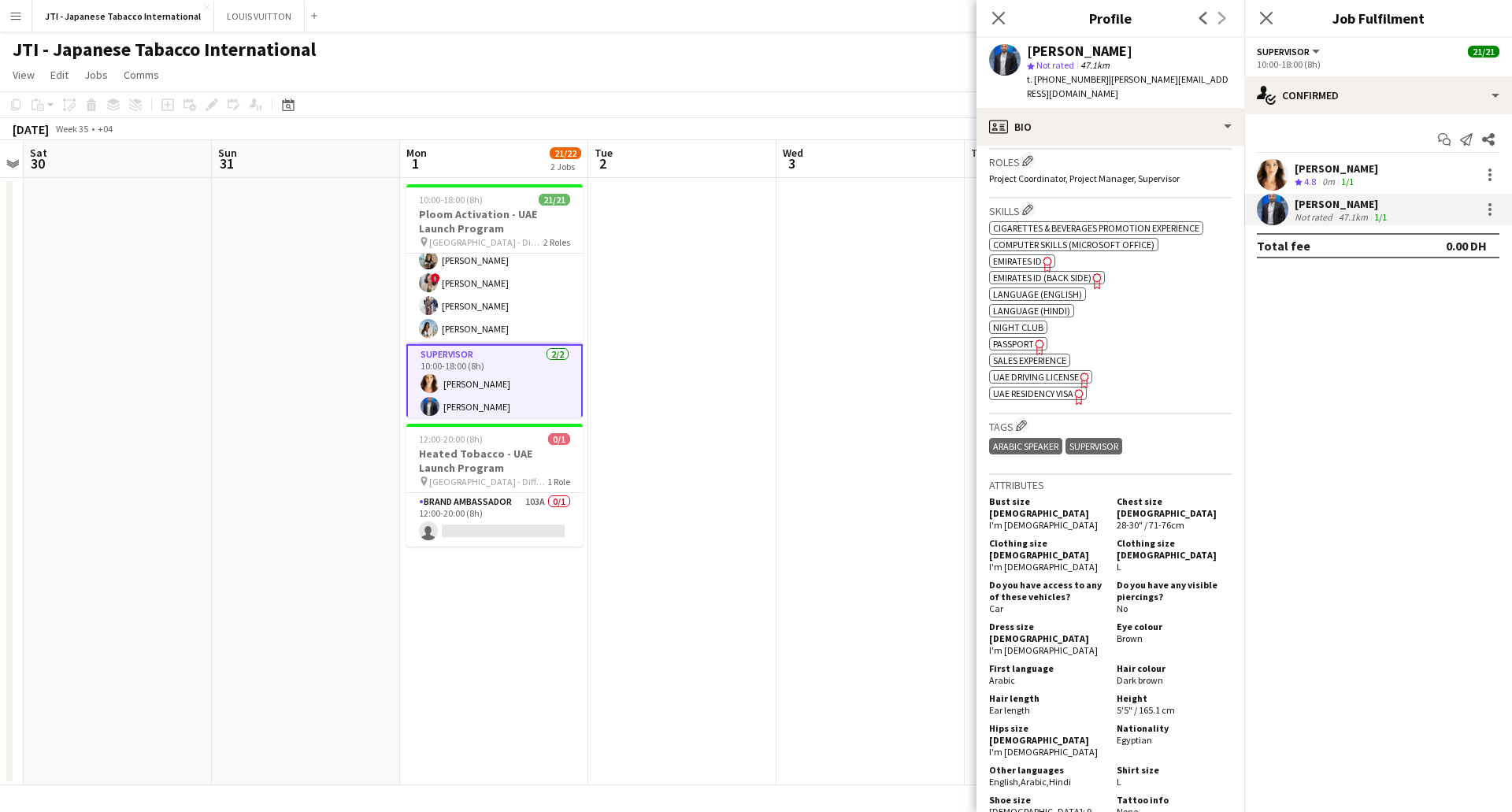
scroll to position [473, 0]
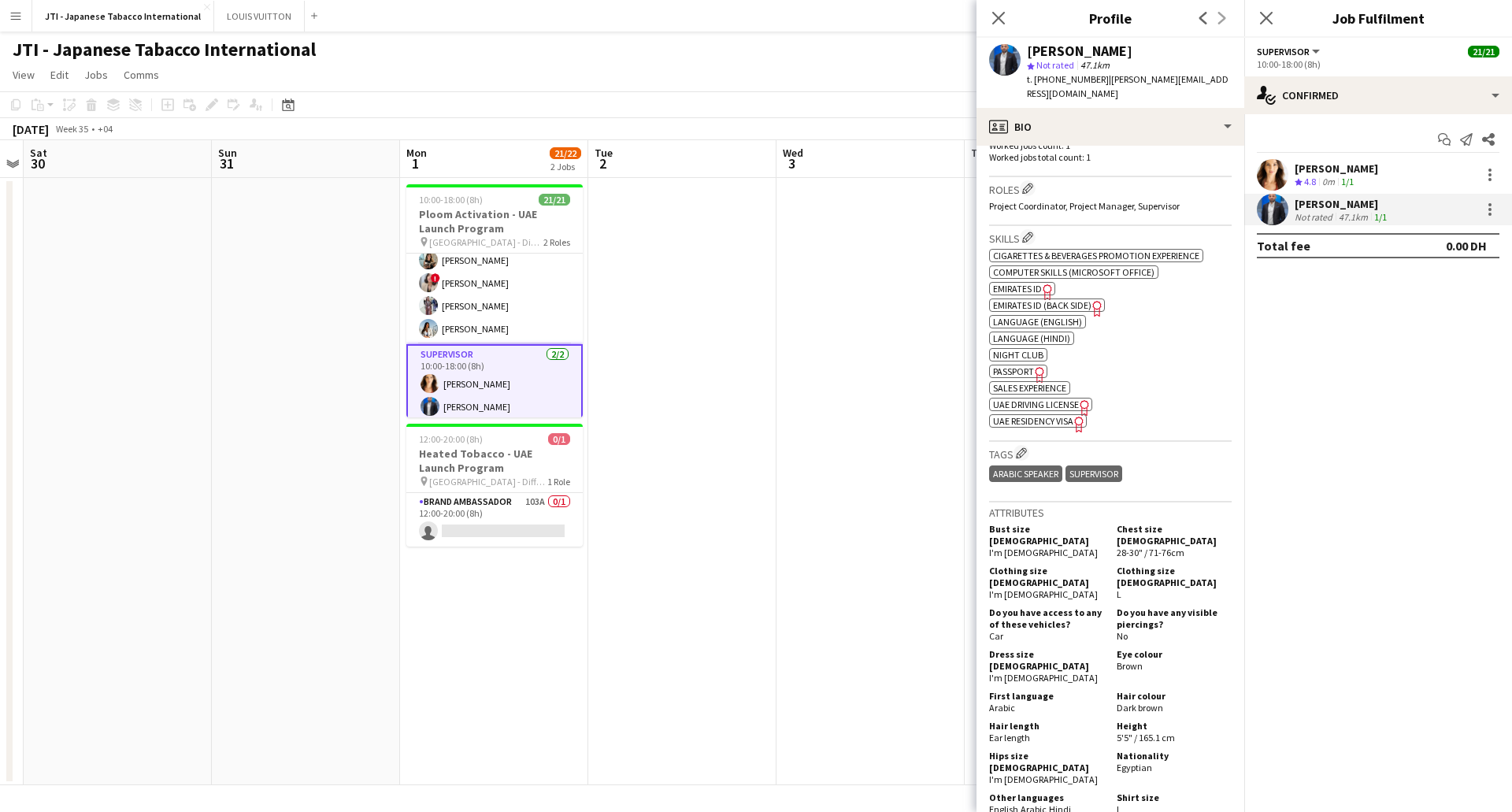
drag, startPoint x: 1016, startPoint y: 356, endPoint x: 1023, endPoint y: 365, distance: 11.4
click at [1015, 366] on span "Passport" at bounding box center [1013, 371] width 41 height 12
click at [1047, 415] on span "UAE Residency Visa" at bounding box center [1034, 420] width 81 height 12
click at [1035, 283] on span "Emirates ID" at bounding box center [1017, 288] width 49 height 12
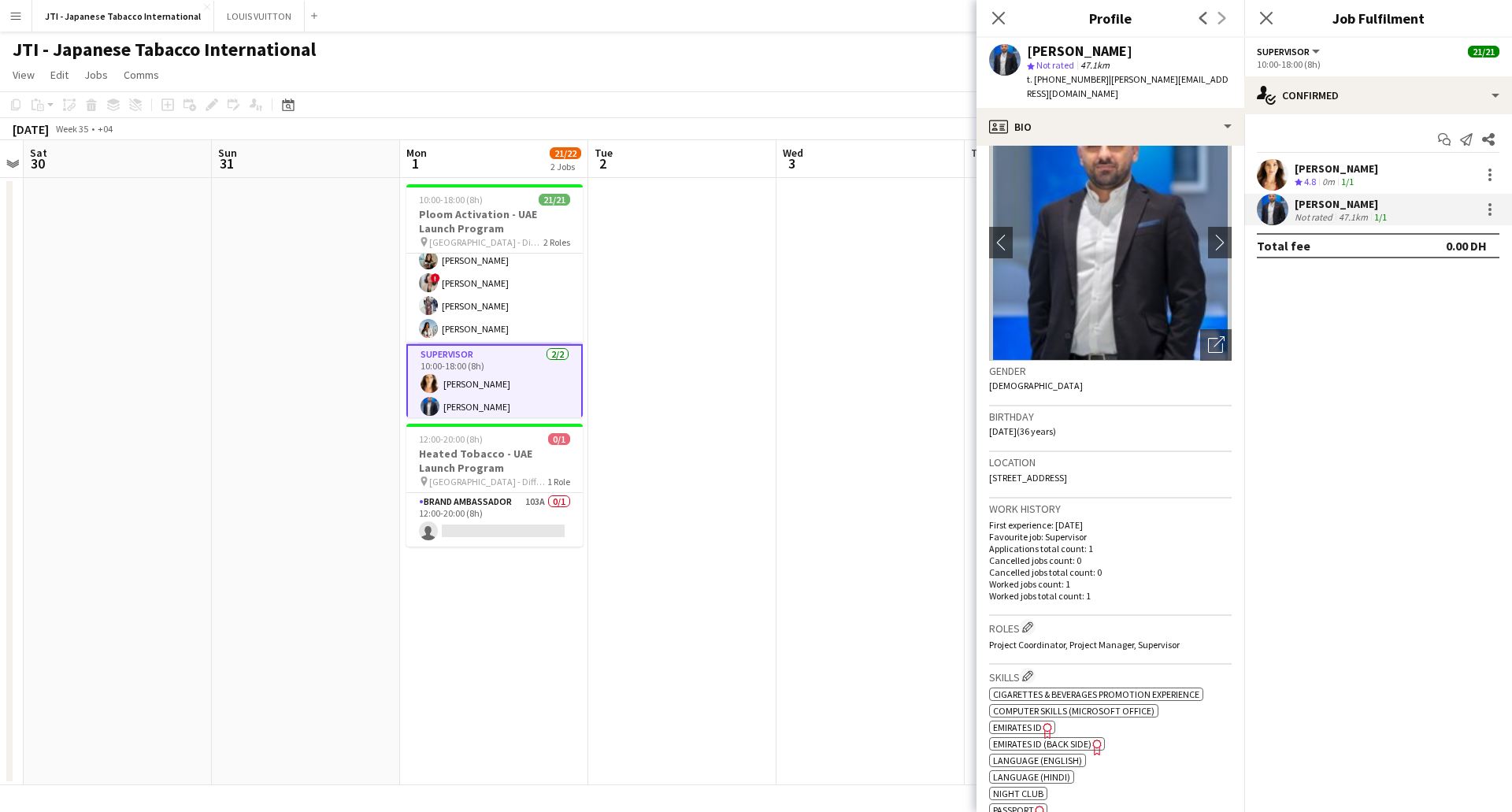
scroll to position [0, 0]
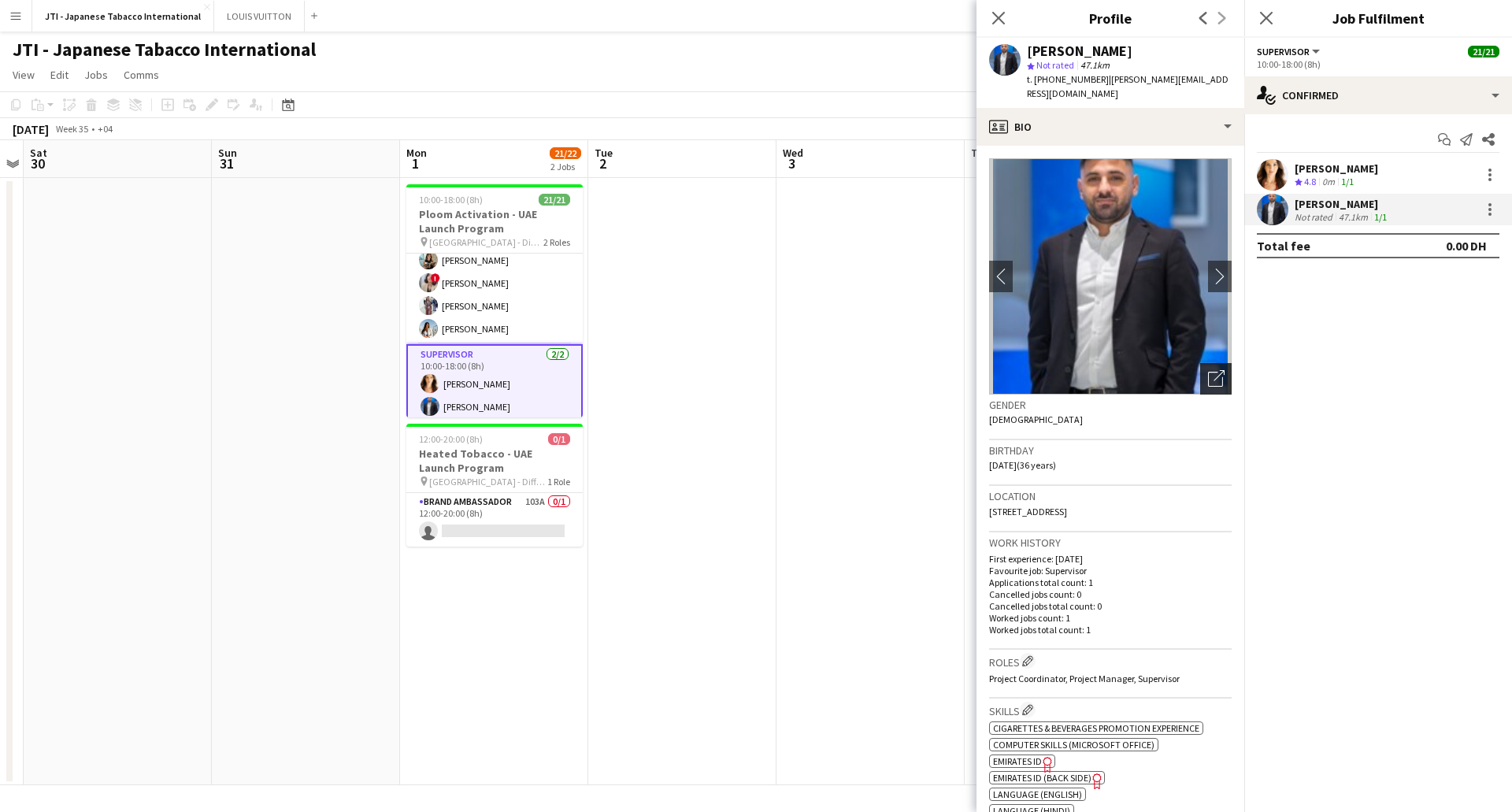
click at [1216, 372] on div "Open photos pop-in" at bounding box center [1216, 379] width 31 height 31
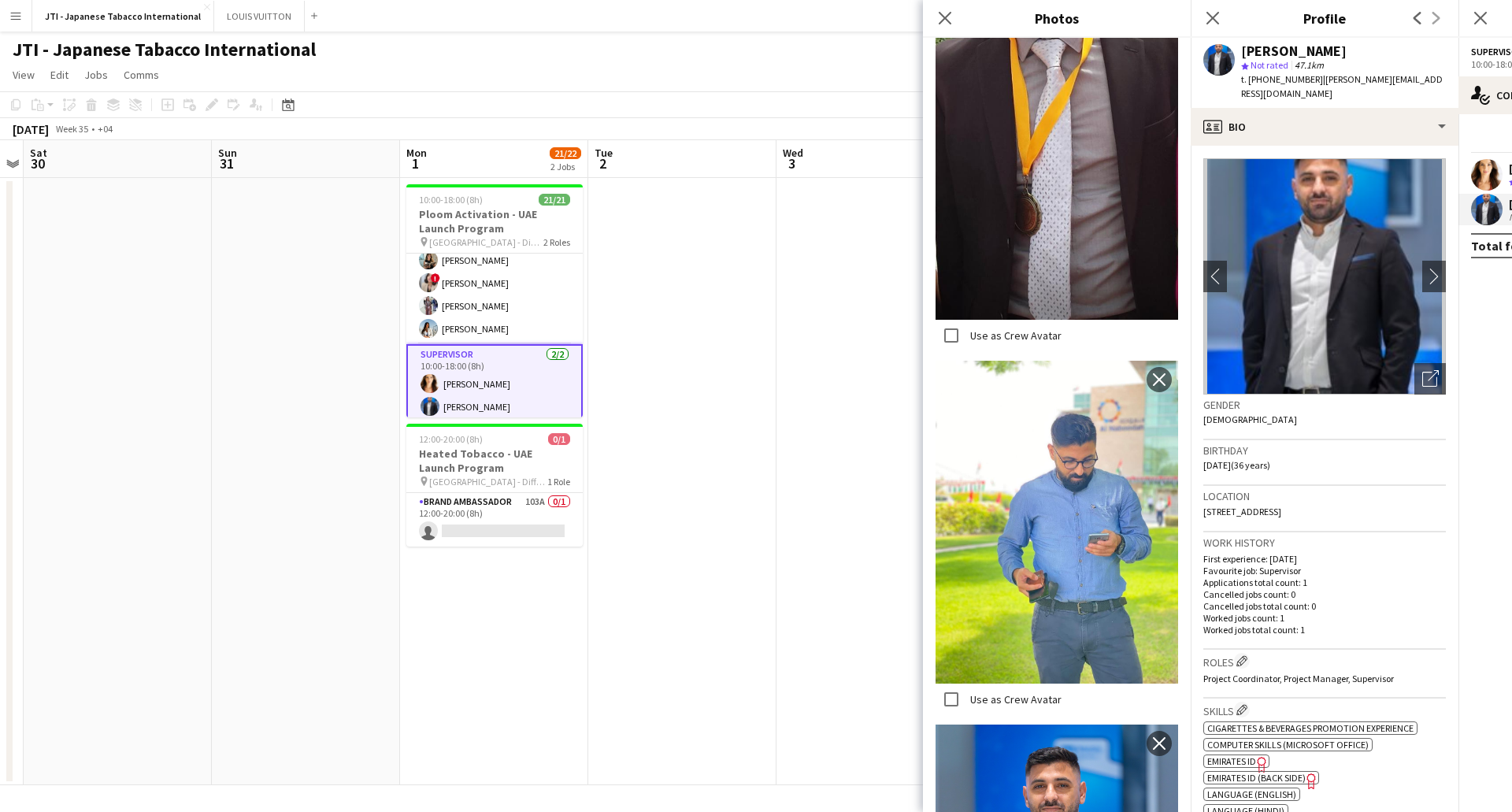
scroll to position [836, 0]
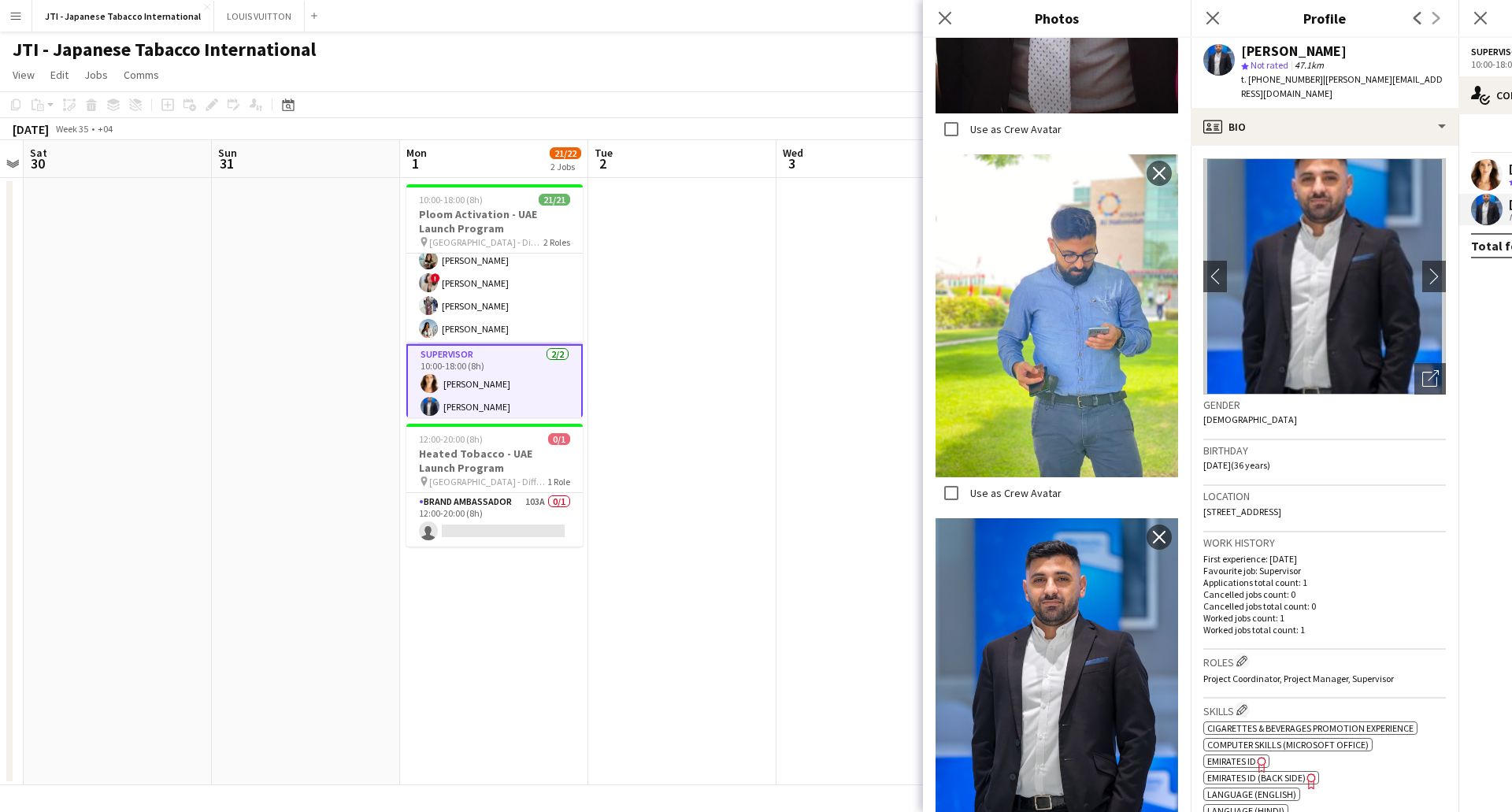
drag, startPoint x: 795, startPoint y: 400, endPoint x: 962, endPoint y: 405, distance: 167.1
click at [798, 396] on app-date-cell at bounding box center [871, 482] width 188 height 607
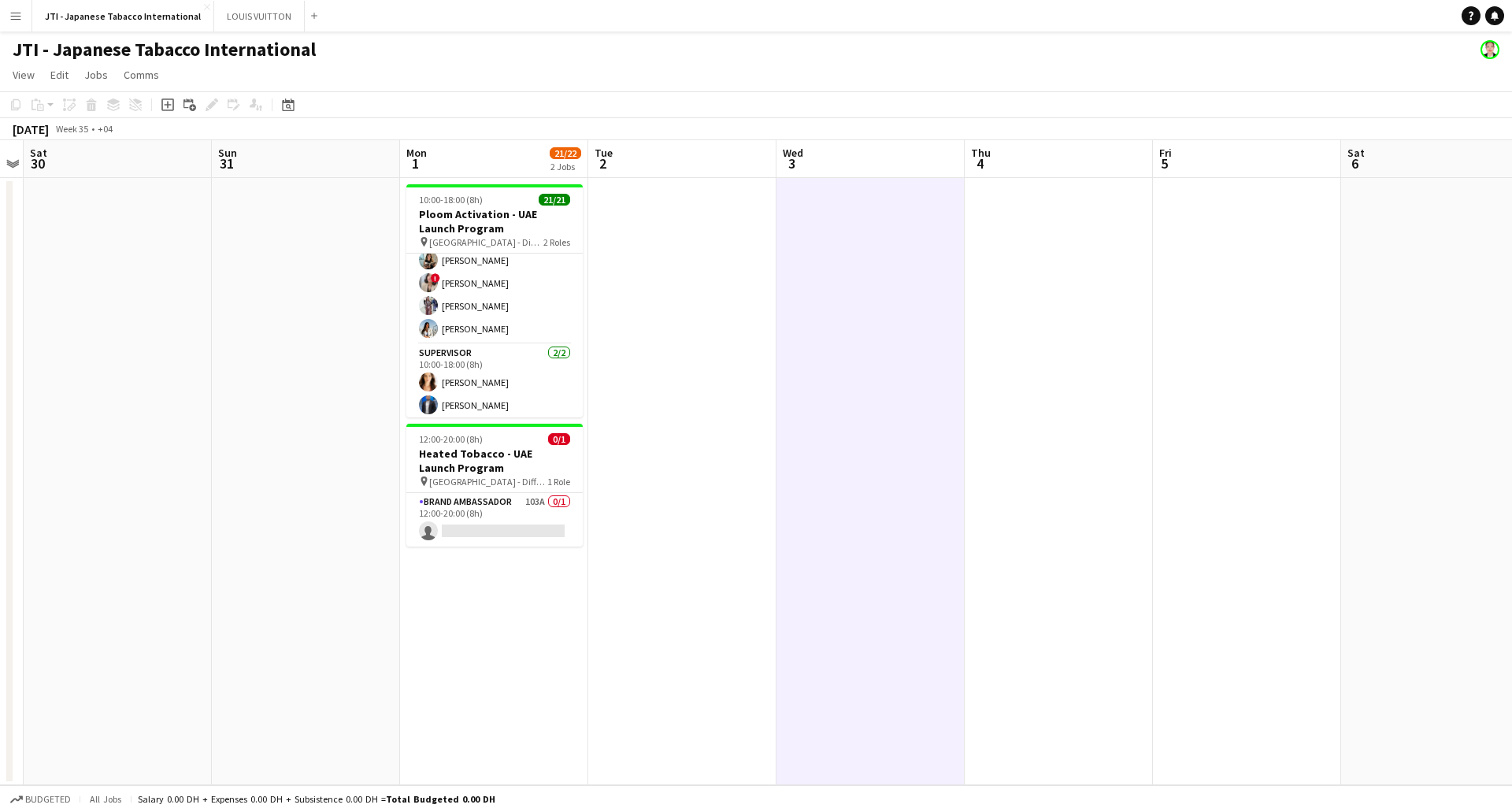
scroll to position [377, 0]
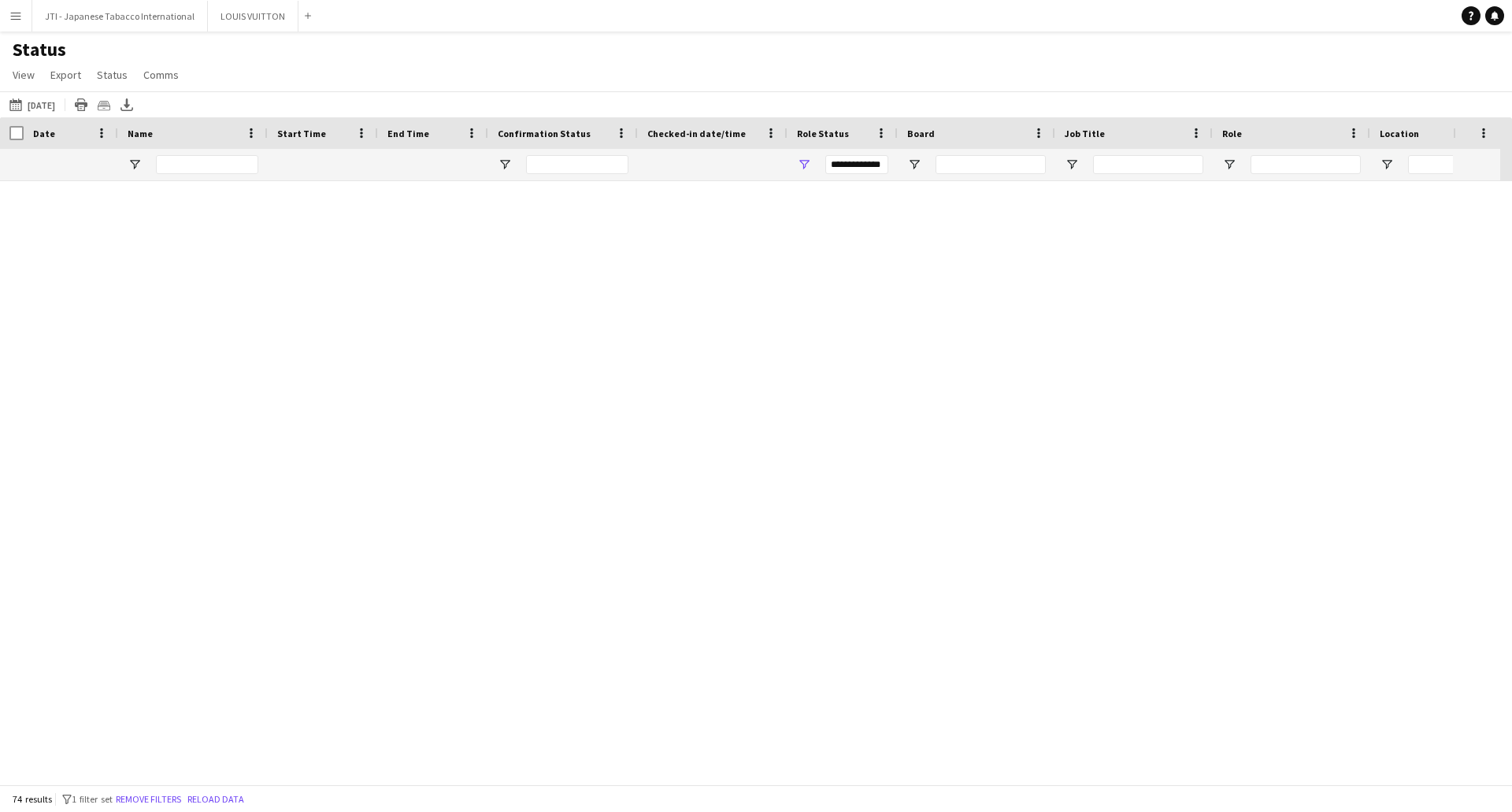
scroll to position [2672, 0]
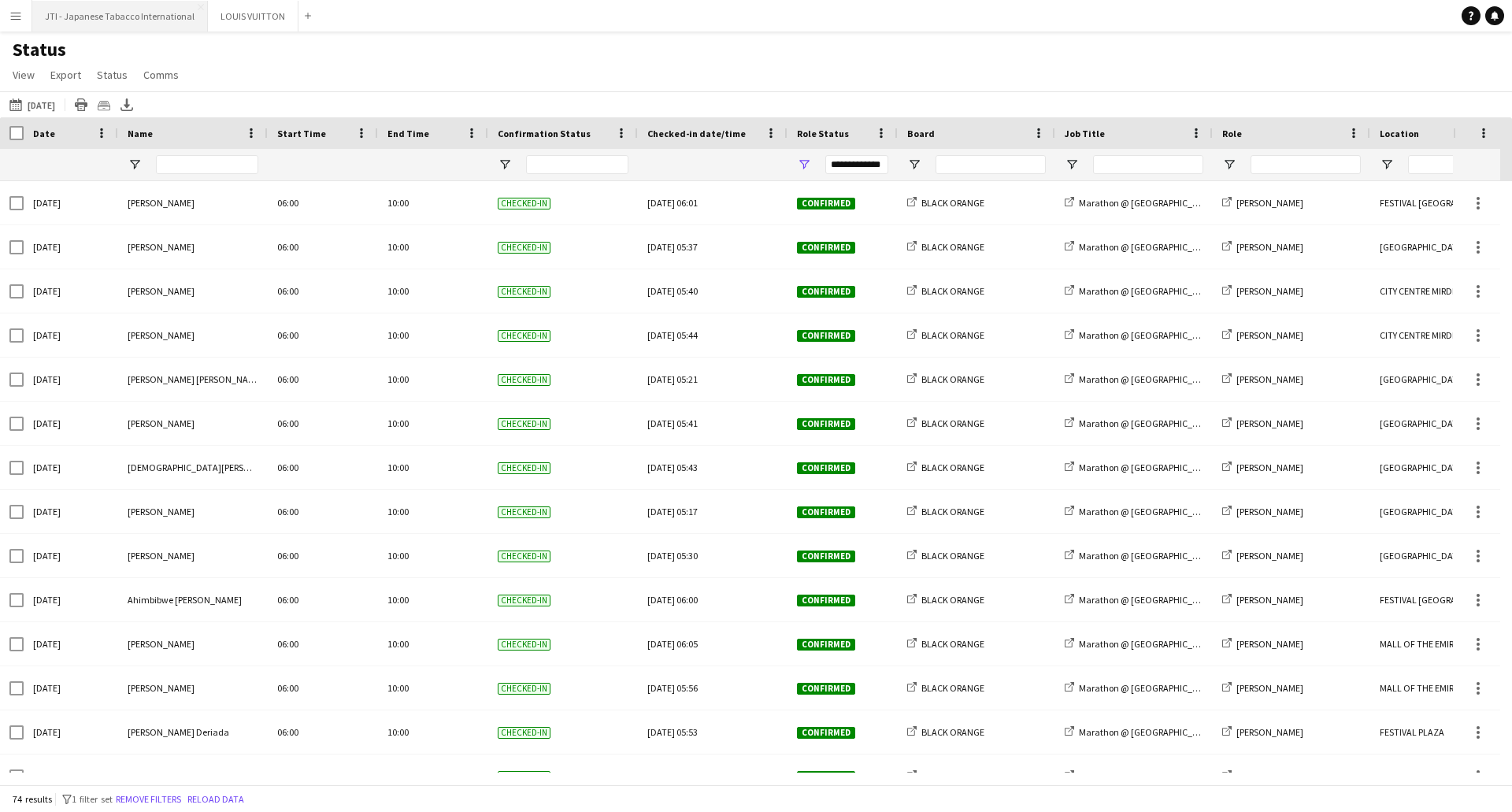
click at [81, 18] on button "JTI - Japanese Tabacco International Close" at bounding box center [120, 16] width 176 height 31
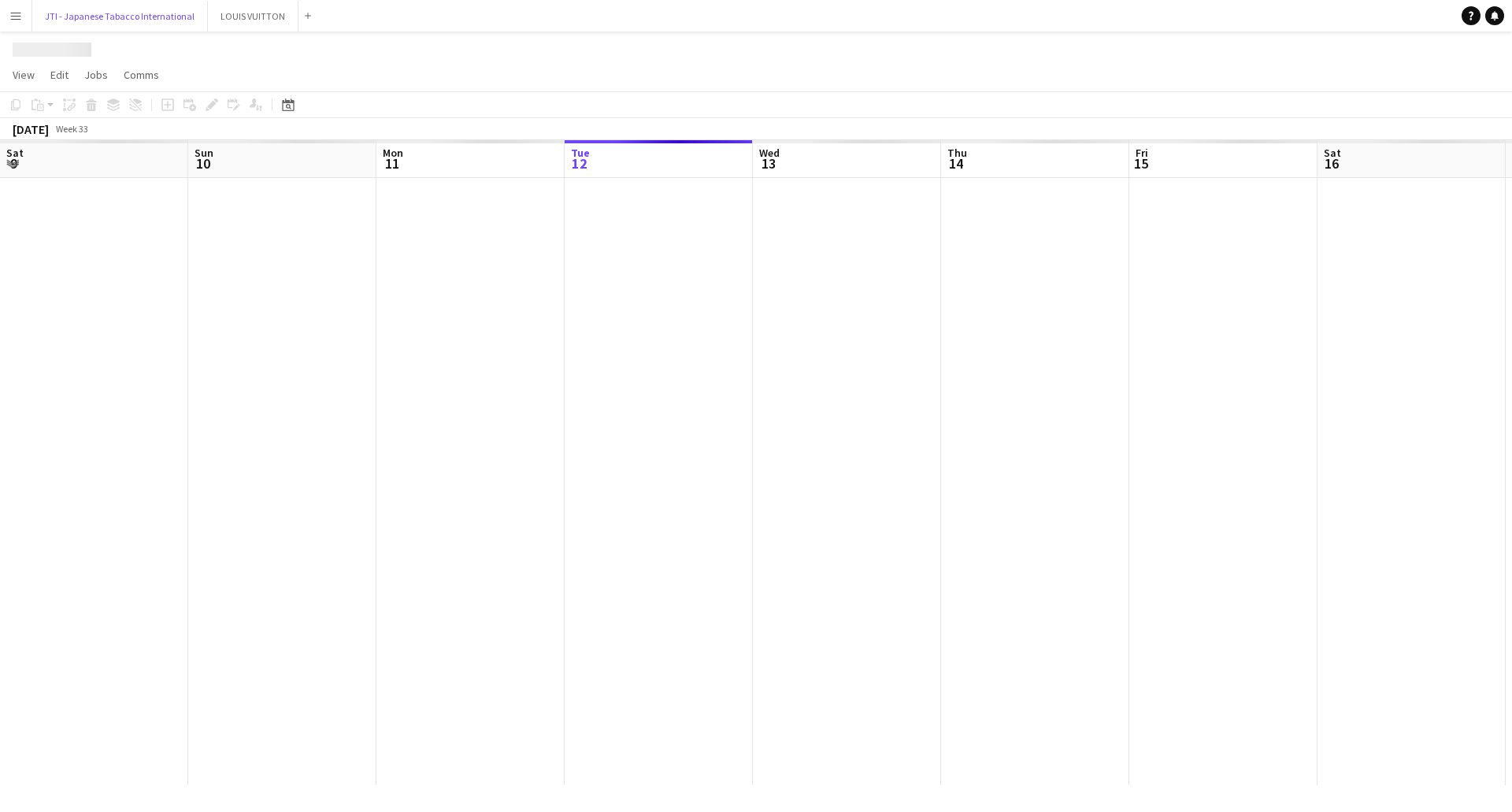
scroll to position [0, 376]
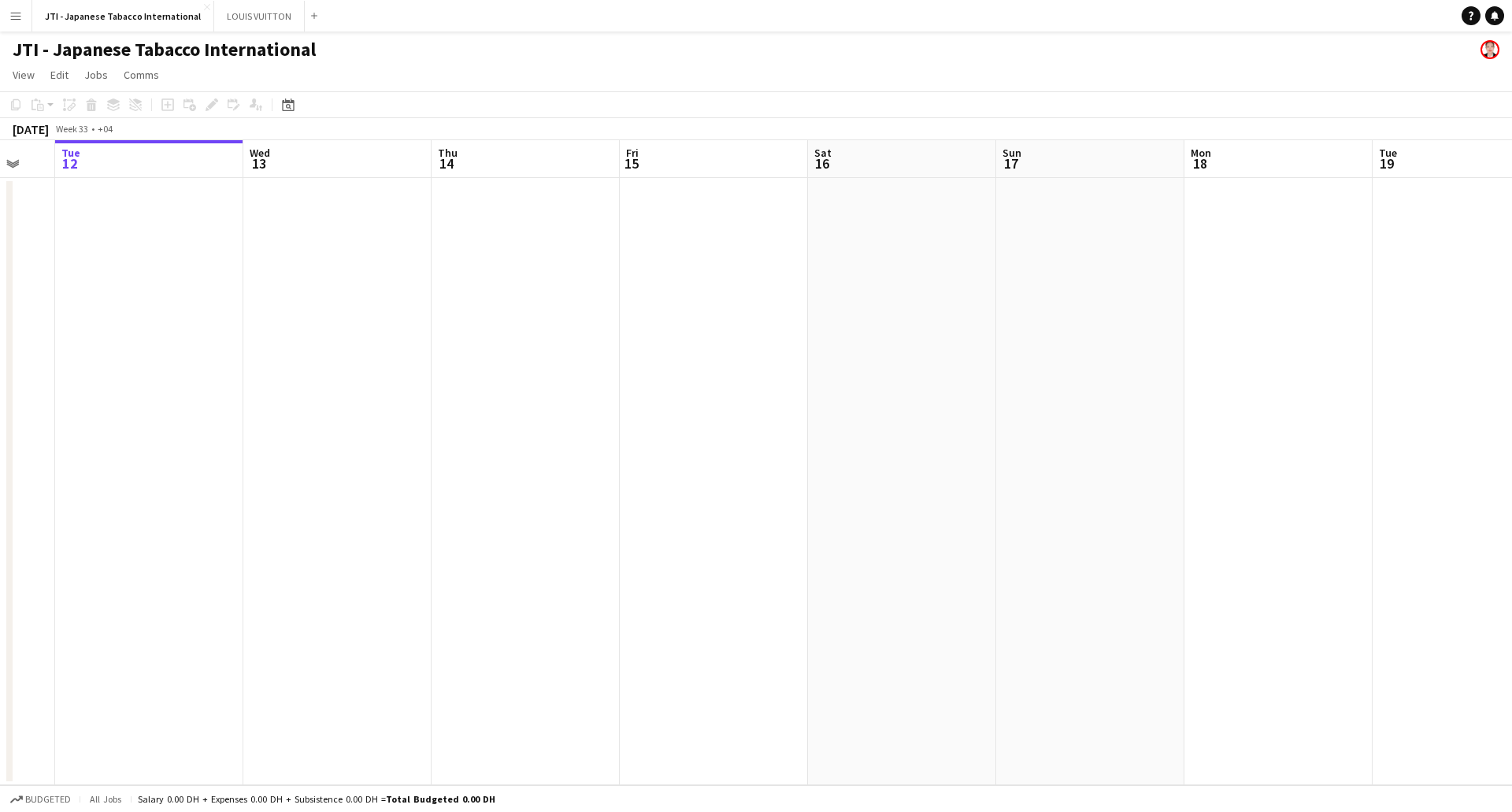
drag, startPoint x: 1301, startPoint y: 375, endPoint x: 501, endPoint y: 386, distance: 800.1
click at [507, 386] on app-calendar-viewport "Sat 9 Sun 10 Mon 11 Tue 12 Wed 13 Thu 14 Fri 15 Sat 16 Sun 17 Mon 18 Tue 19 Wed…" at bounding box center [756, 462] width 1512 height 645
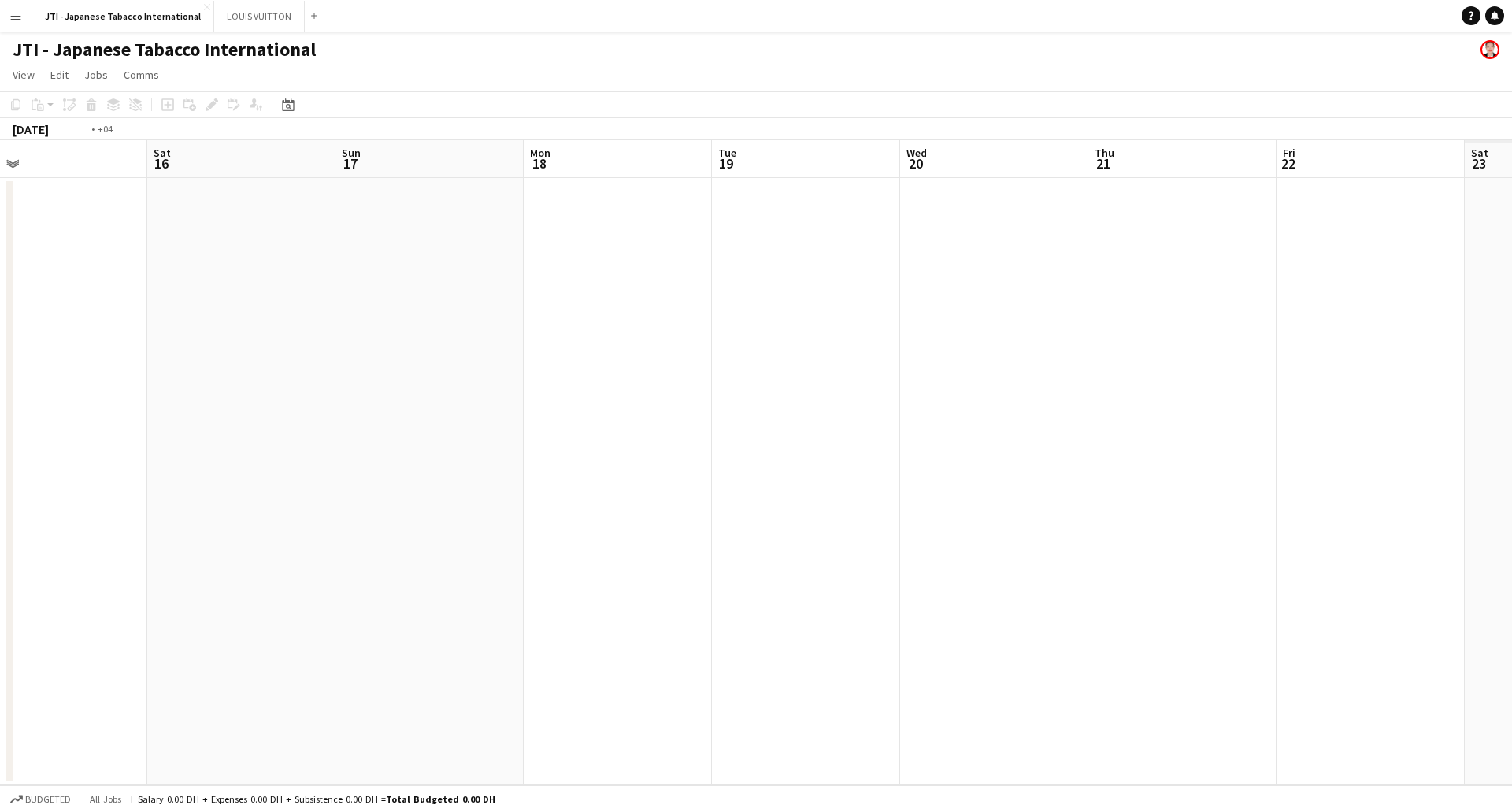
drag, startPoint x: 966, startPoint y: 407, endPoint x: 690, endPoint y: 388, distance: 276.7
click at [350, 404] on app-calendar-viewport "Tue 12 Wed 13 Thu 14 Fri 15 Sat 16 Sun 17 Mon 18 Tue 19 Wed 20 Thu 21 Fri 22 Sa…" at bounding box center [756, 462] width 1512 height 645
drag, startPoint x: 454, startPoint y: 414, endPoint x: 699, endPoint y: 418, distance: 245.0
click at [280, 415] on app-calendar-viewport "Sat 16 Sun 17 Mon 18 Tue 19 Wed 20 Thu 21 Fri 22 Sat 23 Sun 24 Mon 25 Tue 26 We…" at bounding box center [756, 462] width 1512 height 645
click at [106, 443] on app-calendar-viewport "Thu 21 Fri 22 Sat 23 Sun 24 Mon 25 Tue 26 Wed 27 Thu 28 Fri 29 Sat 30 Sun 31 Mo…" at bounding box center [756, 462] width 1512 height 645
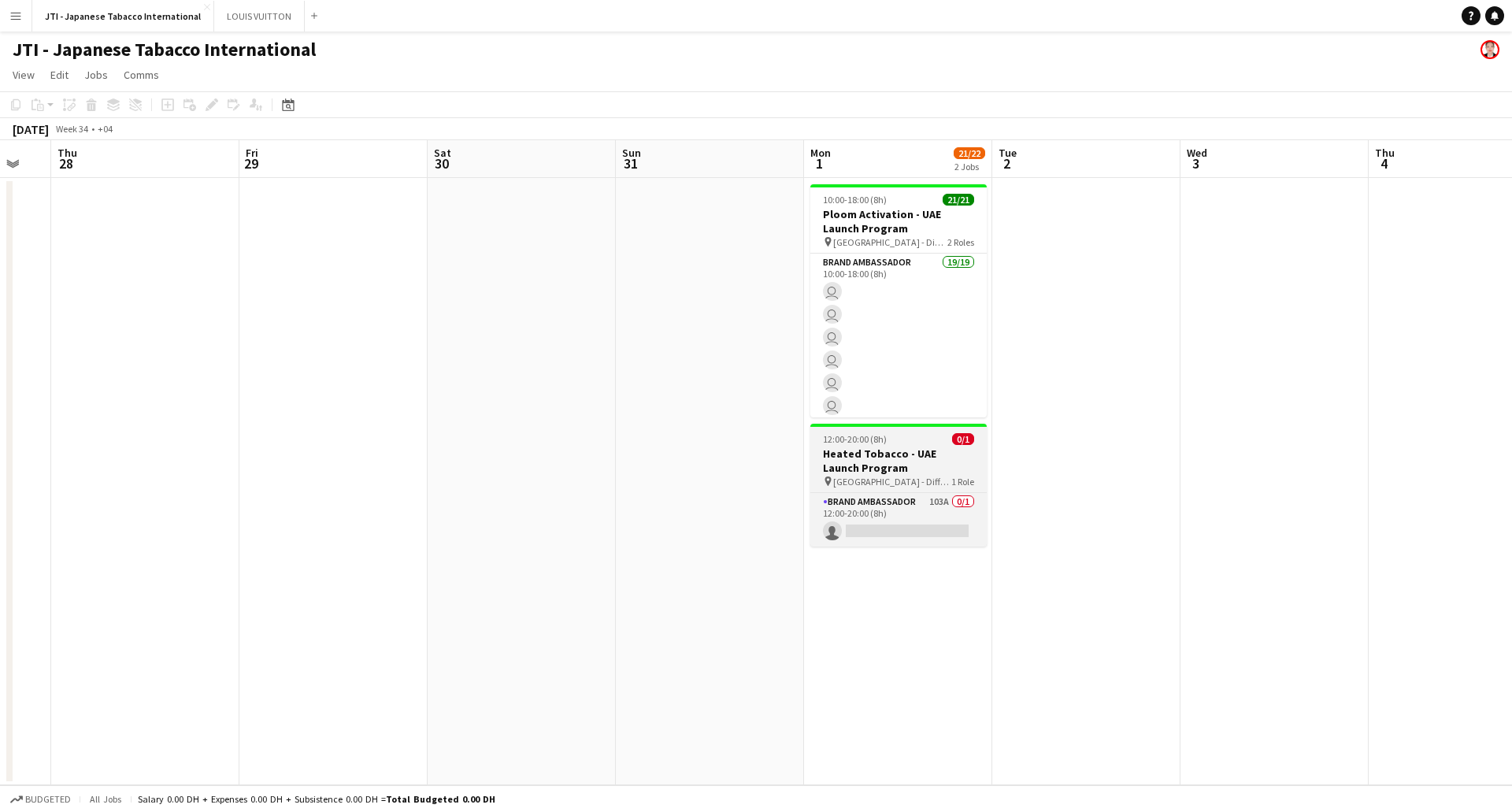
drag, startPoint x: 815, startPoint y: 437, endPoint x: 242, endPoint y: 458, distance: 573.4
click at [220, 464] on app-calendar-viewport "Mon 25 Tue 26 Wed 27 Thu 28 Fri 29 Sat 30 Sun 31 Mon 1 21/22 2 Jobs Tue 2 Wed 3…" at bounding box center [756, 462] width 1512 height 645
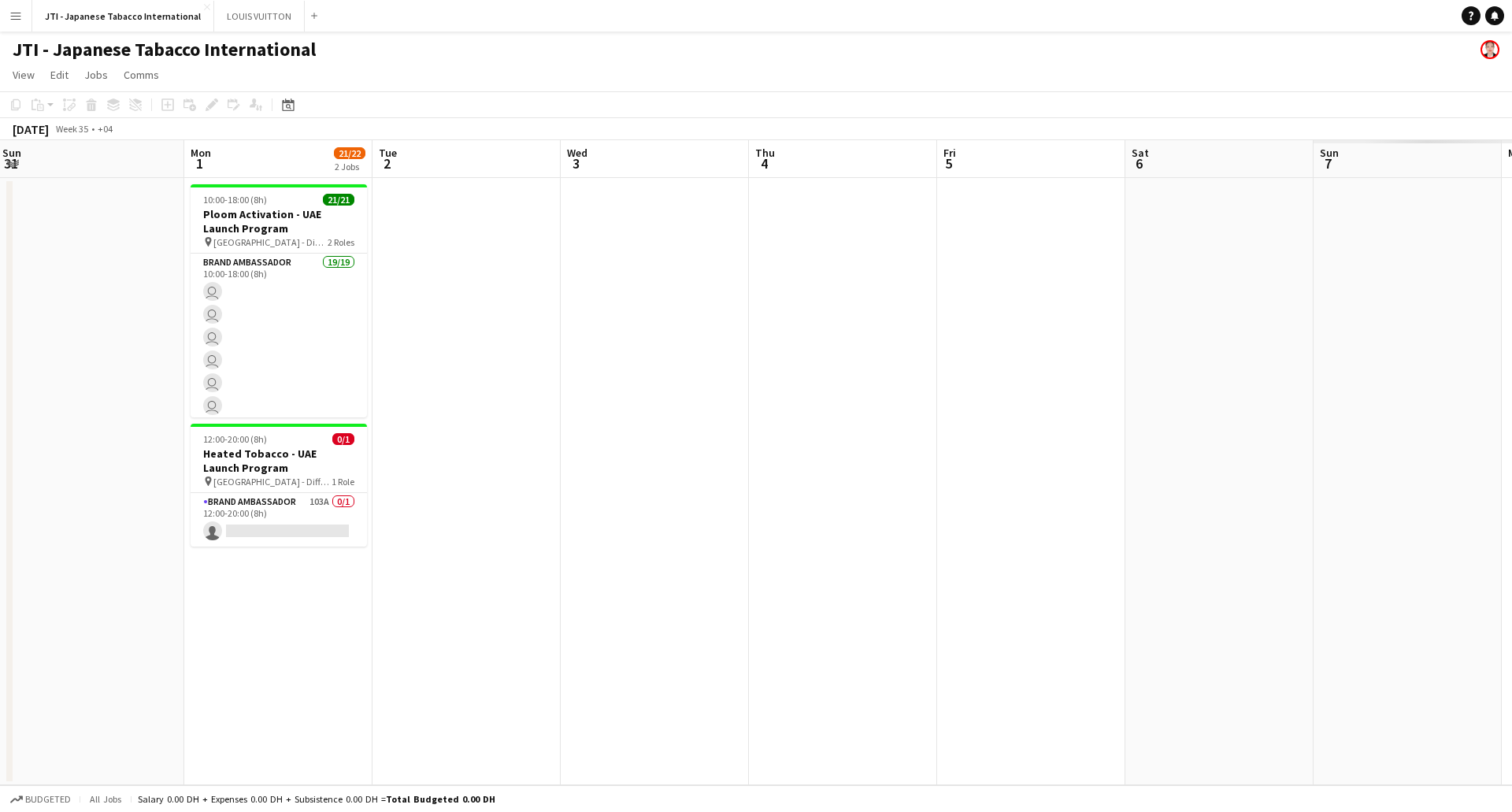
drag, startPoint x: 661, startPoint y: 435, endPoint x: 822, endPoint y: 449, distance: 161.6
click at [897, 466] on app-calendar-viewport "Fri 29 Sat 30 Sun 31 Mon 1 21/22 2 Jobs Tue 2 Wed 3 Thu 4 Fri 5 Sat 6 Sun 7 Mon…" at bounding box center [756, 462] width 1512 height 645
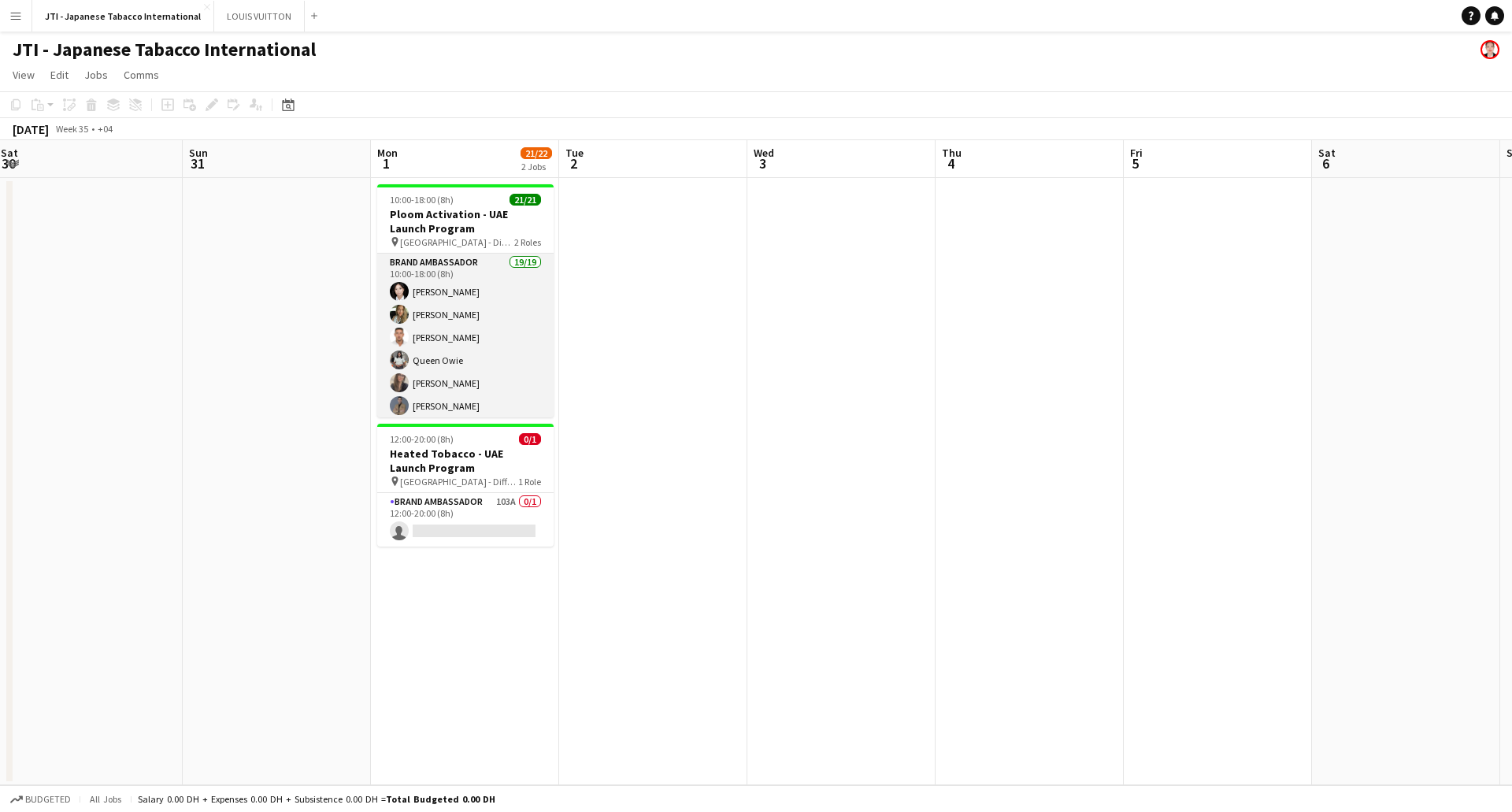
click at [457, 329] on app-card-role "Brand Ambassador 19/19 10:00-18:00 (8h) [PERSON_NAME] [PERSON_NAME] [PERSON_NAM…" at bounding box center [465, 488] width 176 height 470
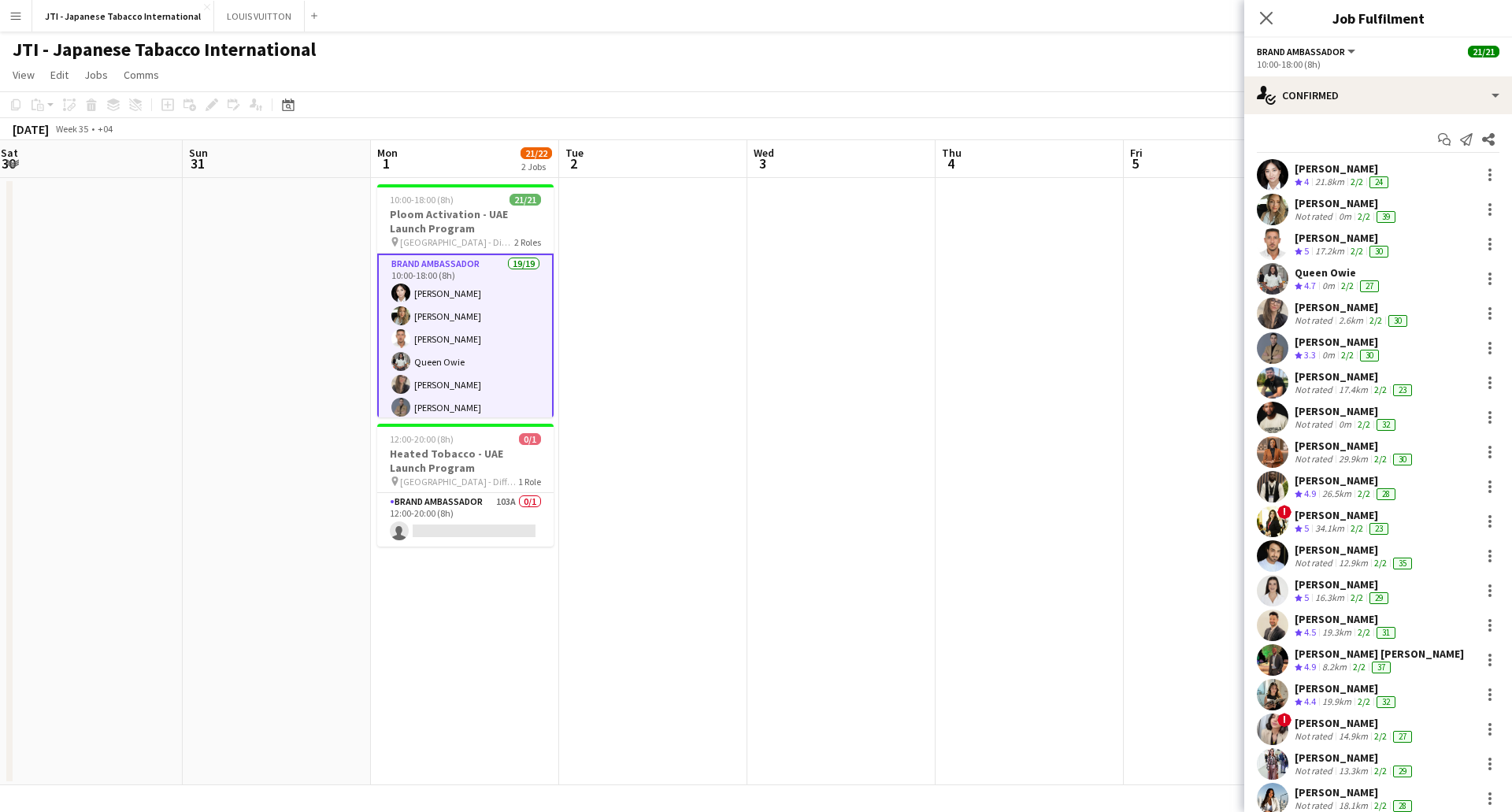
scroll to position [48, 0]
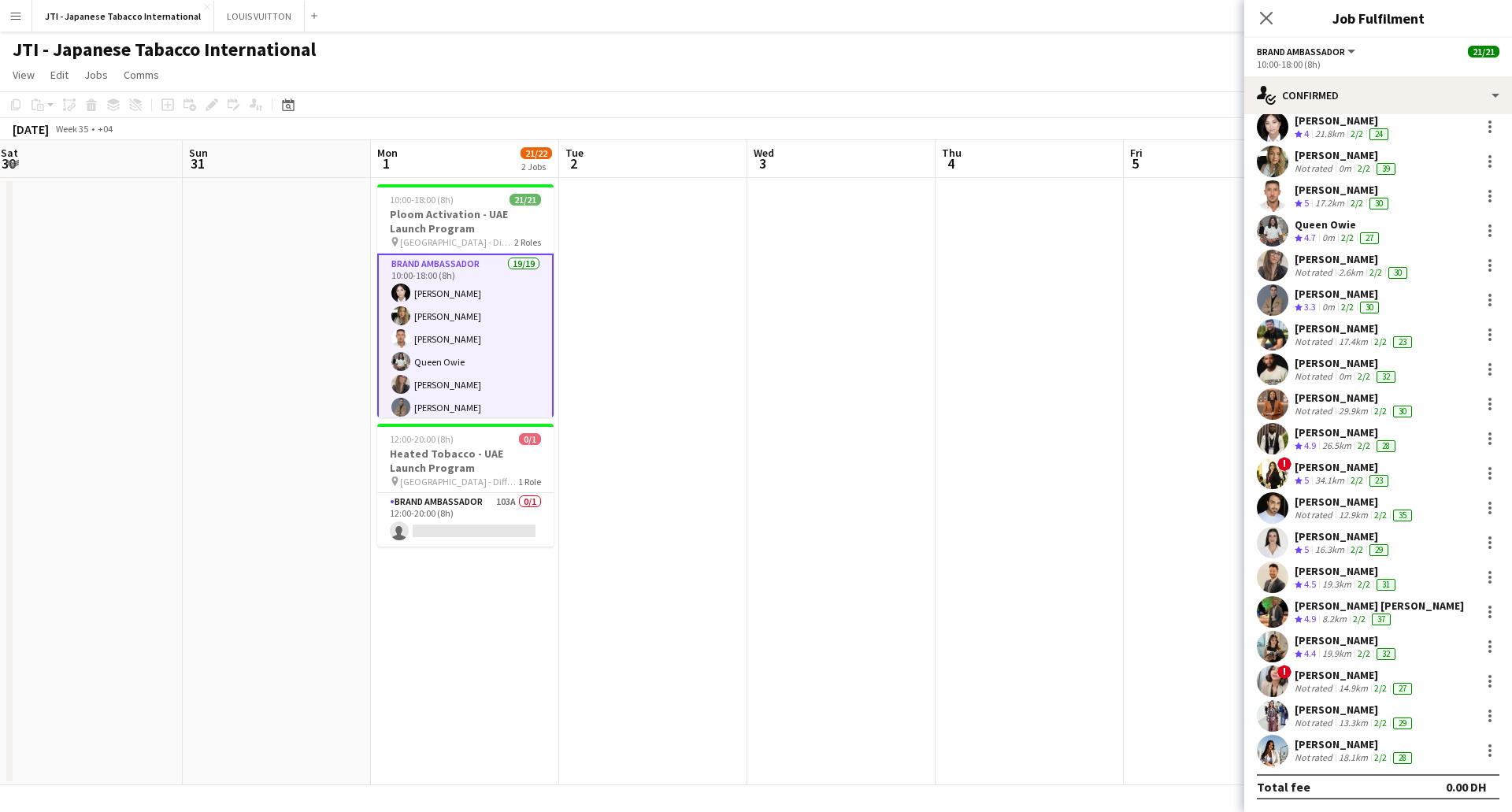
click at [1290, 445] on div "[PERSON_NAME] Crew rating 4.9 26.5km 2/2 28" at bounding box center [1378, 438] width 267 height 31
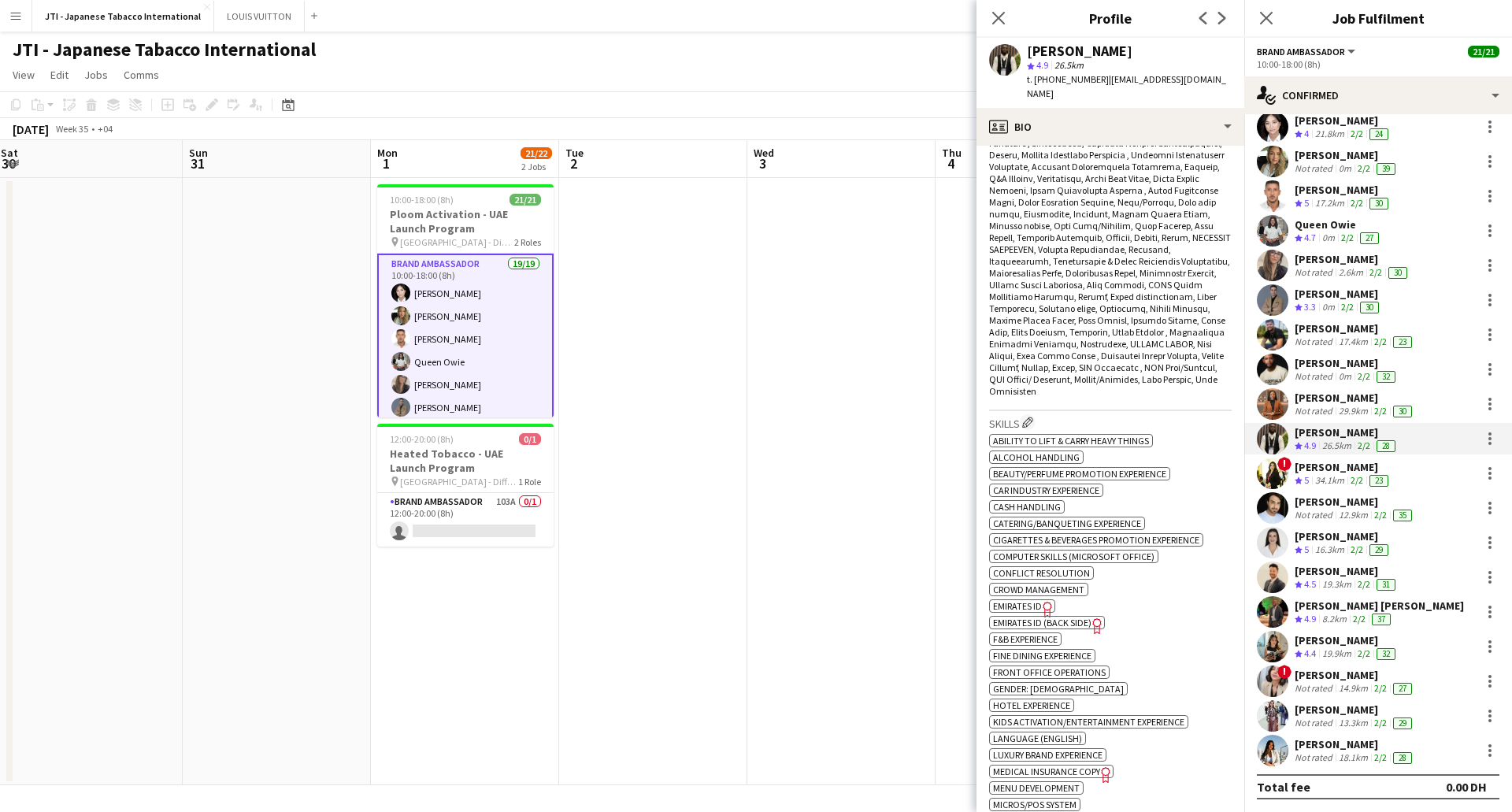
scroll to position [630, 0]
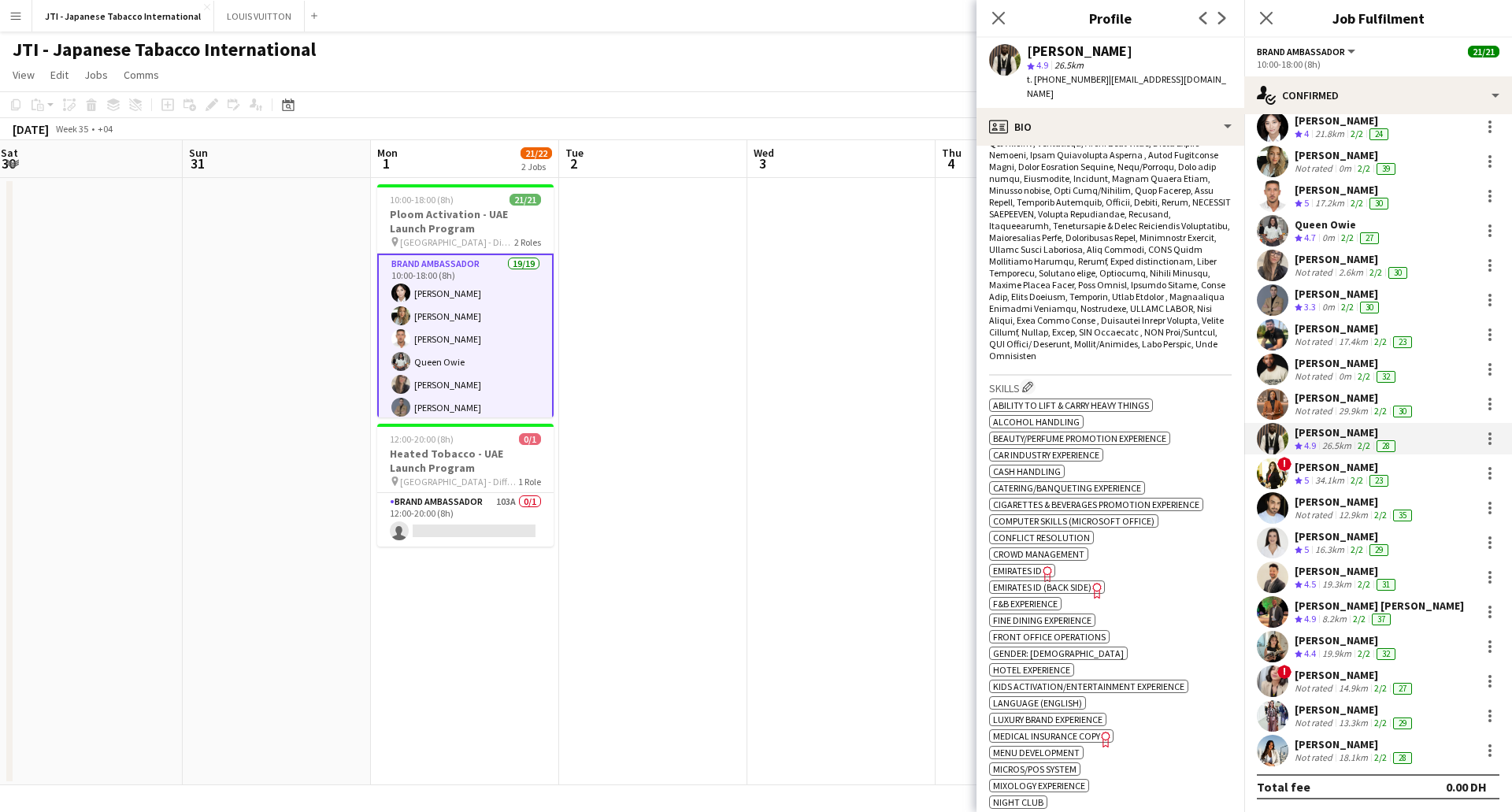
click at [1034, 568] on span "Emirates ID" at bounding box center [1017, 570] width 49 height 12
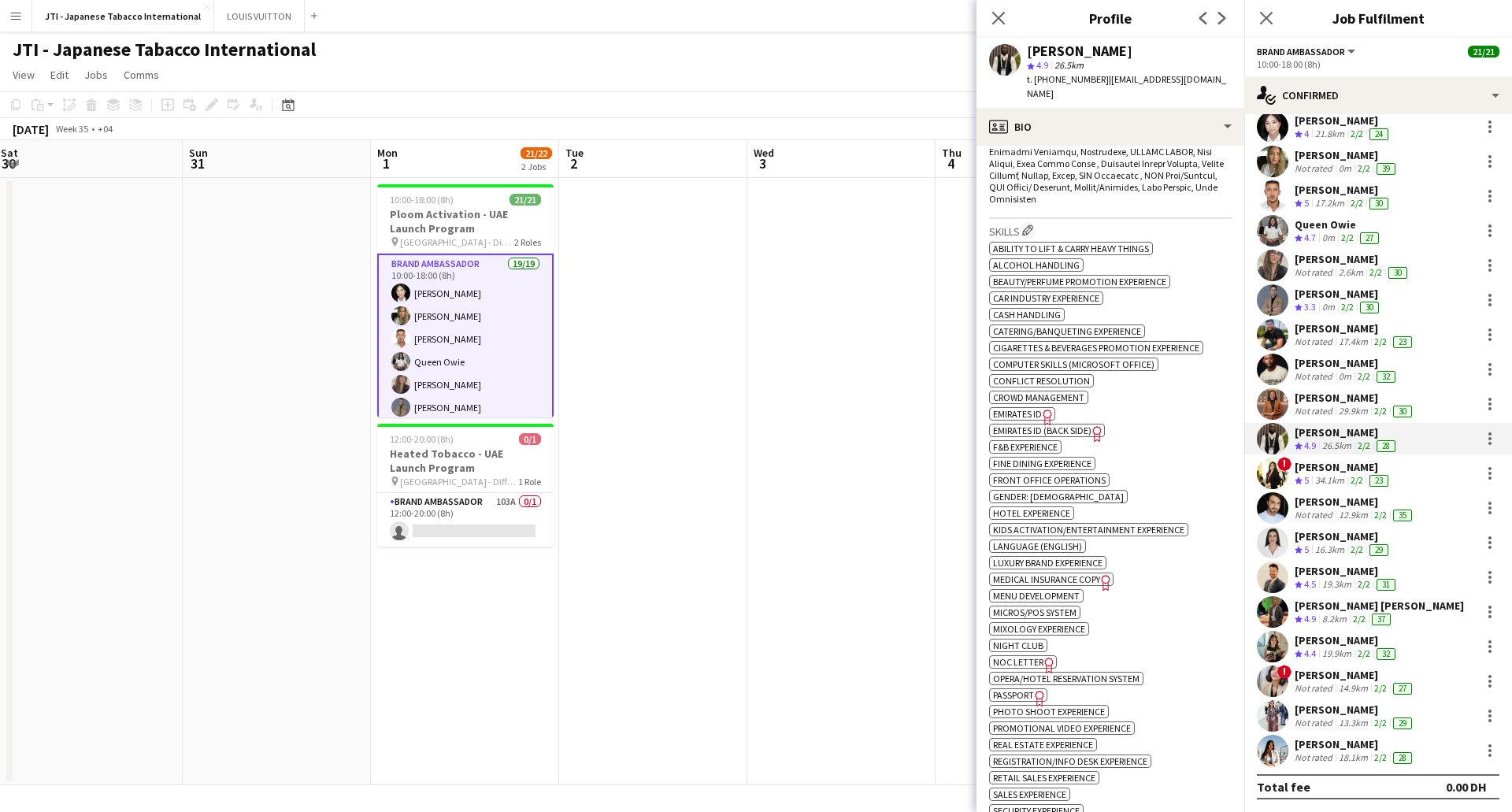
scroll to position [788, 0]
click at [1028, 693] on span "Passport" at bounding box center [1013, 694] width 41 height 12
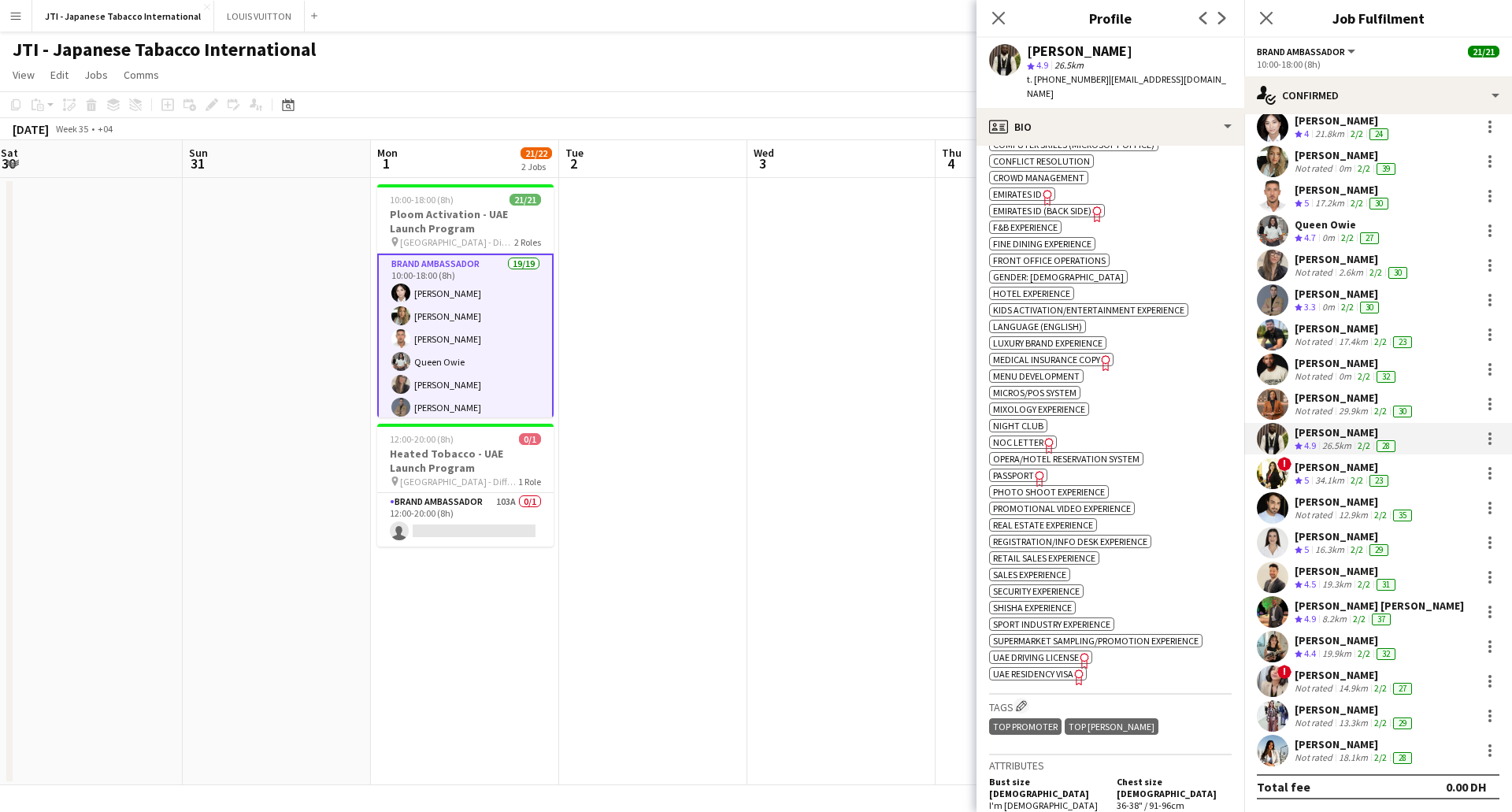
scroll to position [1024, 0]
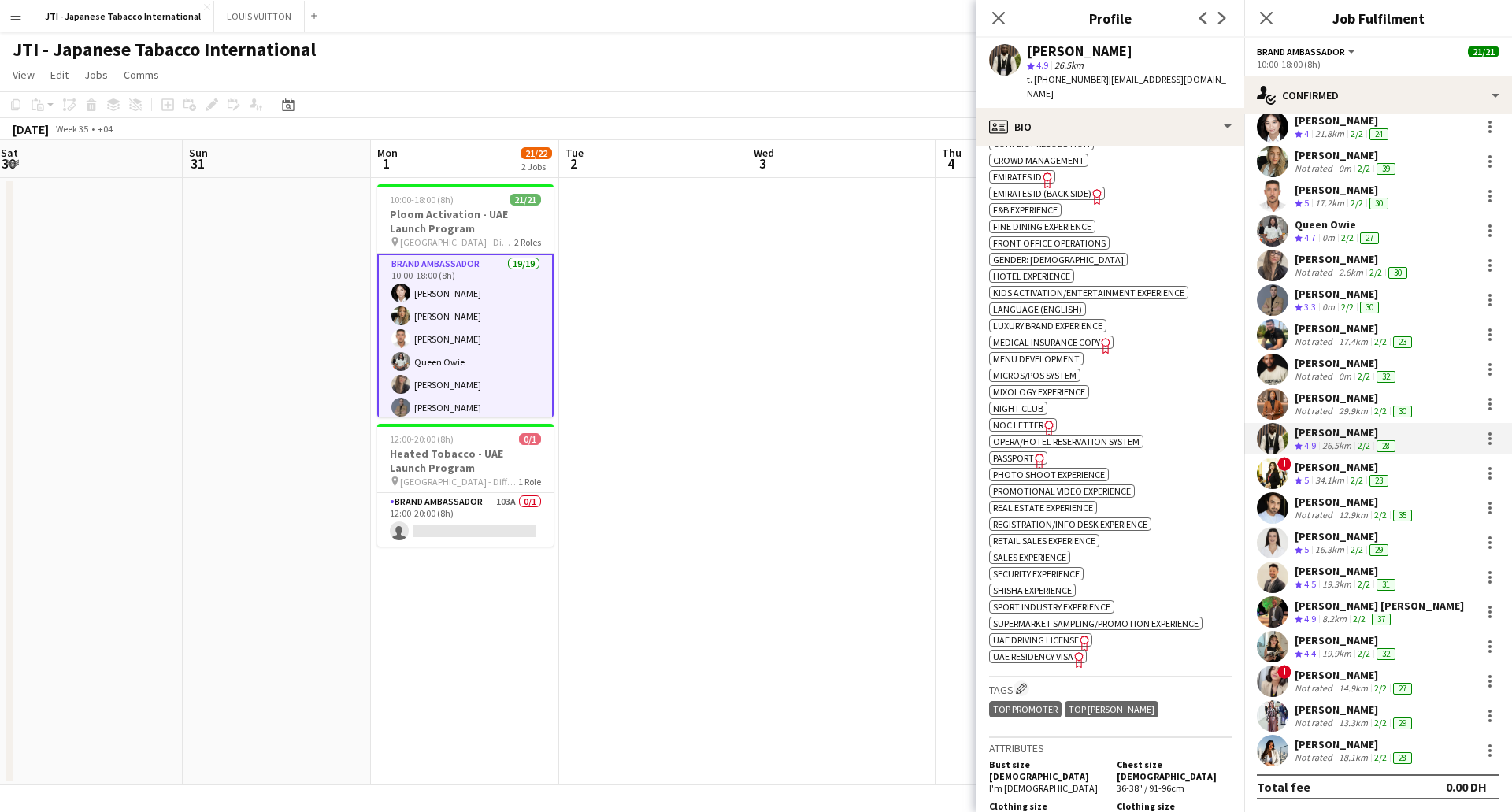
click at [1070, 657] on span "UAE Residency Visa" at bounding box center [1034, 657] width 81 height 12
